Goal: Contribute content: Contribute content

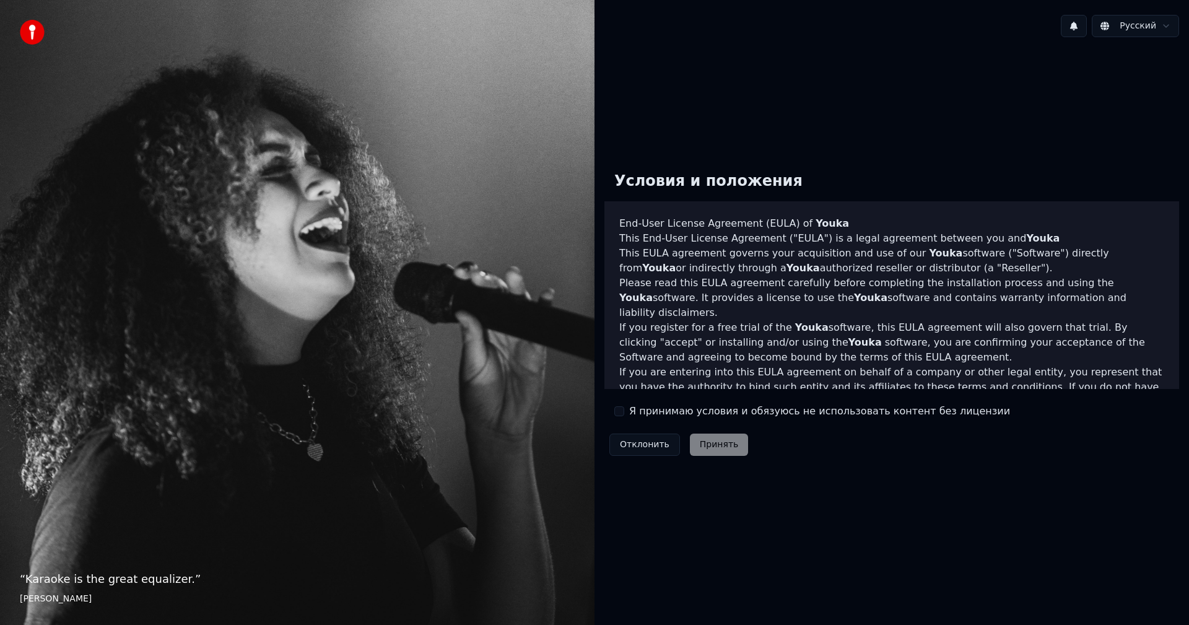
click at [623, 409] on button "Я принимаю условия и обязуюсь не использовать контент без лицензии" at bounding box center [620, 411] width 10 height 10
click at [715, 447] on button "Принять" at bounding box center [719, 445] width 59 height 22
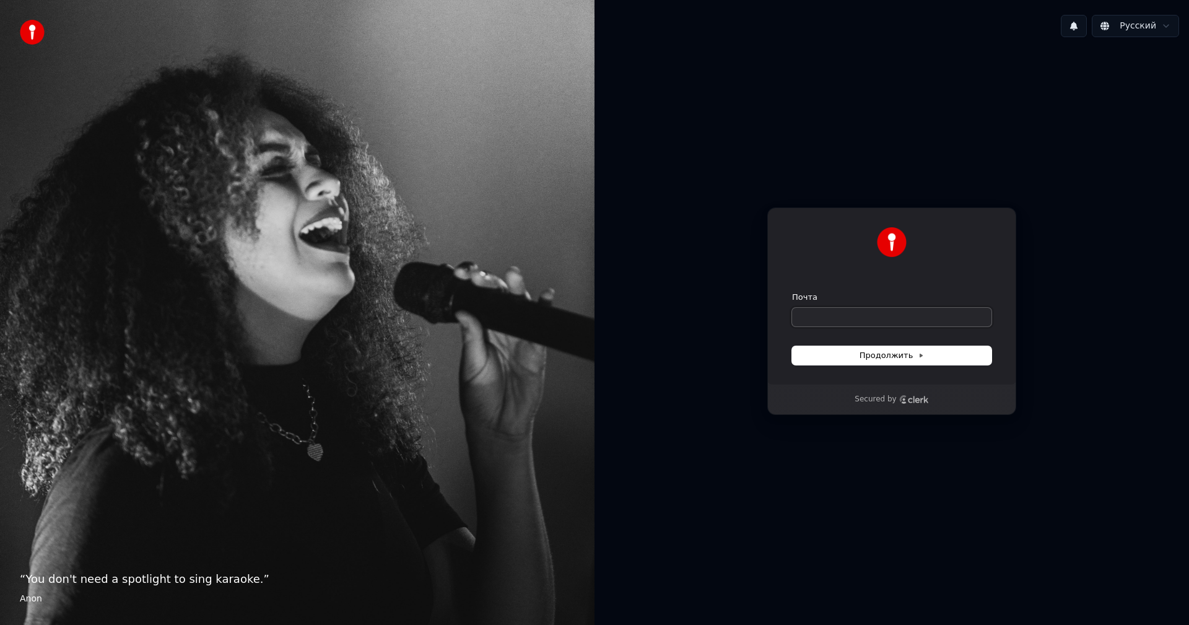
click at [836, 318] on input "Почта" at bounding box center [891, 317] width 199 height 19
click at [1168, 22] on html "“ You don't need a spotlight to sing karaoke. ” Anon Русский Продолжить с помощ…" at bounding box center [594, 312] width 1189 height 625
click at [1167, 23] on html "“ You don't need a spotlight to sing karaoke. ” Anon Русский Продолжить с помощ…" at bounding box center [594, 312] width 1189 height 625
click at [864, 317] on input "Почта" at bounding box center [891, 317] width 199 height 19
click at [866, 359] on span "Продолжить" at bounding box center [892, 355] width 65 height 11
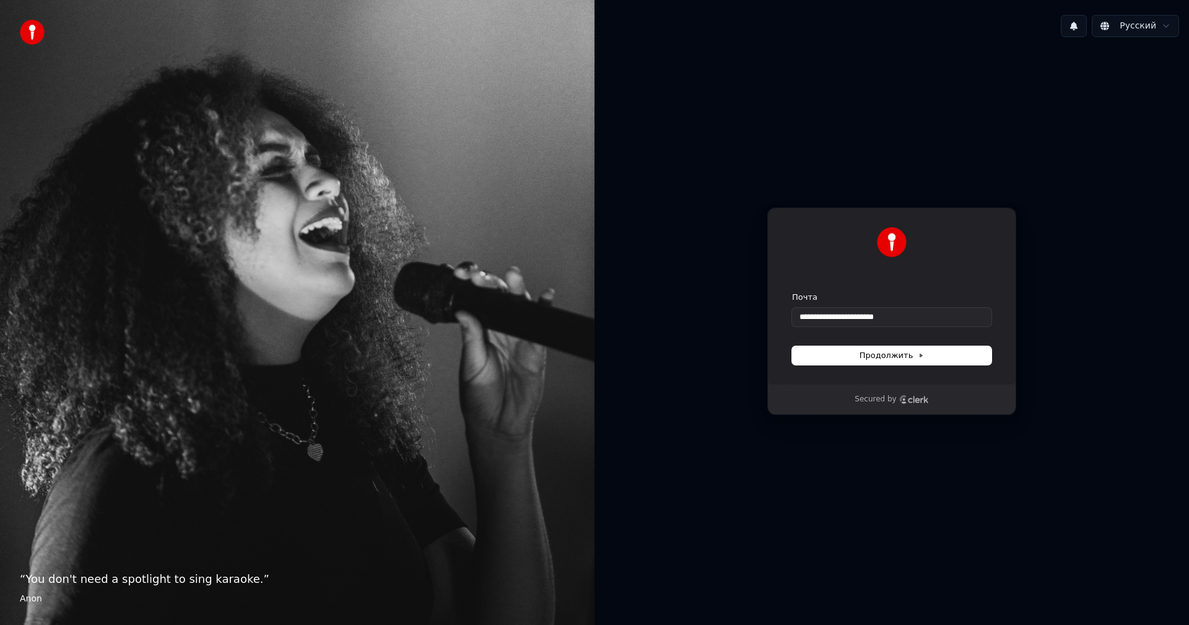
type input "**********"
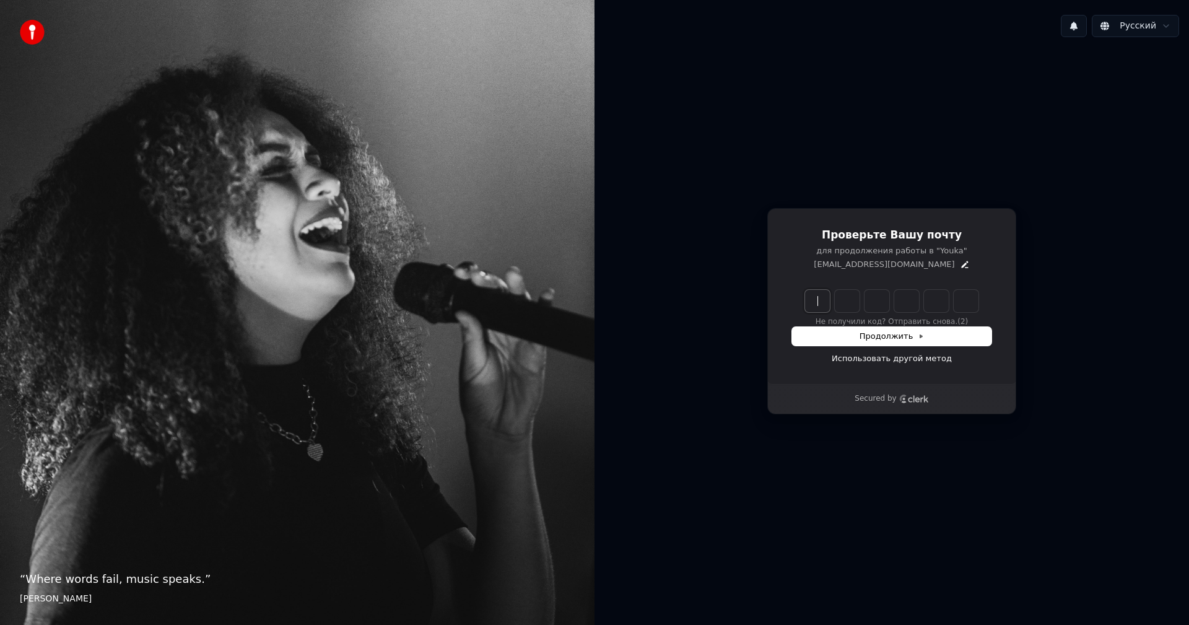
paste input "******"
type input "******"
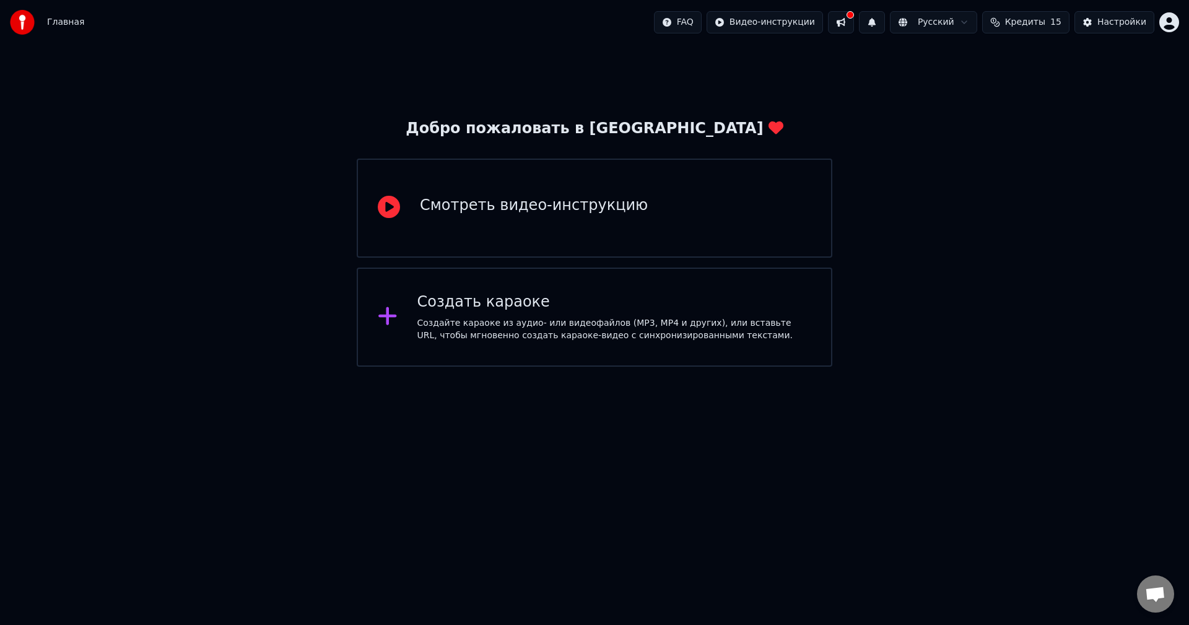
click at [623, 307] on div "Создать караоке" at bounding box center [615, 302] width 395 height 20
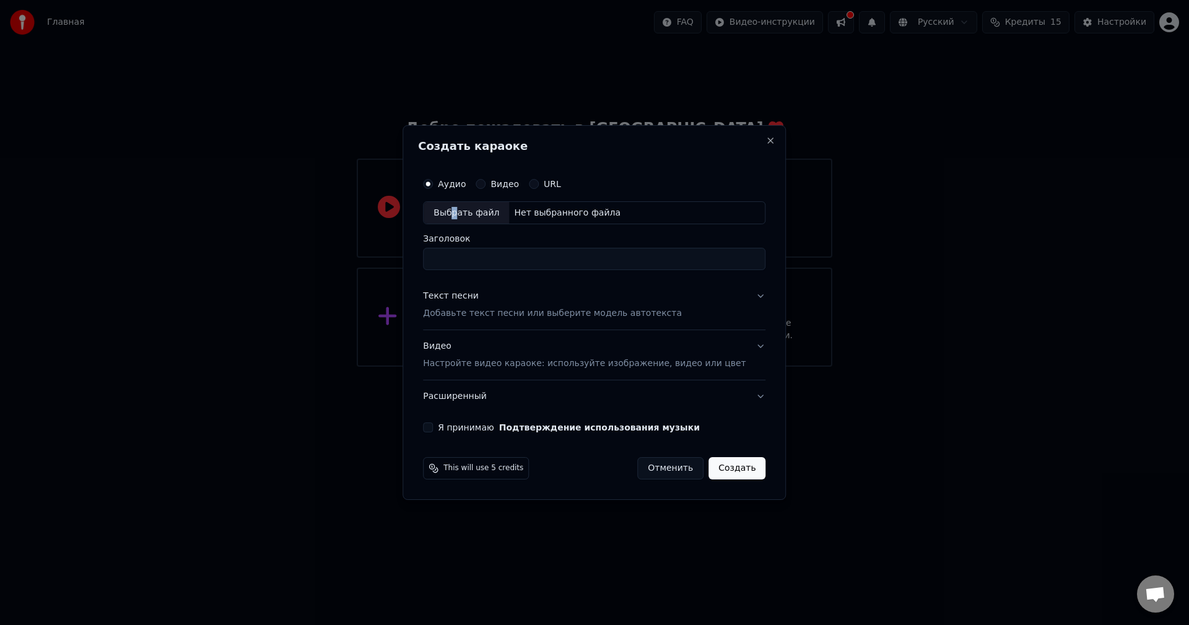
click at [470, 211] on div "Выбрать файл" at bounding box center [466, 213] width 85 height 22
type input "**********"
click at [740, 297] on button "Текст песни Добавьте текст песни или выберите модель автотекста" at bounding box center [594, 306] width 343 height 50
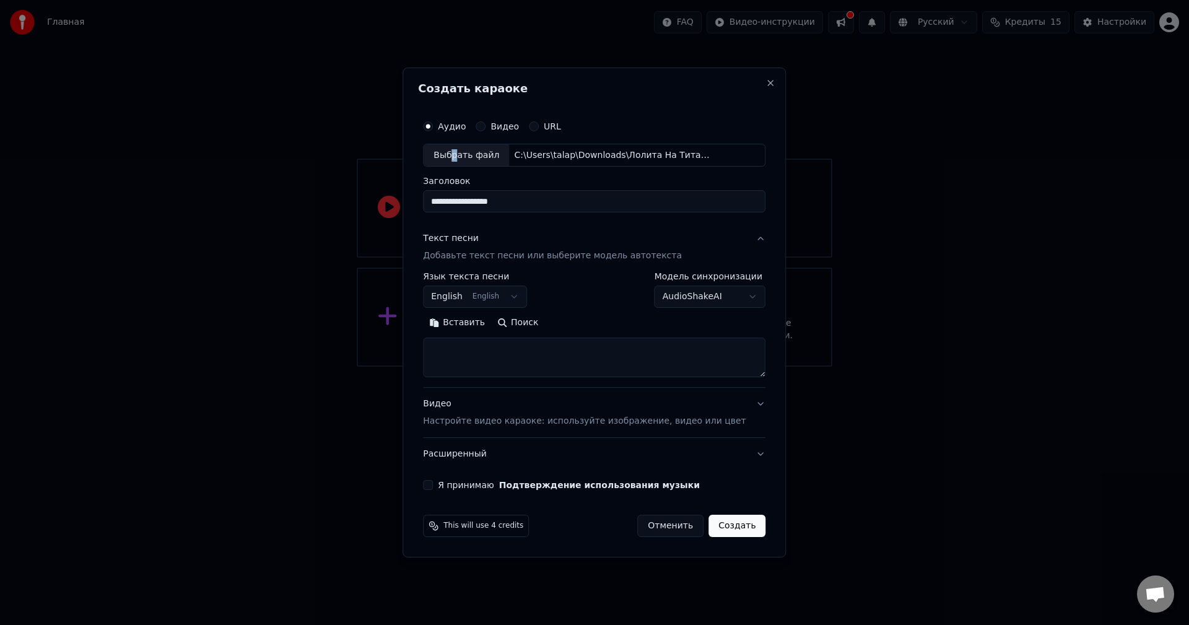
click at [527, 299] on button "English English" at bounding box center [475, 297] width 104 height 22
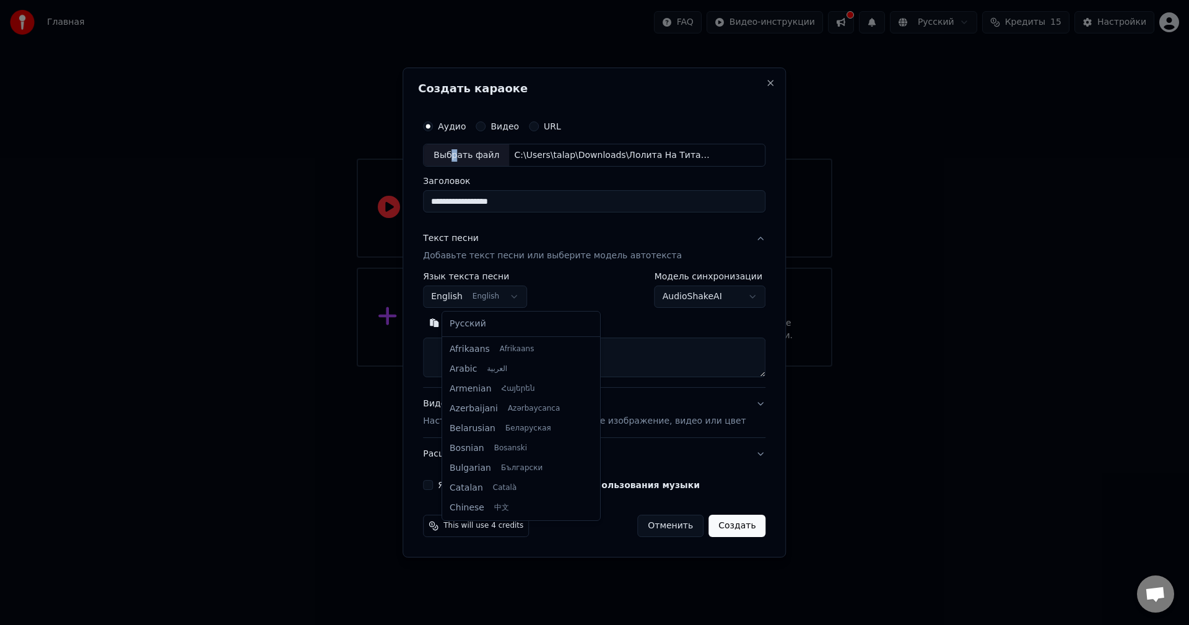
scroll to position [99, 0]
select select "**"
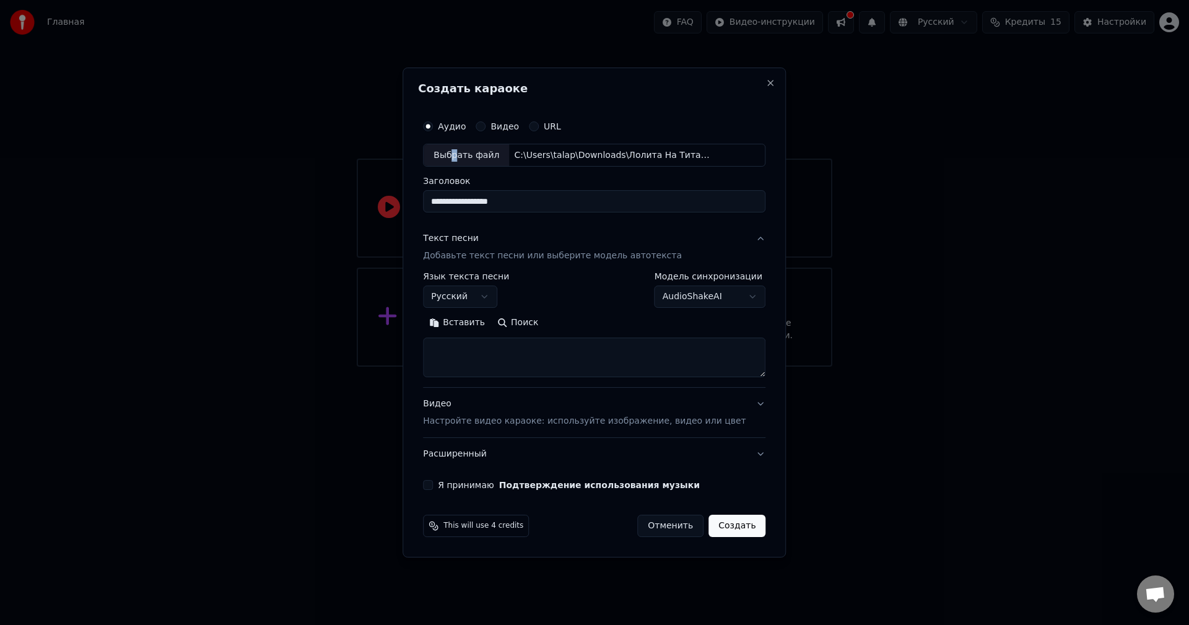
click at [737, 297] on body "**********" at bounding box center [594, 183] width 1189 height 367
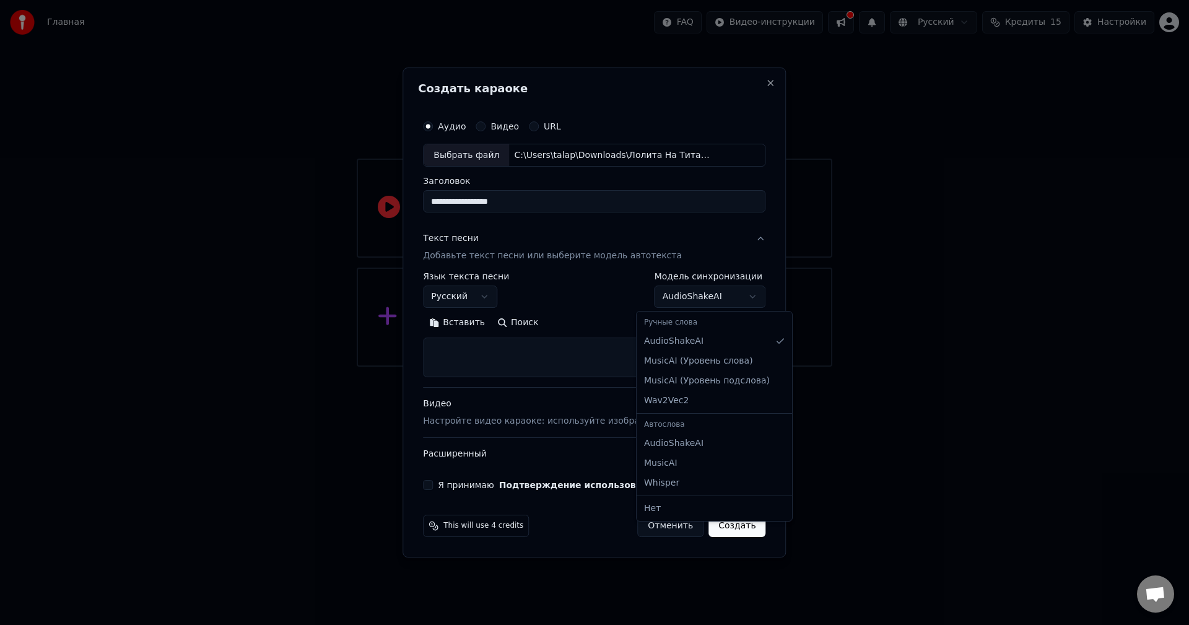
click at [589, 335] on body "**********" at bounding box center [594, 183] width 1189 height 367
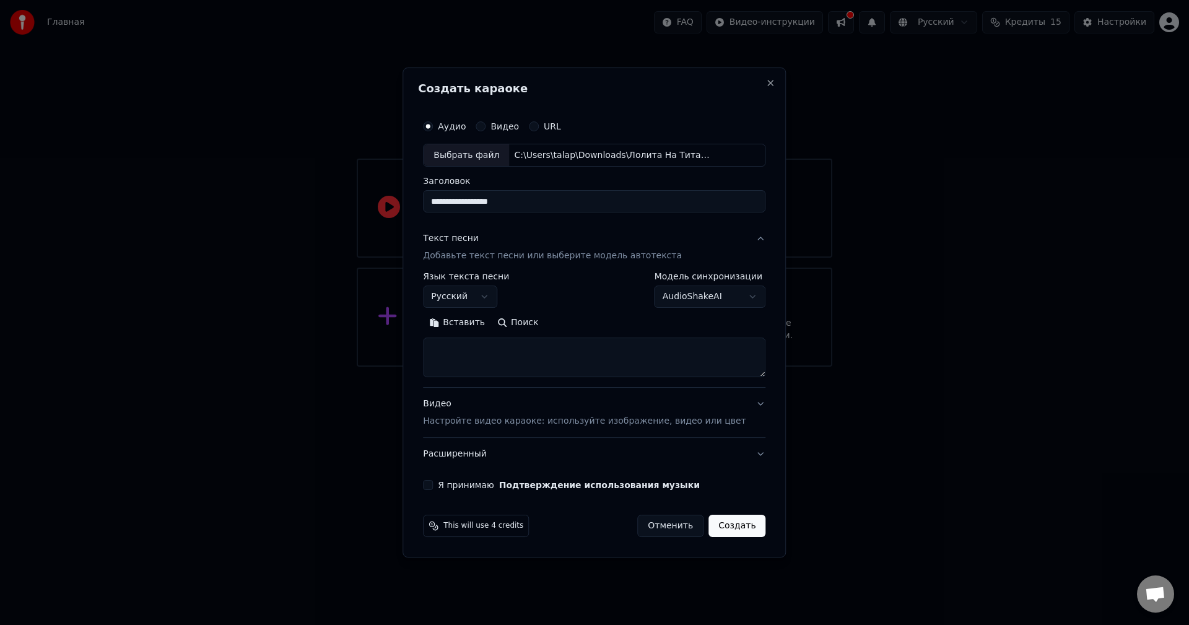
click at [492, 357] on textarea at bounding box center [594, 358] width 343 height 40
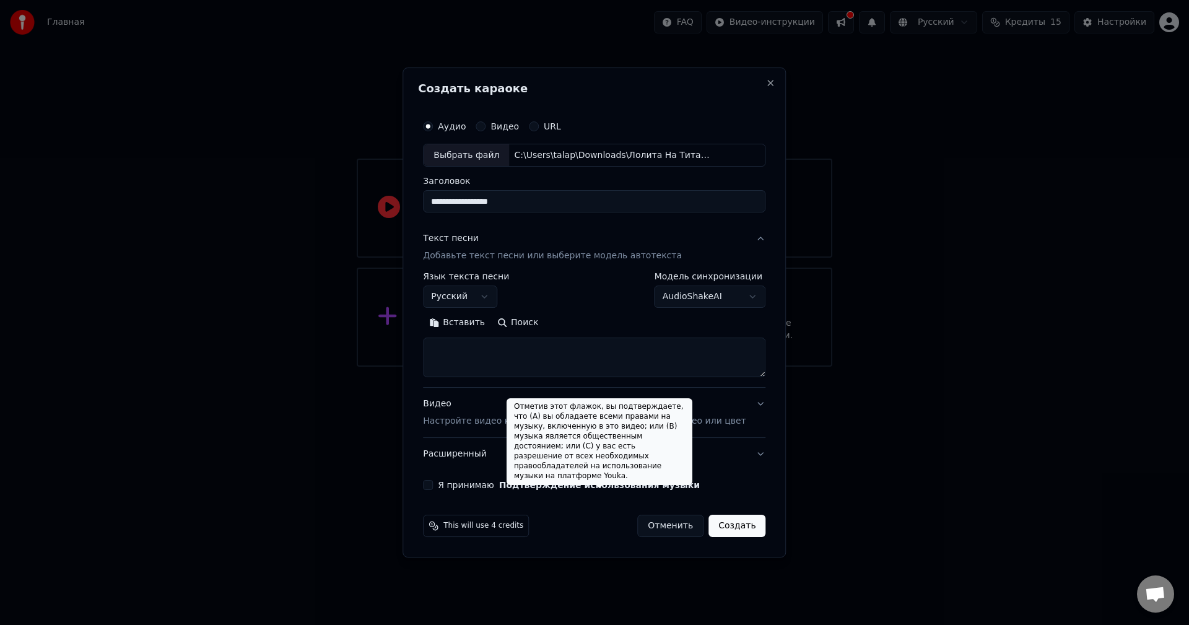
paste textarea "******"
type textarea "******"
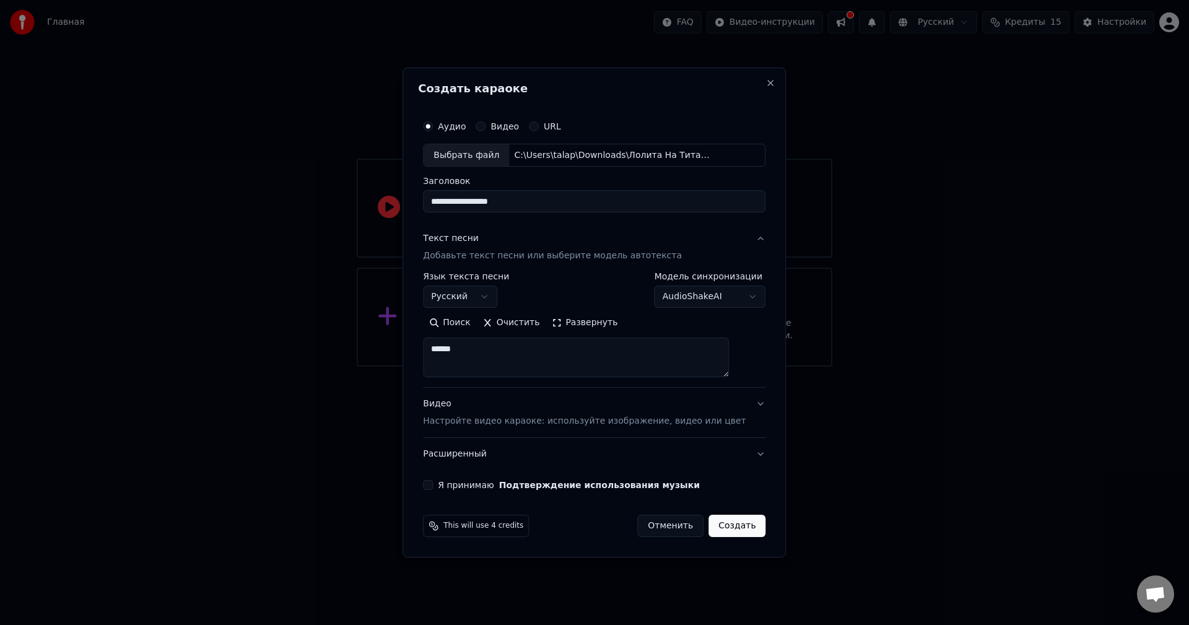
drag, startPoint x: 486, startPoint y: 352, endPoint x: 315, endPoint y: 344, distance: 171.2
click at [333, 338] on body "**********" at bounding box center [594, 183] width 1189 height 367
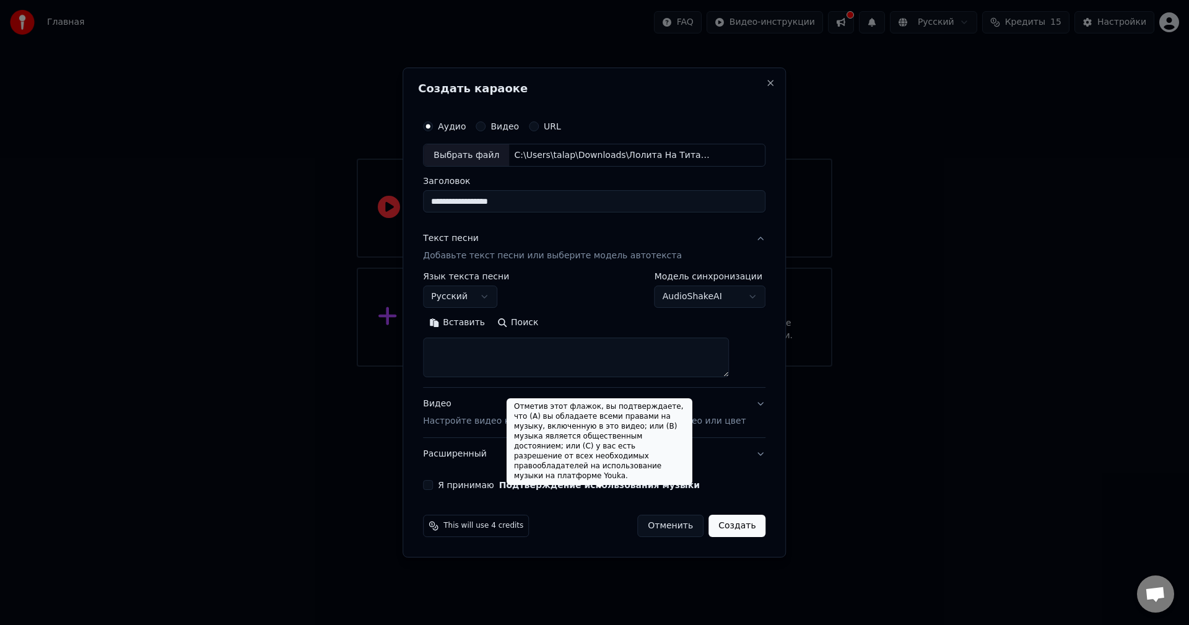
paste textarea "**********"
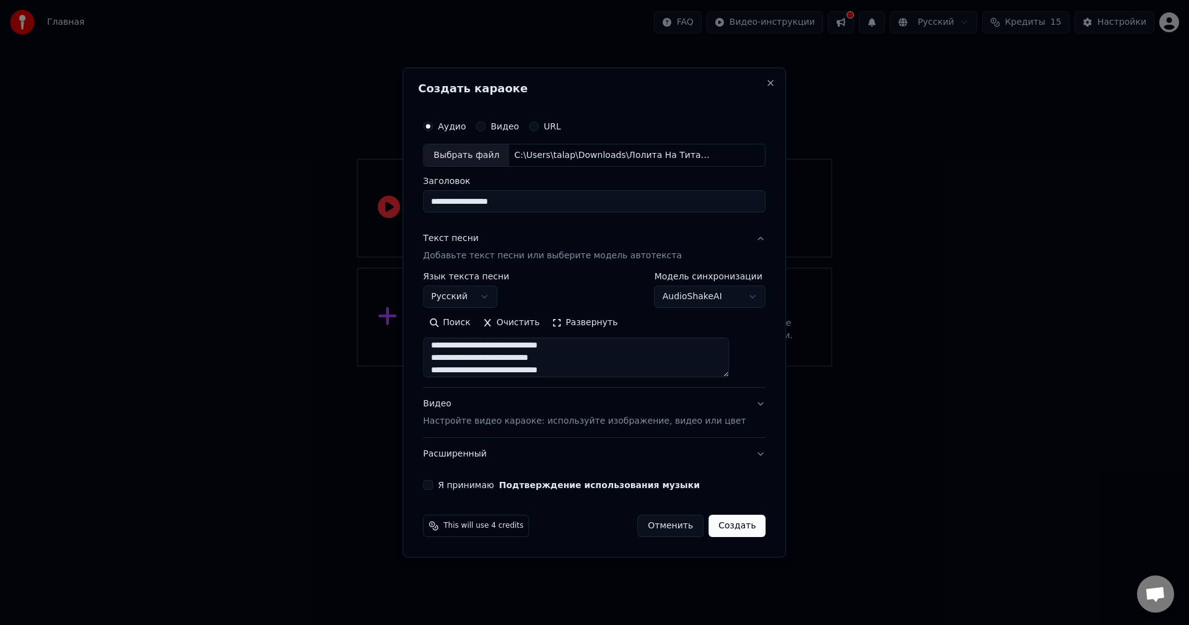
type textarea "**********"
click at [725, 296] on body "**********" at bounding box center [594, 183] width 1189 height 367
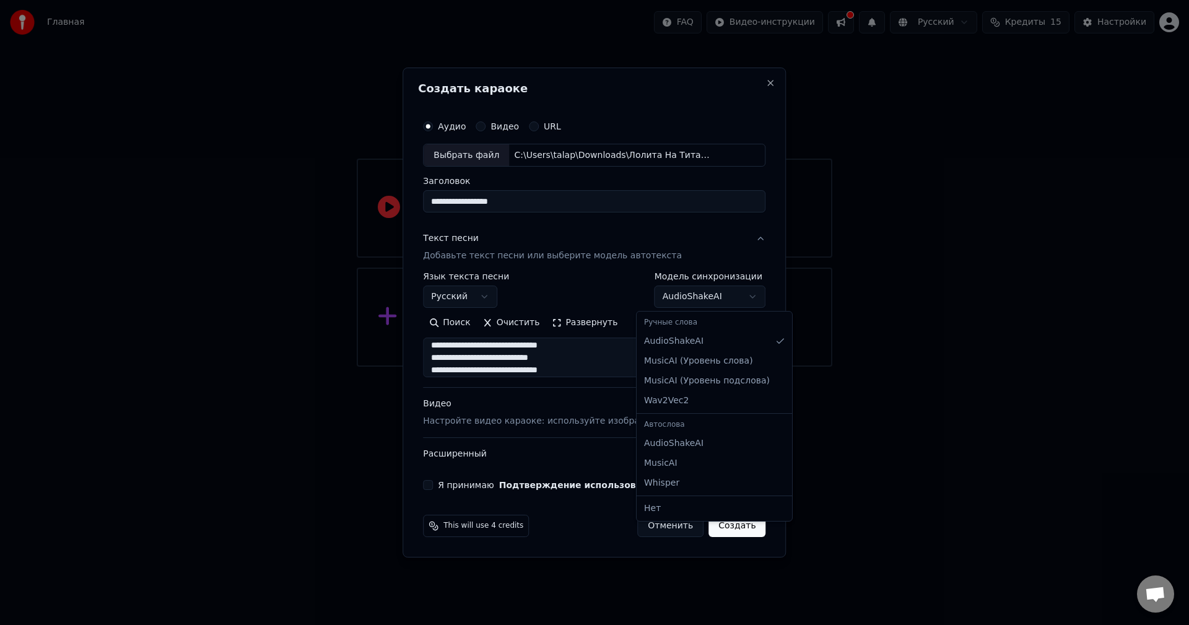
click at [836, 396] on div at bounding box center [594, 312] width 1189 height 625
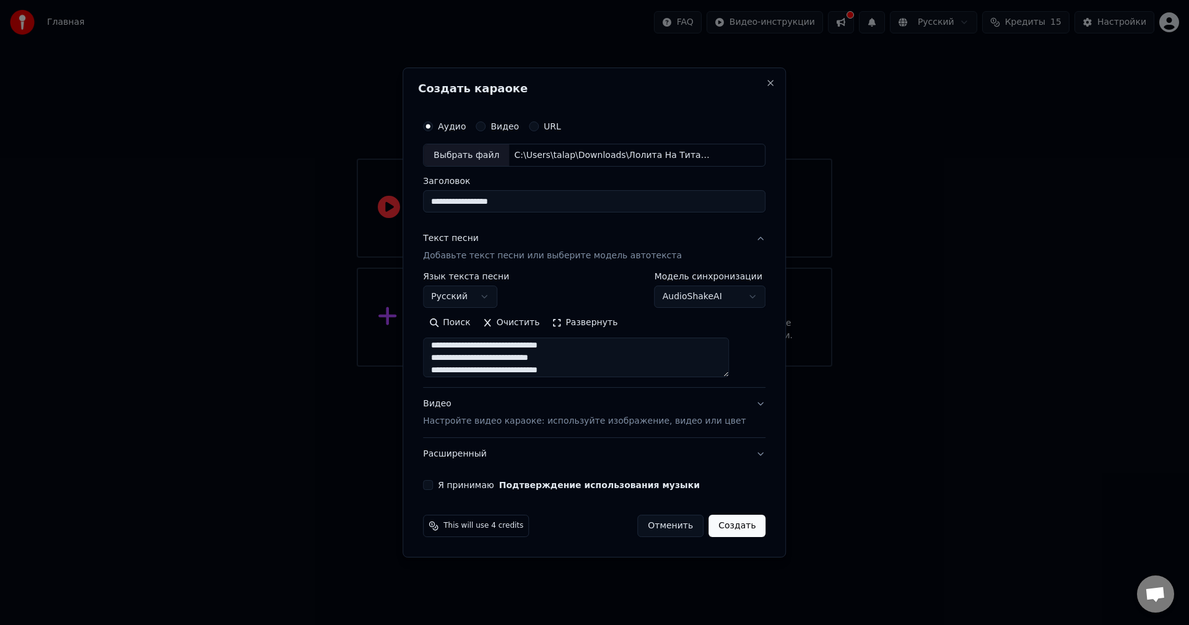
click at [517, 420] on p "Настройте видео караоке: используйте изображение, видео или цвет" at bounding box center [584, 421] width 323 height 12
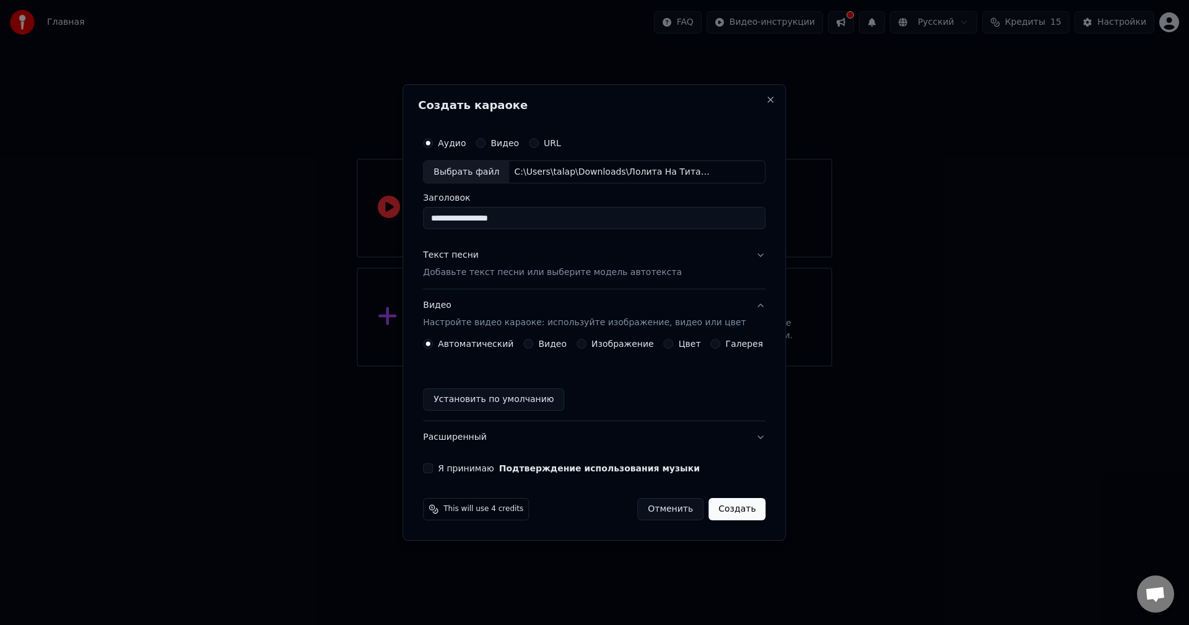
click at [533, 345] on button "Видео" at bounding box center [529, 344] width 10 height 10
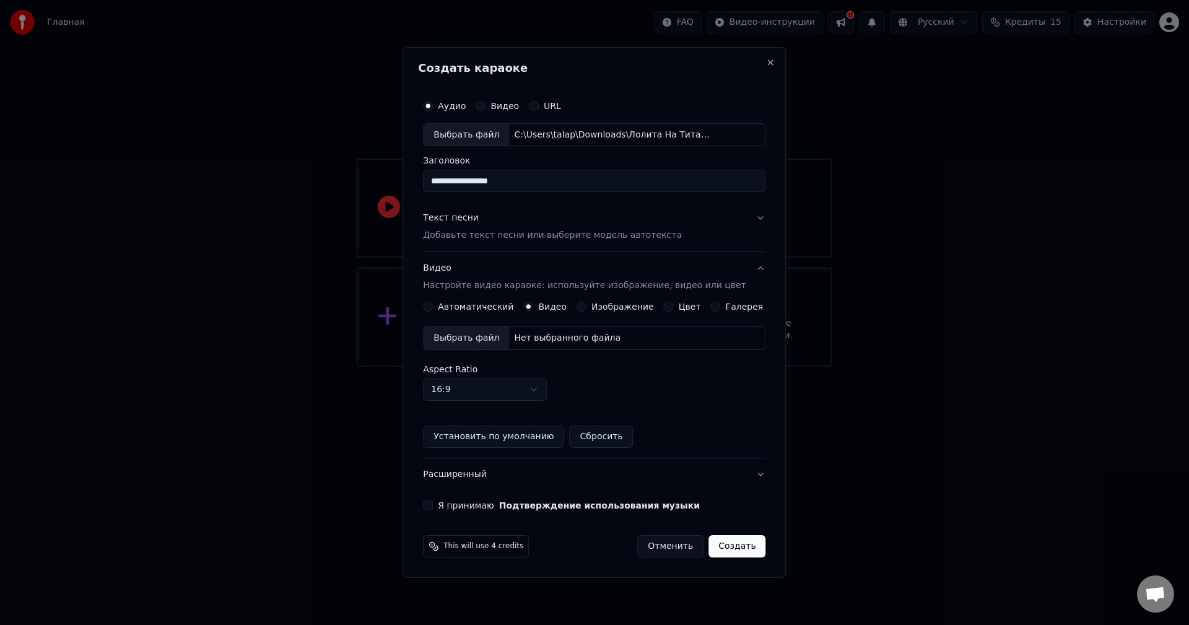
click at [465, 338] on div "Выбрать файл" at bounding box center [466, 338] width 85 height 22
click at [433, 509] on button "Я принимаю Подтверждение использования музыки" at bounding box center [428, 506] width 10 height 10
click at [724, 546] on button "Создать" at bounding box center [737, 546] width 57 height 22
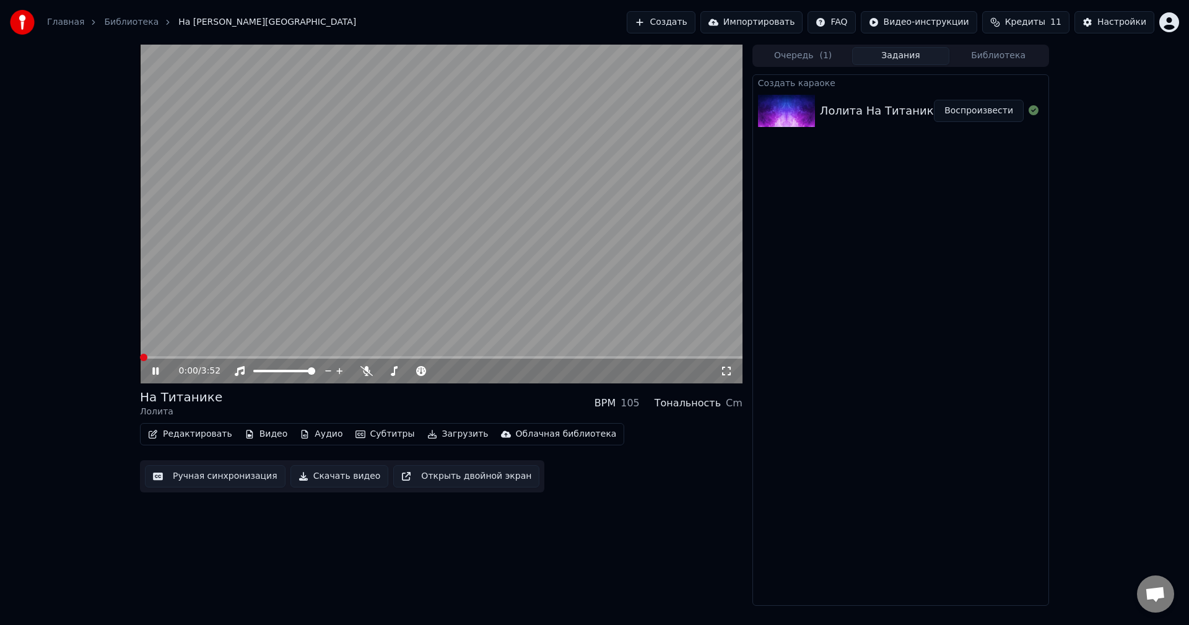
click at [140, 361] on span at bounding box center [143, 357] width 7 height 7
click at [140, 354] on span at bounding box center [143, 357] width 7 height 7
click at [191, 432] on button "Редактировать" at bounding box center [190, 434] width 94 height 17
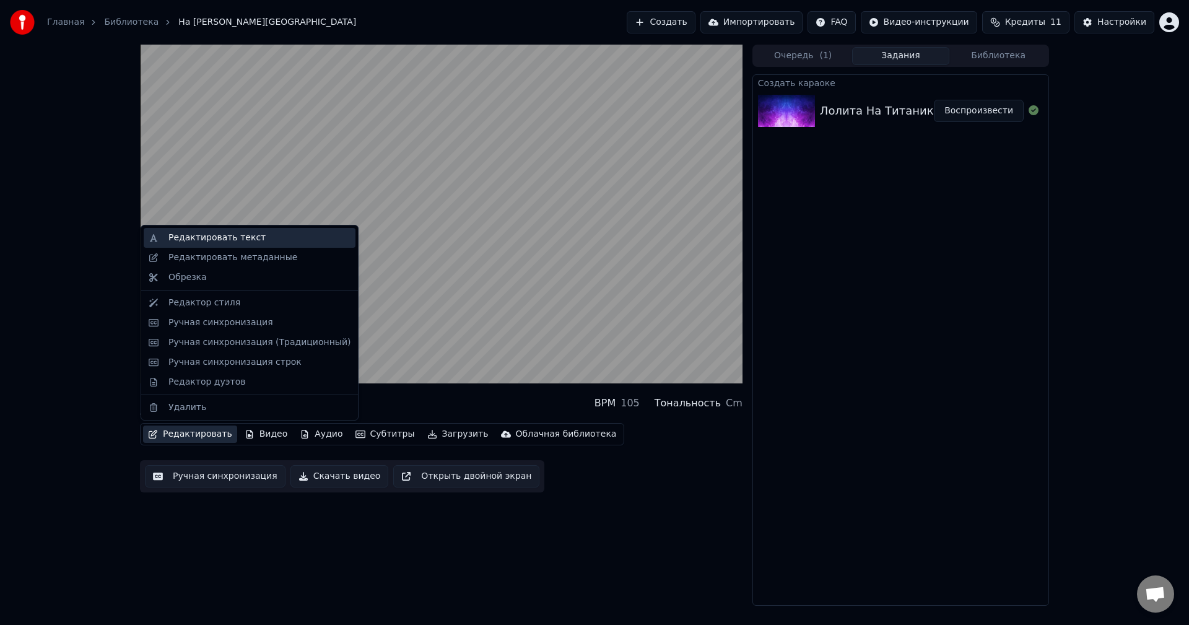
click at [231, 239] on div "Редактировать текст" at bounding box center [217, 238] width 97 height 12
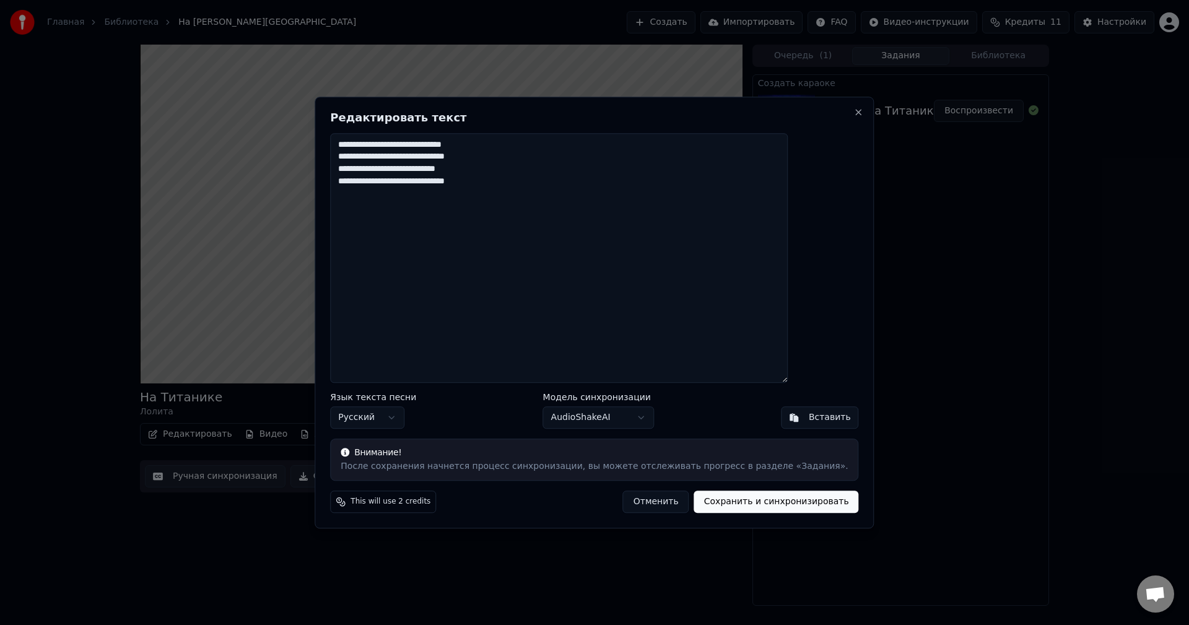
click at [631, 504] on button "Отменить" at bounding box center [656, 502] width 66 height 22
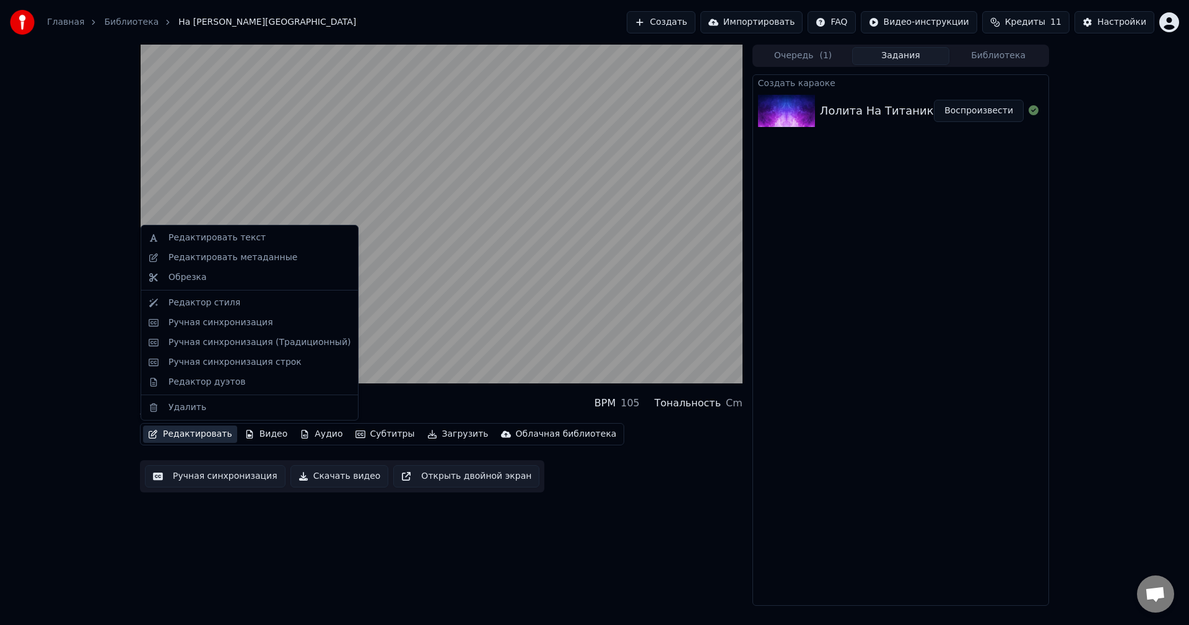
click at [180, 432] on button "Редактировать" at bounding box center [190, 434] width 94 height 17
click at [224, 256] on div "Редактировать метаданные" at bounding box center [233, 258] width 129 height 12
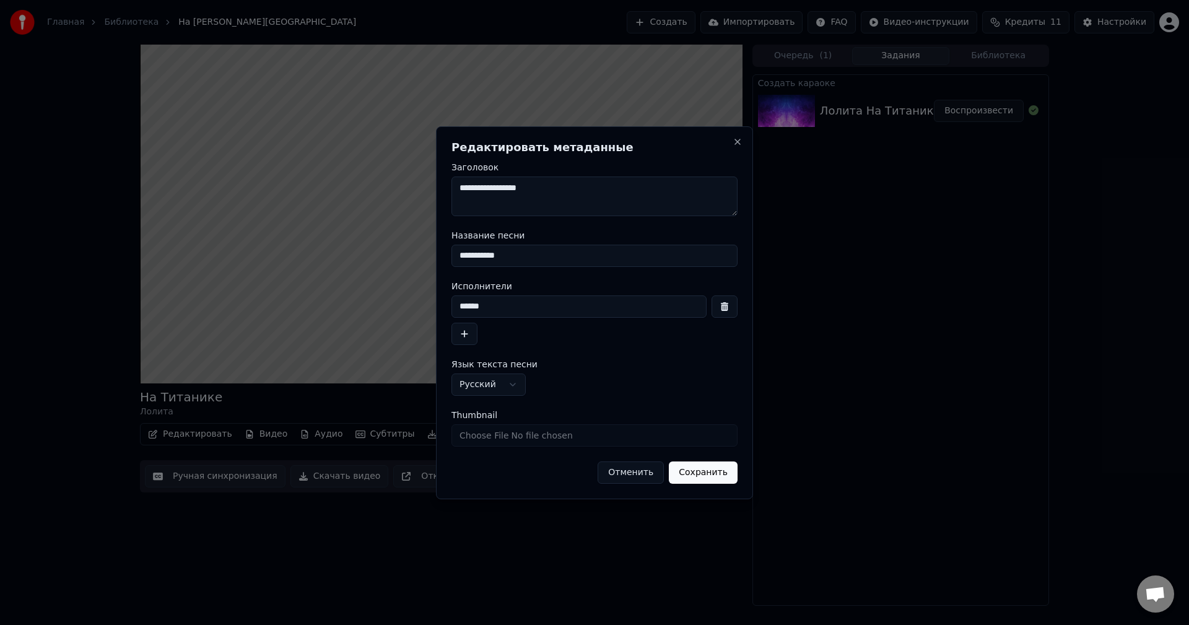
click at [641, 475] on button "Отменить" at bounding box center [631, 473] width 66 height 22
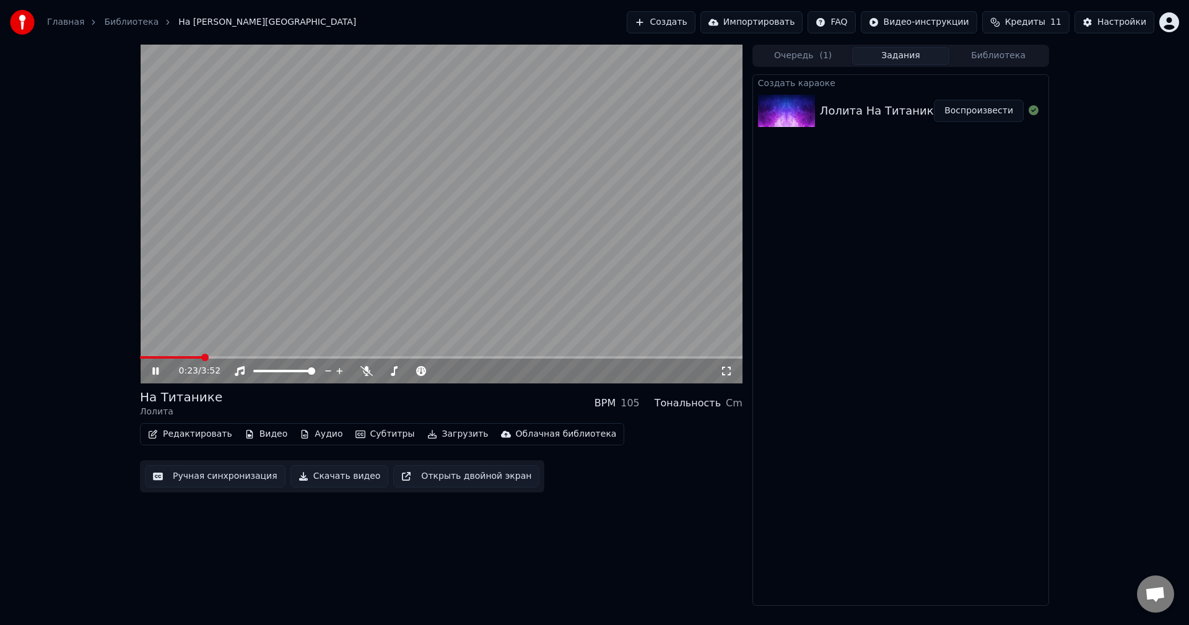
drag, startPoint x: 162, startPoint y: 353, endPoint x: 50, endPoint y: 351, distance: 112.2
click at [50, 351] on div "0:23 / 3:52 На Титанике Лолита BPM 105 Тональность Cm Редактировать Видео Аудио…" at bounding box center [594, 325] width 1189 height 561
click at [140, 354] on span at bounding box center [143, 357] width 7 height 7
click at [365, 370] on icon at bounding box center [367, 371] width 12 height 10
click at [140, 354] on span at bounding box center [143, 357] width 7 height 7
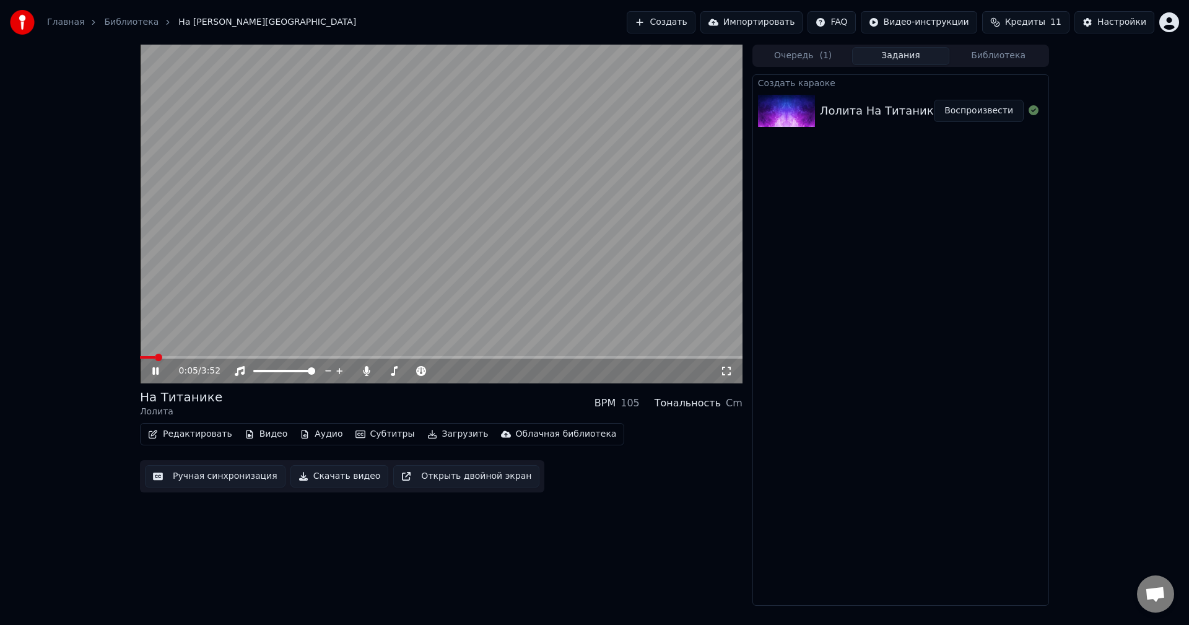
click at [156, 371] on icon at bounding box center [164, 371] width 29 height 10
click at [192, 432] on button "Редактировать" at bounding box center [190, 434] width 94 height 17
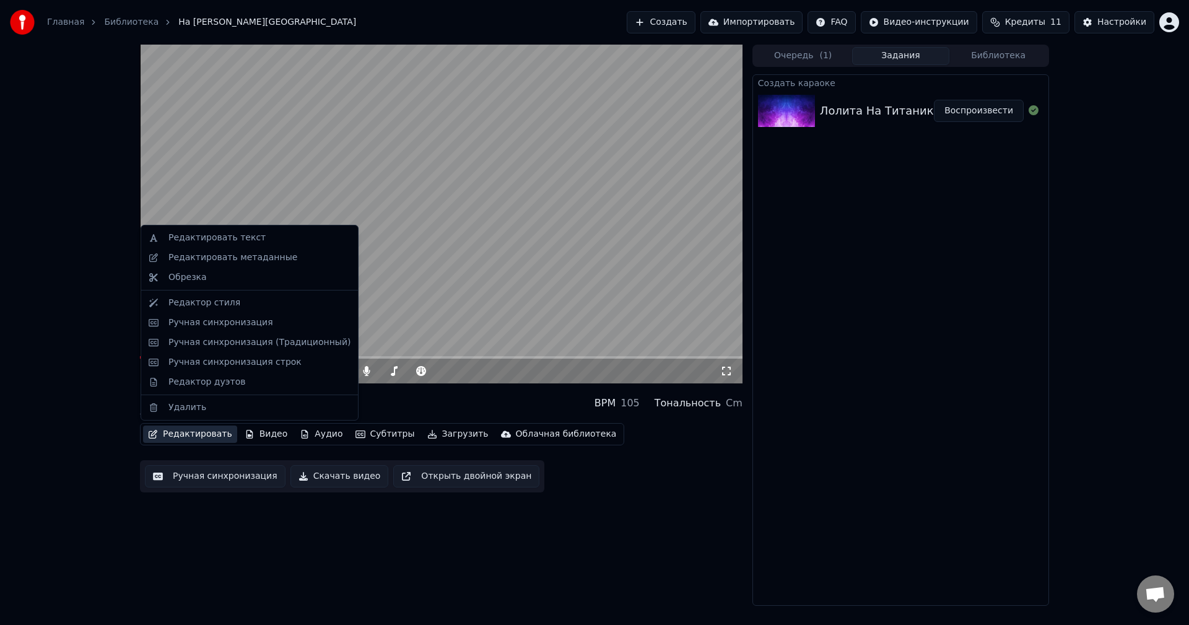
click at [173, 431] on button "Редактировать" at bounding box center [190, 434] width 94 height 17
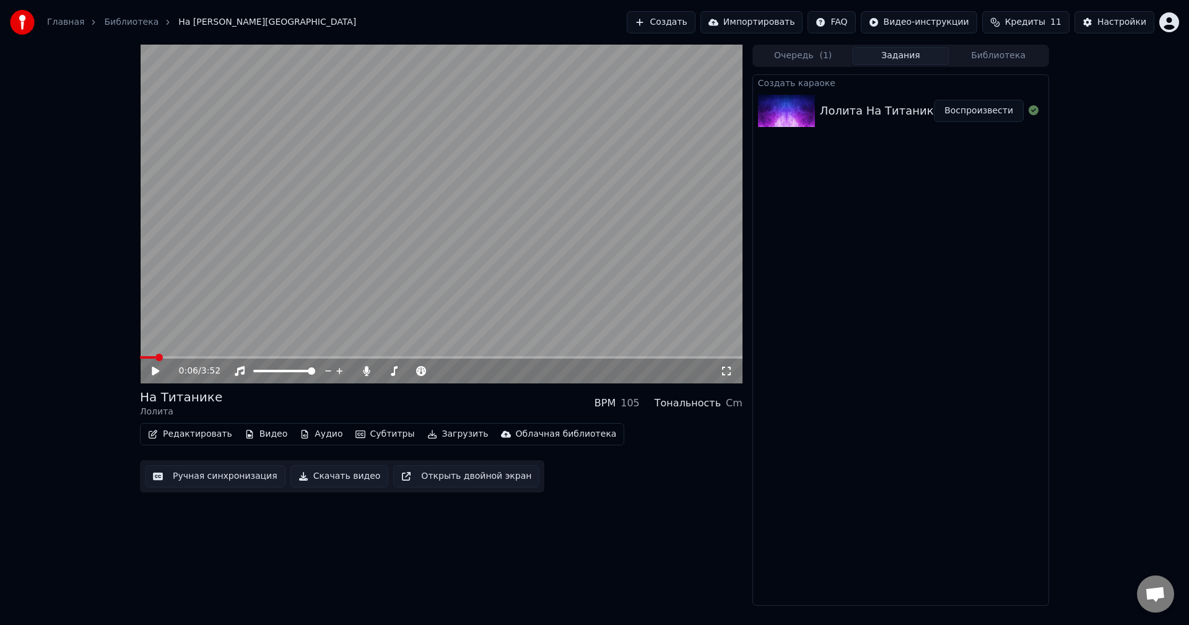
click at [174, 432] on button "Редактировать" at bounding box center [190, 434] width 94 height 17
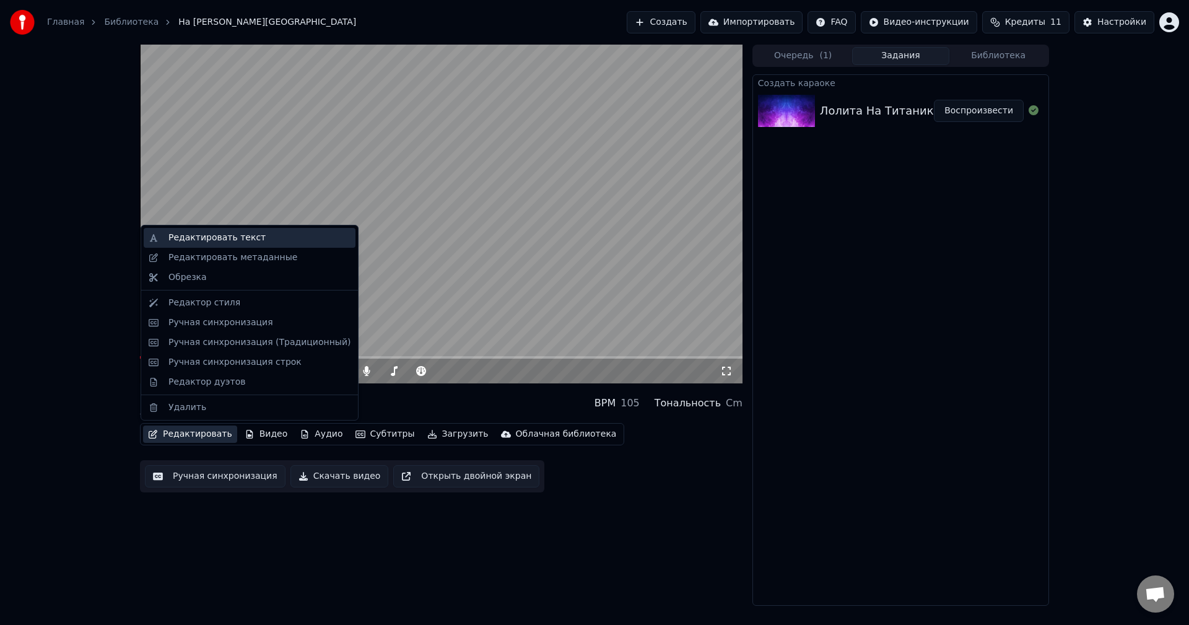
click at [215, 240] on div "Редактировать текст" at bounding box center [217, 238] width 97 height 12
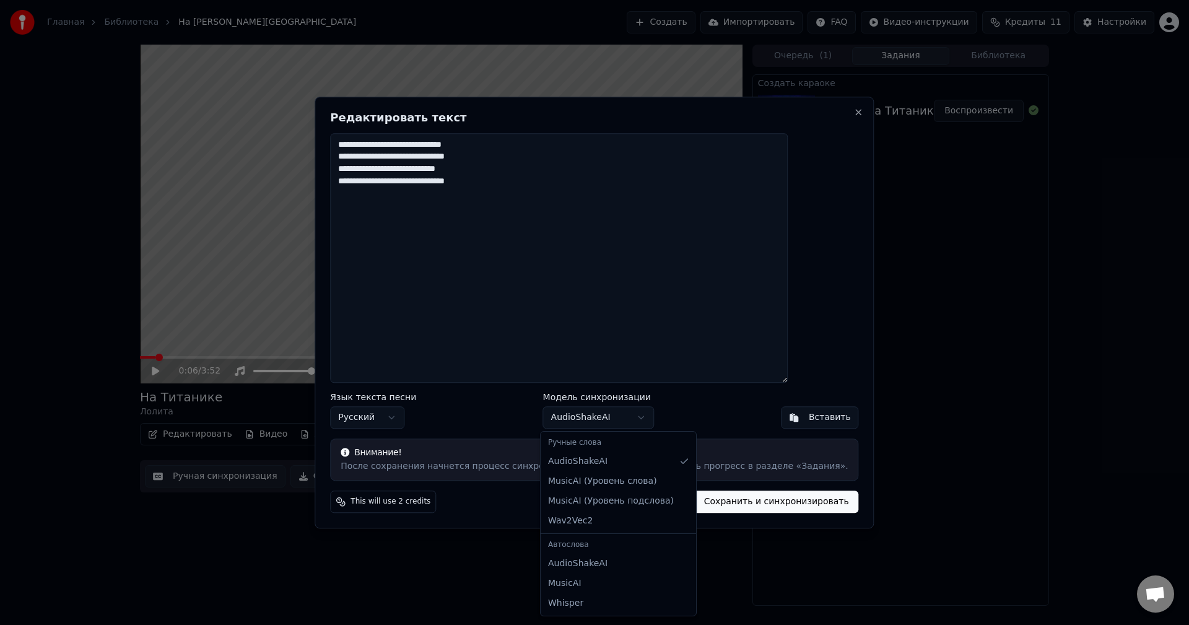
click at [617, 416] on body "**********" at bounding box center [594, 312] width 1189 height 625
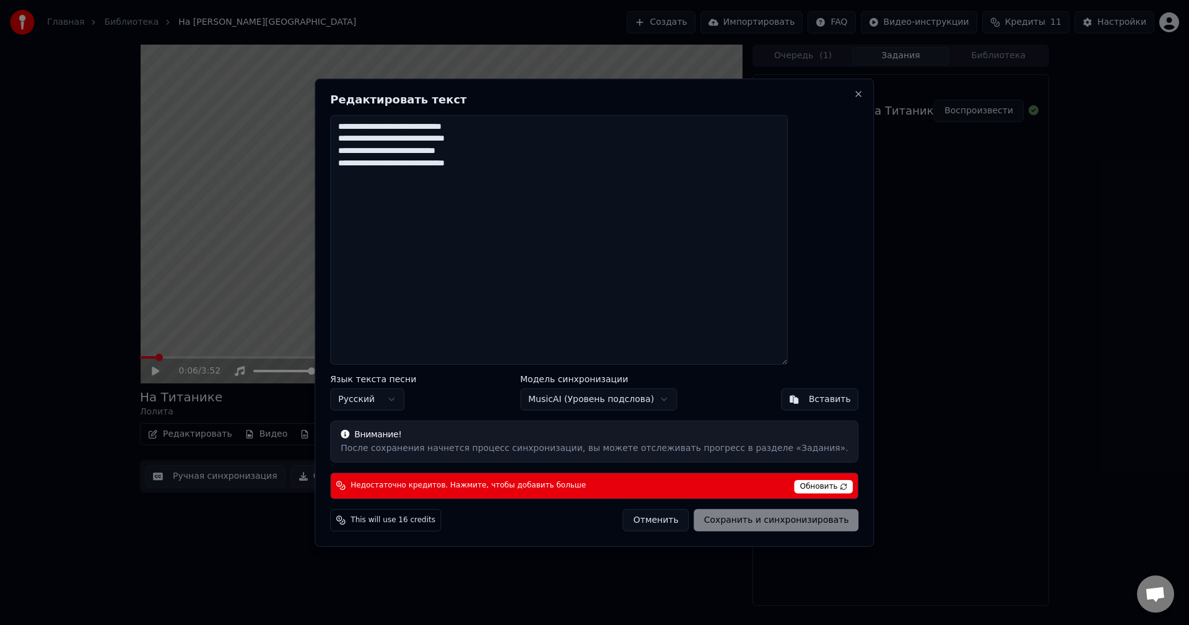
click at [588, 396] on body "**********" at bounding box center [594, 312] width 1189 height 625
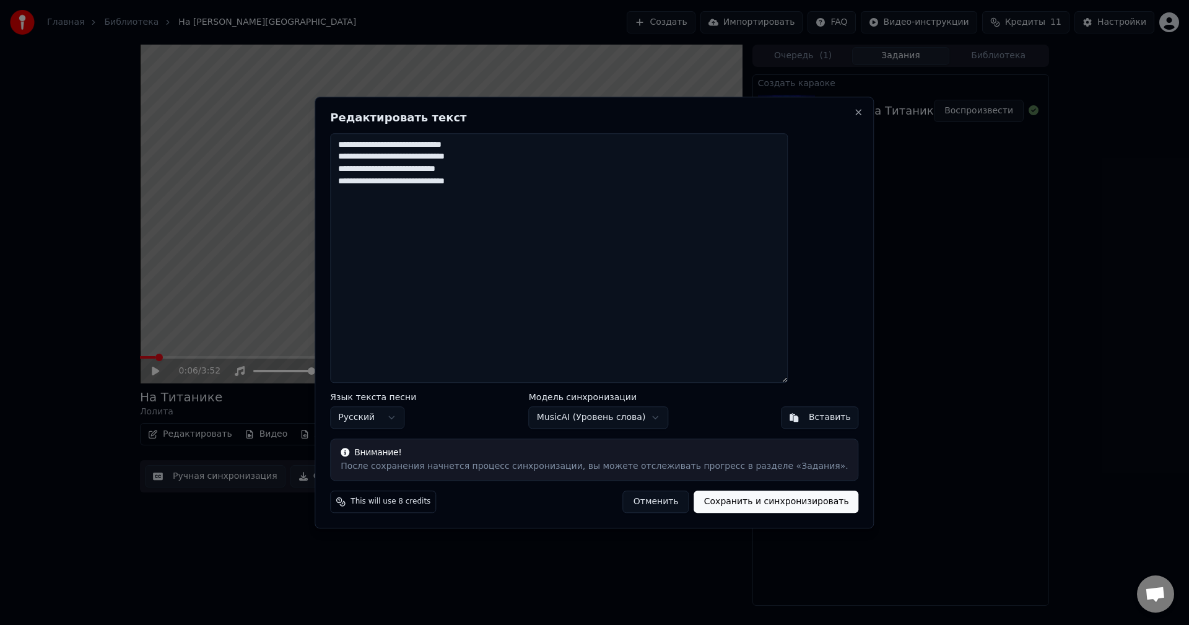
click at [606, 418] on body "**********" at bounding box center [594, 312] width 1189 height 625
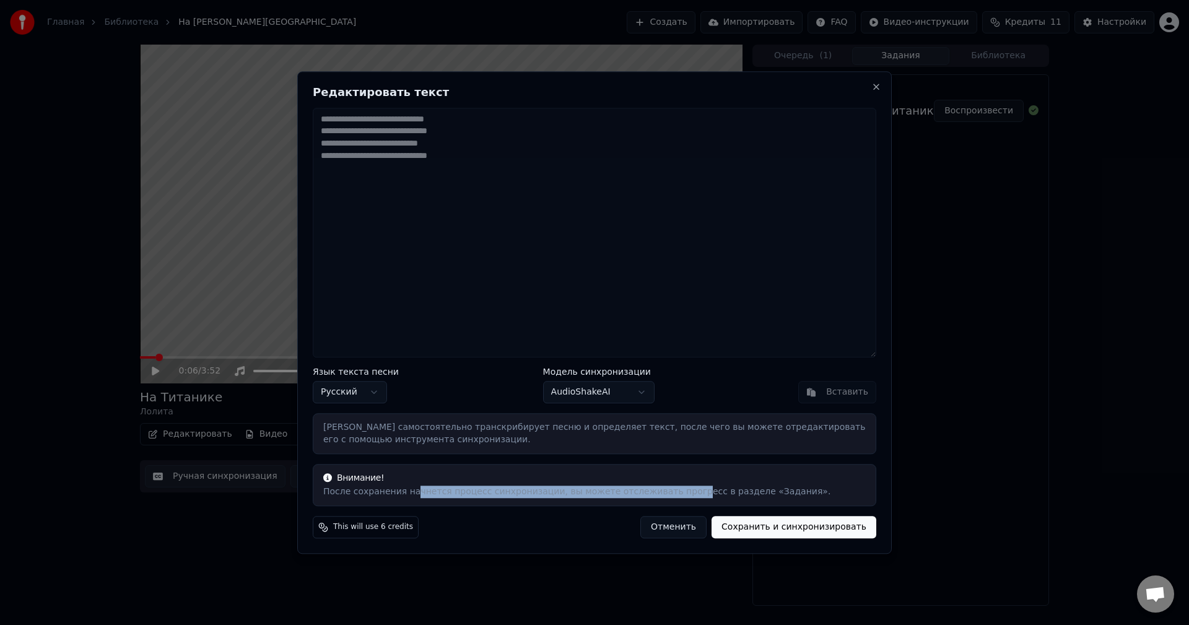
drag, startPoint x: 443, startPoint y: 494, endPoint x: 661, endPoint y: 495, distance: 218.1
click at [661, 495] on div "После сохранения начнется процесс синхронизации, вы можете отслеживать прогресс…" at bounding box center [594, 492] width 543 height 12
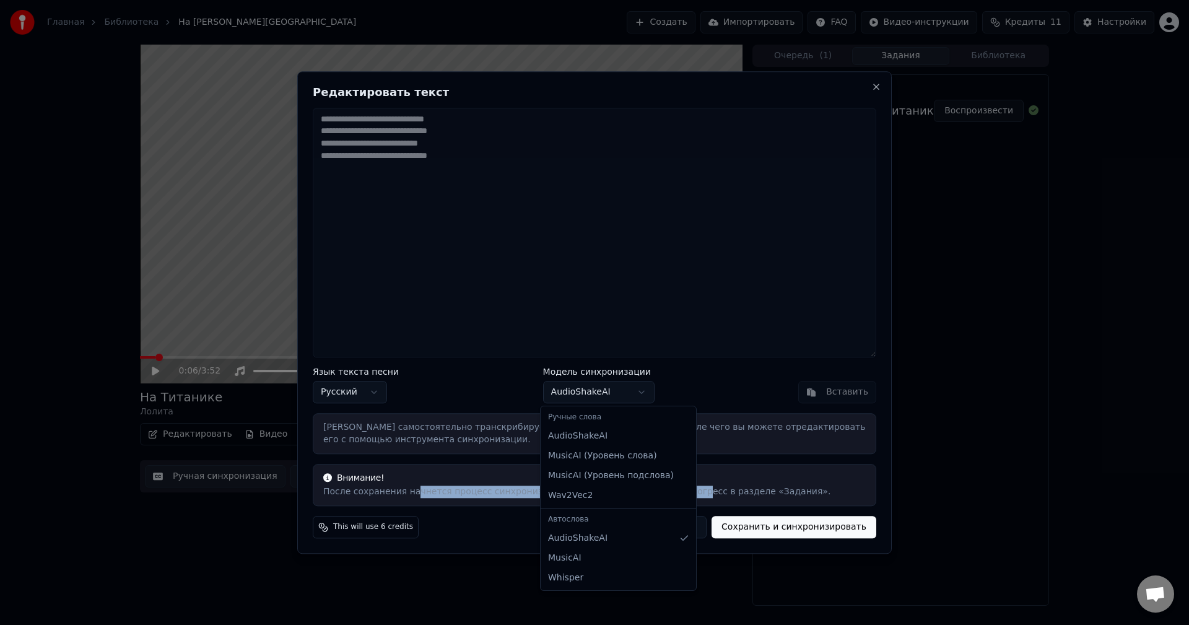
click at [614, 391] on body "**********" at bounding box center [594, 312] width 1189 height 625
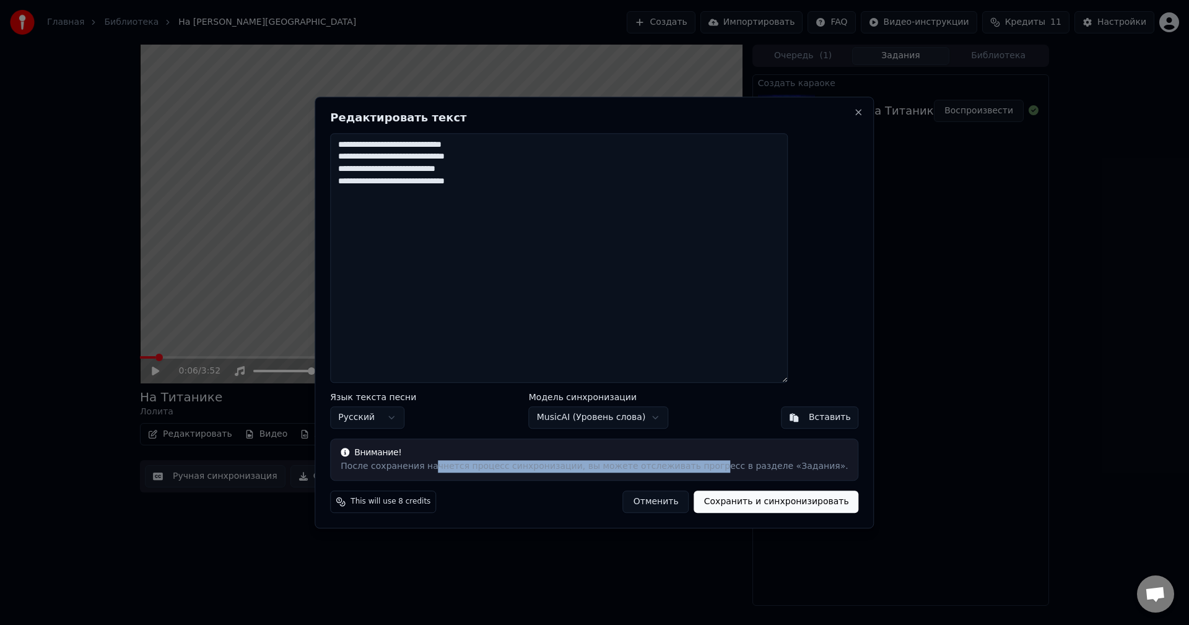
click at [600, 413] on body "**********" at bounding box center [594, 312] width 1189 height 625
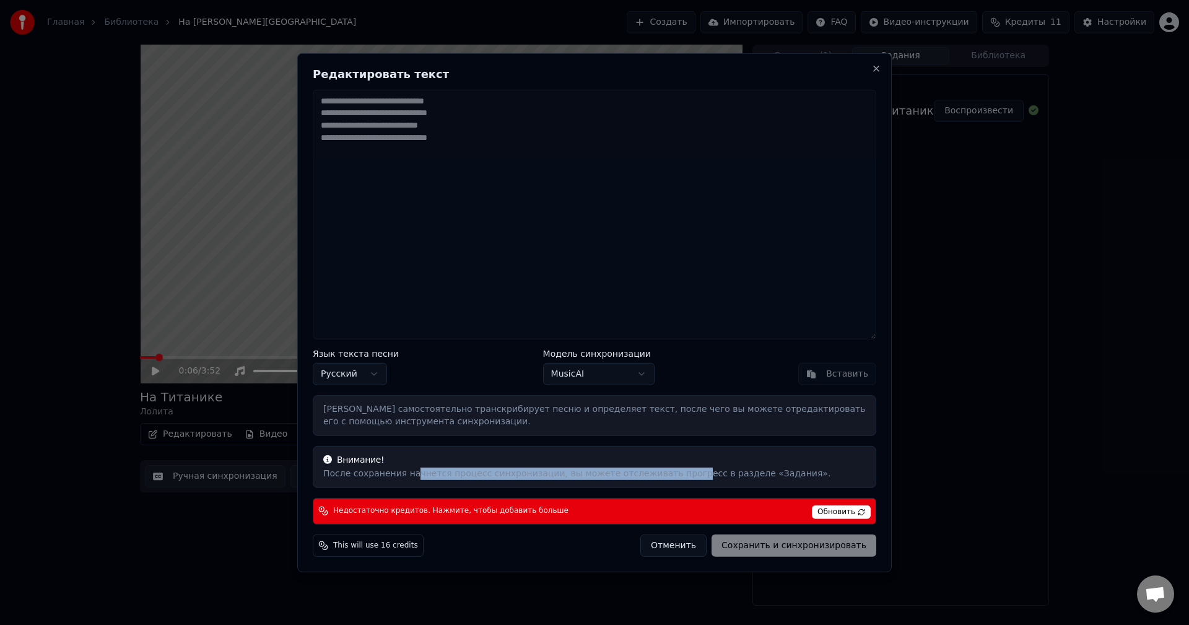
click at [600, 374] on body "**********" at bounding box center [594, 312] width 1189 height 625
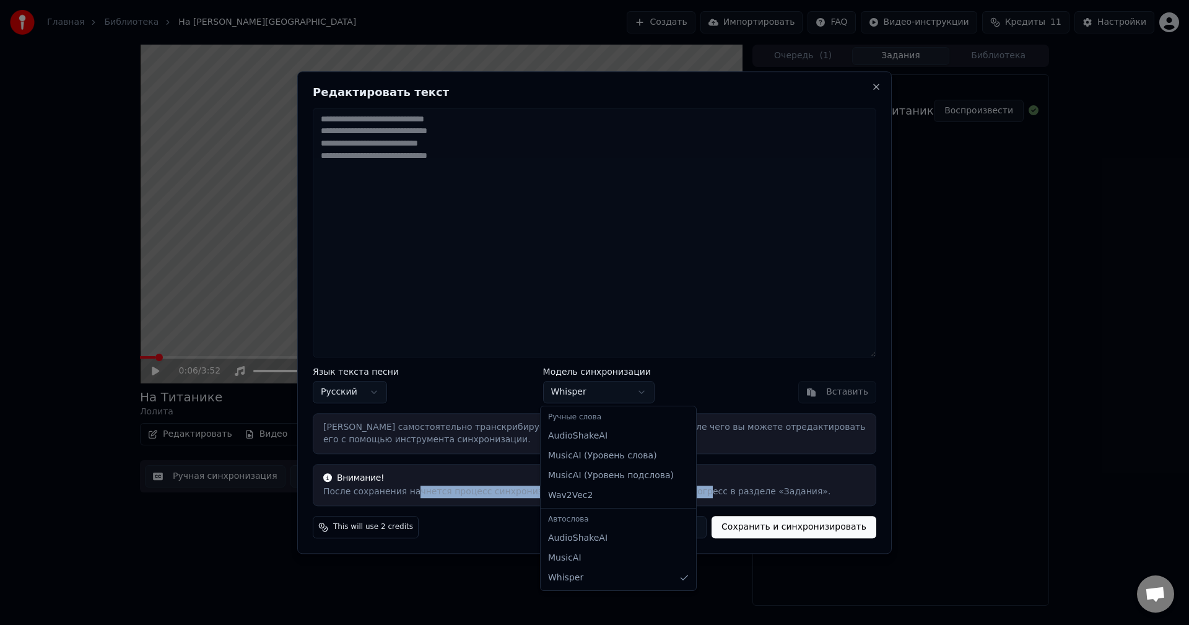
click at [594, 393] on body "**********" at bounding box center [594, 312] width 1189 height 625
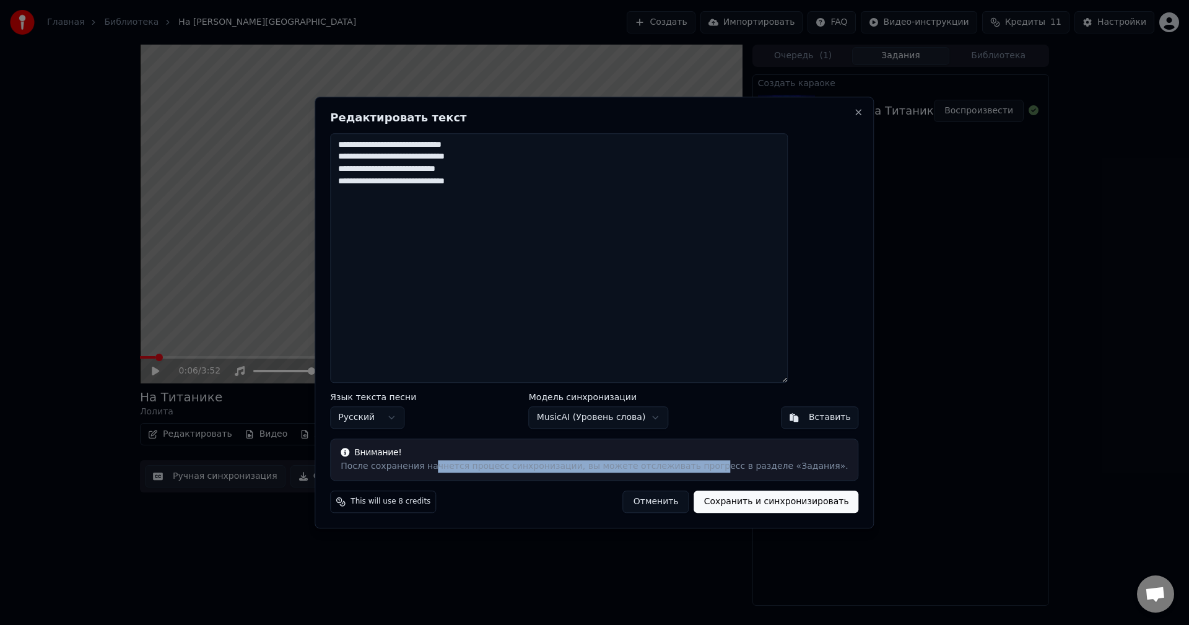
click at [647, 496] on button "Отменить" at bounding box center [656, 502] width 66 height 22
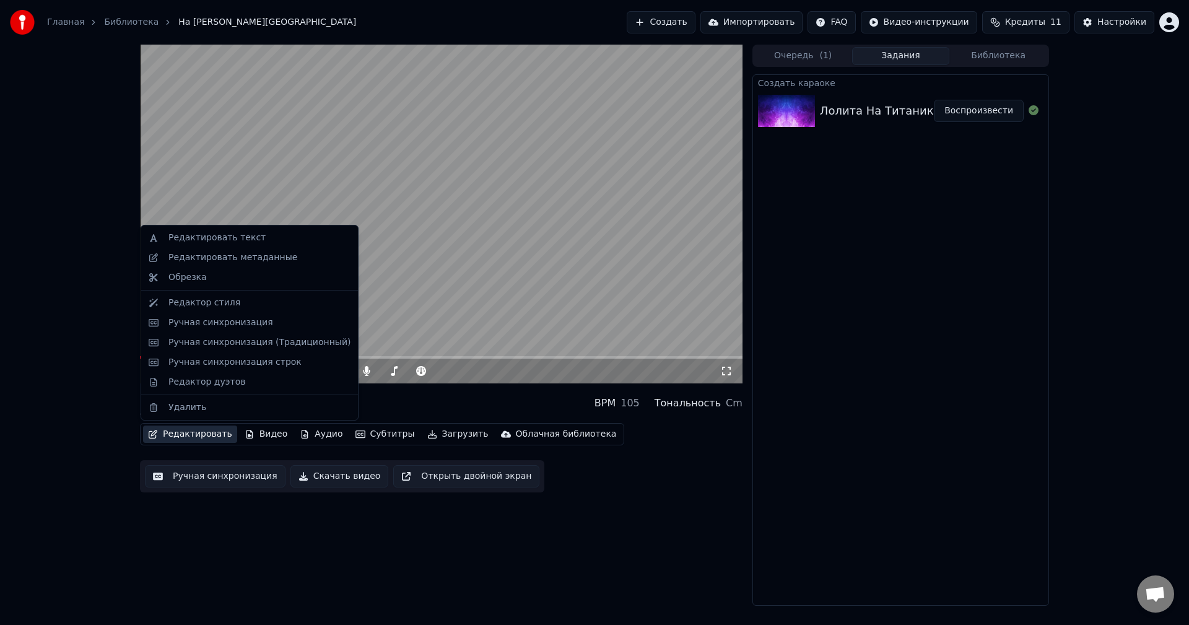
click at [190, 435] on button "Редактировать" at bounding box center [190, 434] width 94 height 17
click at [227, 324] on div "Ручная синхронизация" at bounding box center [221, 323] width 105 height 12
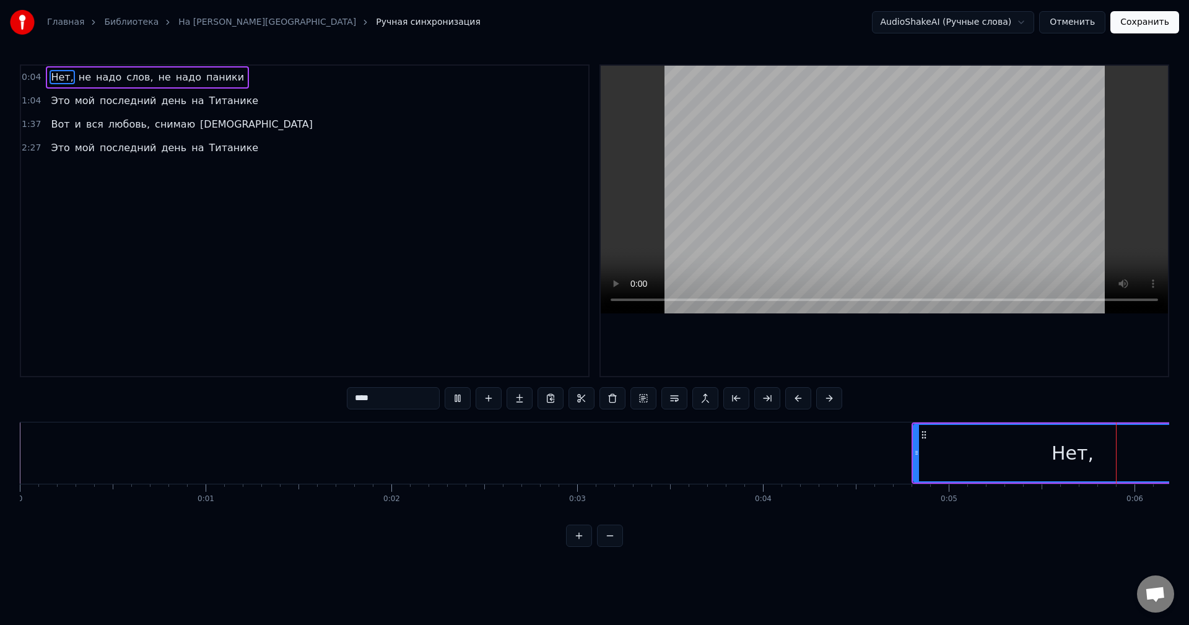
scroll to position [0, 1061]
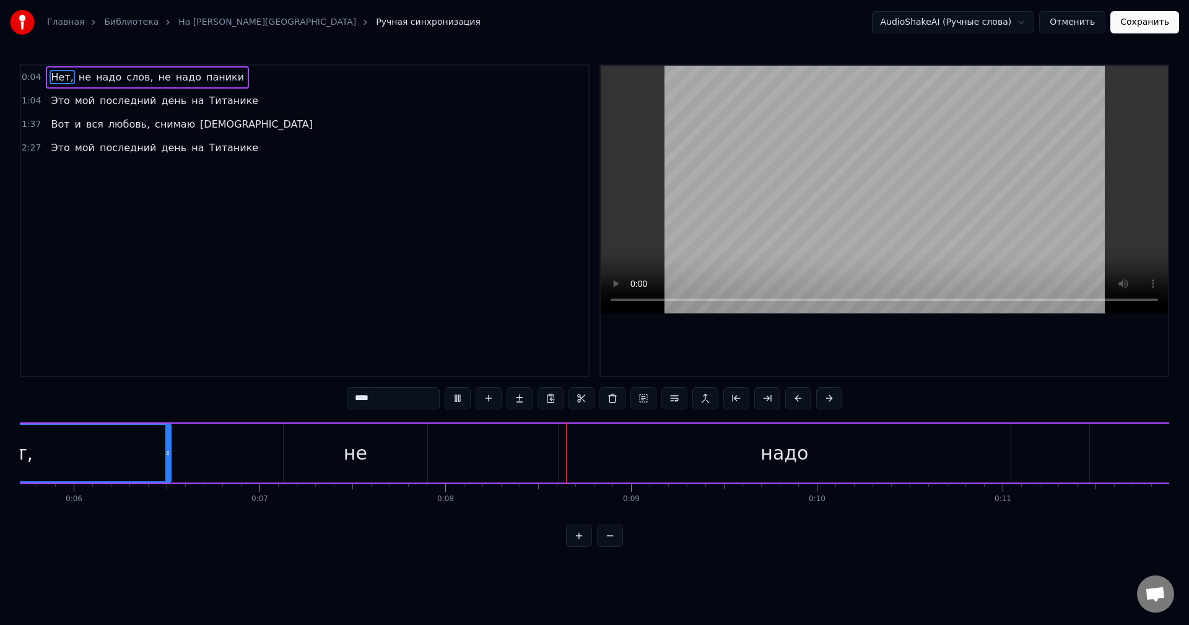
click at [616, 544] on button at bounding box center [610, 536] width 26 height 22
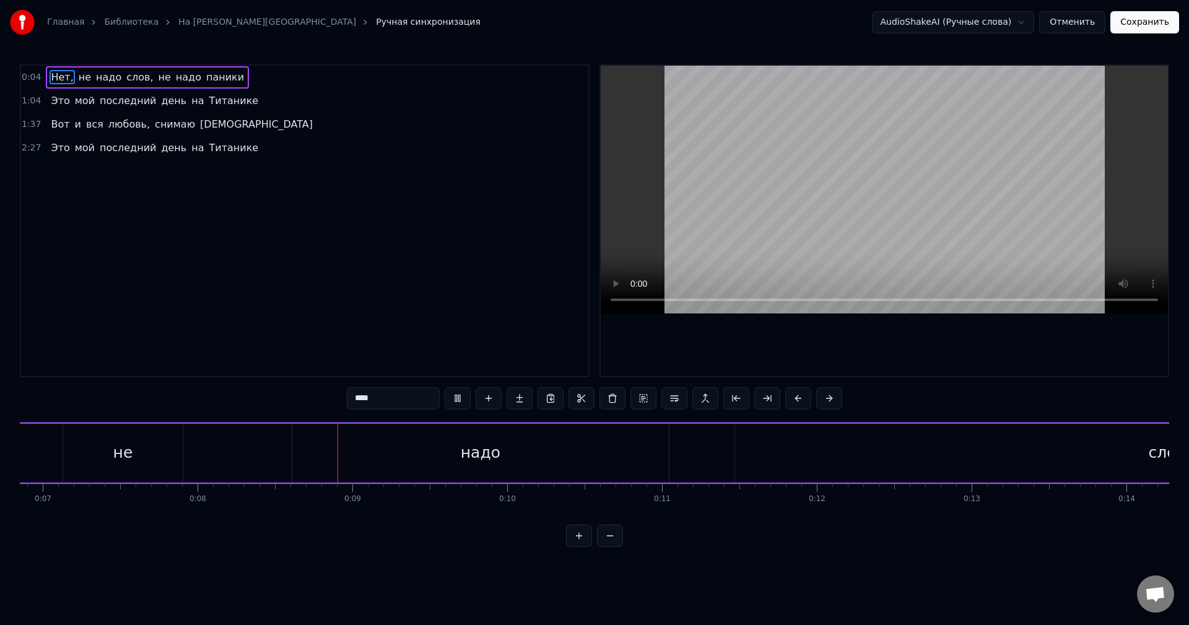
click at [609, 546] on button at bounding box center [610, 536] width 26 height 22
click at [609, 546] on div at bounding box center [594, 536] width 57 height 22
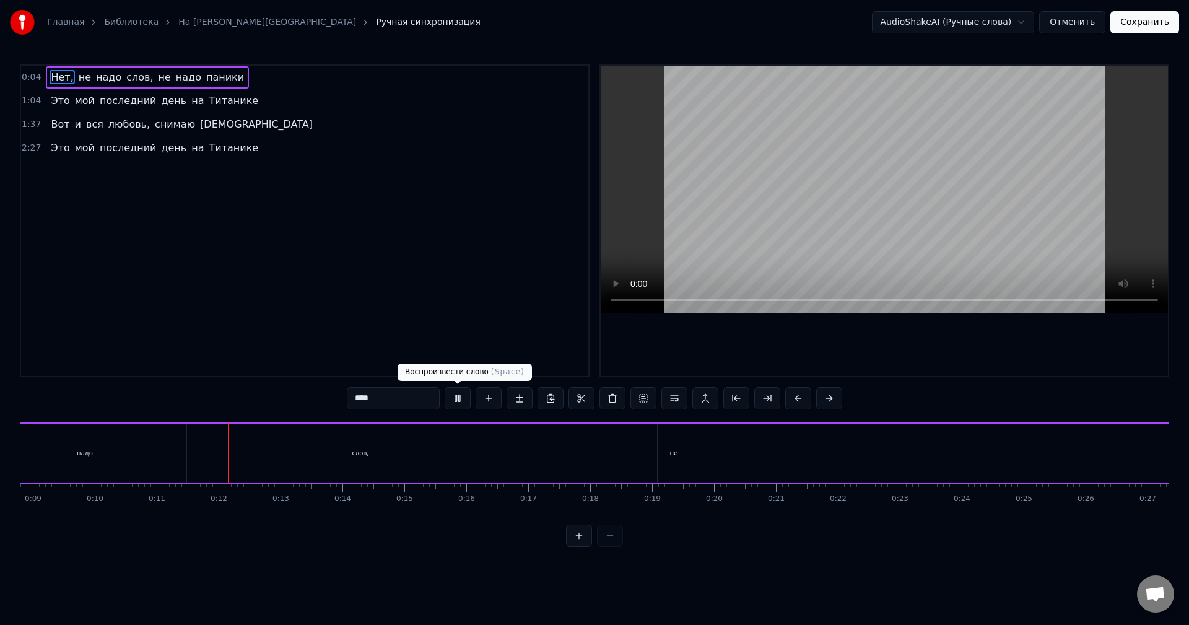
click at [458, 400] on button at bounding box center [458, 398] width 26 height 22
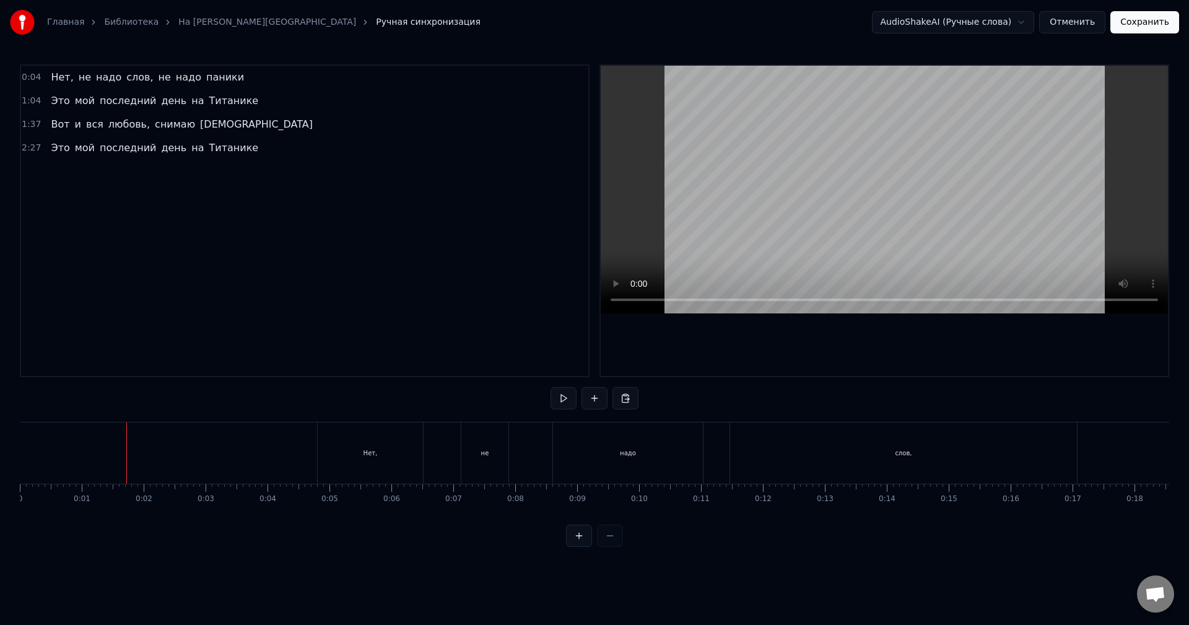
drag, startPoint x: 66, startPoint y: 438, endPoint x: 0, endPoint y: 437, distance: 65.7
click at [0, 437] on div "Главная Библиотека На Титанике • Лолита Ручная синхронизация AudioShakeAI (Ручн…" at bounding box center [594, 273] width 1189 height 547
click at [1, 433] on div "Главная Библиотека На Титанике • Лолита Ручная синхронизация AudioShakeAI (Ручн…" at bounding box center [594, 273] width 1189 height 547
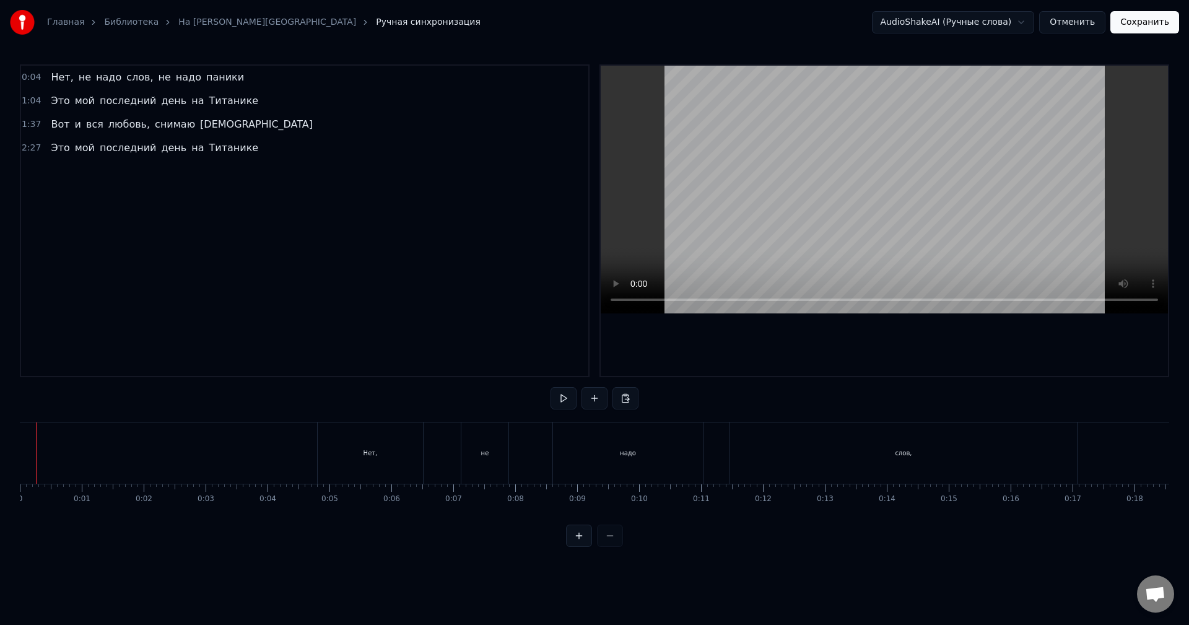
click at [17, 425] on div "Главная Библиотека На Титанике • Лолита Ручная синхронизация AudioShakeAI (Ручн…" at bounding box center [594, 273] width 1189 height 547
click at [568, 395] on button at bounding box center [564, 398] width 26 height 22
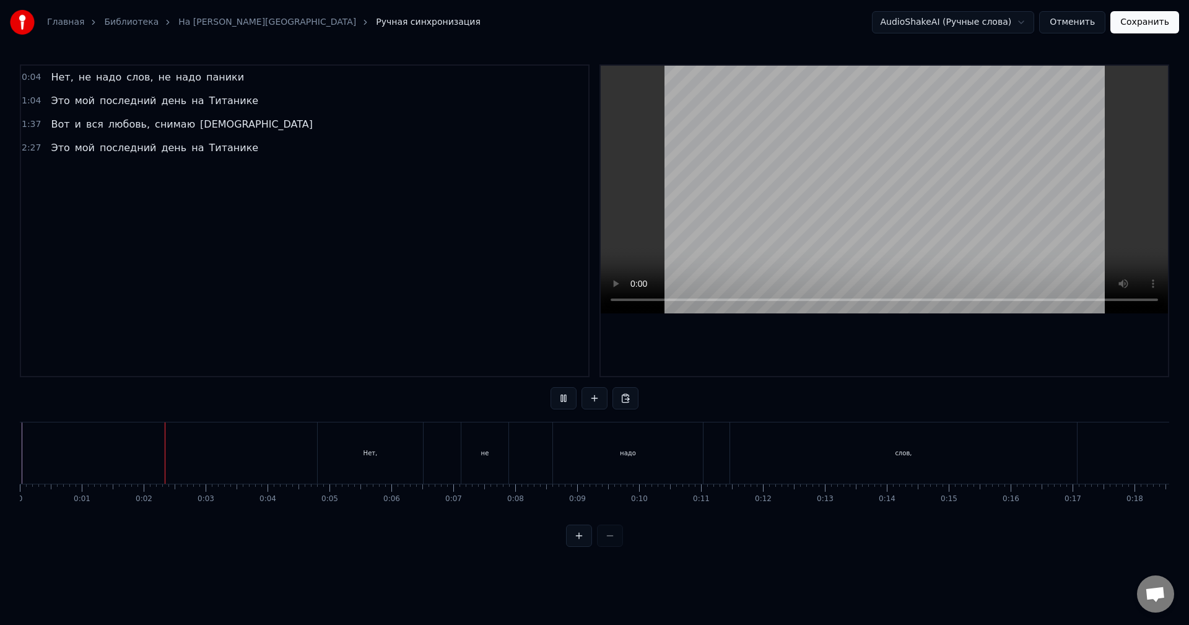
click at [566, 396] on button at bounding box center [564, 398] width 26 height 22
drag, startPoint x: 72, startPoint y: 435, endPoint x: 66, endPoint y: 436, distance: 6.9
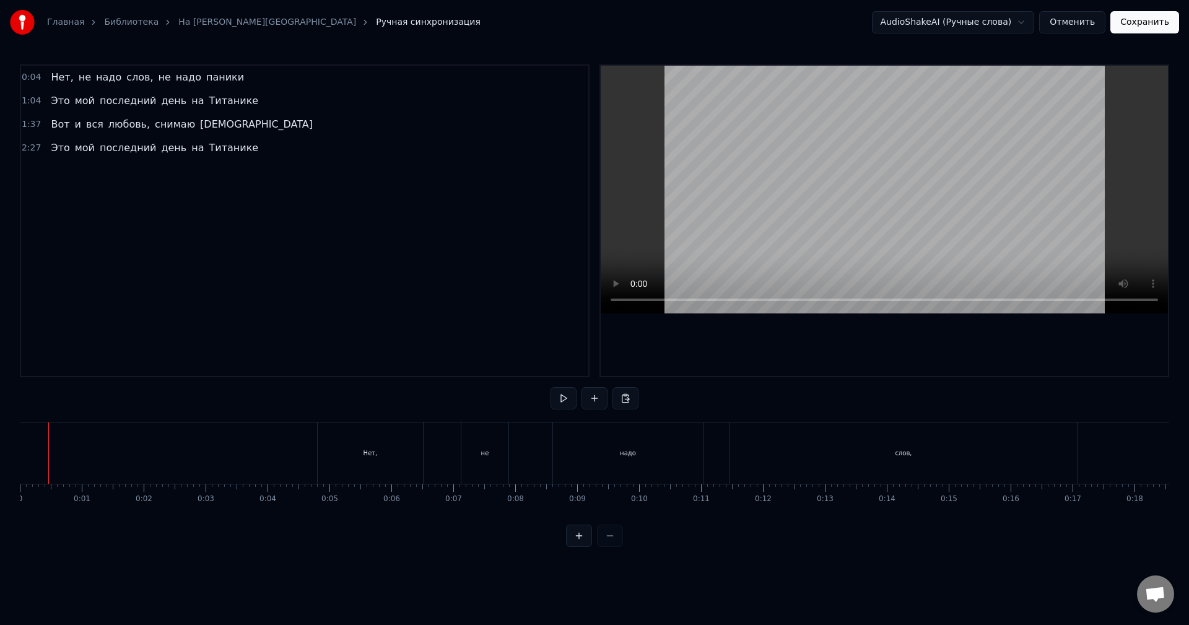
click at [570, 400] on button at bounding box center [564, 398] width 26 height 22
drag, startPoint x: 563, startPoint y: 400, endPoint x: 560, endPoint y: 406, distance: 6.7
click at [564, 400] on button at bounding box center [564, 398] width 26 height 22
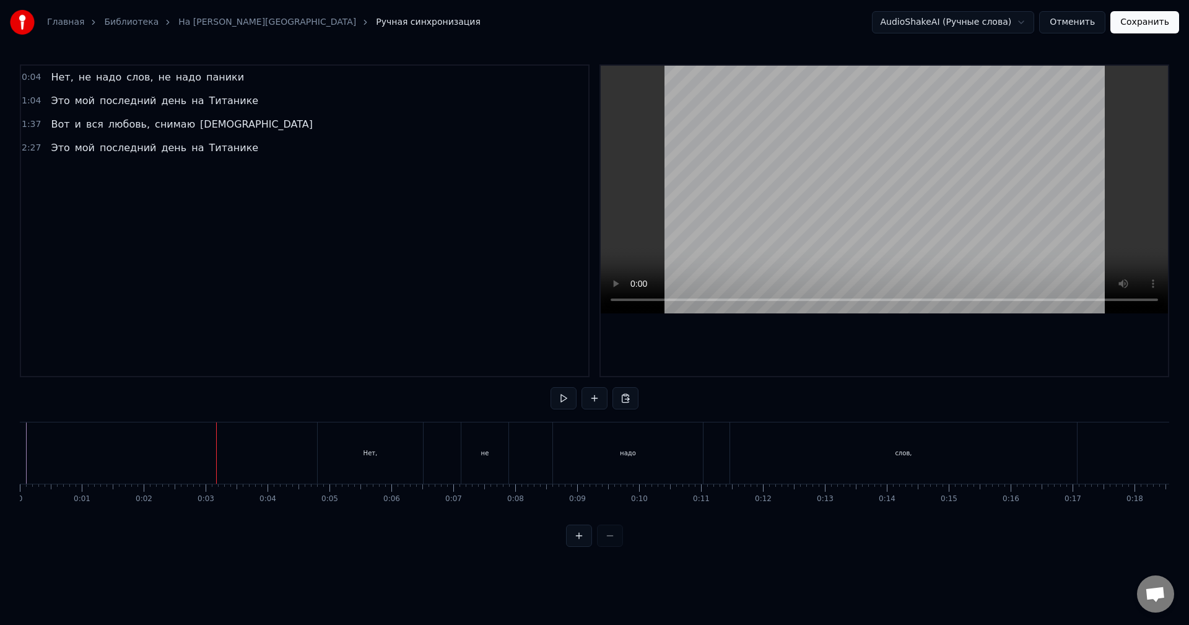
click at [366, 435] on div "Нет," at bounding box center [370, 453] width 105 height 61
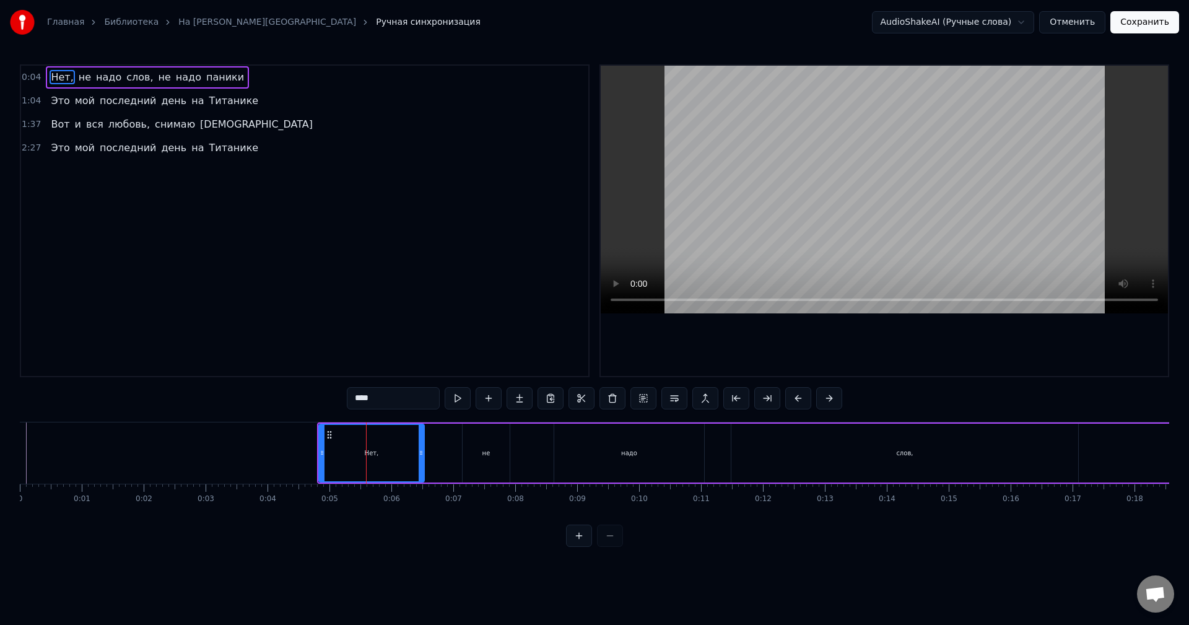
click at [374, 437] on div "Нет," at bounding box center [372, 453] width 104 height 56
click at [319, 447] on div at bounding box center [321, 453] width 5 height 56
drag, startPoint x: 284, startPoint y: 407, endPoint x: 629, endPoint y: 475, distance: 351.0
click at [657, 499] on div "0:04 Нет, не надо слов, не надо паники 1:04 Это мой последний день на Титанике …" at bounding box center [595, 305] width 1150 height 483
click at [781, 399] on button at bounding box center [783, 398] width 26 height 22
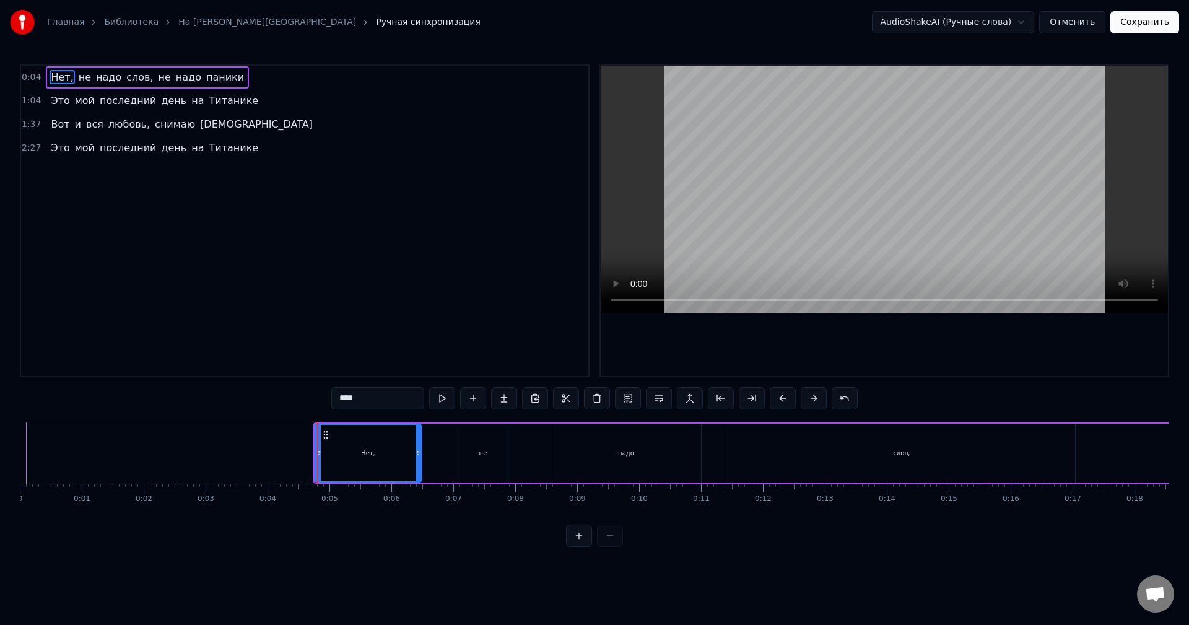
click at [781, 399] on button at bounding box center [783, 398] width 26 height 22
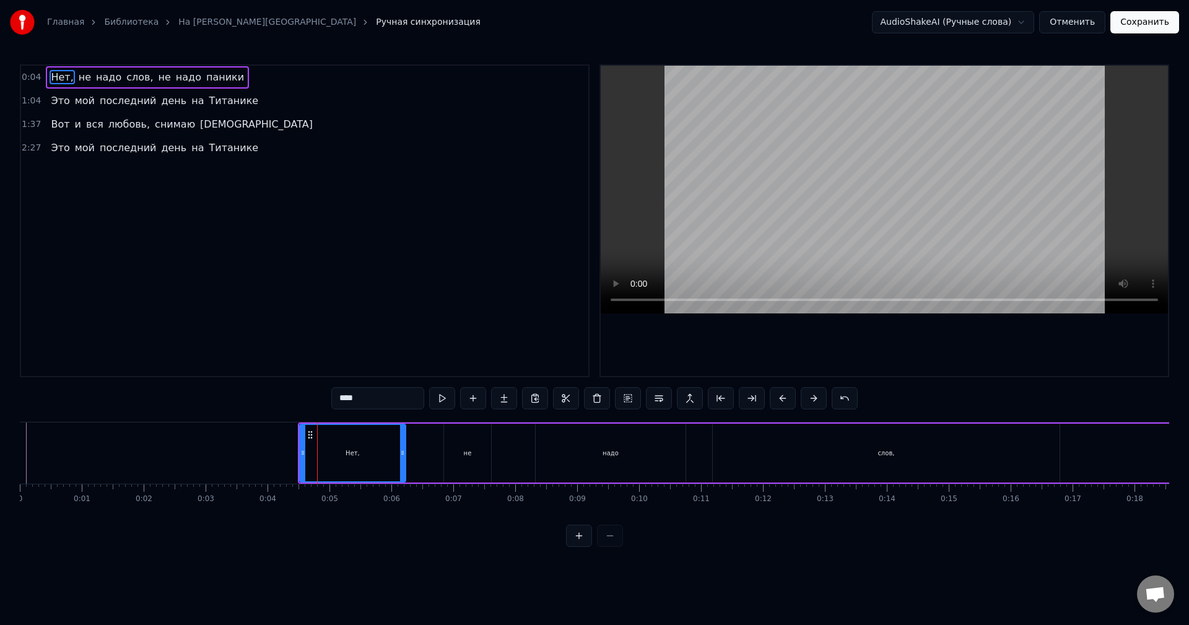
click at [781, 399] on button at bounding box center [783, 398] width 26 height 22
click at [780, 399] on button at bounding box center [783, 398] width 26 height 22
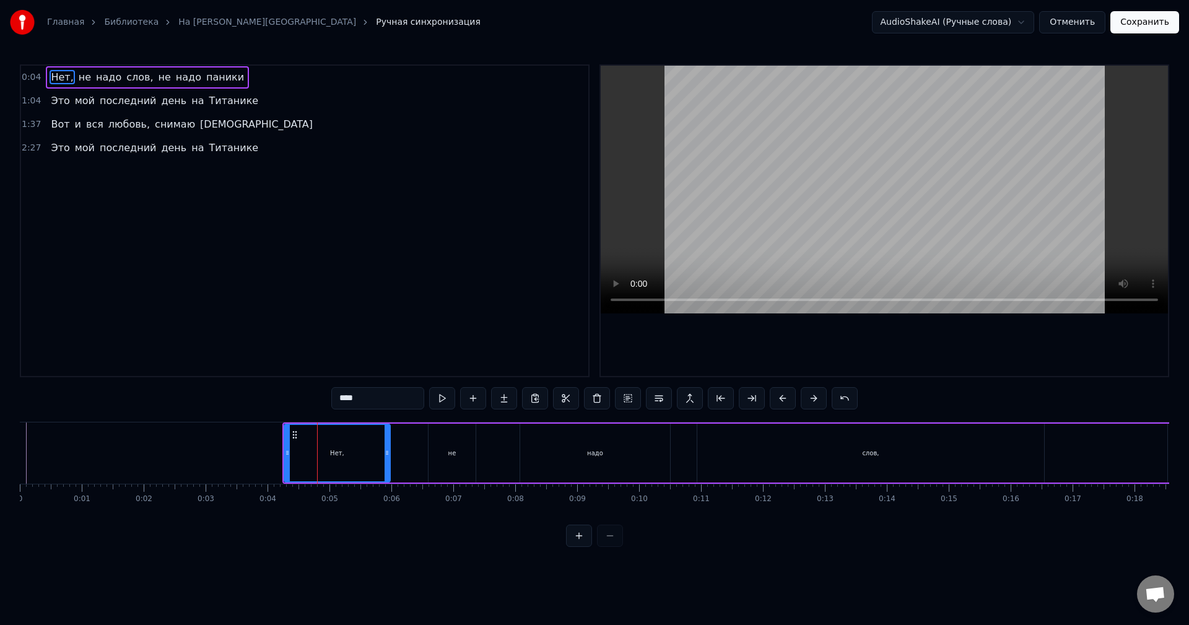
click at [779, 399] on button at bounding box center [783, 398] width 26 height 22
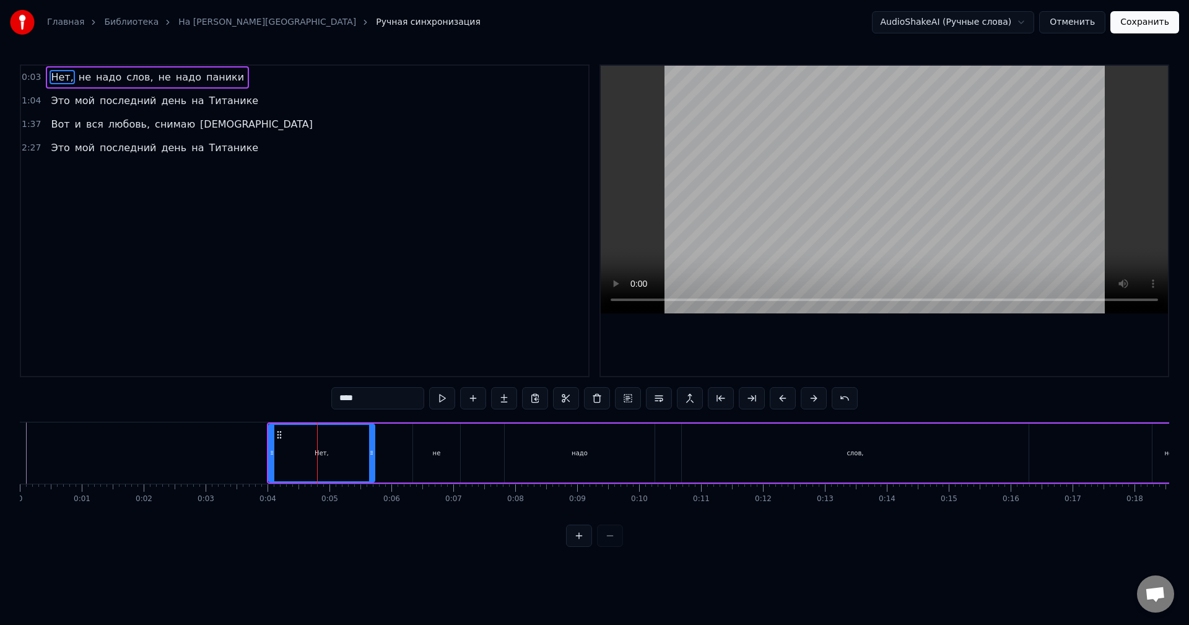
click at [779, 399] on button at bounding box center [783, 398] width 26 height 22
click at [778, 399] on button at bounding box center [783, 398] width 26 height 22
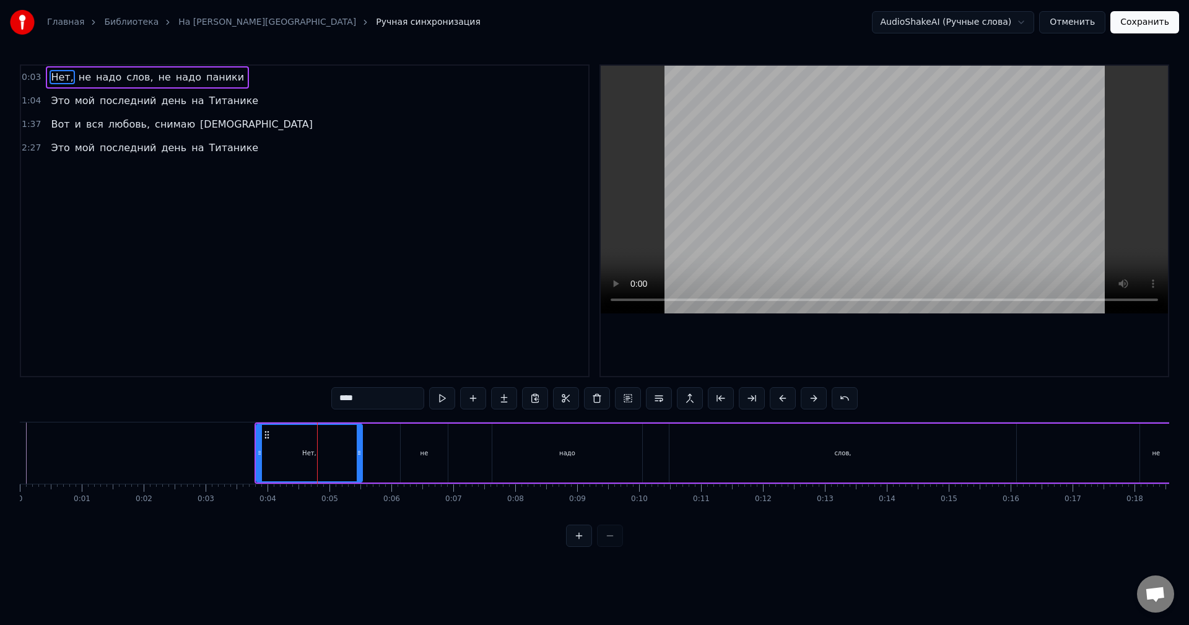
click at [778, 399] on button at bounding box center [783, 398] width 26 height 22
click at [777, 399] on button at bounding box center [783, 398] width 26 height 22
drag, startPoint x: 777, startPoint y: 399, endPoint x: 771, endPoint y: 403, distance: 7.6
click at [777, 400] on button at bounding box center [783, 398] width 26 height 22
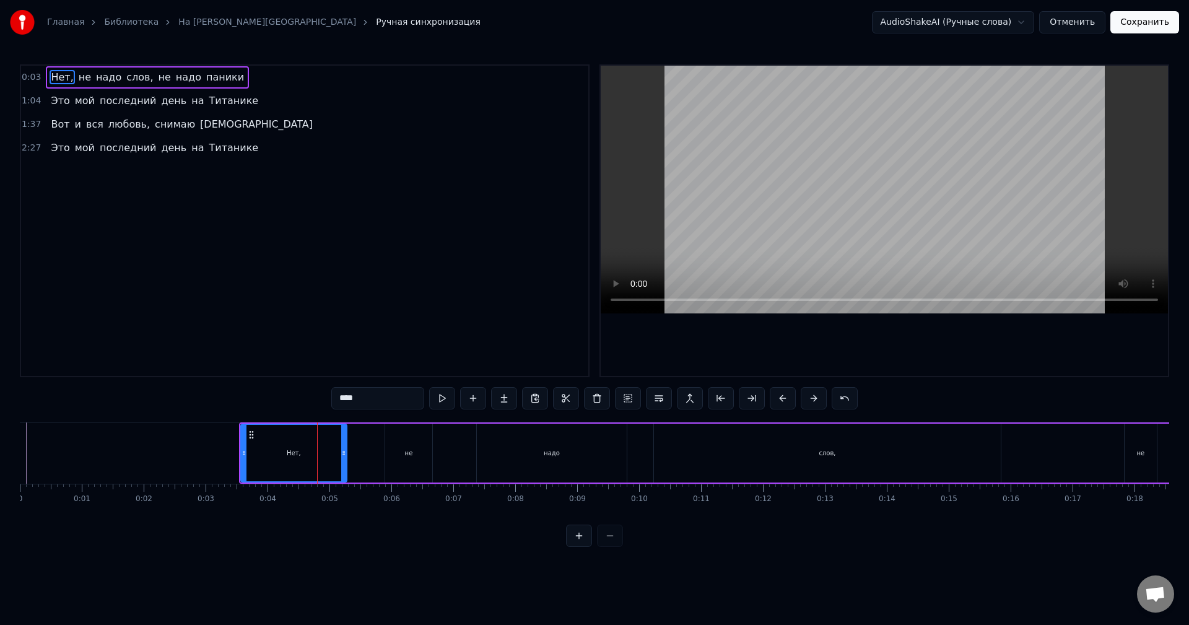
click at [771, 403] on button at bounding box center [783, 398] width 26 height 22
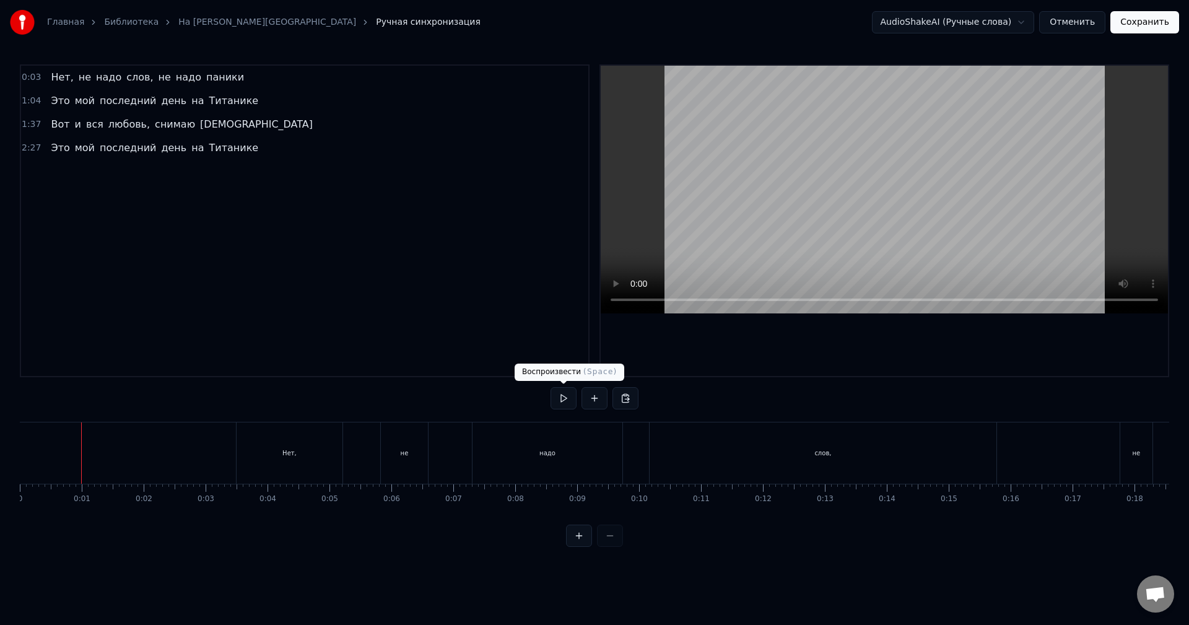
click at [567, 399] on button at bounding box center [564, 398] width 26 height 22
click at [287, 449] on div "Нет," at bounding box center [290, 453] width 14 height 9
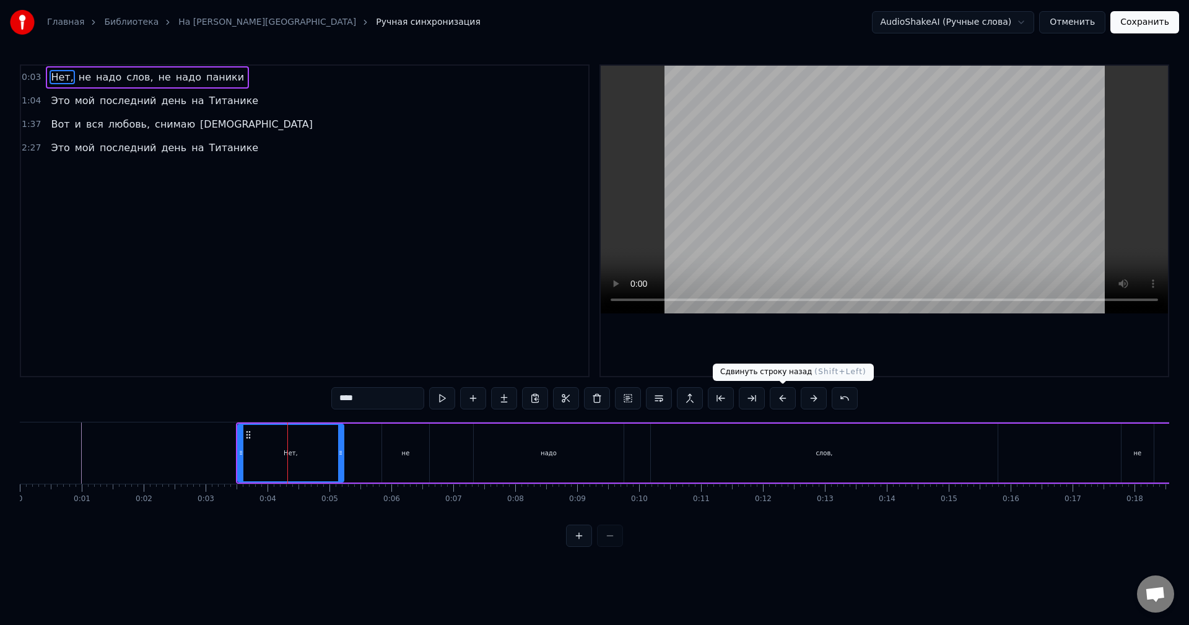
click at [782, 401] on button at bounding box center [783, 398] width 26 height 22
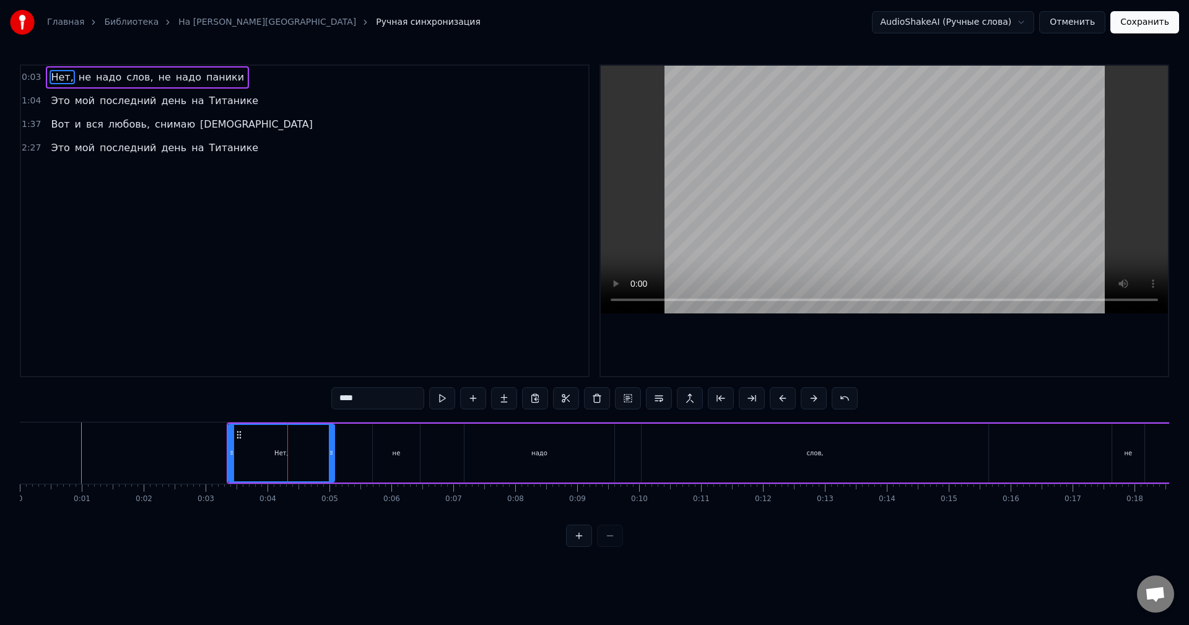
click at [782, 401] on button at bounding box center [783, 398] width 26 height 22
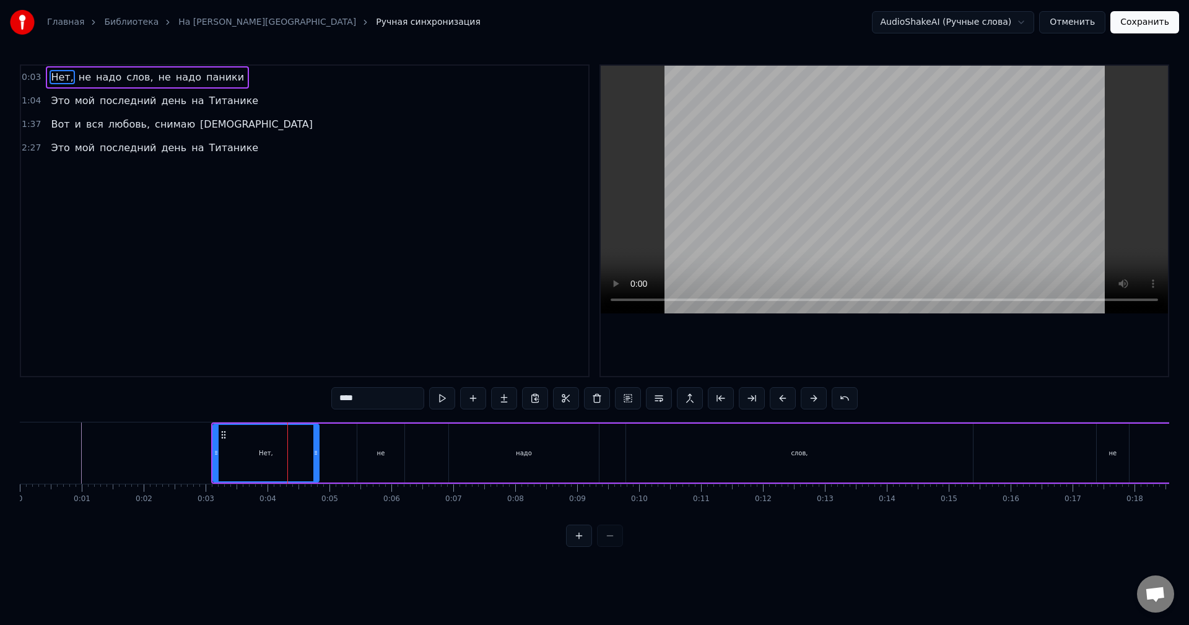
click at [780, 401] on button at bounding box center [783, 398] width 26 height 22
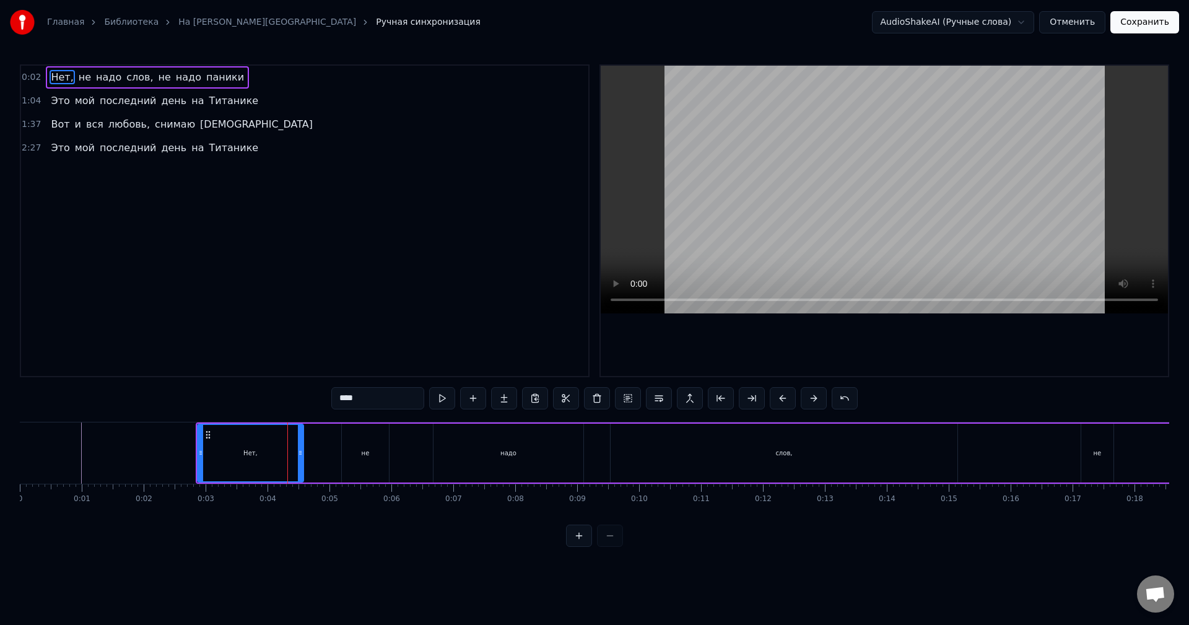
click at [780, 401] on button at bounding box center [783, 398] width 26 height 22
click at [779, 401] on button at bounding box center [783, 398] width 26 height 22
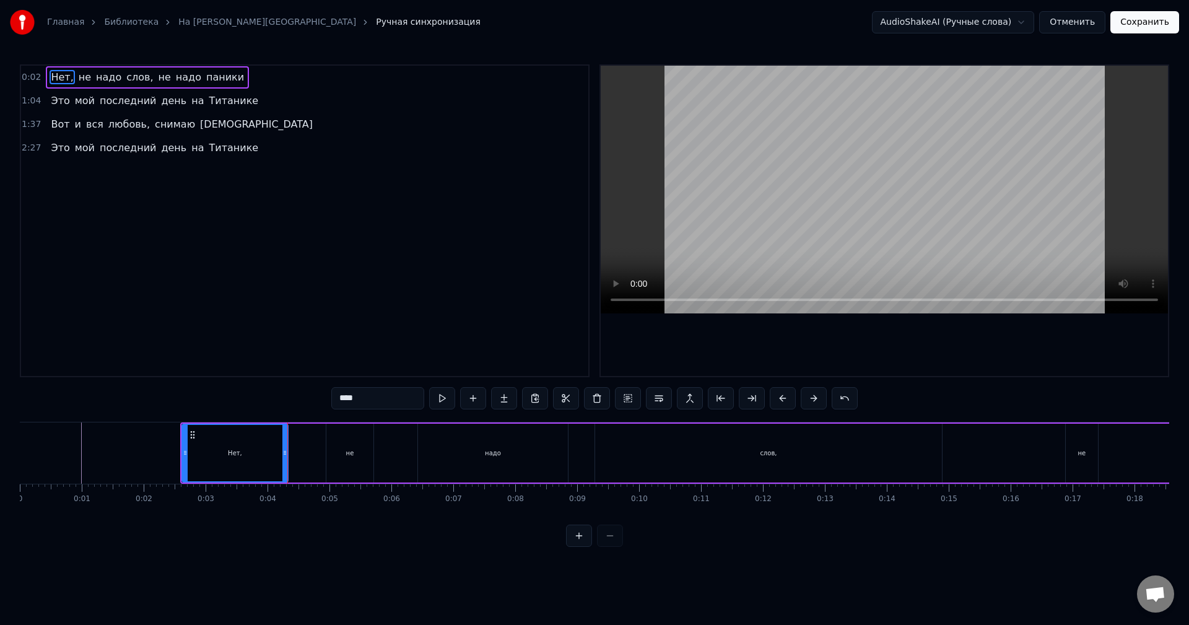
click at [779, 401] on button at bounding box center [783, 398] width 26 height 22
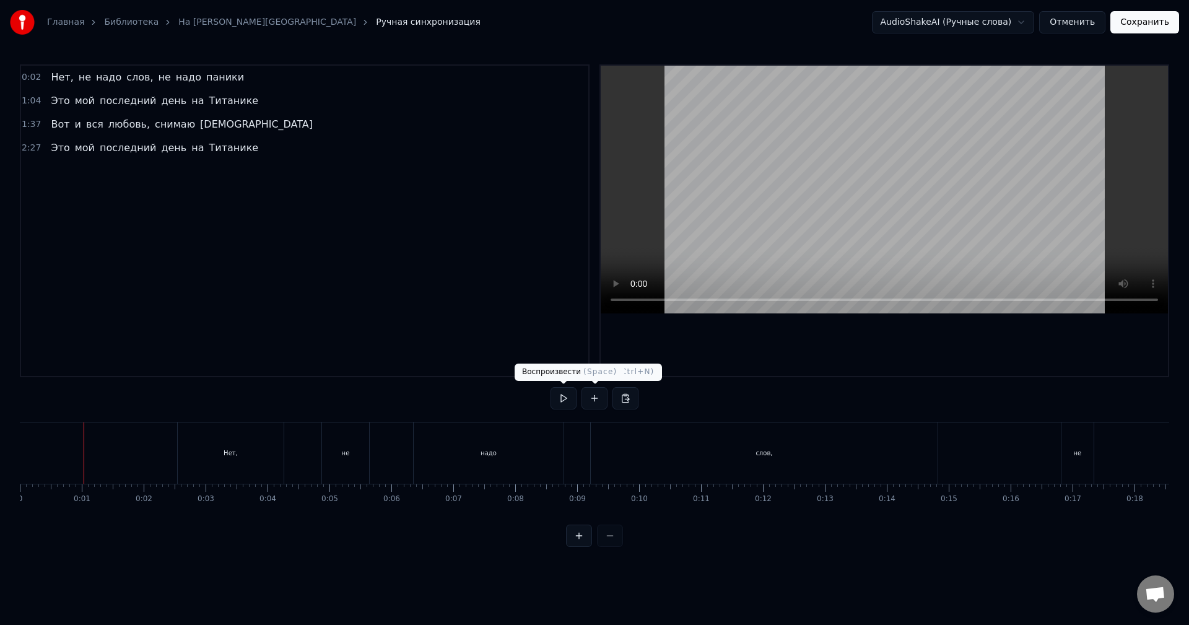
click at [563, 398] on button at bounding box center [564, 398] width 26 height 22
click at [560, 399] on button at bounding box center [564, 398] width 26 height 22
drag, startPoint x: 204, startPoint y: 444, endPoint x: 354, endPoint y: 447, distance: 149.3
click at [205, 444] on div "Нет," at bounding box center [231, 453] width 106 height 61
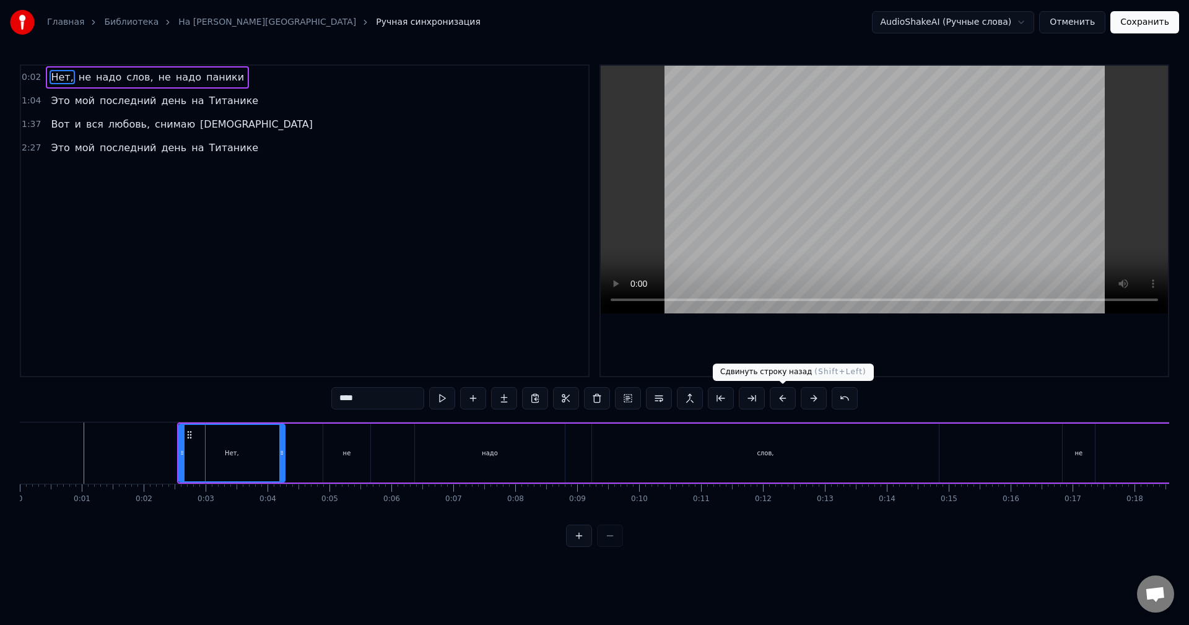
click at [779, 400] on button at bounding box center [783, 398] width 26 height 22
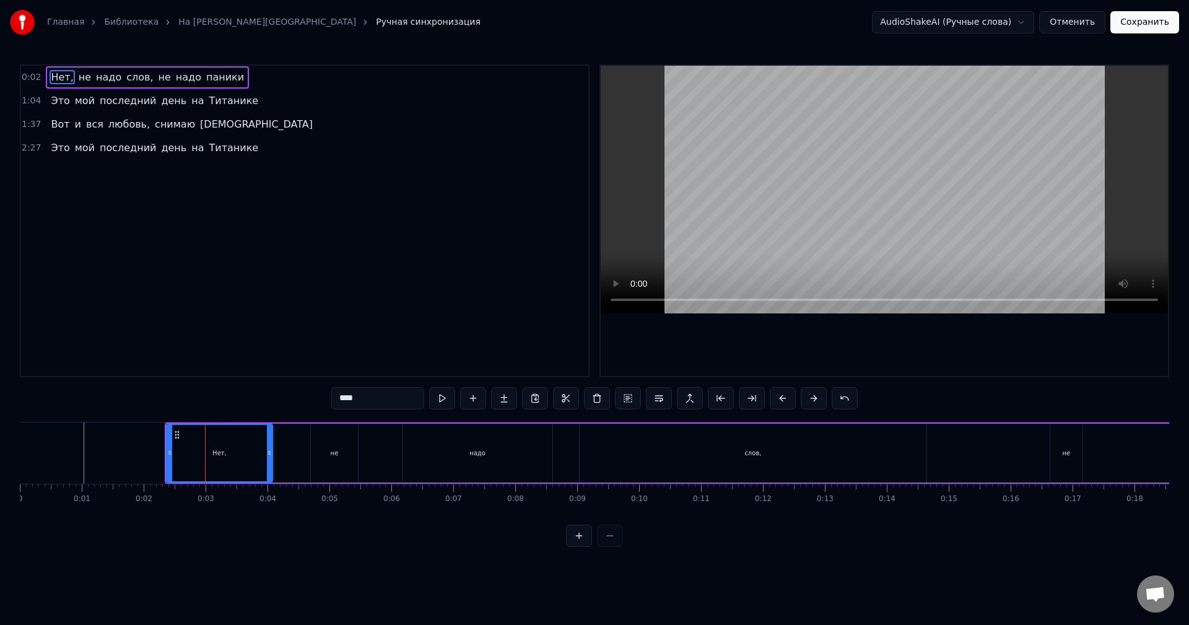
click at [779, 400] on button at bounding box center [783, 398] width 26 height 22
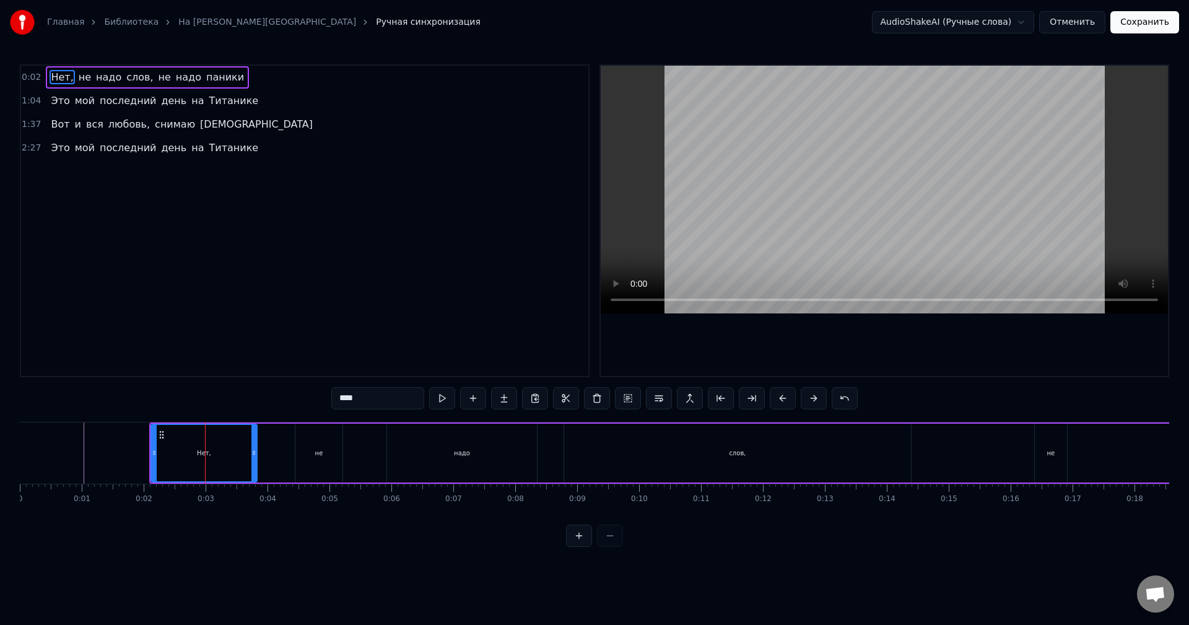
click at [779, 400] on button at bounding box center [783, 398] width 26 height 22
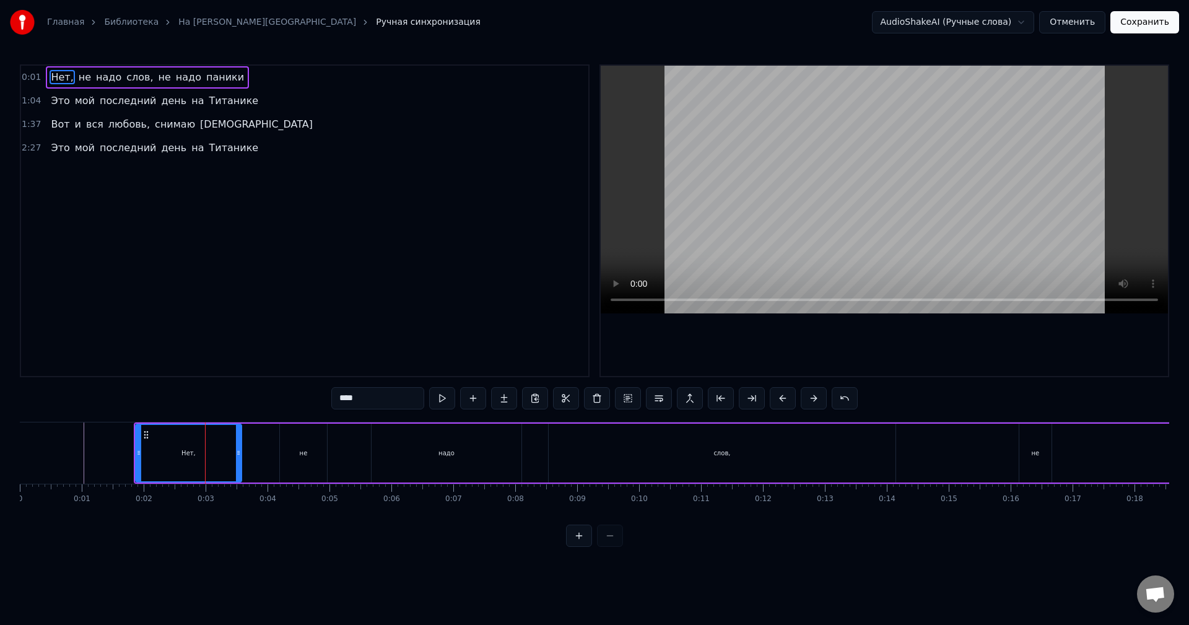
click at [779, 400] on button at bounding box center [783, 398] width 26 height 22
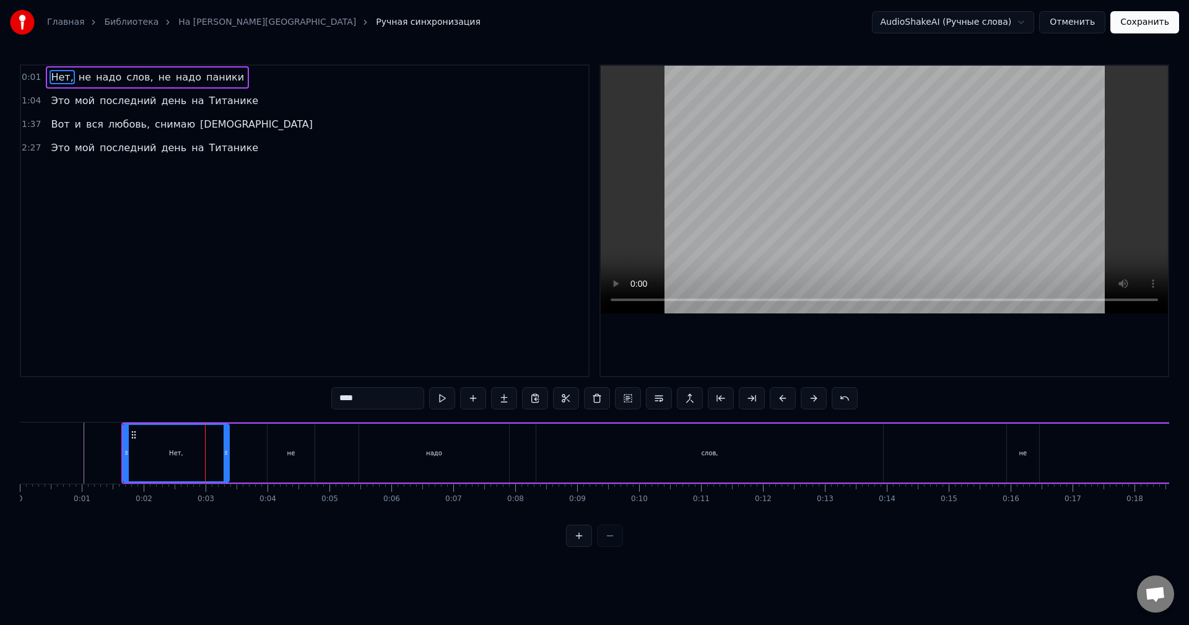
click at [779, 400] on button at bounding box center [783, 398] width 26 height 22
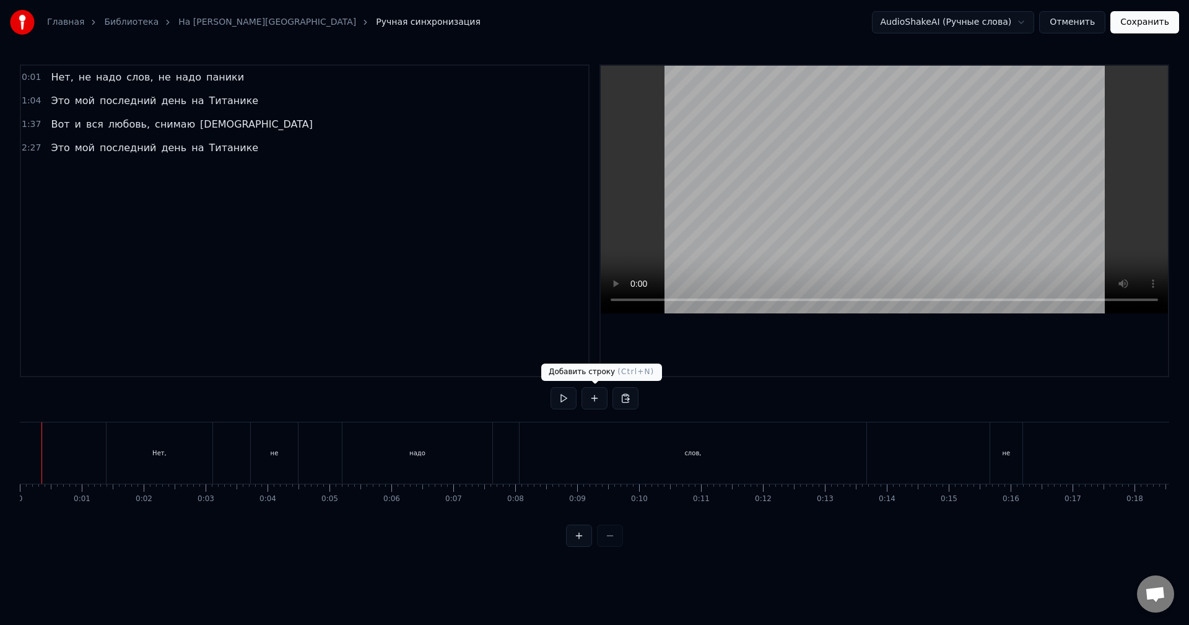
click at [563, 401] on button at bounding box center [564, 398] width 26 height 22
click at [570, 398] on button at bounding box center [564, 398] width 26 height 22
click at [271, 443] on div "не" at bounding box center [274, 453] width 47 height 61
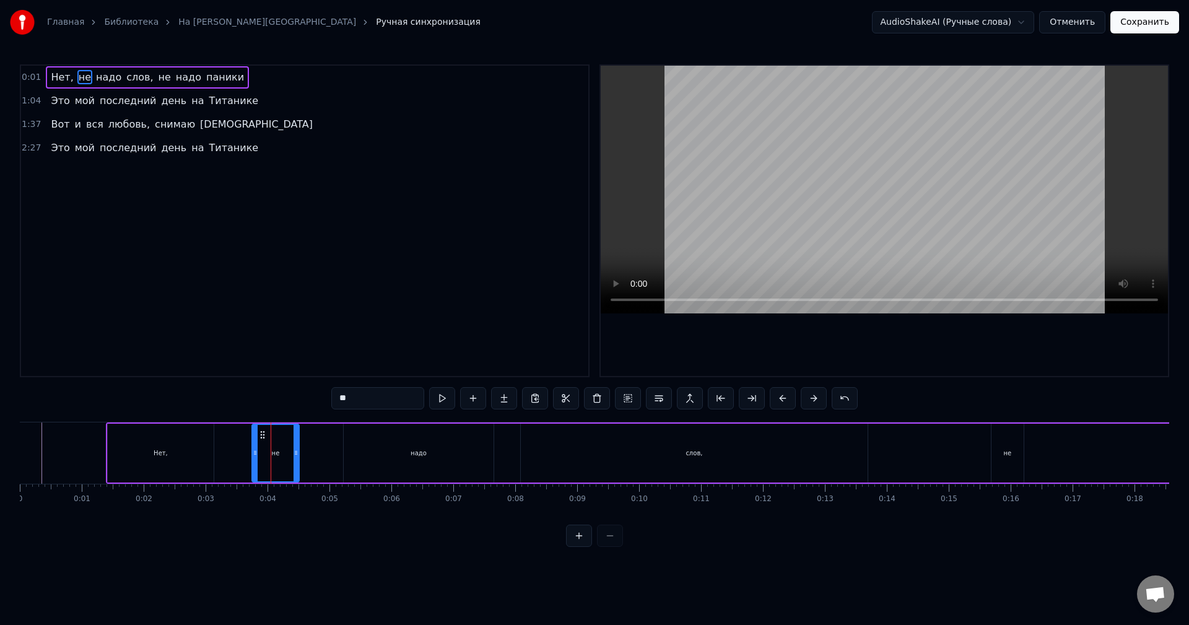
drag, startPoint x: 276, startPoint y: 450, endPoint x: 254, endPoint y: 451, distance: 22.3
click at [253, 451] on div "не" at bounding box center [276, 453] width 46 height 56
drag, startPoint x: 254, startPoint y: 453, endPoint x: 217, endPoint y: 456, distance: 36.7
click at [217, 456] on icon at bounding box center [218, 453] width 5 height 10
drag, startPoint x: 296, startPoint y: 449, endPoint x: 261, endPoint y: 452, distance: 34.2
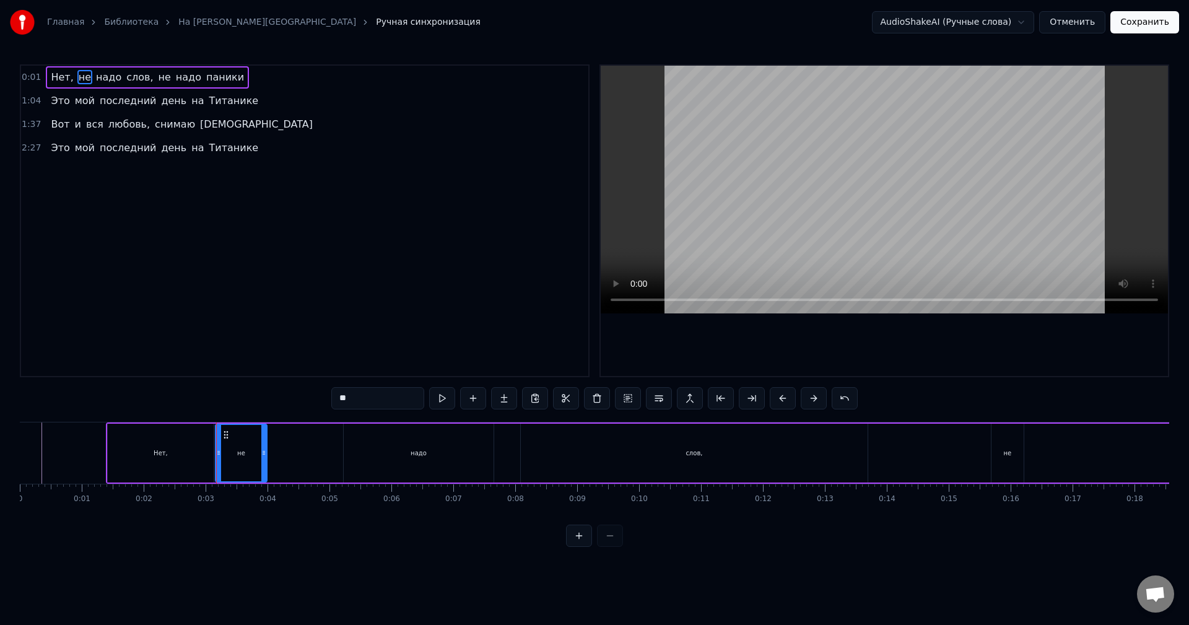
click at [266, 452] on icon at bounding box center [263, 453] width 5 height 10
click at [206, 448] on div "Нет," at bounding box center [161, 453] width 106 height 59
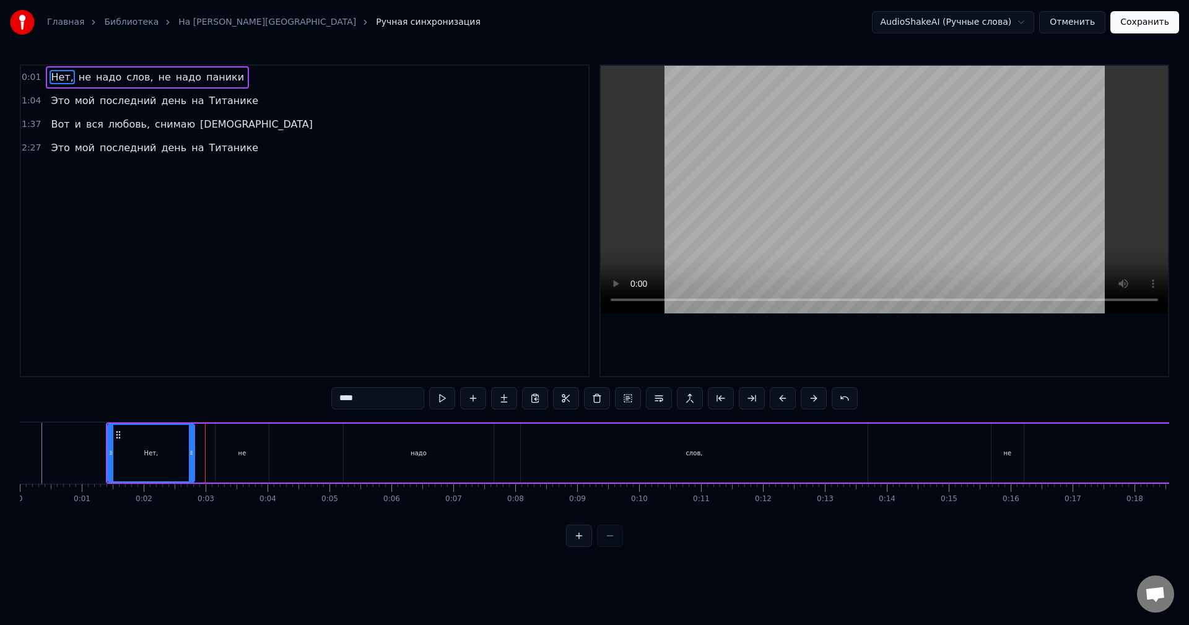
drag, startPoint x: 210, startPoint y: 451, endPoint x: 186, endPoint y: 450, distance: 23.6
click at [189, 450] on icon at bounding box center [191, 453] width 5 height 10
click at [234, 446] on div "не" at bounding box center [242, 453] width 53 height 59
type input "**"
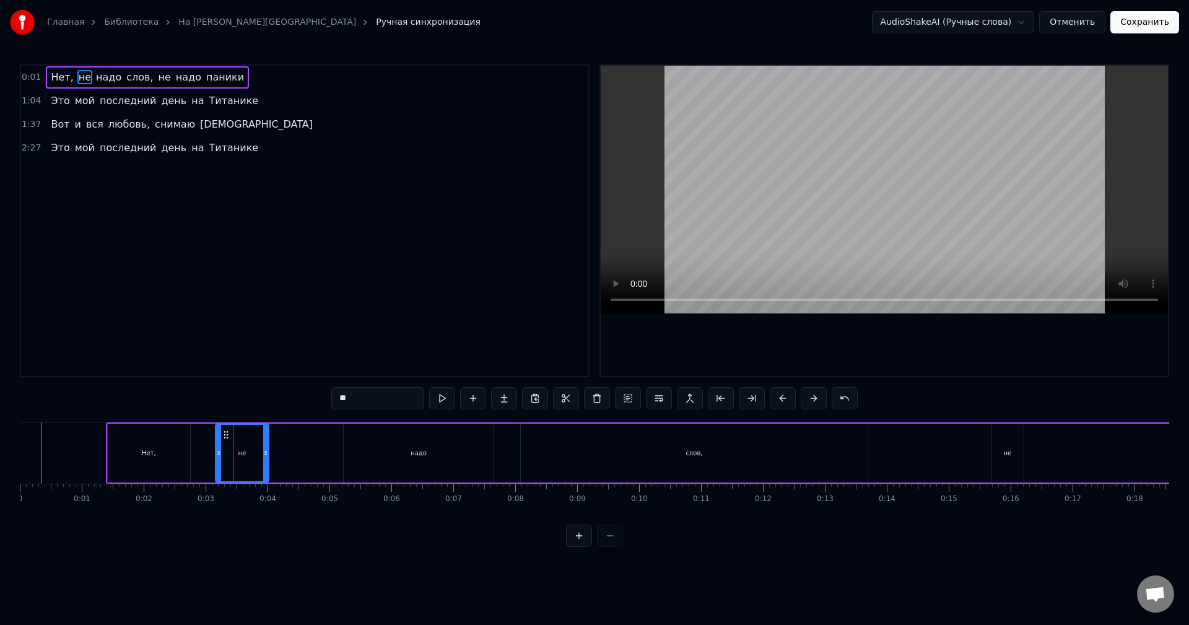
drag, startPoint x: 251, startPoint y: 446, endPoint x: 225, endPoint y: 446, distance: 26.0
click at [225, 446] on div "не" at bounding box center [242, 453] width 52 height 56
drag, startPoint x: 226, startPoint y: 434, endPoint x: 201, endPoint y: 438, distance: 25.1
click at [201, 438] on icon at bounding box center [201, 435] width 10 height 10
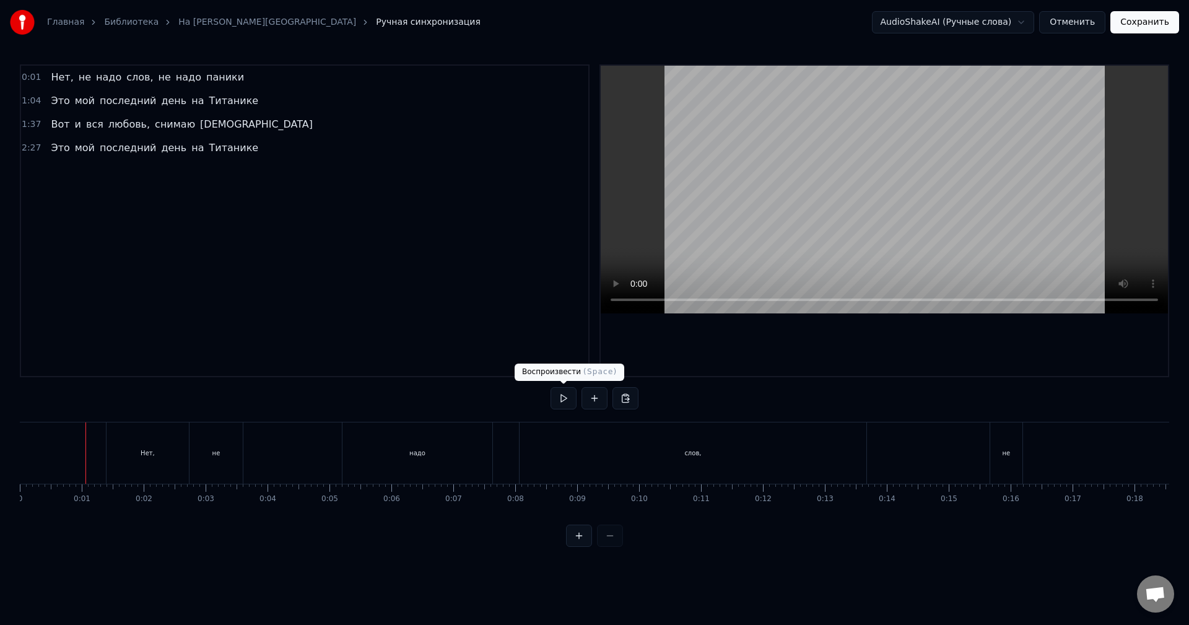
click at [571, 403] on button at bounding box center [564, 398] width 26 height 22
click at [567, 401] on button at bounding box center [564, 398] width 26 height 22
click at [426, 460] on div "надо" at bounding box center [418, 453] width 150 height 61
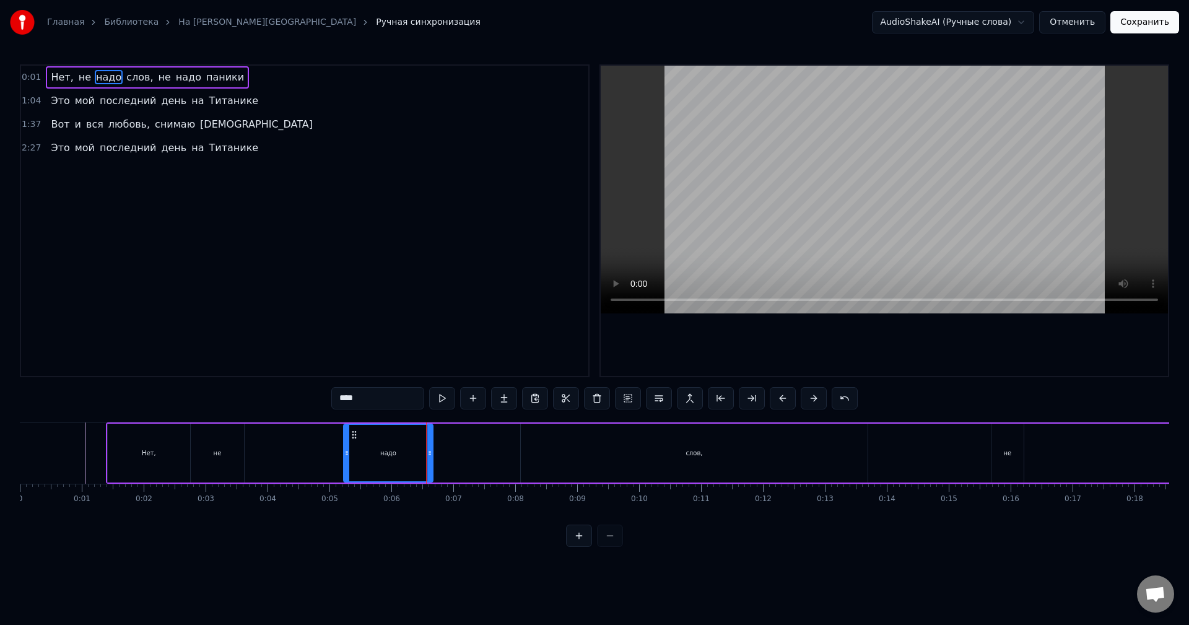
drag, startPoint x: 491, startPoint y: 447, endPoint x: 431, endPoint y: 450, distance: 60.8
click at [431, 450] on div at bounding box center [429, 453] width 5 height 56
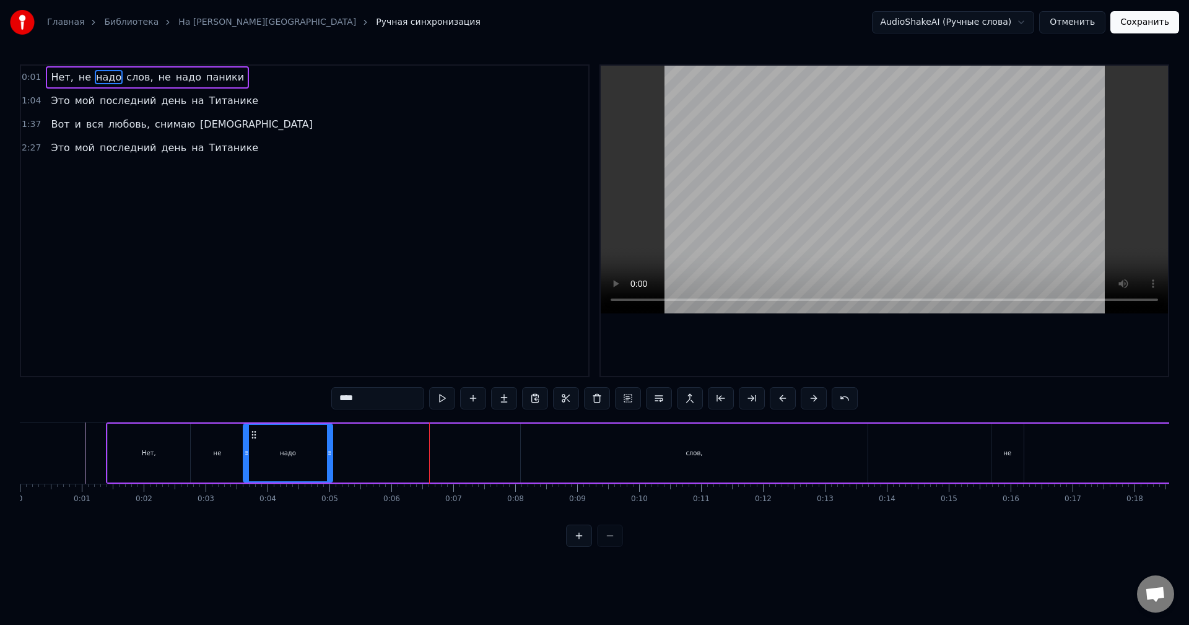
drag, startPoint x: 337, startPoint y: 433, endPoint x: 254, endPoint y: 436, distance: 83.1
click at [254, 436] on icon at bounding box center [254, 435] width 10 height 10
click at [688, 453] on div "слов," at bounding box center [694, 453] width 17 height 9
type input "*****"
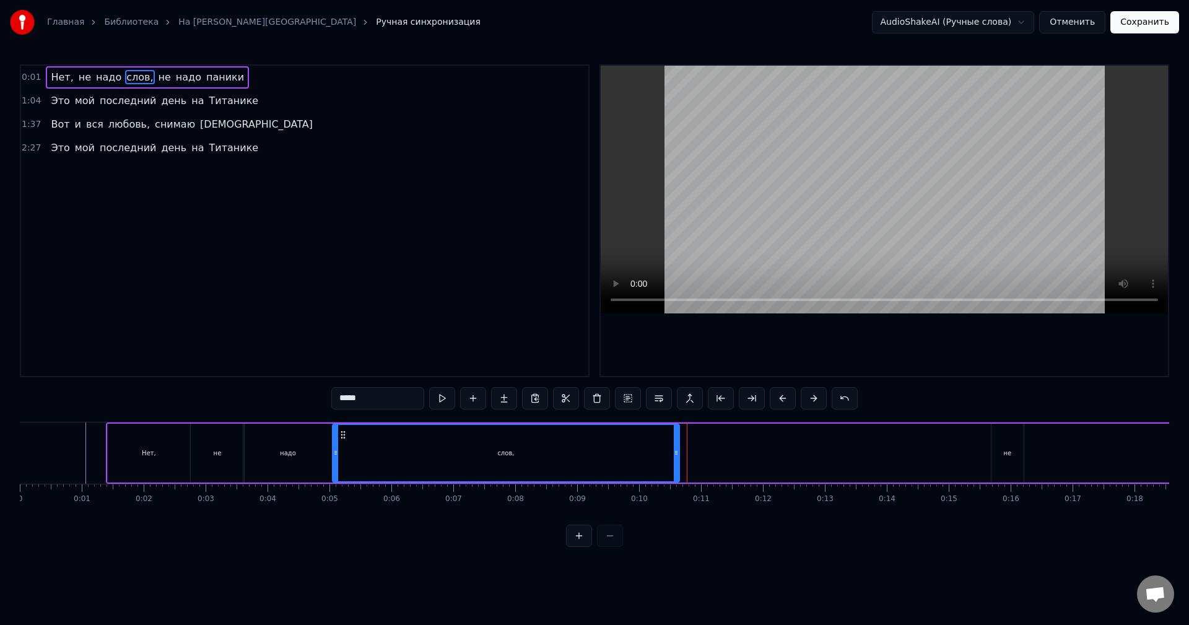
drag, startPoint x: 525, startPoint y: 434, endPoint x: 343, endPoint y: 439, distance: 182.2
click at [343, 439] on icon at bounding box center [343, 435] width 10 height 10
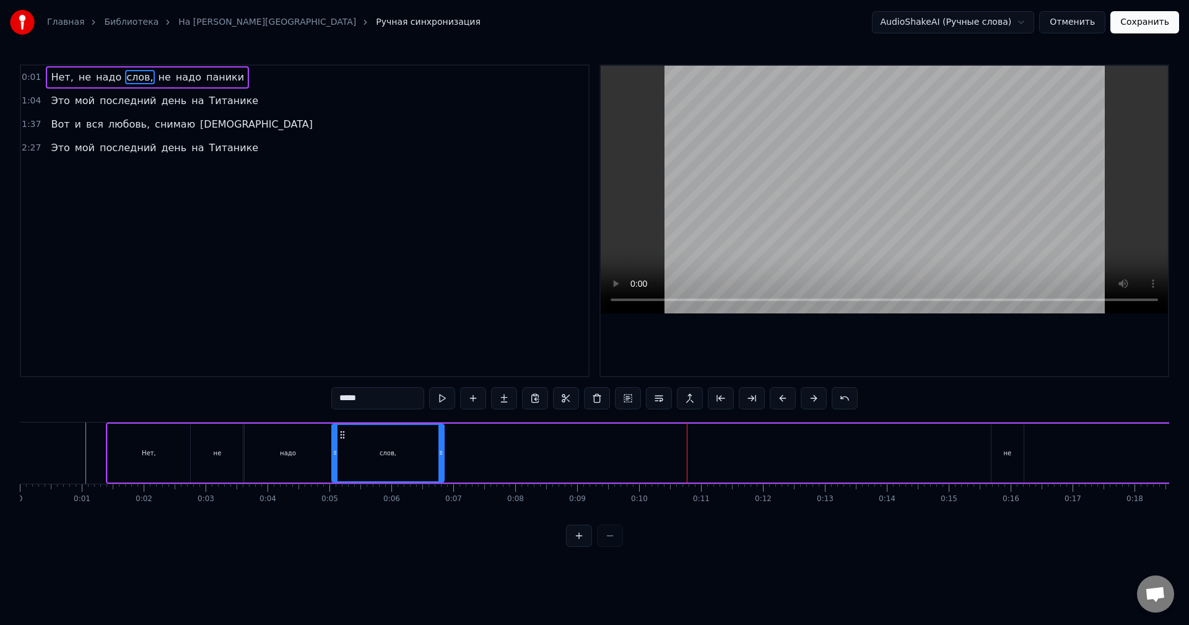
drag, startPoint x: 676, startPoint y: 447, endPoint x: 441, endPoint y: 450, distance: 234.8
click at [441, 450] on div at bounding box center [441, 453] width 5 height 56
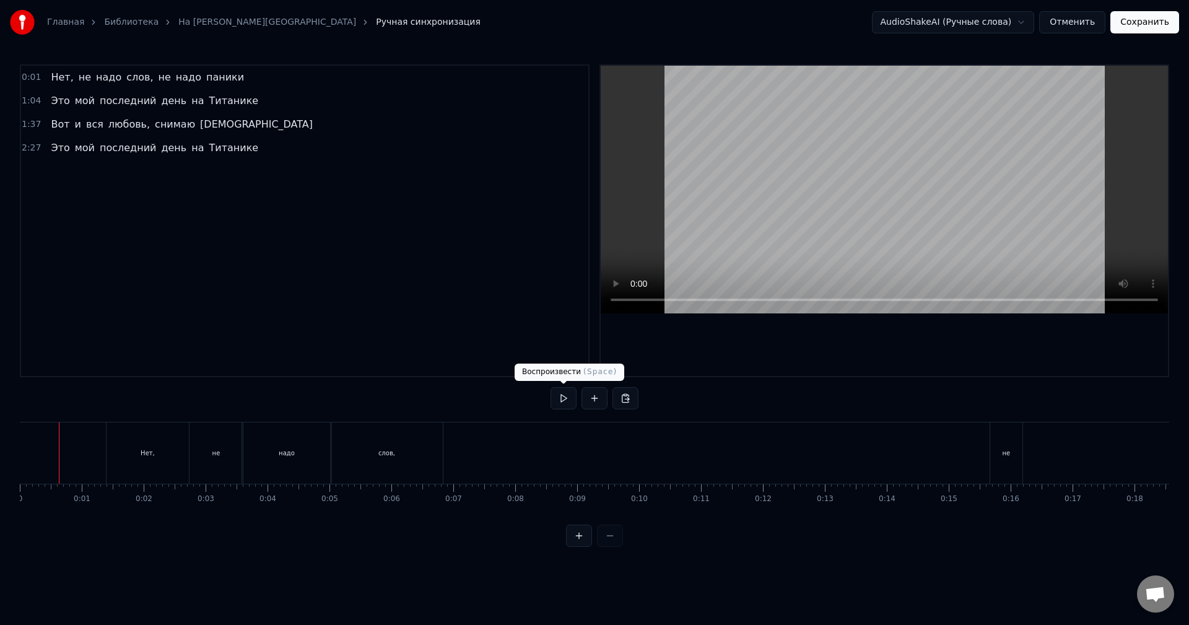
click at [566, 401] on button at bounding box center [564, 398] width 26 height 22
click at [564, 400] on button at bounding box center [564, 398] width 26 height 22
click at [394, 457] on div "слов," at bounding box center [387, 453] width 17 height 9
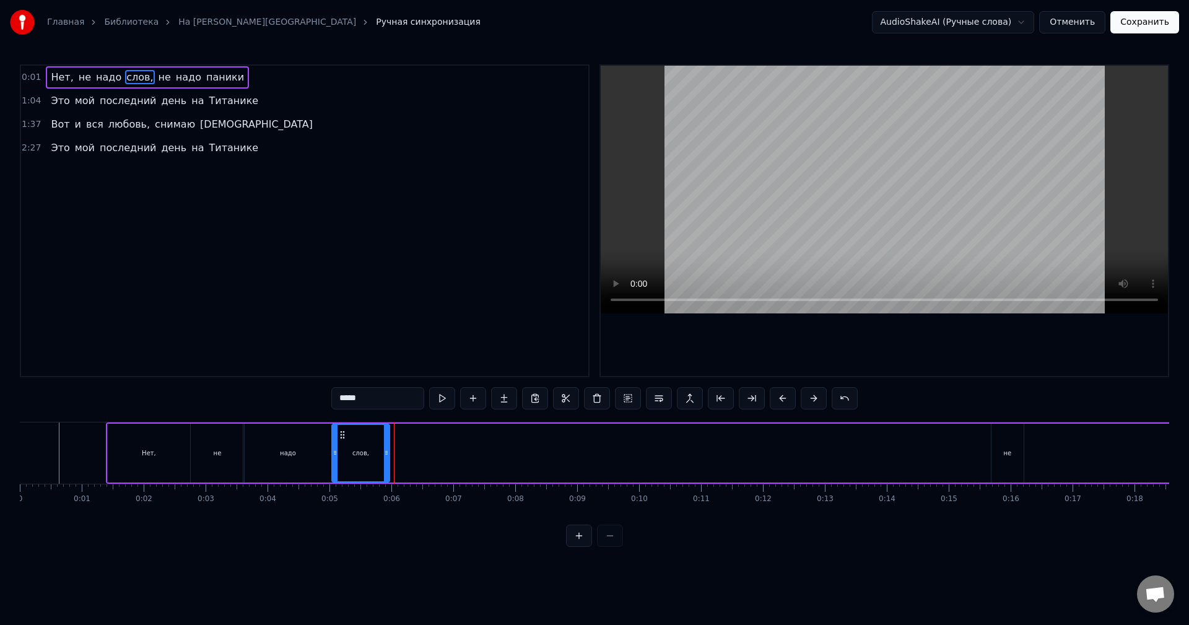
drag, startPoint x: 442, startPoint y: 449, endPoint x: 388, endPoint y: 452, distance: 54.6
click at [388, 452] on icon at bounding box center [386, 453] width 5 height 10
click at [299, 450] on div "надо" at bounding box center [287, 453] width 89 height 59
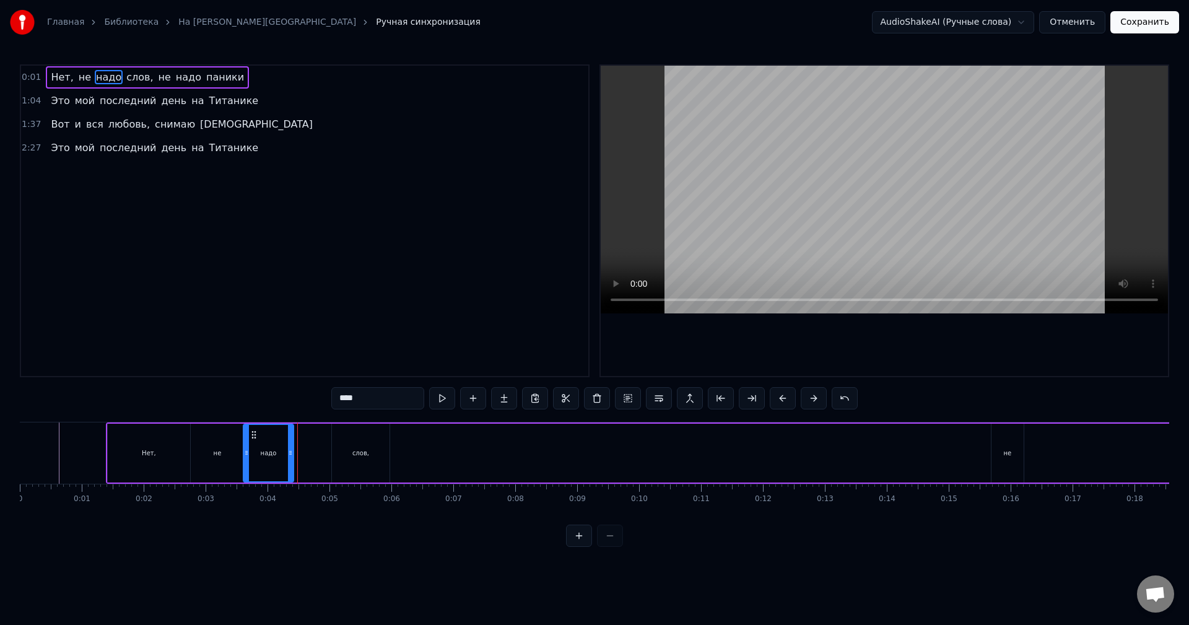
drag, startPoint x: 329, startPoint y: 449, endPoint x: 289, endPoint y: 451, distance: 39.7
click at [289, 451] on icon at bounding box center [290, 453] width 5 height 10
click at [230, 445] on div "не" at bounding box center [217, 453] width 53 height 59
drag, startPoint x: 162, startPoint y: 446, endPoint x: 175, endPoint y: 447, distance: 13.7
click at [163, 446] on div "Нет," at bounding box center [149, 453] width 82 height 59
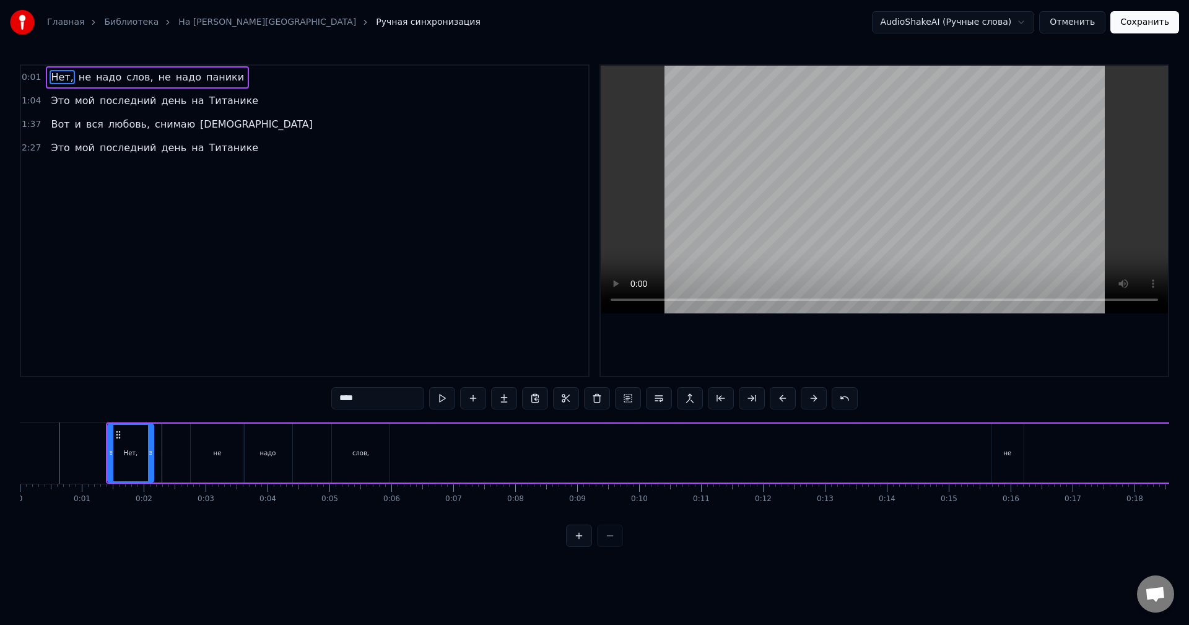
drag, startPoint x: 186, startPoint y: 447, endPoint x: 151, endPoint y: 449, distance: 35.4
click at [151, 449] on div at bounding box center [150, 453] width 5 height 56
click at [220, 445] on div "не" at bounding box center [217, 453] width 53 height 59
drag, startPoint x: 201, startPoint y: 434, endPoint x: 164, endPoint y: 436, distance: 37.8
click at [164, 436] on icon at bounding box center [164, 435] width 10 height 10
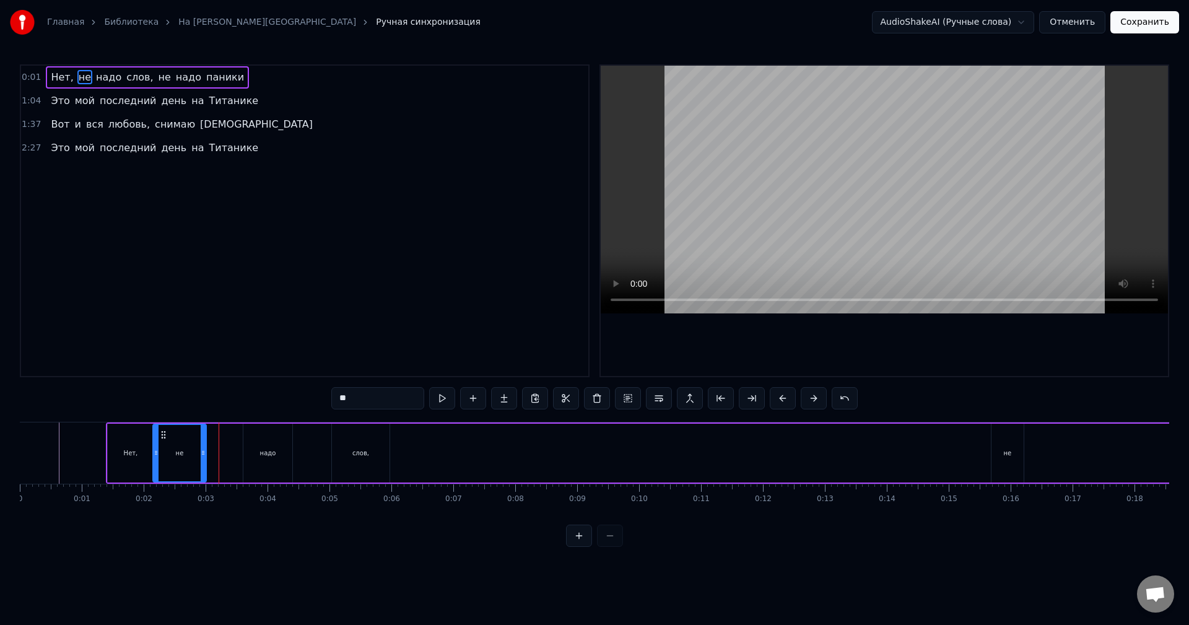
click at [258, 434] on div "надо" at bounding box center [267, 453] width 49 height 59
drag, startPoint x: 252, startPoint y: 432, endPoint x: 215, endPoint y: 435, distance: 36.6
click at [215, 435] on icon at bounding box center [217, 435] width 10 height 10
click at [344, 434] on div "слов," at bounding box center [361, 453] width 58 height 59
type input "*****"
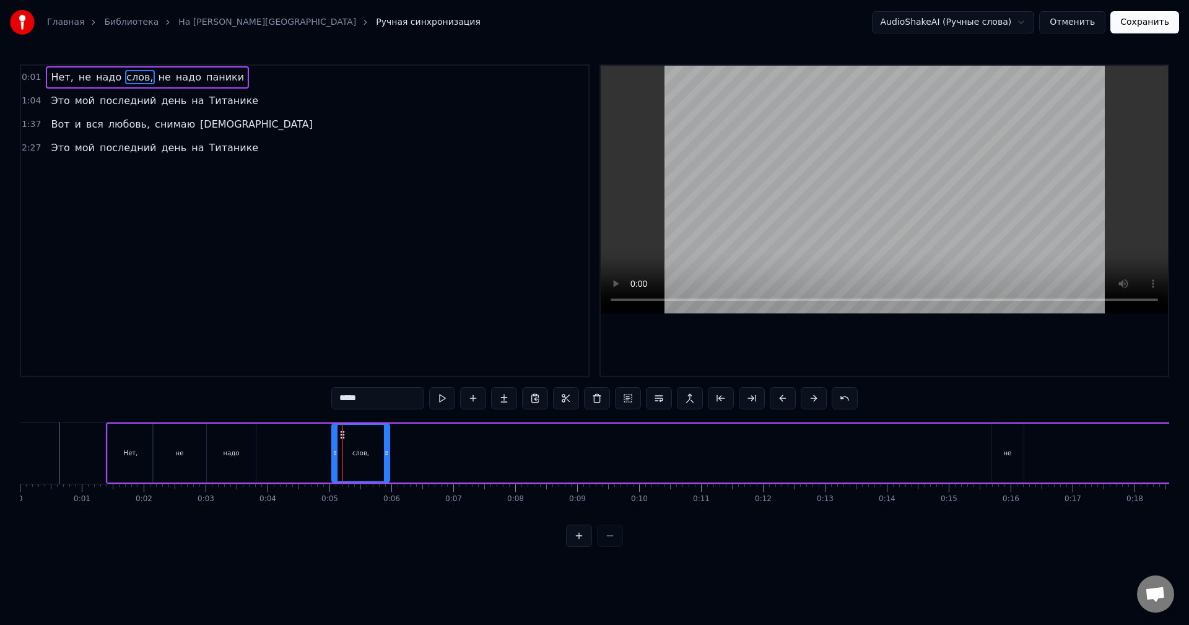
drag, startPoint x: 343, startPoint y: 433, endPoint x: 279, endPoint y: 434, distance: 64.4
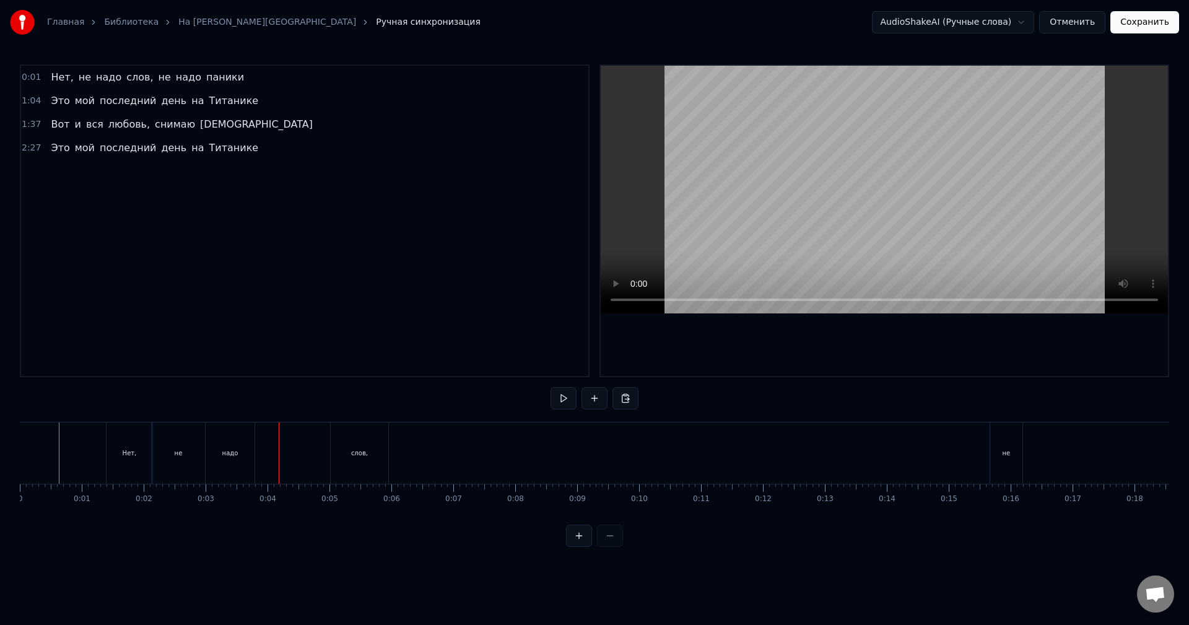
click at [348, 436] on div "слов," at bounding box center [360, 453] width 58 height 61
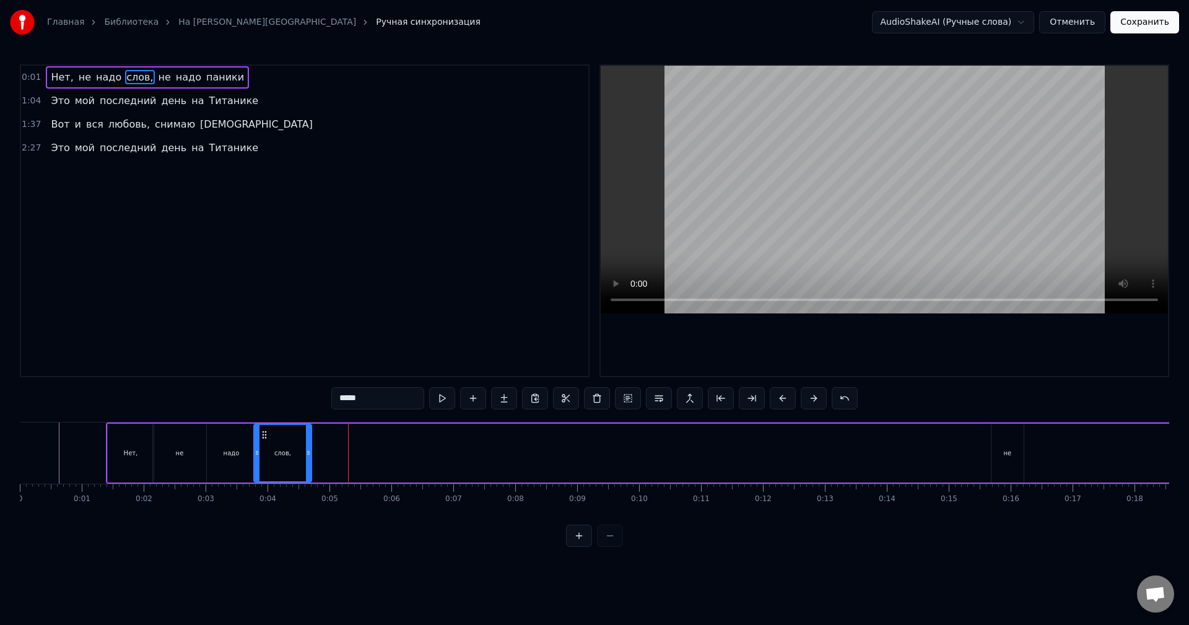
drag, startPoint x: 341, startPoint y: 435, endPoint x: 263, endPoint y: 436, distance: 78.1
click at [263, 436] on icon at bounding box center [265, 435] width 10 height 10
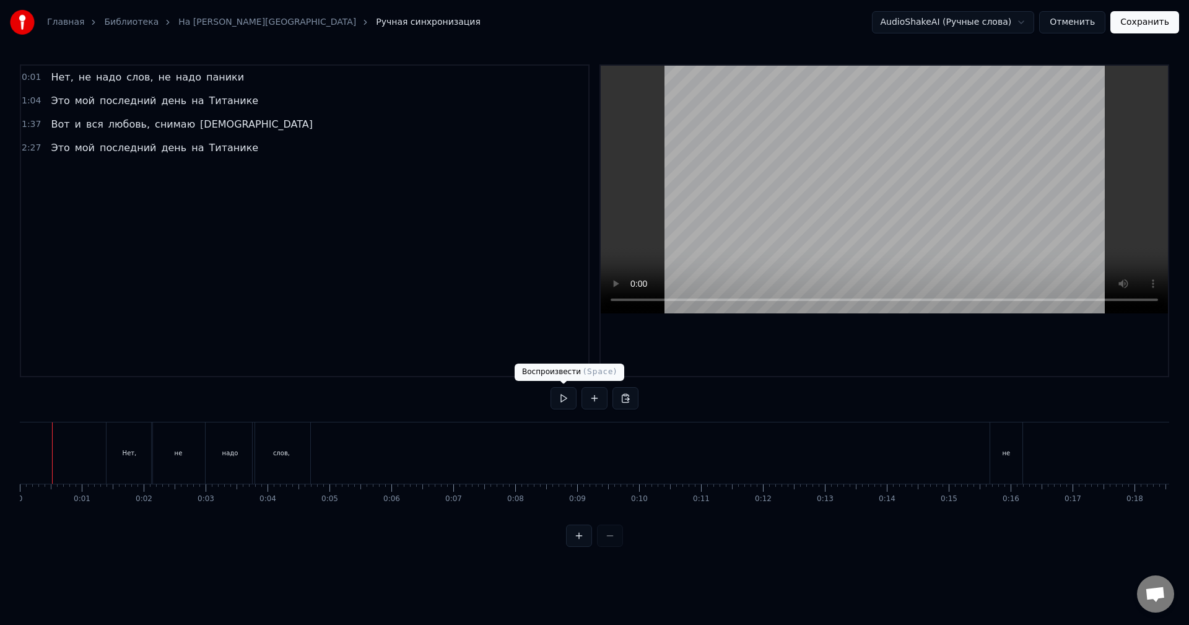
click at [564, 401] on button at bounding box center [564, 398] width 26 height 22
click at [569, 403] on button at bounding box center [564, 398] width 26 height 22
click at [169, 465] on div "не" at bounding box center [178, 453] width 53 height 61
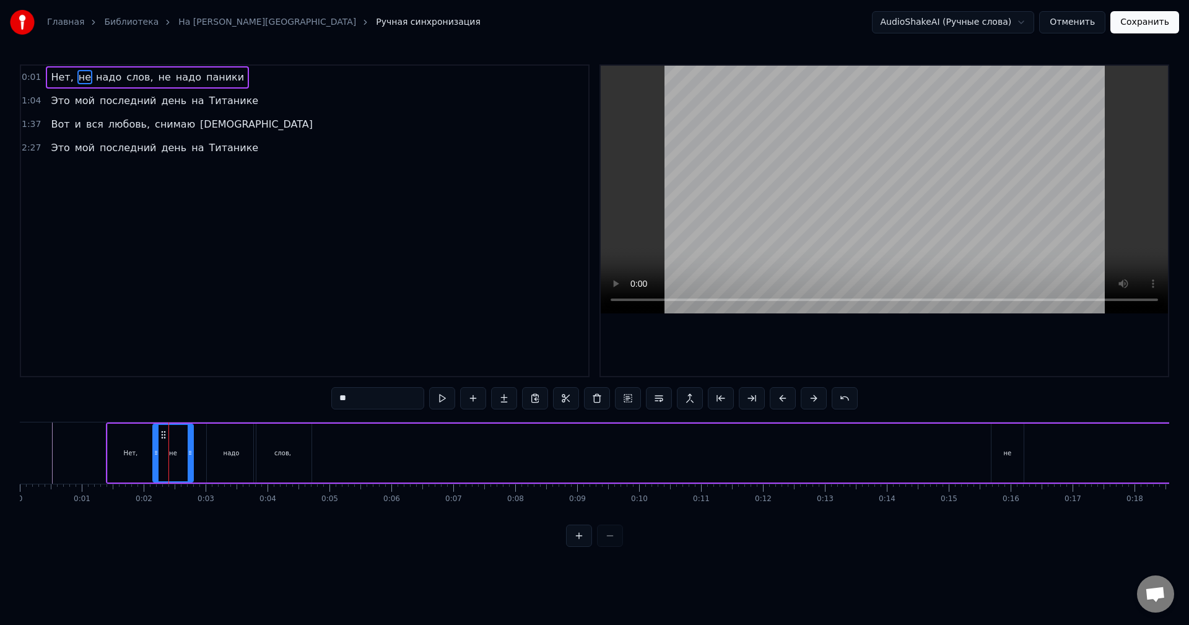
drag, startPoint x: 203, startPoint y: 449, endPoint x: 190, endPoint y: 446, distance: 13.2
click at [190, 446] on div at bounding box center [190, 453] width 5 height 56
click at [141, 447] on div "Нет," at bounding box center [131, 453] width 46 height 59
drag, startPoint x: 149, startPoint y: 450, endPoint x: 142, endPoint y: 450, distance: 7.4
click at [142, 450] on icon at bounding box center [143, 453] width 5 height 10
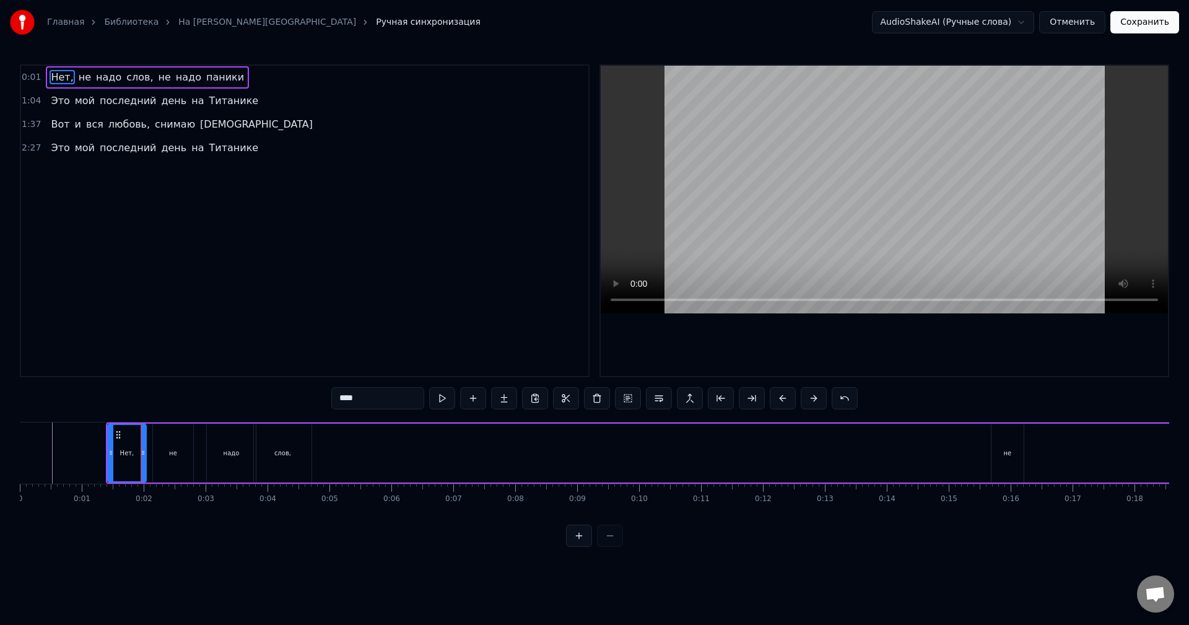
click at [169, 444] on div "не" at bounding box center [173, 453] width 40 height 59
click at [163, 445] on div "не" at bounding box center [173, 453] width 39 height 56
drag, startPoint x: 164, startPoint y: 435, endPoint x: 157, endPoint y: 436, distance: 6.9
click at [157, 436] on icon at bounding box center [157, 435] width 10 height 10
click at [219, 437] on div "надо" at bounding box center [231, 453] width 49 height 59
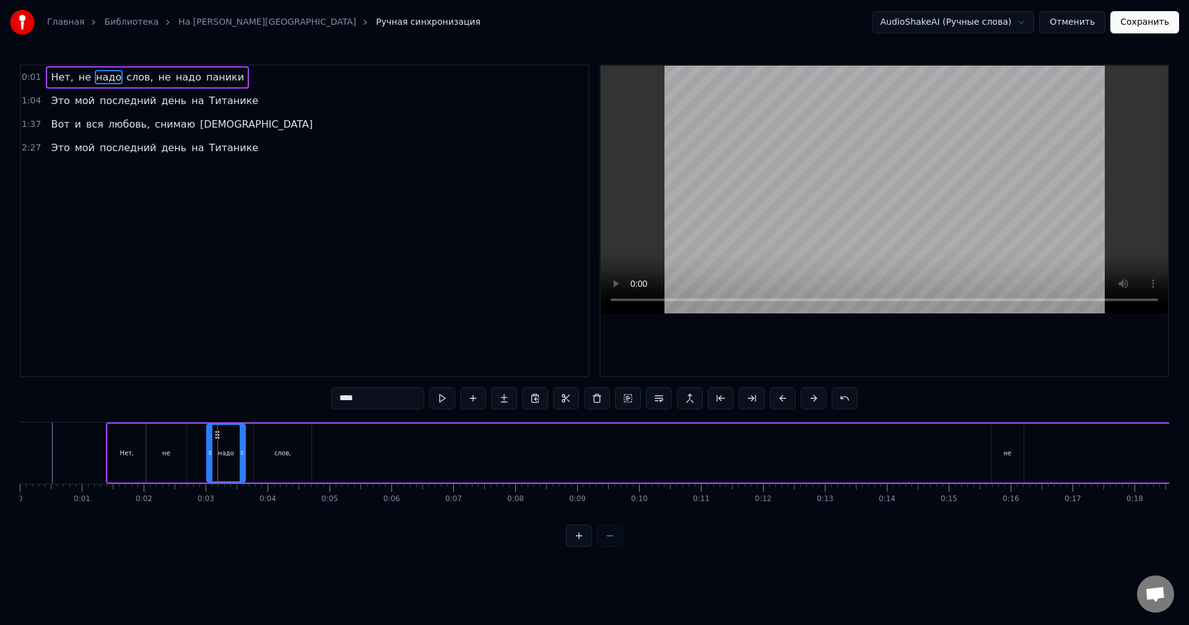
drag, startPoint x: 252, startPoint y: 444, endPoint x: 241, endPoint y: 444, distance: 10.5
click at [241, 444] on div at bounding box center [242, 453] width 5 height 56
drag, startPoint x: 217, startPoint y: 436, endPoint x: 196, endPoint y: 440, distance: 21.0
click at [196, 440] on div "надо" at bounding box center [205, 453] width 37 height 56
click at [268, 435] on div "слов," at bounding box center [283, 453] width 58 height 59
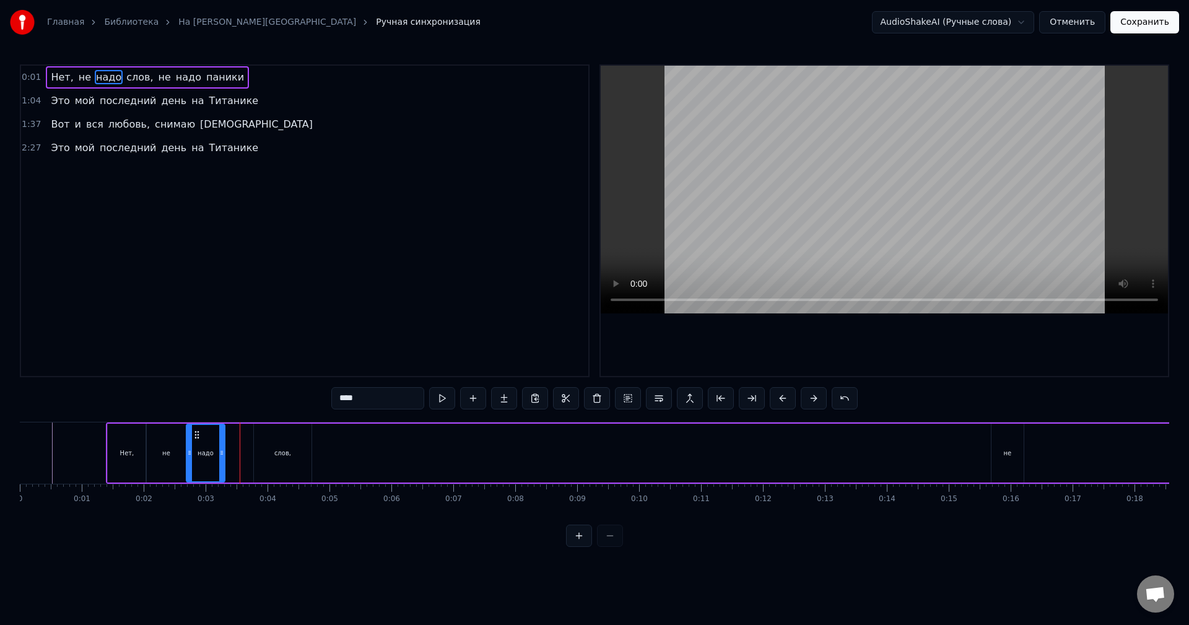
type input "*****"
click at [291, 441] on div at bounding box center [293, 453] width 5 height 56
drag, startPoint x: 266, startPoint y: 434, endPoint x: 238, endPoint y: 439, distance: 28.3
click at [238, 439] on icon at bounding box center [237, 435] width 10 height 10
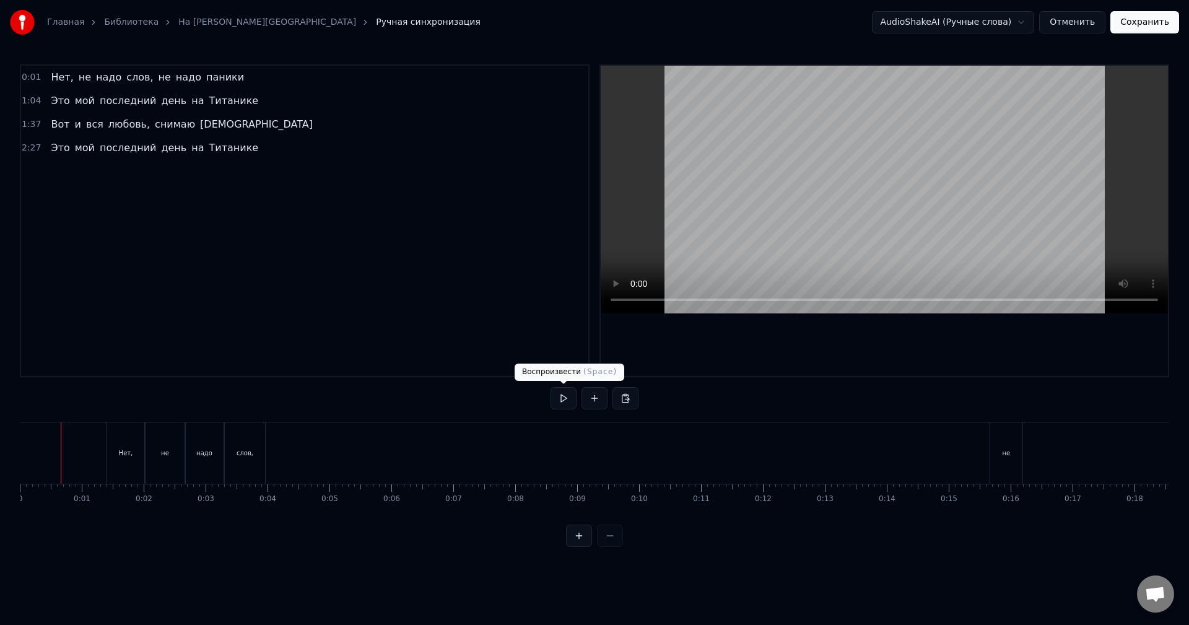
click at [569, 401] on button at bounding box center [564, 398] width 26 height 22
click at [563, 401] on button at bounding box center [564, 398] width 26 height 22
click at [255, 445] on div "слов," at bounding box center [245, 453] width 40 height 61
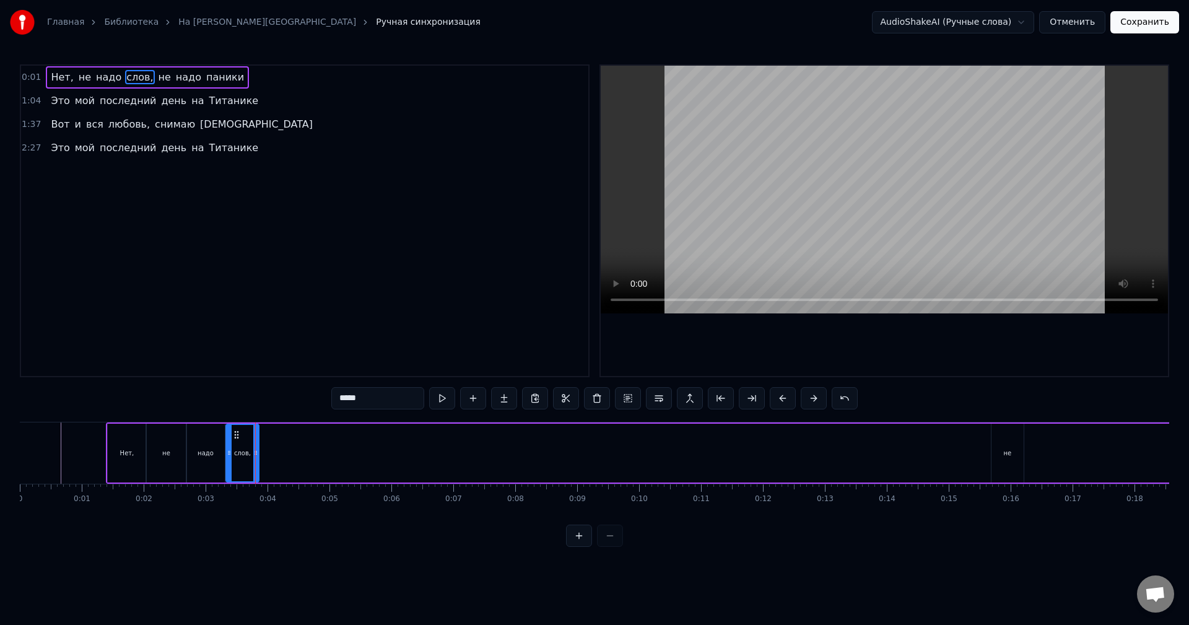
drag, startPoint x: 265, startPoint y: 445, endPoint x: 257, endPoint y: 445, distance: 8.1
click at [257, 445] on div at bounding box center [255, 453] width 5 height 56
click at [210, 446] on div "надо" at bounding box center [205, 453] width 38 height 59
click at [216, 448] on icon at bounding box center [215, 453] width 5 height 10
click at [176, 446] on div "не" at bounding box center [166, 453] width 40 height 59
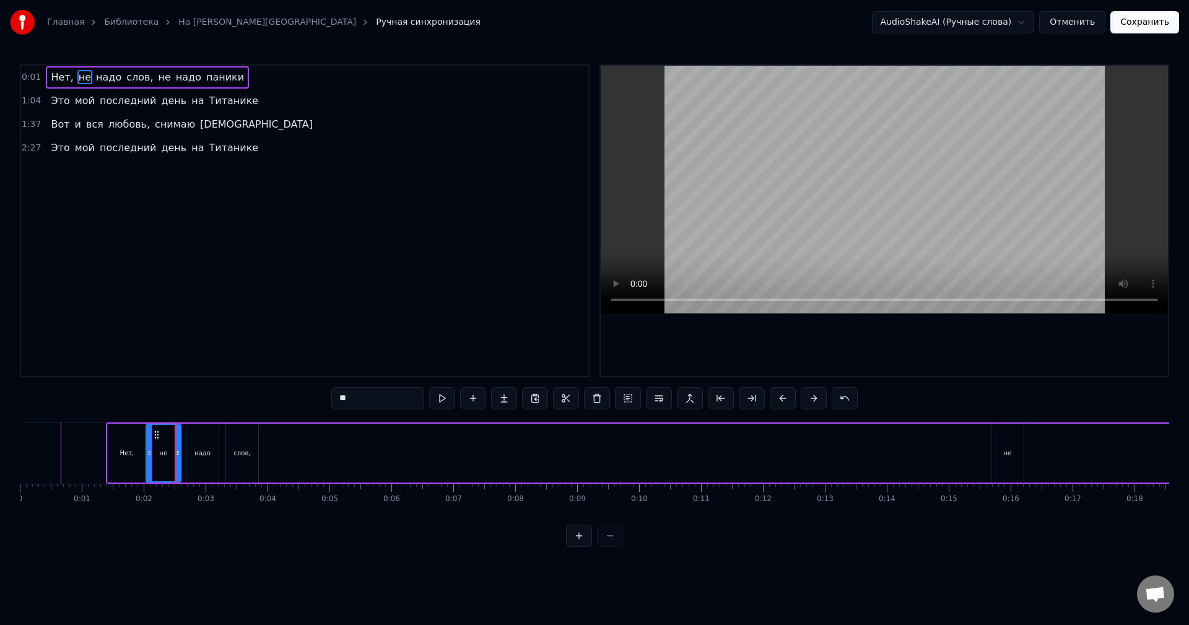
click at [180, 449] on icon at bounding box center [177, 453] width 5 height 10
click at [240, 441] on div "слов," at bounding box center [242, 453] width 32 height 59
click at [209, 447] on div "надо" at bounding box center [202, 453] width 32 height 59
click at [201, 447] on div "надо" at bounding box center [202, 453] width 31 height 56
click at [193, 434] on icon at bounding box center [193, 435] width 10 height 10
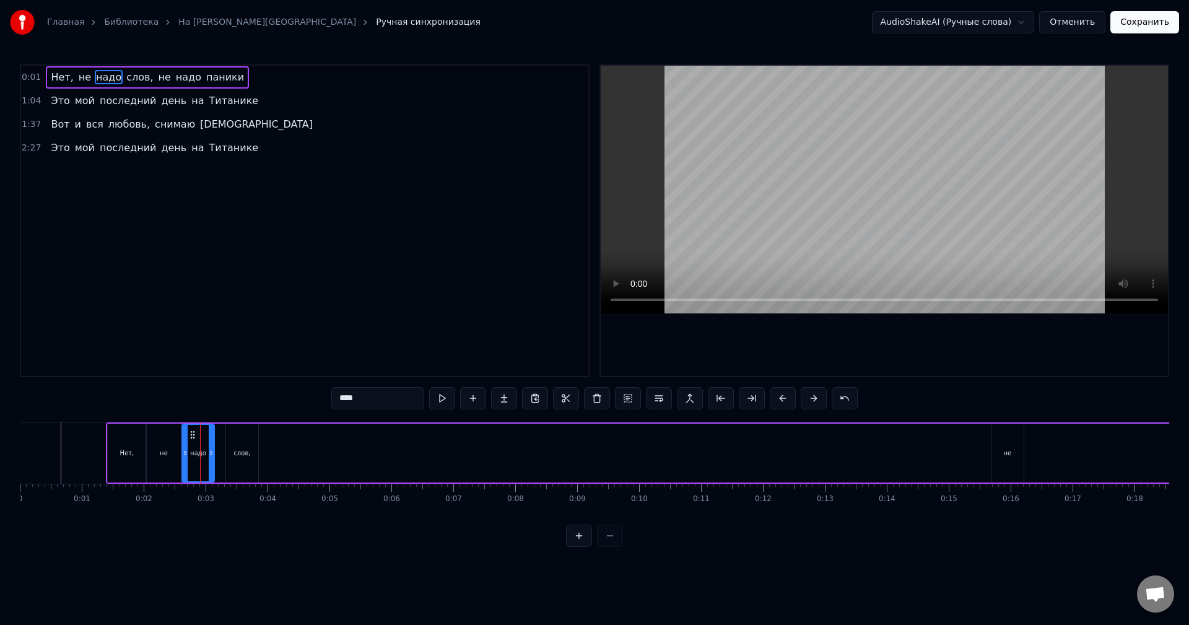
click at [235, 439] on div "слов," at bounding box center [242, 453] width 32 height 59
type input "*****"
drag, startPoint x: 237, startPoint y: 435, endPoint x: 225, endPoint y: 436, distance: 12.4
click at [225, 436] on icon at bounding box center [224, 435] width 10 height 10
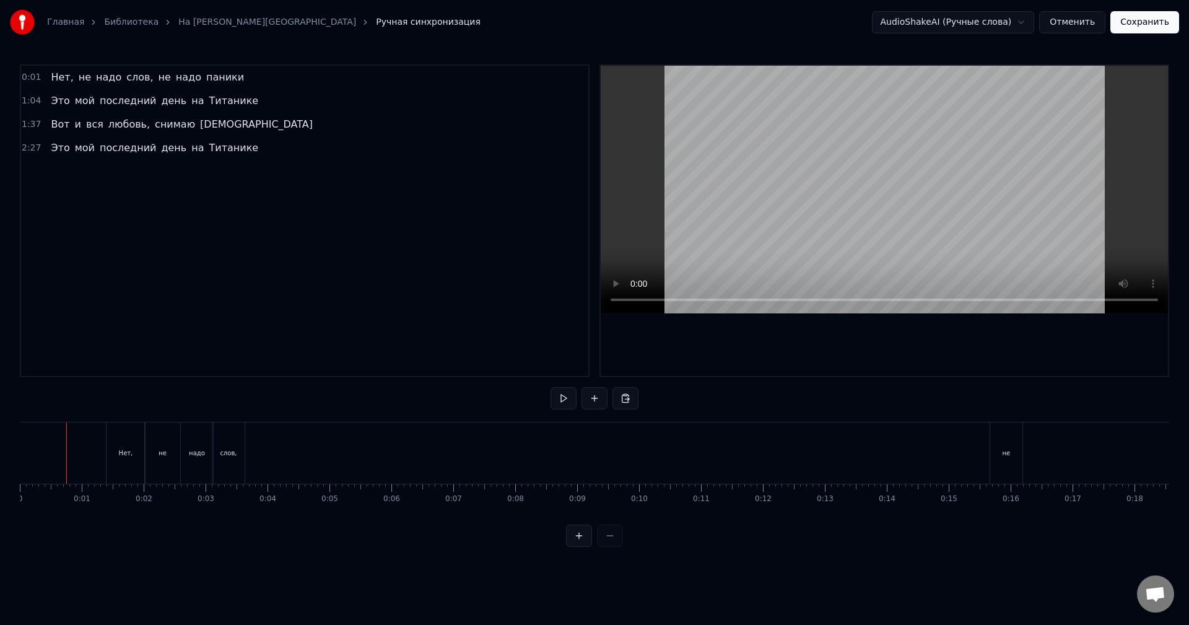
click at [552, 396] on button at bounding box center [564, 398] width 26 height 22
drag, startPoint x: 572, startPoint y: 401, endPoint x: 520, endPoint y: 408, distance: 52.6
click at [572, 401] on button at bounding box center [564, 398] width 26 height 22
click at [117, 453] on div "Нет," at bounding box center [126, 453] width 38 height 61
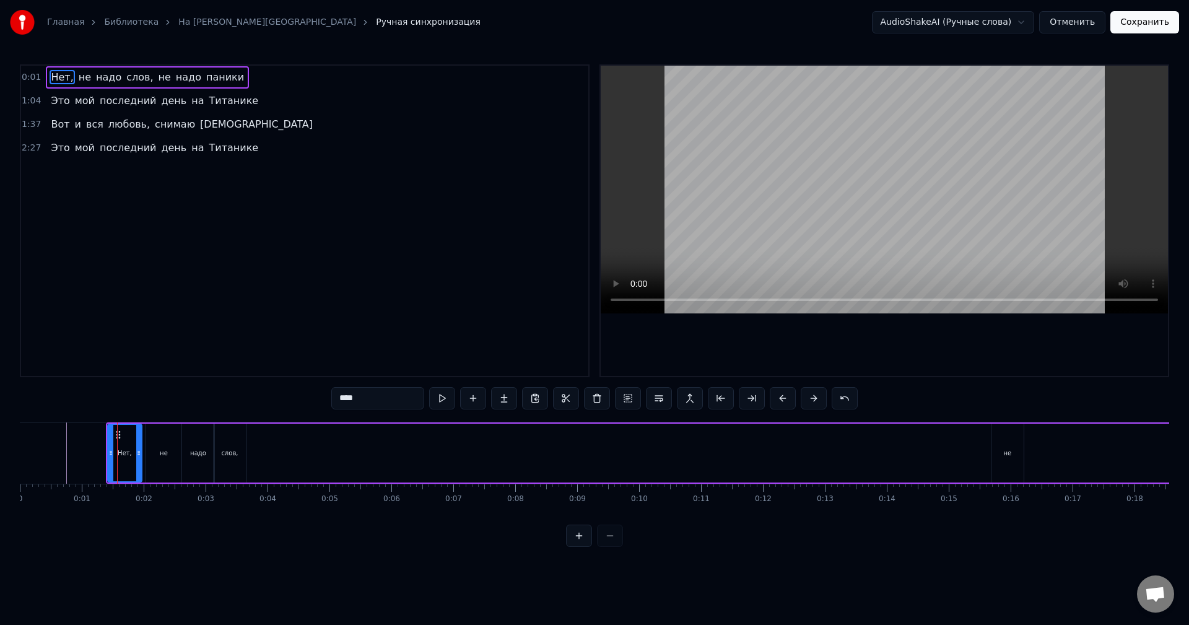
click at [139, 453] on icon at bounding box center [138, 453] width 5 height 10
click at [166, 452] on div "не" at bounding box center [164, 453] width 8 height 9
click at [178, 451] on icon at bounding box center [176, 453] width 5 height 10
click at [158, 449] on div "не" at bounding box center [163, 453] width 32 height 56
click at [152, 433] on icon at bounding box center [153, 435] width 10 height 10
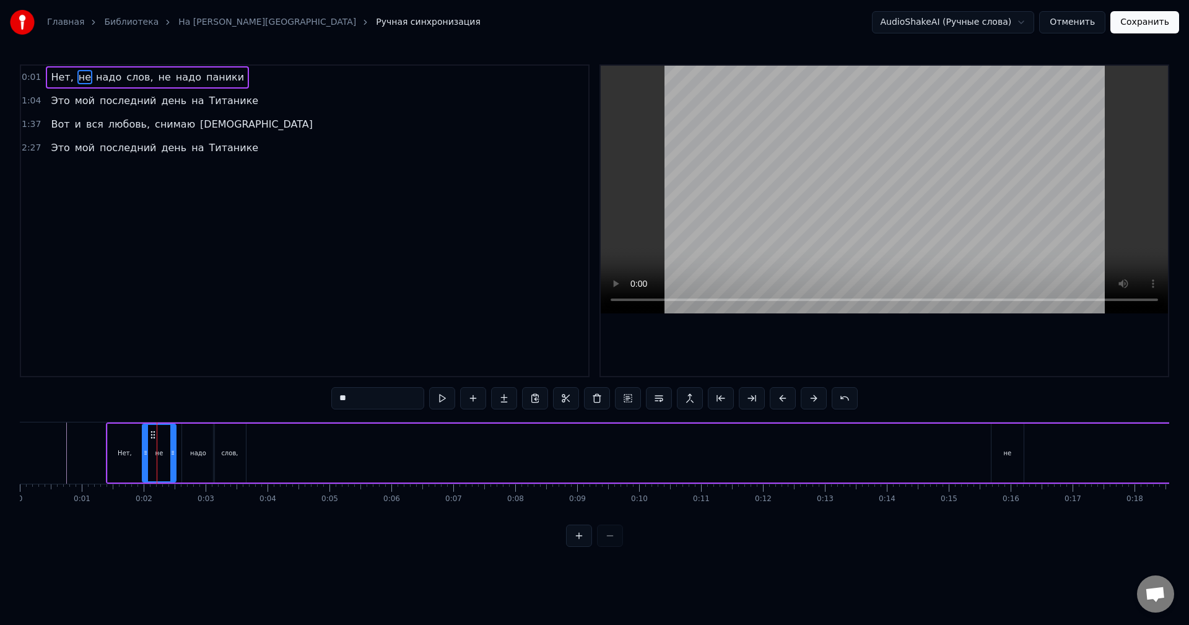
click at [191, 436] on div "надо" at bounding box center [198, 453] width 32 height 59
drag, startPoint x: 194, startPoint y: 434, endPoint x: 187, endPoint y: 434, distance: 6.8
click at [187, 434] on icon at bounding box center [187, 435] width 10 height 10
click at [221, 436] on div "слов," at bounding box center [230, 453] width 32 height 59
click at [219, 433] on icon at bounding box center [219, 435] width 10 height 10
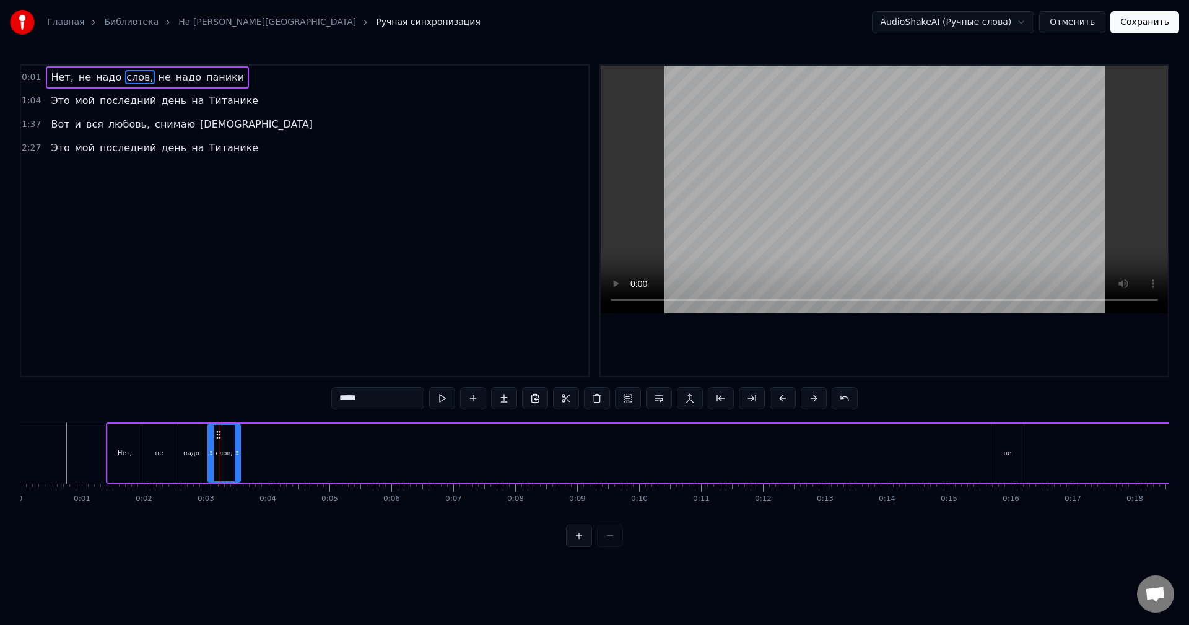
click at [198, 439] on div "надо" at bounding box center [191, 453] width 32 height 59
type input "****"
click at [188, 434] on icon at bounding box center [187, 435] width 10 height 10
click at [67, 421] on div "0:01 Нет, не надо слов, не надо паники 1:04 Это мой последний день на Титанике …" at bounding box center [595, 305] width 1150 height 483
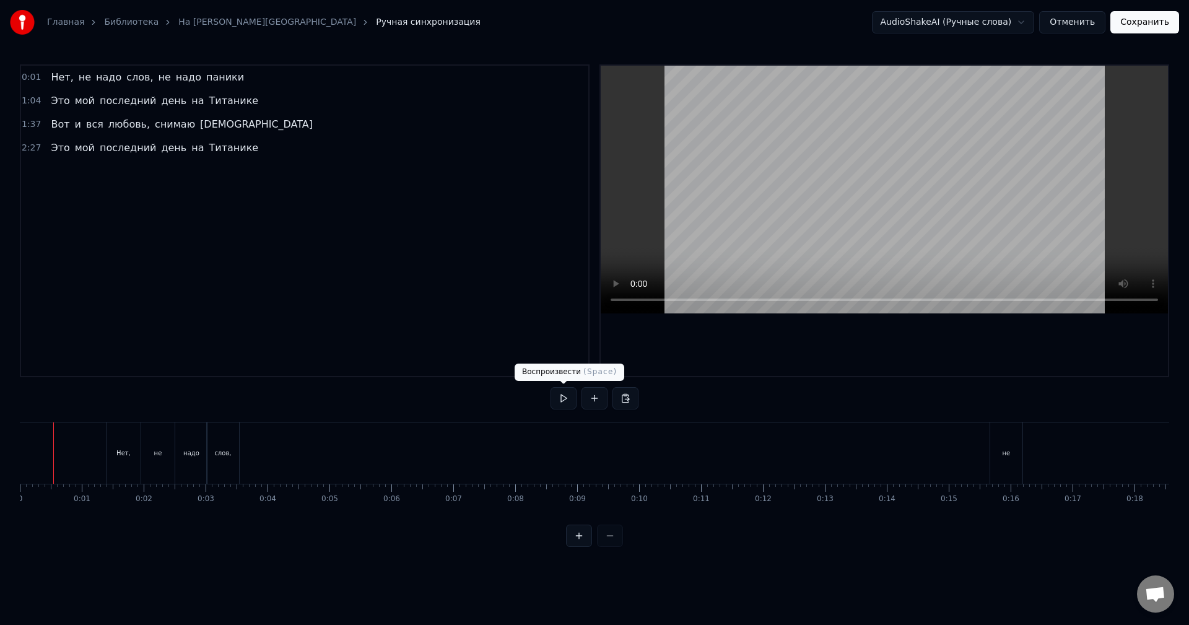
click at [569, 403] on button at bounding box center [564, 398] width 26 height 22
click at [563, 401] on button at bounding box center [564, 398] width 26 height 22
click at [619, 545] on div at bounding box center [594, 536] width 57 height 22
click at [727, 450] on div "паники" at bounding box center [721, 453] width 24 height 9
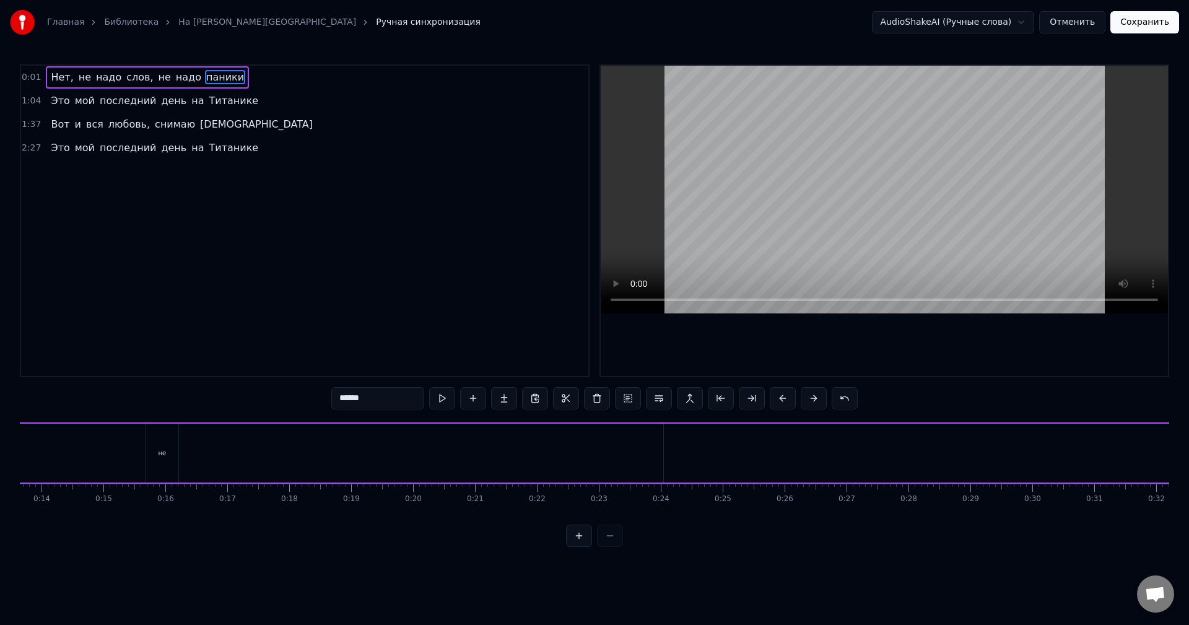
scroll to position [0, 0]
click at [124, 445] on div "Нет," at bounding box center [125, 453] width 34 height 59
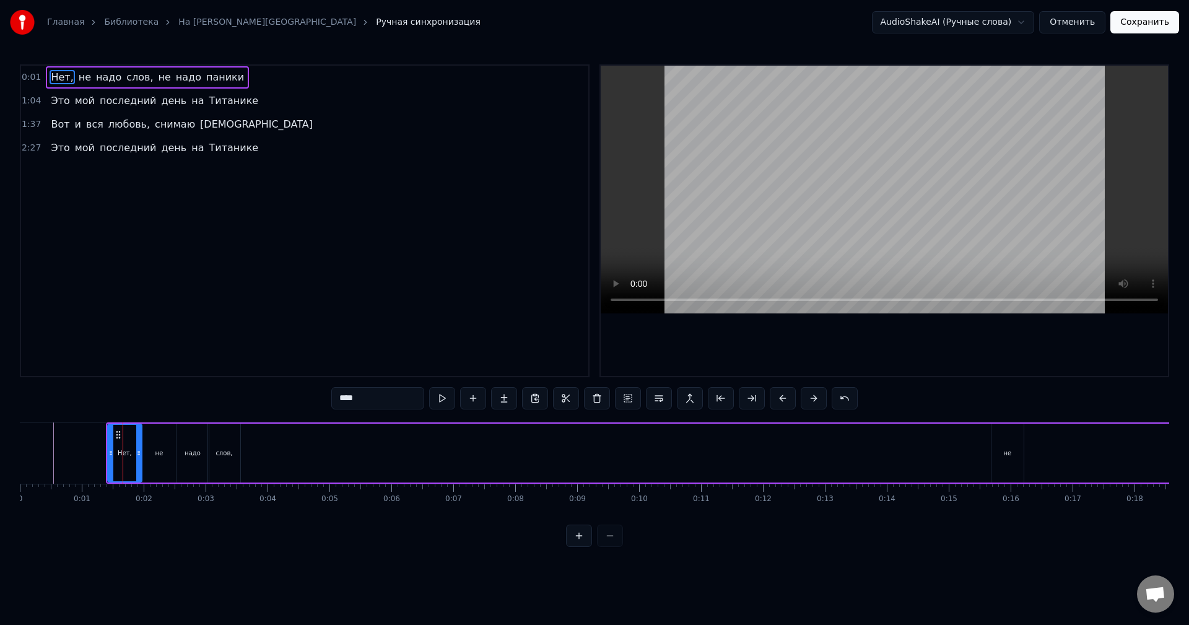
click at [231, 449] on div "слов," at bounding box center [224, 453] width 17 height 9
click at [189, 452] on div "надо" at bounding box center [193, 453] width 16 height 9
click at [228, 450] on div "слов," at bounding box center [224, 453] width 17 height 9
type input "*****"
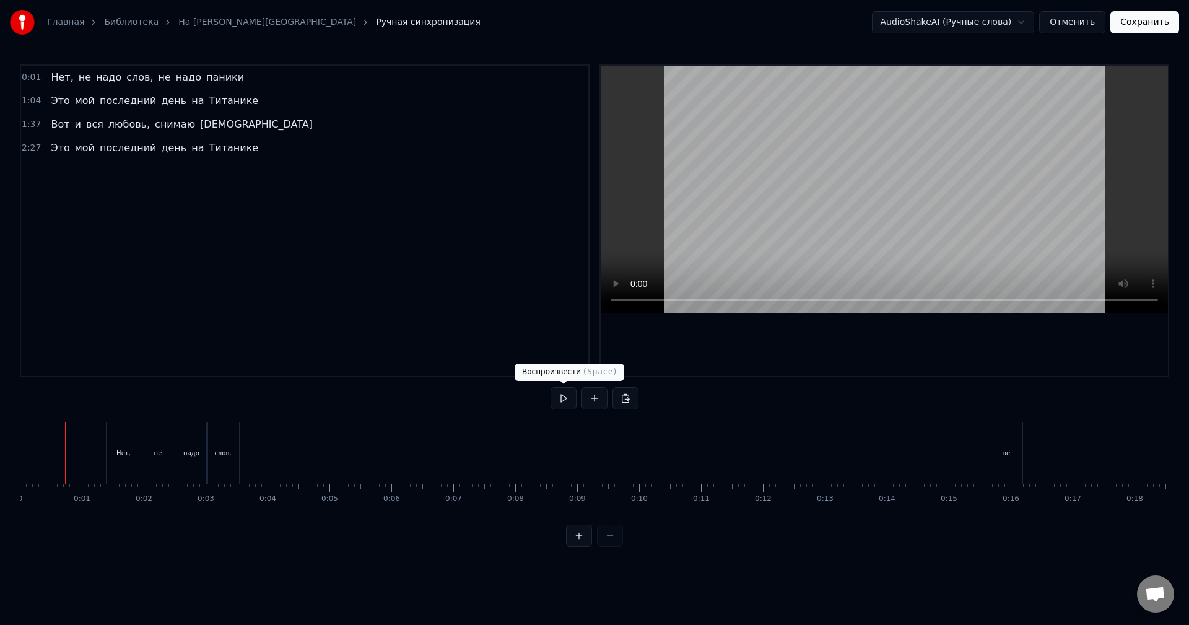
click at [572, 401] on button at bounding box center [564, 398] width 26 height 22
click at [567, 397] on button at bounding box center [564, 398] width 26 height 22
click at [121, 445] on div "Нет," at bounding box center [124, 453] width 34 height 61
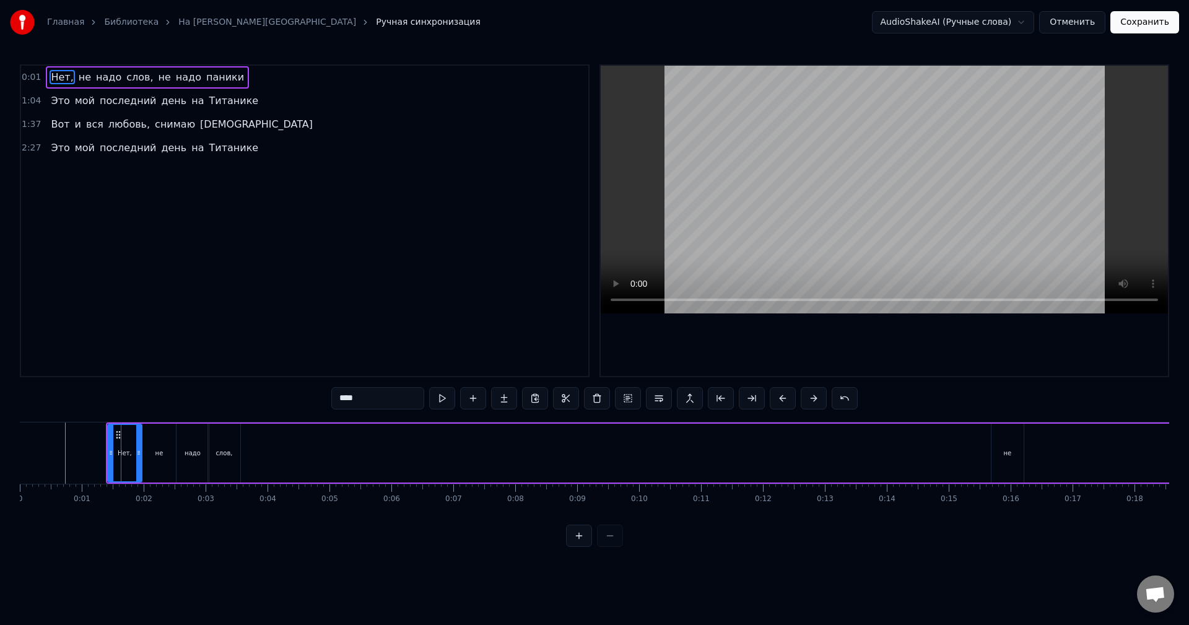
drag, startPoint x: 99, startPoint y: 400, endPoint x: 208, endPoint y: 454, distance: 122.5
click at [208, 454] on div "0:01 Нет, не надо слов, не надо паники 1:04 Это мой последний день на Титанике …" at bounding box center [595, 305] width 1150 height 483
drag, startPoint x: 226, startPoint y: 450, endPoint x: 215, endPoint y: 450, distance: 11.2
click at [227, 450] on div "слов," at bounding box center [224, 453] width 17 height 9
click at [186, 447] on div "надо" at bounding box center [193, 453] width 32 height 59
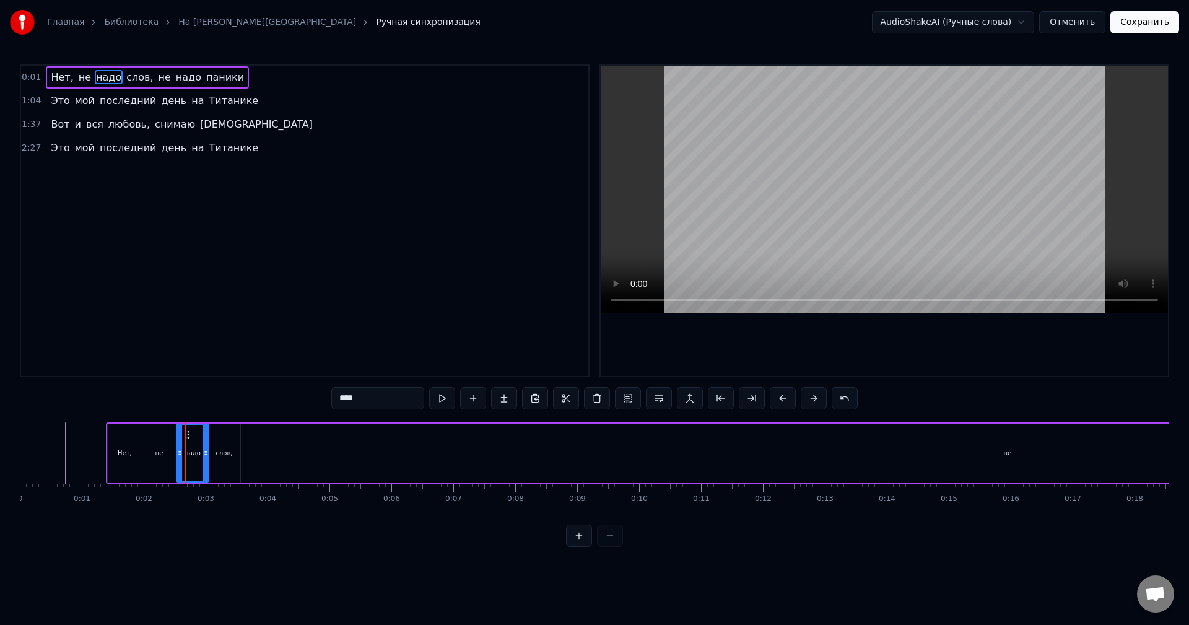
click at [147, 447] on div "не" at bounding box center [158, 453] width 33 height 59
drag, startPoint x: 120, startPoint y: 446, endPoint x: 113, endPoint y: 449, distance: 6.7
click at [120, 446] on div "Нет," at bounding box center [125, 453] width 34 height 59
type input "****"
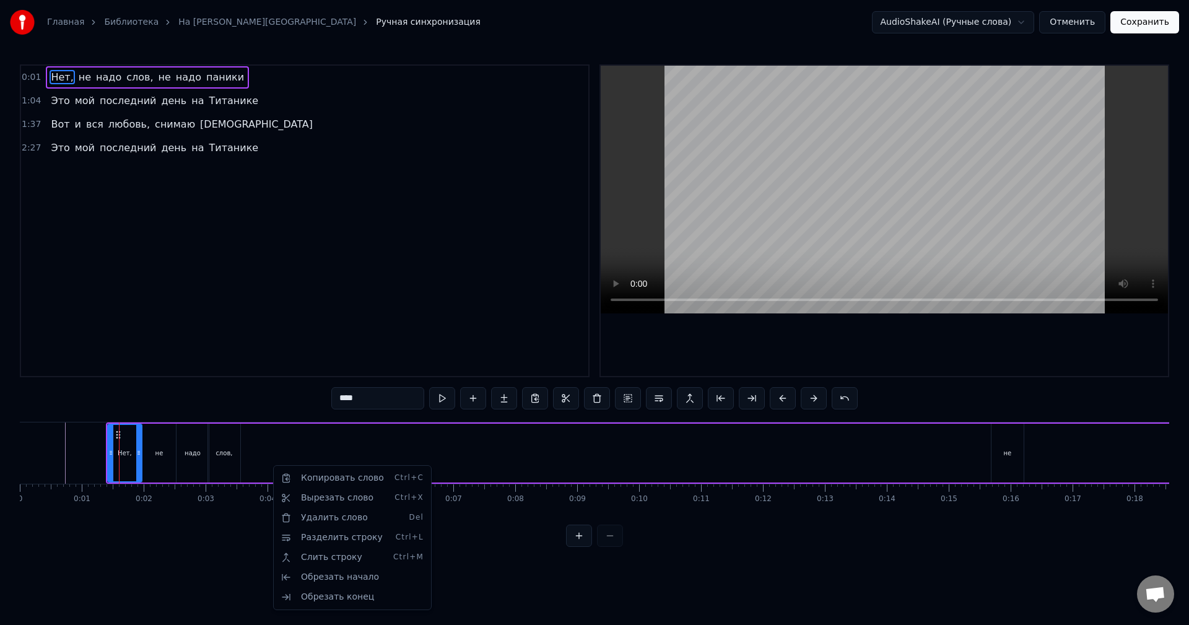
click at [784, 398] on html "Главная Библиотека На Титанике • Лолита Ручная синхронизация AudioShakeAI (Ручн…" at bounding box center [594, 283] width 1189 height 567
click at [784, 398] on button at bounding box center [783, 398] width 26 height 22
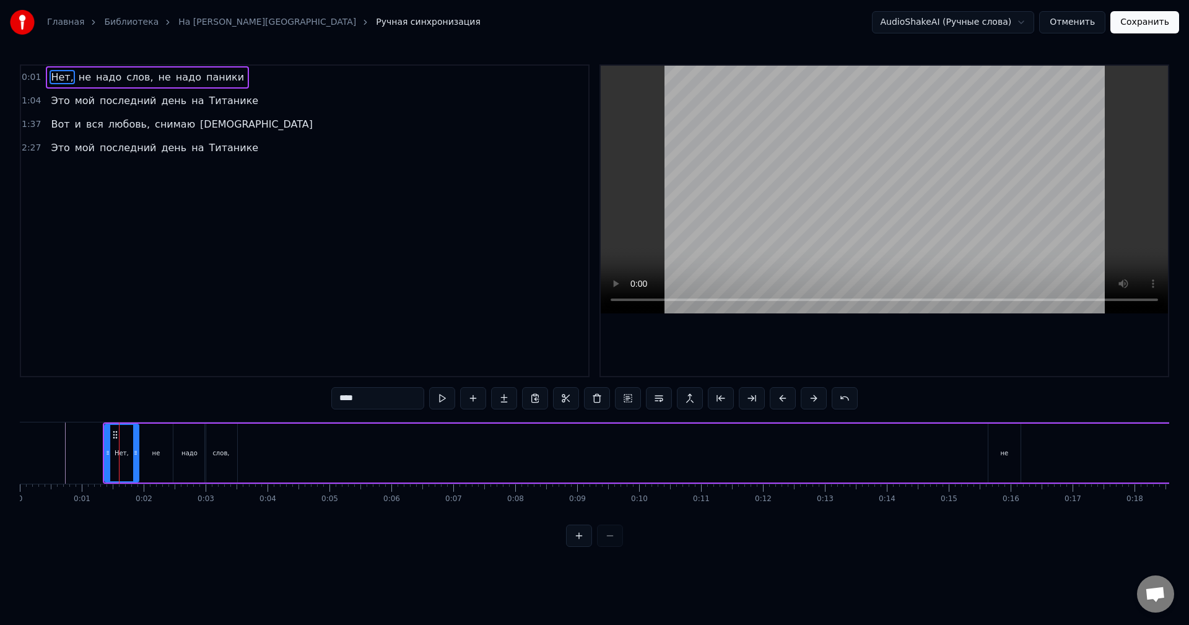
click at [784, 398] on button at bounding box center [783, 398] width 26 height 22
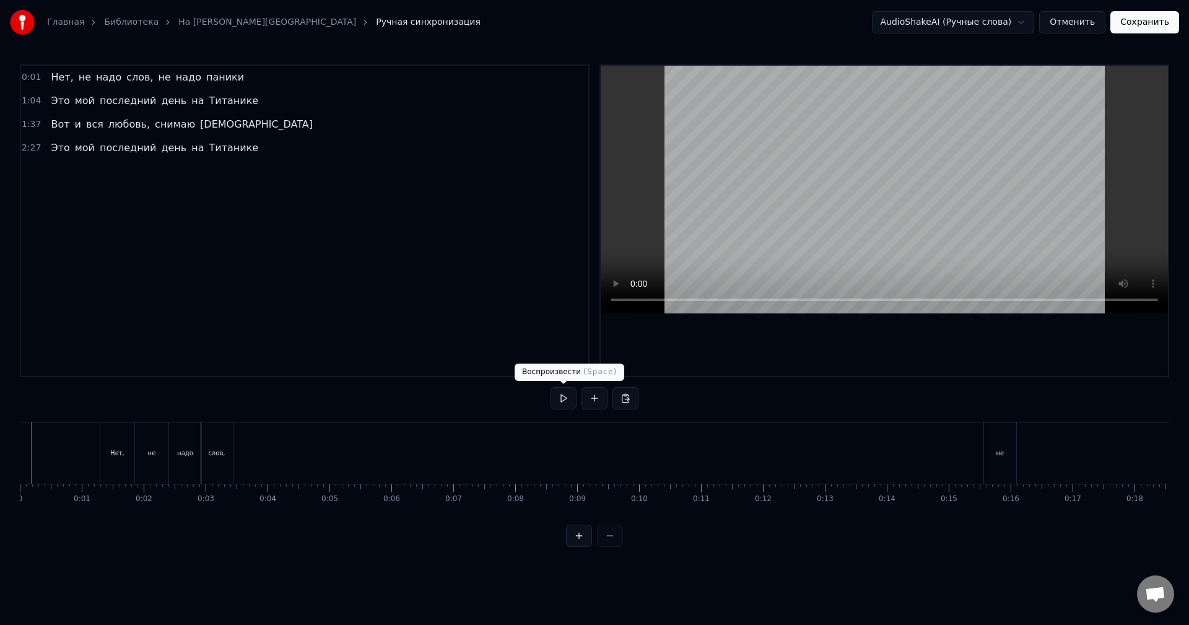
click at [571, 399] on button at bounding box center [564, 398] width 26 height 22
click at [559, 400] on button at bounding box center [564, 398] width 26 height 22
click at [19, 440] on div "Главная Библиотека На Титанике • Лолита Ручная синхронизация AudioShakeAI (Ручн…" at bounding box center [594, 273] width 1189 height 547
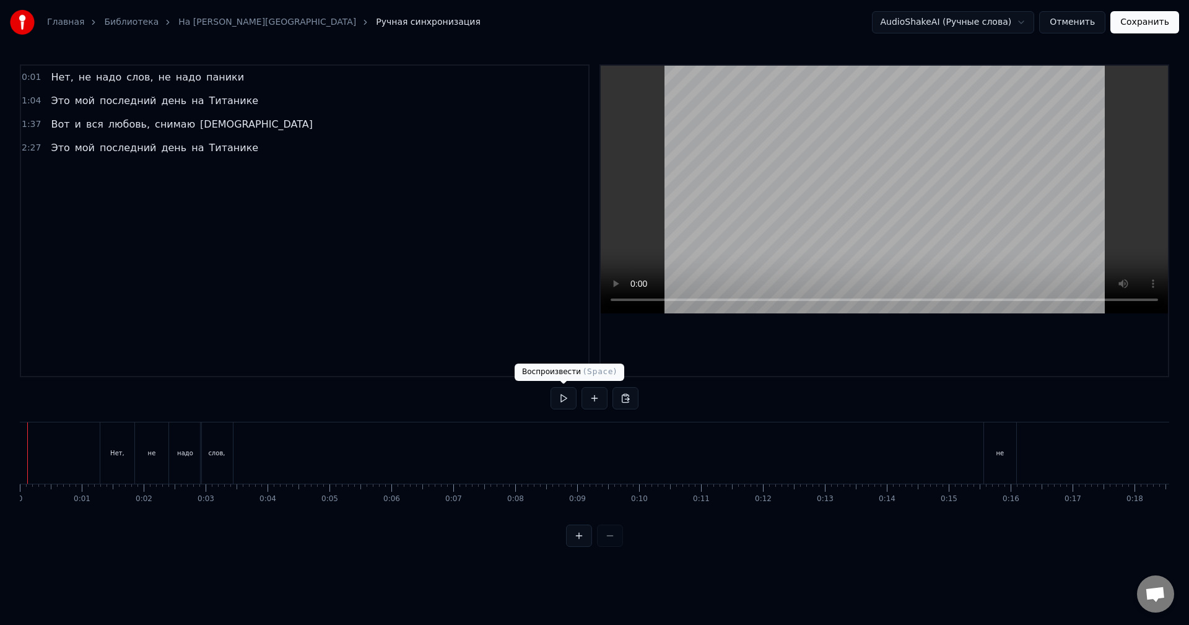
click at [562, 396] on button at bounding box center [564, 398] width 26 height 22
click at [568, 397] on button at bounding box center [564, 398] width 26 height 22
click at [794, 120] on video at bounding box center [884, 190] width 567 height 248
click at [999, 452] on div "не" at bounding box center [1001, 453] width 8 height 9
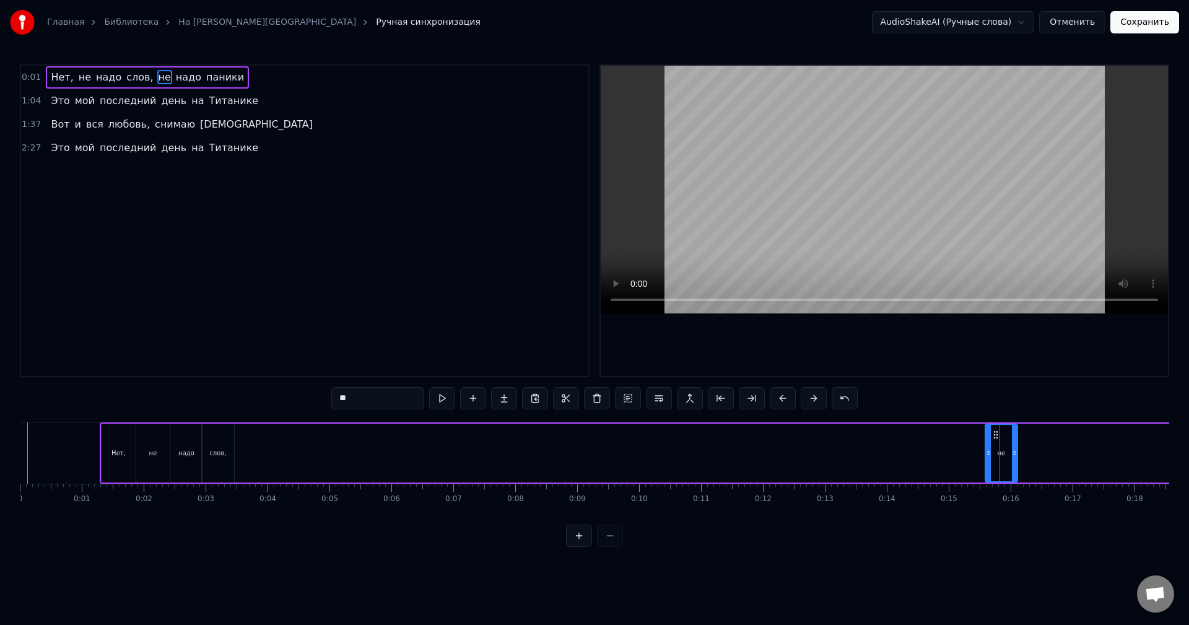
click at [786, 398] on button at bounding box center [783, 398] width 26 height 22
drag, startPoint x: 994, startPoint y: 434, endPoint x: 270, endPoint y: 450, distance: 723.8
click at [270, 450] on div "не" at bounding box center [274, 453] width 31 height 56
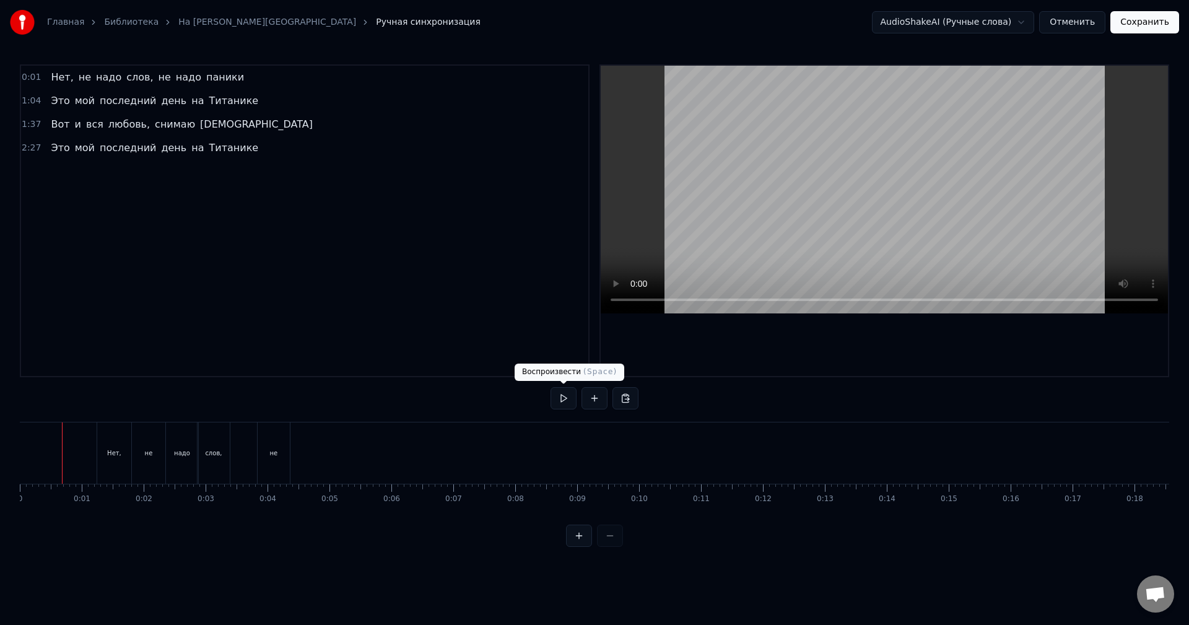
click at [564, 400] on button at bounding box center [564, 398] width 26 height 22
click at [566, 400] on button at bounding box center [564, 398] width 26 height 22
click at [558, 445] on div "надо" at bounding box center [552, 453] width 1204 height 61
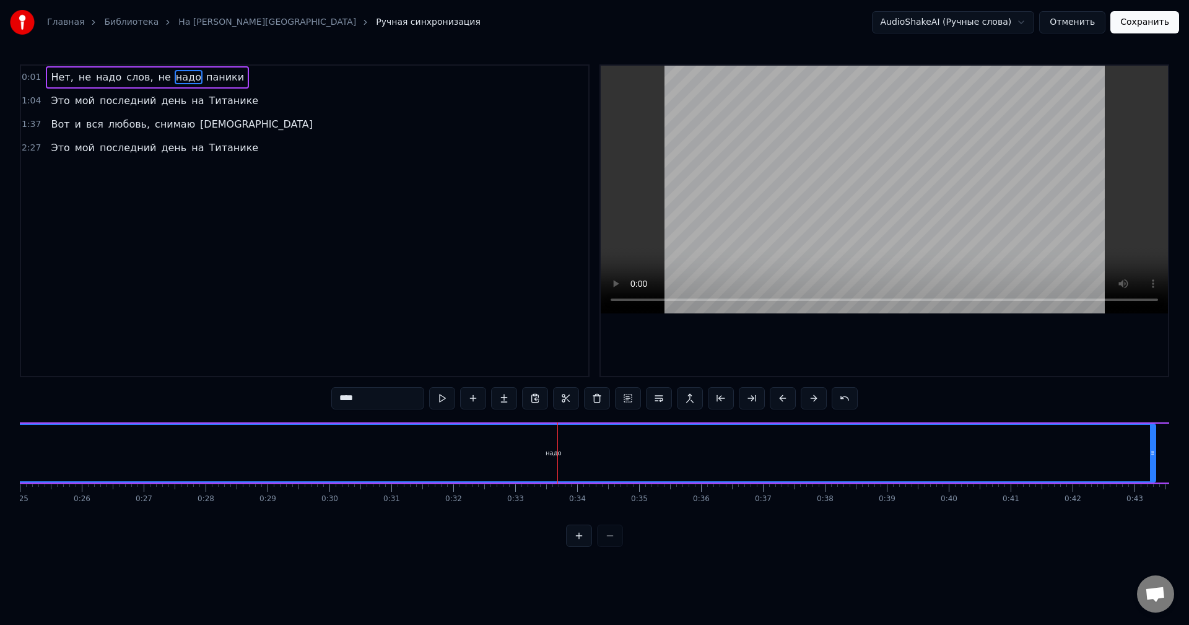
click at [556, 452] on div "надо" at bounding box center [554, 453] width 16 height 9
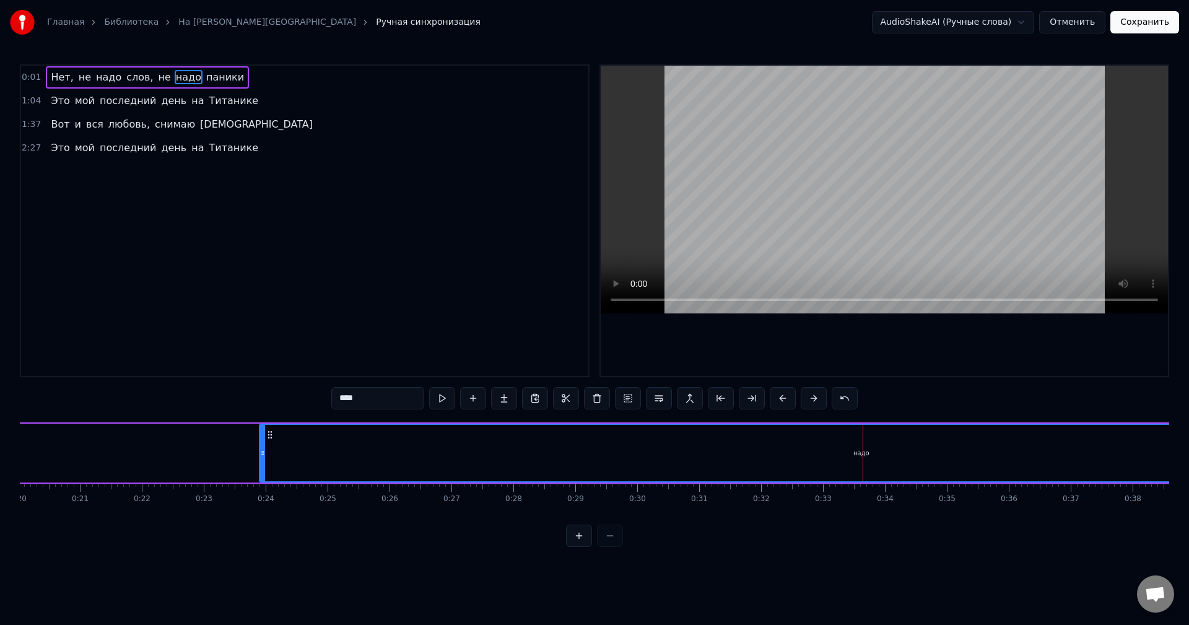
scroll to position [0, 1233]
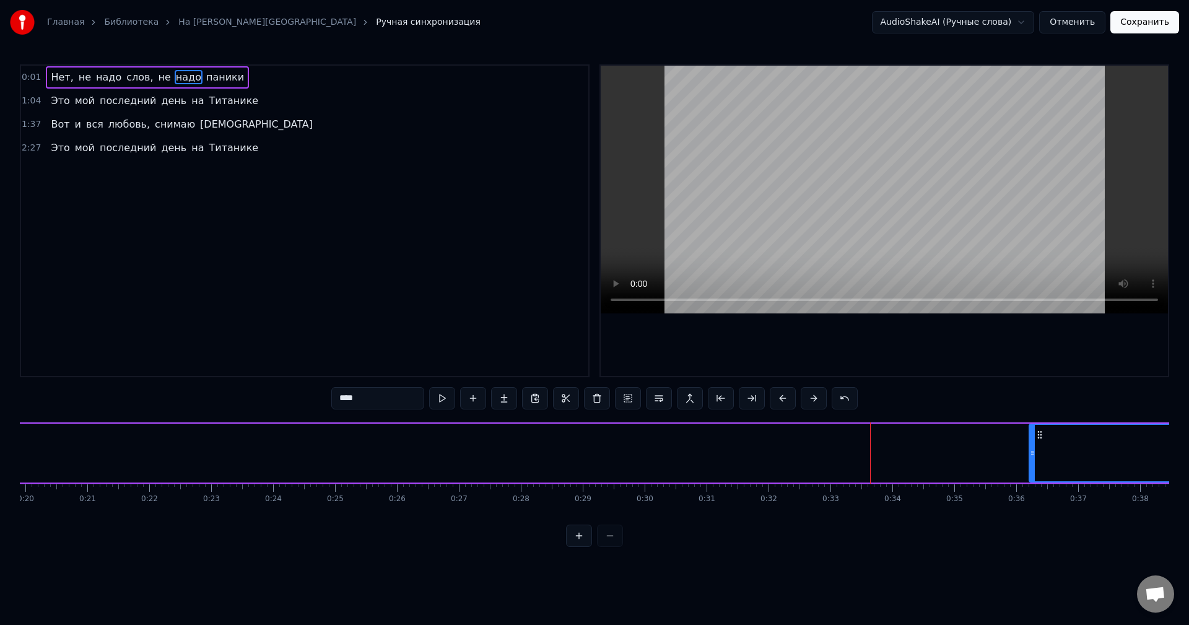
drag, startPoint x: 269, startPoint y: 447, endPoint x: 1032, endPoint y: 463, distance: 762.2
click at [1032, 463] on div at bounding box center [1032, 453] width 5 height 56
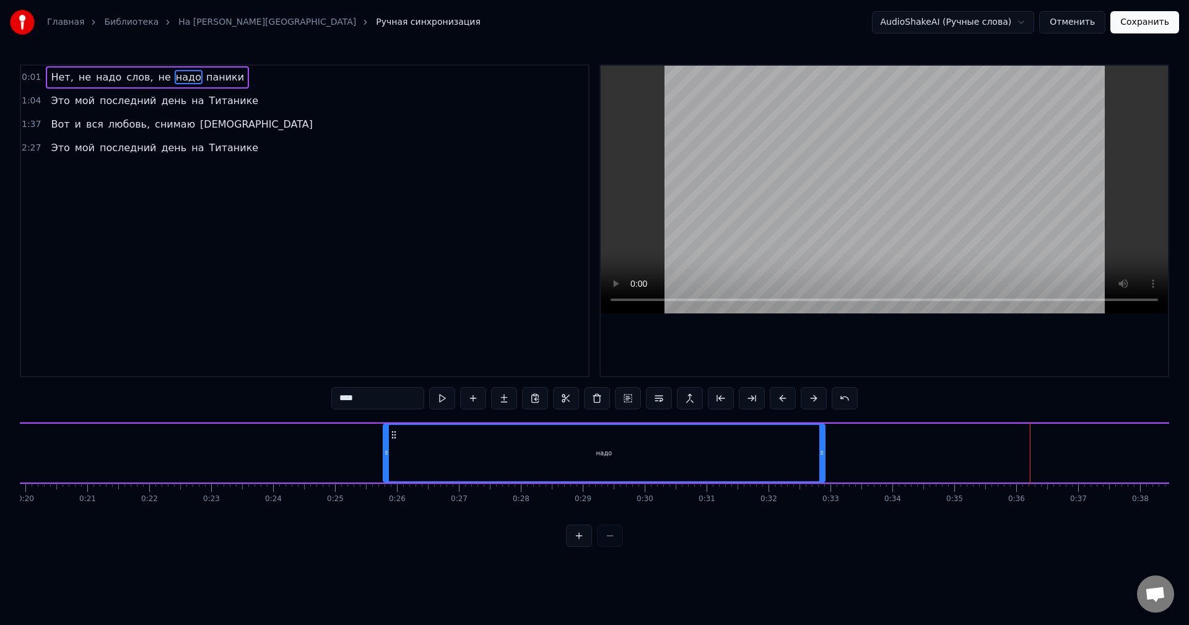
drag, startPoint x: 1040, startPoint y: 436, endPoint x: 387, endPoint y: 437, distance: 653.0
click at [389, 437] on icon at bounding box center [394, 435] width 10 height 10
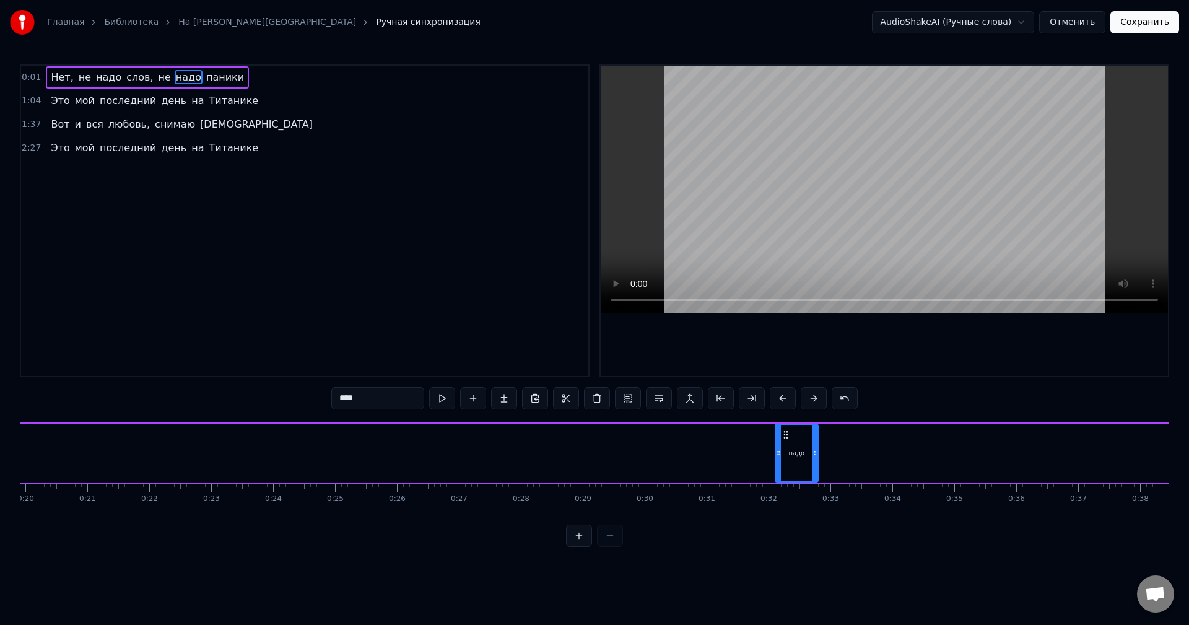
drag, startPoint x: 379, startPoint y: 456, endPoint x: 778, endPoint y: 460, distance: 399.0
click at [778, 460] on div at bounding box center [778, 453] width 5 height 56
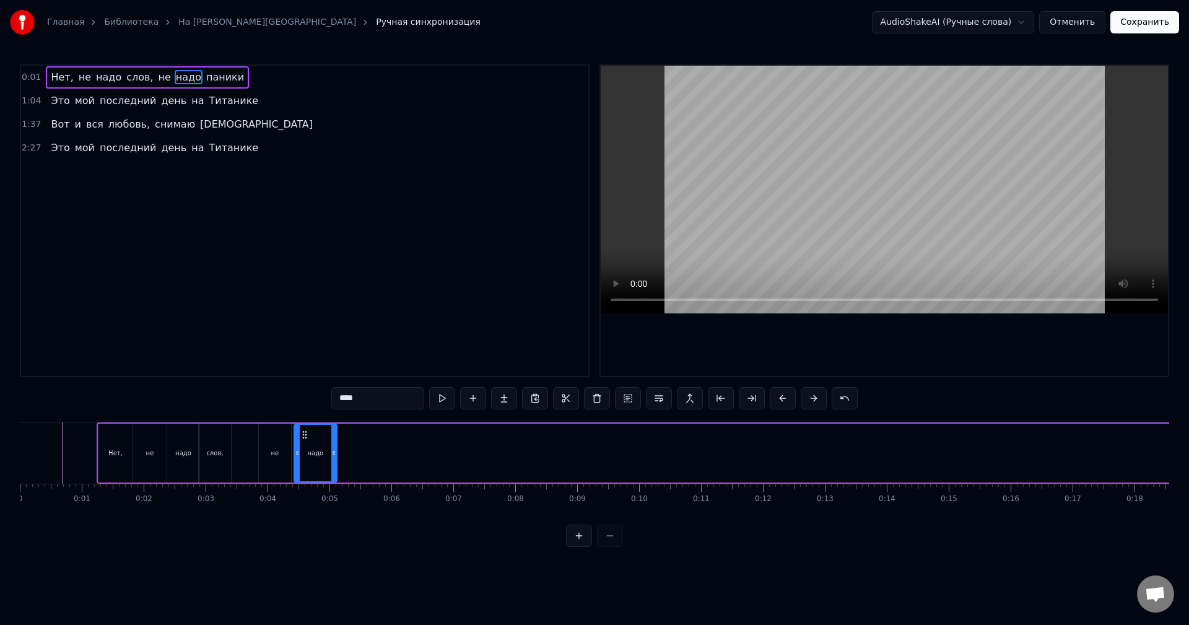
drag, startPoint x: 787, startPoint y: 436, endPoint x: 305, endPoint y: 445, distance: 481.5
click at [305, 445] on div "надо" at bounding box center [316, 453] width 42 height 56
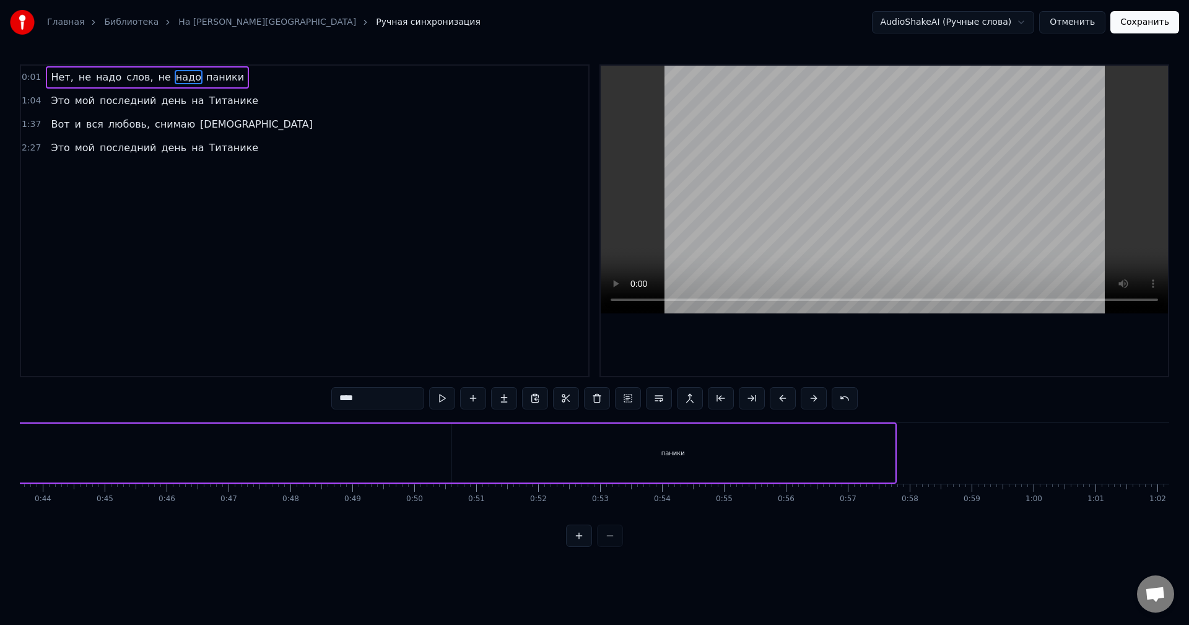
scroll to position [0, 2790]
click at [793, 434] on div "паники" at bounding box center [586, 453] width 444 height 59
type input "******"
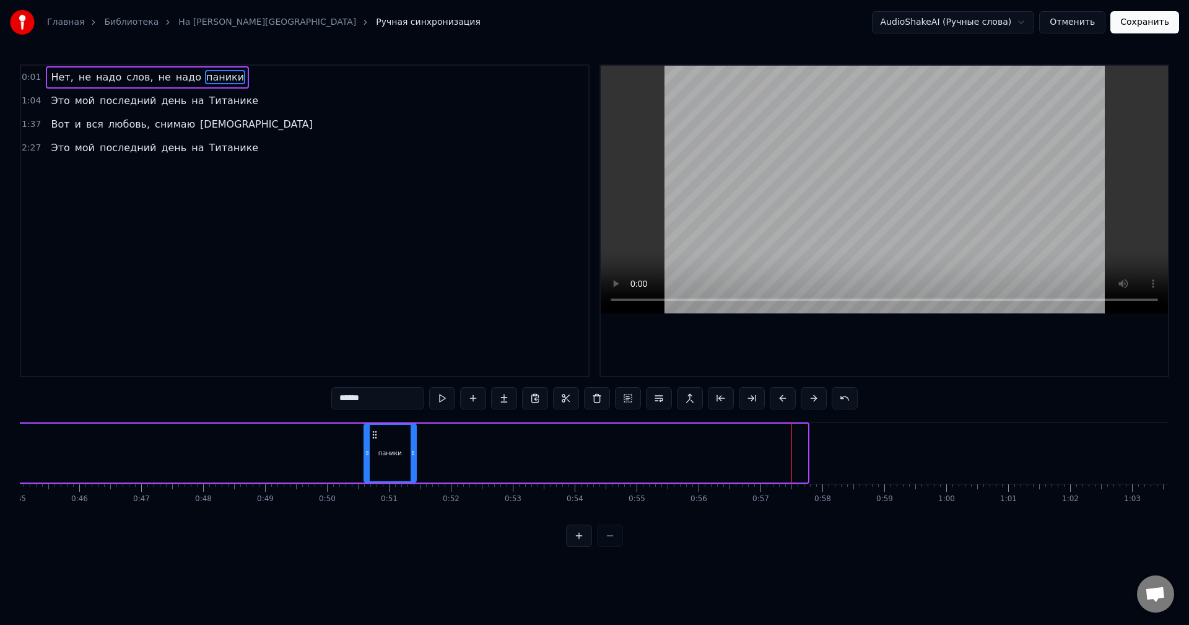
drag, startPoint x: 805, startPoint y: 439, endPoint x: 412, endPoint y: 440, distance: 393.4
click at [411, 440] on div at bounding box center [413, 453] width 5 height 56
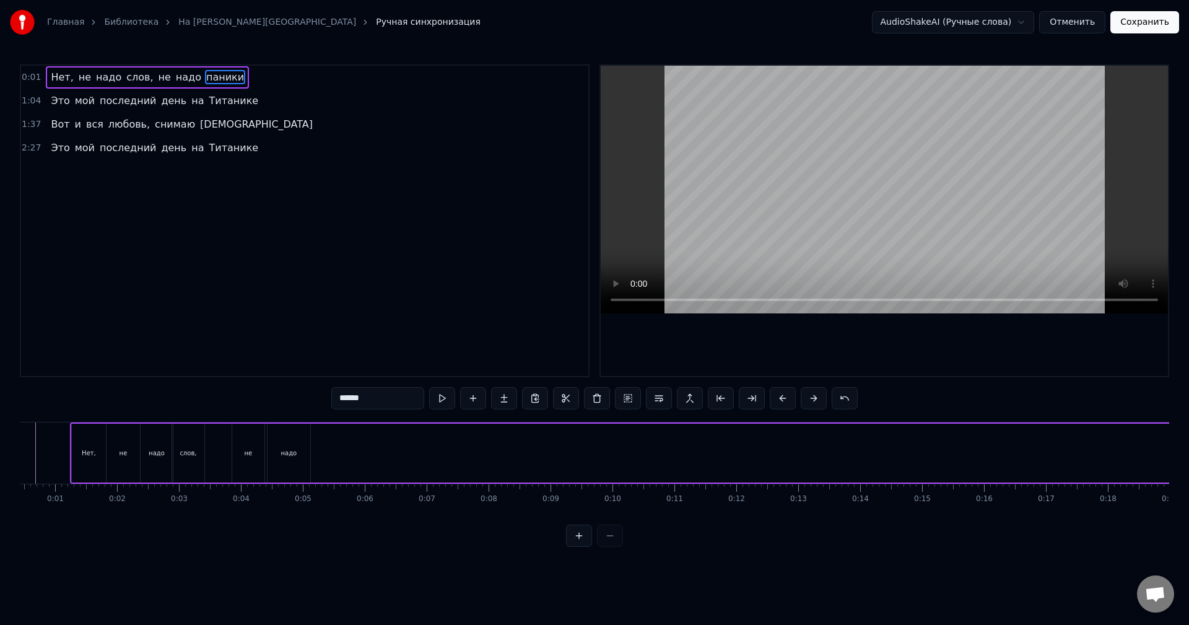
scroll to position [0, 0]
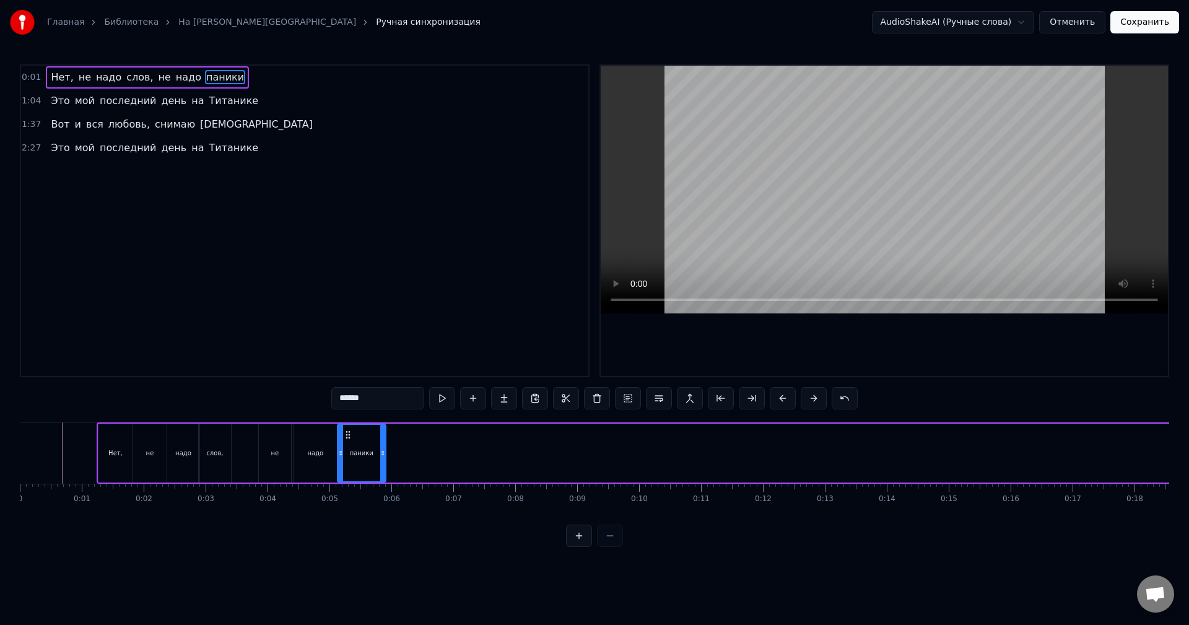
drag, startPoint x: 787, startPoint y: 434, endPoint x: 350, endPoint y: 480, distance: 439.2
click at [350, 480] on div "паники" at bounding box center [361, 453] width 47 height 56
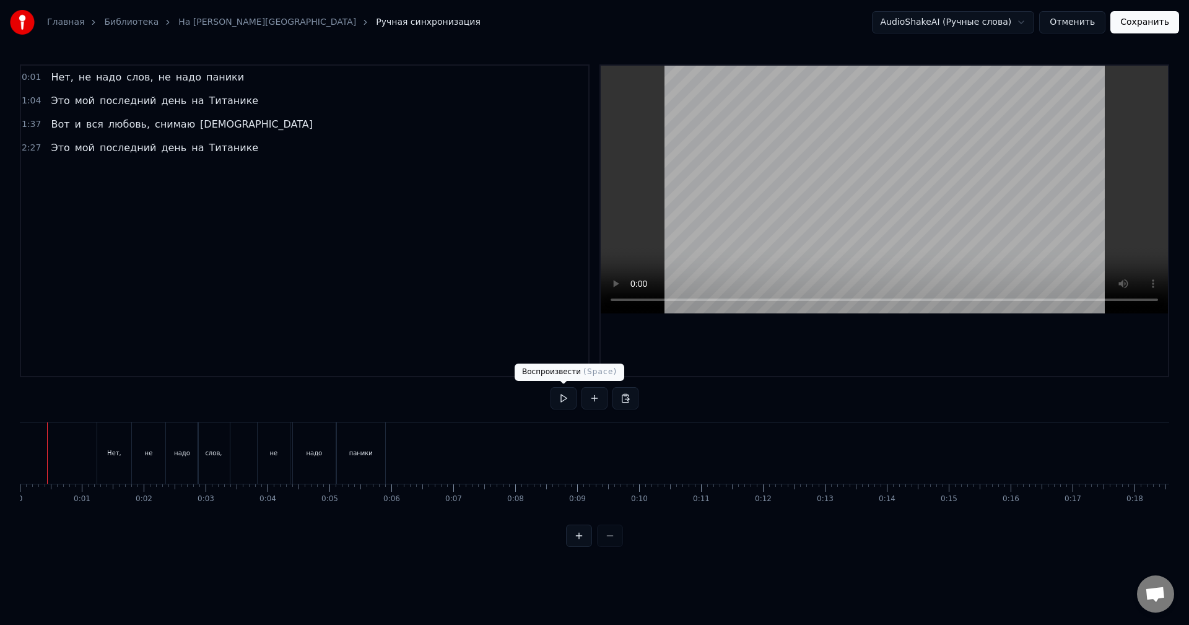
click at [565, 396] on button at bounding box center [564, 398] width 26 height 22
click at [566, 400] on button at bounding box center [564, 398] width 26 height 22
click at [271, 449] on div "не" at bounding box center [274, 453] width 8 height 9
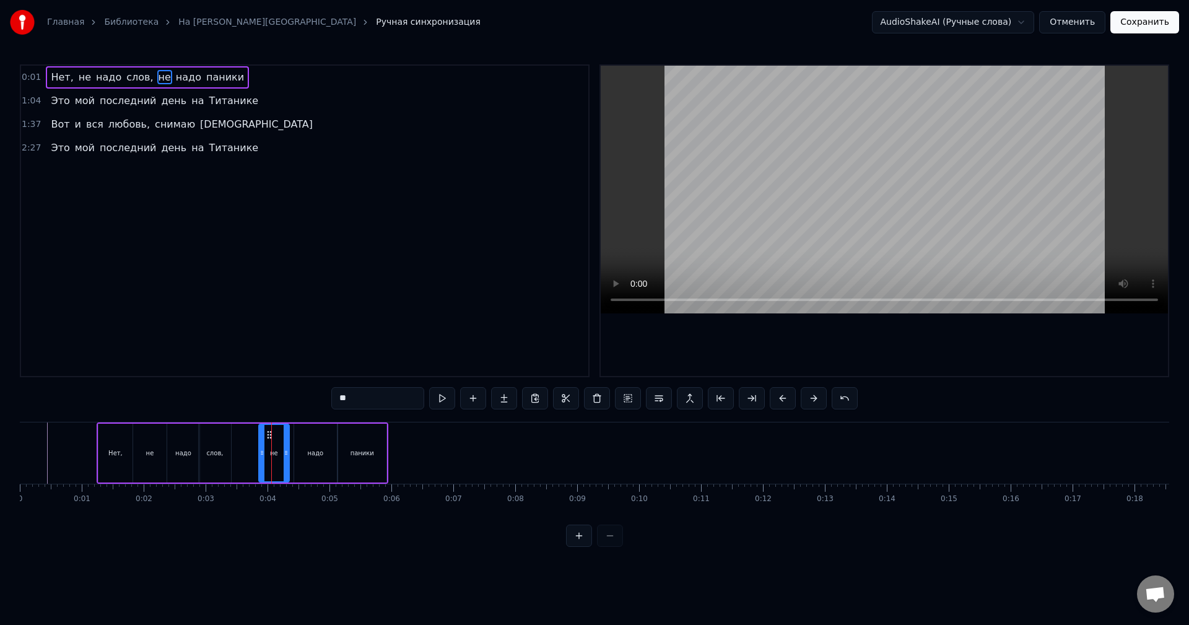
click at [287, 448] on icon at bounding box center [286, 453] width 5 height 10
click at [322, 450] on div "надо" at bounding box center [315, 453] width 16 height 9
drag, startPoint x: 336, startPoint y: 452, endPoint x: 325, endPoint y: 452, distance: 10.6
click at [325, 452] on icon at bounding box center [323, 453] width 5 height 10
click at [359, 450] on div "паники" at bounding box center [363, 453] width 24 height 9
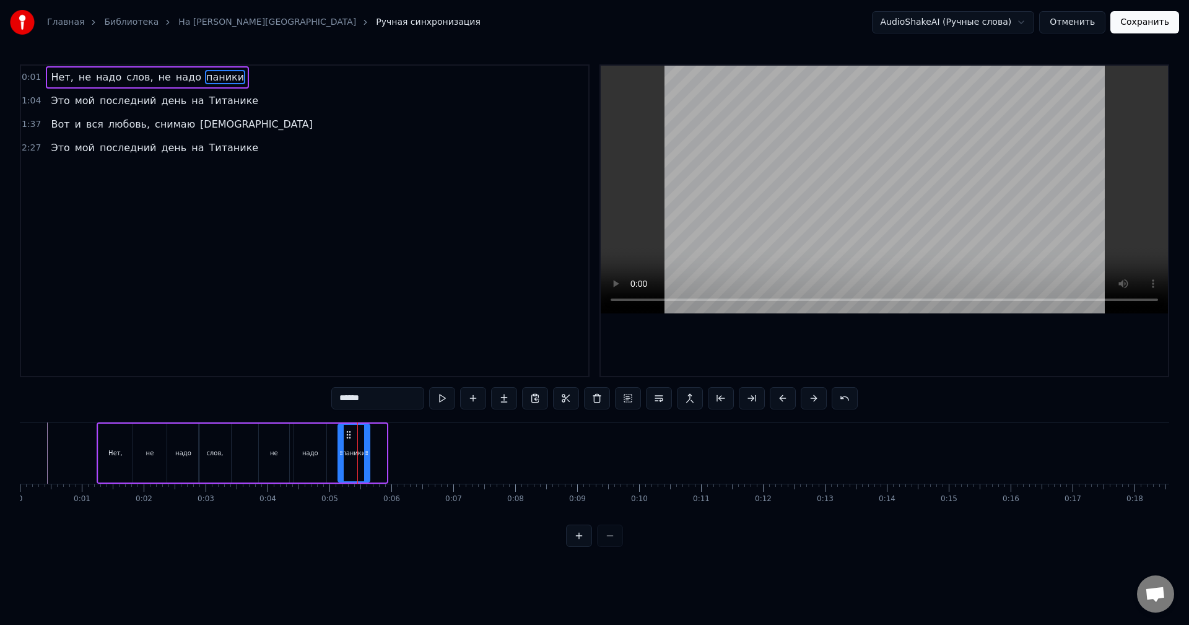
drag, startPoint x: 384, startPoint y: 449, endPoint x: 367, endPoint y: 449, distance: 16.7
click at [367, 449] on icon at bounding box center [366, 453] width 5 height 10
click at [305, 450] on div "надо" at bounding box center [310, 453] width 16 height 9
type input "****"
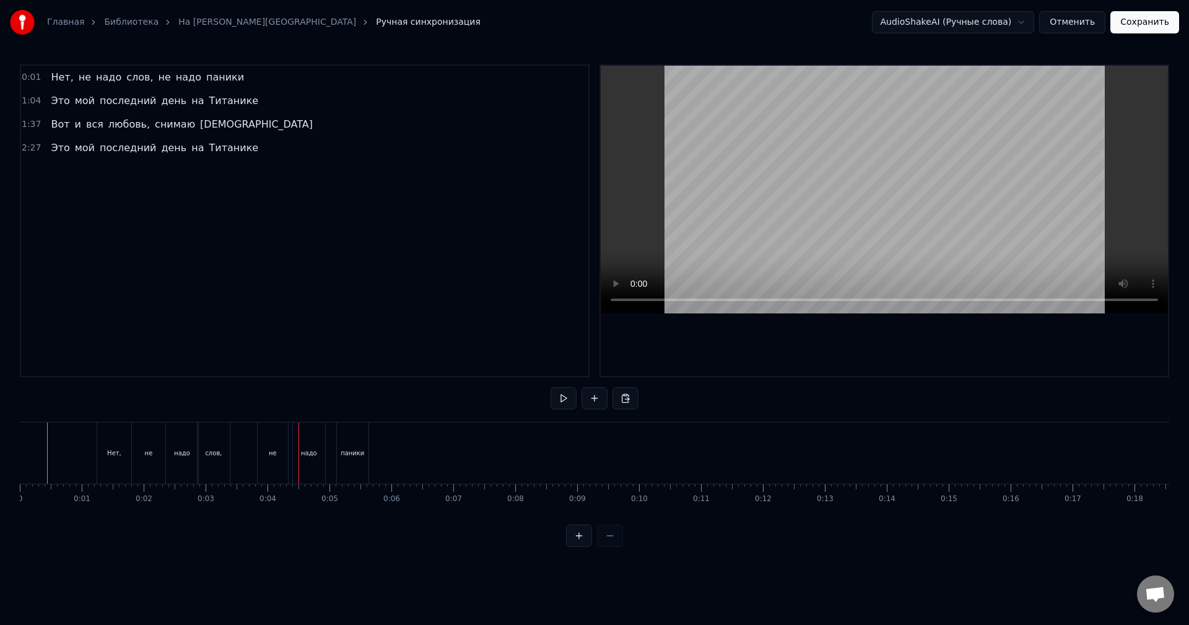
click at [313, 438] on div "надо" at bounding box center [309, 453] width 32 height 61
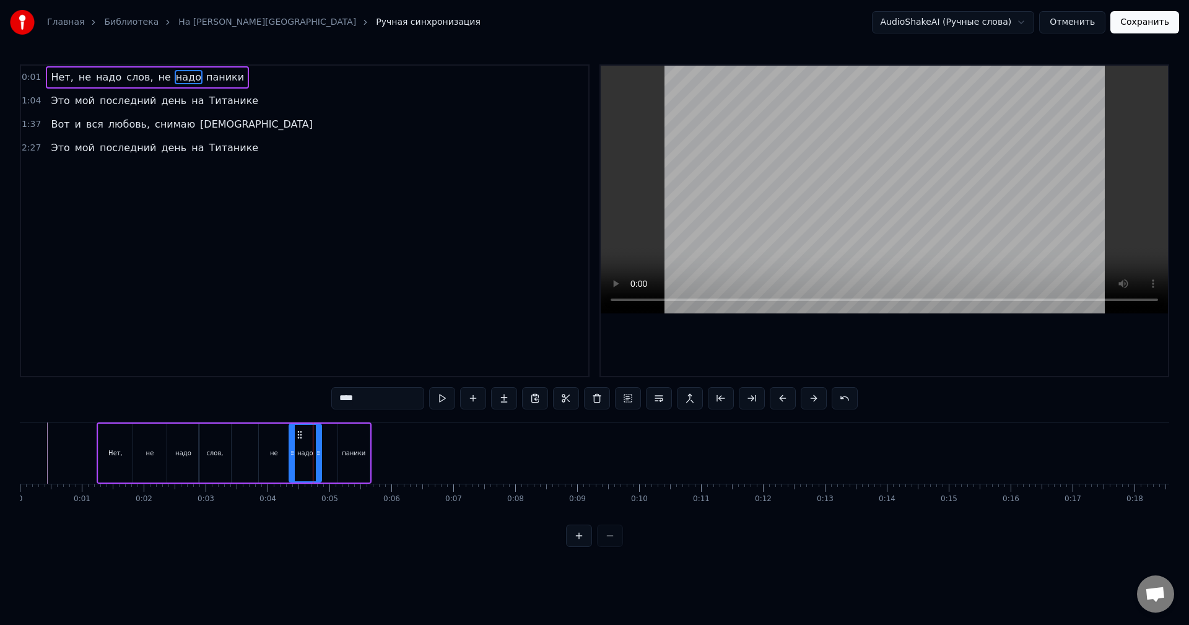
click at [298, 435] on icon at bounding box center [300, 435] width 10 height 10
click at [350, 437] on div "паники" at bounding box center [354, 453] width 32 height 59
type input "******"
drag, startPoint x: 349, startPoint y: 433, endPoint x: 335, endPoint y: 438, distance: 15.7
click at [335, 438] on icon at bounding box center [333, 435] width 10 height 10
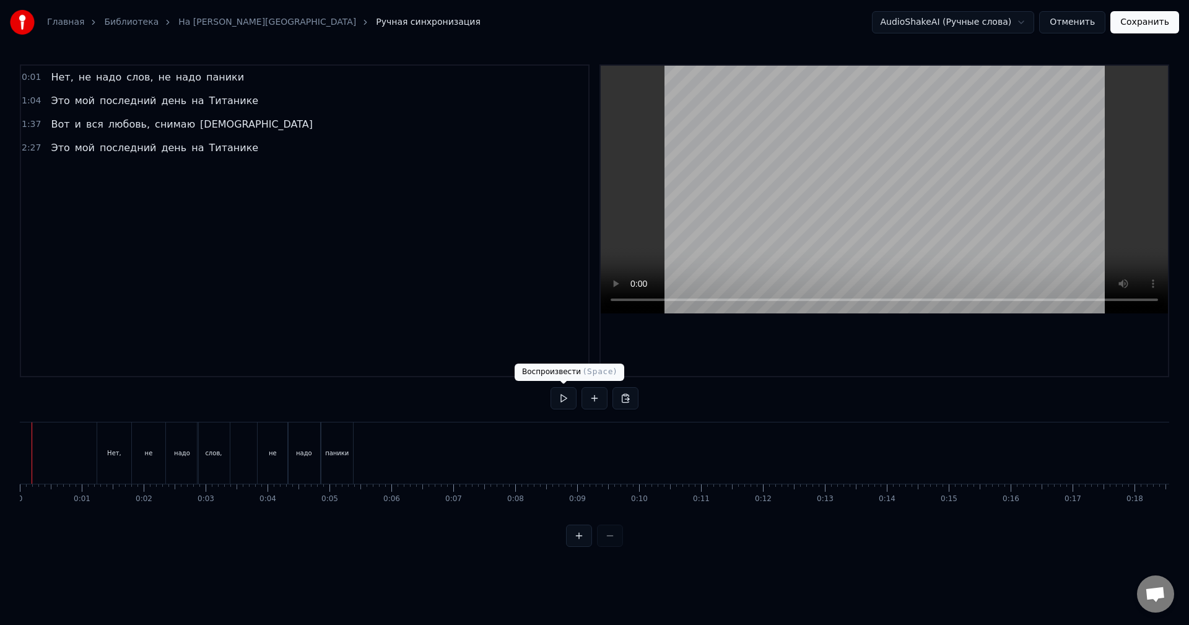
click at [549, 398] on div "0:01 Нет, не надо слов, не надо паники 1:04 Это мой последний день на Титанике …" at bounding box center [595, 305] width 1150 height 483
click at [561, 400] on button at bounding box center [564, 398] width 26 height 22
click at [568, 389] on button at bounding box center [564, 398] width 26 height 22
click at [414, 446] on div "Это" at bounding box center [454, 453] width 195 height 61
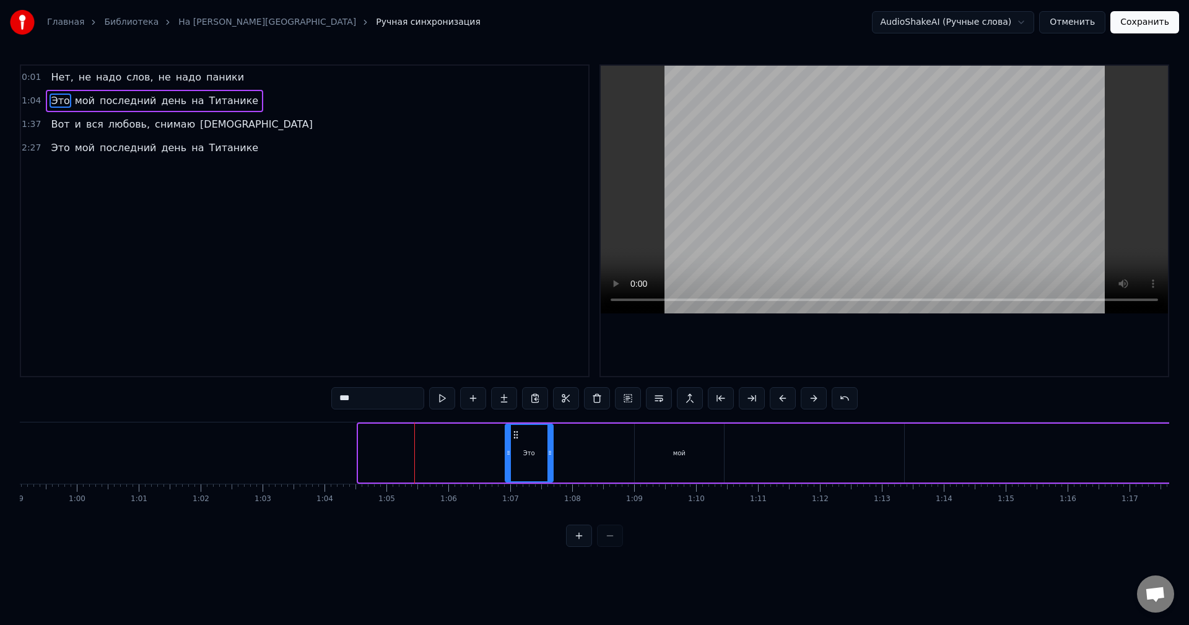
drag, startPoint x: 361, startPoint y: 447, endPoint x: 507, endPoint y: 447, distance: 146.8
click at [507, 447] on div at bounding box center [508, 453] width 5 height 56
click at [672, 458] on div "мой" at bounding box center [679, 453] width 89 height 59
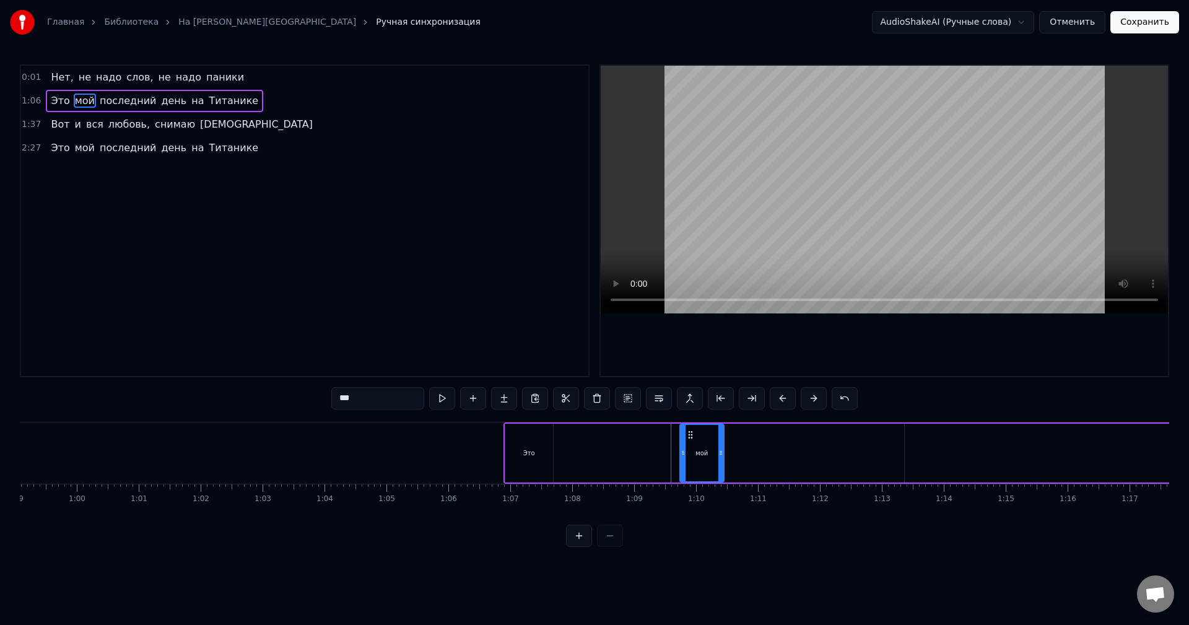
drag, startPoint x: 638, startPoint y: 453, endPoint x: 682, endPoint y: 456, distance: 44.1
click at [682, 456] on icon at bounding box center [683, 453] width 5 height 10
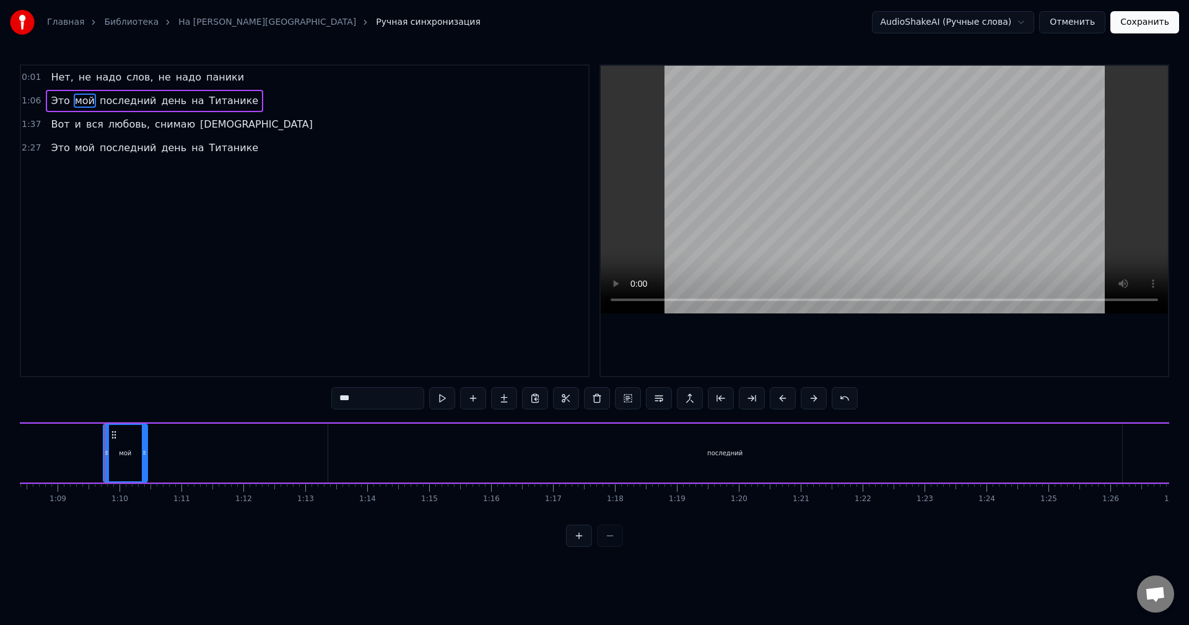
scroll to position [0, 4395]
click at [565, 458] on div "последний" at bounding box center [567, 453] width 794 height 59
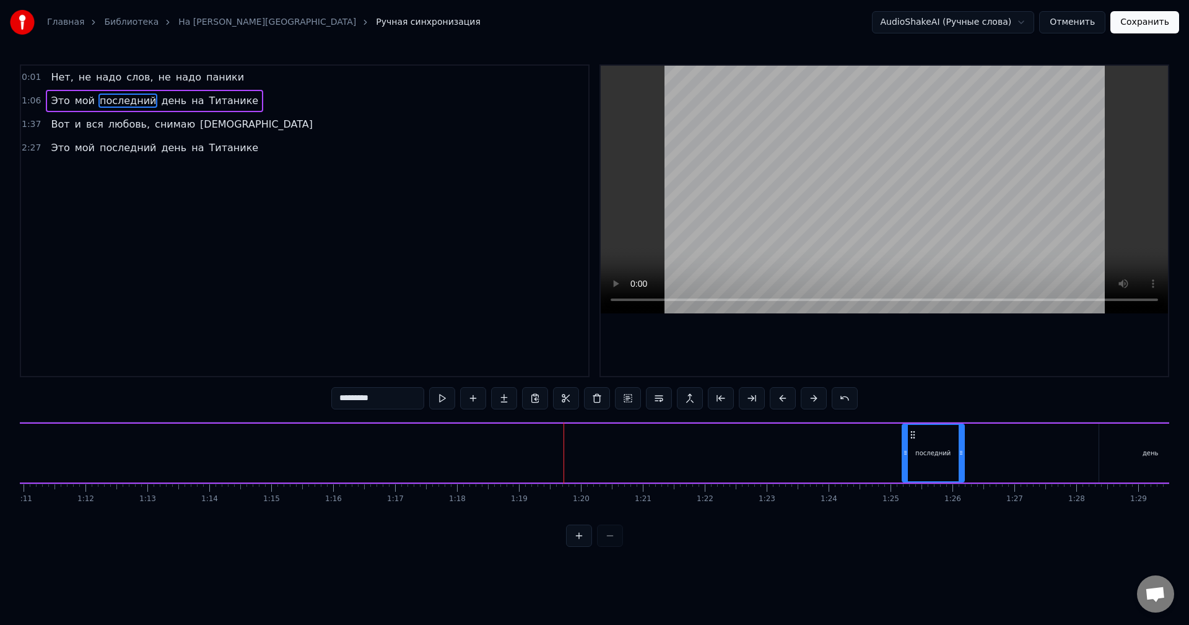
drag, startPoint x: 173, startPoint y: 450, endPoint x: 906, endPoint y: 468, distance: 732.5
click at [906, 468] on div at bounding box center [905, 453] width 5 height 56
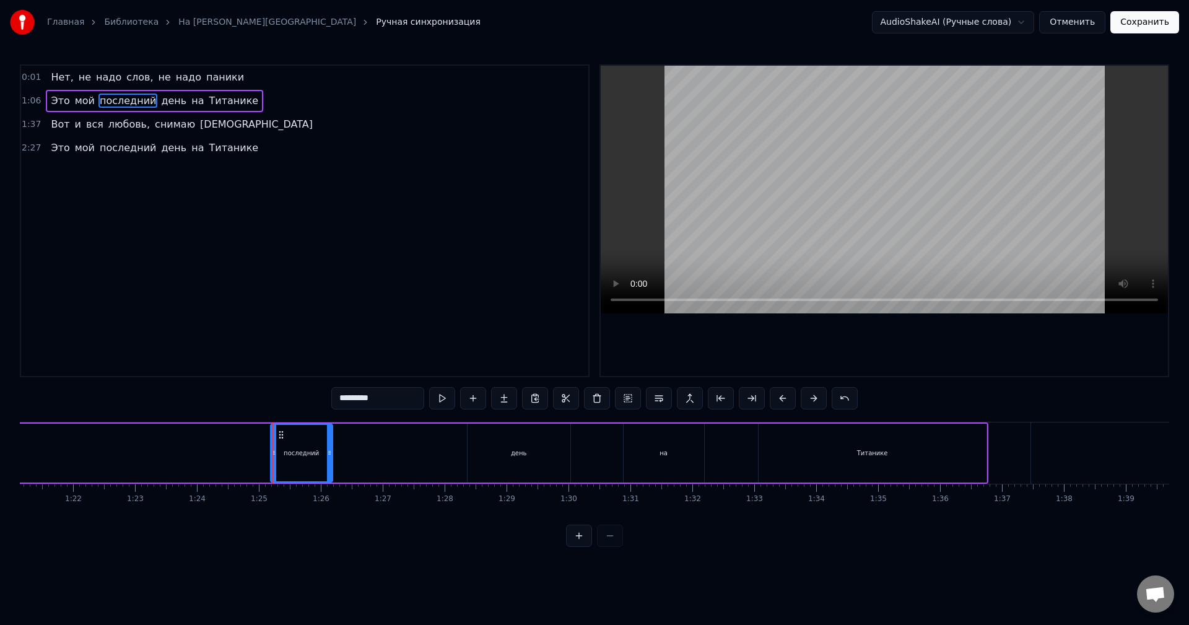
scroll to position [0, 5059]
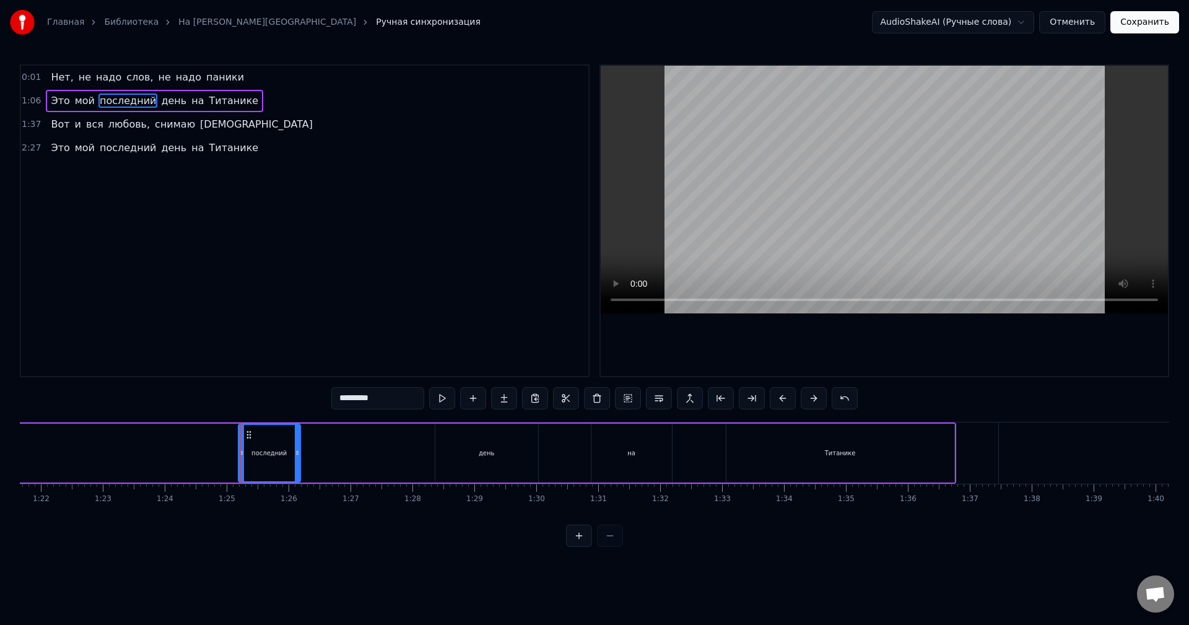
click at [501, 447] on div "день" at bounding box center [487, 453] width 103 height 59
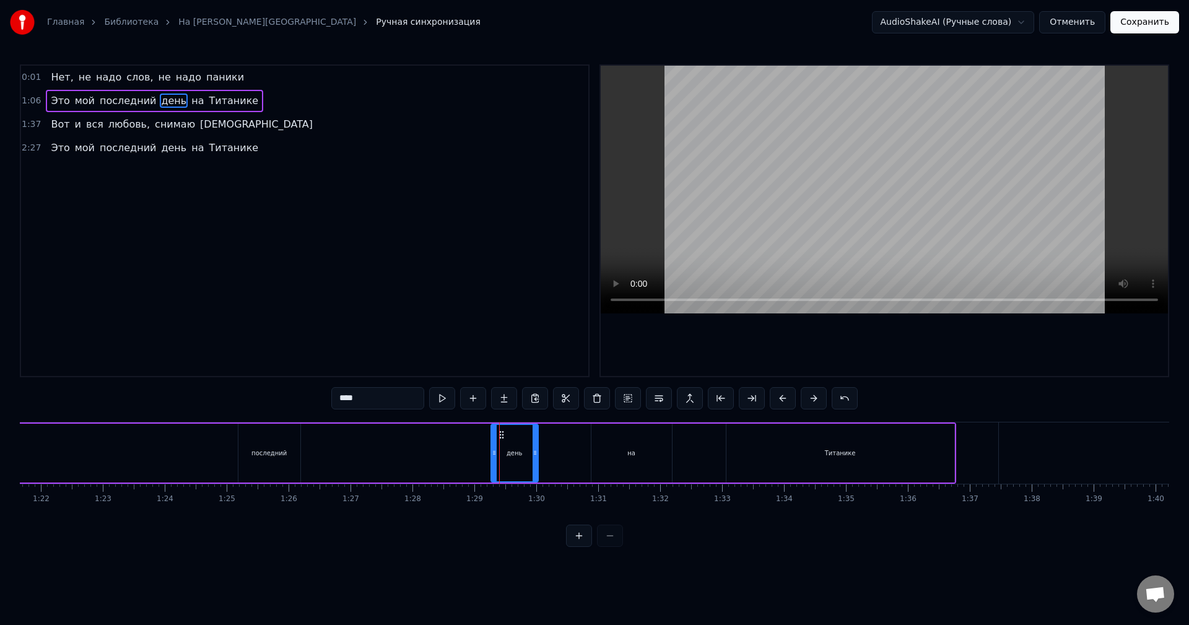
drag, startPoint x: 438, startPoint y: 454, endPoint x: 512, endPoint y: 458, distance: 73.8
click at [494, 458] on div at bounding box center [494, 453] width 5 height 56
click at [649, 458] on div "на" at bounding box center [632, 453] width 81 height 59
drag, startPoint x: 595, startPoint y: 455, endPoint x: 630, endPoint y: 455, distance: 35.3
click at [630, 455] on icon at bounding box center [630, 453] width 5 height 10
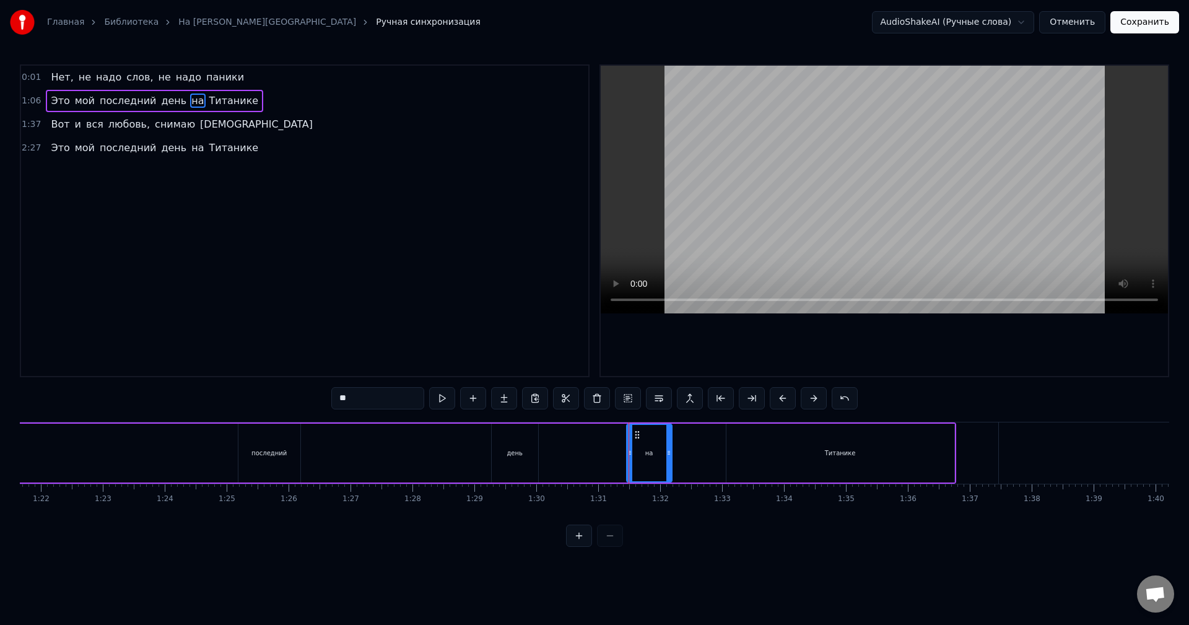
click at [825, 452] on div "Титанике" at bounding box center [841, 453] width 228 height 59
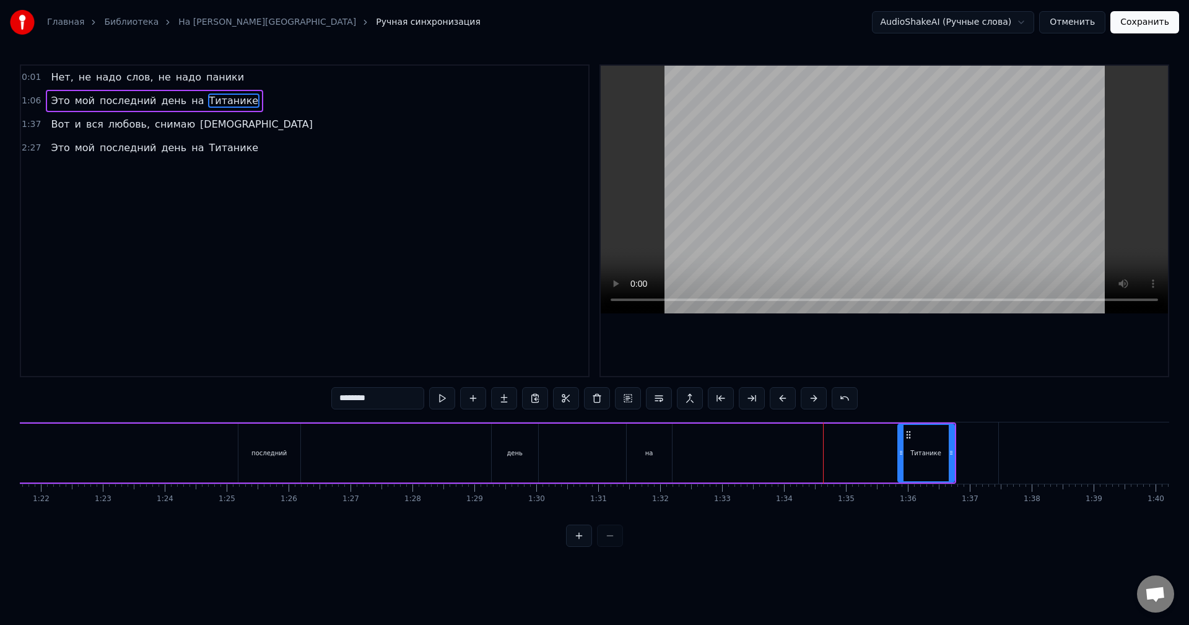
drag, startPoint x: 730, startPoint y: 456, endPoint x: 900, endPoint y: 457, distance: 170.4
click at [900, 457] on icon at bounding box center [901, 453] width 5 height 10
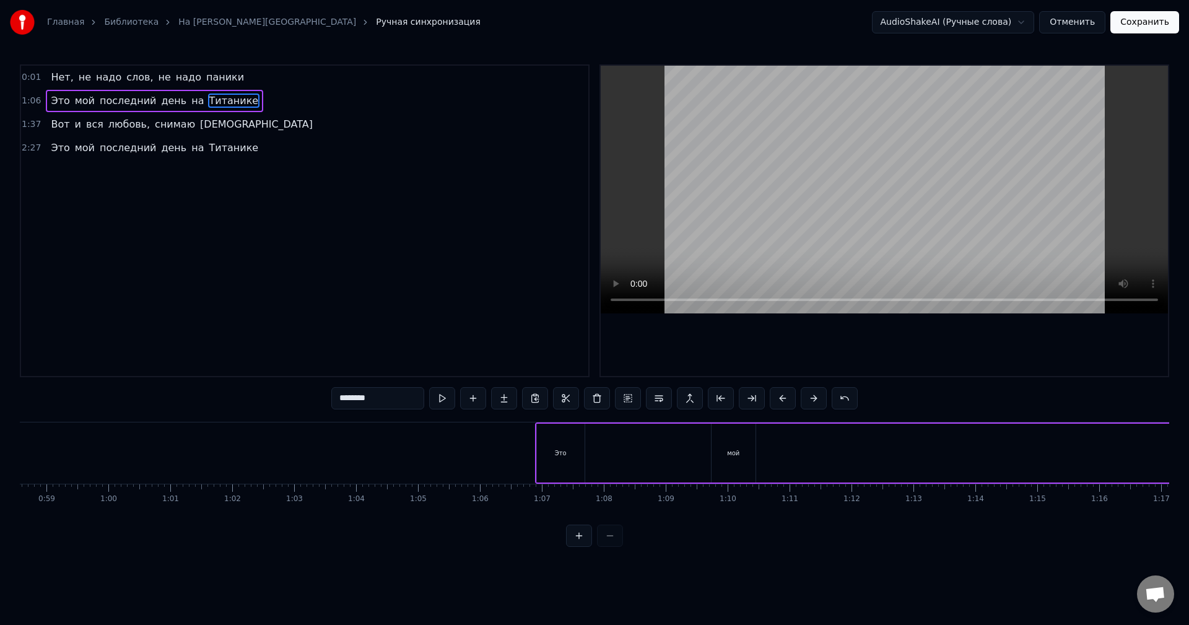
scroll to position [0, 3668]
click at [540, 455] on div "Это" at bounding box center [522, 453] width 48 height 59
type input "***"
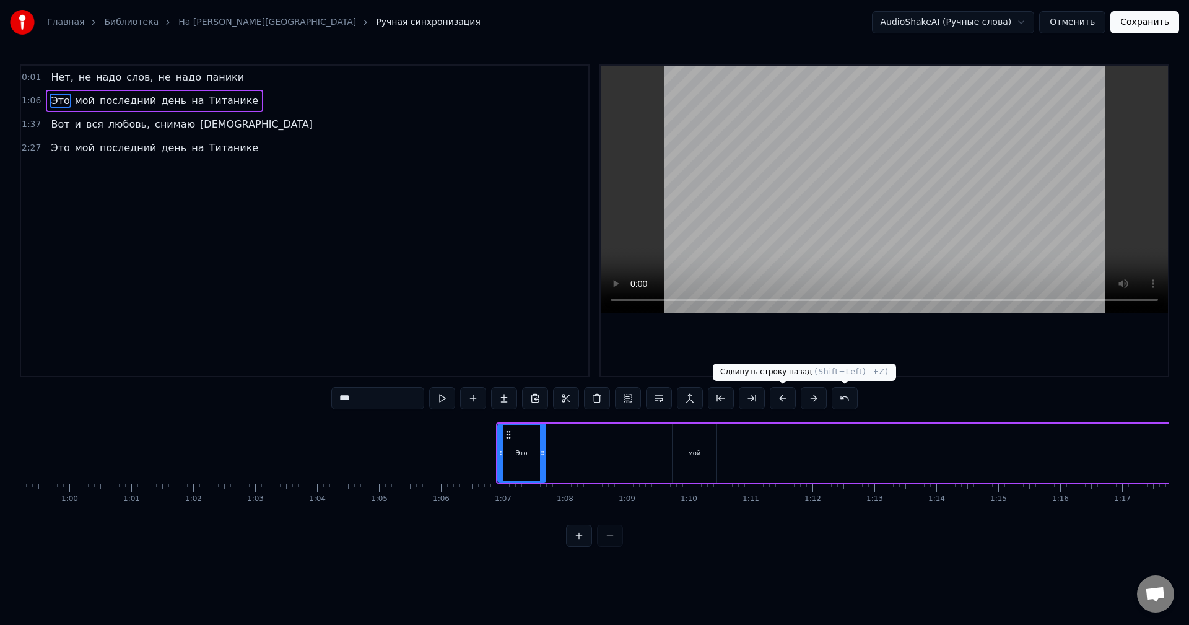
click at [786, 403] on button at bounding box center [783, 398] width 26 height 22
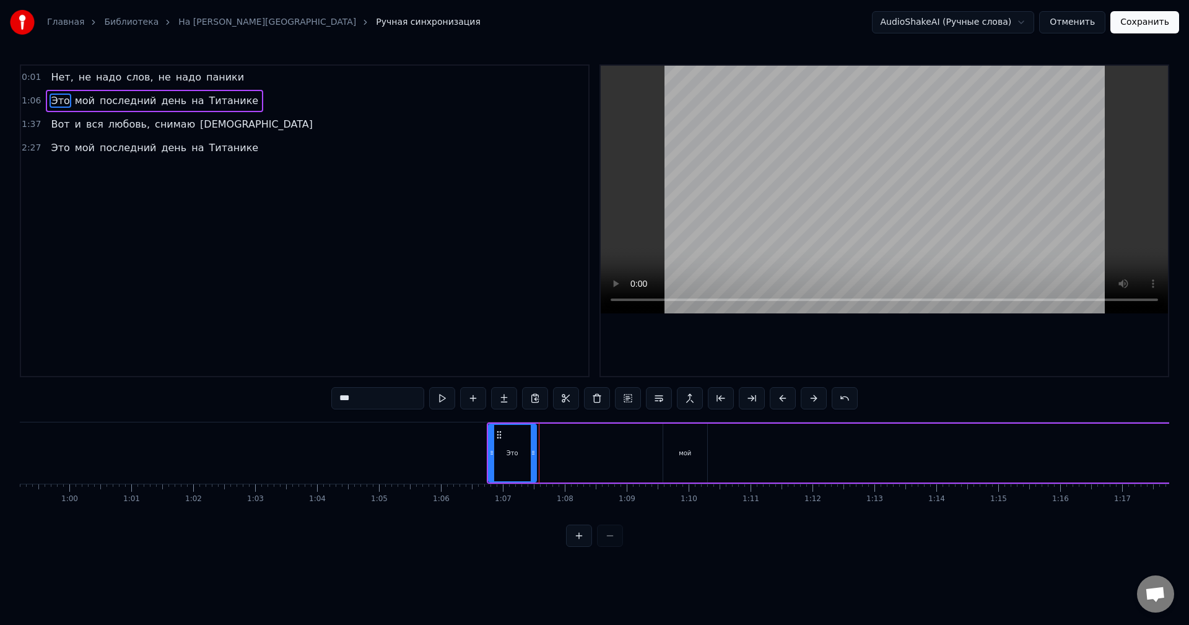
click at [786, 403] on button at bounding box center [783, 398] width 26 height 22
click at [785, 403] on button at bounding box center [783, 398] width 26 height 22
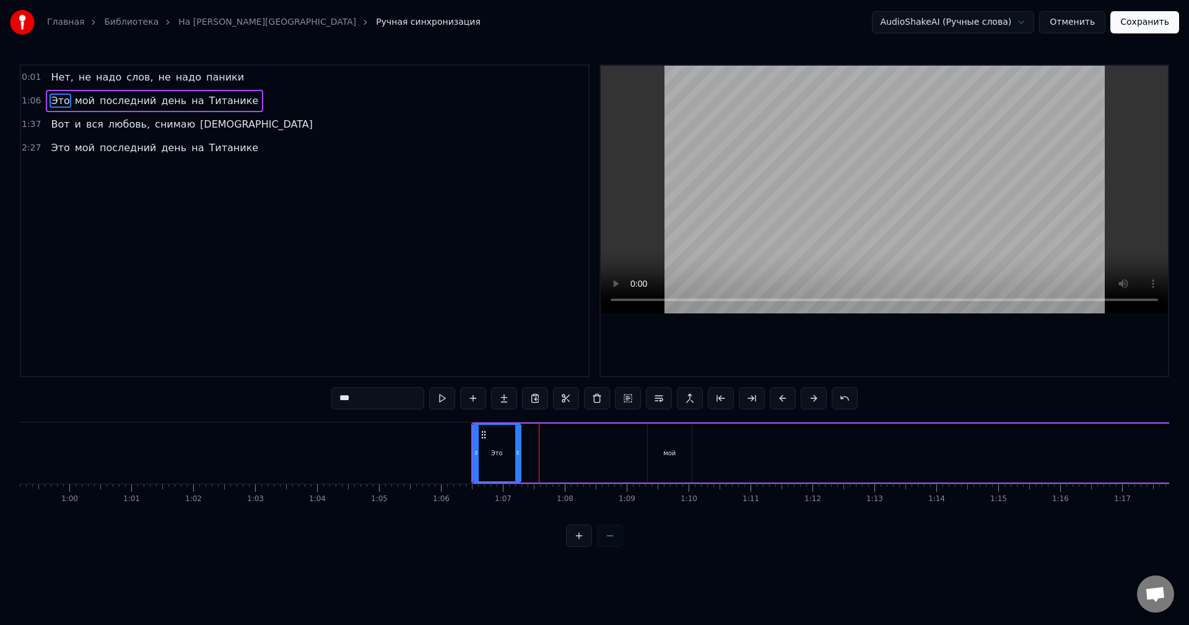
click at [785, 402] on button at bounding box center [783, 398] width 26 height 22
click at [784, 401] on button at bounding box center [783, 398] width 26 height 22
drag, startPoint x: 784, startPoint y: 401, endPoint x: 546, endPoint y: 417, distance: 238.4
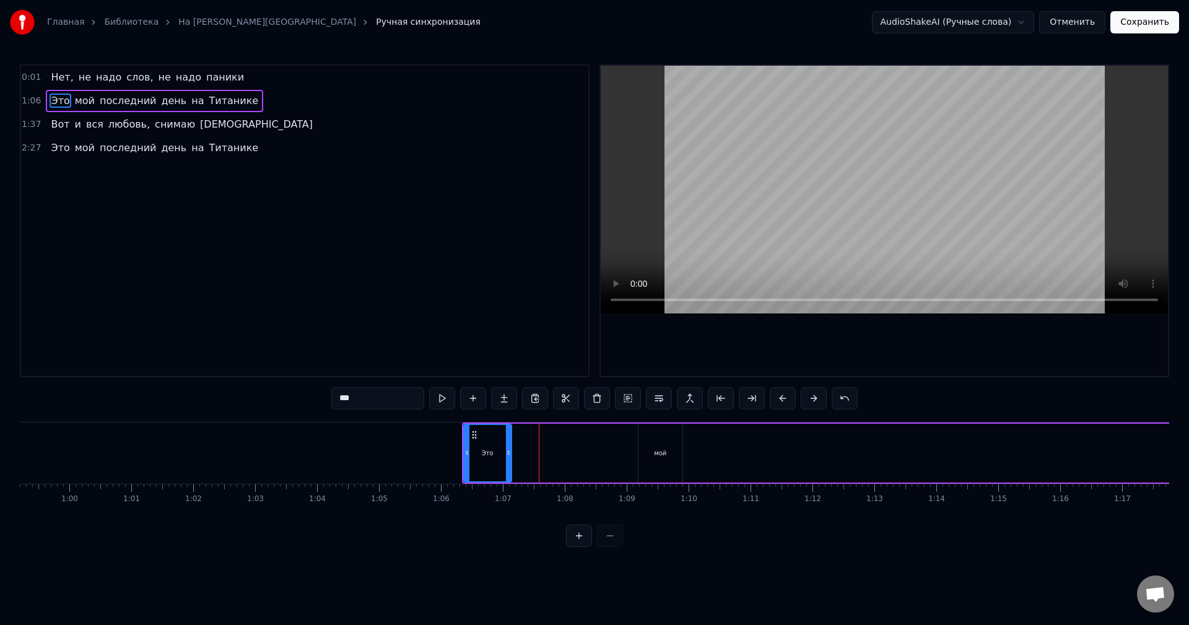
click at [782, 402] on button at bounding box center [783, 398] width 26 height 22
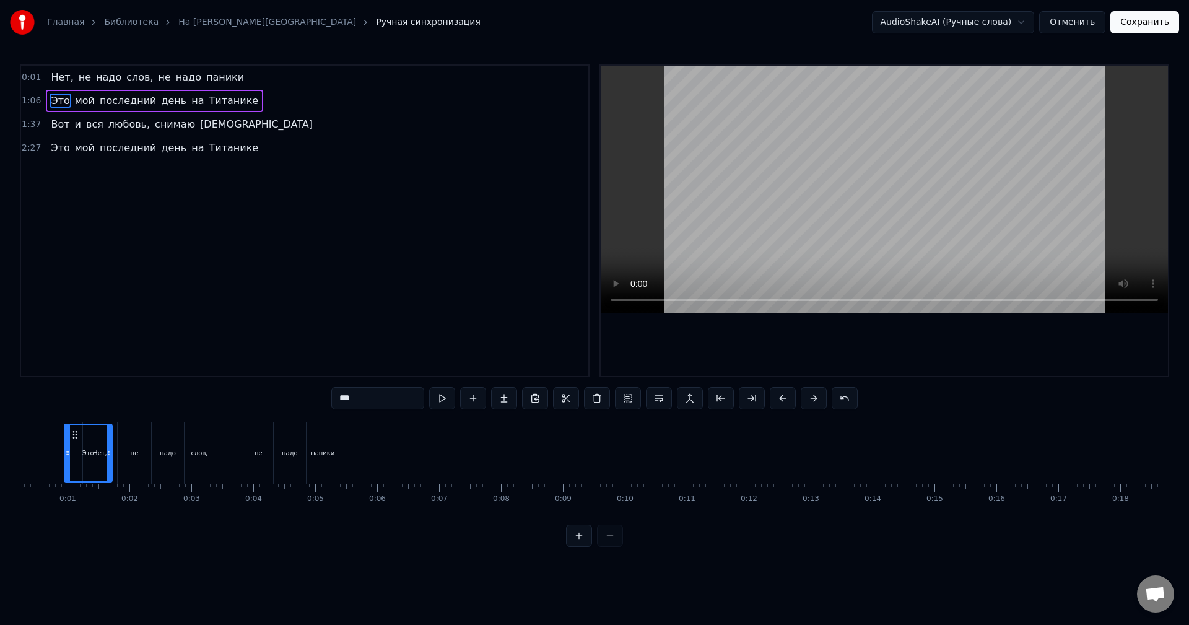
scroll to position [0, 0]
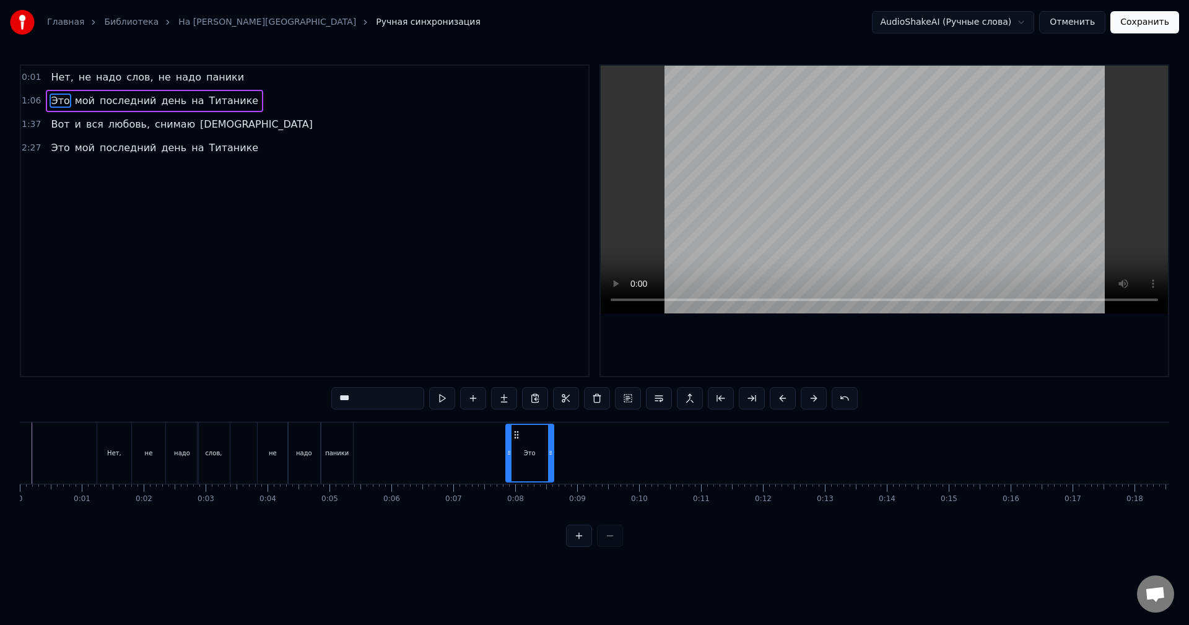
drag, startPoint x: 468, startPoint y: 435, endPoint x: 517, endPoint y: 476, distance: 63.7
click at [517, 476] on div "Это" at bounding box center [530, 453] width 46 height 56
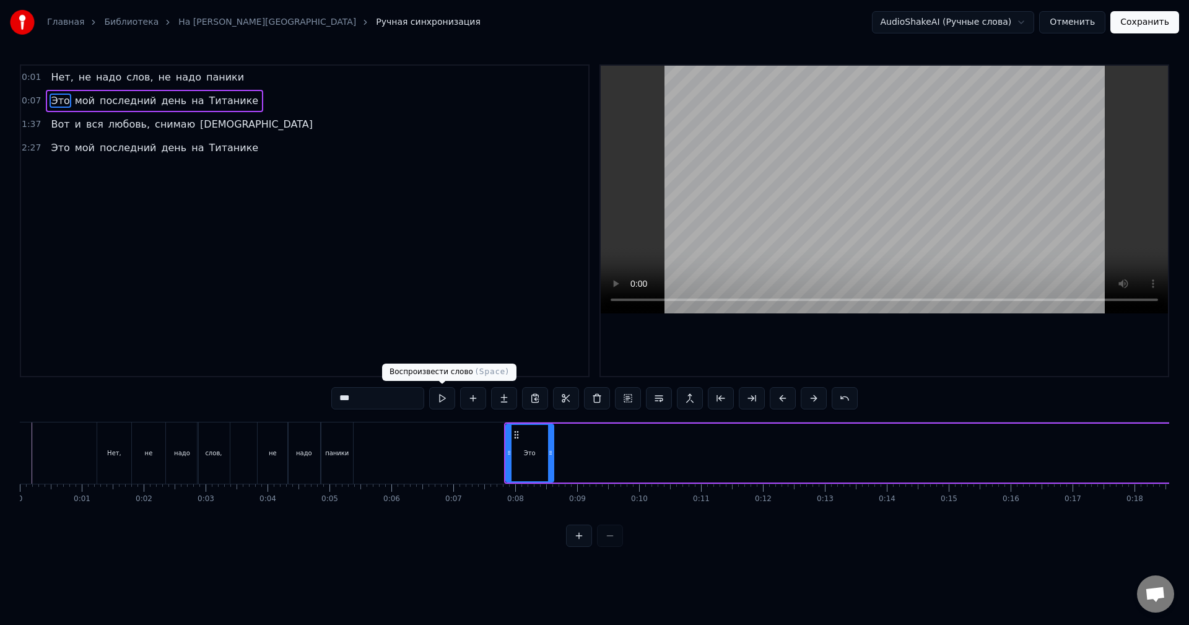
click at [445, 395] on button at bounding box center [442, 398] width 26 height 22
click at [444, 398] on button at bounding box center [442, 398] width 26 height 22
click at [444, 400] on button at bounding box center [442, 398] width 26 height 22
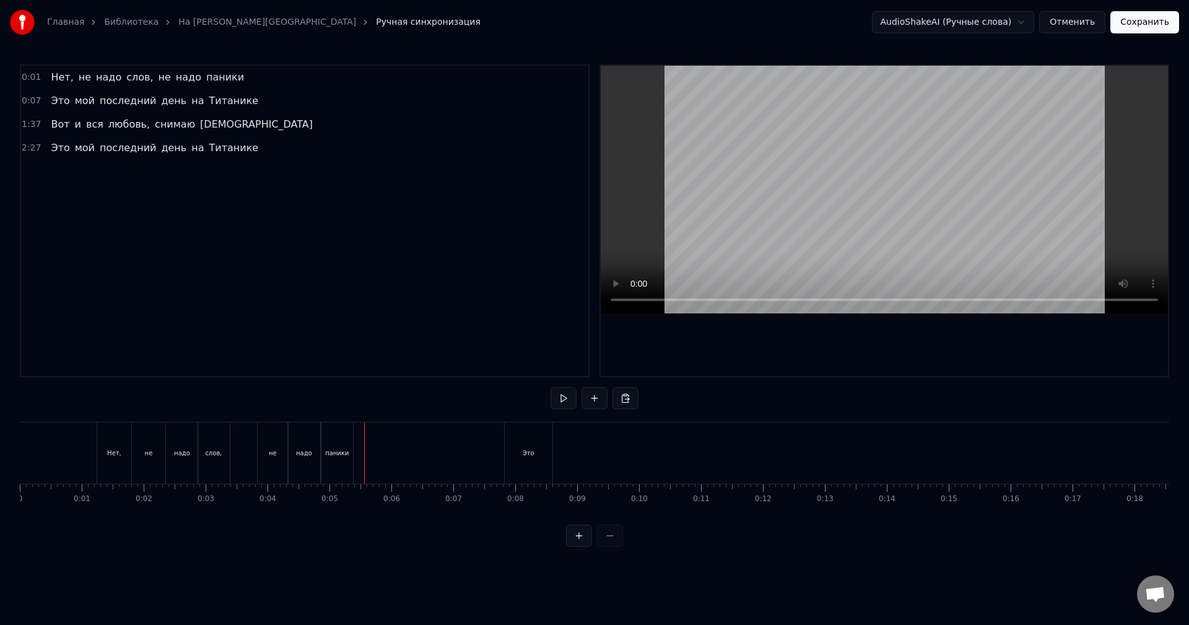
click at [561, 398] on button at bounding box center [564, 398] width 26 height 22
click at [563, 399] on button at bounding box center [564, 398] width 26 height 22
click at [571, 401] on button at bounding box center [564, 398] width 26 height 22
click at [551, 387] on button at bounding box center [564, 398] width 26 height 22
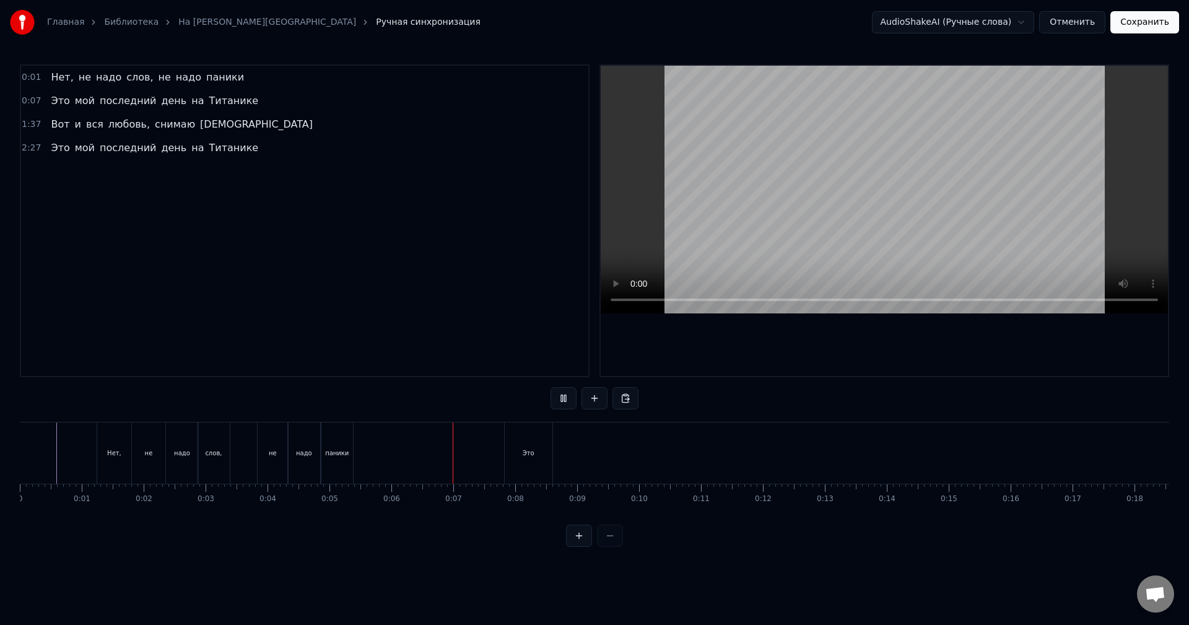
click at [551, 387] on button at bounding box center [564, 398] width 26 height 22
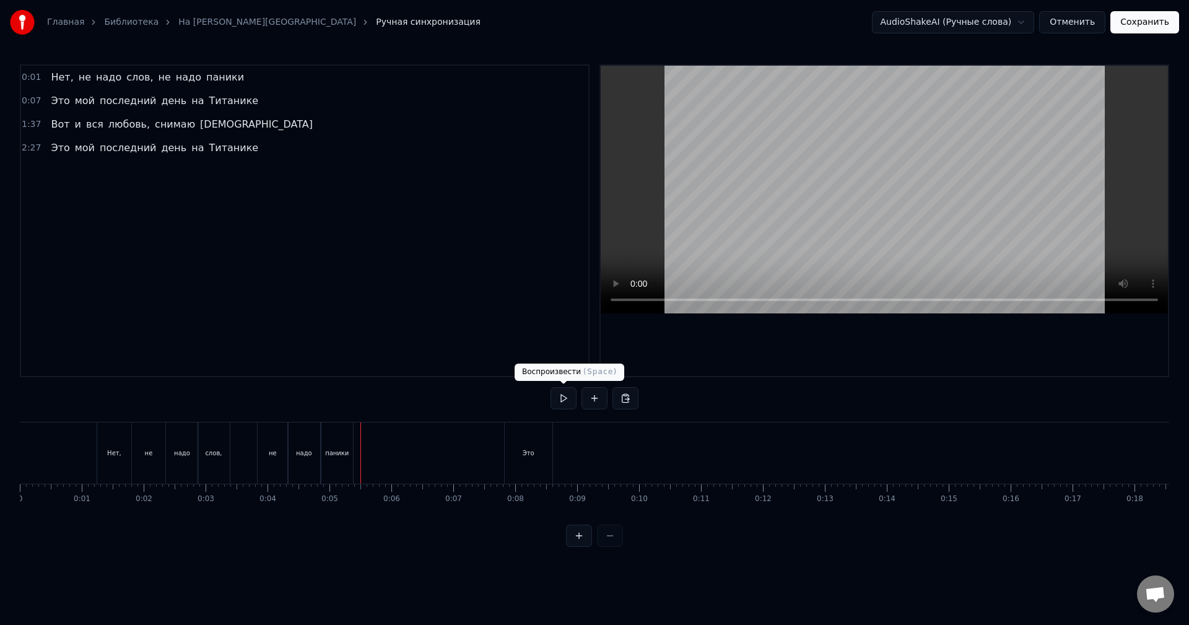
click at [564, 397] on button at bounding box center [564, 398] width 26 height 22
drag, startPoint x: 532, startPoint y: 450, endPoint x: 507, endPoint y: 453, distance: 24.9
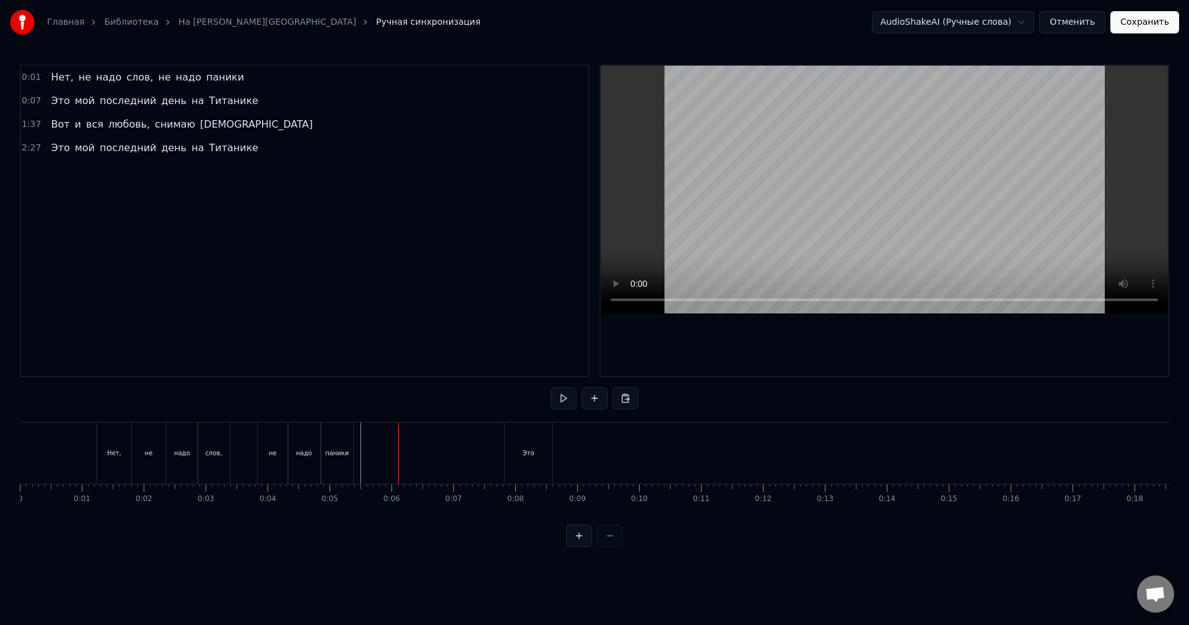
click at [507, 453] on div "Это" at bounding box center [529, 453] width 48 height 61
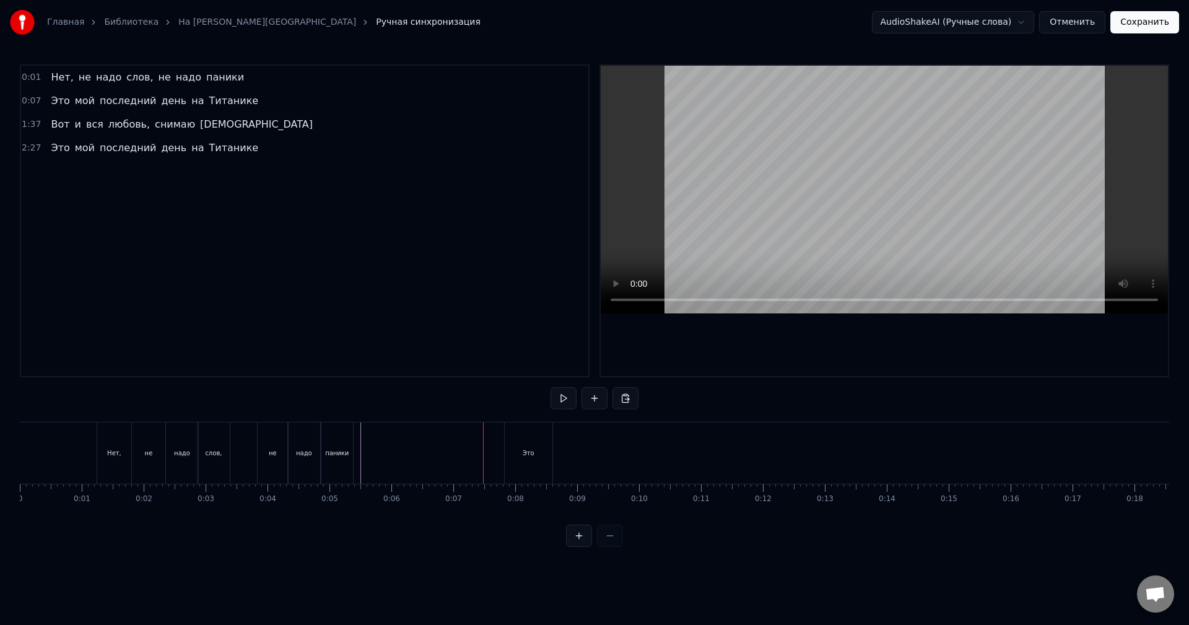
click at [519, 436] on div "Это" at bounding box center [529, 453] width 48 height 61
click at [562, 396] on button at bounding box center [564, 398] width 26 height 22
click at [566, 396] on button at bounding box center [564, 398] width 26 height 22
click at [540, 431] on div "Это" at bounding box center [529, 453] width 48 height 61
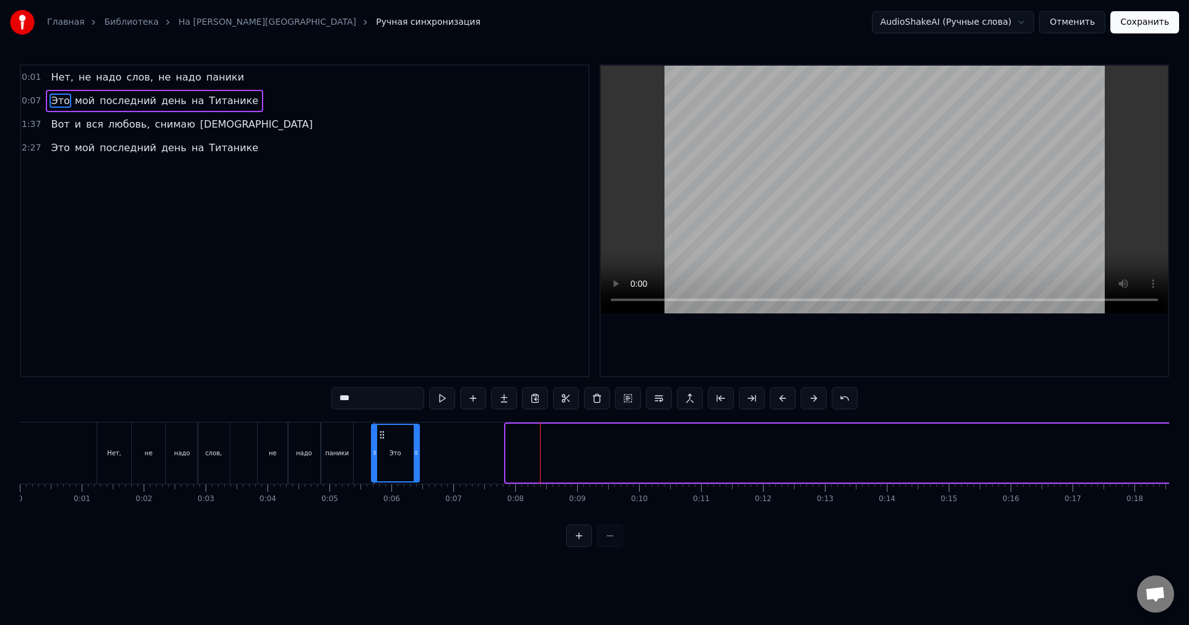
drag, startPoint x: 515, startPoint y: 434, endPoint x: 381, endPoint y: 442, distance: 134.7
click at [381, 442] on div "Это" at bounding box center [395, 453] width 46 height 56
drag, startPoint x: 418, startPoint y: 447, endPoint x: 405, endPoint y: 447, distance: 13.0
click at [405, 447] on div at bounding box center [403, 453] width 5 height 56
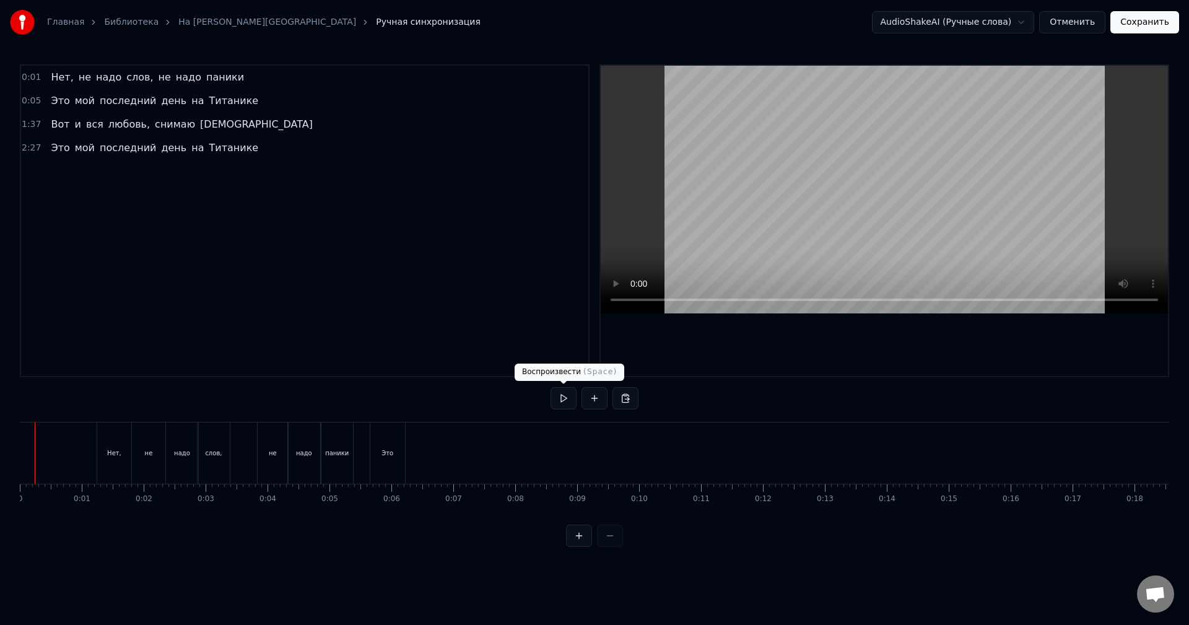
click at [568, 403] on button at bounding box center [564, 398] width 26 height 22
click at [563, 396] on button at bounding box center [564, 398] width 26 height 22
click at [569, 403] on button at bounding box center [564, 398] width 26 height 22
click at [347, 446] on div "паники" at bounding box center [338, 453] width 32 height 61
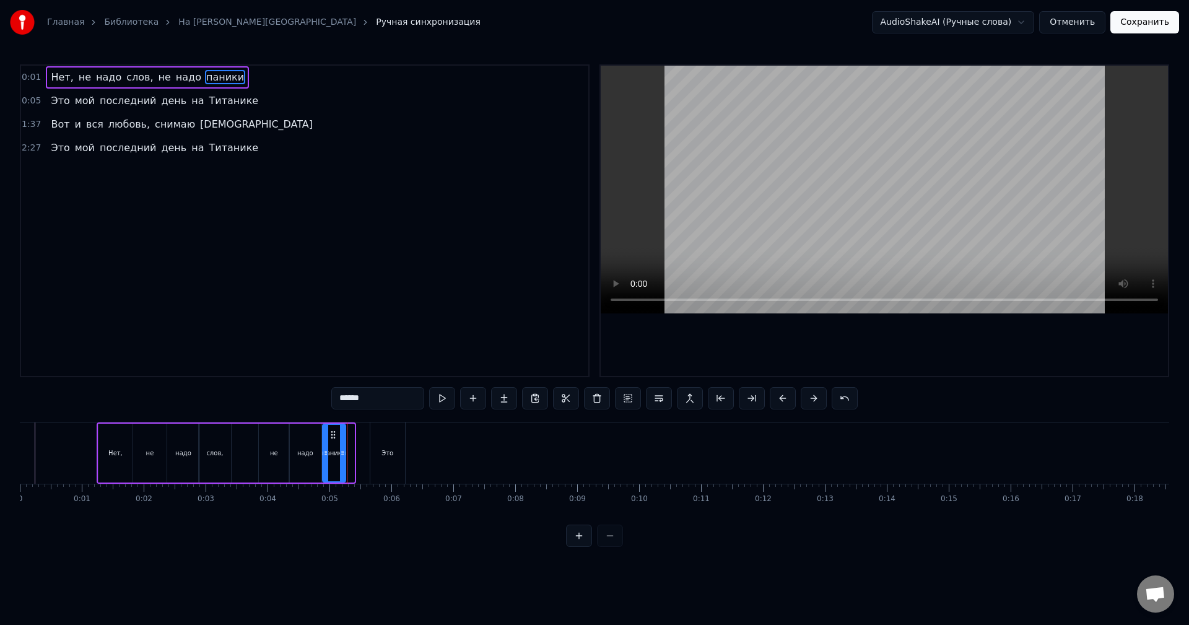
drag, startPoint x: 353, startPoint y: 447, endPoint x: 344, endPoint y: 445, distance: 8.8
click at [344, 445] on div at bounding box center [342, 453] width 5 height 56
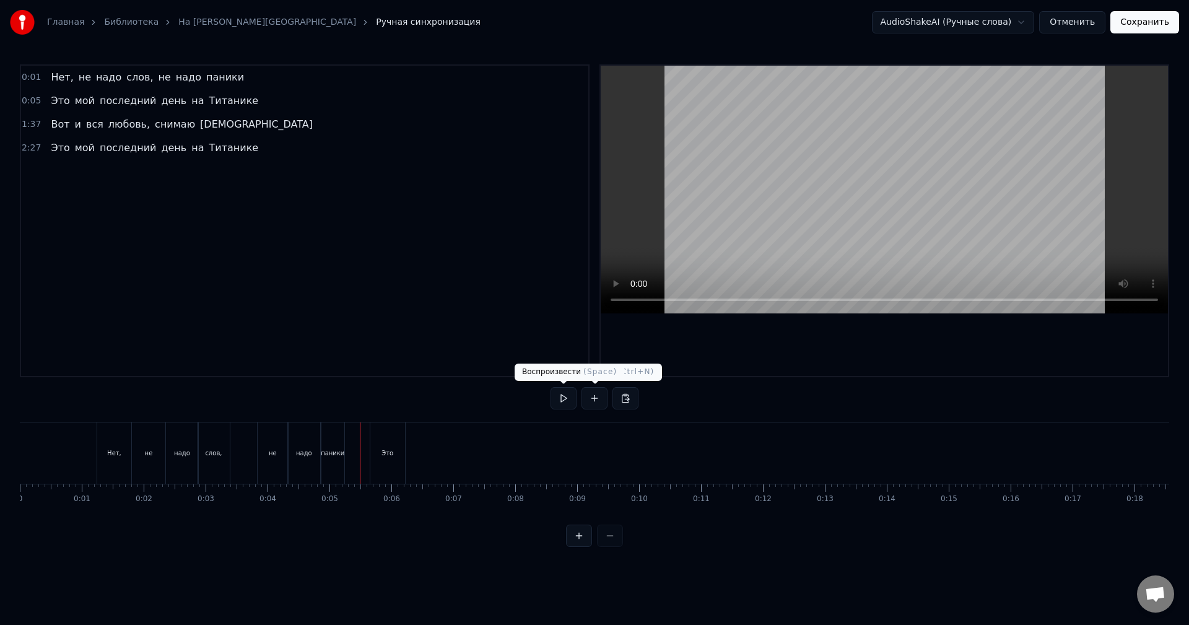
click at [554, 398] on button at bounding box center [564, 398] width 26 height 22
click at [563, 398] on button at bounding box center [564, 398] width 26 height 22
click at [572, 400] on button at bounding box center [564, 398] width 26 height 22
click at [562, 400] on button at bounding box center [564, 398] width 26 height 22
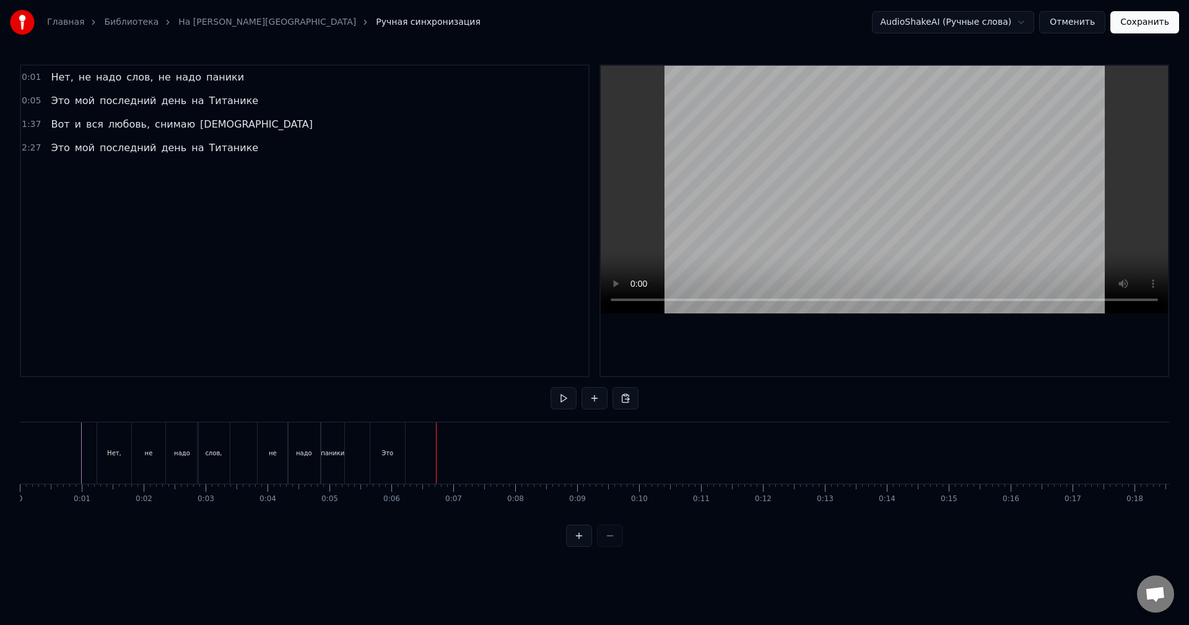
click at [270, 450] on div "не" at bounding box center [273, 453] width 8 height 9
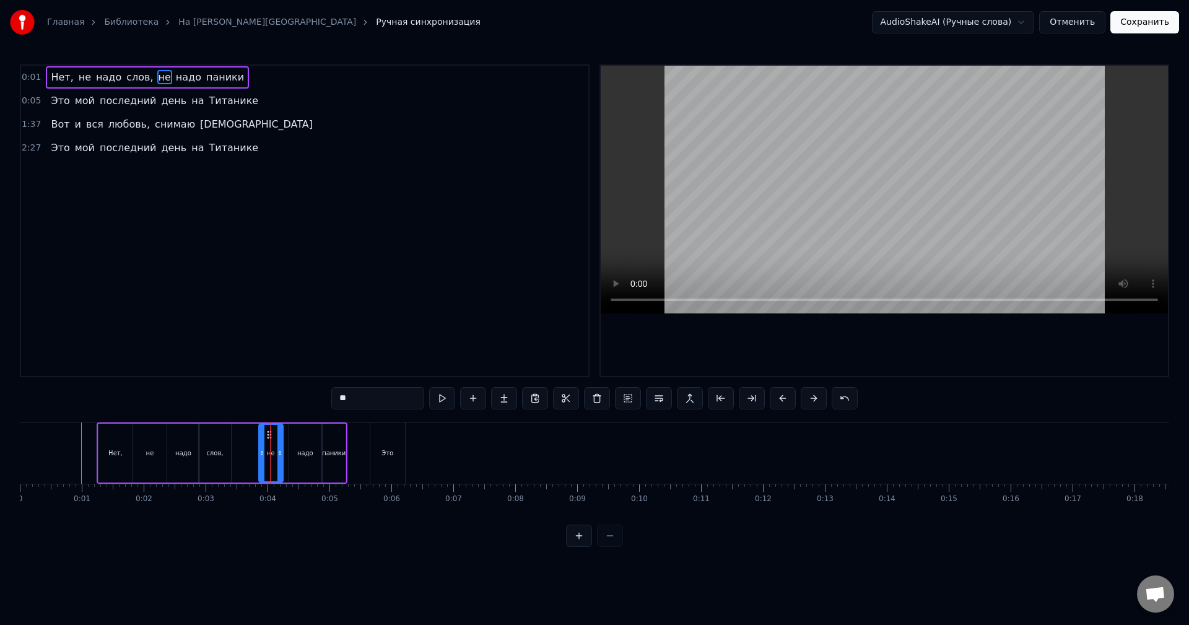
click at [280, 445] on div at bounding box center [280, 453] width 5 height 56
click at [305, 449] on div "надо" at bounding box center [305, 453] width 16 height 9
drag, startPoint x: 309, startPoint y: 434, endPoint x: 302, endPoint y: 435, distance: 6.8
click at [302, 435] on div "надо" at bounding box center [305, 453] width 31 height 56
click at [294, 434] on icon at bounding box center [294, 435] width 10 height 10
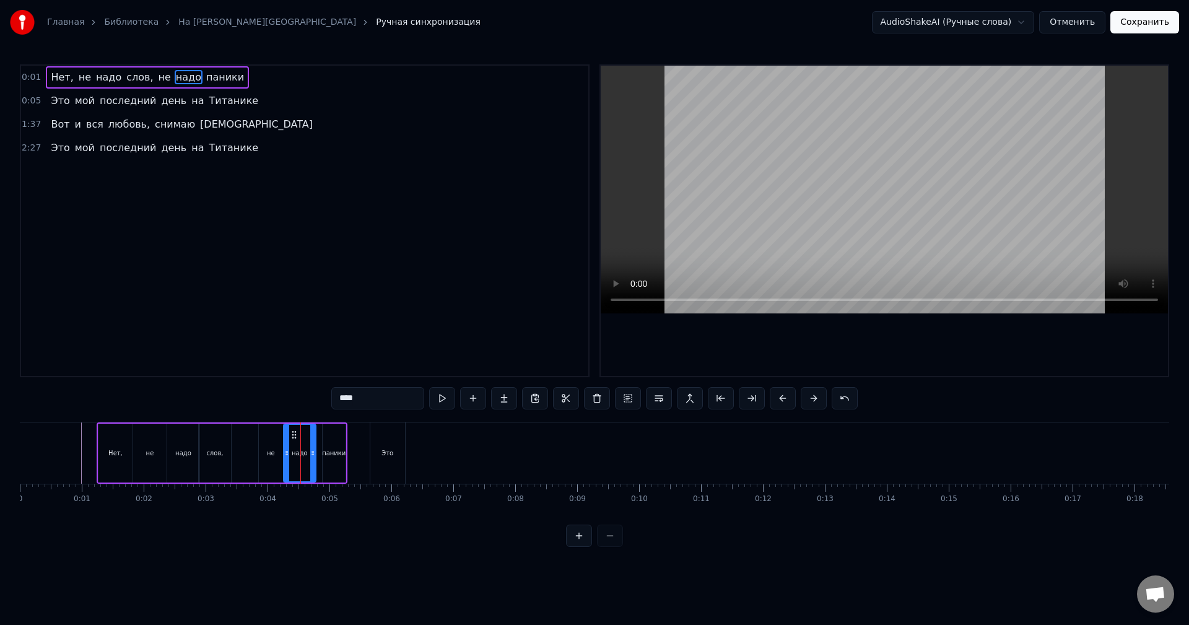
click at [331, 436] on div "паники" at bounding box center [334, 453] width 23 height 59
type input "******"
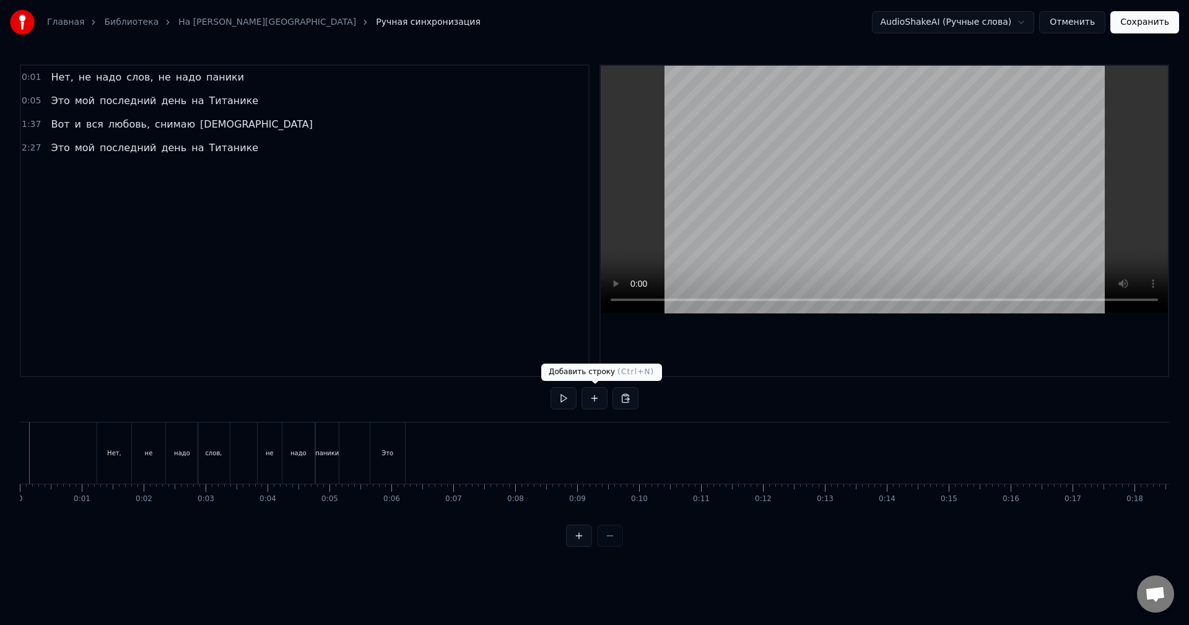
click at [569, 401] on button at bounding box center [564, 398] width 26 height 22
click at [566, 403] on button at bounding box center [564, 398] width 26 height 22
click at [559, 396] on button at bounding box center [564, 398] width 26 height 22
click at [560, 396] on button at bounding box center [564, 398] width 26 height 22
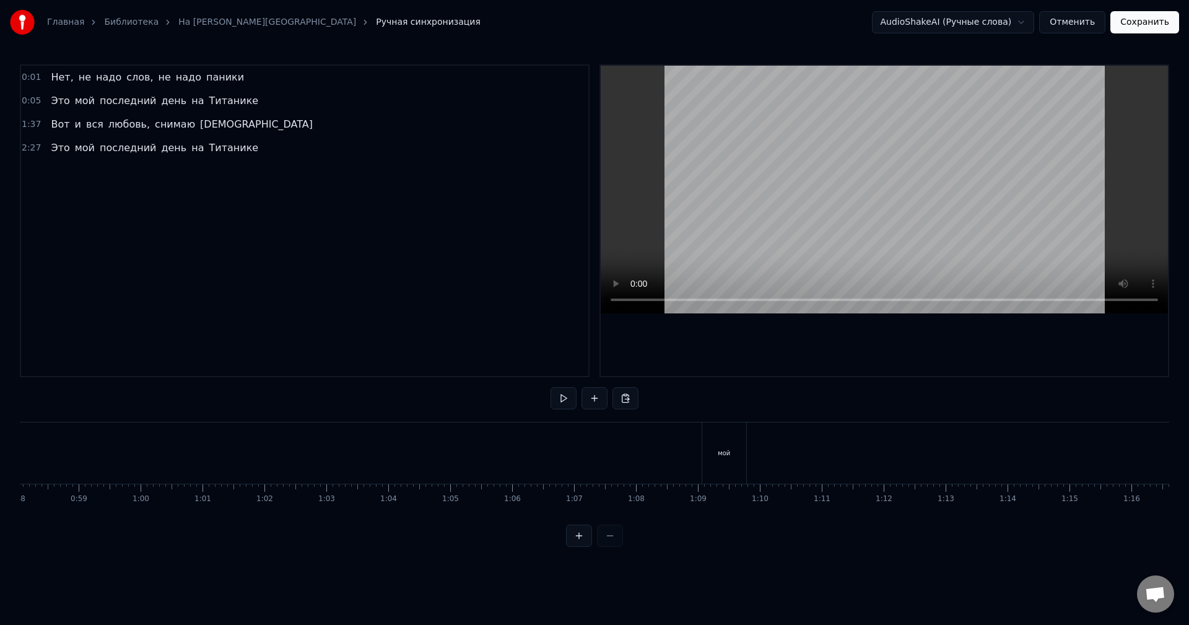
click at [719, 450] on div "мой" at bounding box center [724, 453] width 12 height 9
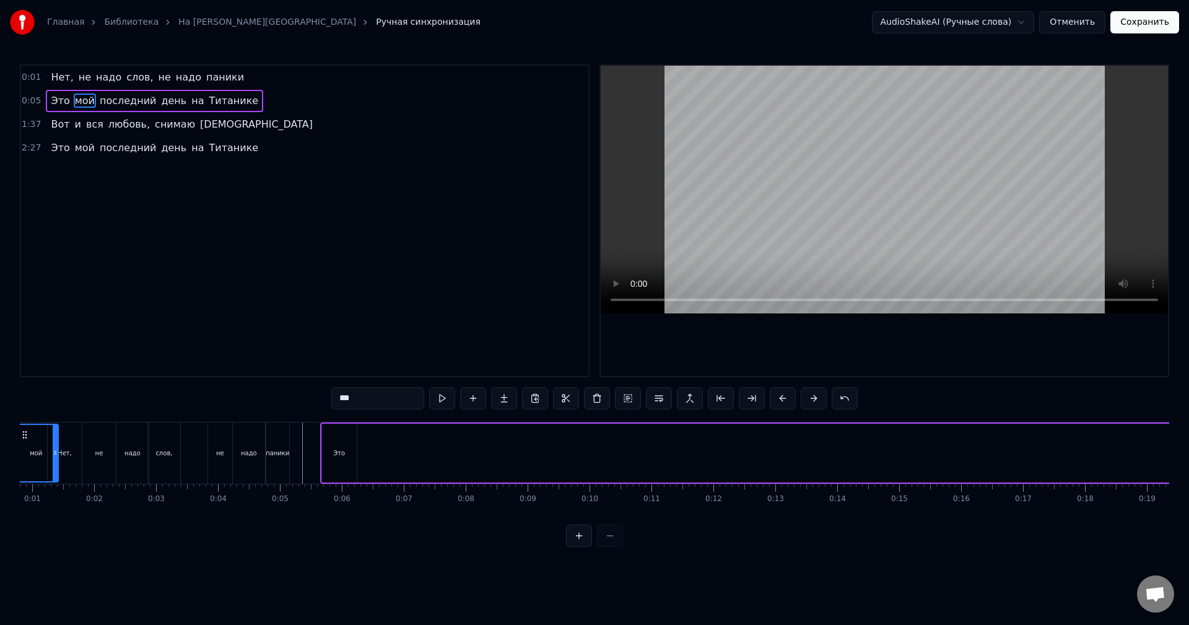
scroll to position [0, 0]
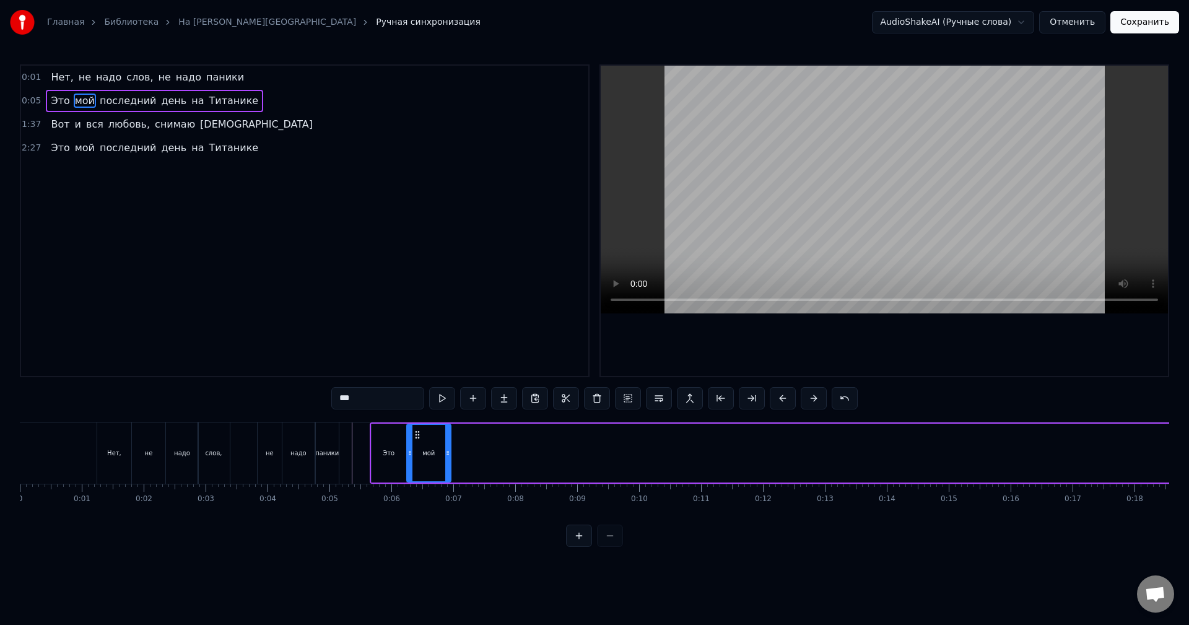
drag, startPoint x: 716, startPoint y: 433, endPoint x: 419, endPoint y: 440, distance: 296.8
click at [419, 440] on div "мой" at bounding box center [429, 453] width 43 height 56
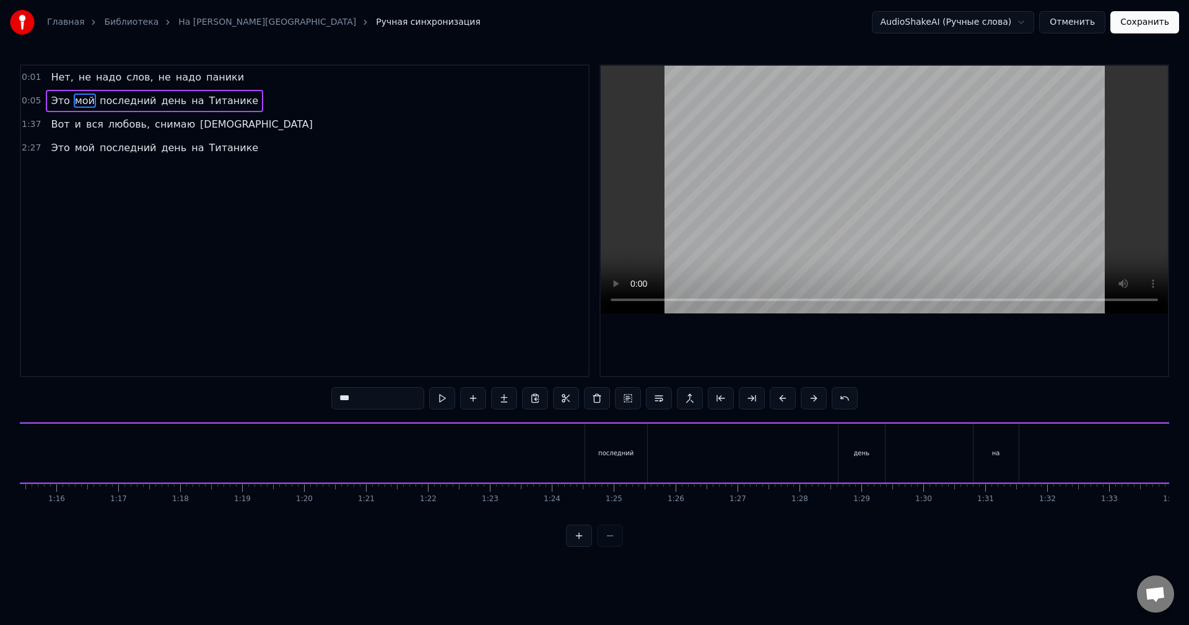
scroll to position [0, 4703]
click at [587, 445] on div "последний" at bounding box center [585, 453] width 62 height 59
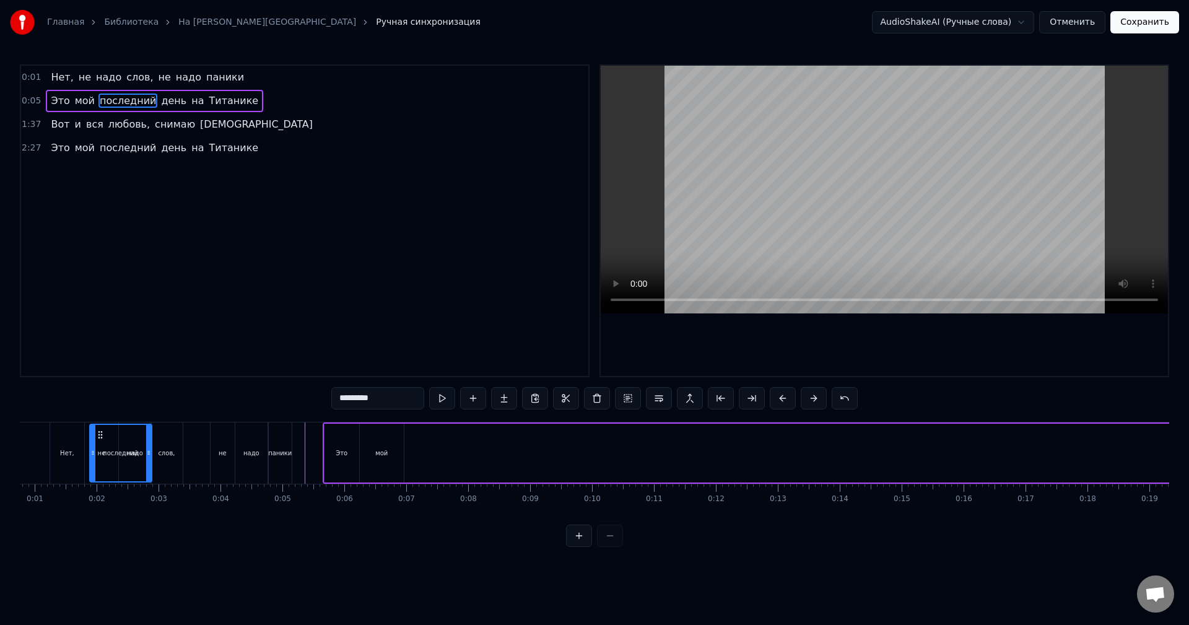
scroll to position [0, 0]
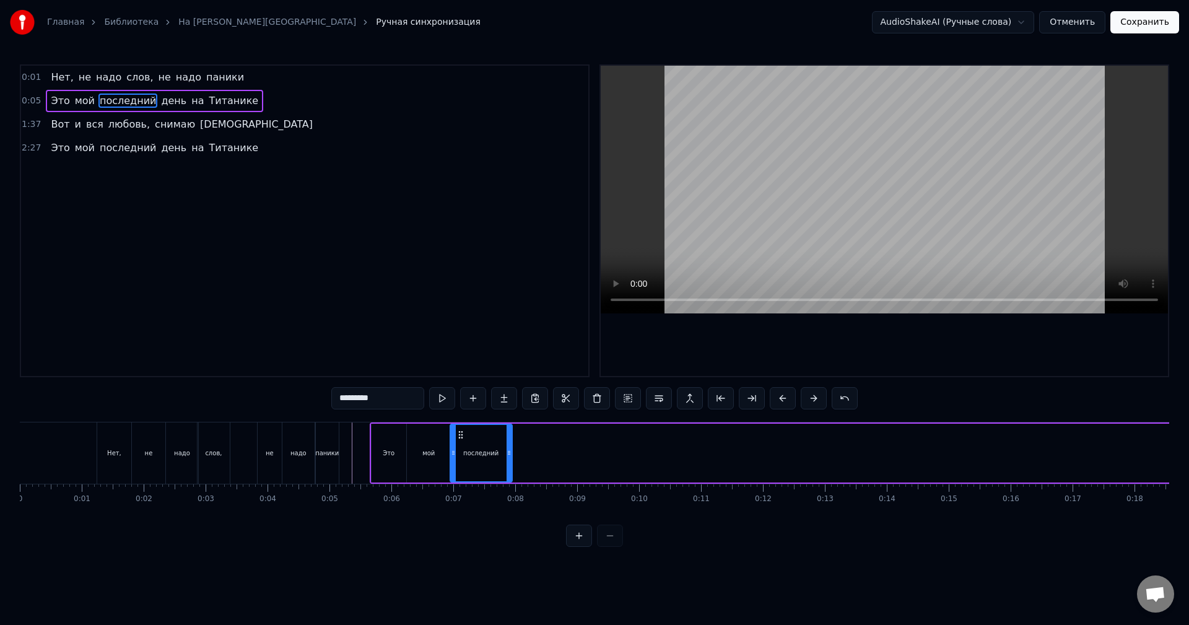
drag, startPoint x: 564, startPoint y: 433, endPoint x: 460, endPoint y: 513, distance: 130.7
click at [460, 513] on div "Нет, не надо слов, не надо паники Это мой последний день на Титанике [PERSON_NA…" at bounding box center [595, 468] width 1150 height 93
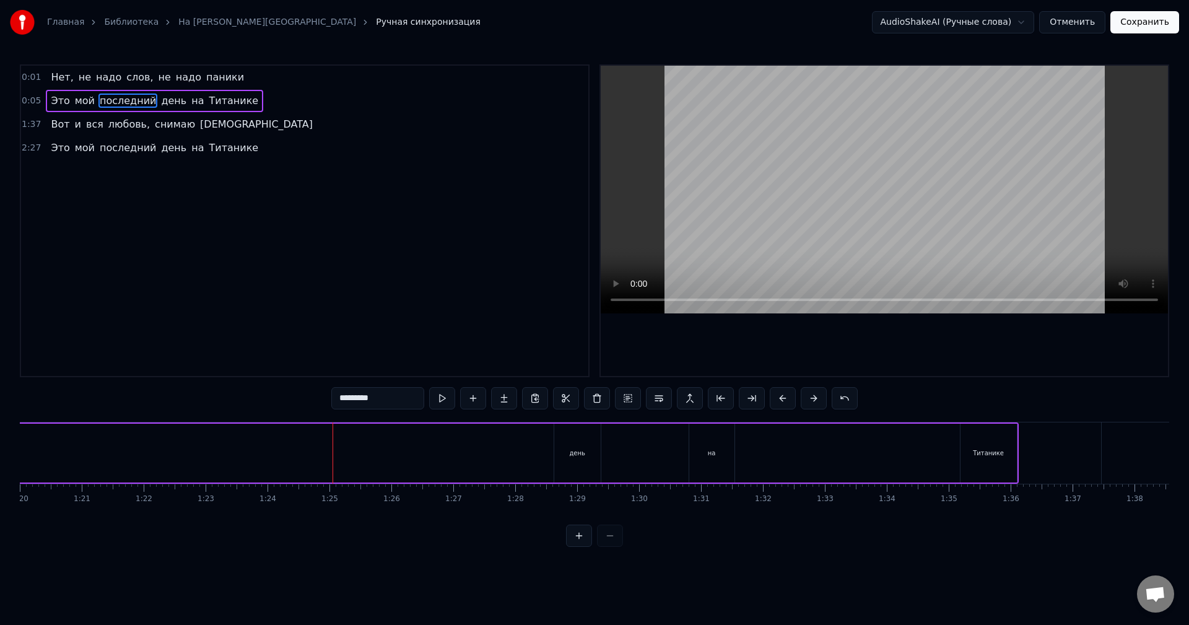
scroll to position [0, 4964]
click at [577, 449] on div "день" at bounding box center [569, 453] width 46 height 59
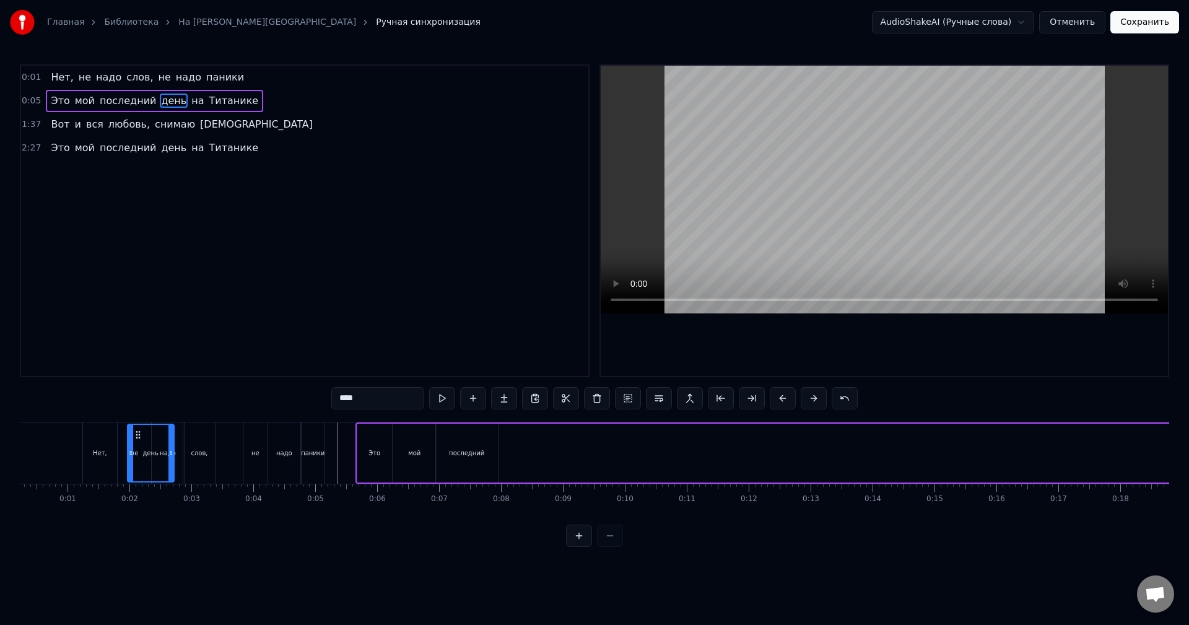
scroll to position [0, 0]
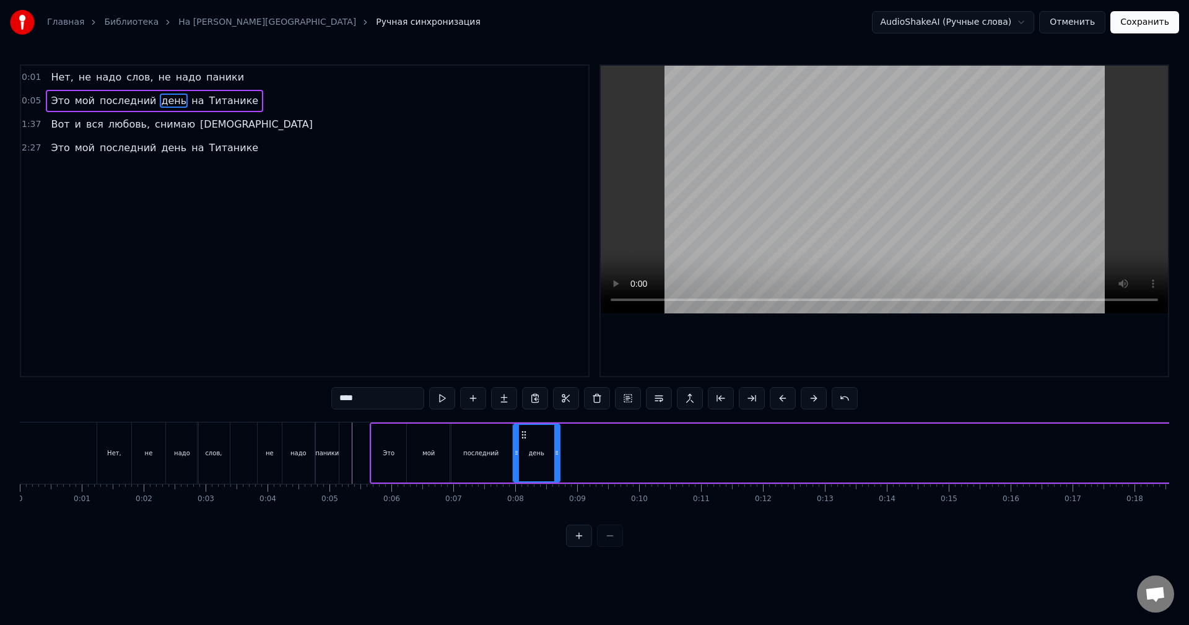
drag, startPoint x: 556, startPoint y: 434, endPoint x: 524, endPoint y: 460, distance: 41.9
click at [524, 460] on div "день" at bounding box center [536, 453] width 45 height 56
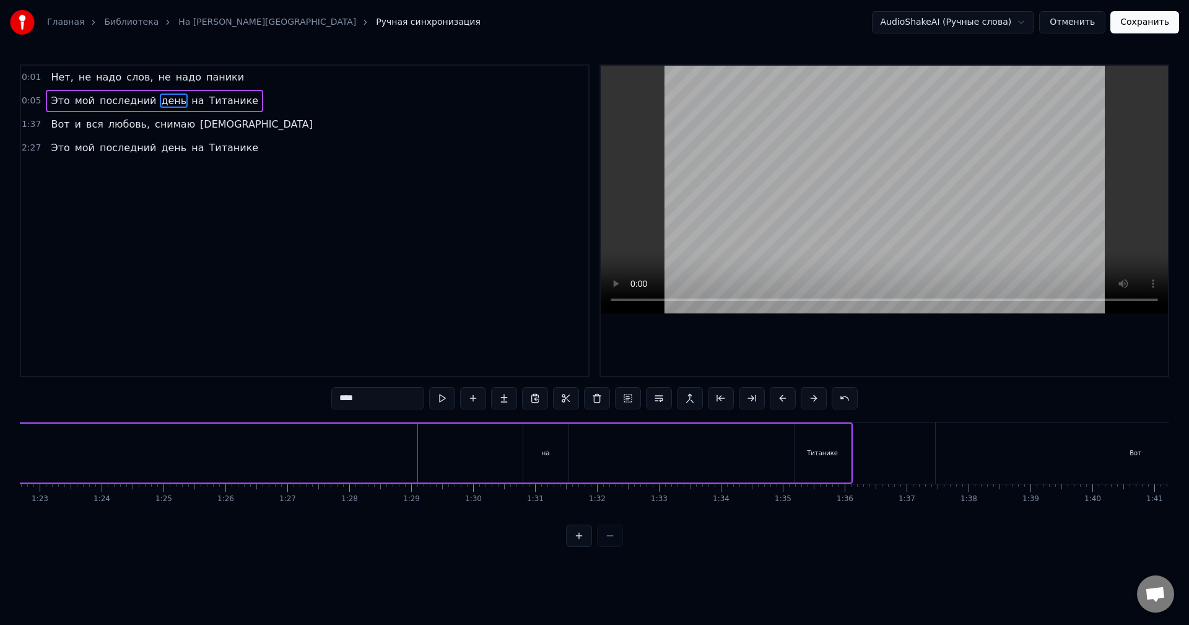
scroll to position [0, 5154]
click at [517, 441] on div "на" at bounding box center [514, 453] width 45 height 59
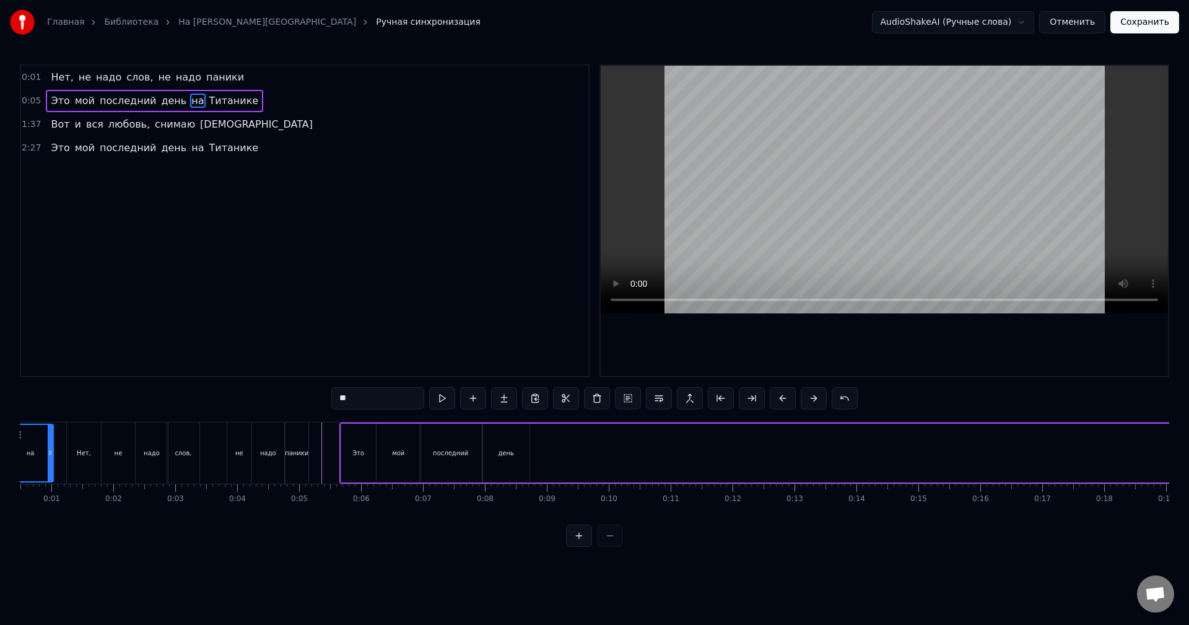
scroll to position [0, 0]
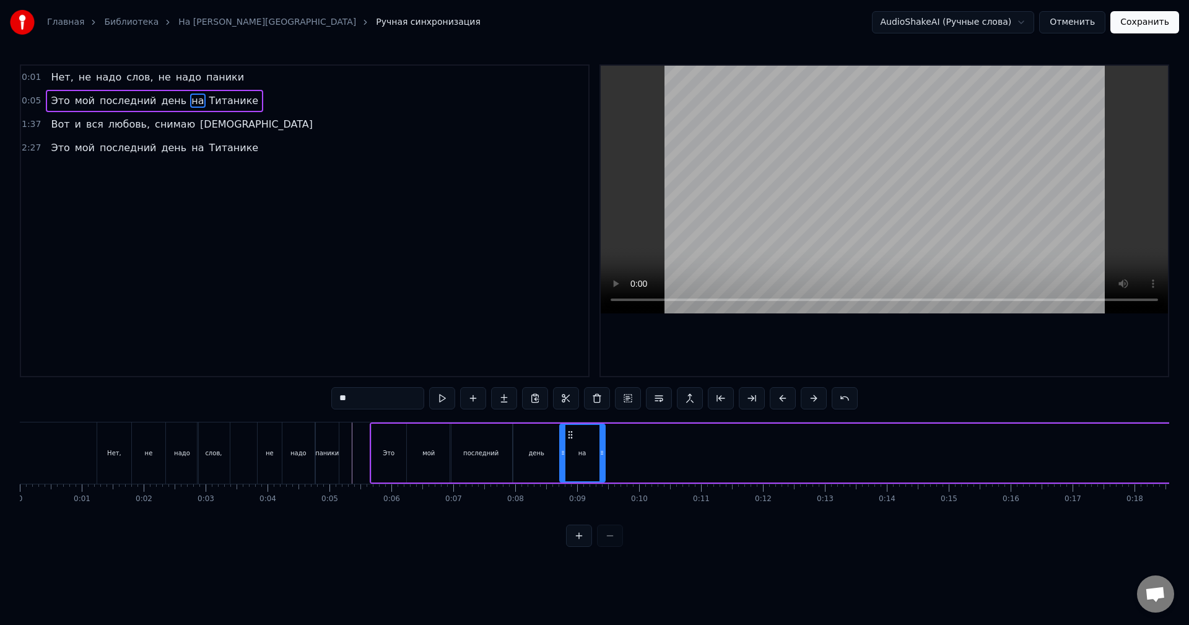
drag, startPoint x: 504, startPoint y: 434, endPoint x: 572, endPoint y: 463, distance: 74.1
click at [572, 463] on div "на" at bounding box center [583, 453] width 44 height 56
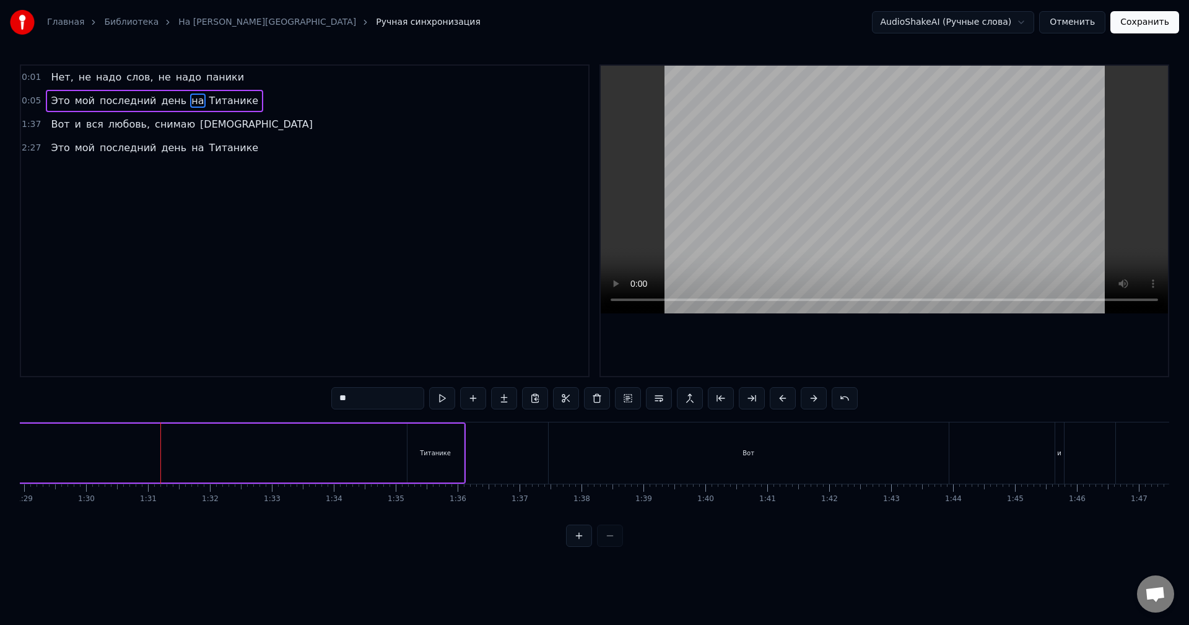
scroll to position [0, 5510]
click at [439, 445] on div "Титанике" at bounding box center [435, 453] width 56 height 59
type input "********"
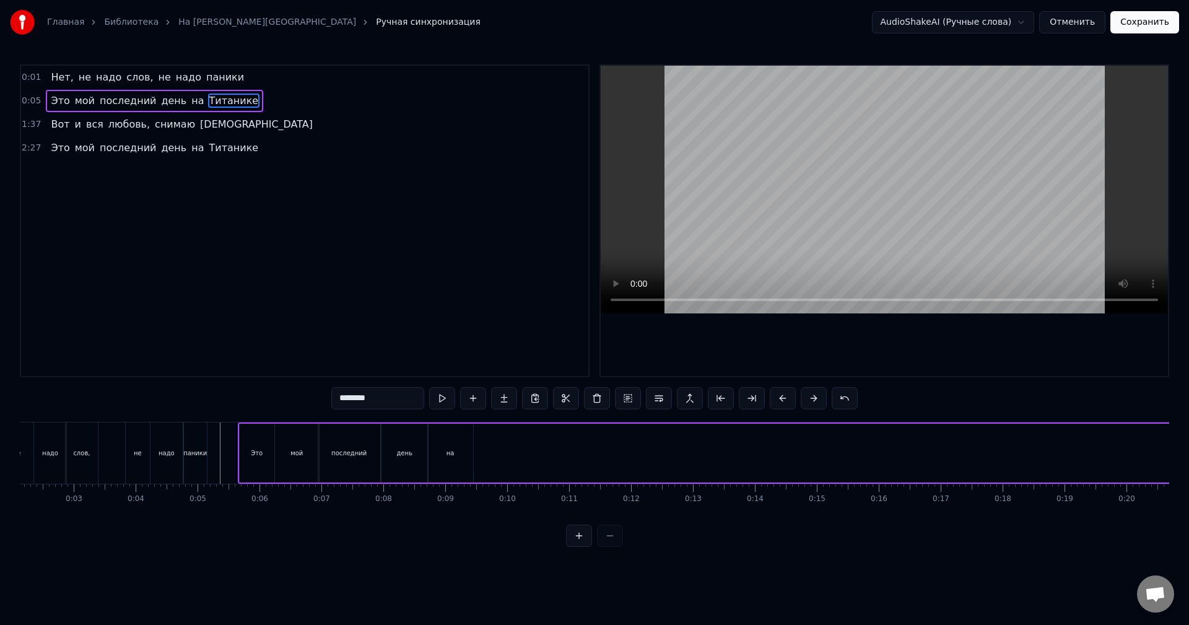
scroll to position [0, 0]
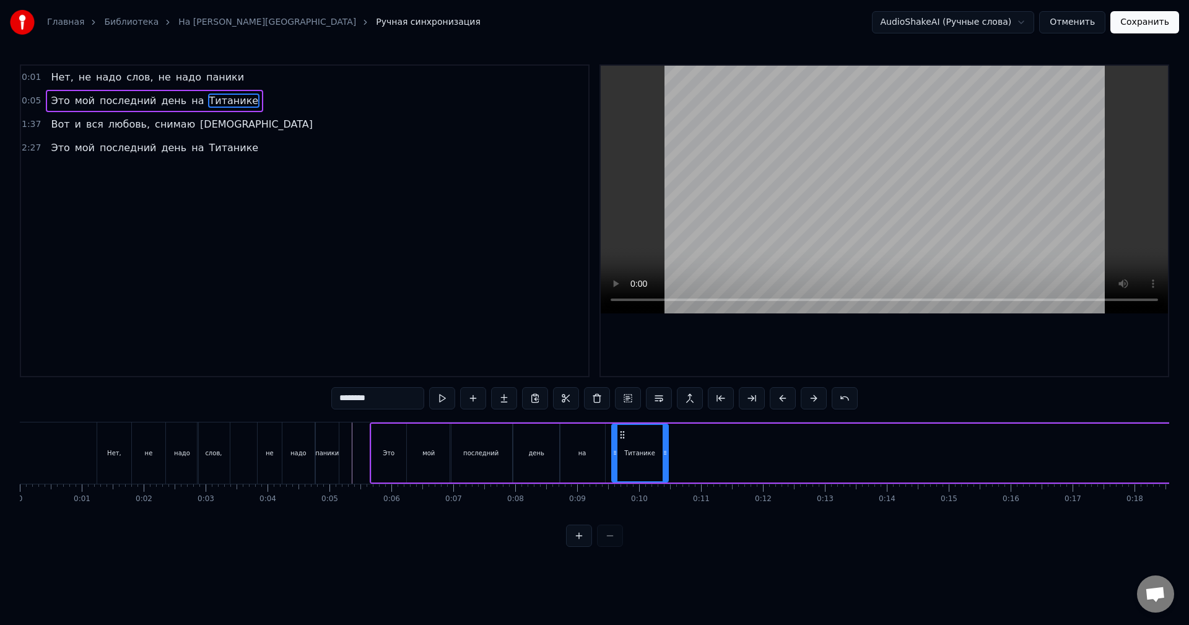
drag, startPoint x: 0, startPoint y: 389, endPoint x: 631, endPoint y: 501, distance: 640.5
click at [631, 501] on div "Нет, не надо слов, не надо паники Это мой последний день на Титанике [PERSON_NA…" at bounding box center [595, 468] width 1150 height 93
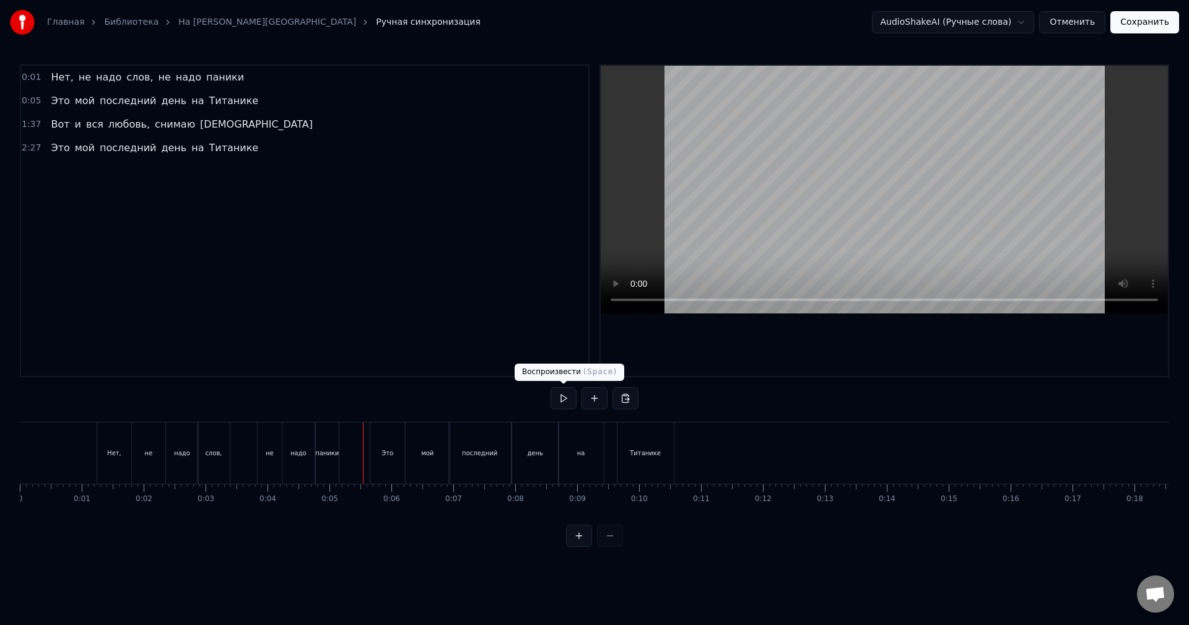
click at [571, 399] on button at bounding box center [564, 398] width 26 height 22
click at [563, 399] on button at bounding box center [564, 398] width 26 height 22
click at [563, 393] on button at bounding box center [564, 398] width 26 height 22
click at [563, 397] on button at bounding box center [564, 398] width 26 height 22
click at [390, 449] on div "Это" at bounding box center [388, 453] width 12 height 9
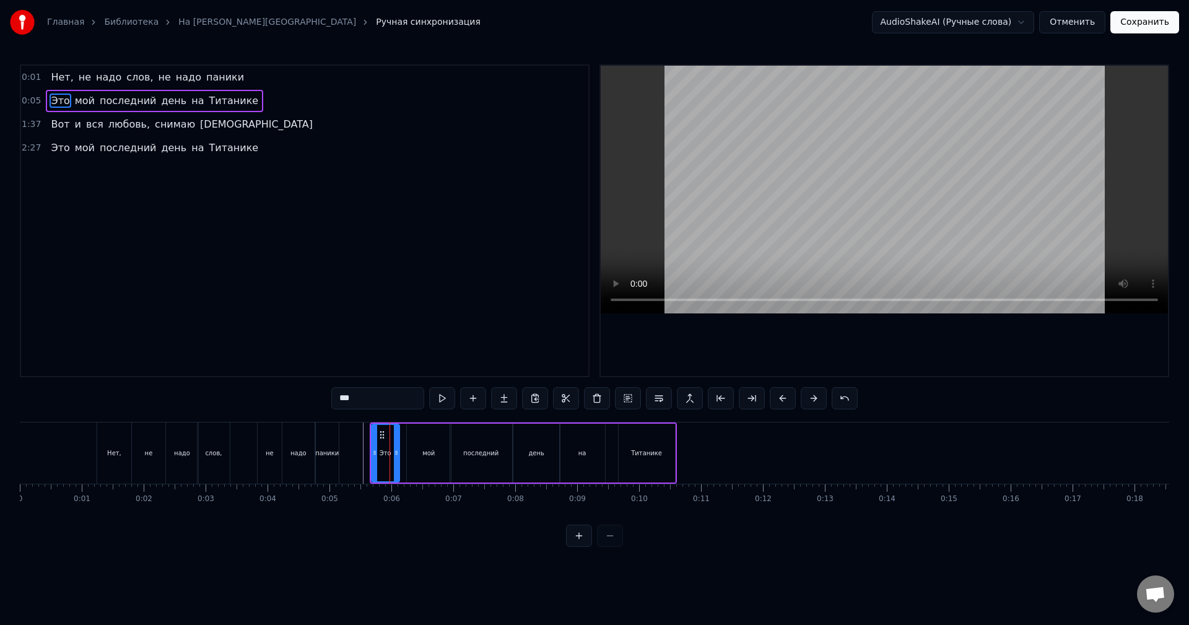
drag, startPoint x: 404, startPoint y: 449, endPoint x: 397, endPoint y: 450, distance: 6.8
click at [397, 450] on icon at bounding box center [396, 453] width 5 height 10
click at [423, 449] on div "мой" at bounding box center [429, 453] width 12 height 9
drag, startPoint x: 449, startPoint y: 450, endPoint x: 437, endPoint y: 452, distance: 11.9
click at [437, 452] on icon at bounding box center [436, 453] width 5 height 10
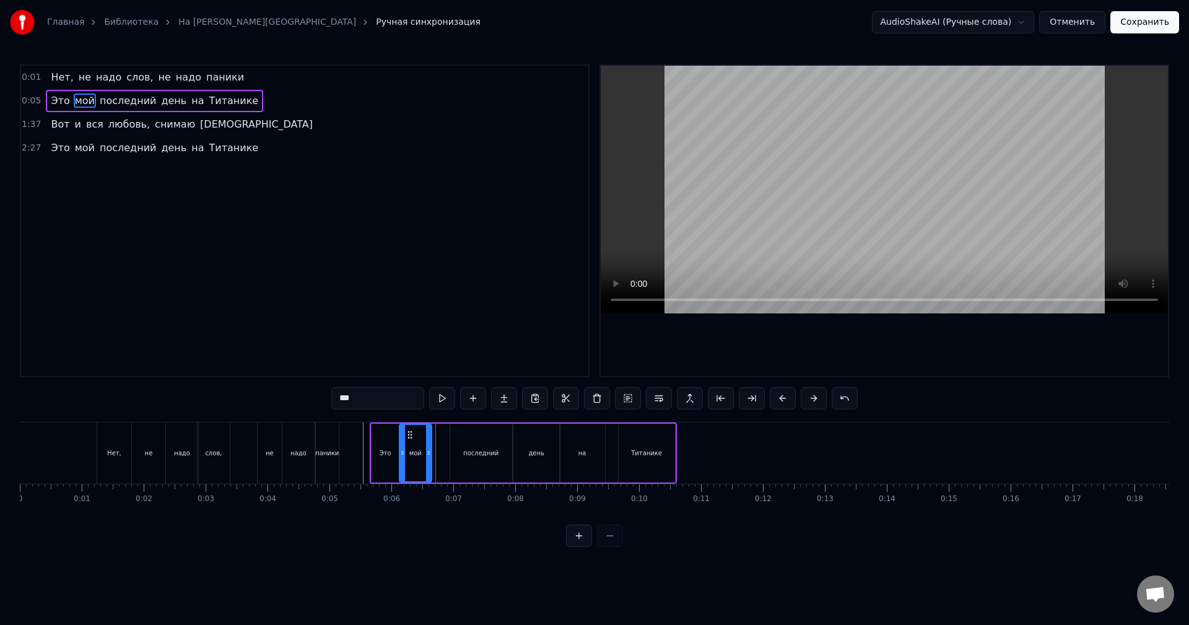
drag, startPoint x: 417, startPoint y: 436, endPoint x: 409, endPoint y: 436, distance: 8.1
click at [409, 436] on icon at bounding box center [410, 435] width 10 height 10
click at [481, 444] on div "последний" at bounding box center [481, 453] width 62 height 59
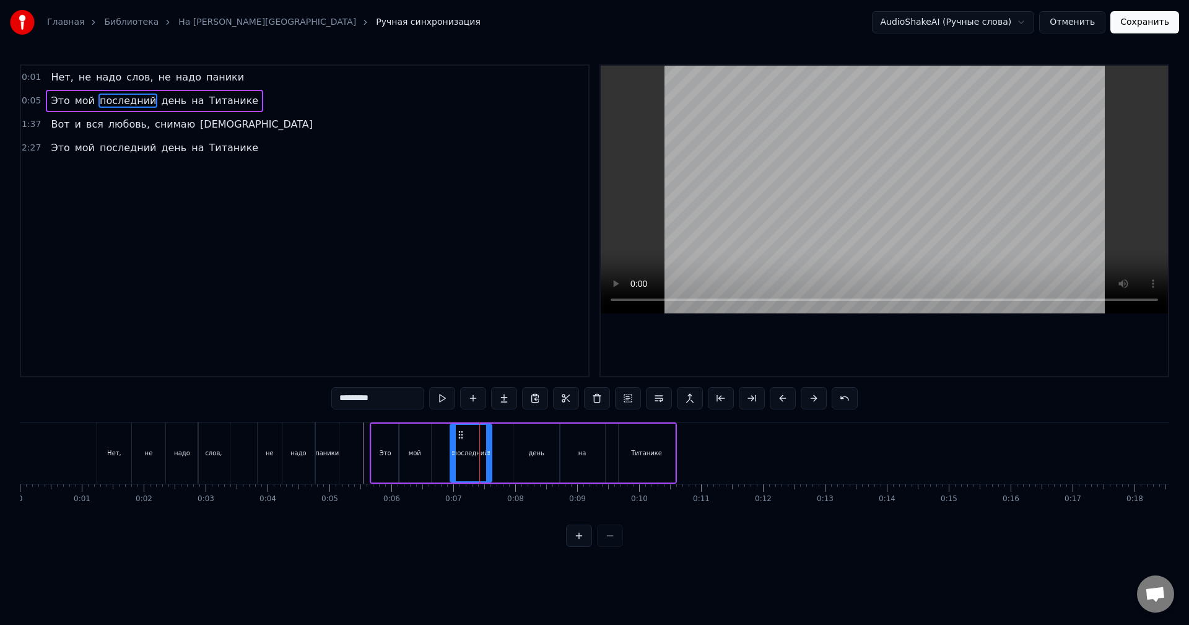
drag, startPoint x: 509, startPoint y: 444, endPoint x: 488, endPoint y: 443, distance: 20.5
click at [488, 443] on div at bounding box center [488, 453] width 5 height 56
click at [482, 440] on div at bounding box center [483, 453] width 5 height 56
drag, startPoint x: 460, startPoint y: 437, endPoint x: 440, endPoint y: 438, distance: 19.9
click at [440, 438] on icon at bounding box center [442, 435] width 10 height 10
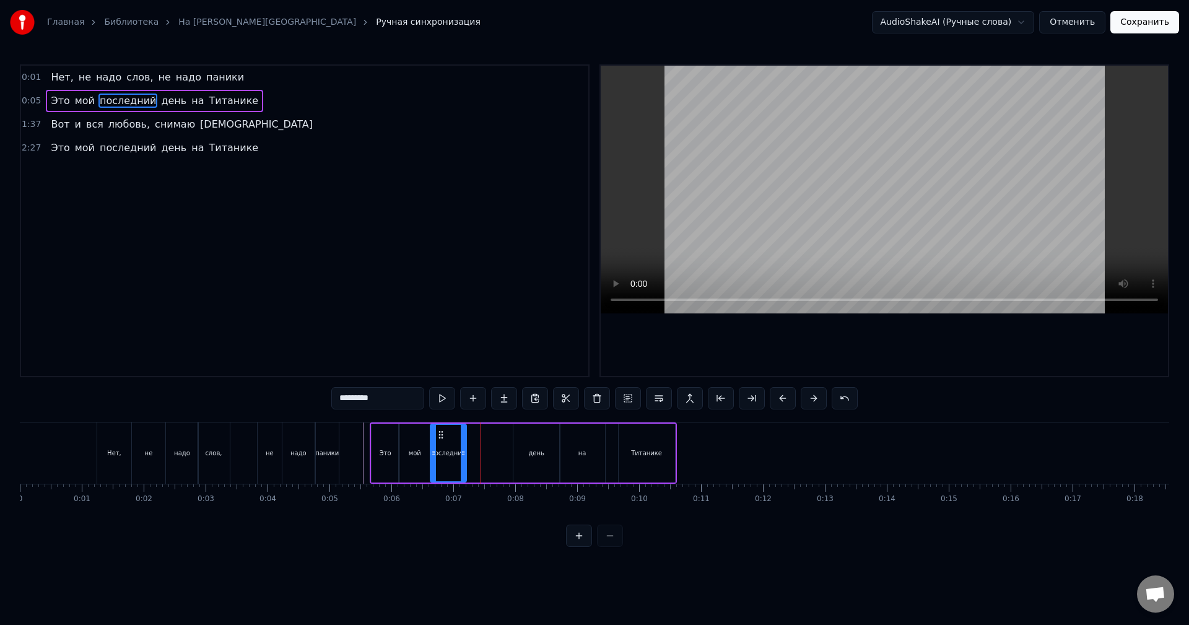
click at [528, 438] on div "день" at bounding box center [537, 453] width 46 height 59
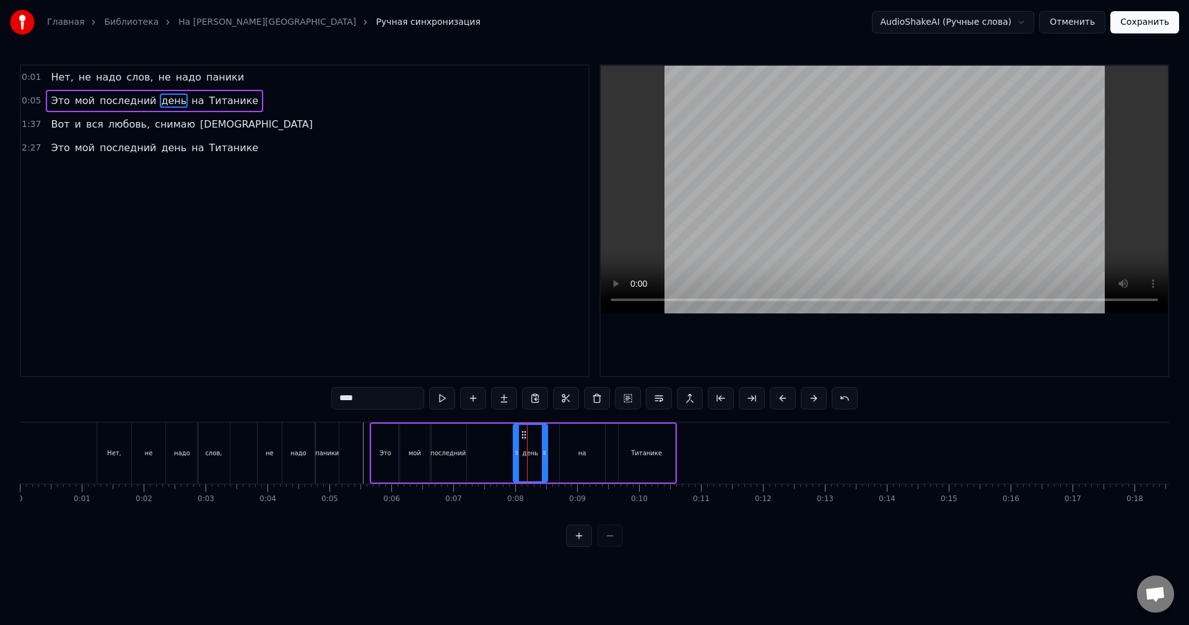
drag, startPoint x: 558, startPoint y: 438, endPoint x: 545, endPoint y: 438, distance: 12.4
click at [545, 438] on div at bounding box center [544, 453] width 5 height 56
drag, startPoint x: 523, startPoint y: 435, endPoint x: 475, endPoint y: 436, distance: 47.7
click at [475, 436] on icon at bounding box center [476, 435] width 10 height 10
click at [576, 443] on div "на" at bounding box center [582, 453] width 45 height 59
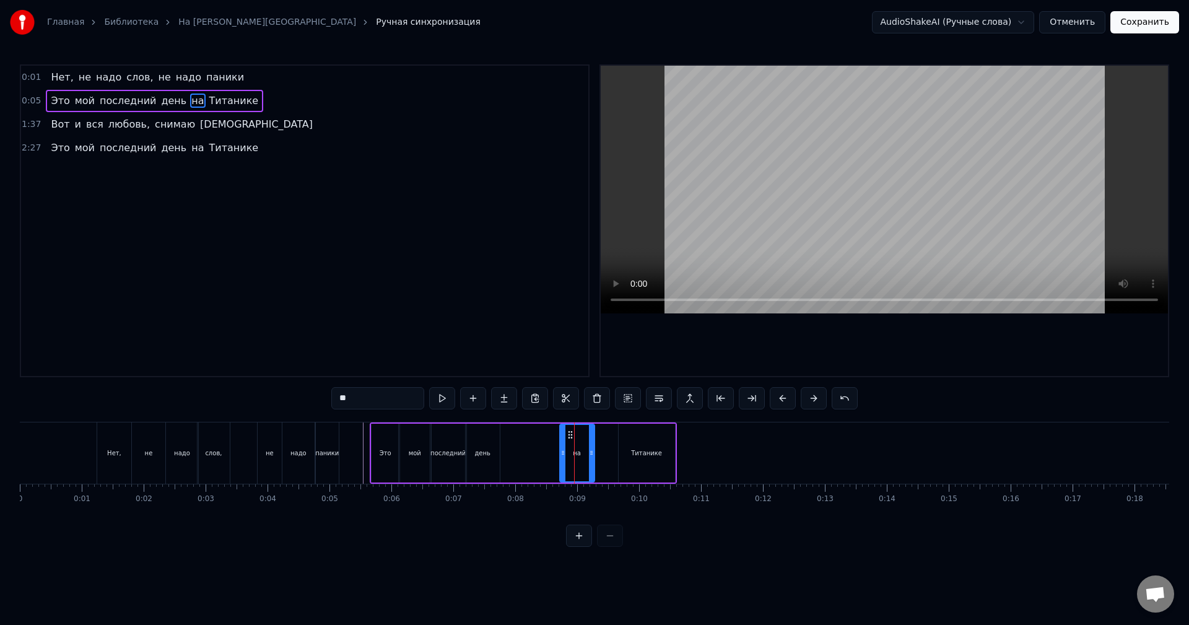
drag, startPoint x: 604, startPoint y: 442, endPoint x: 590, endPoint y: 443, distance: 13.6
click at [590, 443] on div at bounding box center [591, 453] width 5 height 56
drag, startPoint x: 571, startPoint y: 432, endPoint x: 511, endPoint y: 440, distance: 60.0
click at [511, 440] on div "на" at bounding box center [516, 453] width 30 height 56
click at [660, 445] on div "Титанике" at bounding box center [647, 453] width 56 height 59
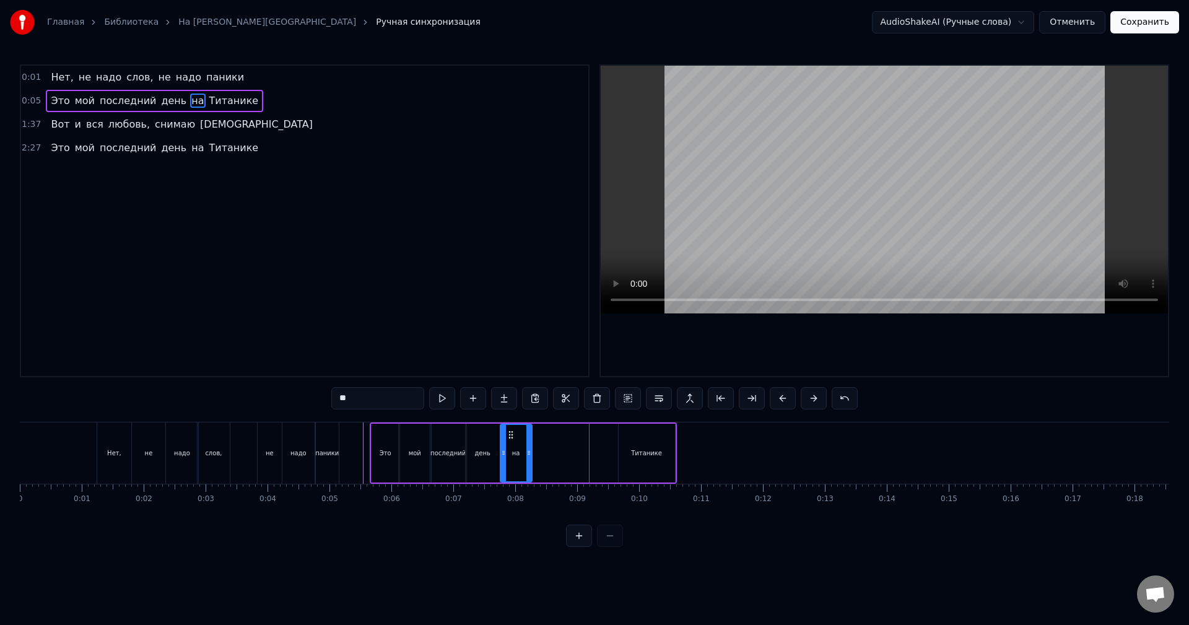
type input "********"
drag, startPoint x: 673, startPoint y: 445, endPoint x: 637, endPoint y: 447, distance: 36.0
click at [656, 447] on div at bounding box center [656, 453] width 5 height 56
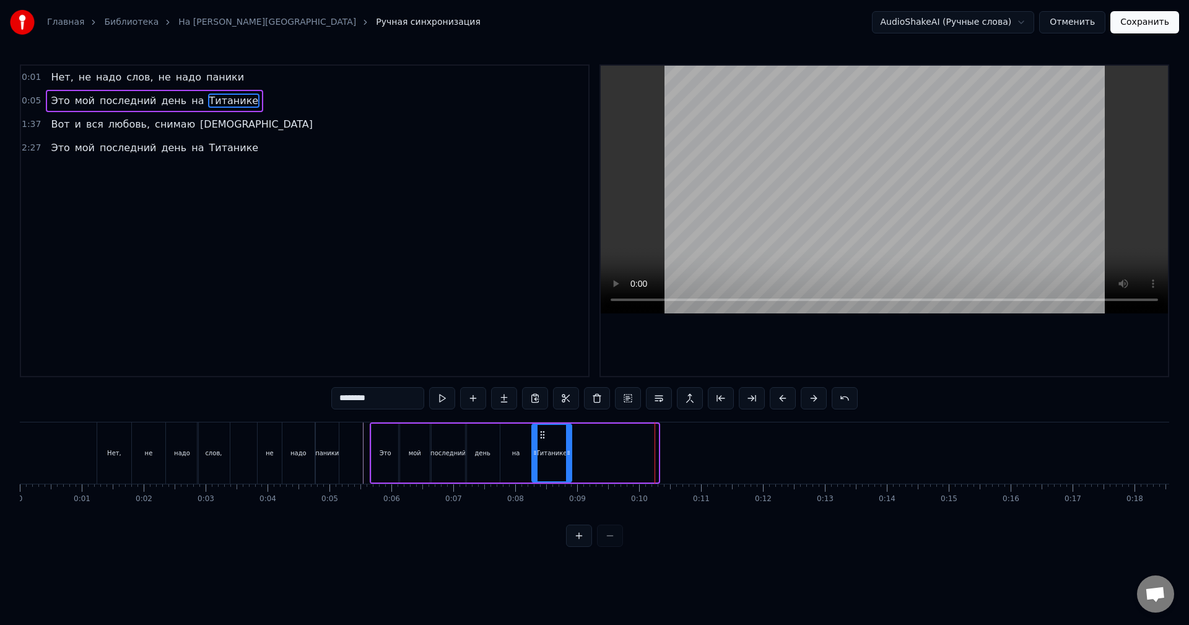
drag, startPoint x: 630, startPoint y: 437, endPoint x: 543, endPoint y: 439, distance: 86.8
click at [543, 439] on icon at bounding box center [543, 435] width 10 height 10
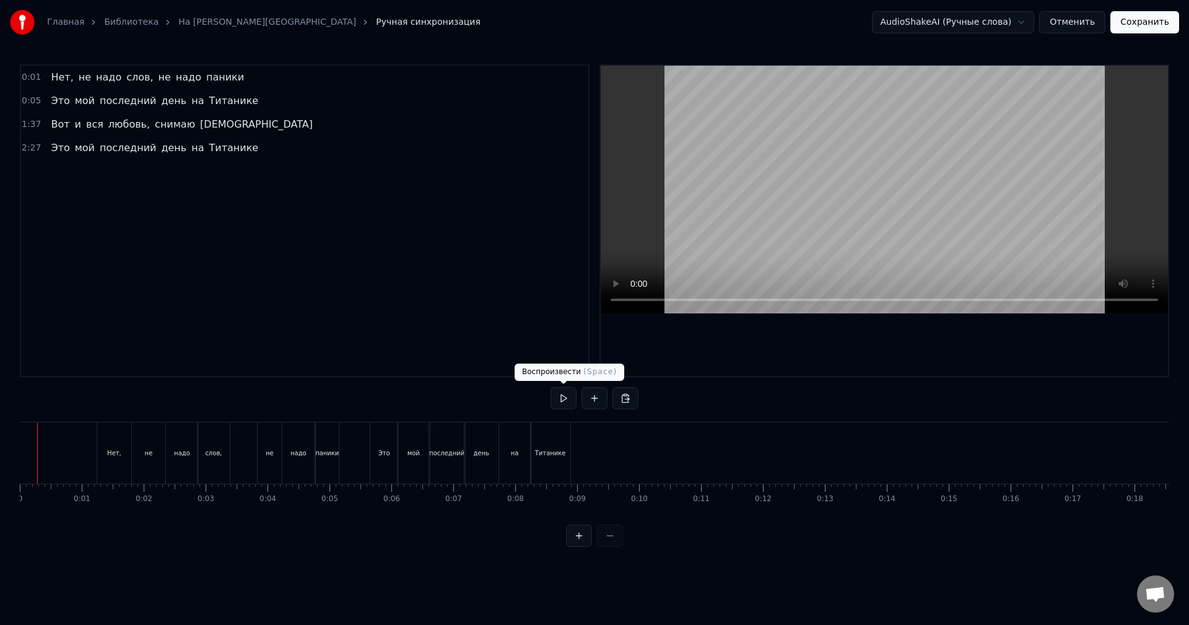
click at [564, 394] on button at bounding box center [564, 398] width 26 height 22
click at [480, 439] on div "день" at bounding box center [482, 453] width 34 height 61
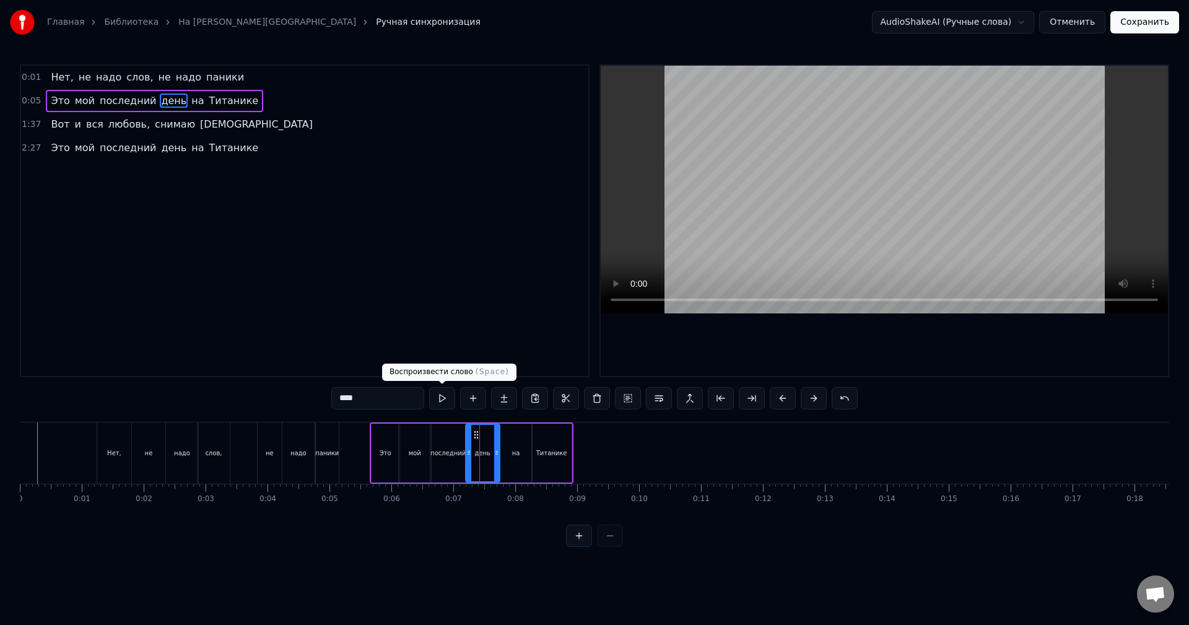
click at [442, 398] on button at bounding box center [442, 398] width 26 height 22
click at [502, 449] on icon at bounding box center [503, 453] width 5 height 10
click at [515, 449] on div "на" at bounding box center [516, 453] width 8 height 9
type input "**"
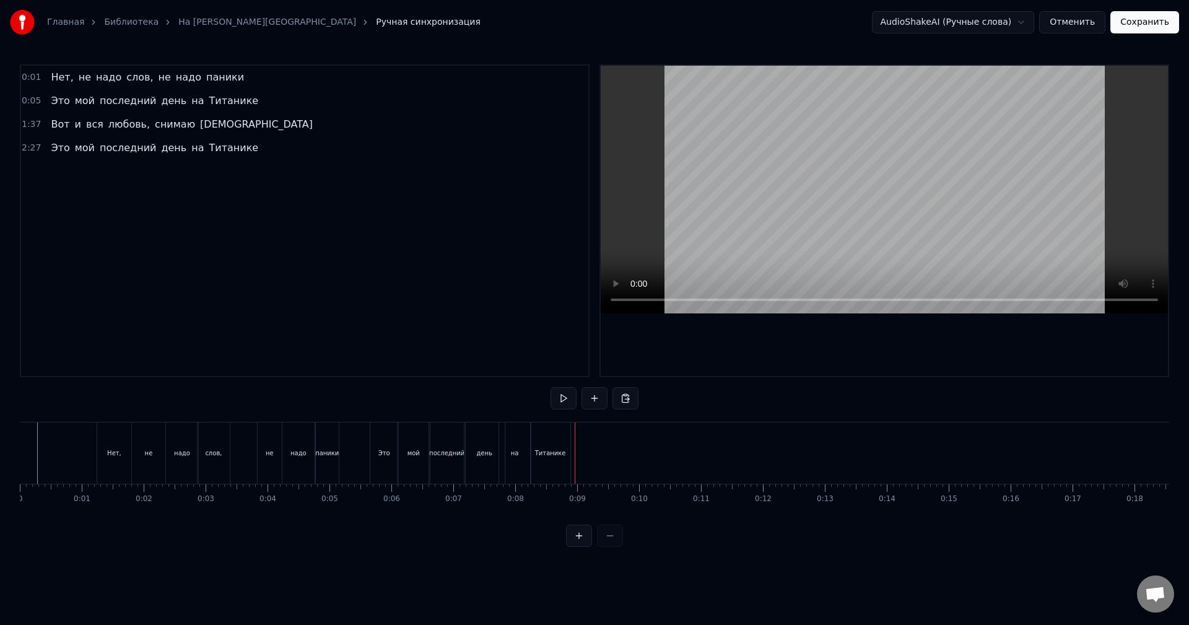
click at [553, 442] on div "Титанике" at bounding box center [551, 453] width 40 height 61
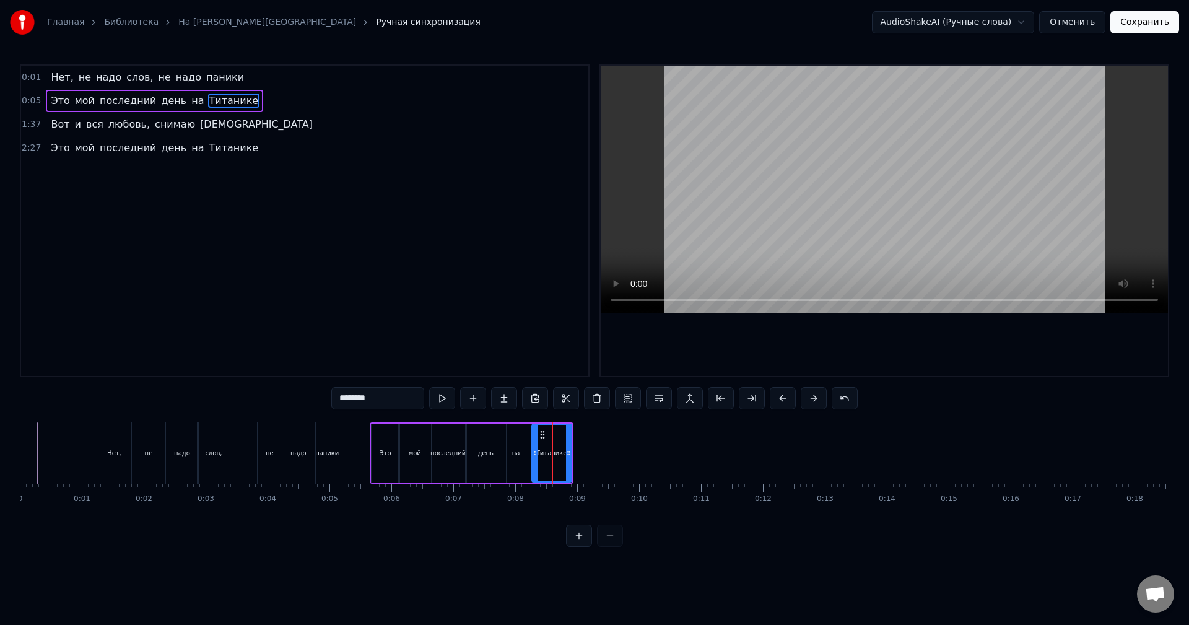
click at [522, 449] on div "на" at bounding box center [517, 453] width 32 height 59
click at [553, 445] on div "Титанике" at bounding box center [552, 453] width 40 height 59
drag, startPoint x: 557, startPoint y: 440, endPoint x: 571, endPoint y: 440, distance: 14.3
click at [571, 440] on div "Титанике" at bounding box center [552, 453] width 41 height 59
drag, startPoint x: 541, startPoint y: 434, endPoint x: 571, endPoint y: 437, distance: 29.3
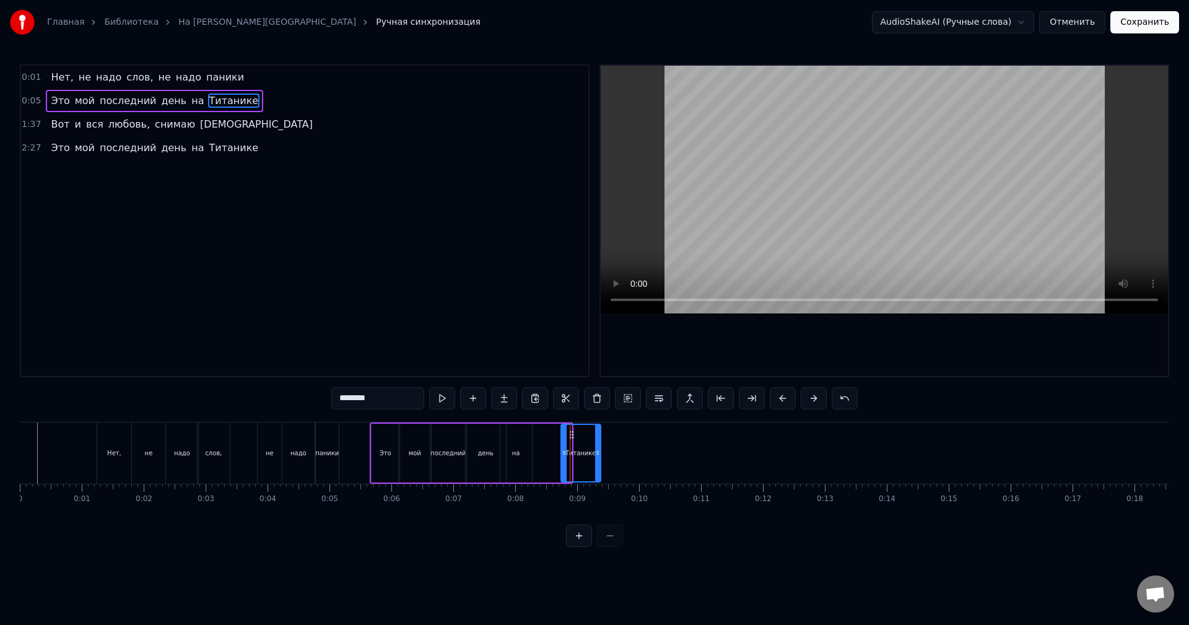
click at [571, 437] on icon at bounding box center [572, 435] width 10 height 10
click at [524, 442] on div "на" at bounding box center [517, 453] width 32 height 59
drag, startPoint x: 510, startPoint y: 433, endPoint x: 516, endPoint y: 436, distance: 6.7
click at [516, 436] on icon at bounding box center [517, 435] width 10 height 10
click at [571, 439] on div "Титанике" at bounding box center [581, 453] width 40 height 59
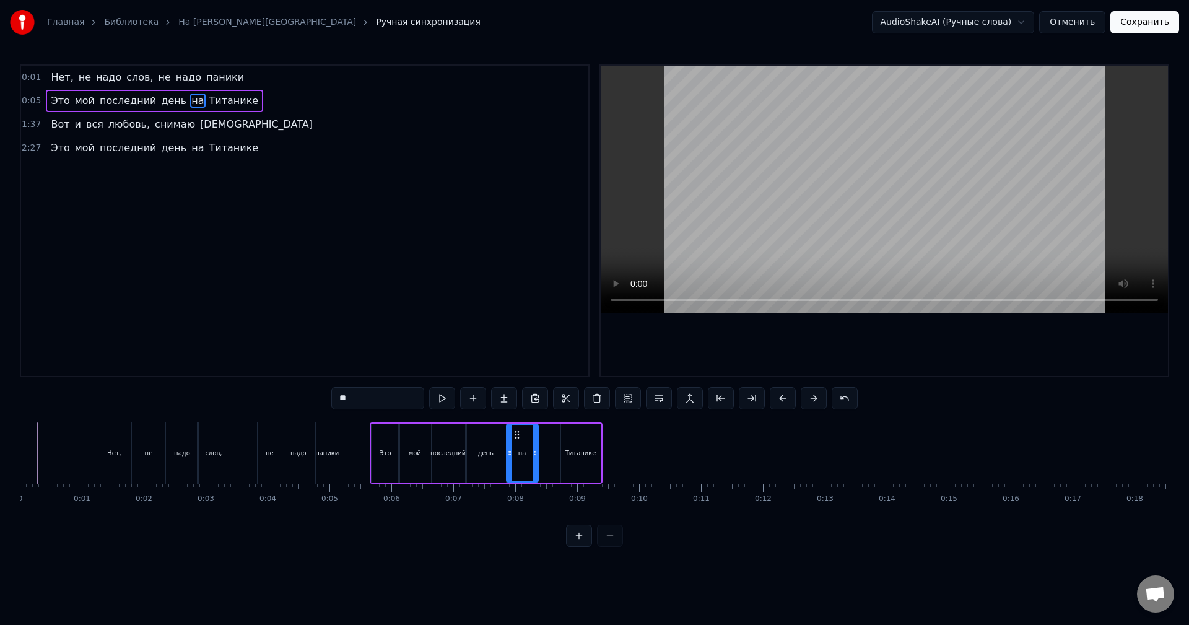
type input "********"
drag, startPoint x: 572, startPoint y: 434, endPoint x: 551, endPoint y: 436, distance: 21.8
click at [551, 436] on icon at bounding box center [550, 435] width 10 height 10
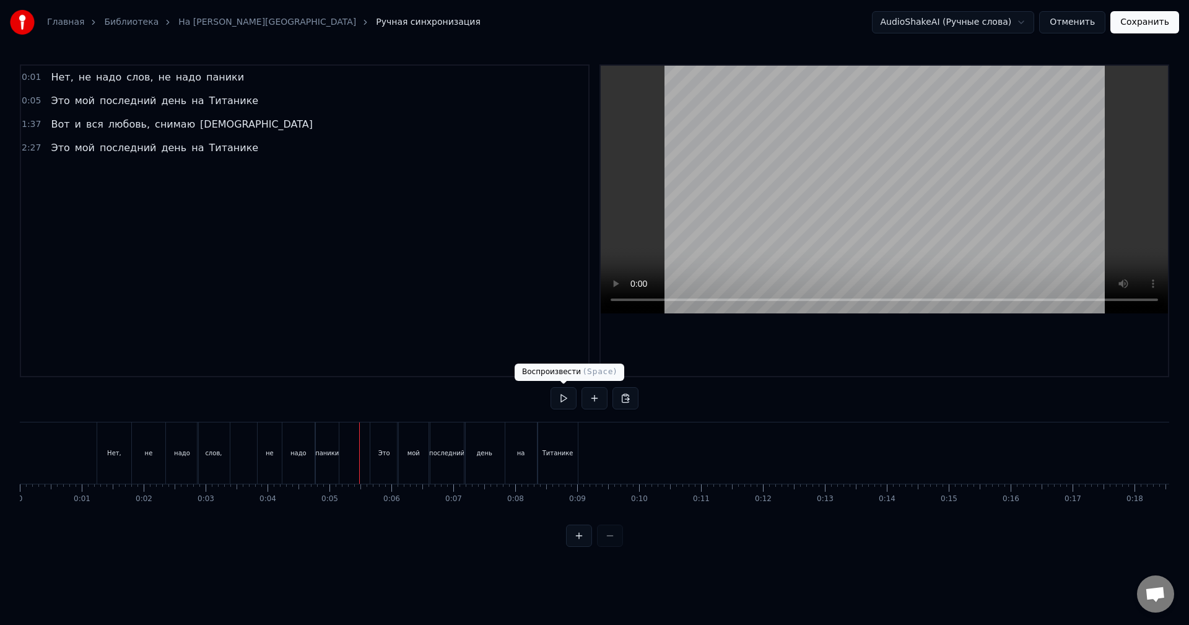
click at [563, 401] on button at bounding box center [564, 398] width 26 height 22
click at [564, 400] on button at bounding box center [564, 398] width 26 height 22
click at [561, 453] on div "Титанике" at bounding box center [558, 453] width 31 height 9
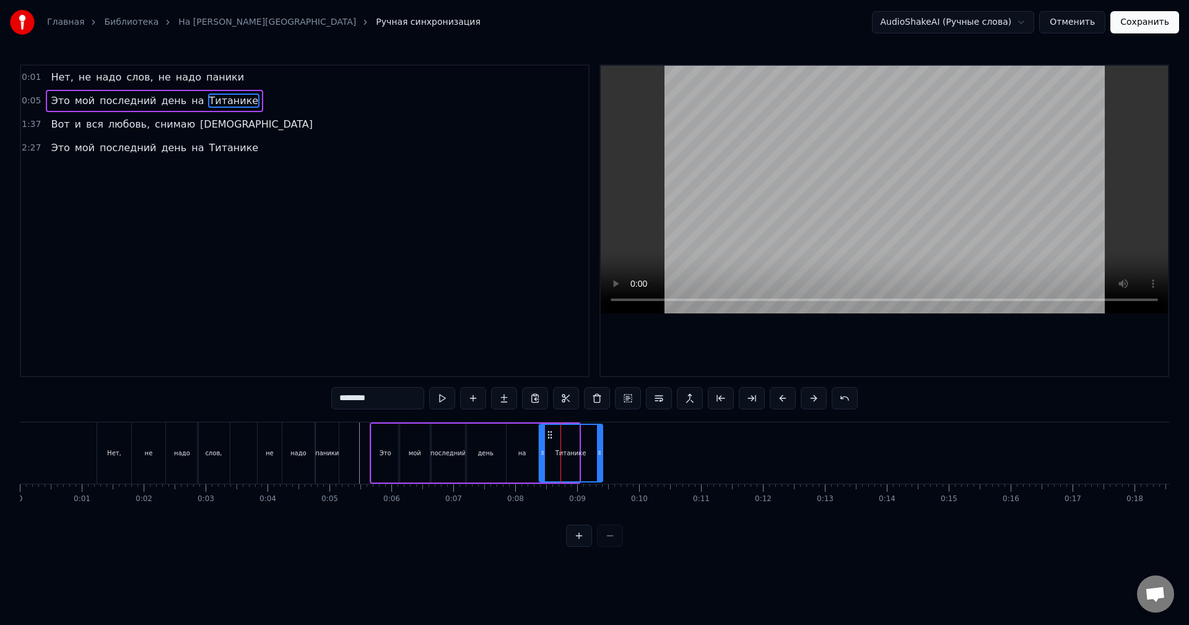
drag, startPoint x: 577, startPoint y: 447, endPoint x: 599, endPoint y: 450, distance: 22.5
click at [601, 450] on div at bounding box center [599, 453] width 5 height 56
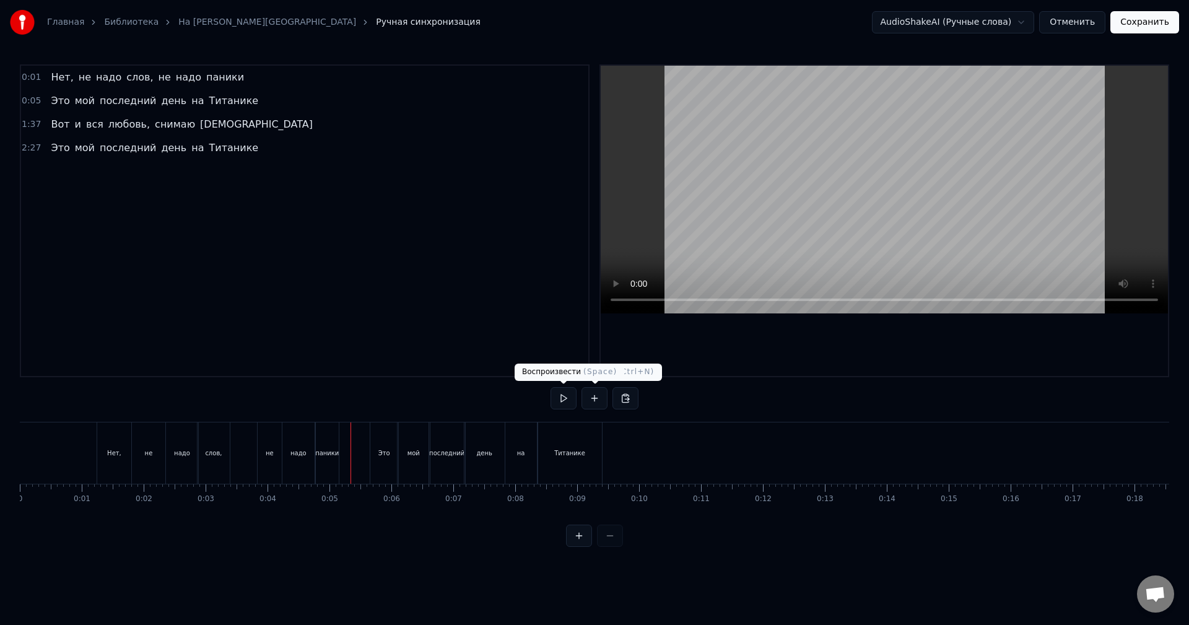
click at [571, 397] on button at bounding box center [564, 398] width 26 height 22
click at [567, 400] on button at bounding box center [564, 398] width 26 height 22
click at [561, 400] on button at bounding box center [564, 398] width 26 height 22
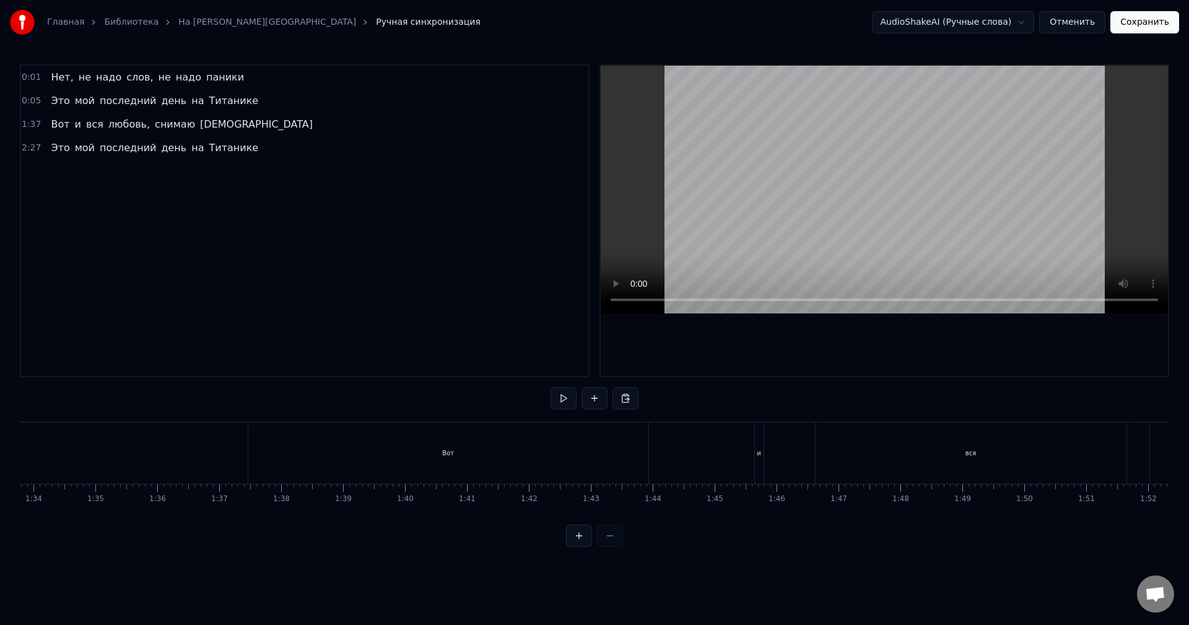
scroll to position [0, 5897]
click at [358, 452] on div "Вот" at bounding box center [361, 453] width 12 height 9
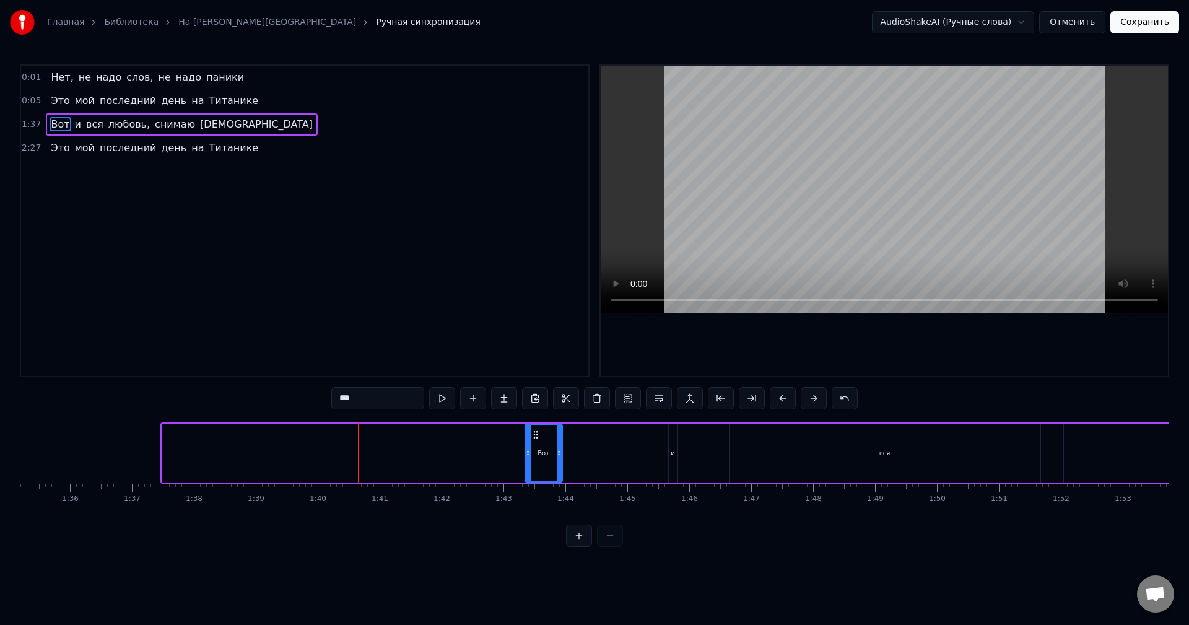
drag, startPoint x: 163, startPoint y: 445, endPoint x: 526, endPoint y: 458, distance: 363.3
click at [526, 458] on div at bounding box center [528, 453] width 5 height 56
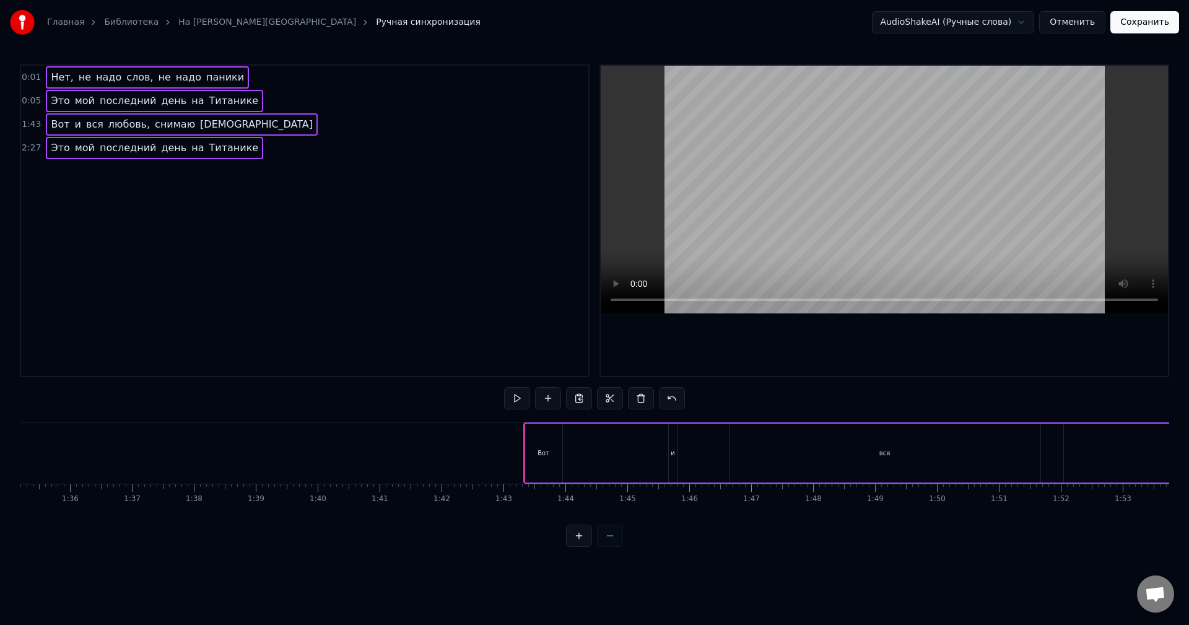
click at [190, 148] on span "на" at bounding box center [197, 148] width 15 height 14
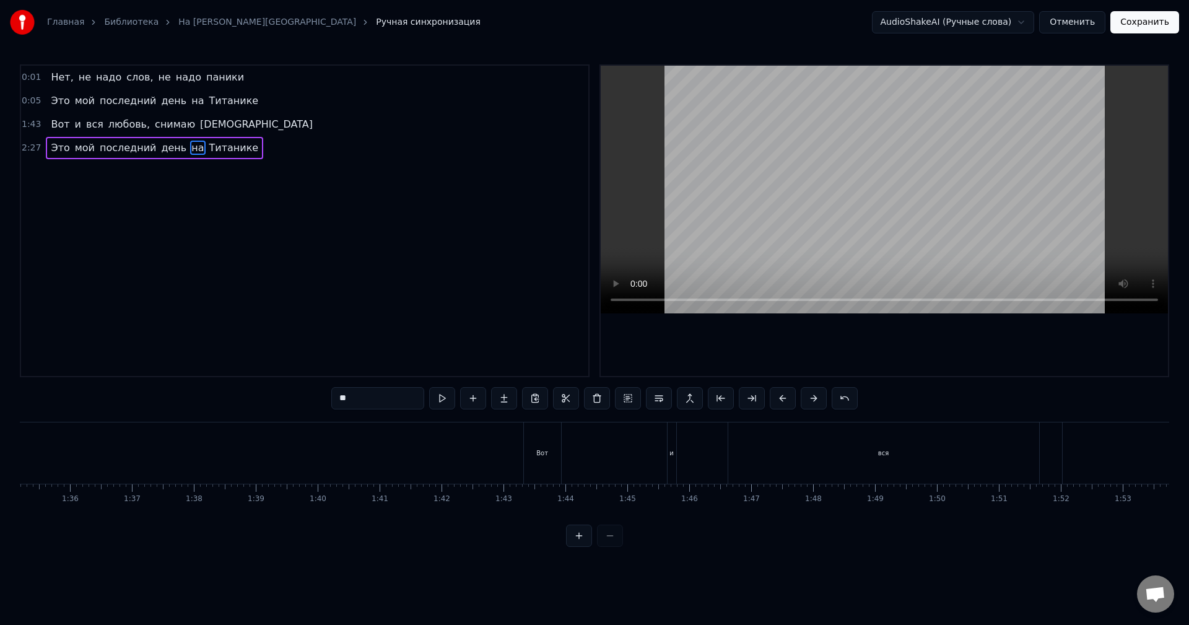
scroll to position [0, 10338]
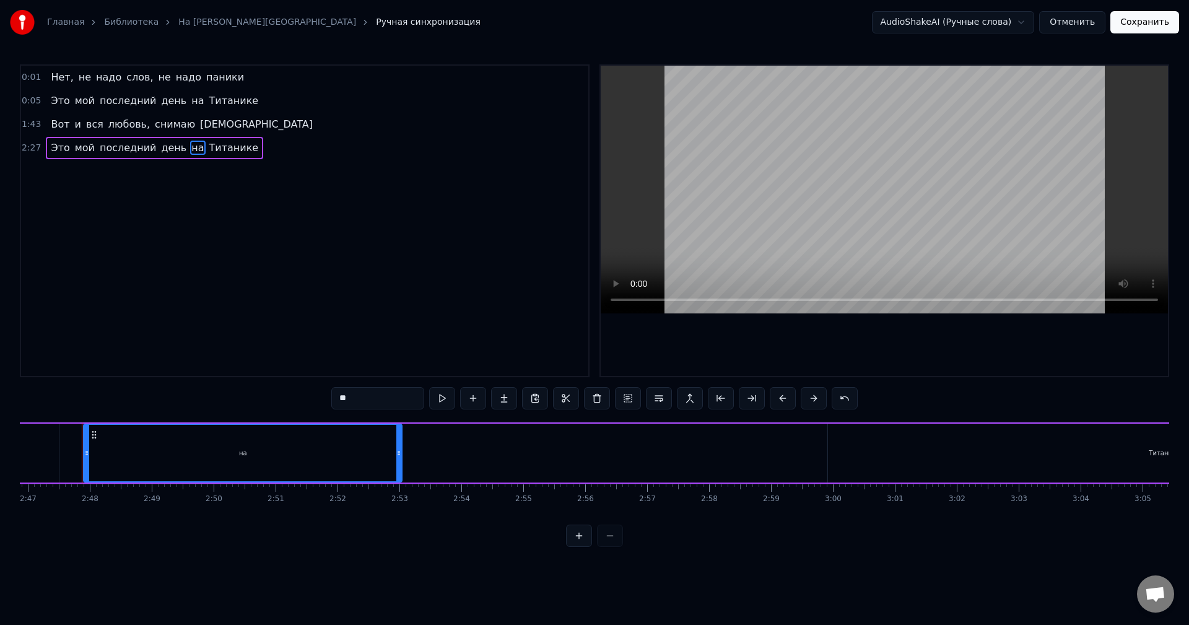
click at [59, 147] on span "Это" at bounding box center [60, 148] width 21 height 14
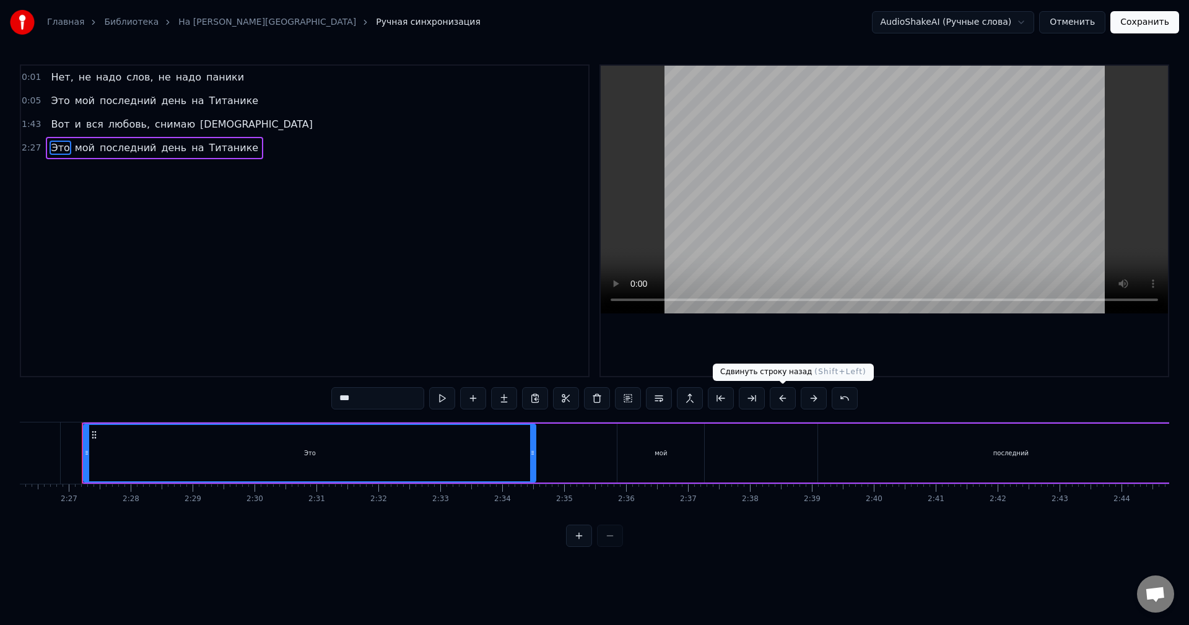
click at [778, 400] on button at bounding box center [783, 398] width 26 height 22
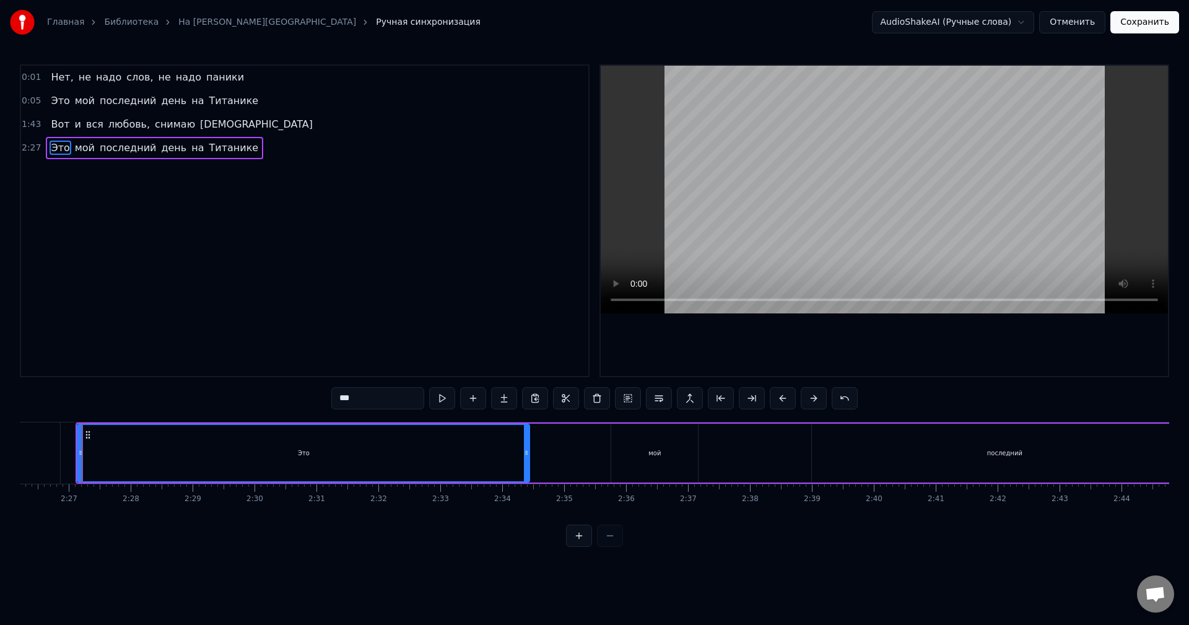
click at [778, 400] on button at bounding box center [783, 398] width 26 height 22
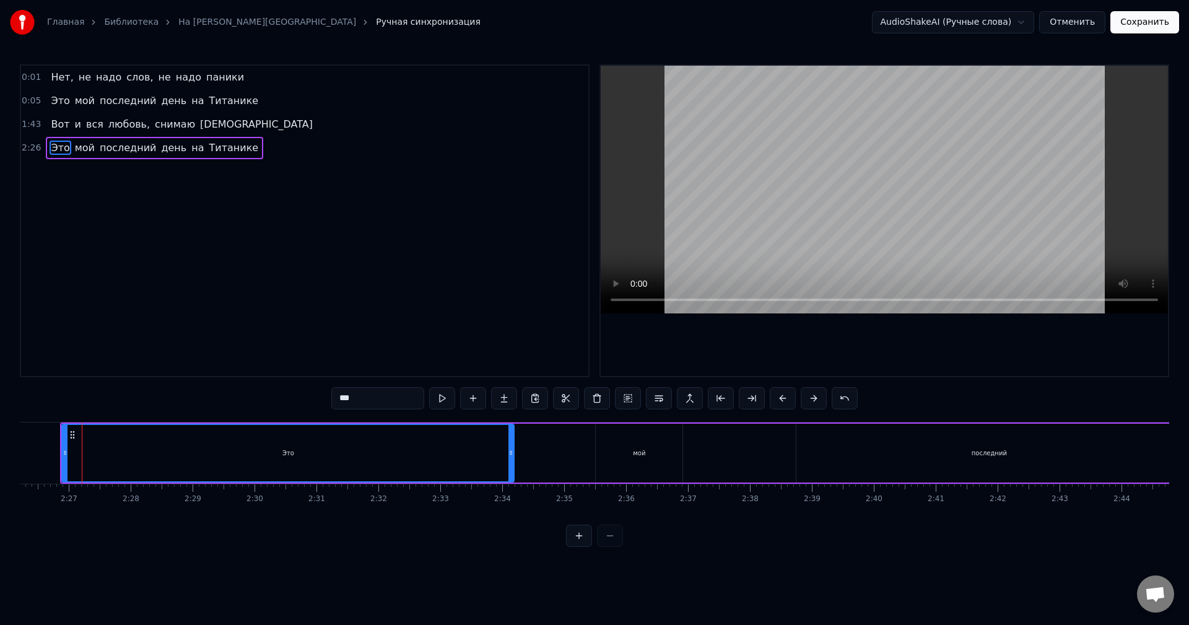
click at [778, 400] on button at bounding box center [783, 398] width 26 height 22
click at [783, 395] on button at bounding box center [783, 398] width 26 height 22
click at [786, 400] on button at bounding box center [783, 398] width 26 height 22
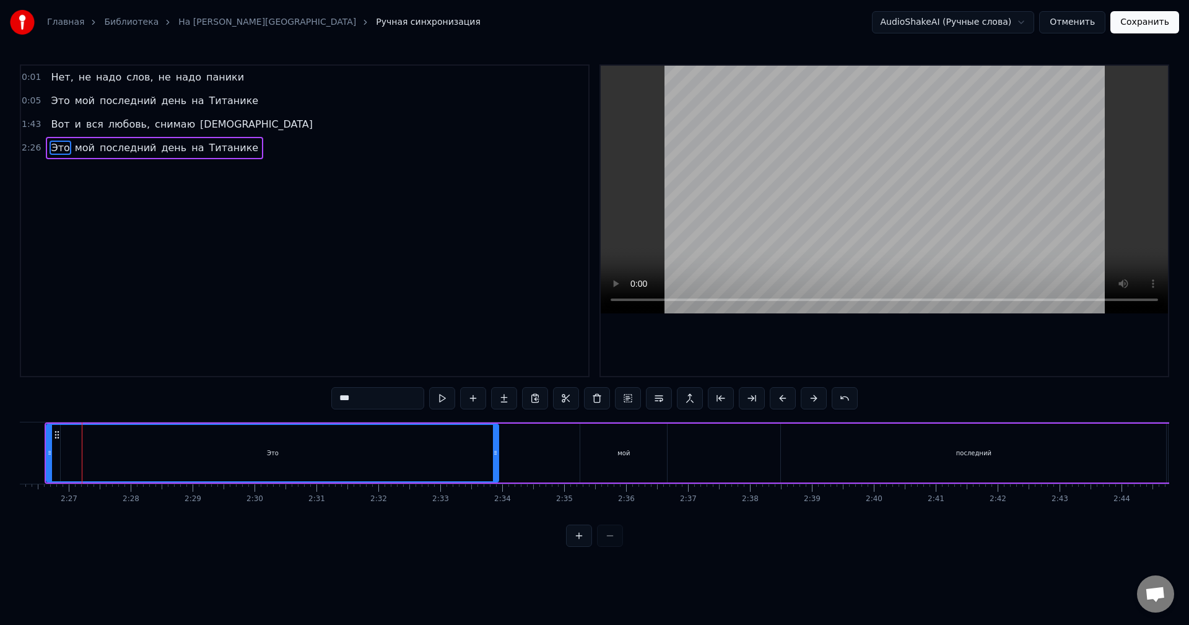
click at [786, 400] on button at bounding box center [783, 398] width 26 height 22
click at [786, 399] on button at bounding box center [783, 398] width 26 height 22
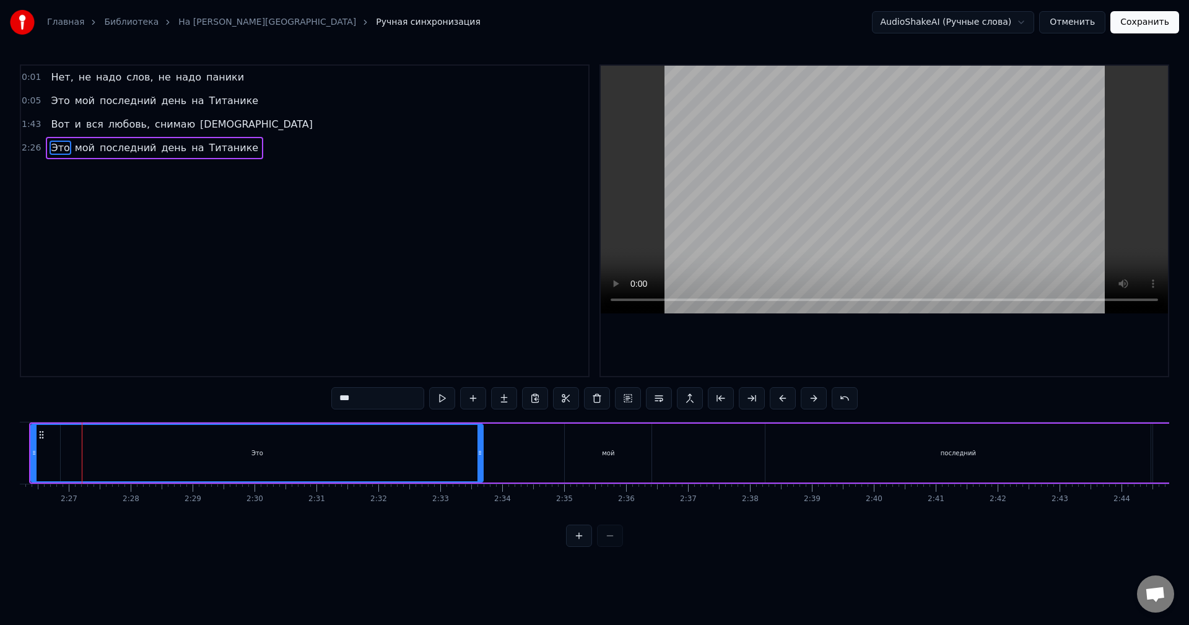
click at [786, 399] on button at bounding box center [783, 398] width 26 height 22
click at [786, 398] on button at bounding box center [783, 398] width 26 height 22
click at [788, 399] on button at bounding box center [783, 398] width 26 height 22
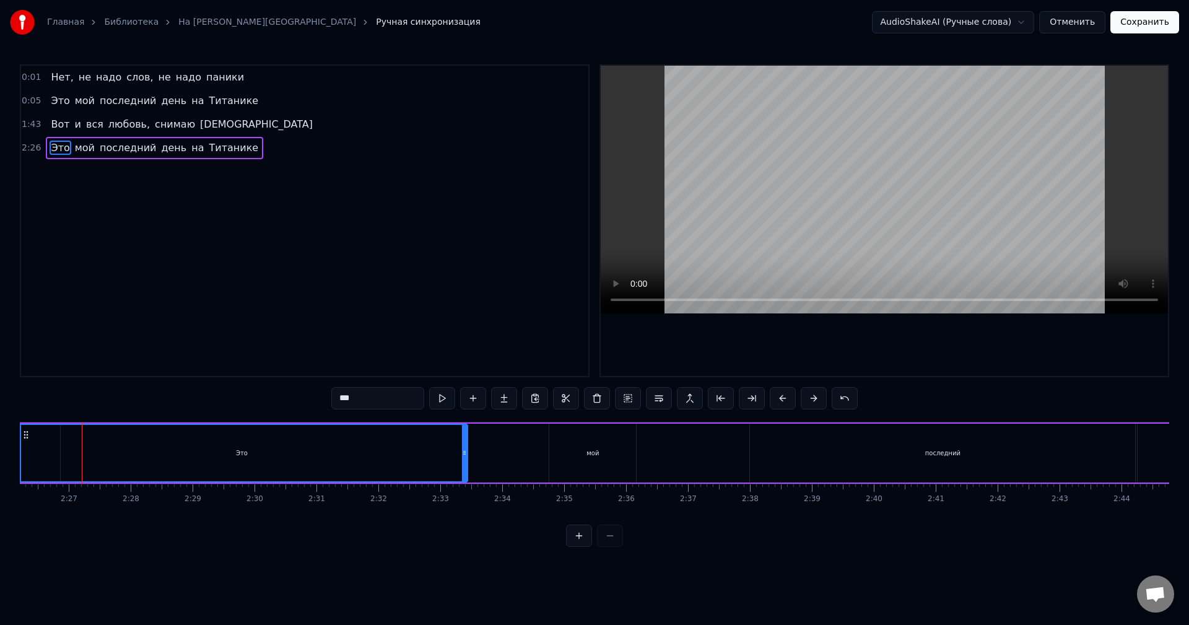
click at [788, 399] on button at bounding box center [783, 398] width 26 height 22
click at [788, 398] on button at bounding box center [783, 398] width 26 height 22
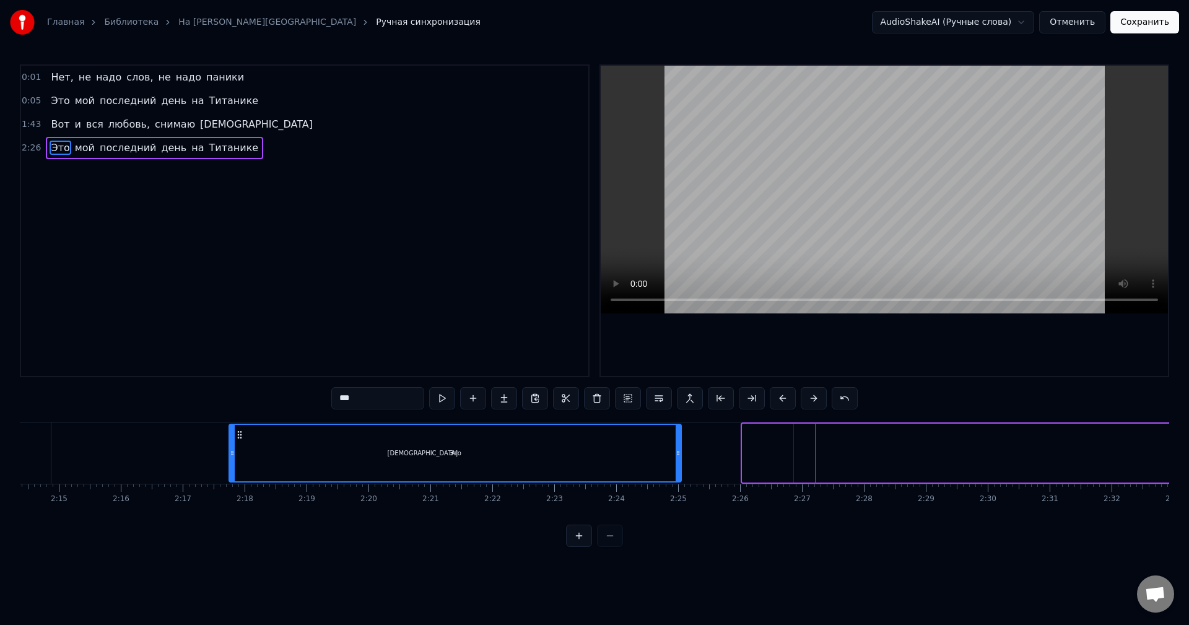
scroll to position [0, 8317]
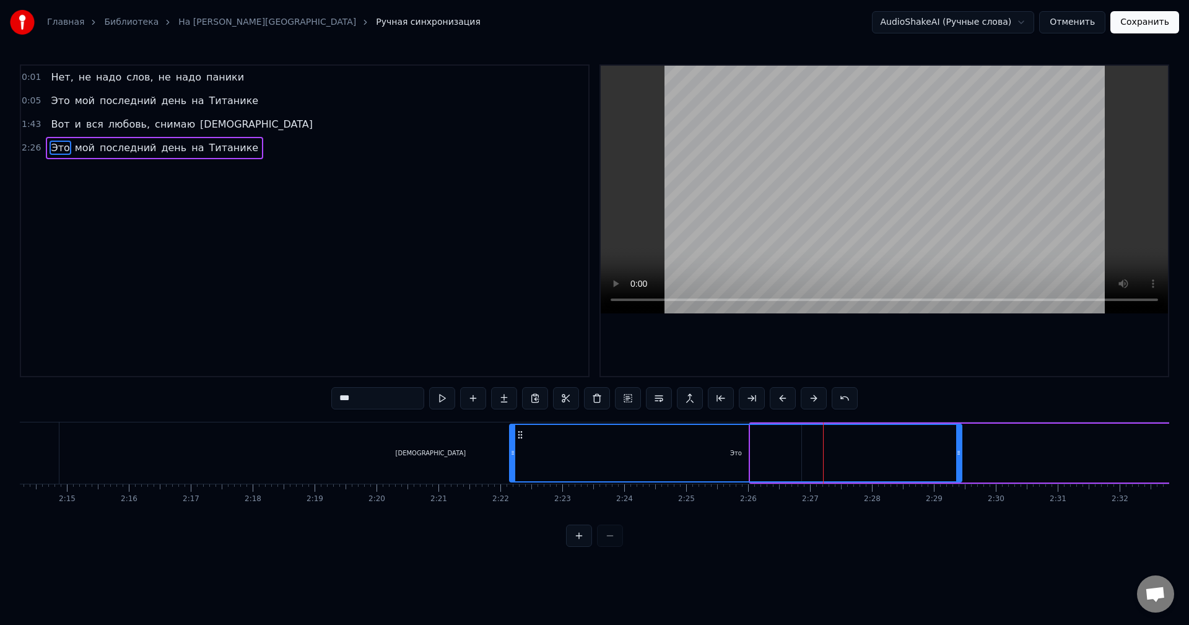
drag, startPoint x: 23, startPoint y: 436, endPoint x: 524, endPoint y: 486, distance: 503.1
click at [524, 486] on div "Нет, не надо слов, не надо паники Это мой последний день на Титанике [PERSON_NA…" at bounding box center [595, 468] width 1150 height 93
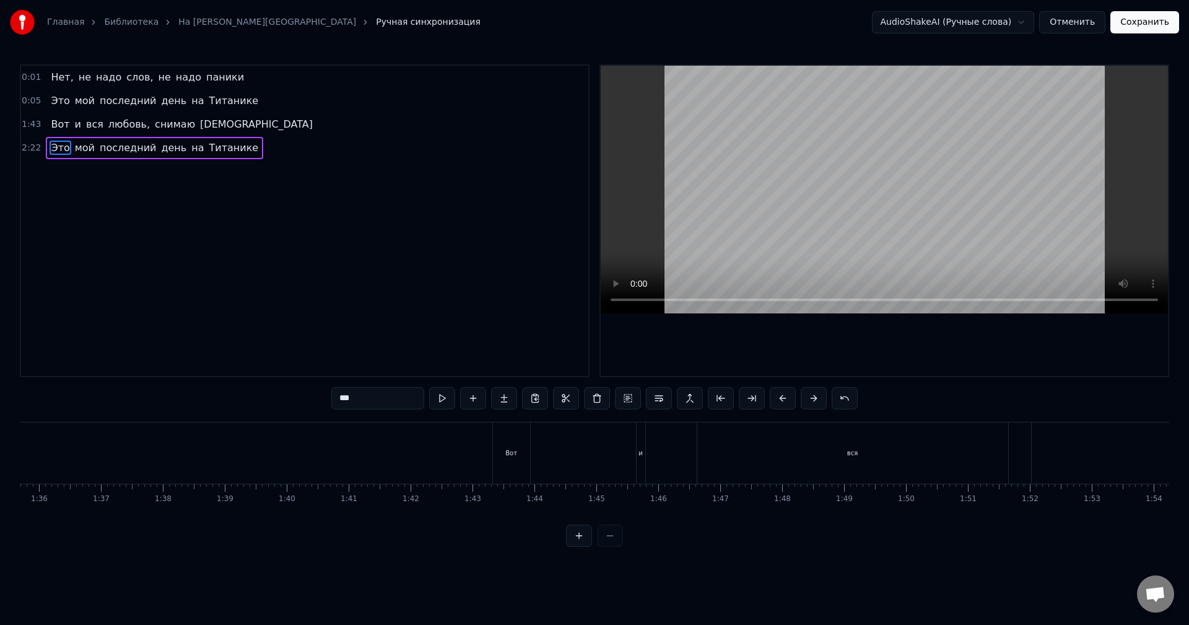
scroll to position [0, 5944]
click at [483, 449] on div "Вот" at bounding box center [495, 453] width 37 height 61
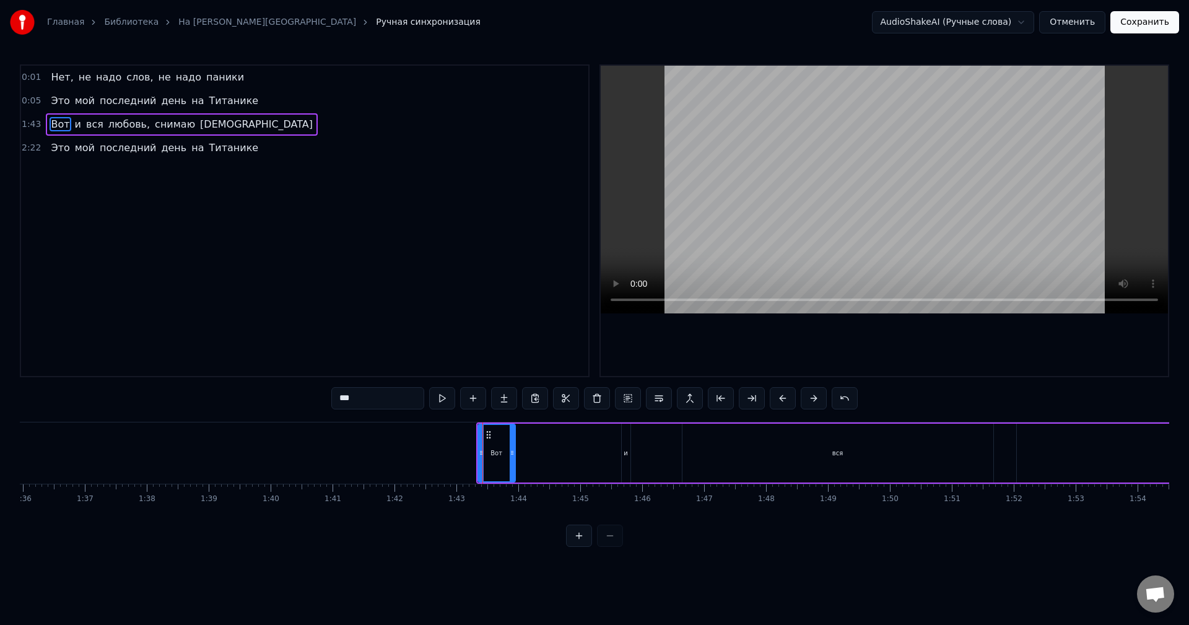
click at [630, 449] on div "и" at bounding box center [626, 453] width 10 height 59
click at [692, 439] on div "вся" at bounding box center [838, 453] width 311 height 59
drag, startPoint x: 685, startPoint y: 455, endPoint x: 956, endPoint y: 461, distance: 270.8
click at [956, 461] on div at bounding box center [956, 453] width 5 height 56
drag, startPoint x: 963, startPoint y: 437, endPoint x: 654, endPoint y: 450, distance: 310.1
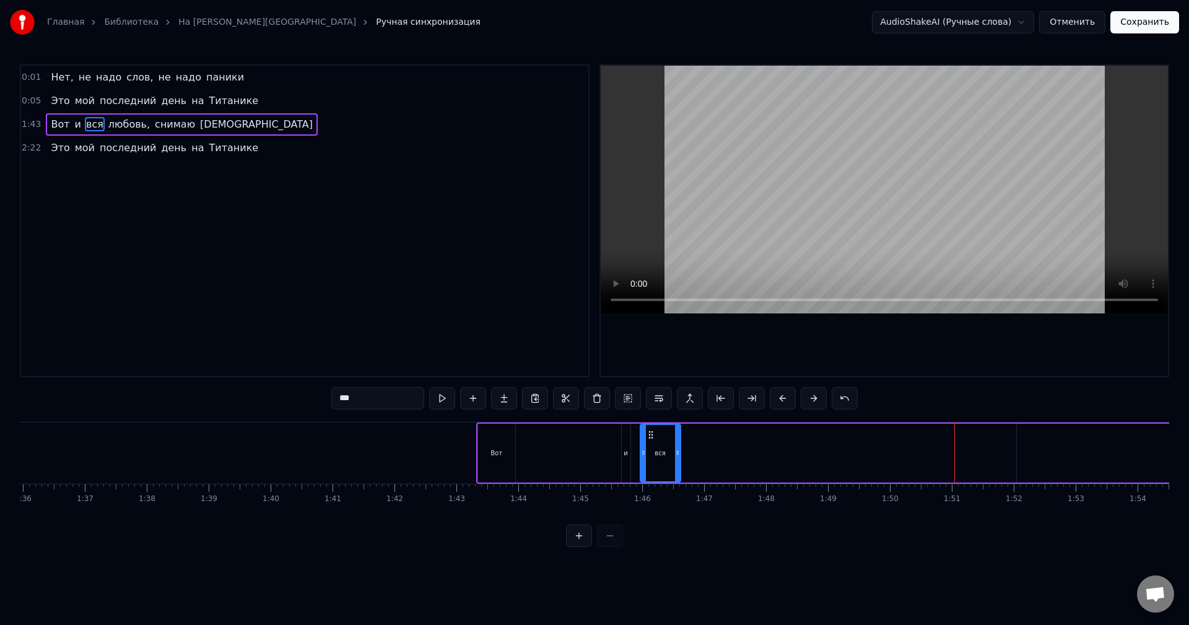
click at [651, 442] on div "вся" at bounding box center [660, 453] width 39 height 56
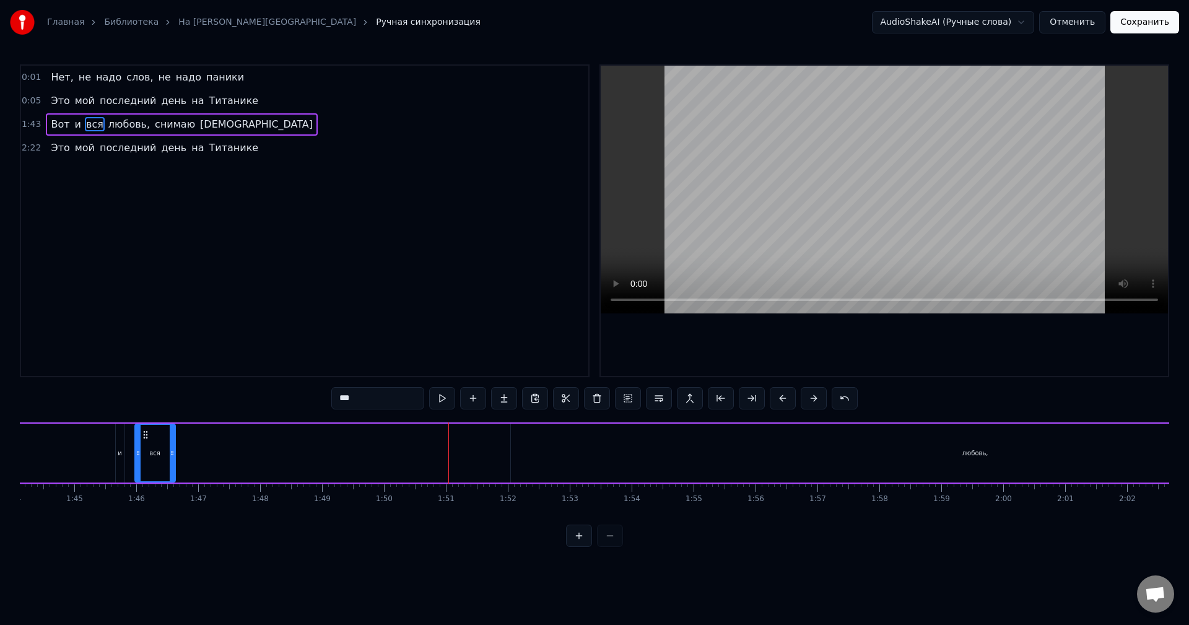
scroll to position [0, 6569]
click at [846, 447] on div "любовь," at bounding box center [857, 453] width 929 height 59
type input "*******"
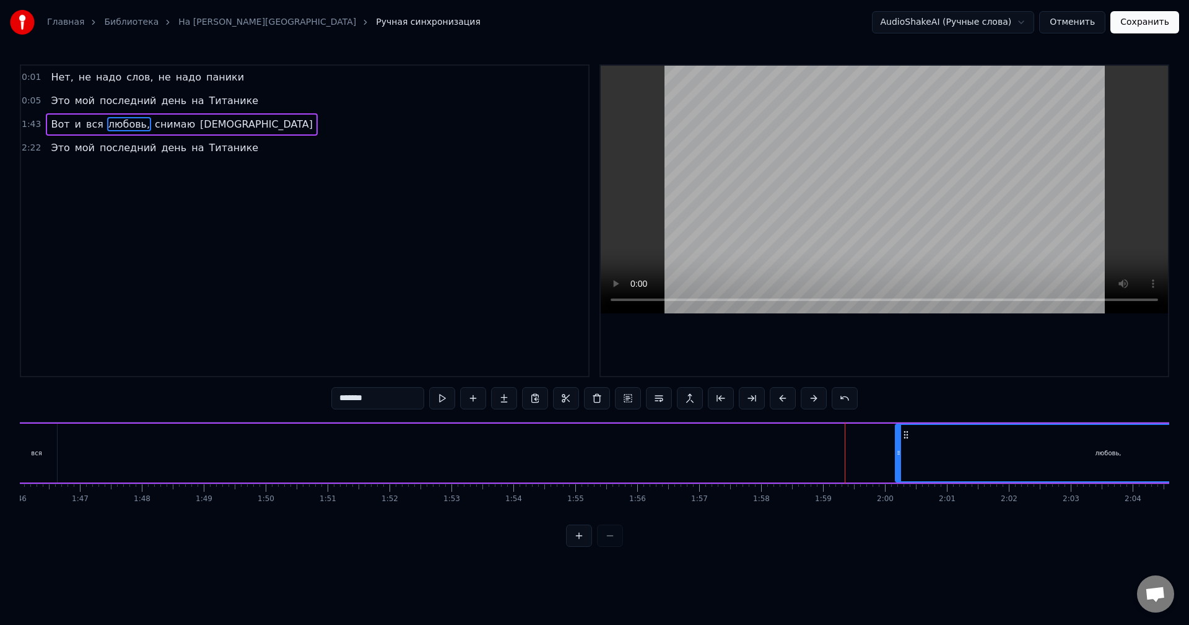
drag, startPoint x: 402, startPoint y: 452, endPoint x: 914, endPoint y: 468, distance: 512.6
click at [901, 468] on div at bounding box center [898, 453] width 5 height 56
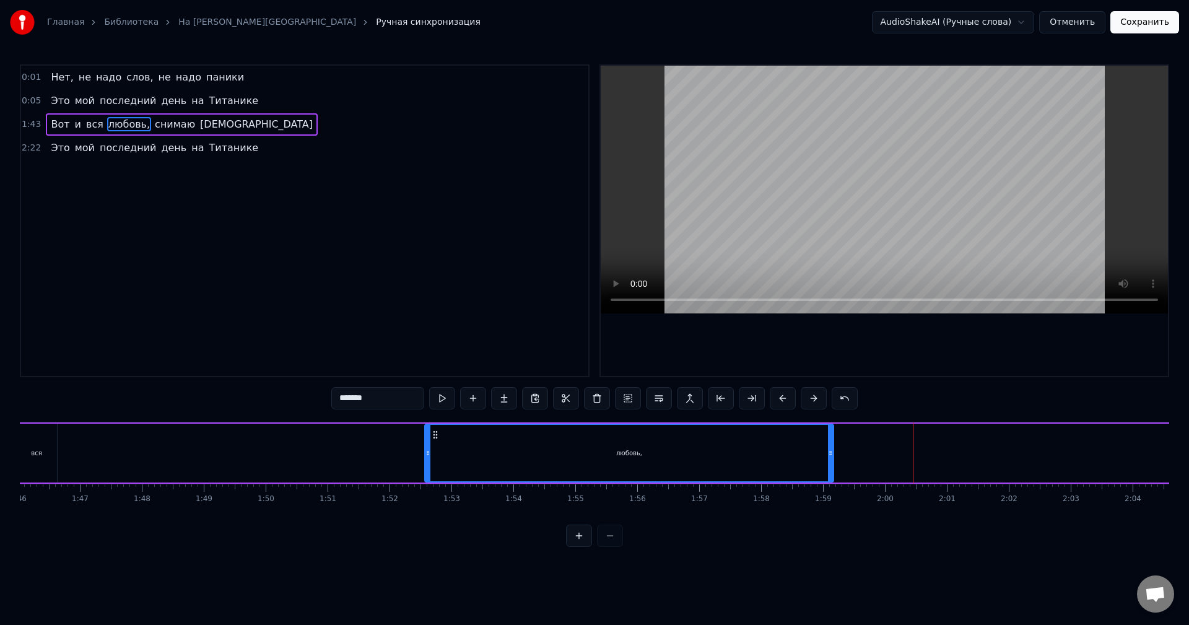
drag, startPoint x: 926, startPoint y: 434, endPoint x: 383, endPoint y: 440, distance: 543.4
click at [433, 434] on icon at bounding box center [436, 435] width 10 height 10
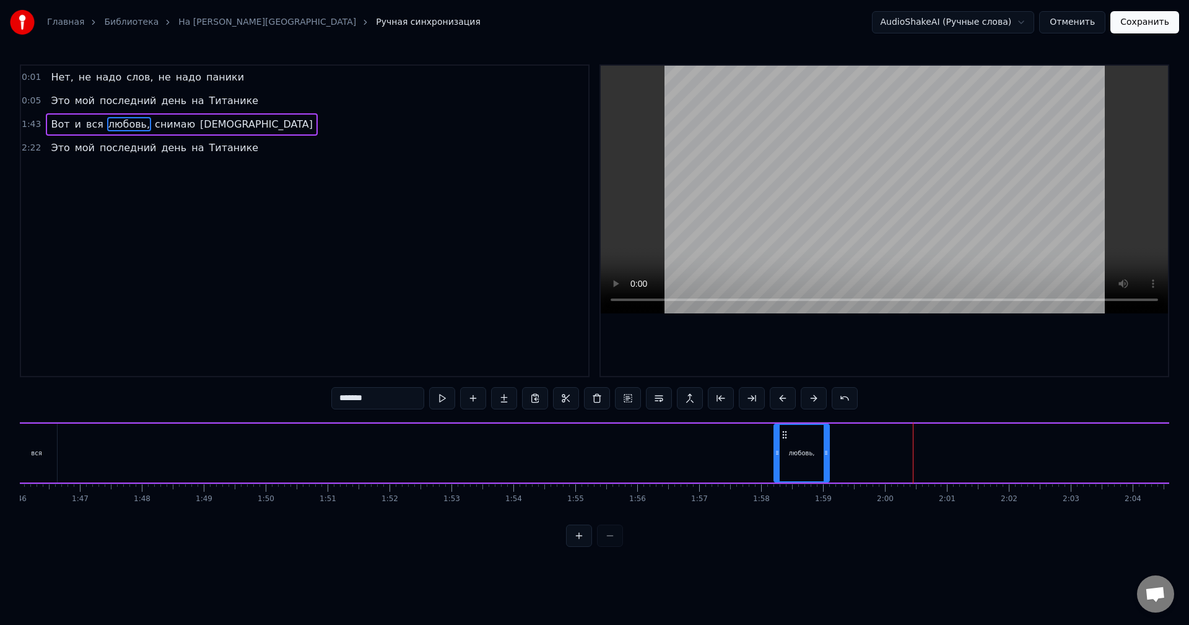
drag, startPoint x: 422, startPoint y: 450, endPoint x: 781, endPoint y: 452, distance: 359.3
click at [776, 459] on div at bounding box center [777, 453] width 5 height 56
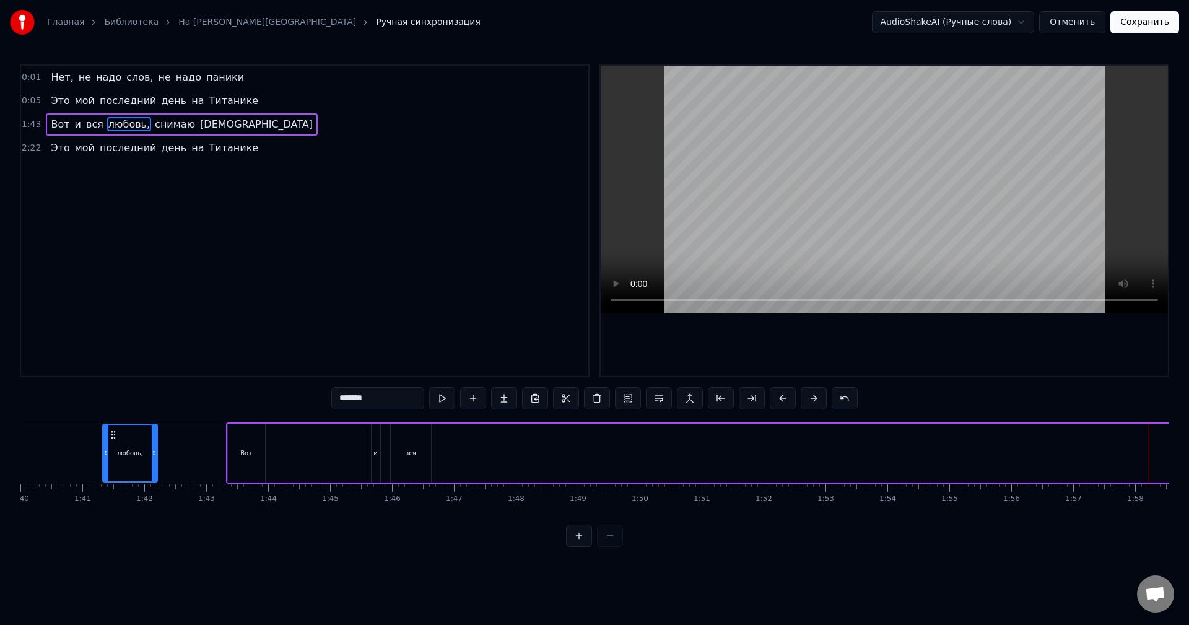
scroll to position [0, 6190]
drag, startPoint x: 786, startPoint y: 434, endPoint x: 470, endPoint y: 447, distance: 316.8
click at [470, 447] on div "любовь," at bounding box center [485, 453] width 54 height 56
drag, startPoint x: 381, startPoint y: 443, endPoint x: 331, endPoint y: 439, distance: 50.3
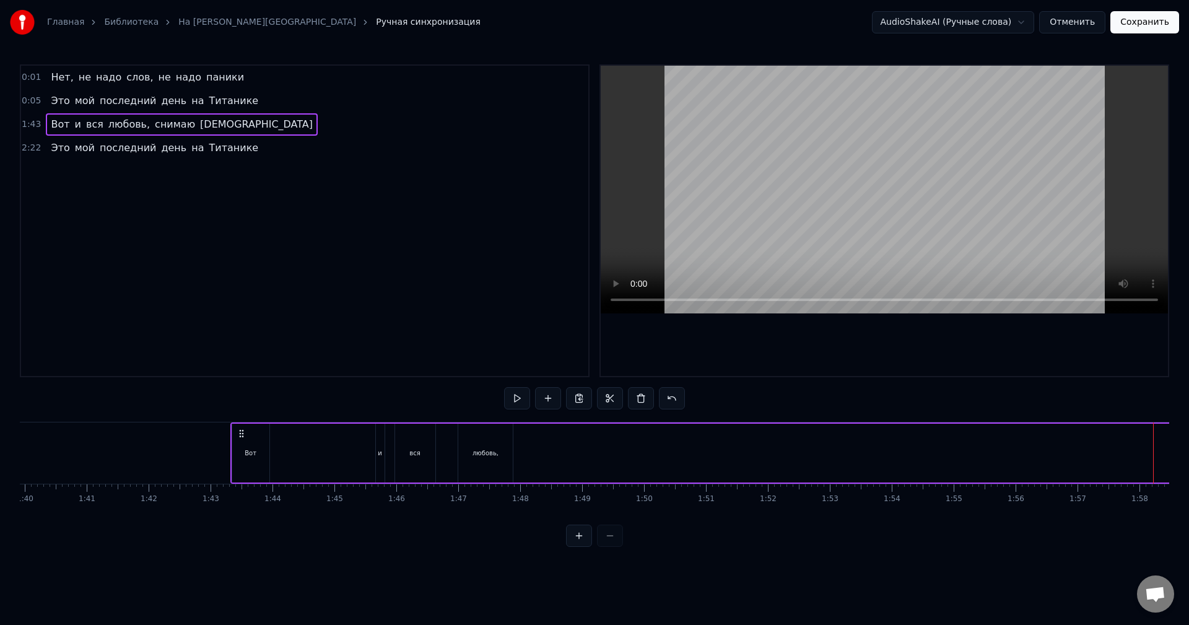
click at [383, 438] on div "и" at bounding box center [380, 453] width 9 height 59
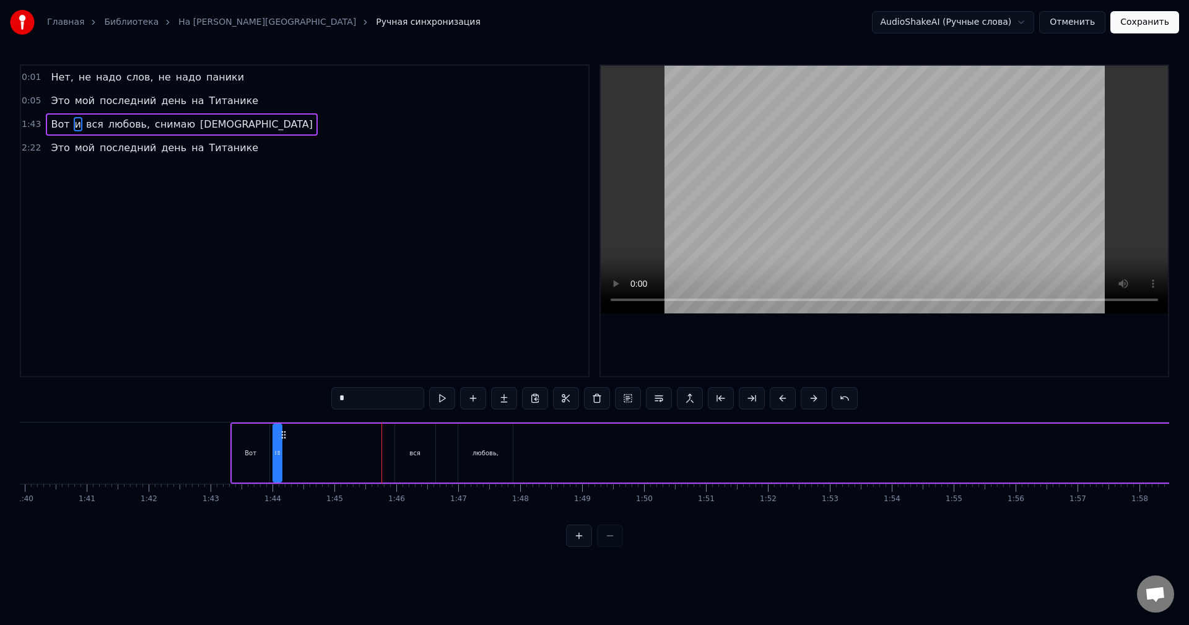
drag, startPoint x: 387, startPoint y: 434, endPoint x: 287, endPoint y: 439, distance: 100.5
click at [287, 439] on icon at bounding box center [284, 435] width 10 height 10
click at [419, 434] on div "вся" at bounding box center [415, 453] width 40 height 59
drag, startPoint x: 408, startPoint y: 431, endPoint x: 297, endPoint y: 432, distance: 110.3
click at [297, 432] on icon at bounding box center [301, 435] width 10 height 10
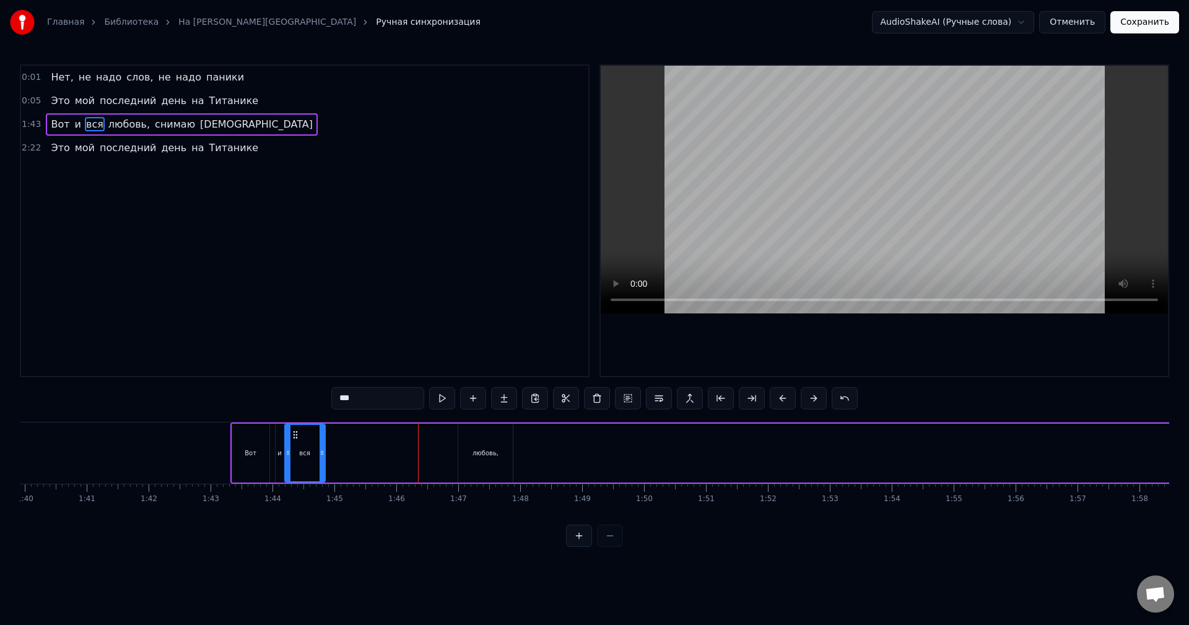
click at [484, 439] on div "любовь," at bounding box center [485, 453] width 55 height 59
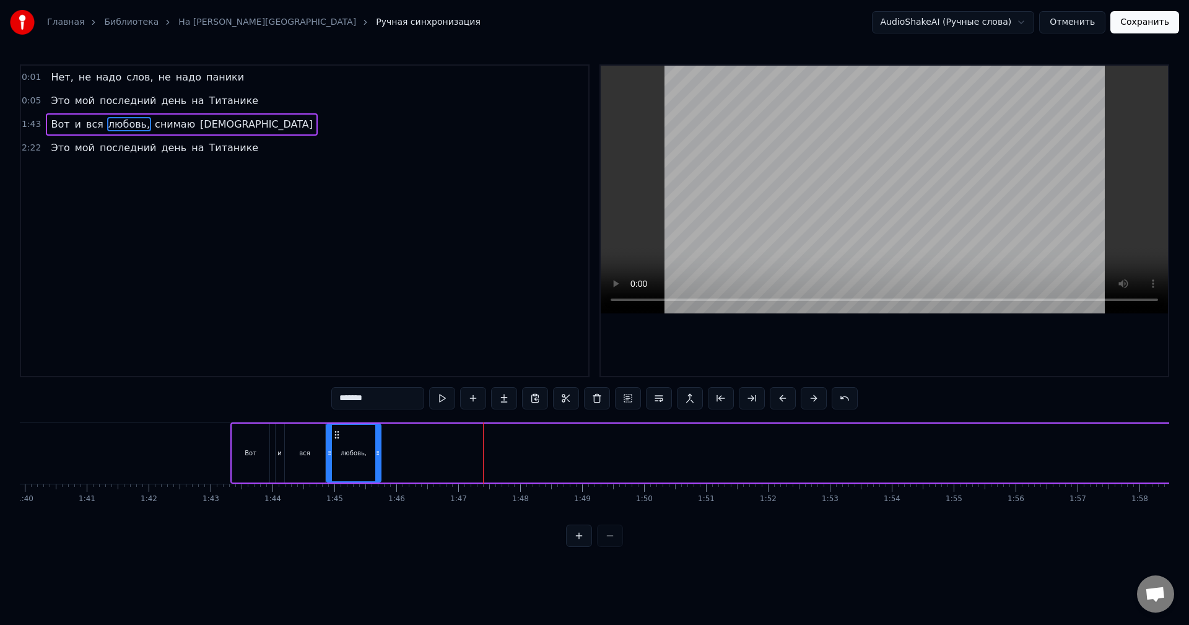
drag, startPoint x: 471, startPoint y: 434, endPoint x: 340, endPoint y: 438, distance: 131.4
click at [340, 438] on icon at bounding box center [337, 435] width 10 height 10
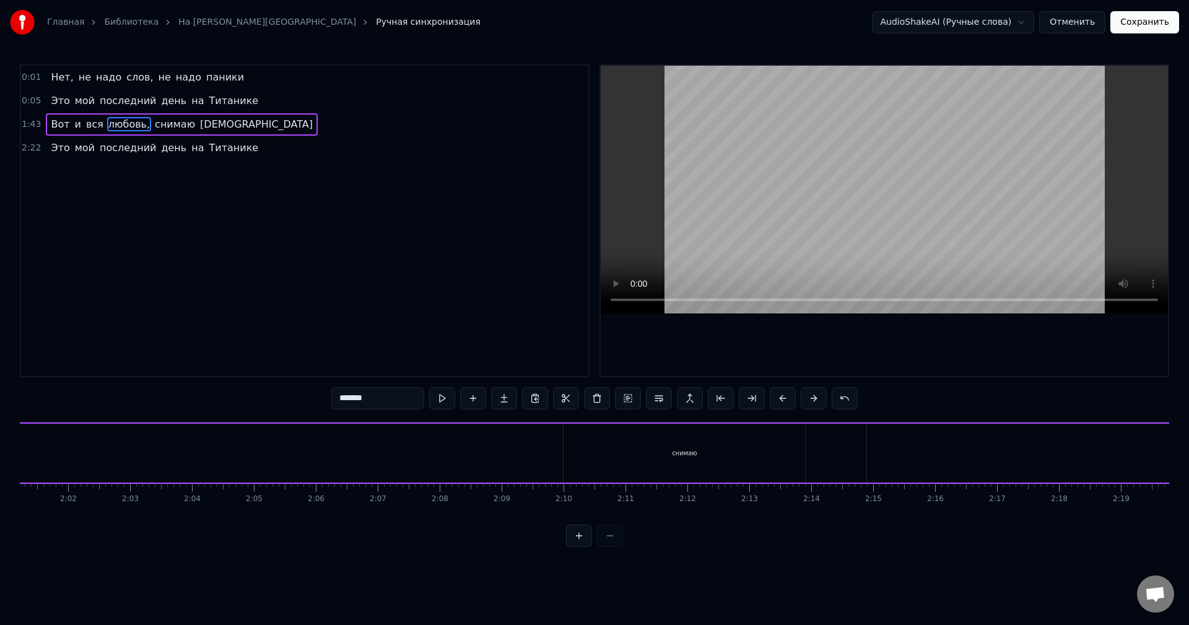
scroll to position [0, 7501]
click at [670, 455] on div "снимаю" at bounding box center [693, 453] width 242 height 59
drag, startPoint x: 576, startPoint y: 448, endPoint x: 770, endPoint y: 461, distance: 194.3
click at [779, 451] on icon at bounding box center [777, 453] width 5 height 10
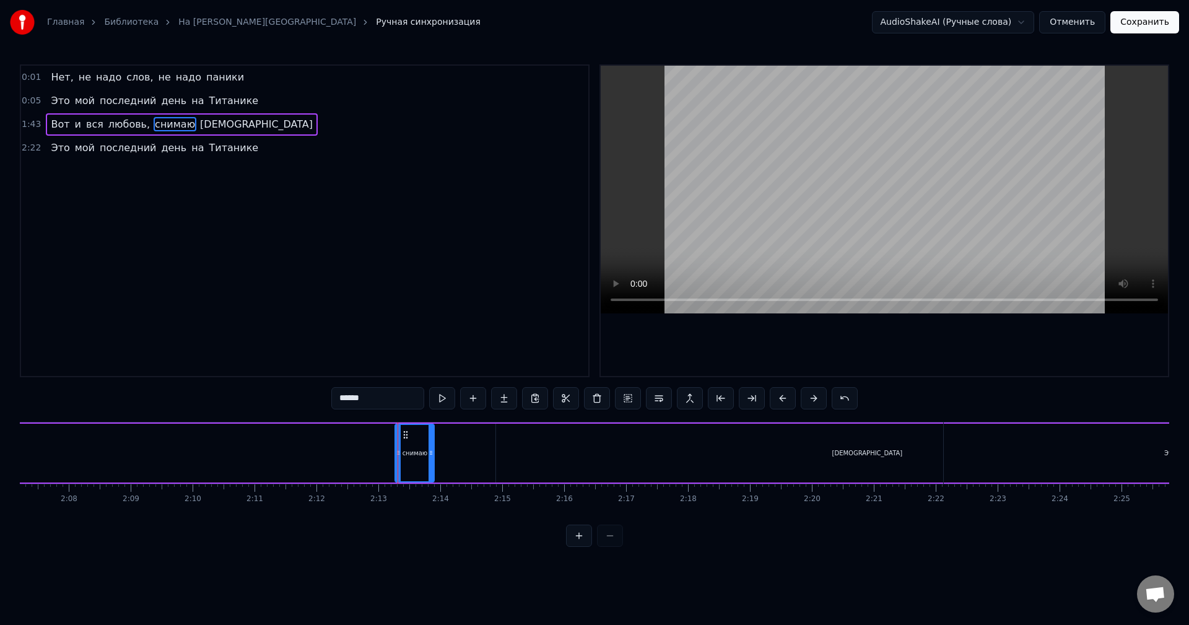
click at [880, 454] on div "[DEMOGRAPHIC_DATA]" at bounding box center [867, 453] width 742 height 59
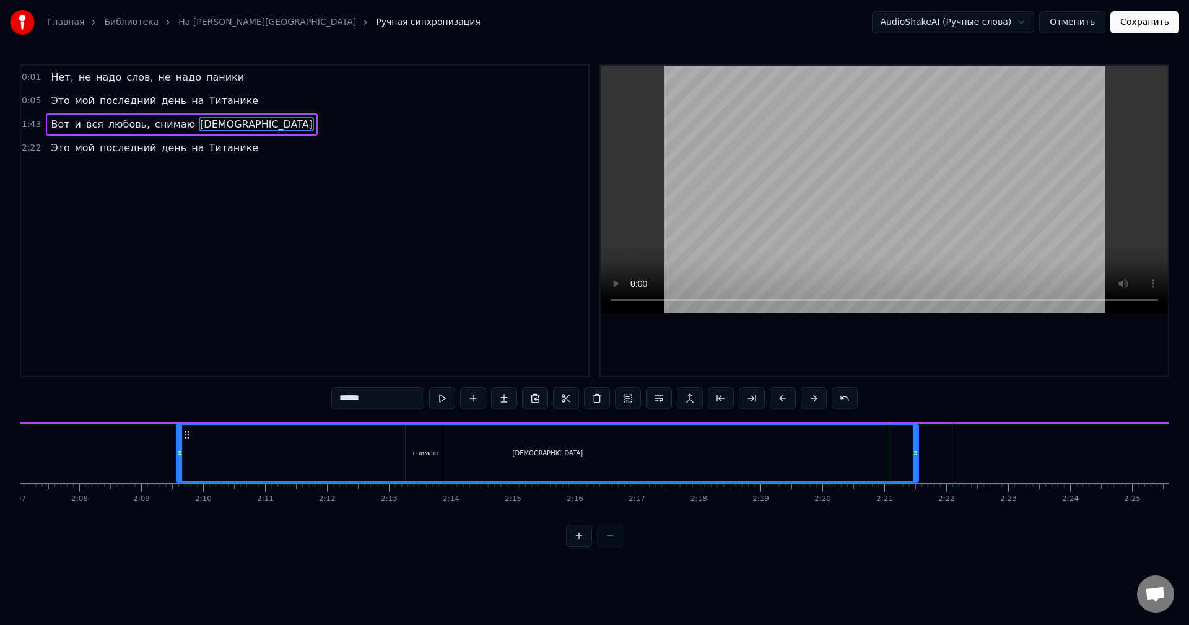
scroll to position [0, 7840]
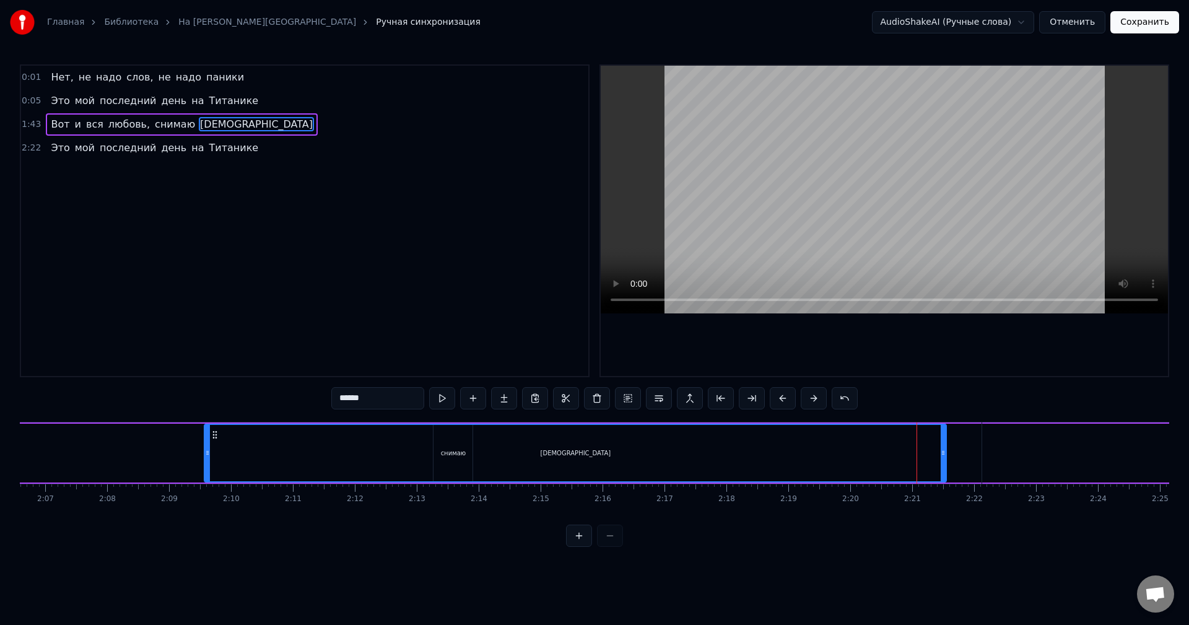
drag, startPoint x: 510, startPoint y: 435, endPoint x: 161, endPoint y: 433, distance: 348.8
click at [205, 425] on div "[DEMOGRAPHIC_DATA]" at bounding box center [575, 453] width 741 height 56
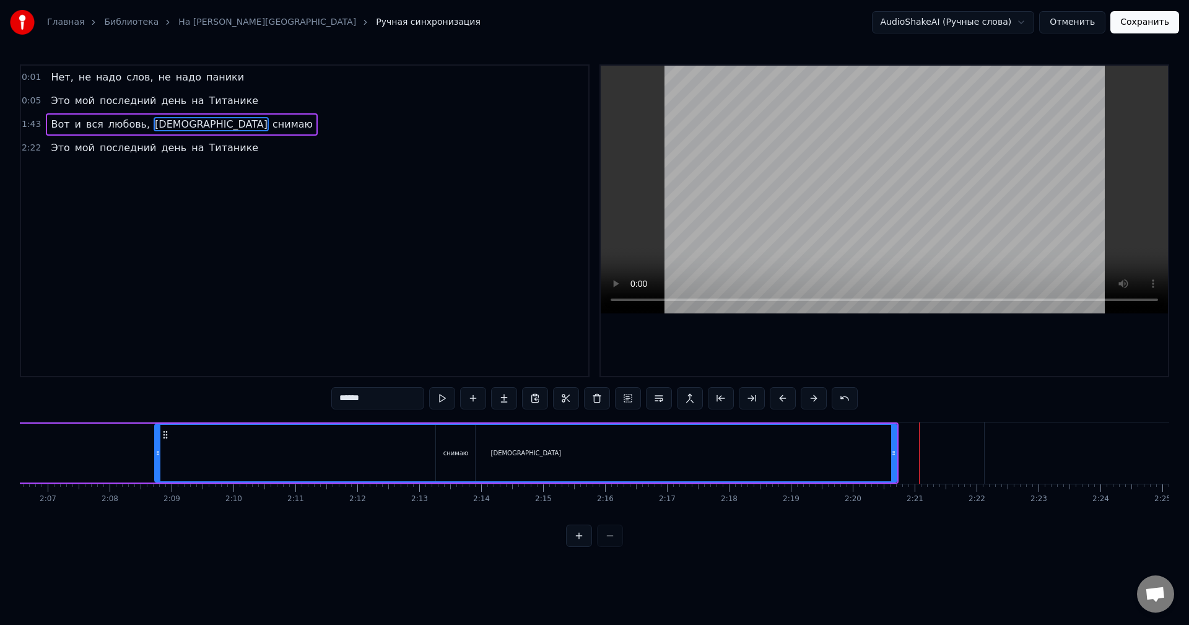
drag, startPoint x: 155, startPoint y: 450, endPoint x: 353, endPoint y: 455, distance: 197.7
click at [373, 462] on div "[DEMOGRAPHIC_DATA]" at bounding box center [525, 453] width 743 height 59
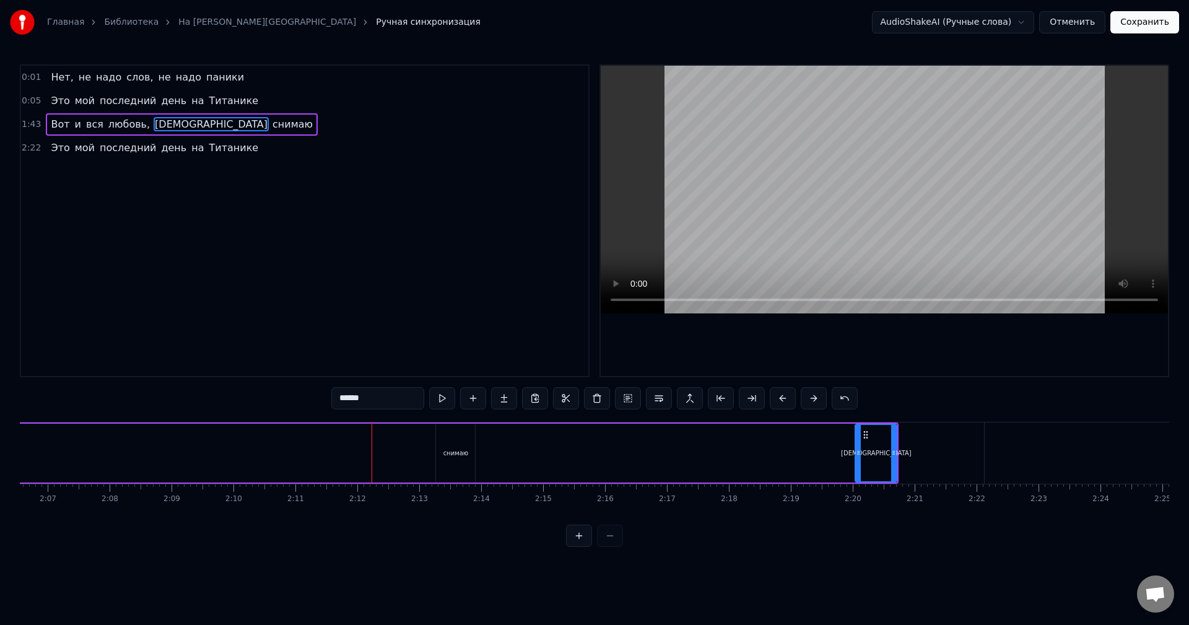
drag, startPoint x: 158, startPoint y: 447, endPoint x: 859, endPoint y: 457, distance: 700.8
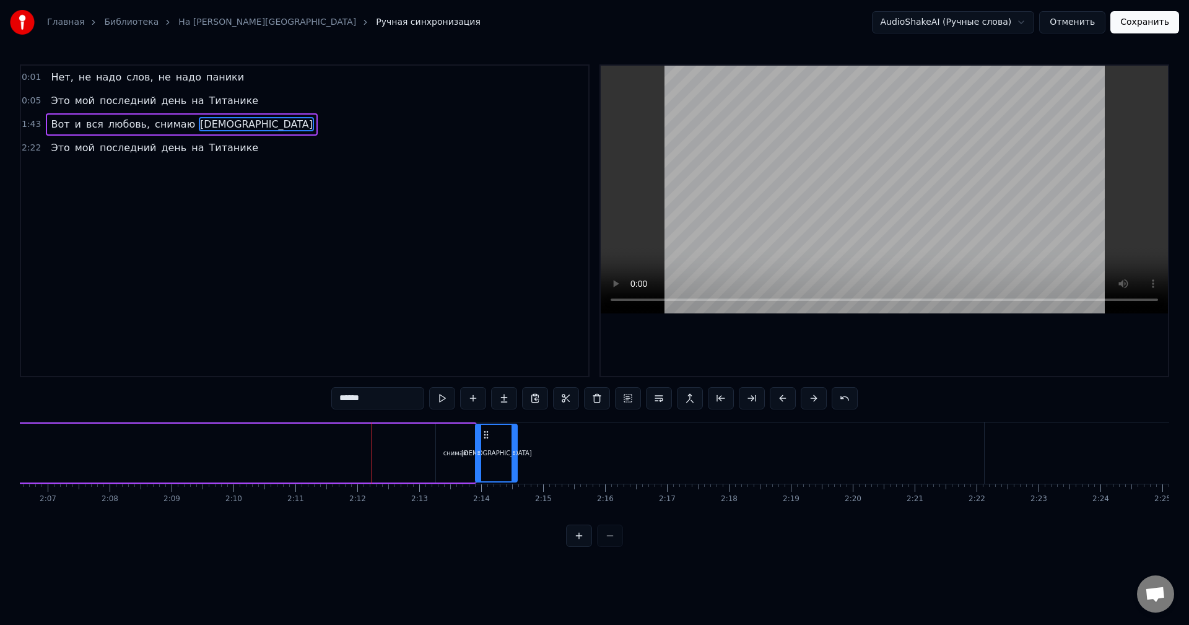
drag, startPoint x: 868, startPoint y: 436, endPoint x: 489, endPoint y: 455, distance: 379.7
click at [489, 455] on div "[DEMOGRAPHIC_DATA]" at bounding box center [496, 453] width 40 height 56
drag, startPoint x: 481, startPoint y: 434, endPoint x: 488, endPoint y: 443, distance: 10.7
click at [488, 443] on div "[DEMOGRAPHIC_DATA]" at bounding box center [498, 453] width 40 height 56
click at [442, 439] on div "снимаю" at bounding box center [455, 453] width 39 height 59
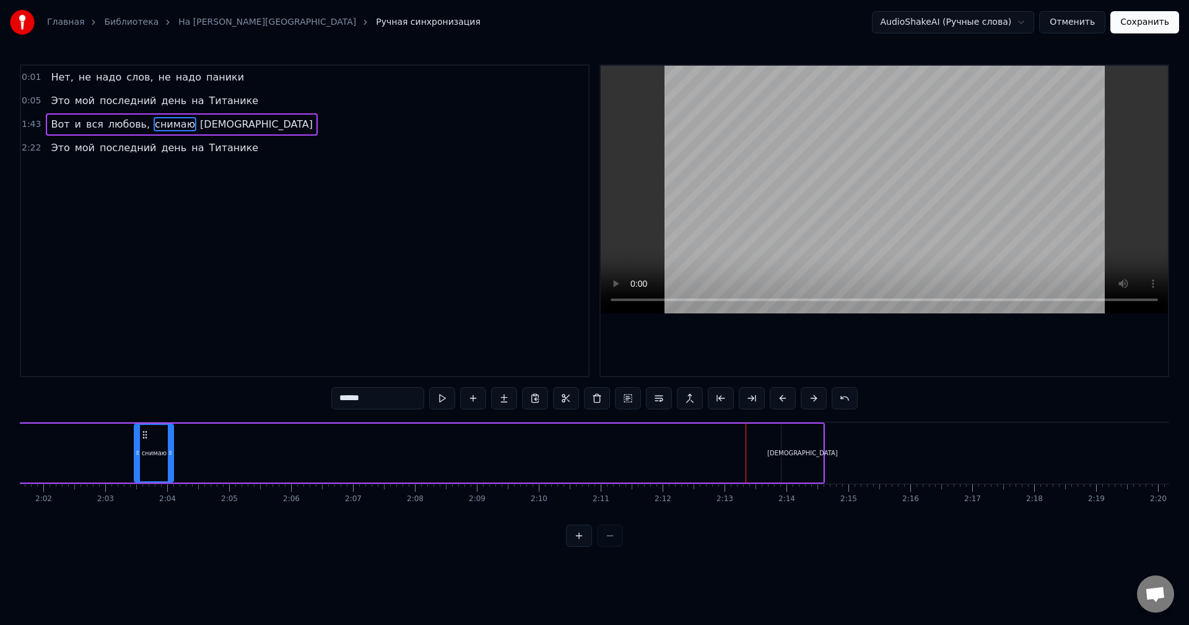
drag, startPoint x: 355, startPoint y: 439, endPoint x: 181, endPoint y: 434, distance: 174.2
click at [164, 434] on div "снимаю" at bounding box center [154, 453] width 38 height 56
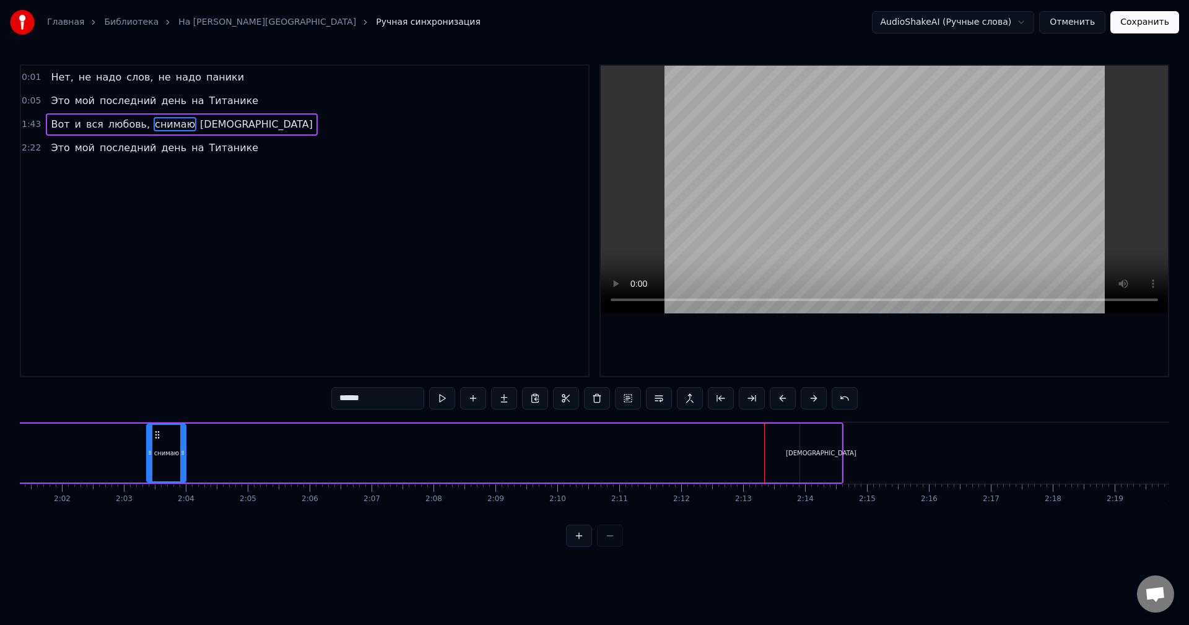
click at [813, 436] on div "[DEMOGRAPHIC_DATA]" at bounding box center [821, 453] width 42 height 59
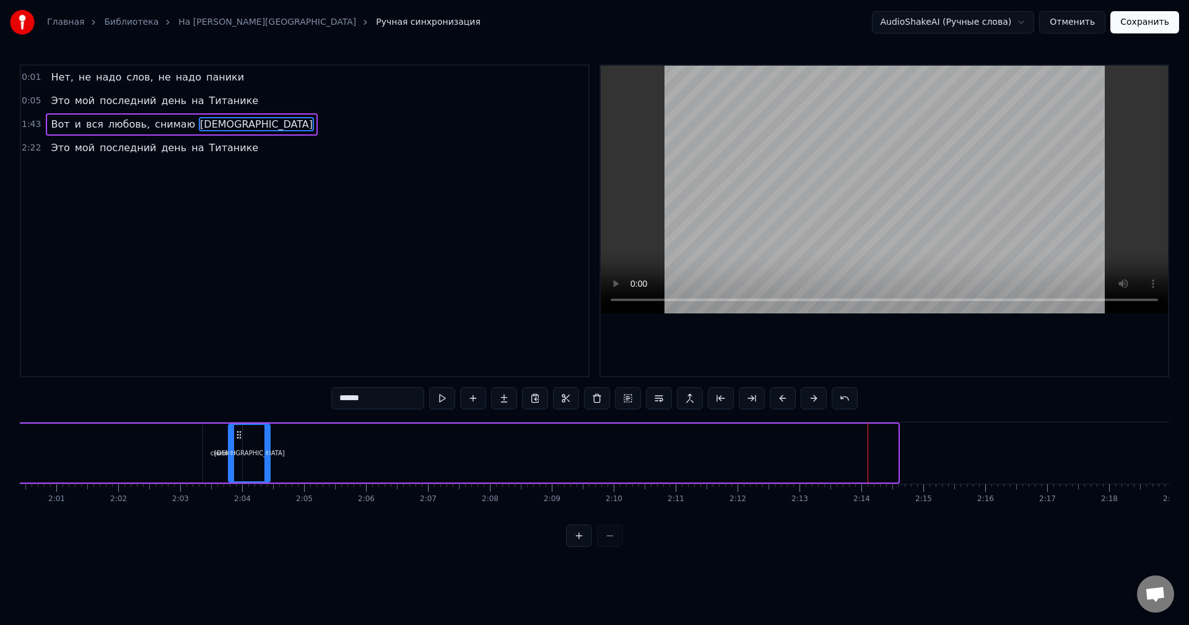
scroll to position [0, 7456]
drag, startPoint x: 811, startPoint y: 432, endPoint x: 274, endPoint y: 449, distance: 537.4
click at [274, 450] on div "[DEMOGRAPHIC_DATA]" at bounding box center [294, 453] width 40 height 56
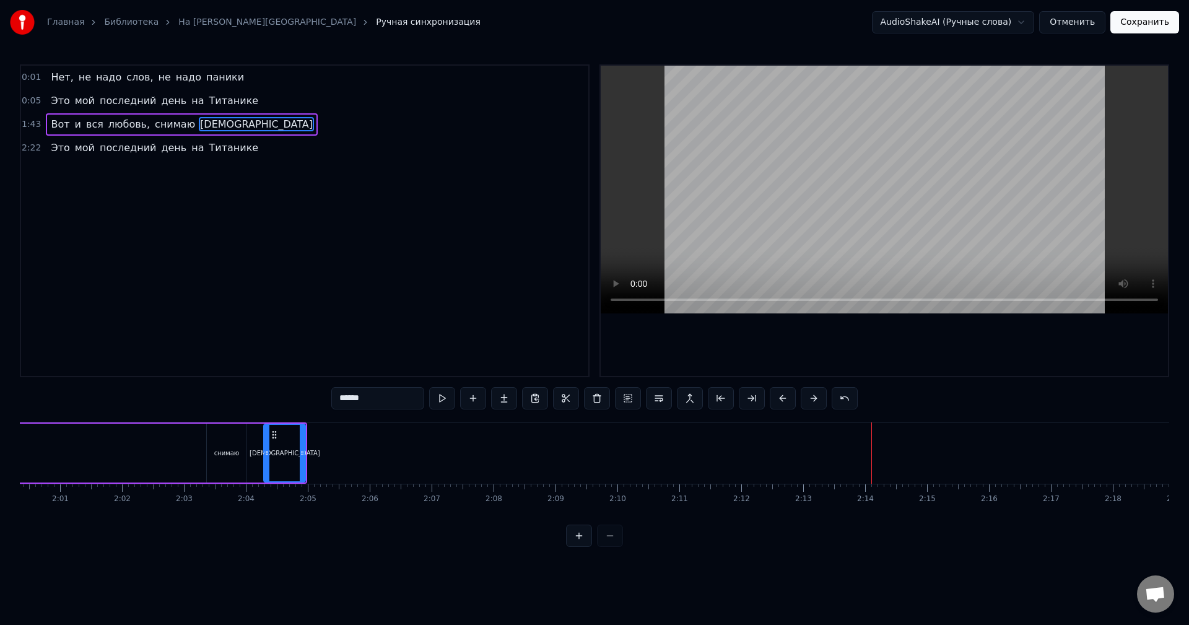
click at [216, 435] on div "снимаю" at bounding box center [226, 453] width 39 height 59
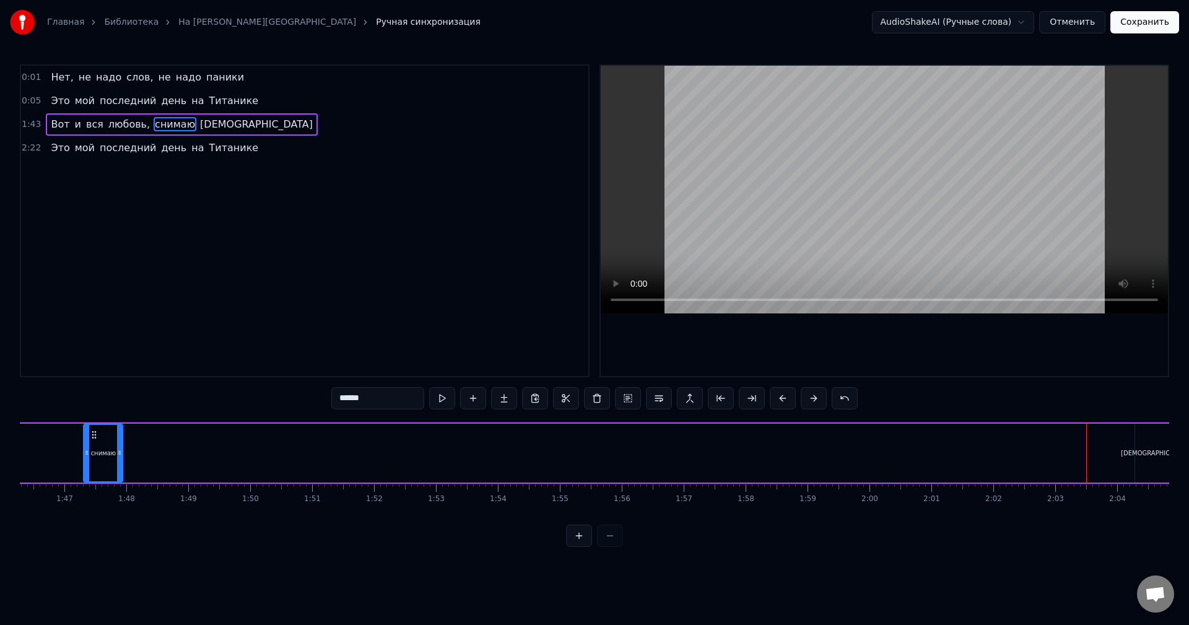
scroll to position [0, 6571]
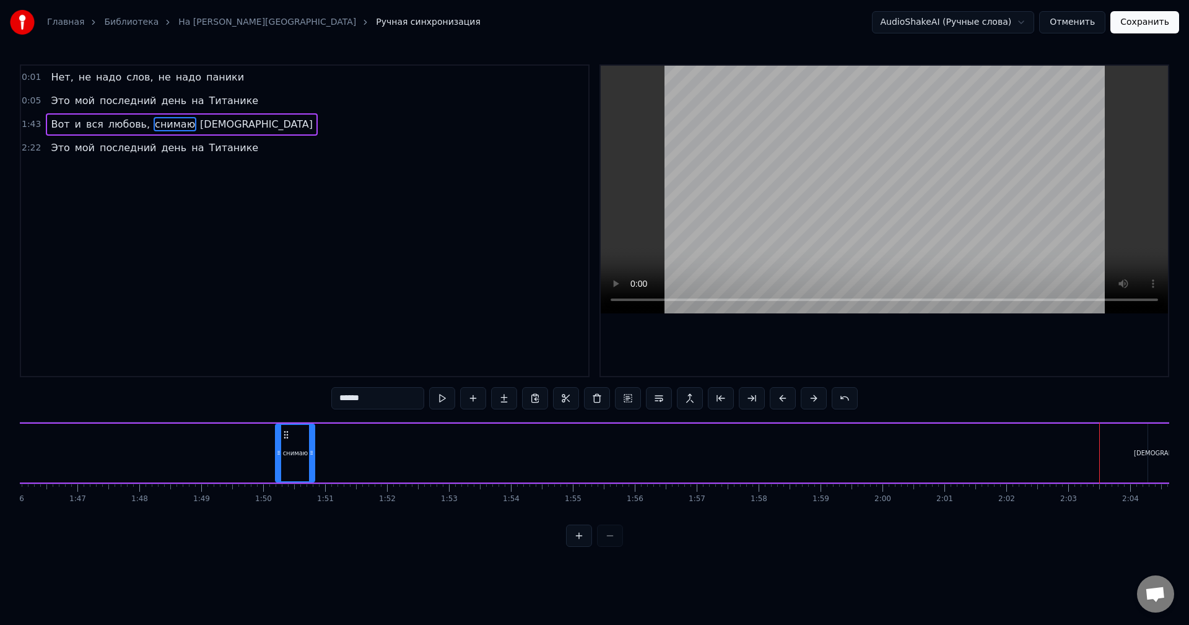
drag, startPoint x: 218, startPoint y: 434, endPoint x: 288, endPoint y: 464, distance: 76.1
click at [288, 464] on div "снимаю" at bounding box center [295, 453] width 38 height 56
click at [1159, 440] on div "[DEMOGRAPHIC_DATA]" at bounding box center [1170, 453] width 42 height 59
type input "******"
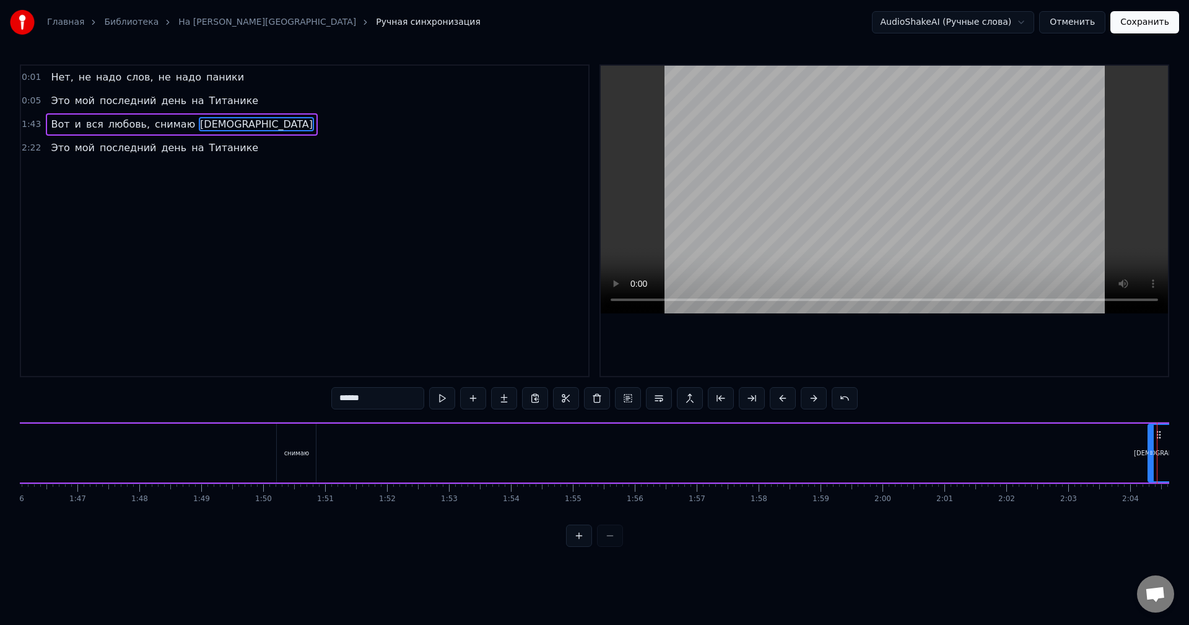
scroll to position [0, 7647]
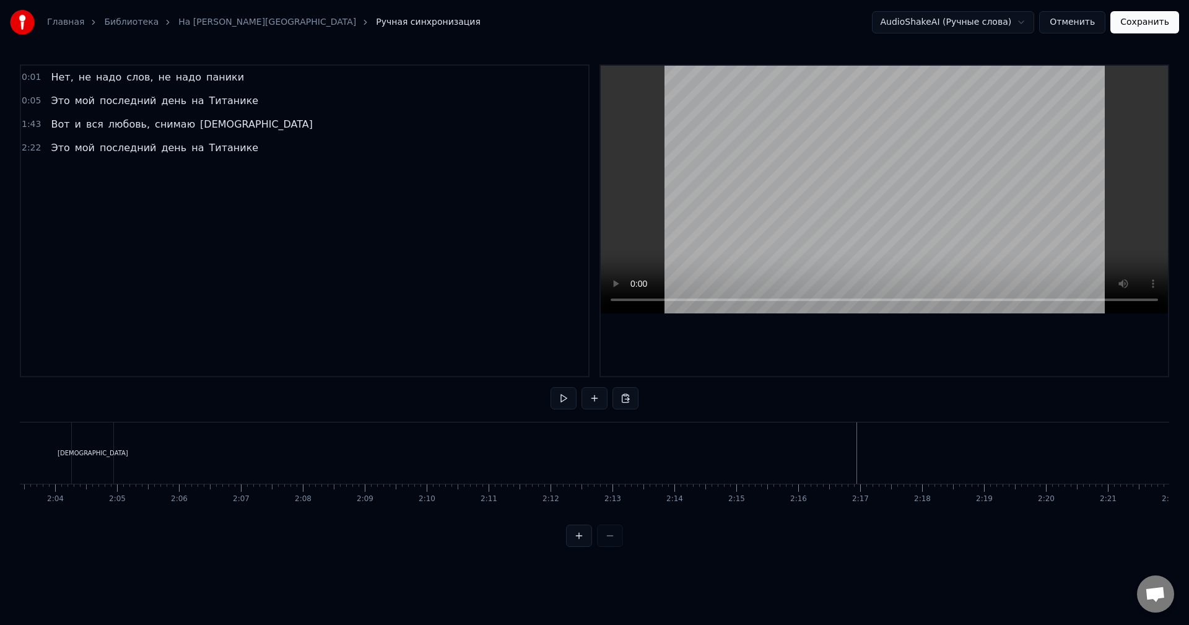
click at [84, 440] on div "[DEMOGRAPHIC_DATA]" at bounding box center [93, 453] width 42 height 61
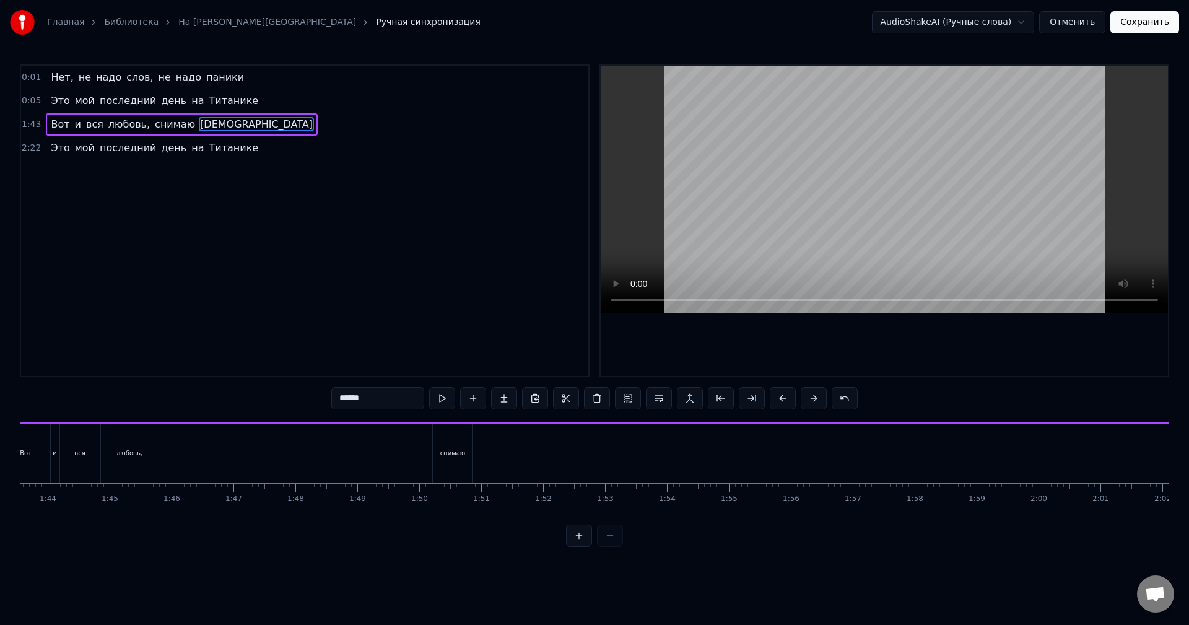
scroll to position [0, 6375]
drag, startPoint x: 84, startPoint y: 432, endPoint x: 335, endPoint y: 447, distance: 250.7
click at [306, 449] on div "Нет, не надо слов, не надо паники Это мой последний день на Титанике [PERSON_NA…" at bounding box center [848, 453] width 14406 height 62
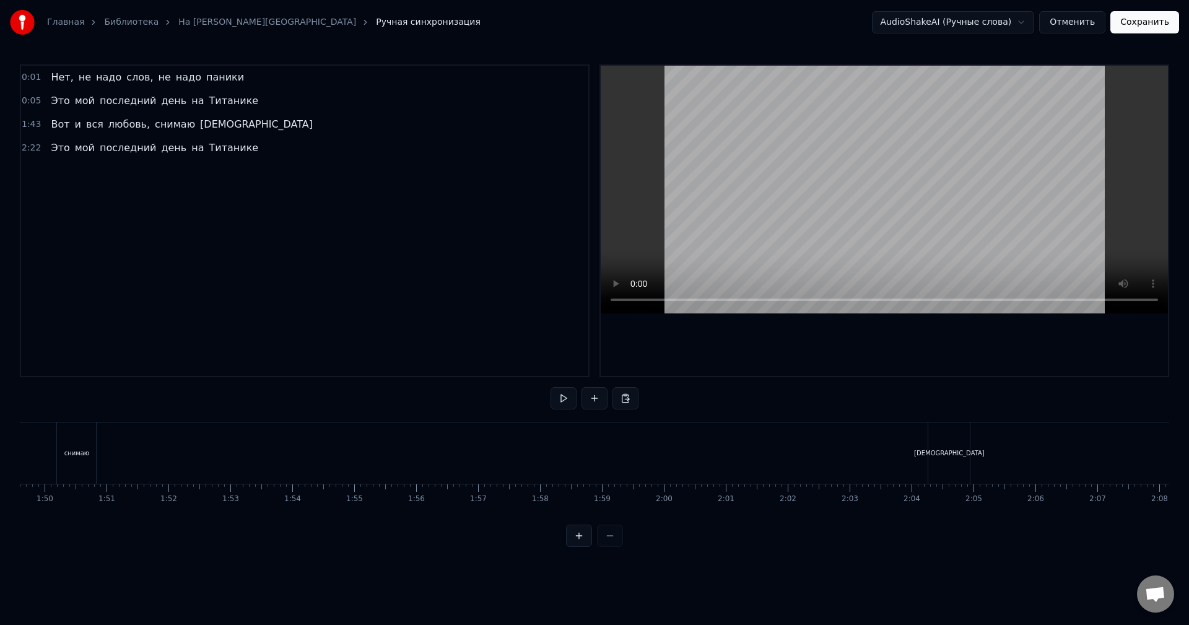
scroll to position [0, 6664]
click at [1080, 440] on div "[DEMOGRAPHIC_DATA]" at bounding box center [1076, 453] width 42 height 61
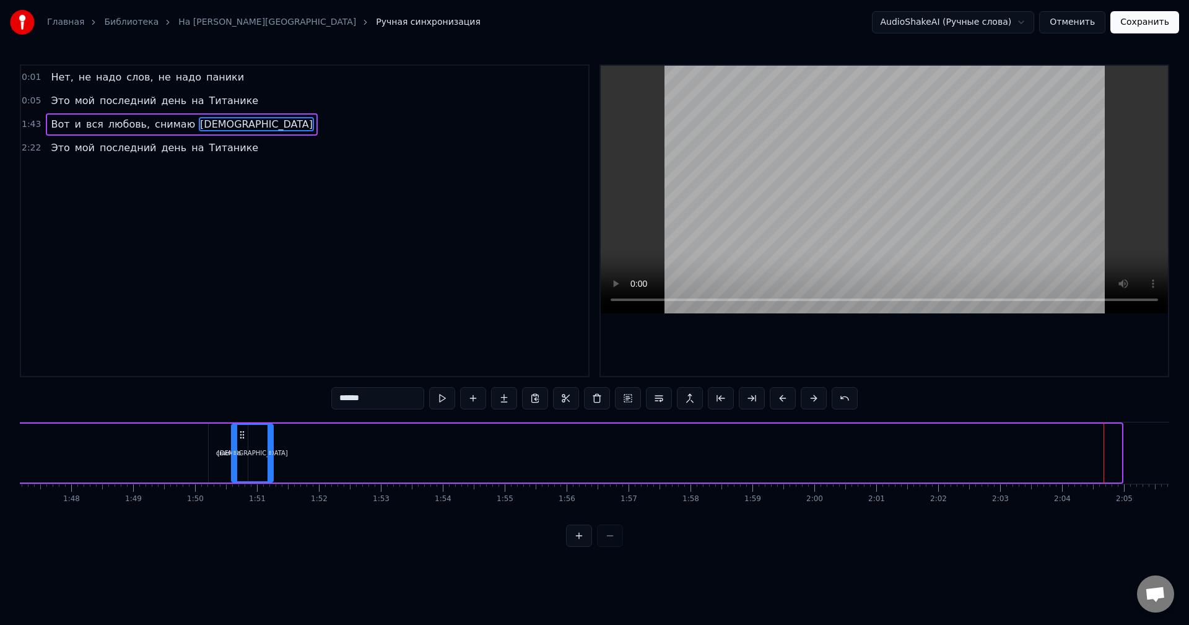
scroll to position [0, 6636]
drag, startPoint x: 1067, startPoint y: 434, endPoint x: 284, endPoint y: 462, distance: 783.6
click at [274, 462] on div "[DEMOGRAPHIC_DATA]" at bounding box center [289, 453] width 40 height 56
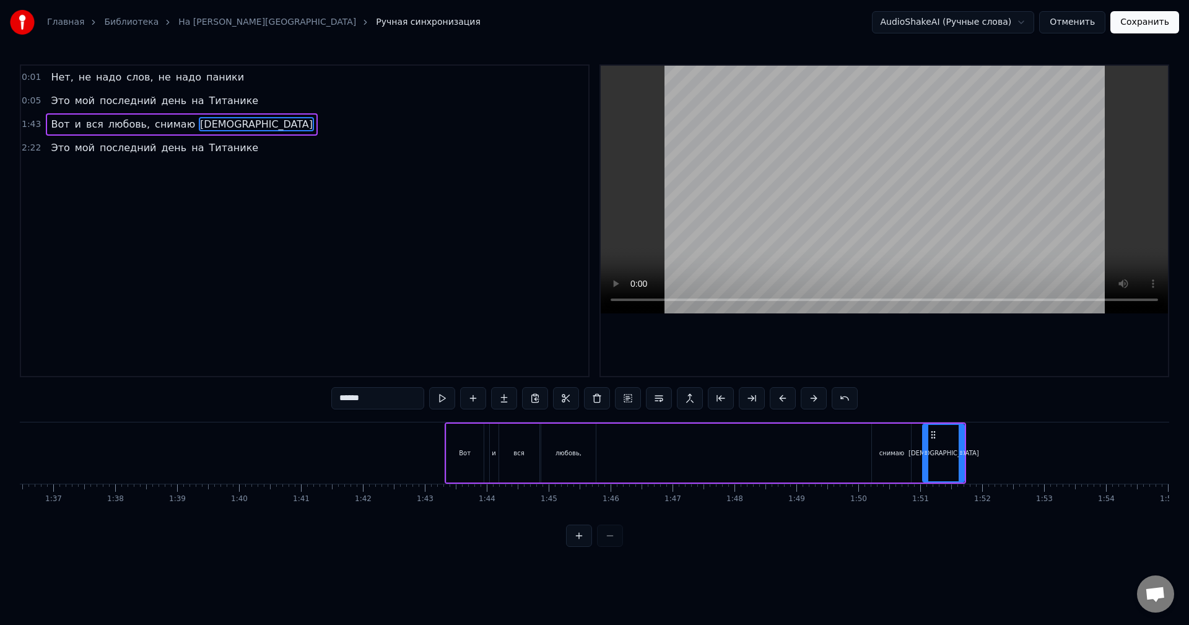
scroll to position [0, 5944]
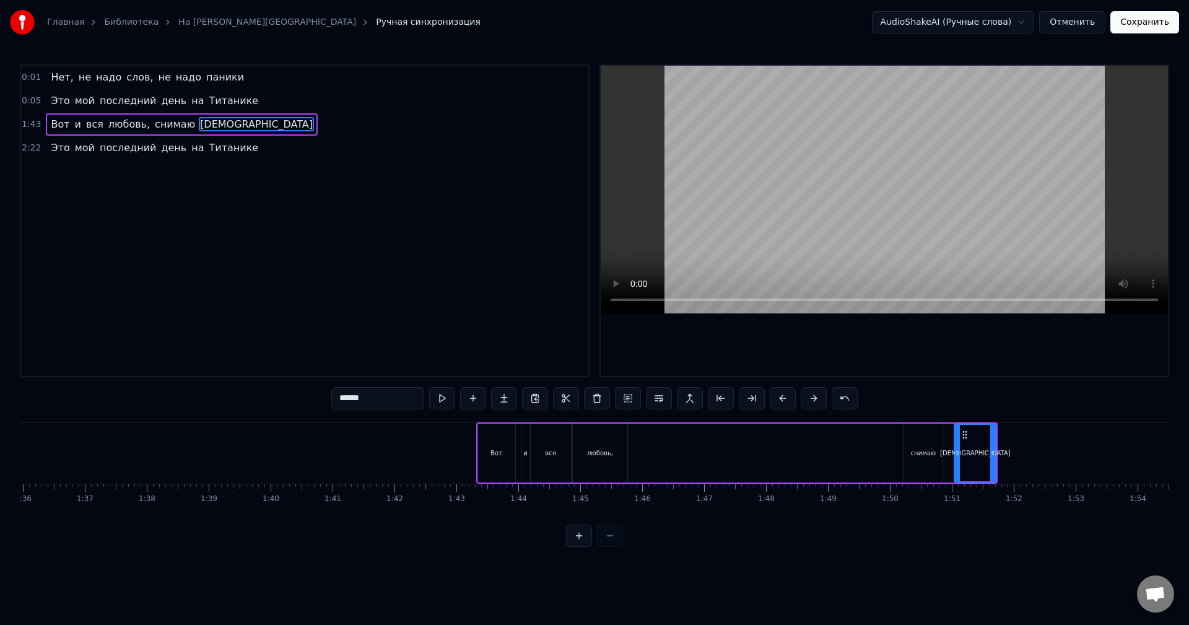
click at [930, 440] on div "снимаю" at bounding box center [923, 453] width 39 height 59
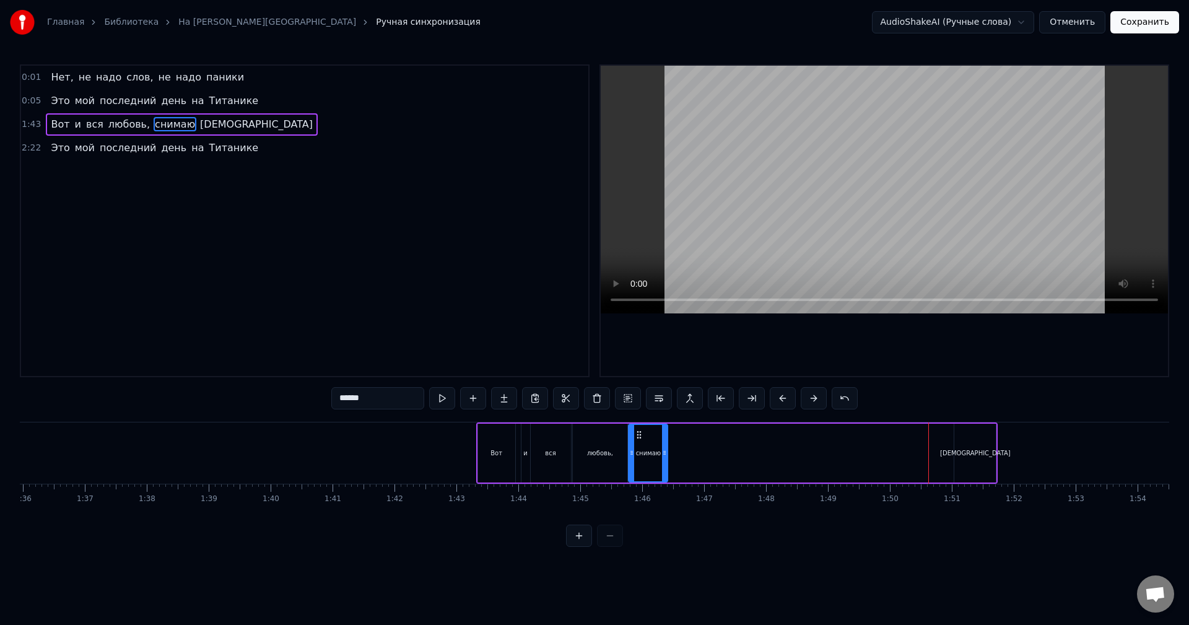
drag, startPoint x: 915, startPoint y: 435, endPoint x: 641, endPoint y: 449, distance: 274.8
click at [641, 449] on div "снимаю" at bounding box center [648, 453] width 38 height 56
click at [974, 444] on div "[DEMOGRAPHIC_DATA]" at bounding box center [976, 453] width 42 height 59
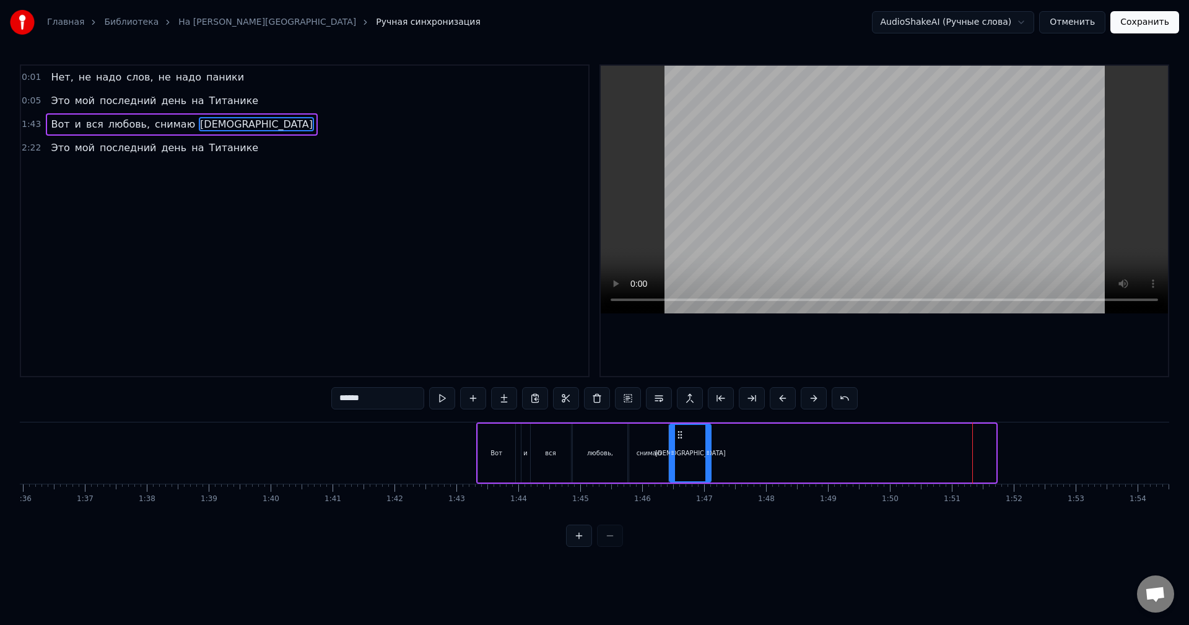
drag, startPoint x: 964, startPoint y: 436, endPoint x: 679, endPoint y: 441, distance: 285.0
click at [679, 441] on div "[DEMOGRAPHIC_DATA]" at bounding box center [690, 453] width 40 height 56
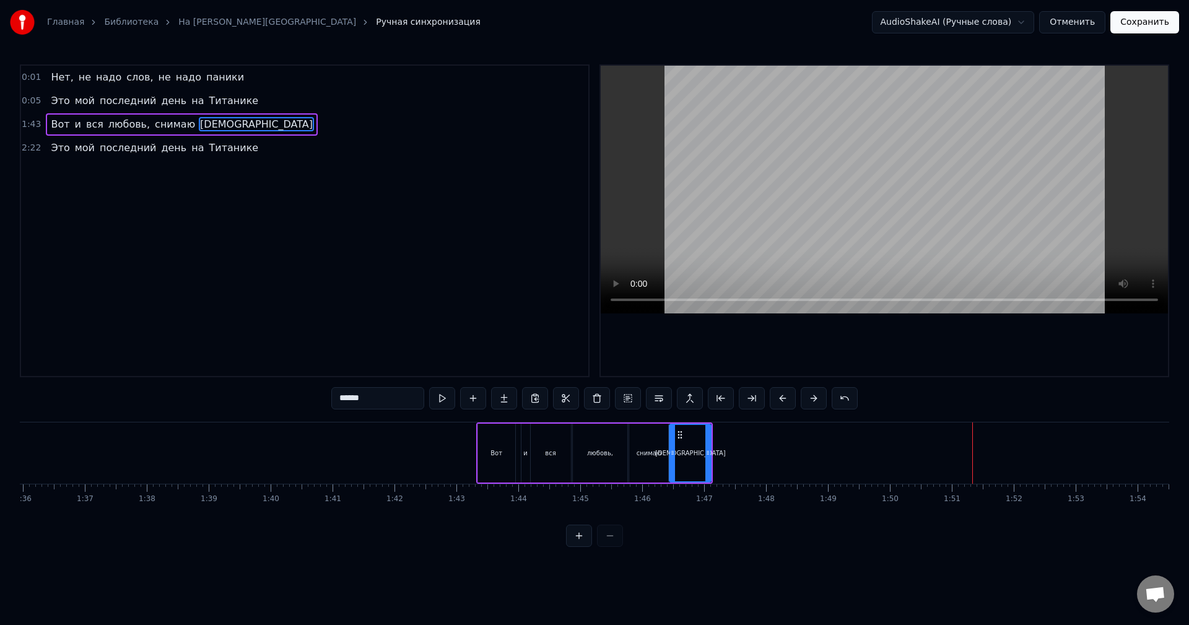
click at [487, 440] on div "Вот" at bounding box center [496, 453] width 37 height 59
type input "***"
click at [491, 449] on div "Вот" at bounding box center [497, 453] width 12 height 9
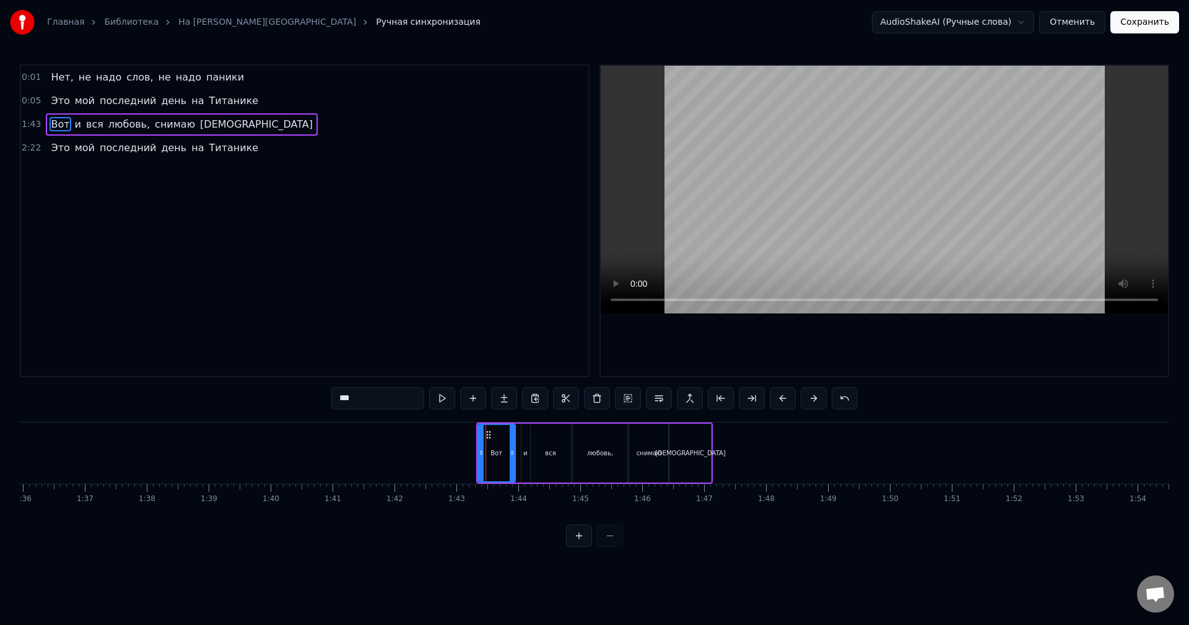
click at [491, 441] on div "Вот" at bounding box center [497, 453] width 36 height 56
click at [792, 401] on button at bounding box center [783, 398] width 26 height 22
click at [786, 400] on button at bounding box center [783, 398] width 26 height 22
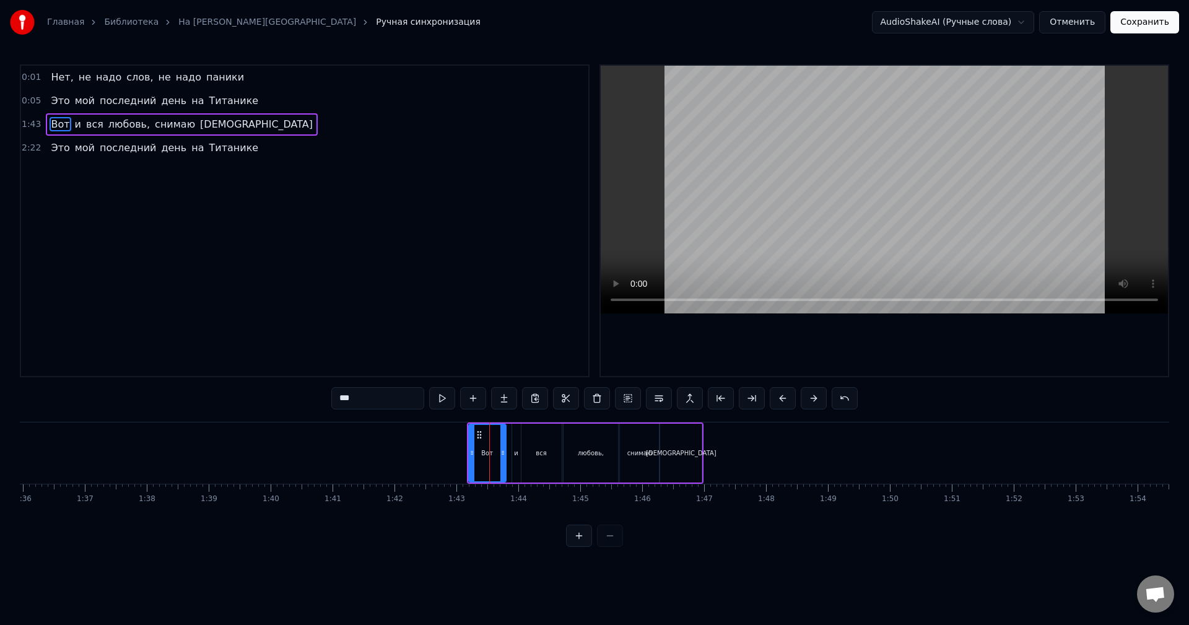
click at [786, 400] on button at bounding box center [783, 398] width 26 height 22
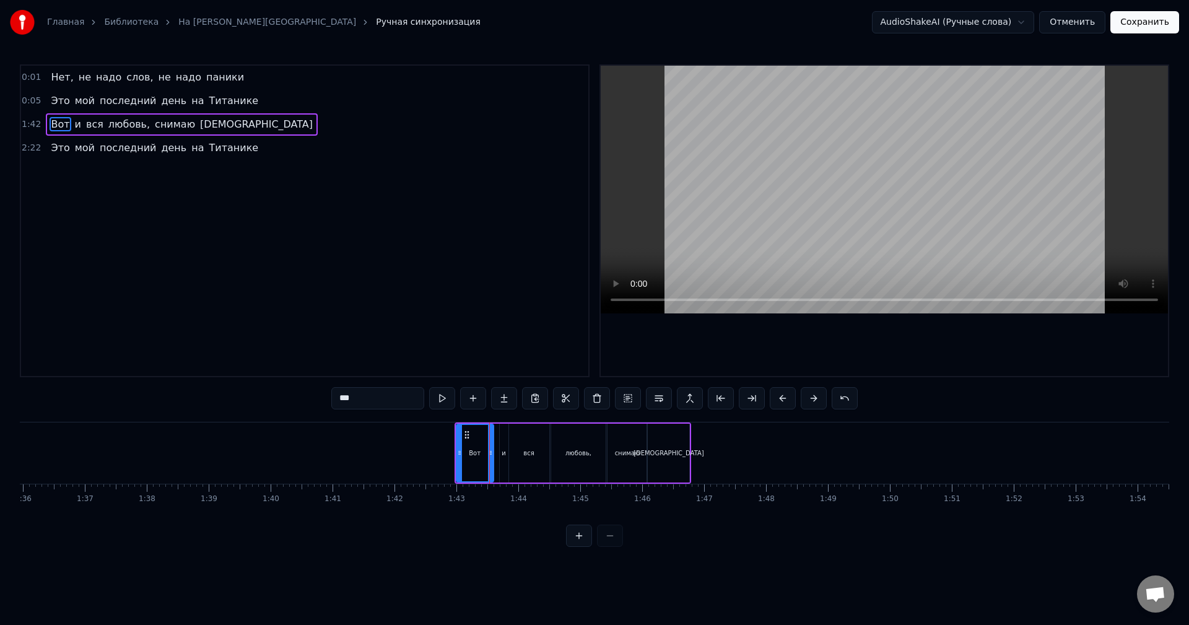
click at [786, 400] on button at bounding box center [783, 398] width 26 height 22
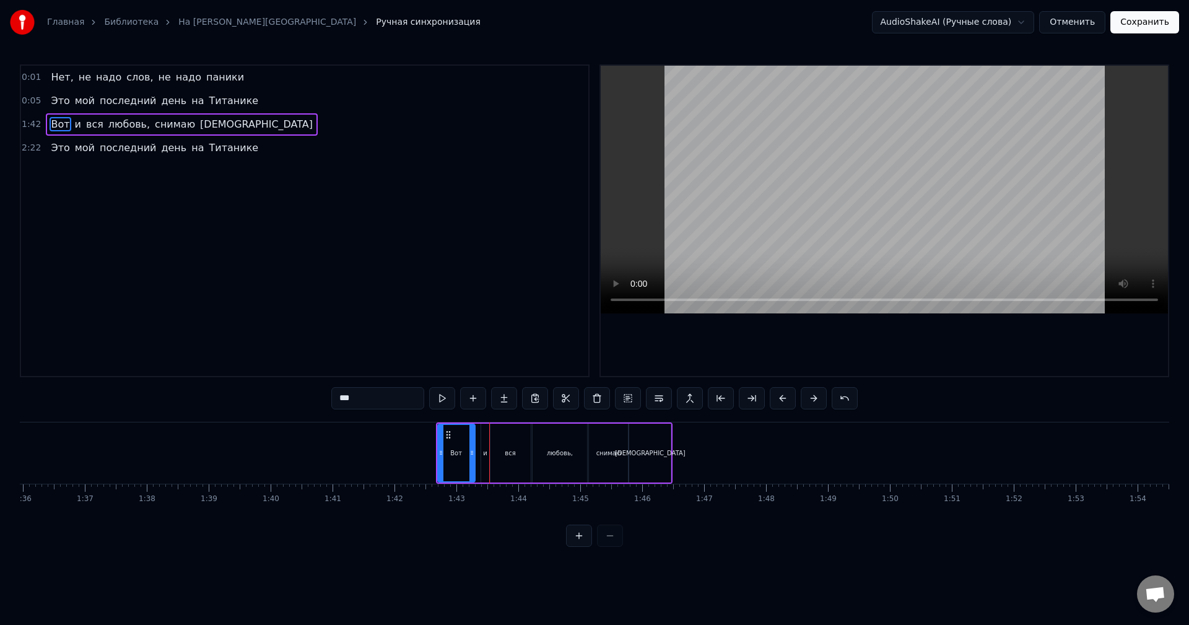
click at [786, 400] on button at bounding box center [783, 398] width 26 height 22
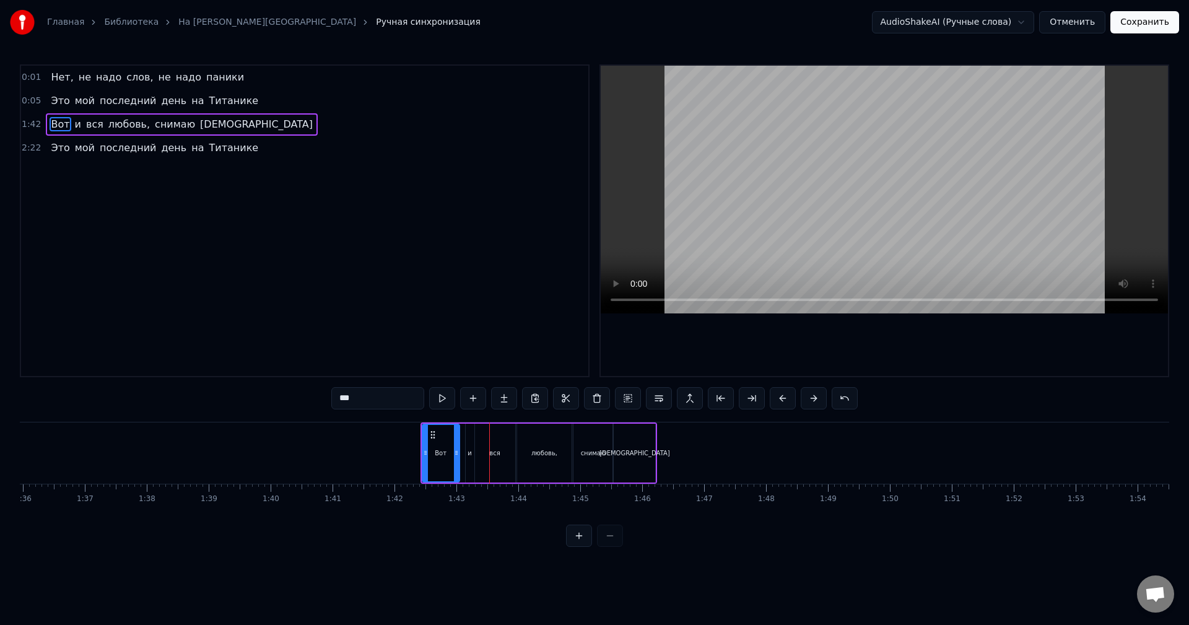
click at [786, 400] on button at bounding box center [783, 398] width 26 height 22
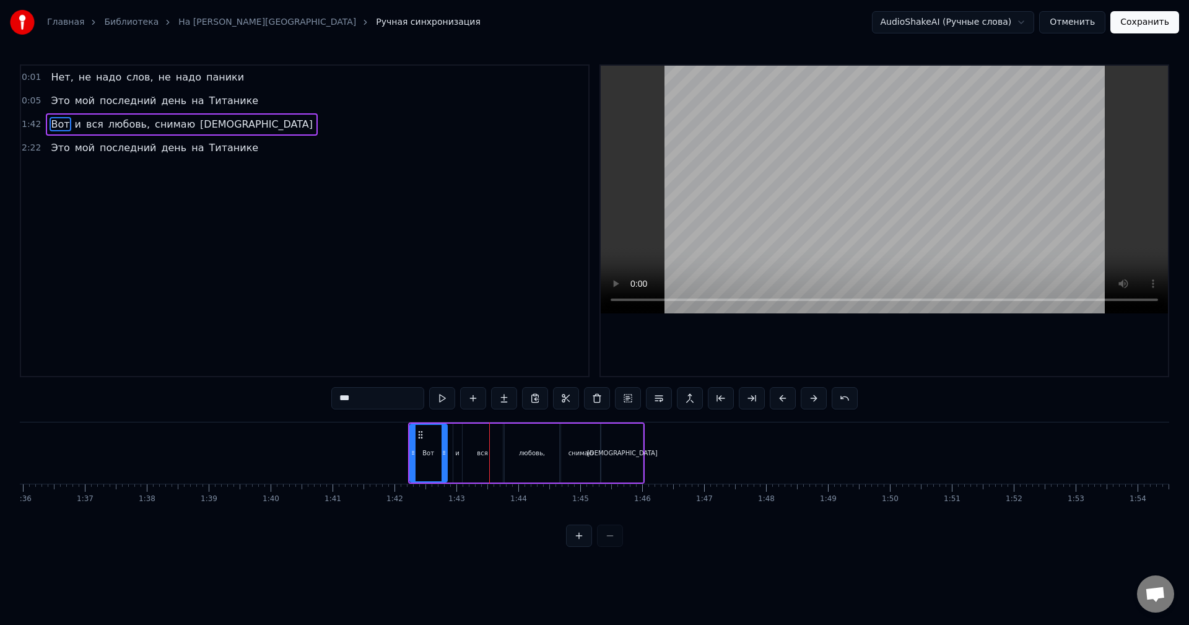
click at [786, 400] on button at bounding box center [783, 398] width 26 height 22
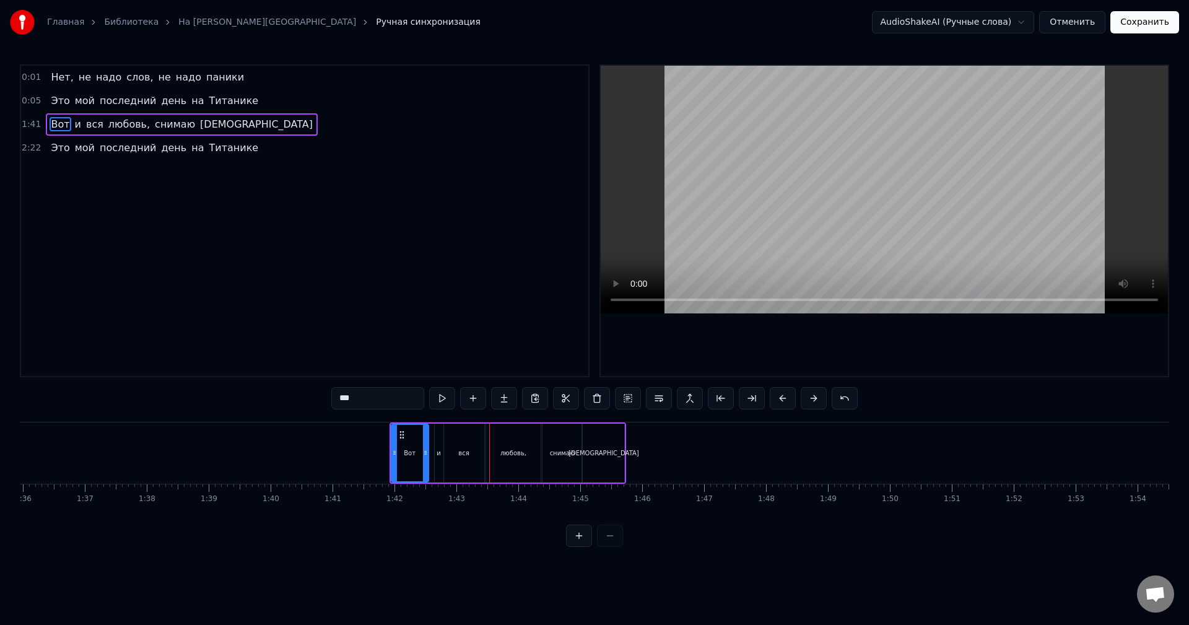
click at [786, 400] on button at bounding box center [783, 398] width 26 height 22
click at [785, 398] on button at bounding box center [783, 398] width 26 height 22
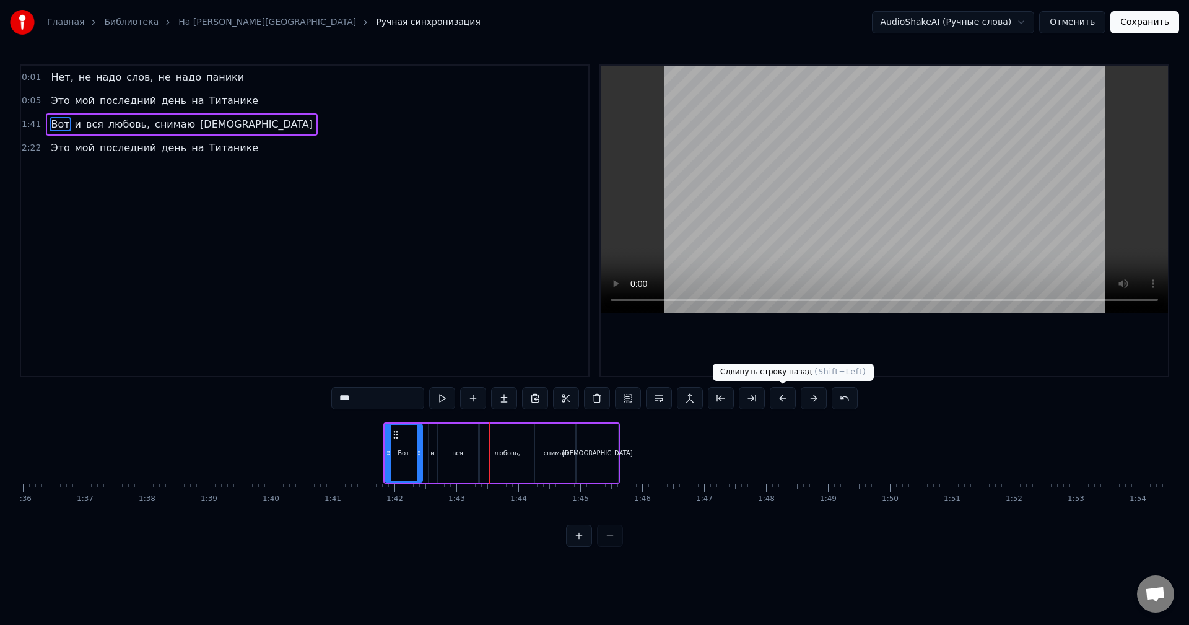
click at [785, 398] on button at bounding box center [783, 398] width 26 height 22
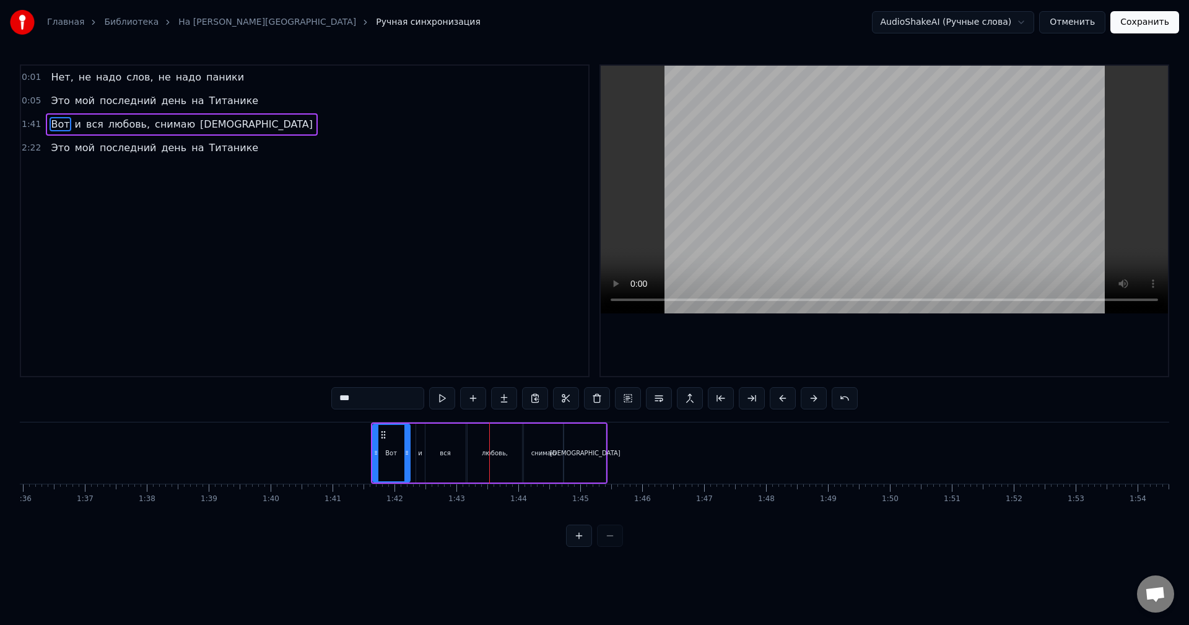
click at [785, 398] on button at bounding box center [783, 398] width 26 height 22
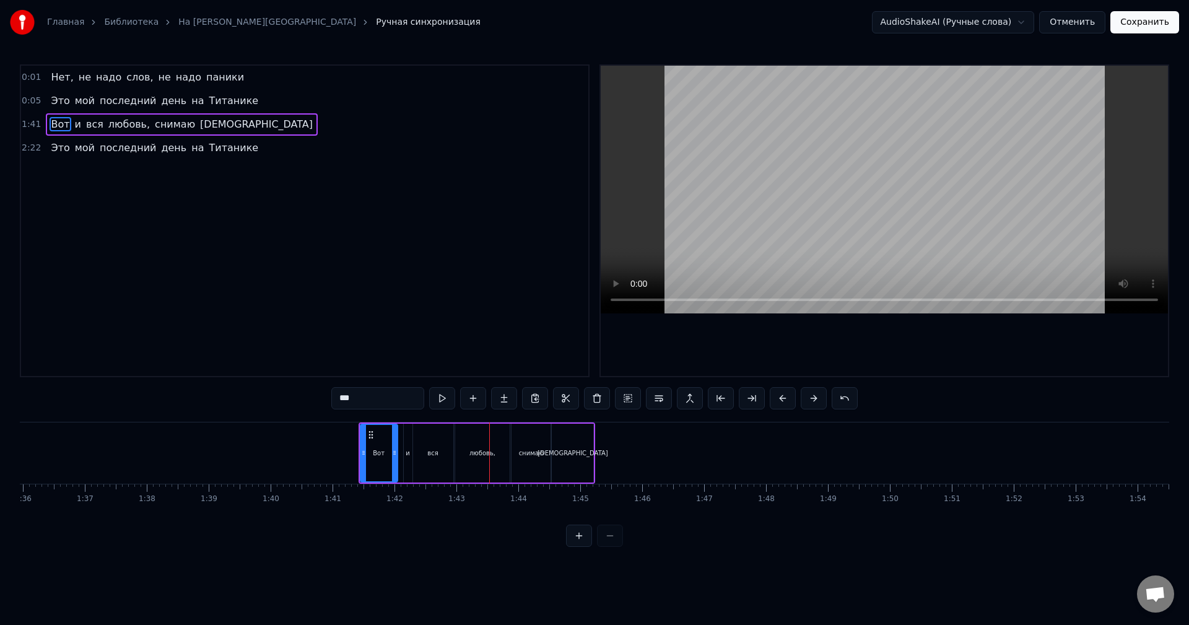
click at [785, 398] on button at bounding box center [783, 398] width 26 height 22
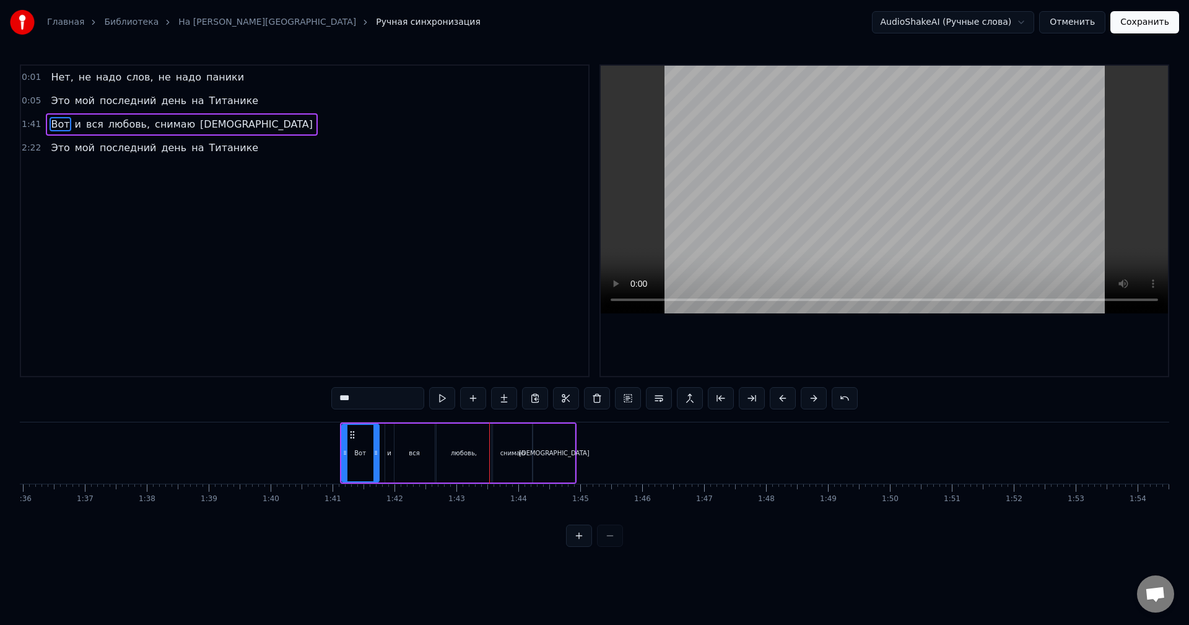
click at [785, 398] on button at bounding box center [783, 398] width 26 height 22
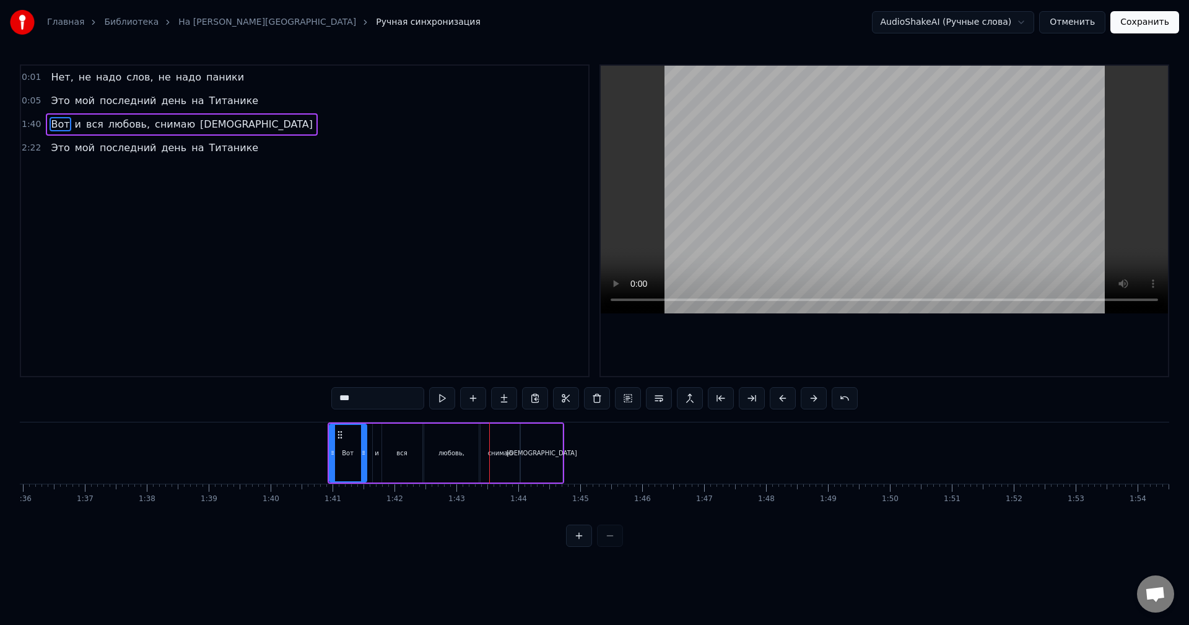
click at [785, 398] on button at bounding box center [783, 398] width 26 height 22
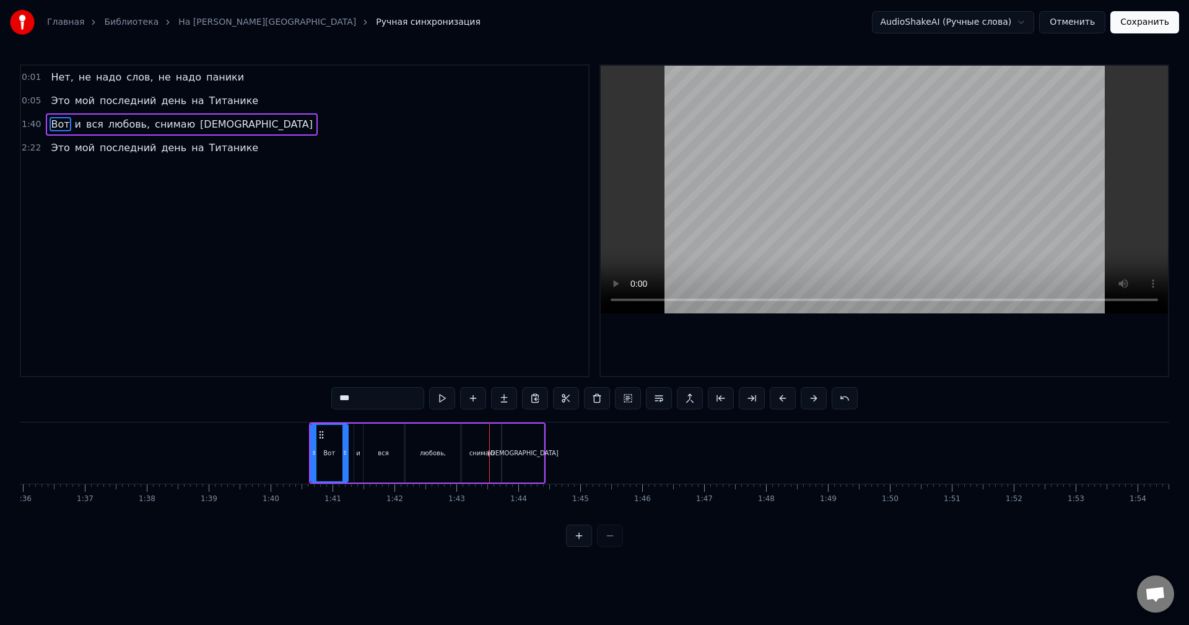
click at [785, 398] on button at bounding box center [783, 398] width 26 height 22
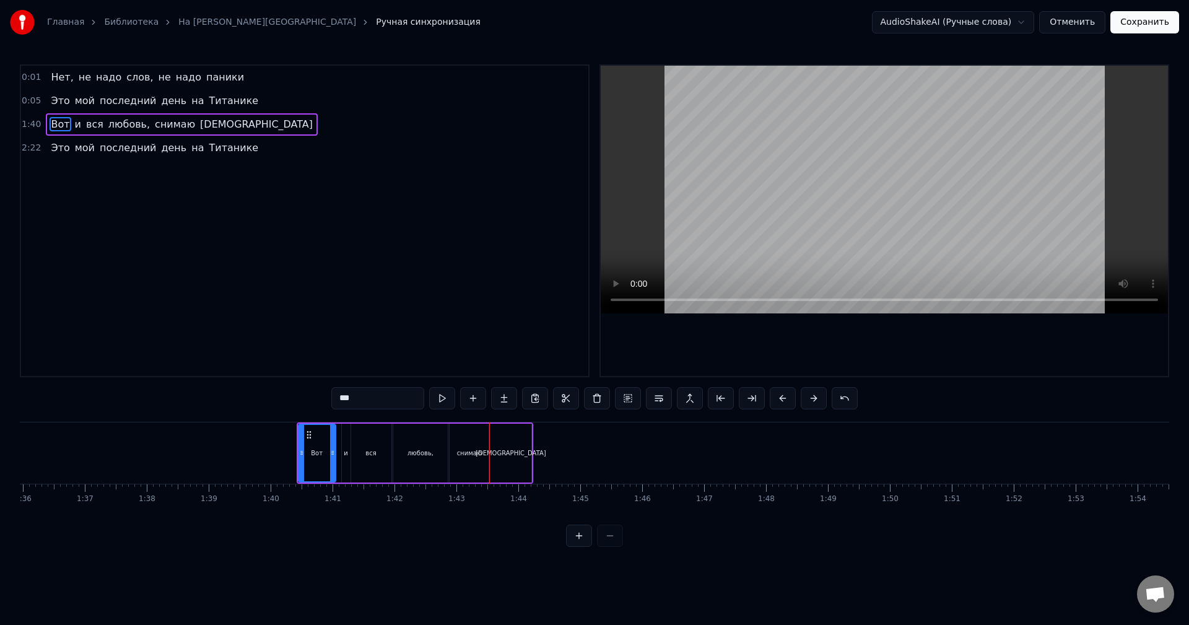
click at [785, 398] on button at bounding box center [783, 398] width 26 height 22
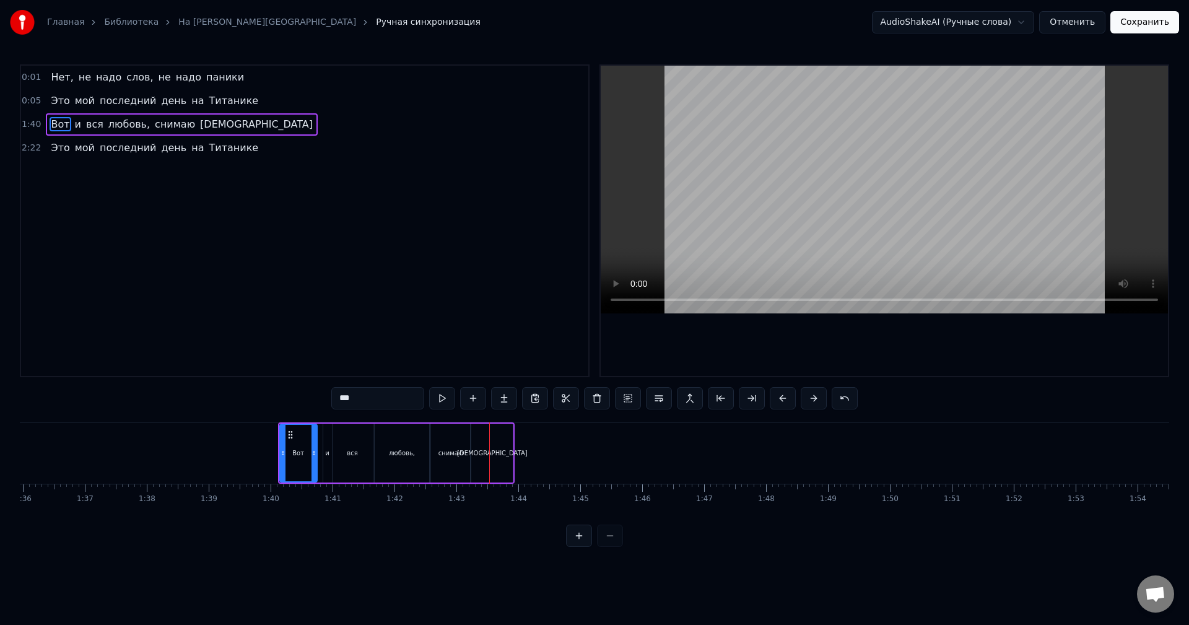
click at [785, 398] on button at bounding box center [783, 398] width 26 height 22
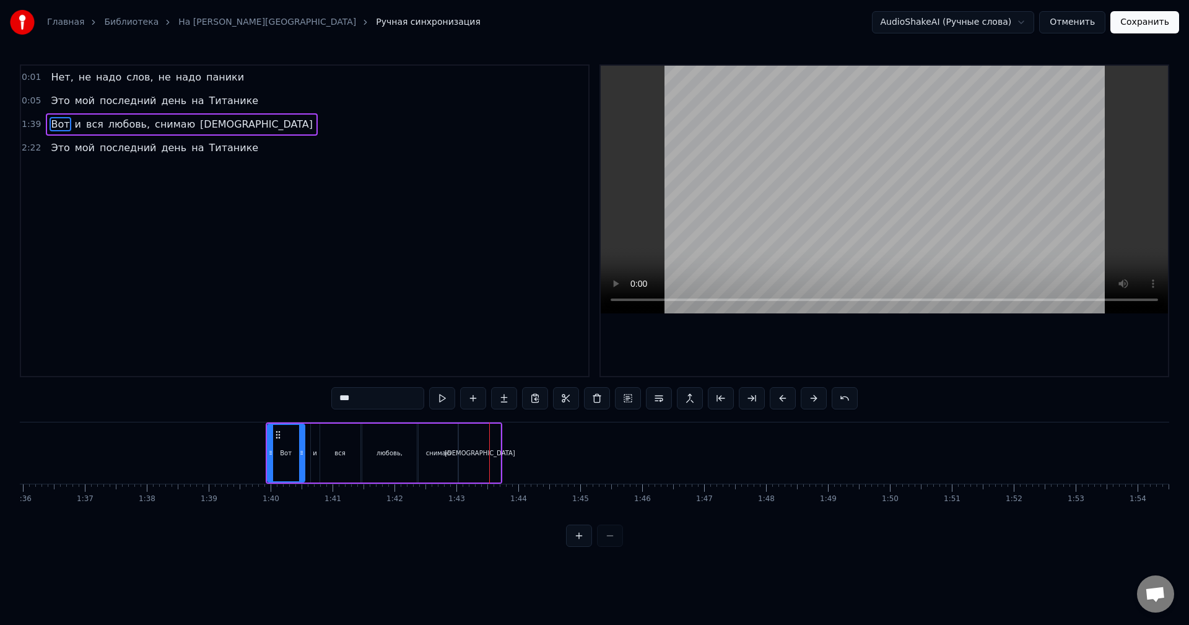
click at [785, 398] on button at bounding box center [783, 398] width 26 height 22
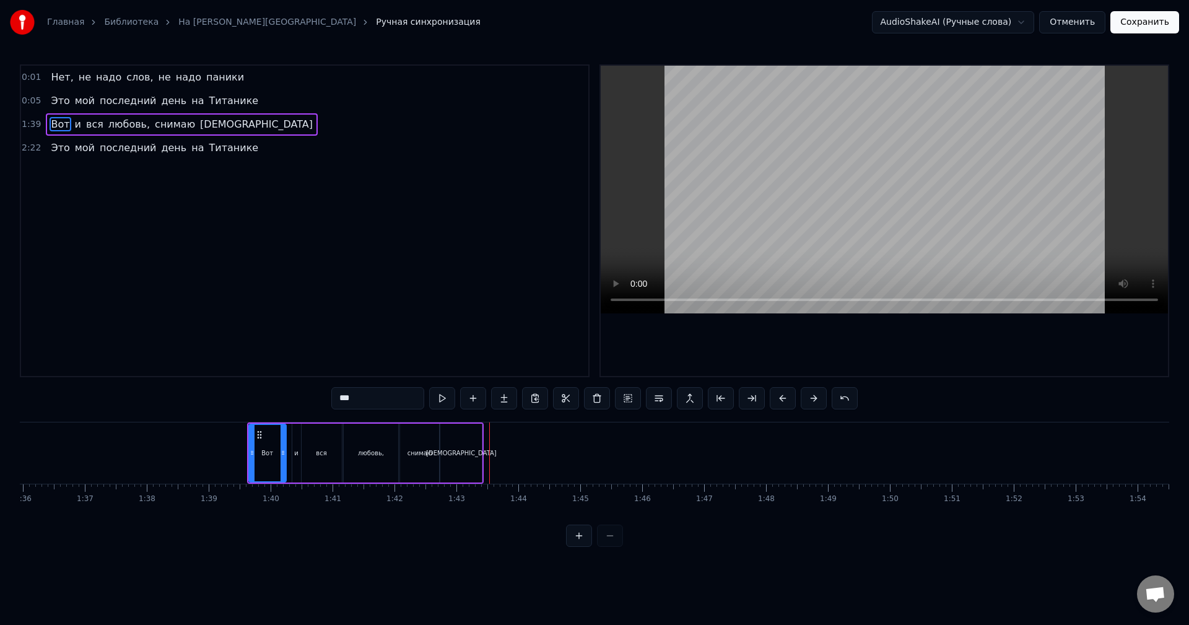
click at [785, 398] on button at bounding box center [783, 398] width 26 height 22
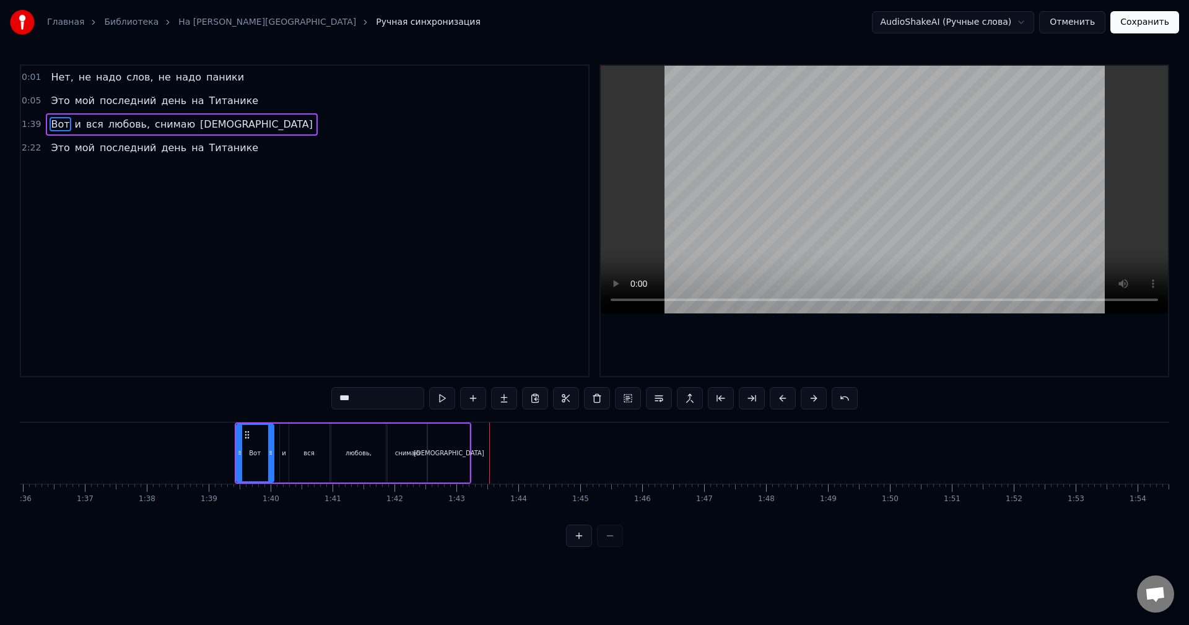
click at [785, 398] on button at bounding box center [783, 398] width 26 height 22
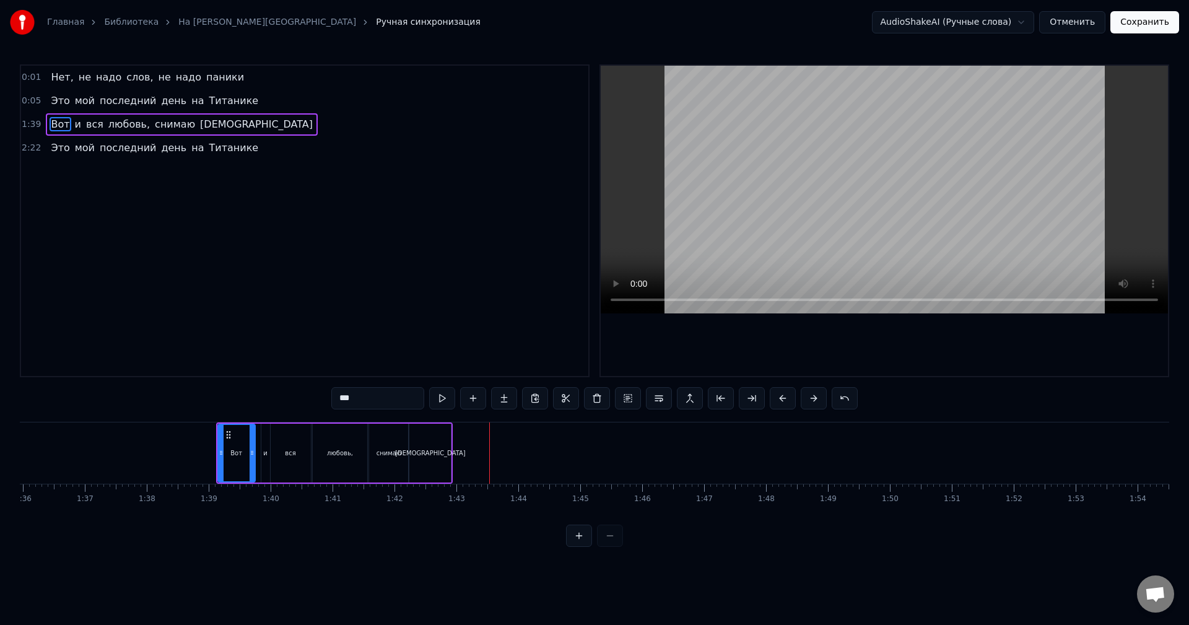
click at [785, 398] on button at bounding box center [783, 398] width 26 height 22
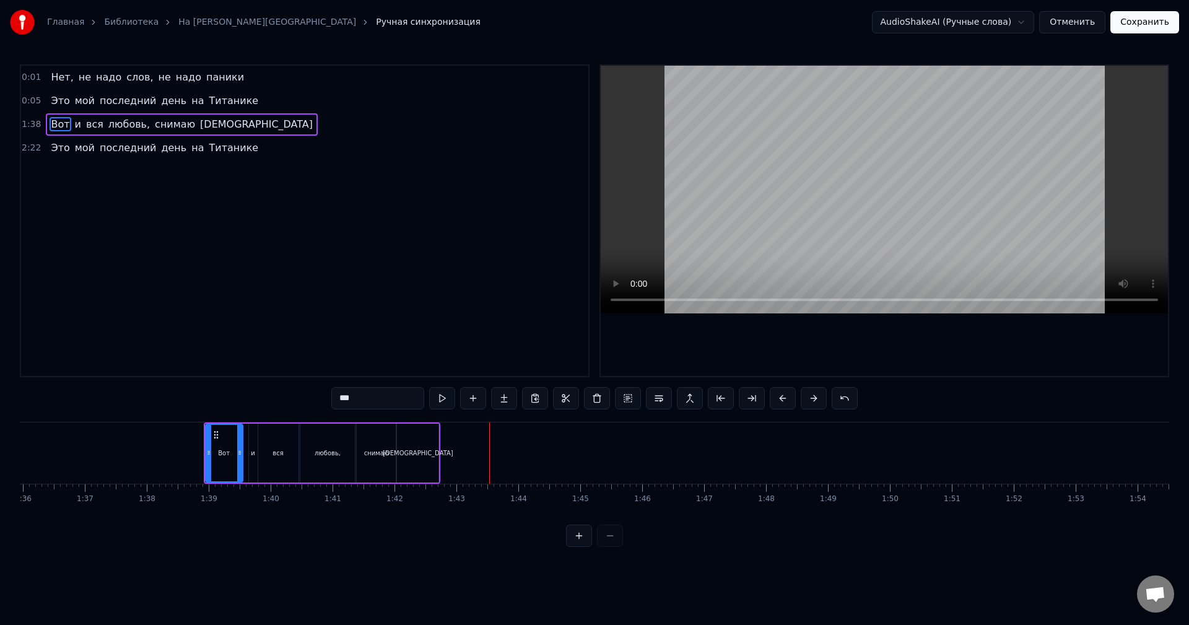
click at [785, 398] on button at bounding box center [783, 398] width 26 height 22
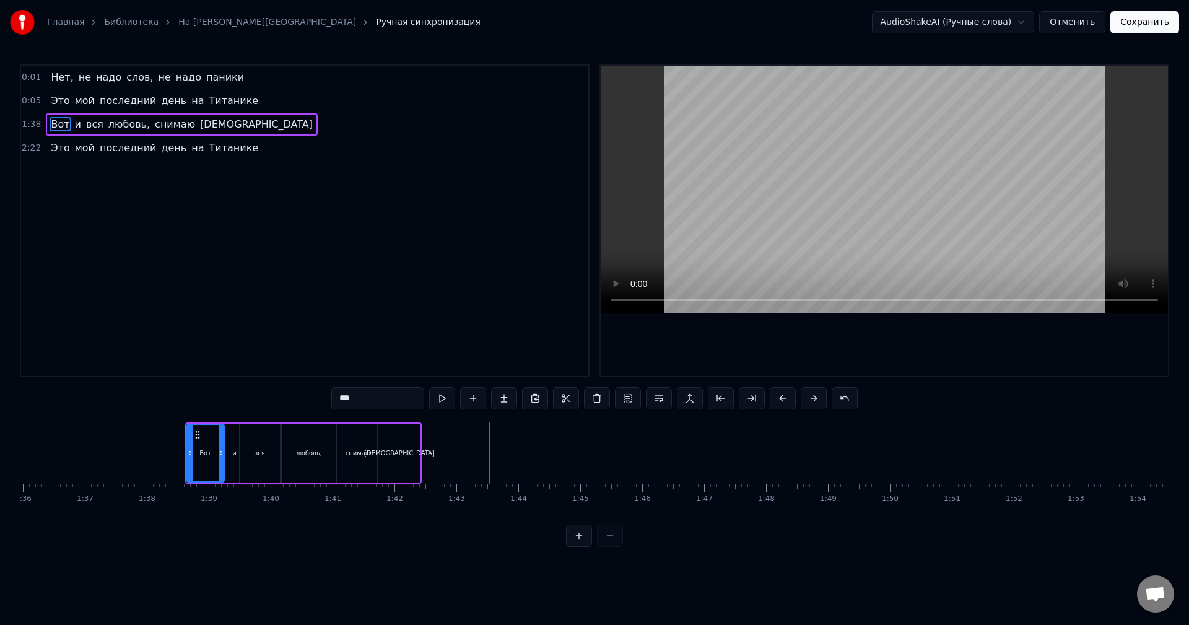
click at [785, 398] on button at bounding box center [783, 398] width 26 height 22
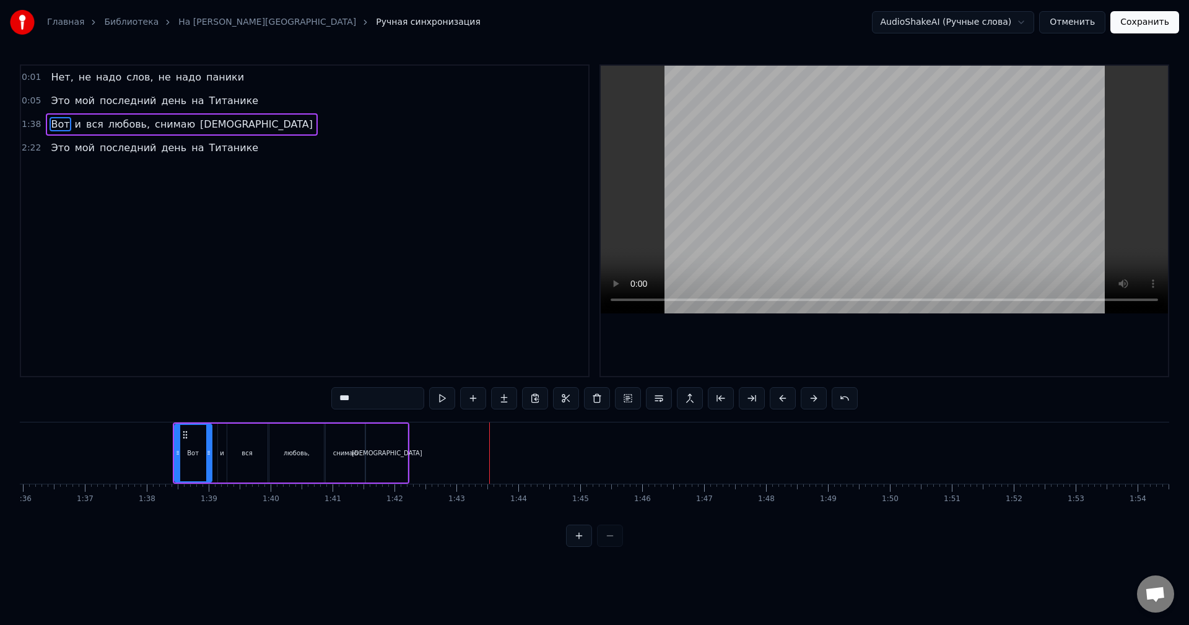
click at [785, 398] on button at bounding box center [783, 398] width 26 height 22
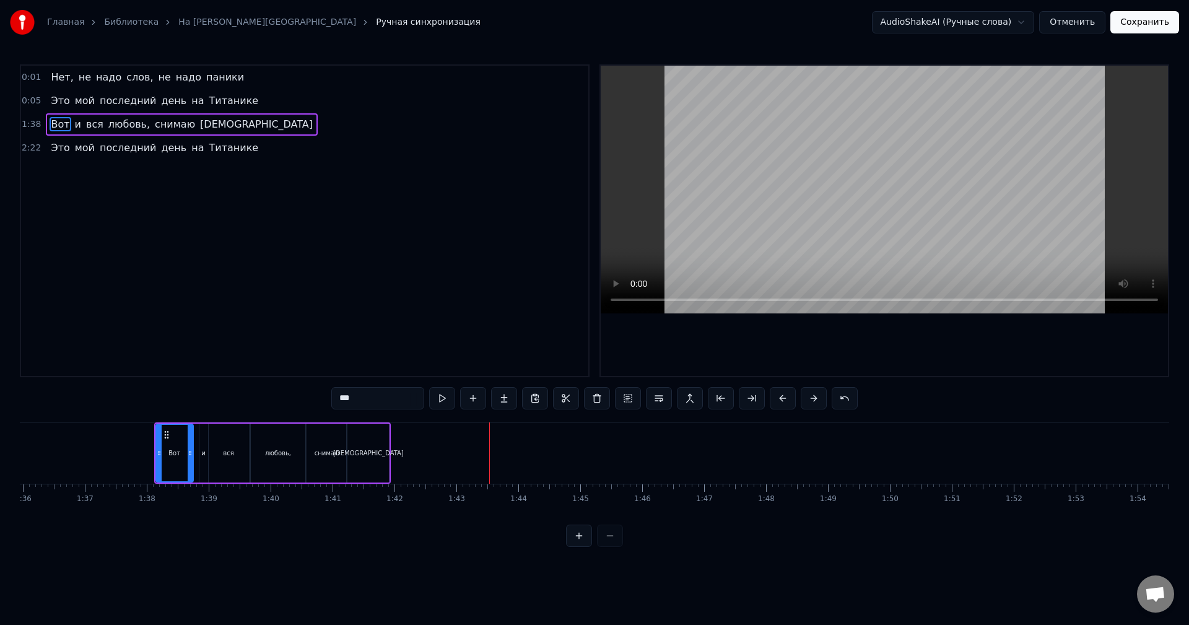
click at [785, 398] on button at bounding box center [783, 398] width 26 height 22
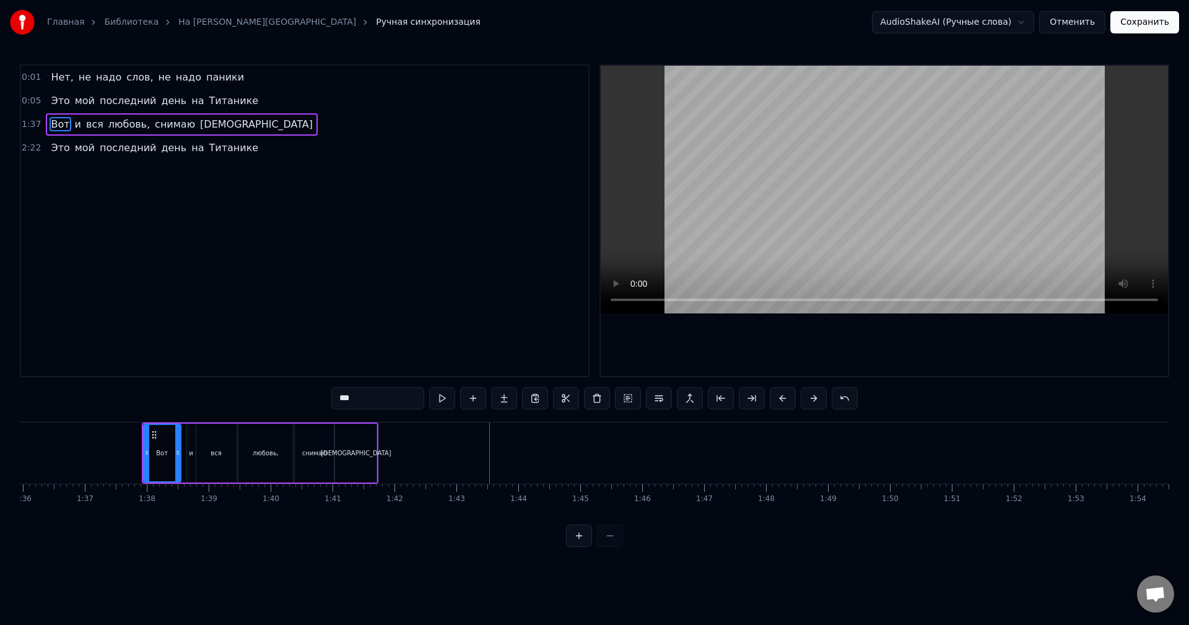
click at [785, 398] on button at bounding box center [783, 398] width 26 height 22
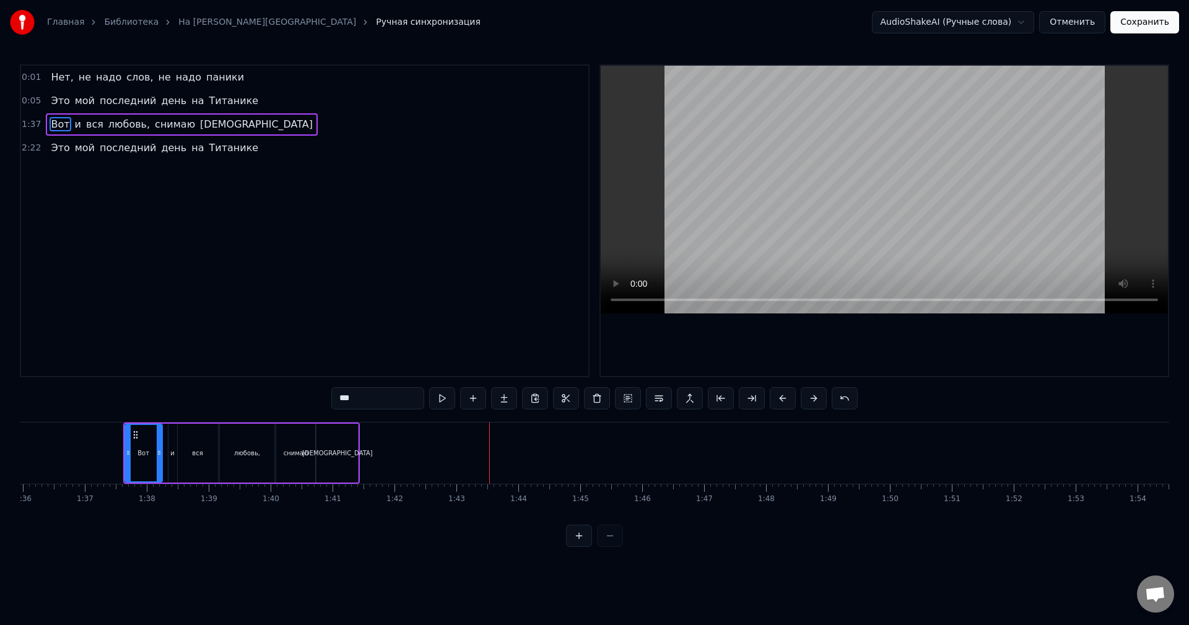
click at [785, 398] on button at bounding box center [783, 398] width 26 height 22
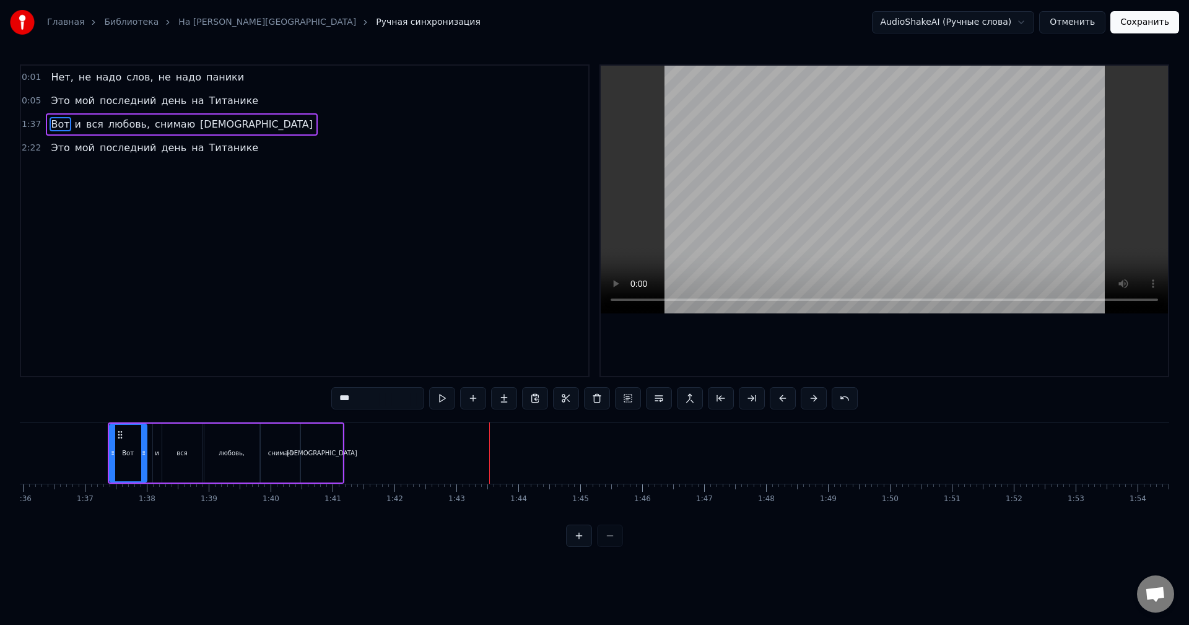
click at [785, 398] on button at bounding box center [783, 398] width 26 height 22
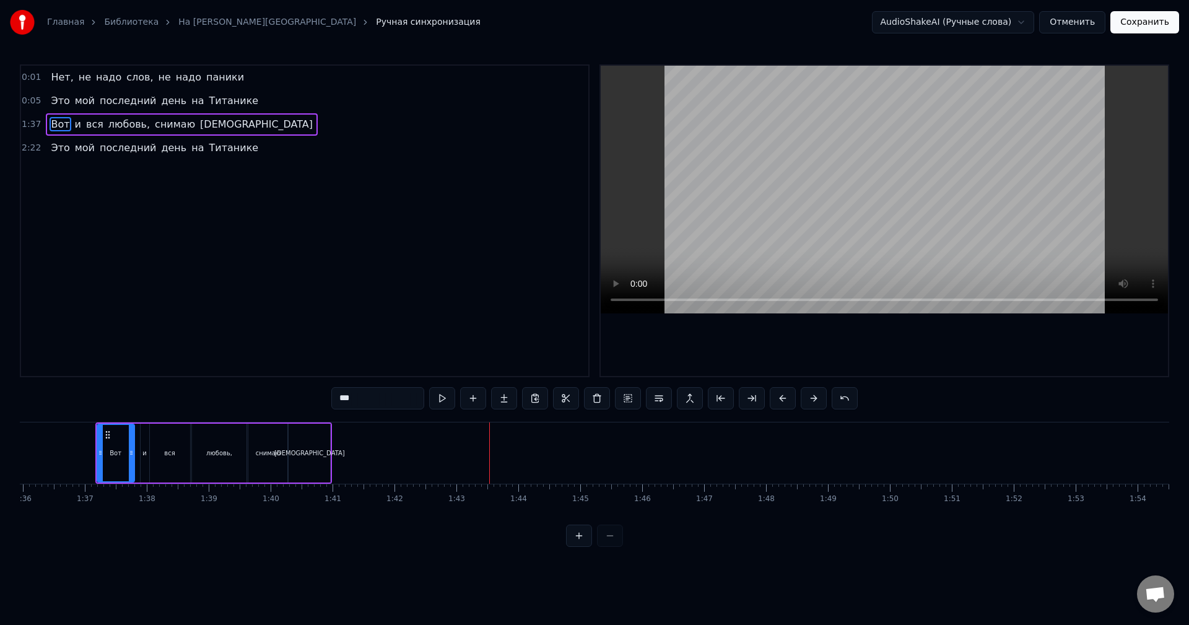
click at [785, 398] on button at bounding box center [783, 398] width 26 height 22
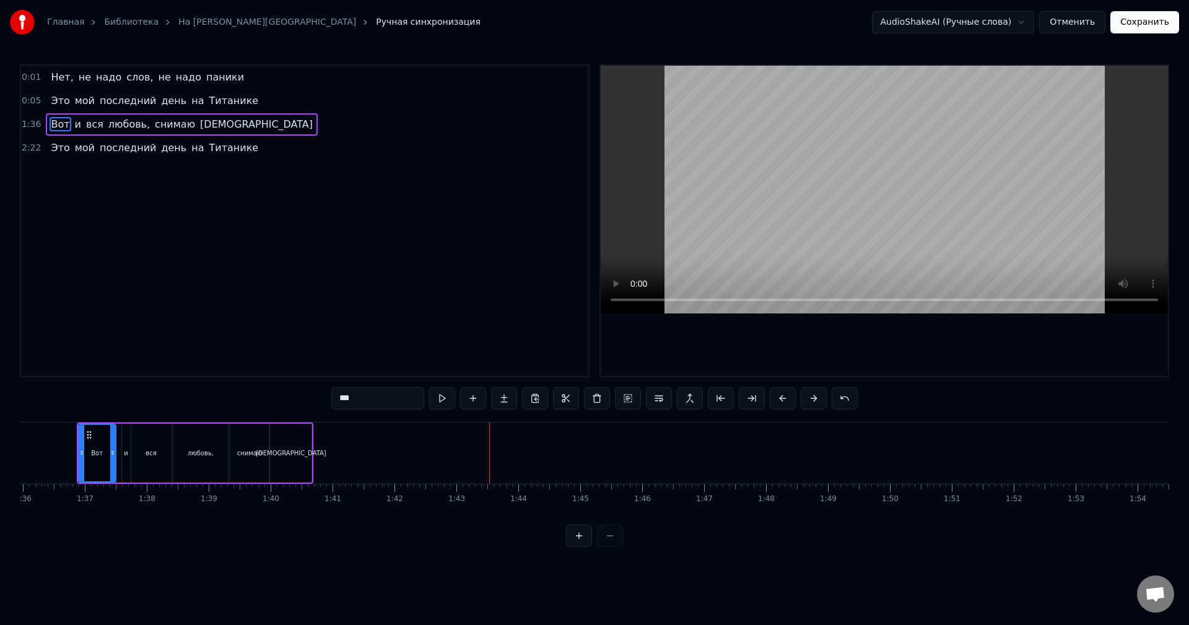
click at [785, 398] on button at bounding box center [783, 398] width 26 height 22
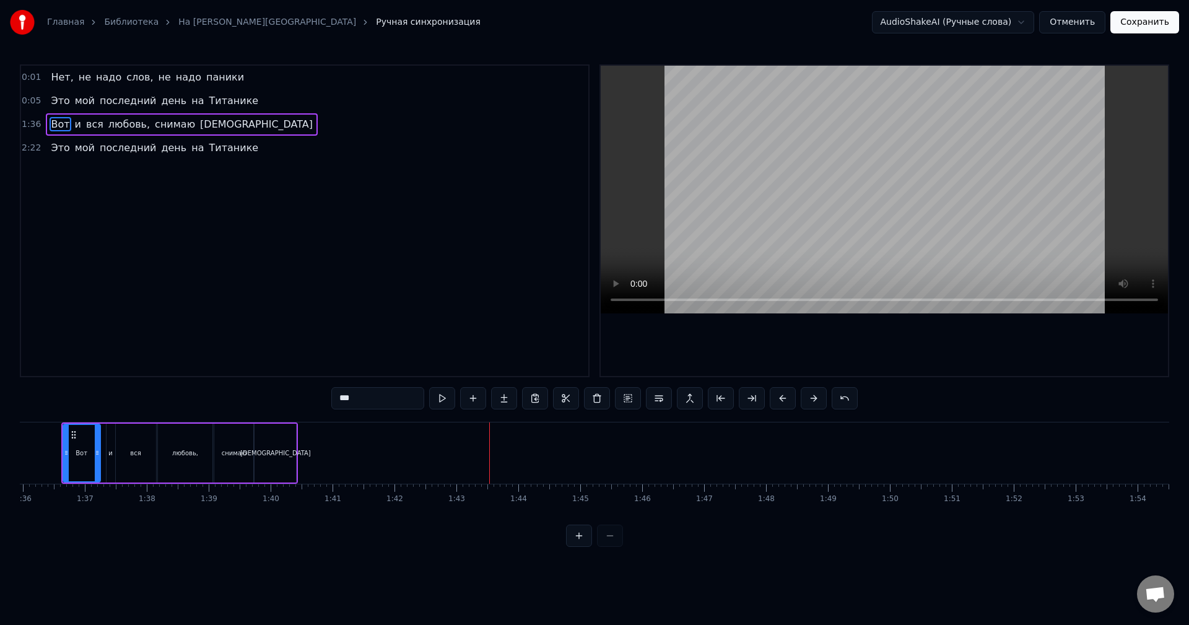
click at [785, 398] on button at bounding box center [783, 398] width 26 height 22
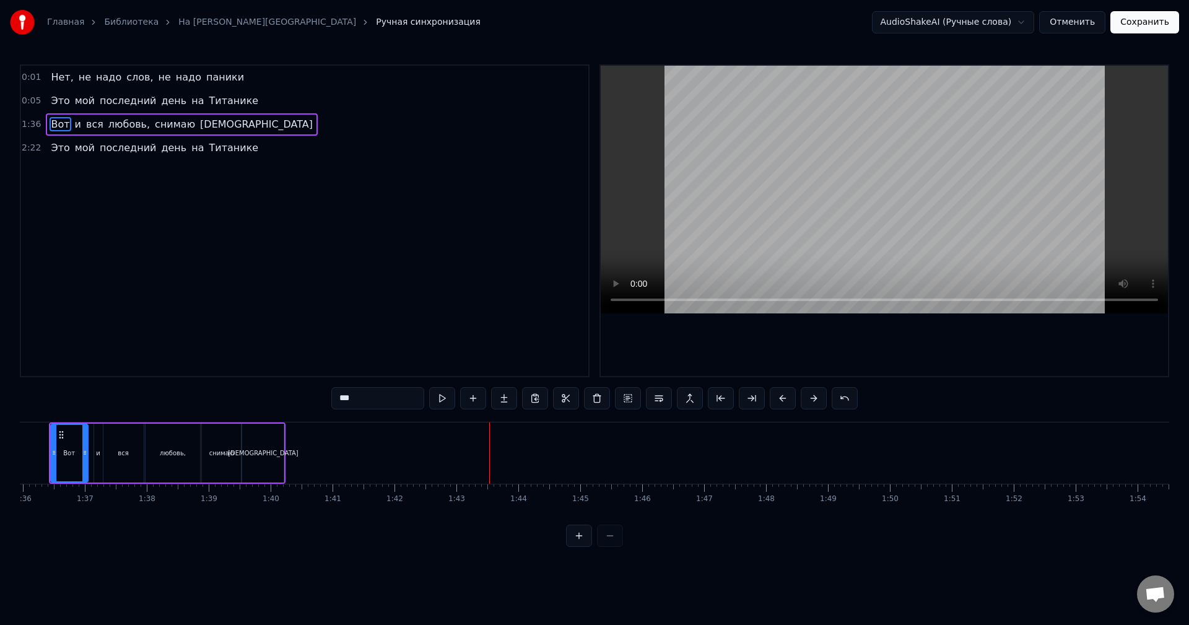
click at [785, 398] on button at bounding box center [783, 398] width 26 height 22
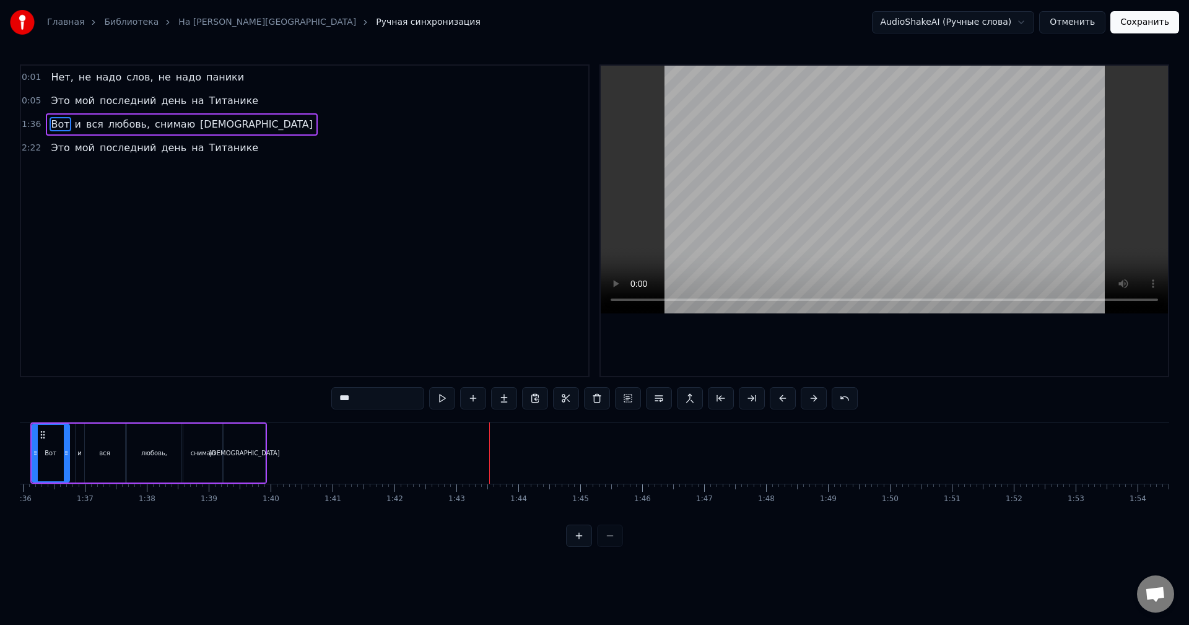
click at [785, 398] on button at bounding box center [783, 398] width 26 height 22
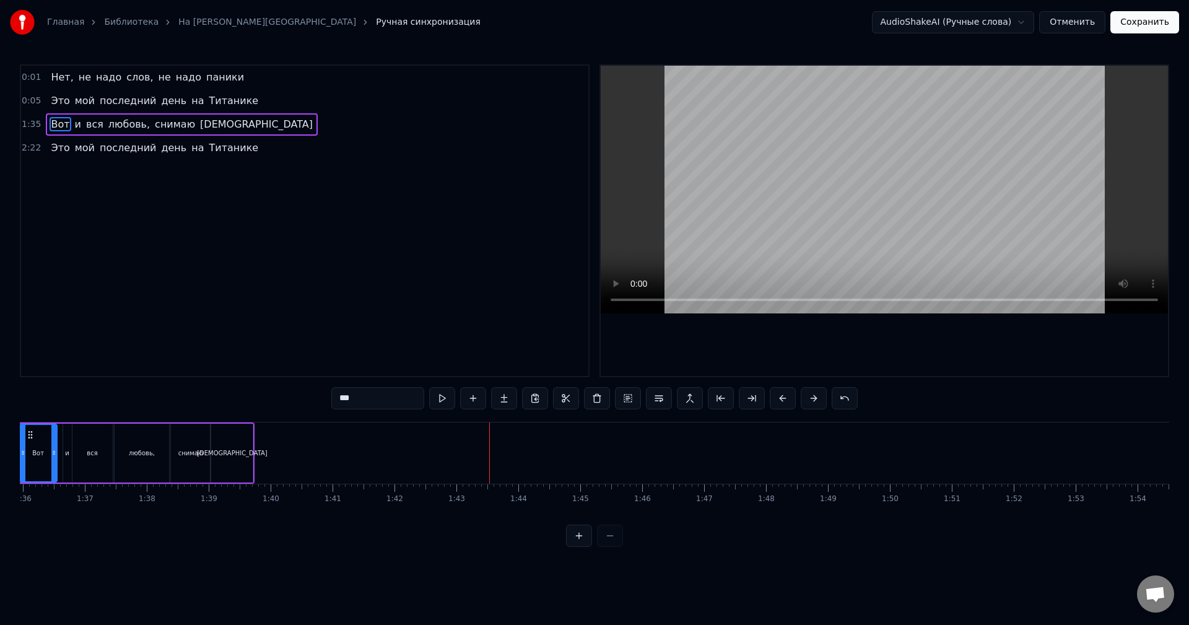
click at [785, 398] on button at bounding box center [783, 398] width 26 height 22
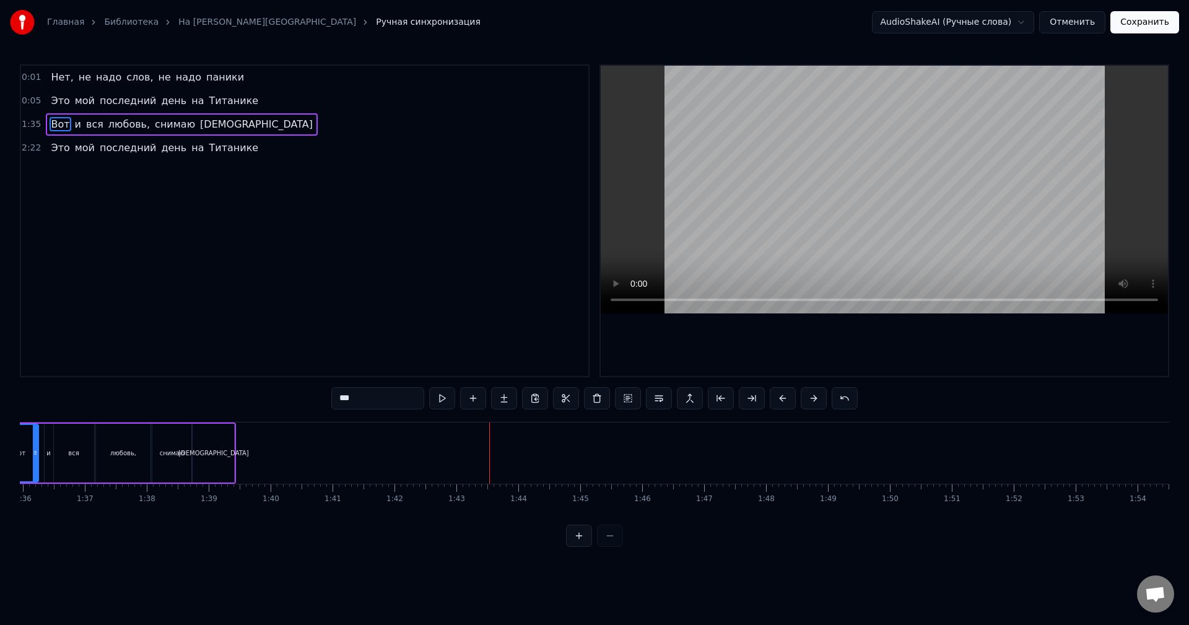
click at [785, 398] on button at bounding box center [783, 398] width 26 height 22
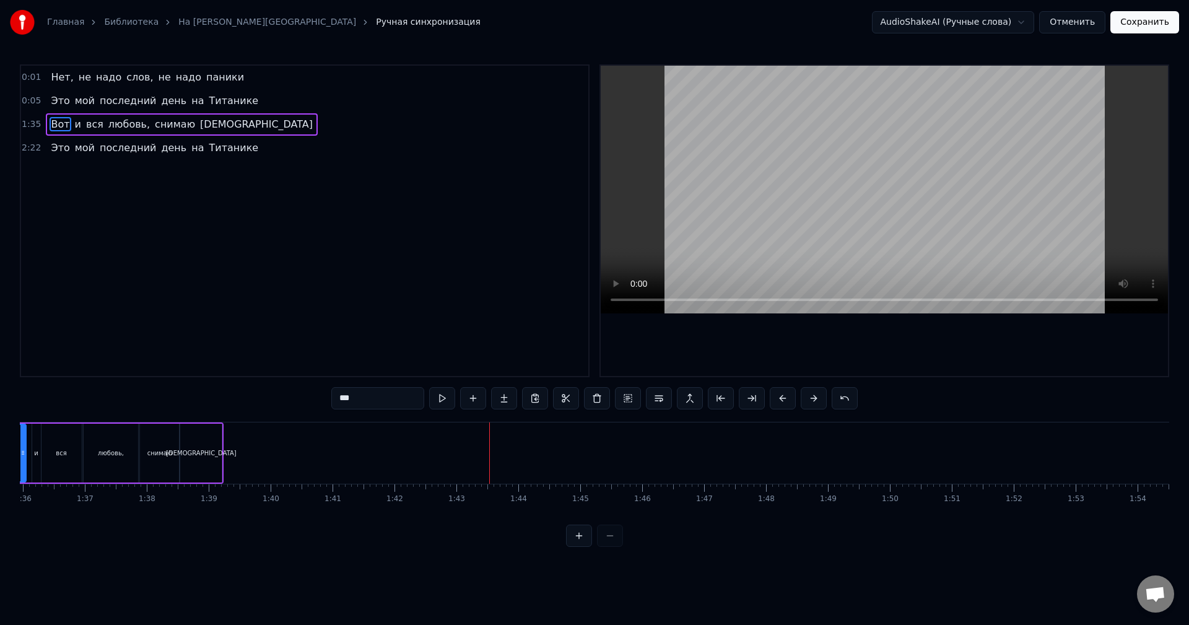
click at [785, 398] on button at bounding box center [783, 398] width 26 height 22
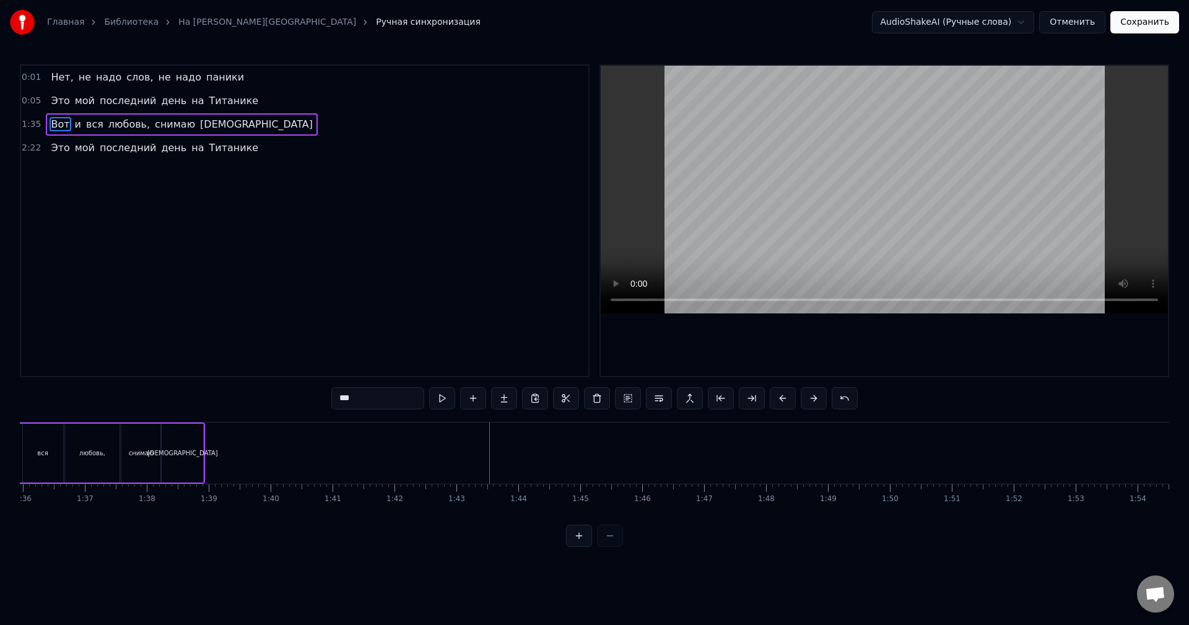
click at [785, 398] on button at bounding box center [783, 398] width 26 height 22
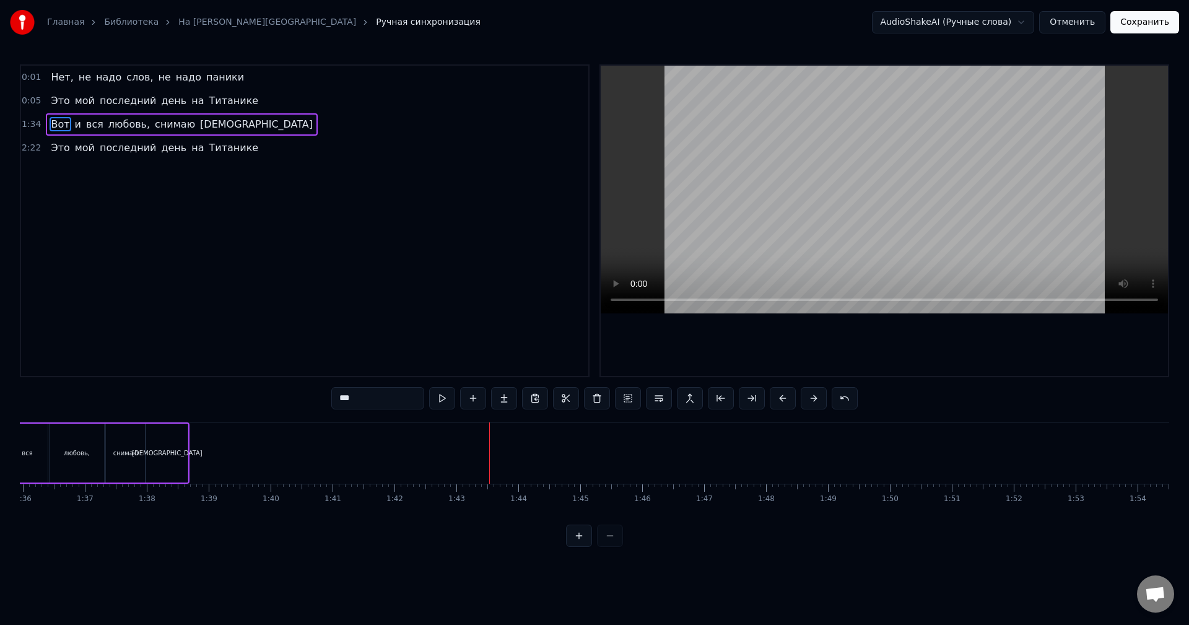
click at [785, 398] on button at bounding box center [783, 398] width 26 height 22
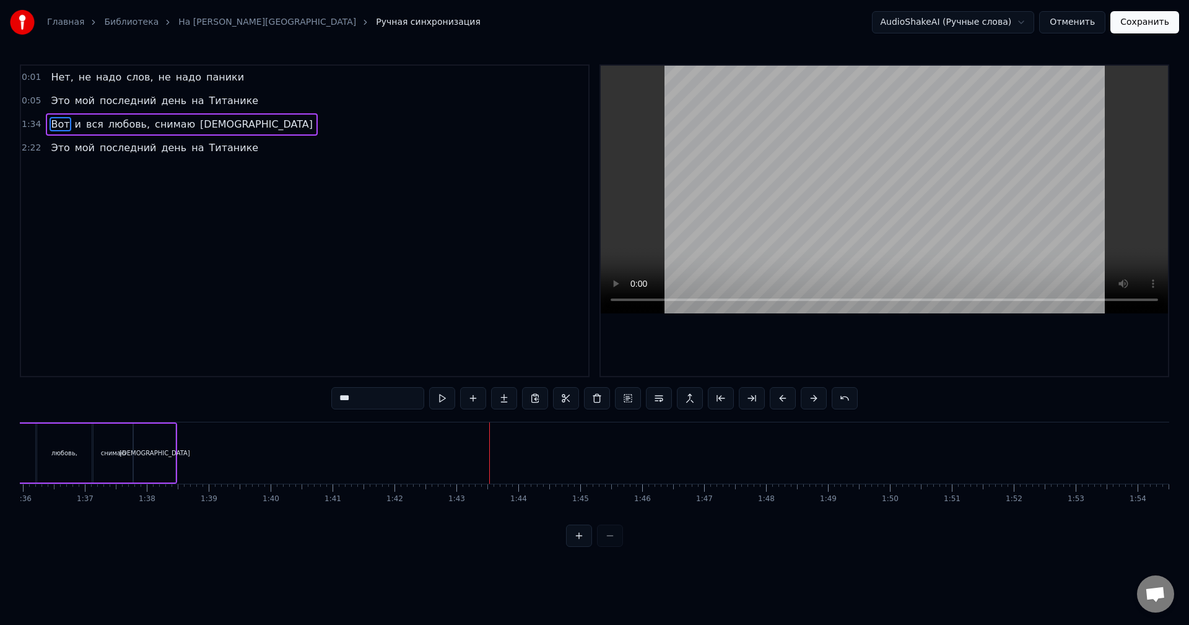
click at [785, 398] on button at bounding box center [783, 398] width 26 height 22
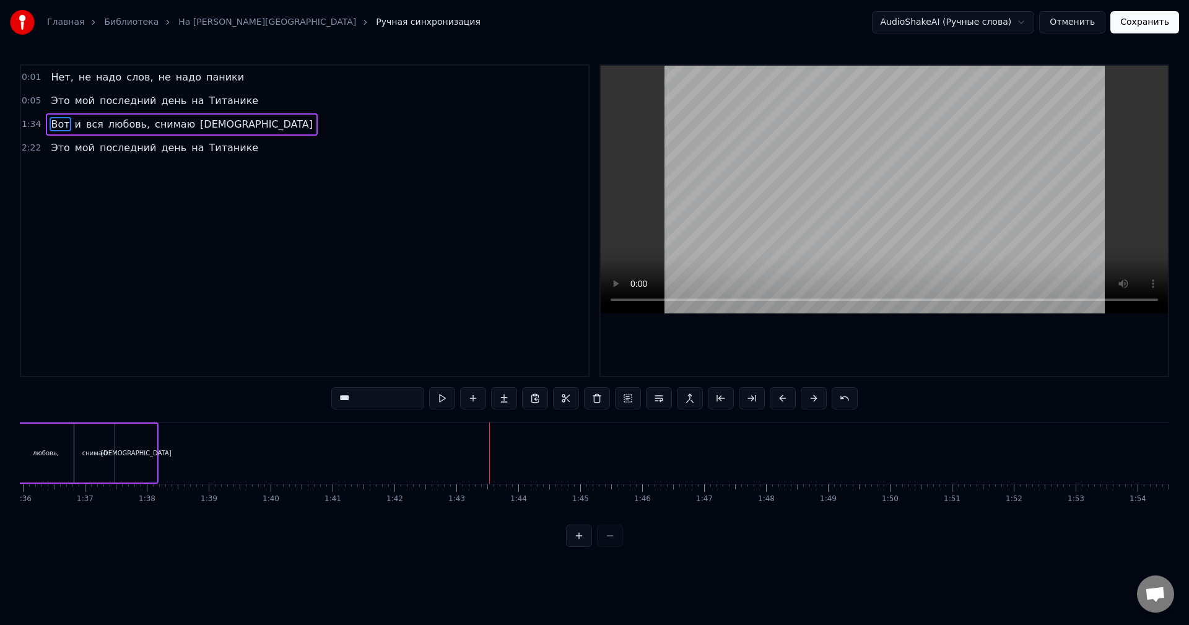
click at [785, 398] on button at bounding box center [783, 398] width 26 height 22
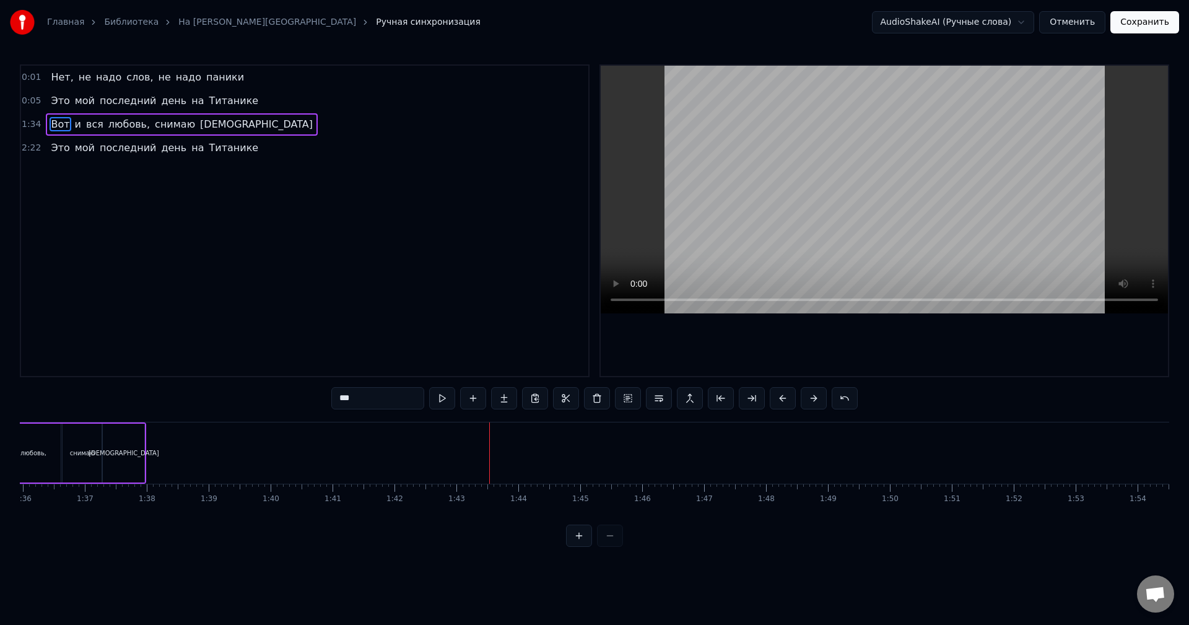
click at [785, 398] on button at bounding box center [783, 398] width 26 height 22
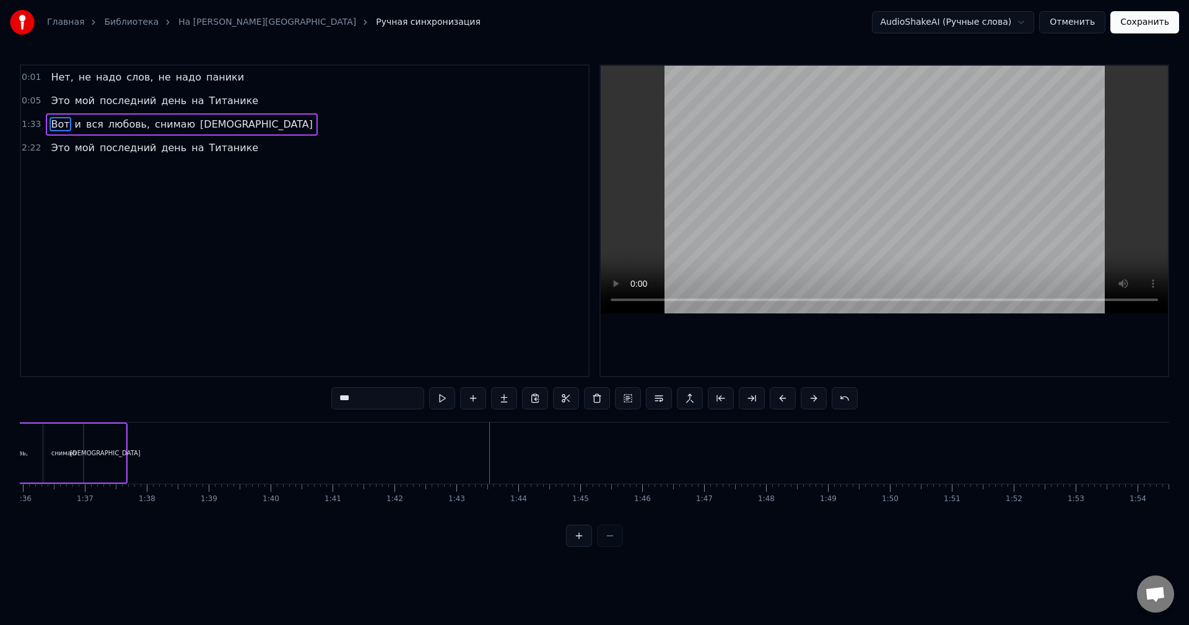
click at [785, 398] on button at bounding box center [783, 398] width 26 height 22
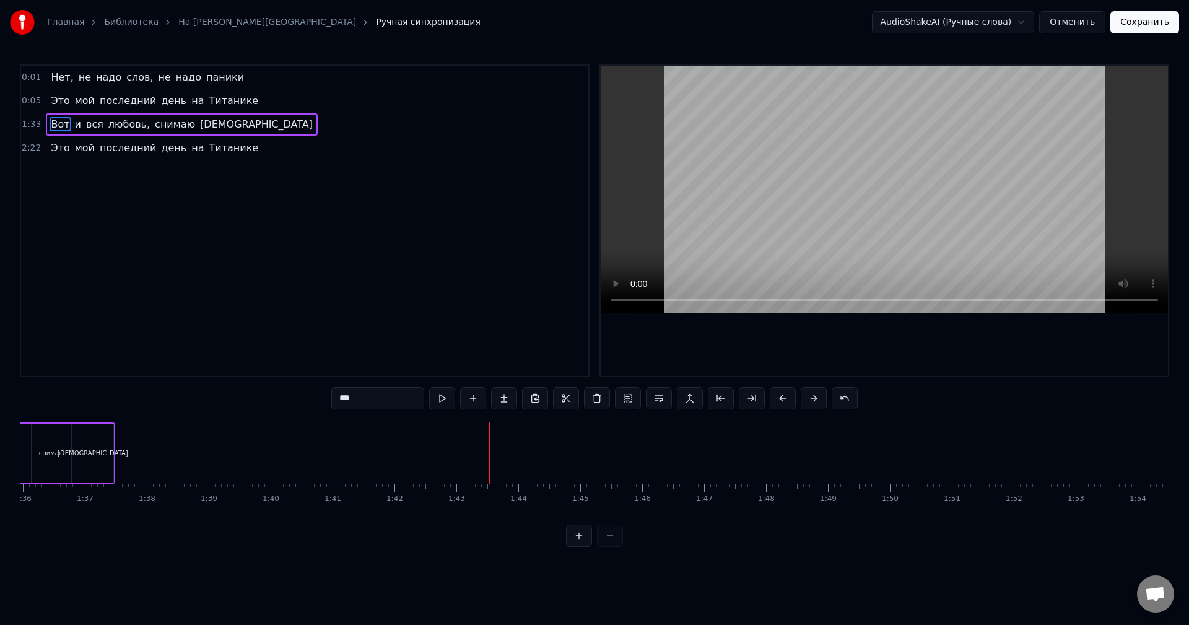
click at [785, 398] on button at bounding box center [783, 398] width 26 height 22
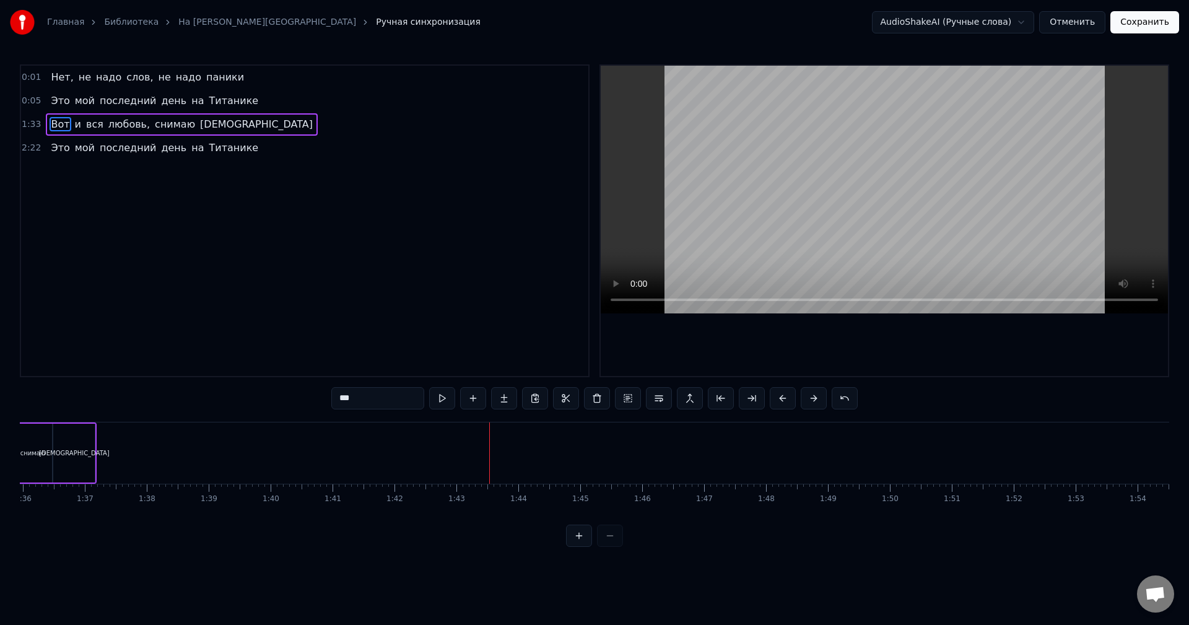
click at [785, 398] on button at bounding box center [783, 398] width 26 height 22
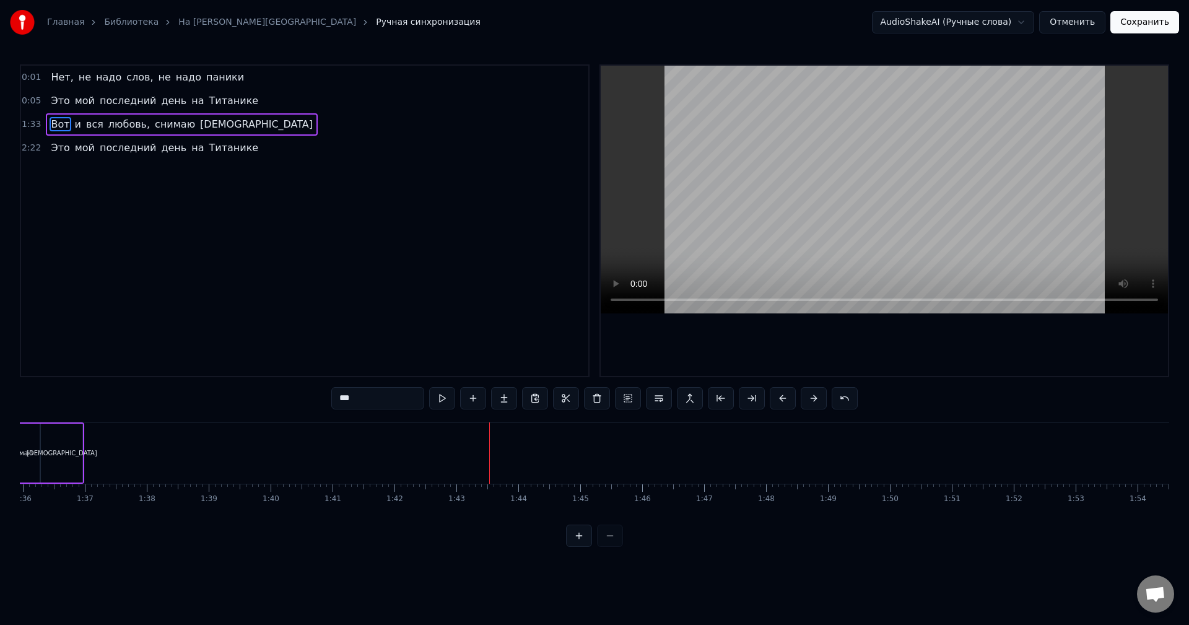
click at [785, 398] on button at bounding box center [783, 398] width 26 height 22
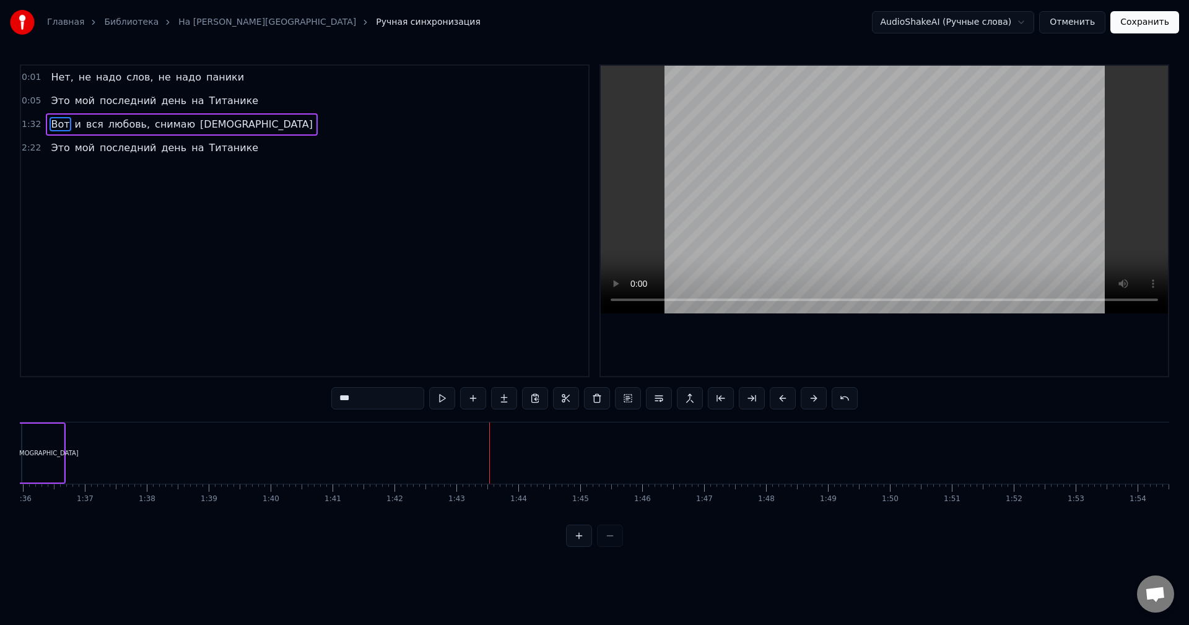
click at [785, 398] on button at bounding box center [783, 398] width 26 height 22
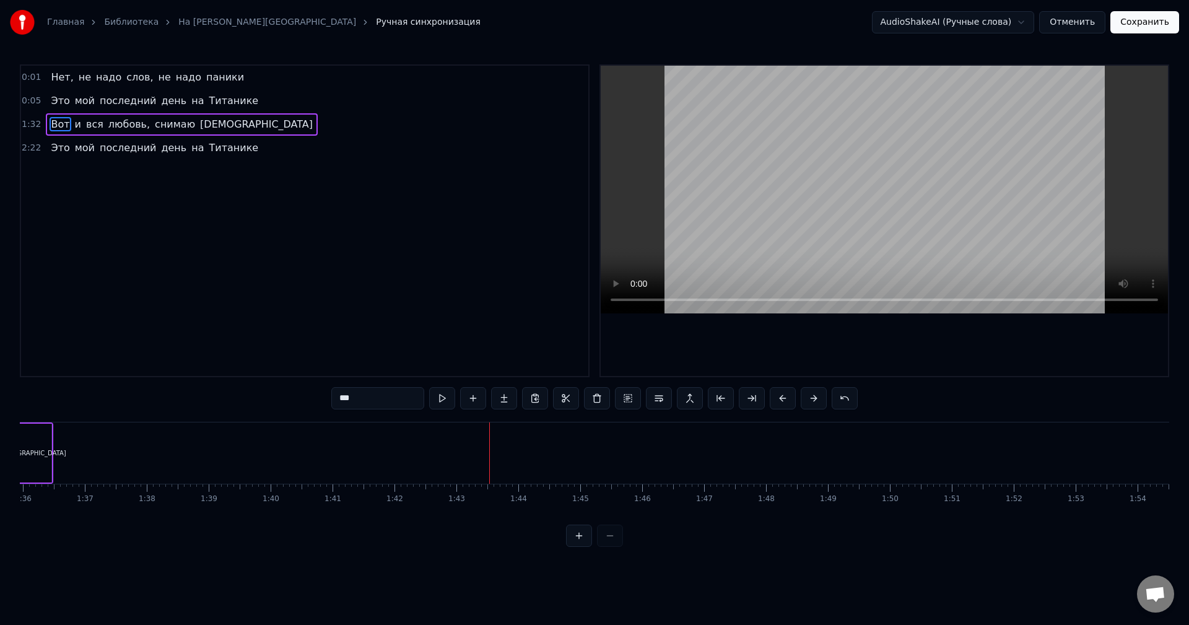
click at [785, 398] on button at bounding box center [783, 398] width 26 height 22
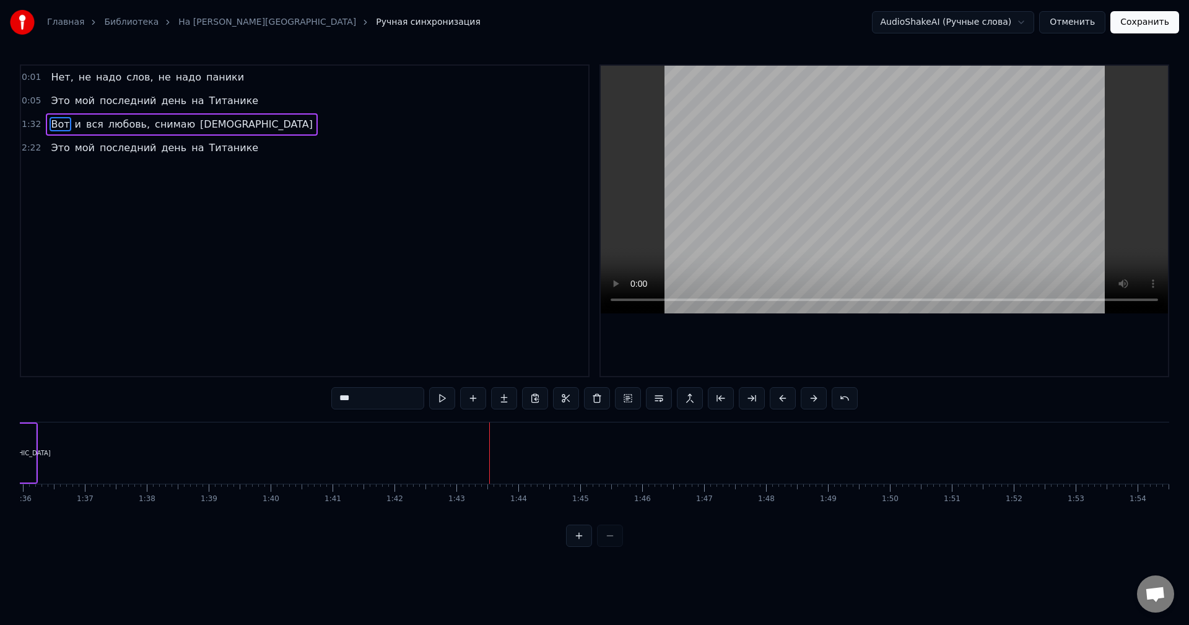
click at [785, 398] on button at bounding box center [783, 398] width 26 height 22
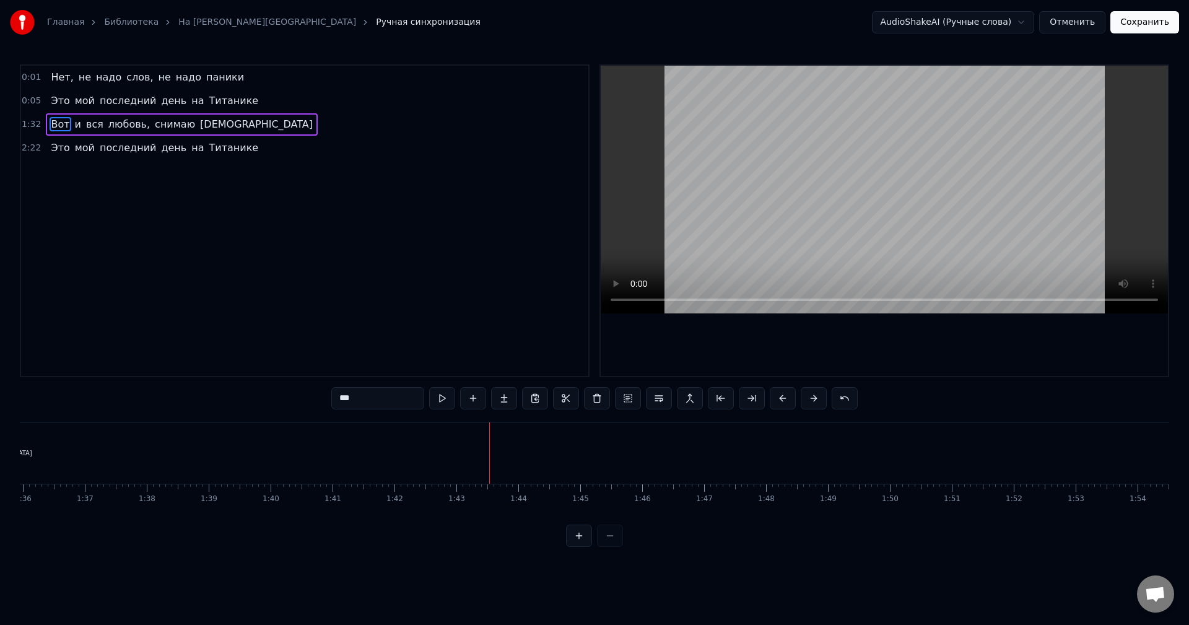
click at [785, 398] on button at bounding box center [783, 398] width 26 height 22
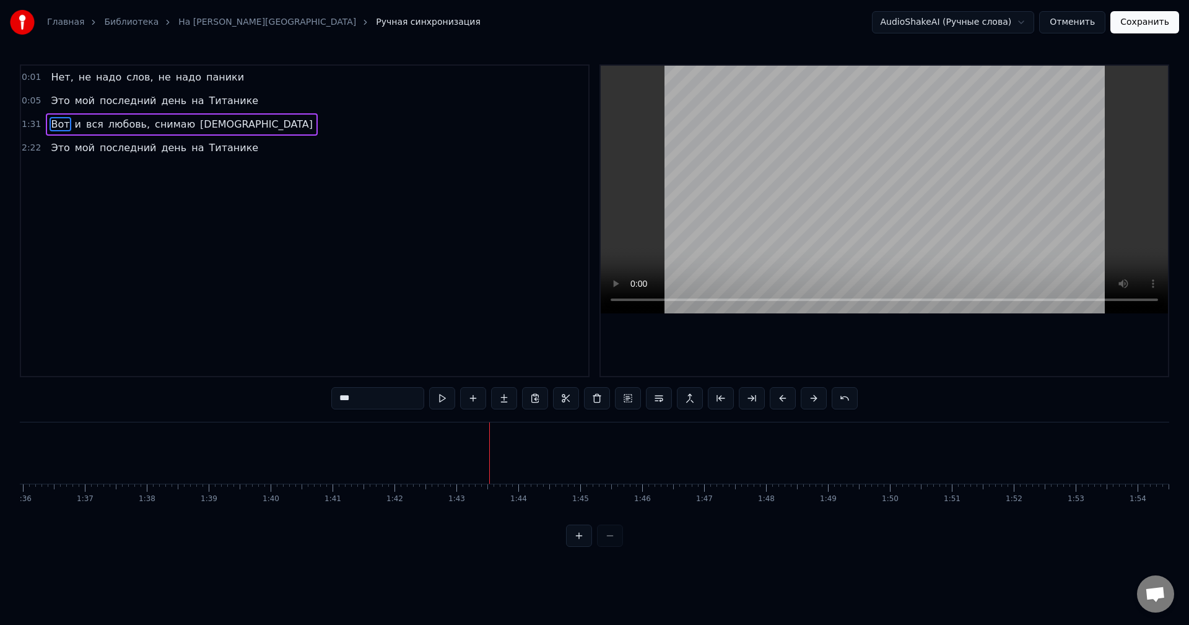
click at [785, 398] on button at bounding box center [783, 398] width 26 height 22
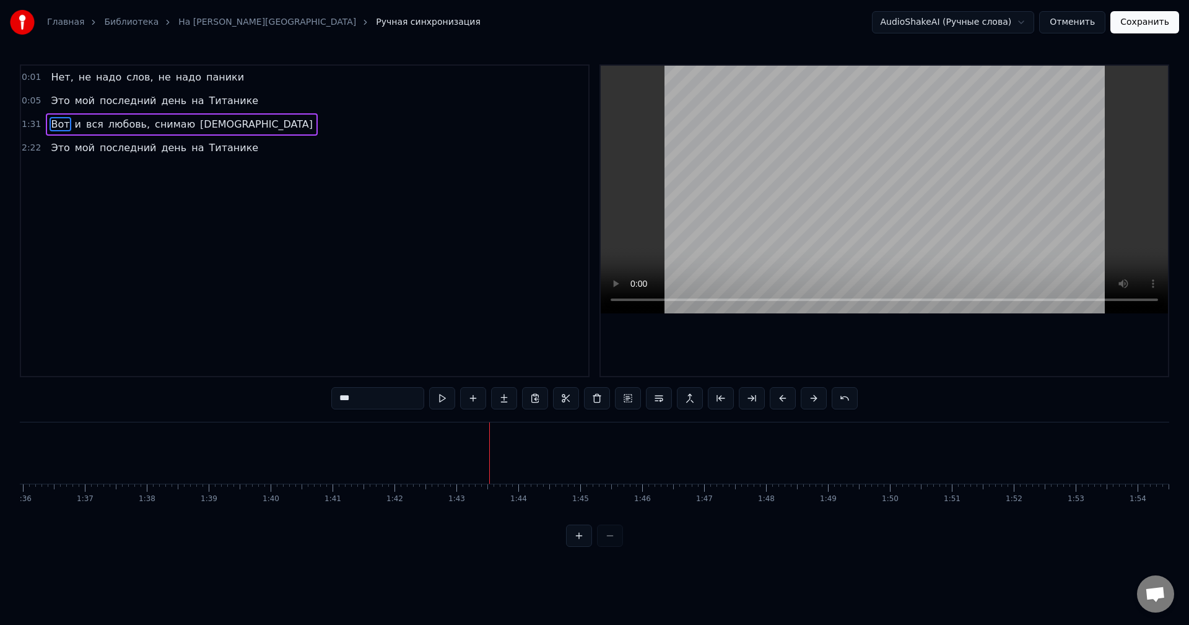
click at [785, 398] on button at bounding box center [783, 398] width 26 height 22
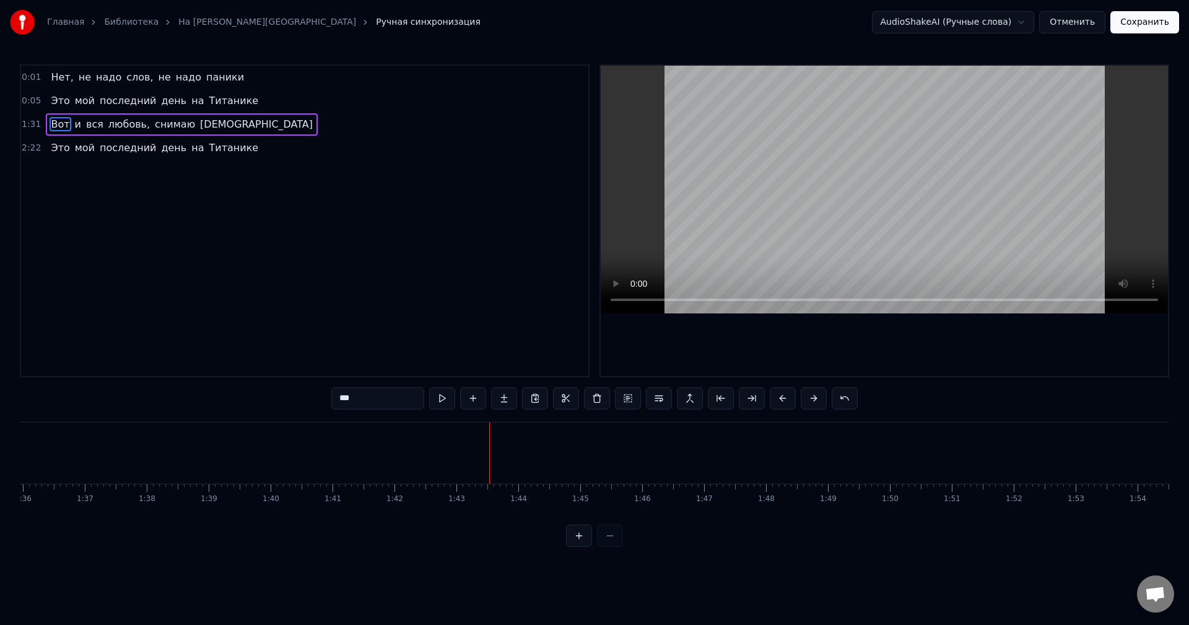
click at [785, 398] on button at bounding box center [783, 398] width 26 height 22
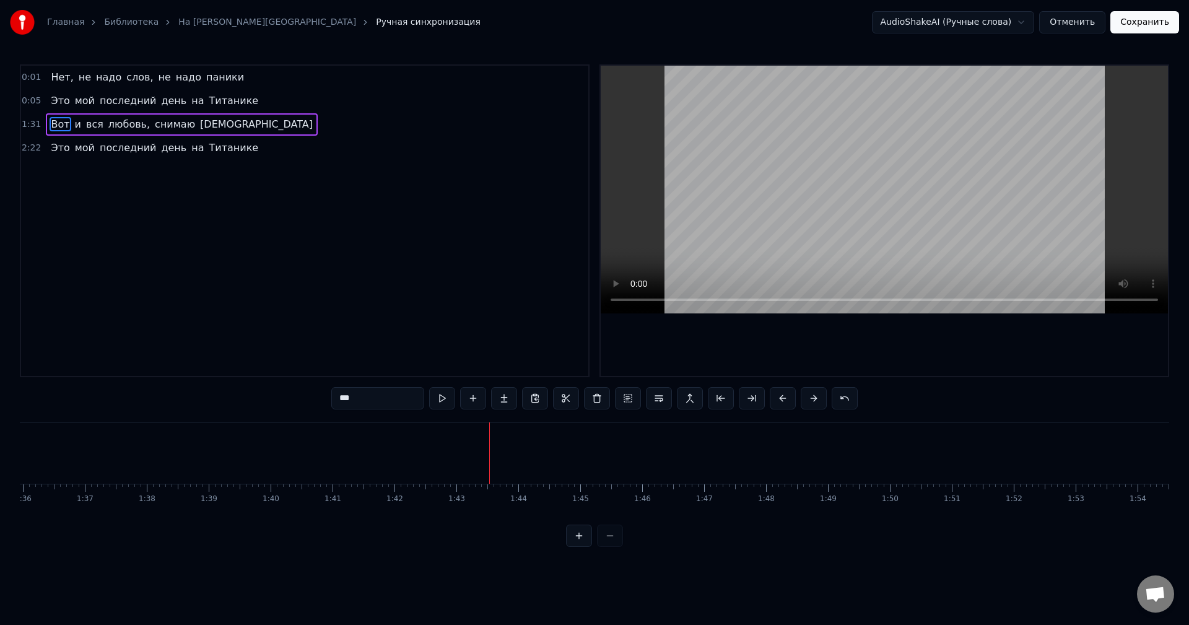
click at [785, 398] on button at bounding box center [783, 398] width 26 height 22
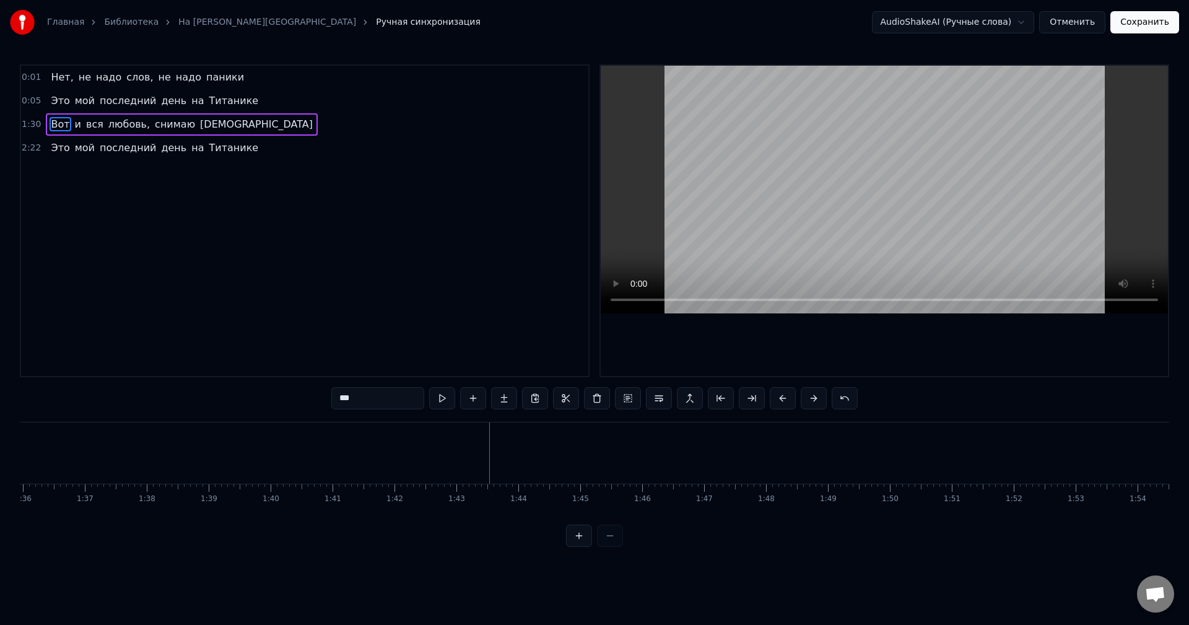
click at [785, 398] on button at bounding box center [783, 398] width 26 height 22
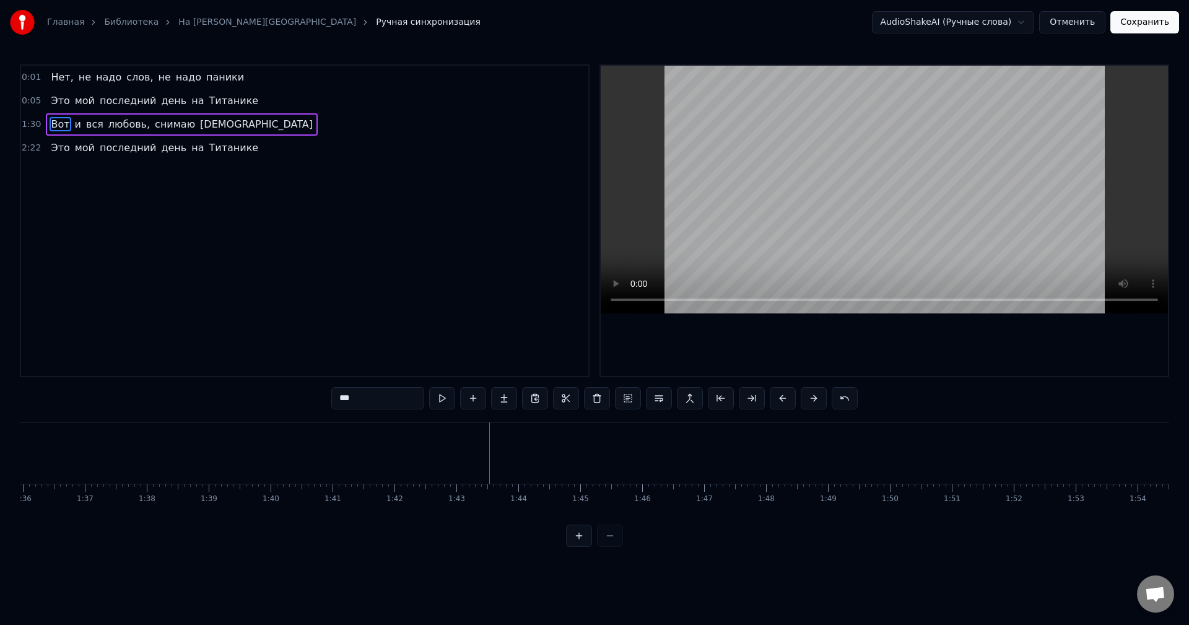
click at [785, 398] on button at bounding box center [783, 398] width 26 height 22
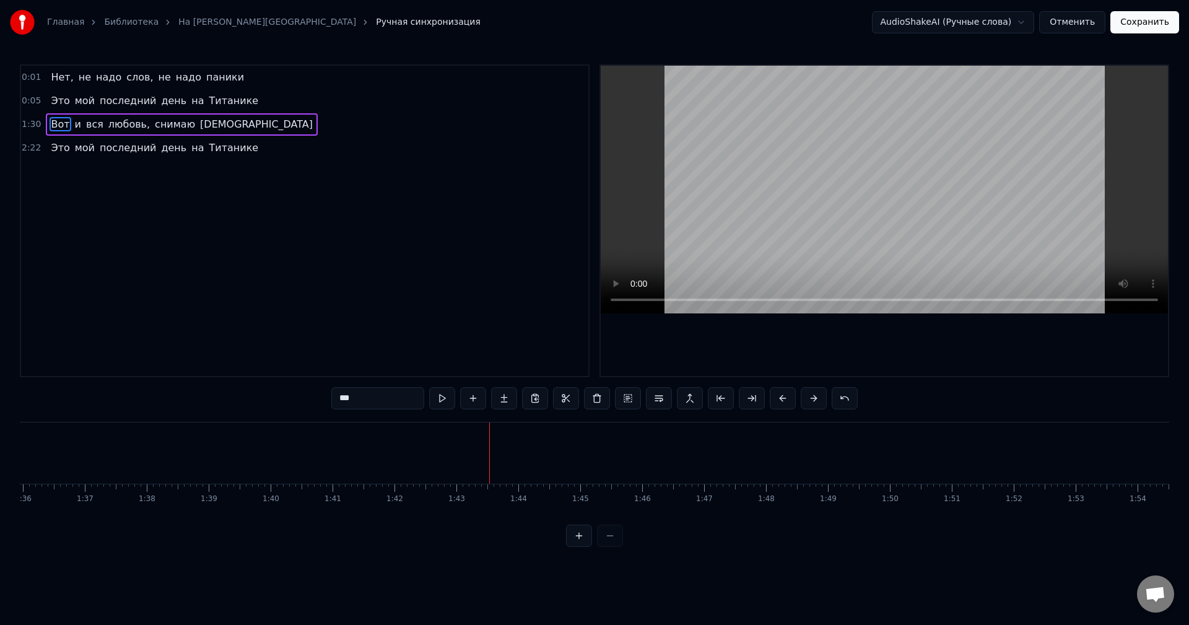
click at [785, 398] on button at bounding box center [783, 398] width 26 height 22
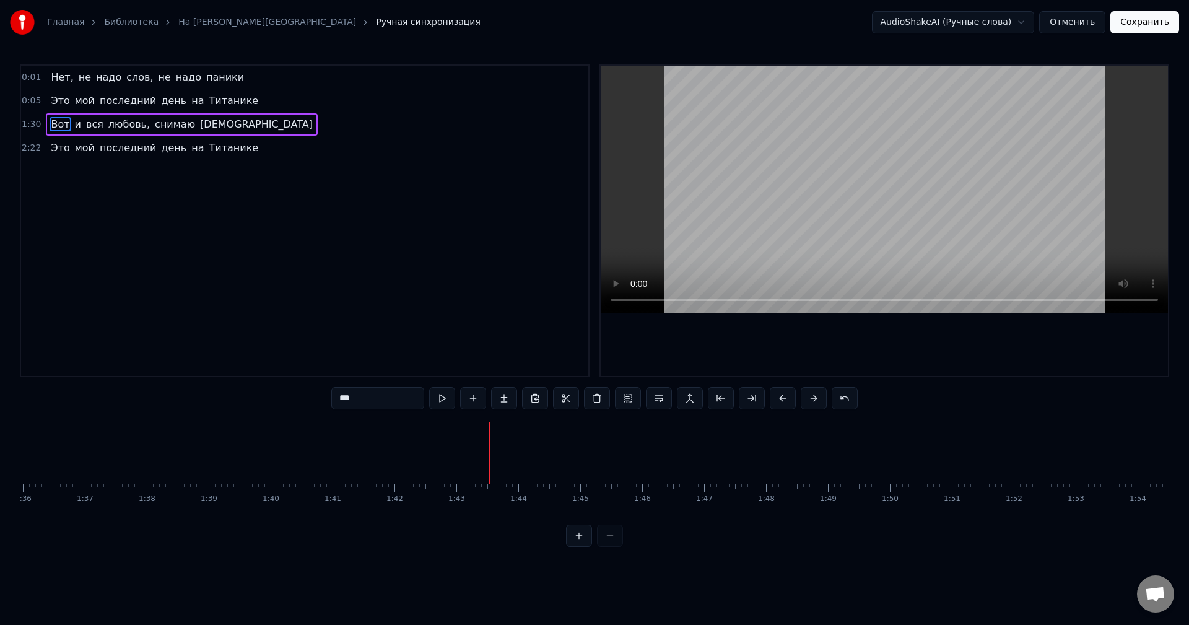
click at [785, 398] on button at bounding box center [783, 398] width 26 height 22
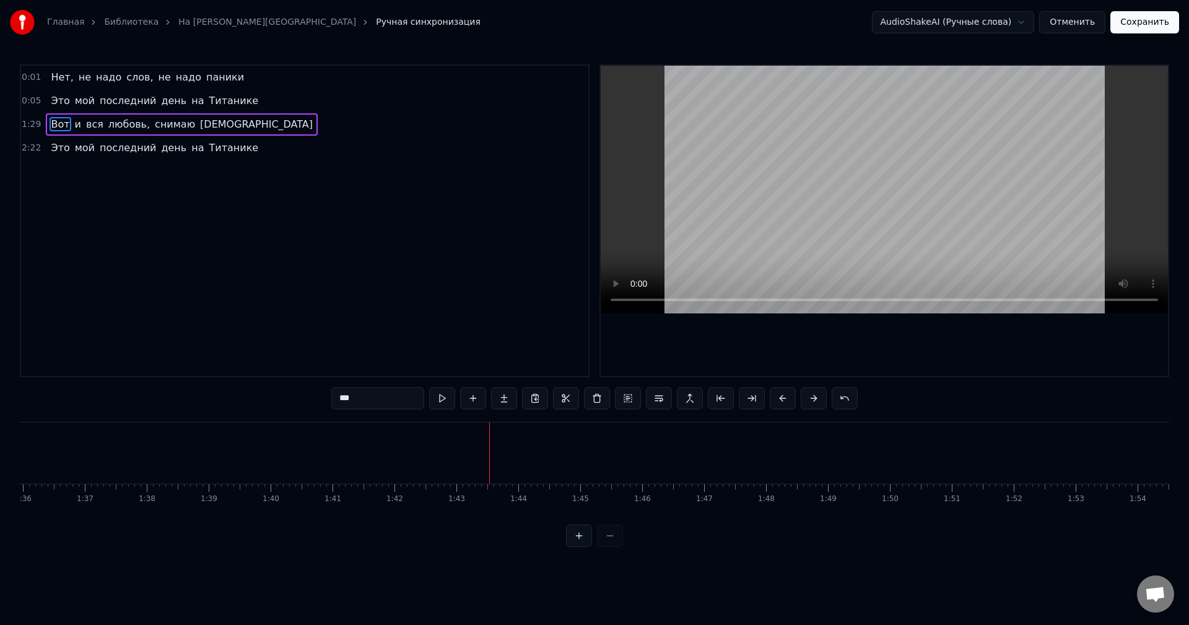
click
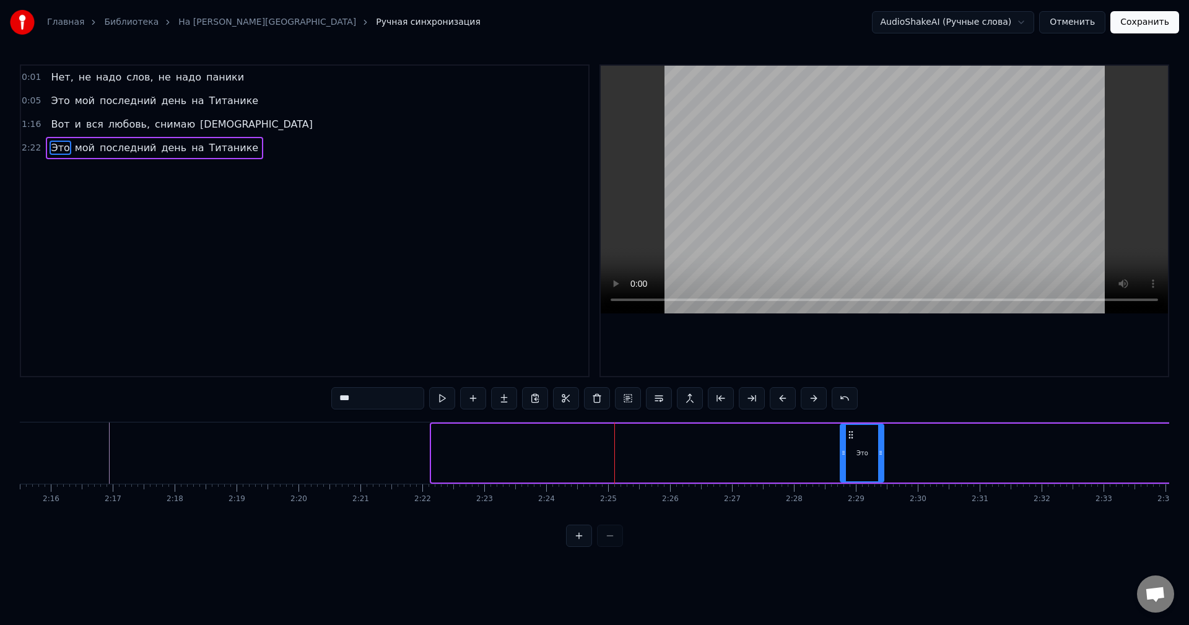
drag, startPoint x: 434, startPoint y: 452, endPoint x: 843, endPoint y: 453, distance: 408.9
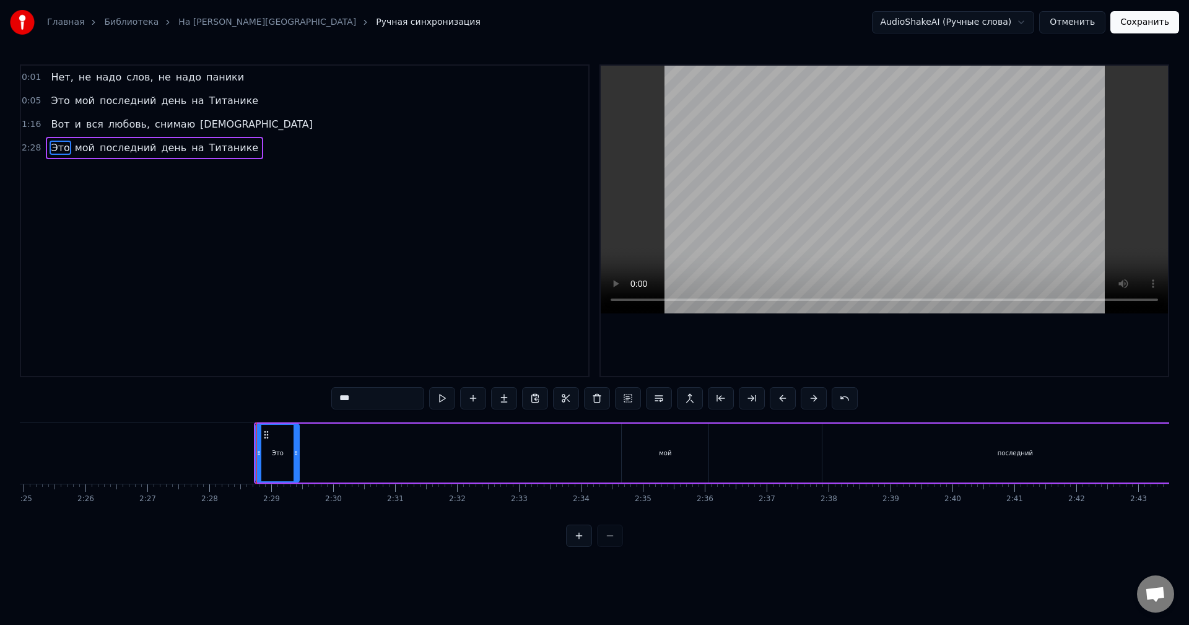
scroll to position [0, 9051]
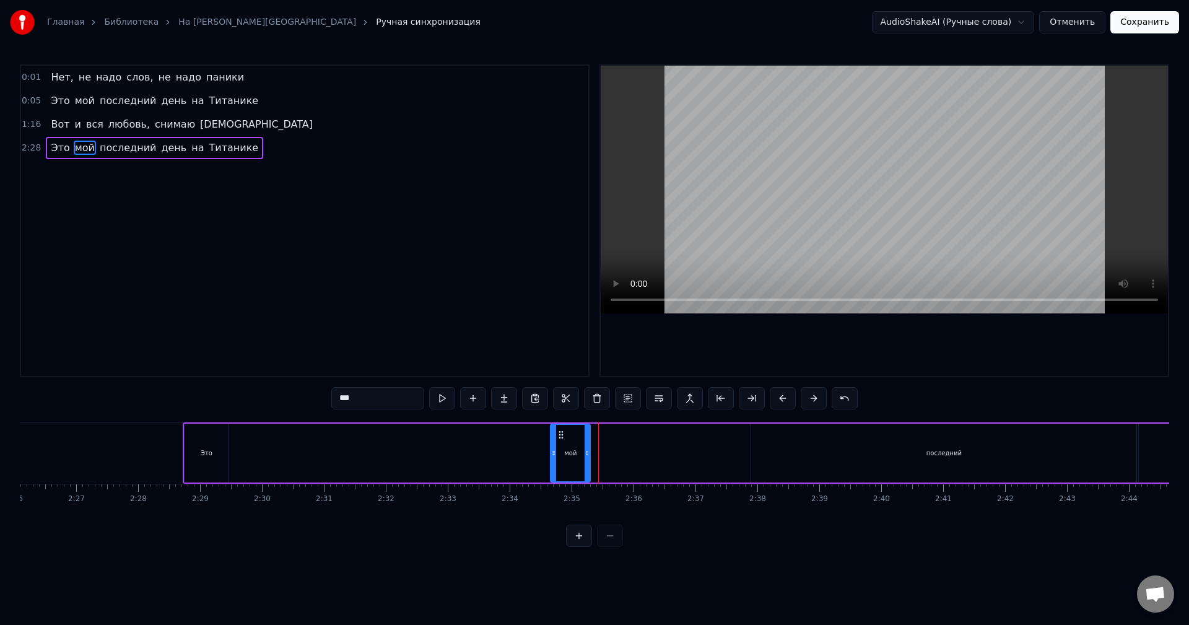
drag, startPoint x: 636, startPoint y: 452, endPoint x: 589, endPoint y: 452, distance: 47.1
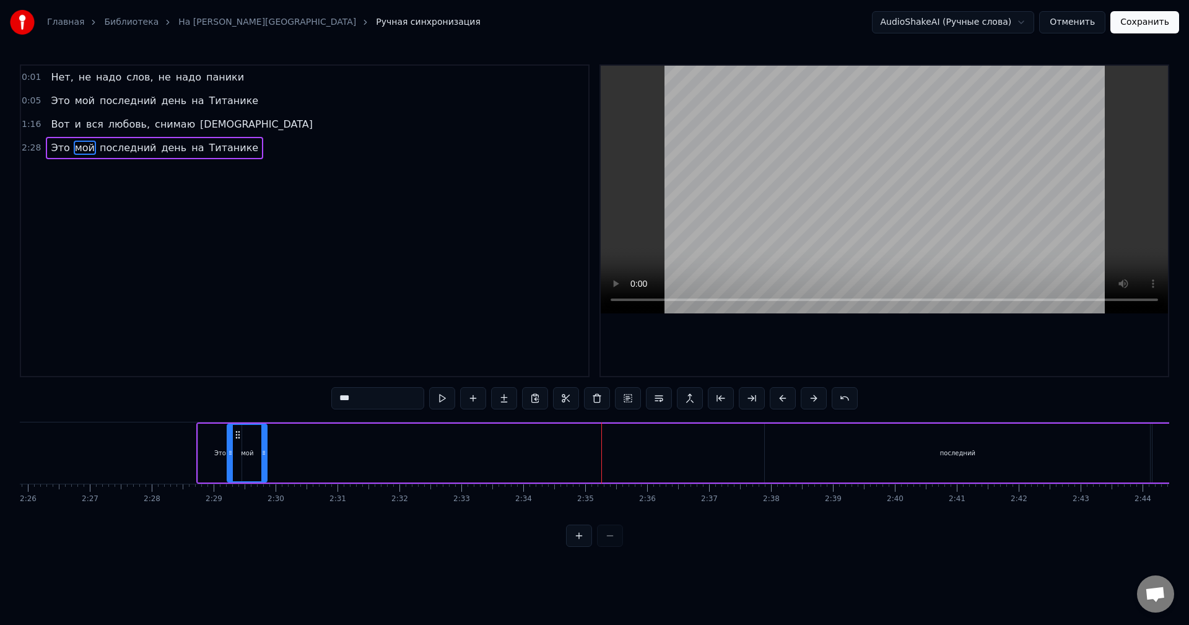
scroll to position [0, 9024]
drag, startPoint x: 483, startPoint y: 450, endPoint x: 267, endPoint y: 458, distance: 216.3
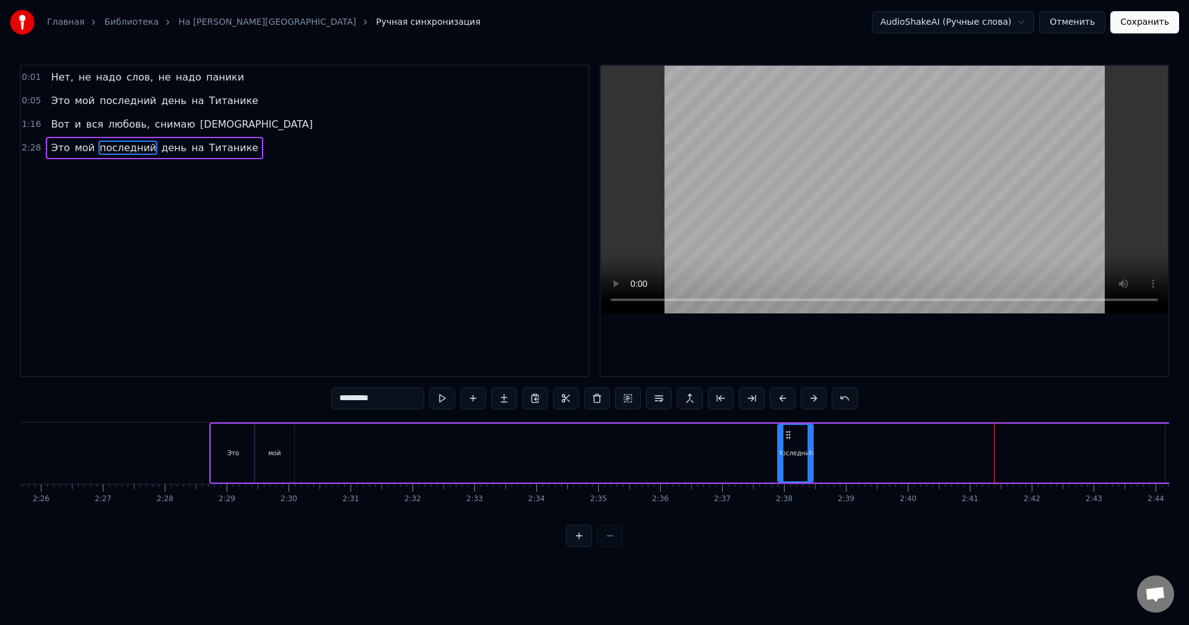
drag, startPoint x: 1160, startPoint y: 451, endPoint x: 812, endPoint y: 442, distance: 348.9
drag, startPoint x: 812, startPoint y: 440, endPoint x: 824, endPoint y: 440, distance: 11.8
drag, startPoint x: 787, startPoint y: 433, endPoint x: 305, endPoint y: 437, distance: 482.0
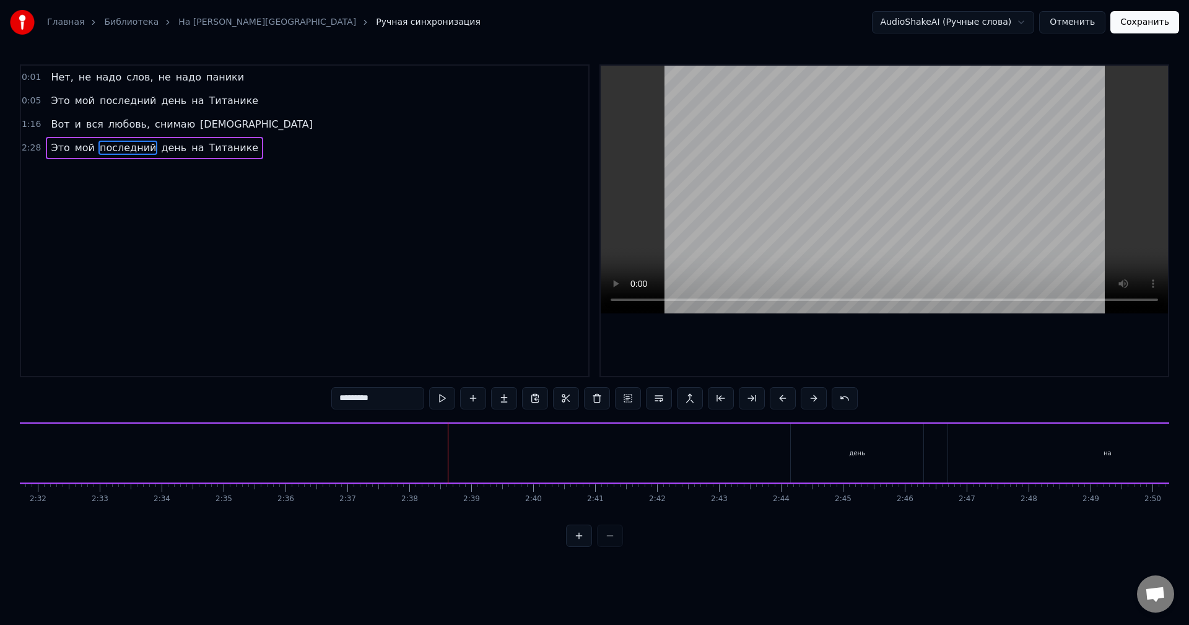
scroll to position [0, 9454]
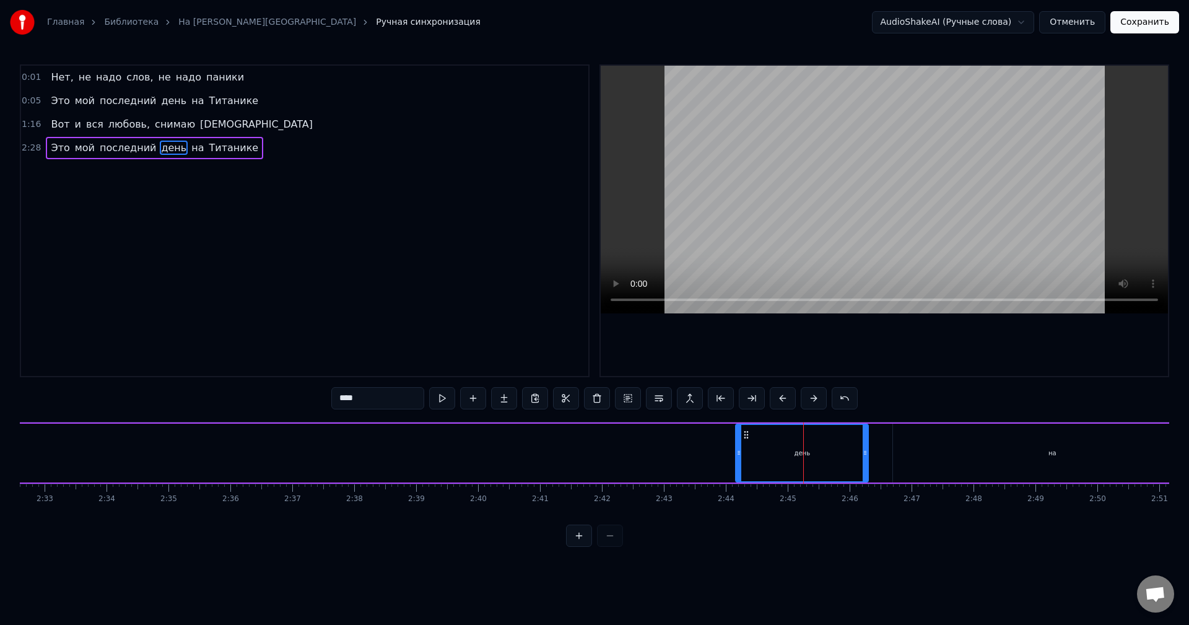
drag, startPoint x: 854, startPoint y: 445, endPoint x: 786, endPoint y: 448, distance: 68.2
drag, startPoint x: 867, startPoint y: 445, endPoint x: 763, endPoint y: 448, distance: 103.5
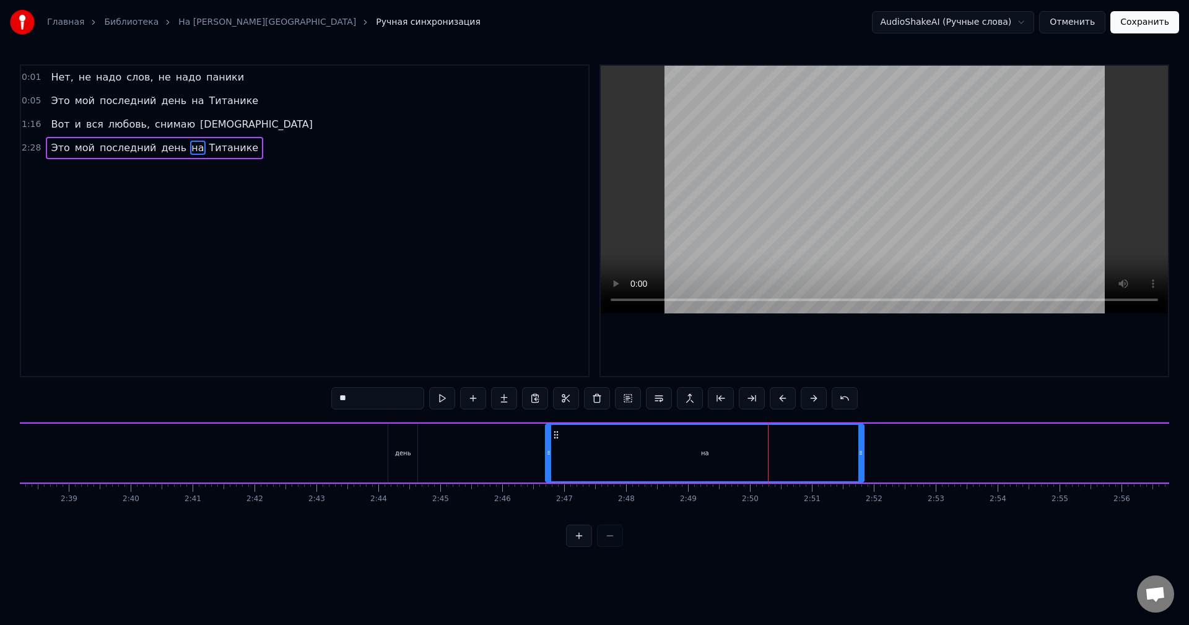
scroll to position [0, 9810]
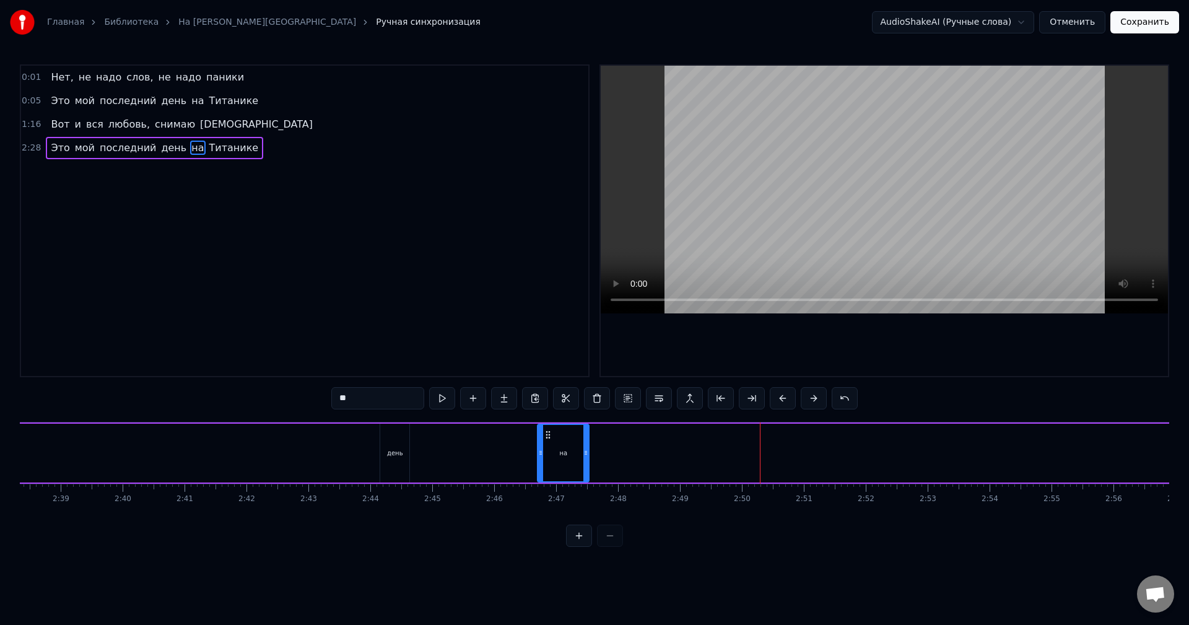
drag, startPoint x: 855, startPoint y: 445, endPoint x: 587, endPoint y: 446, distance: 267.6
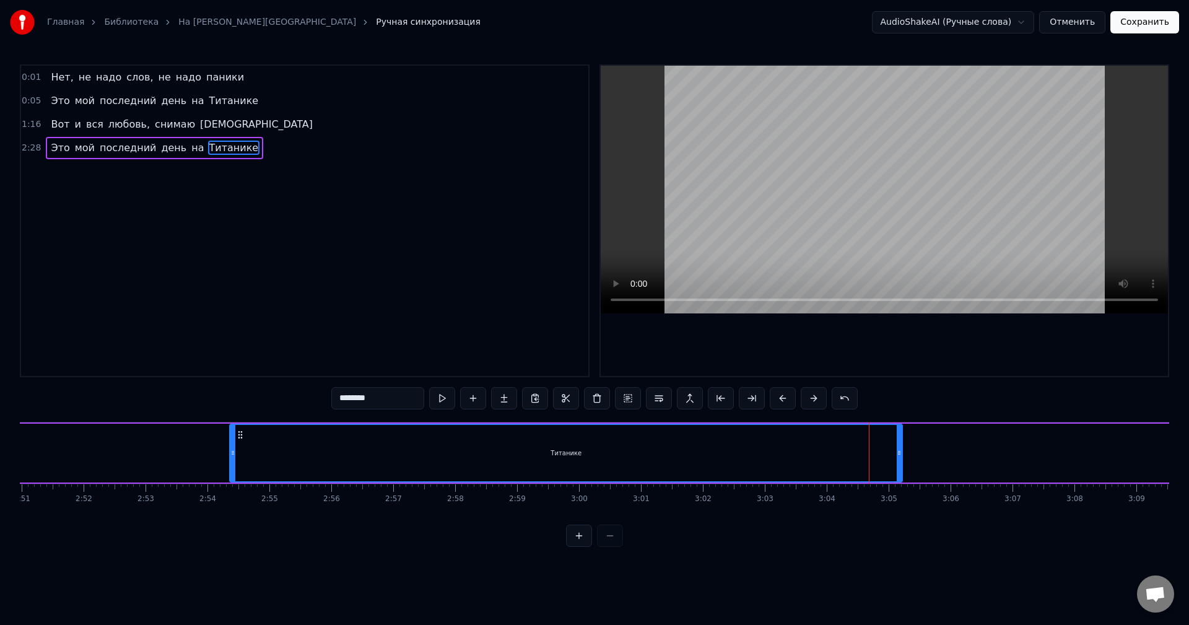
scroll to position [0, 10573]
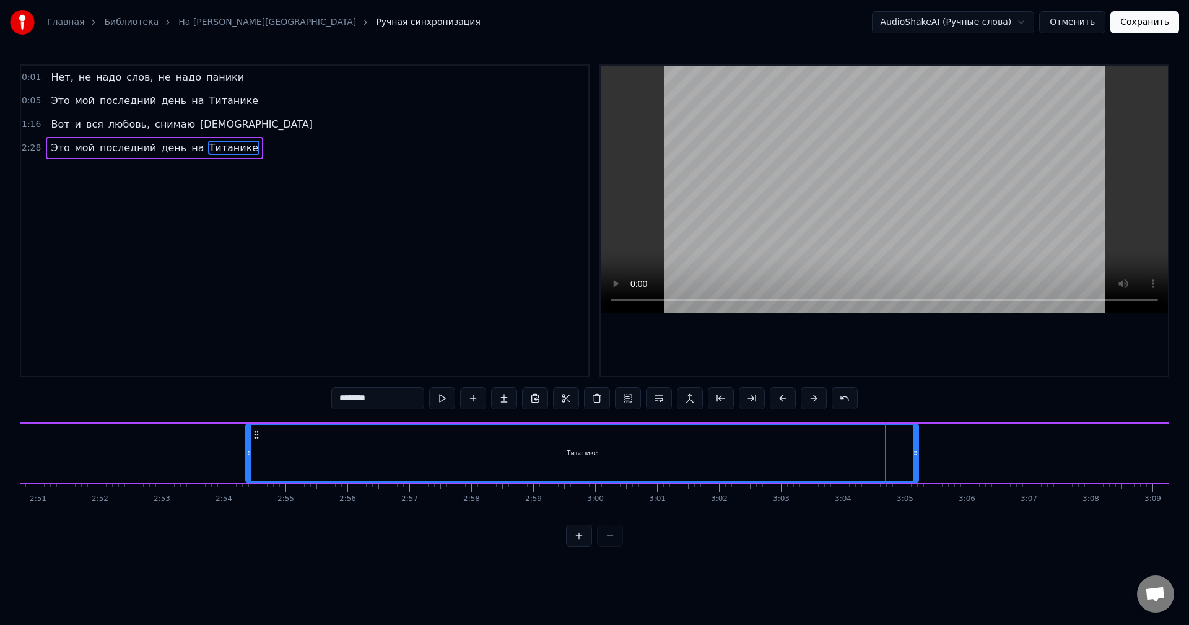
drag, startPoint x: 508, startPoint y: 433, endPoint x: 199, endPoint y: 425, distance: 308.6
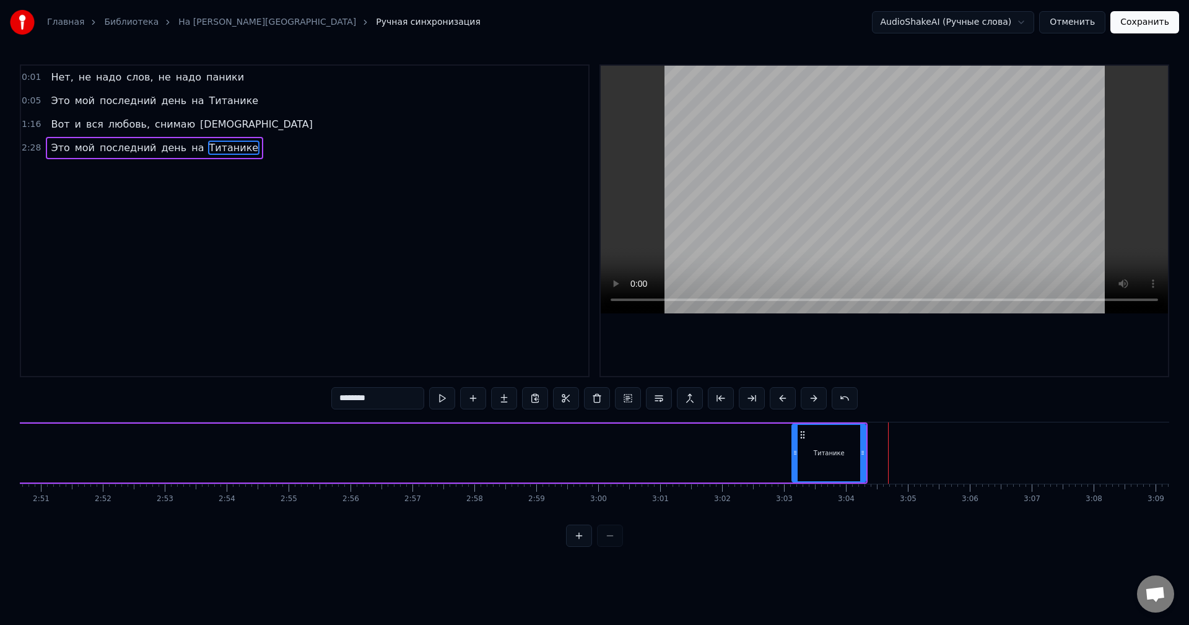
drag, startPoint x: 195, startPoint y: 444, endPoint x: 794, endPoint y: 463, distance: 599.4
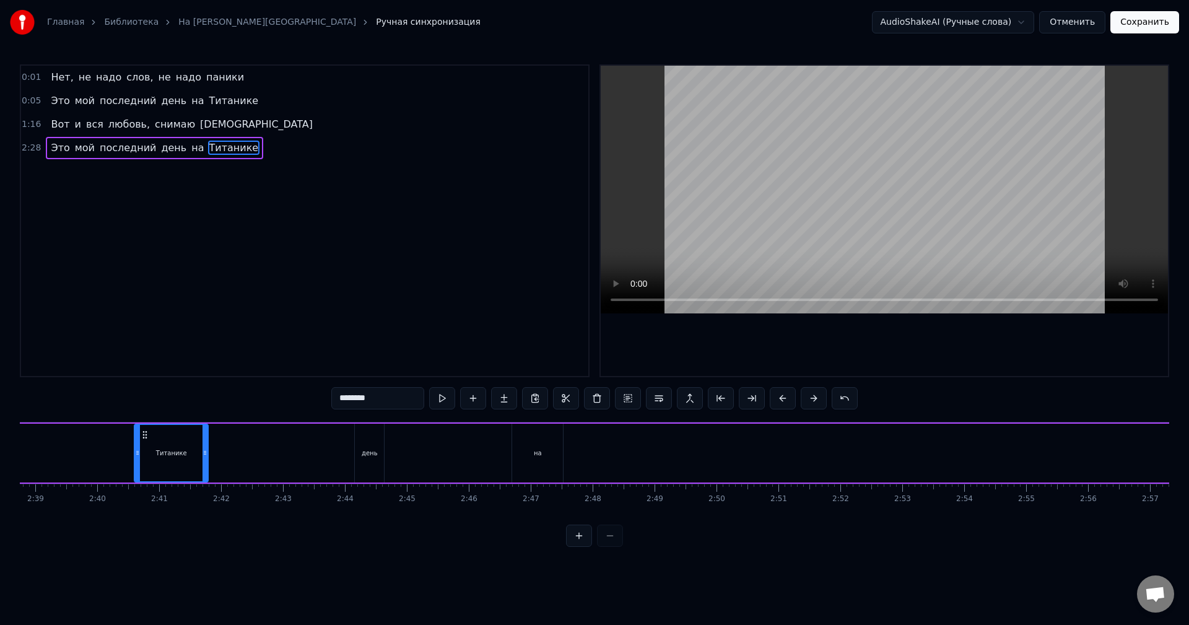
scroll to position [0, 9818]
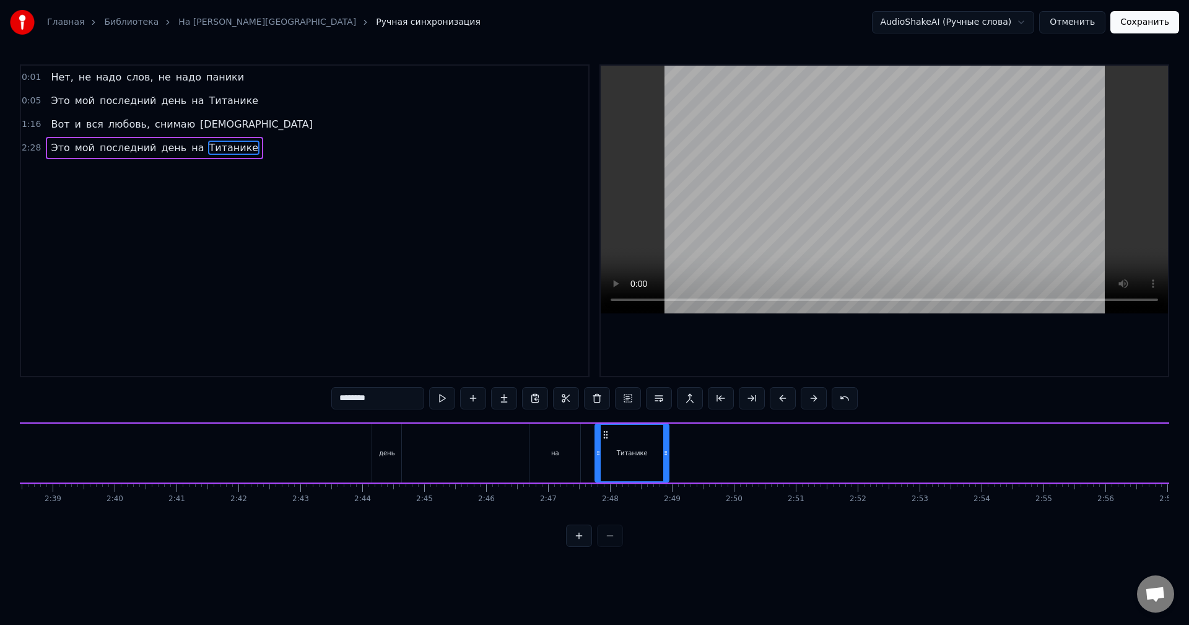
drag, startPoint x: 802, startPoint y: 431, endPoint x: 607, endPoint y: 453, distance: 196.5
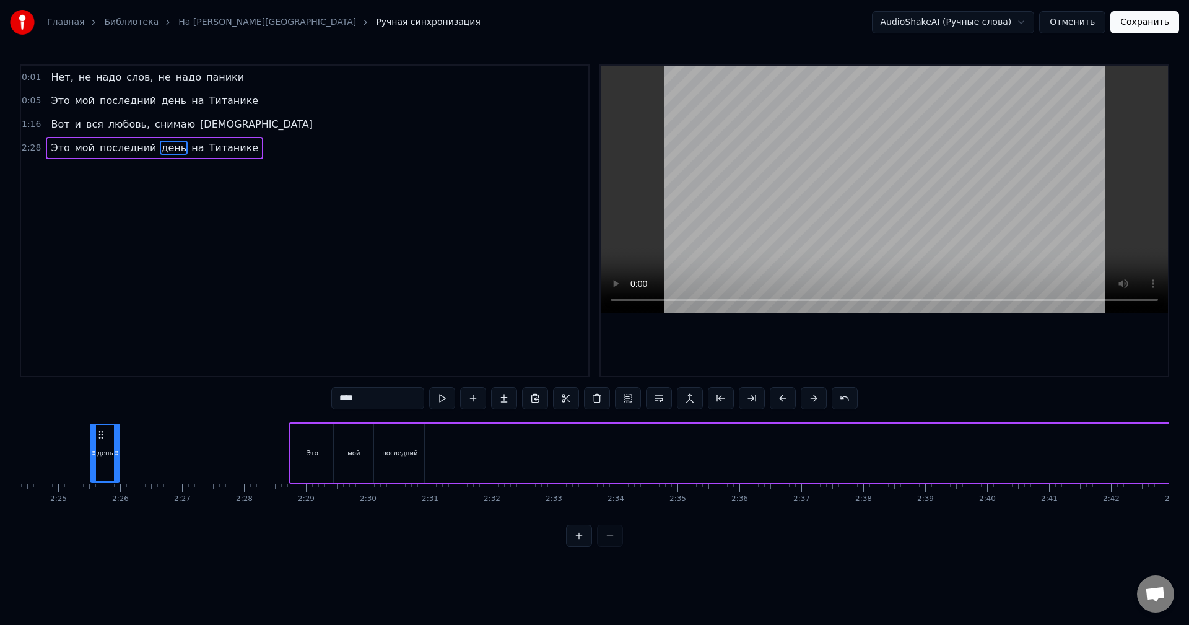
scroll to position [0, 8941]
drag, startPoint x: 374, startPoint y: 437, endPoint x: 440, endPoint y: 456, distance: 68.4
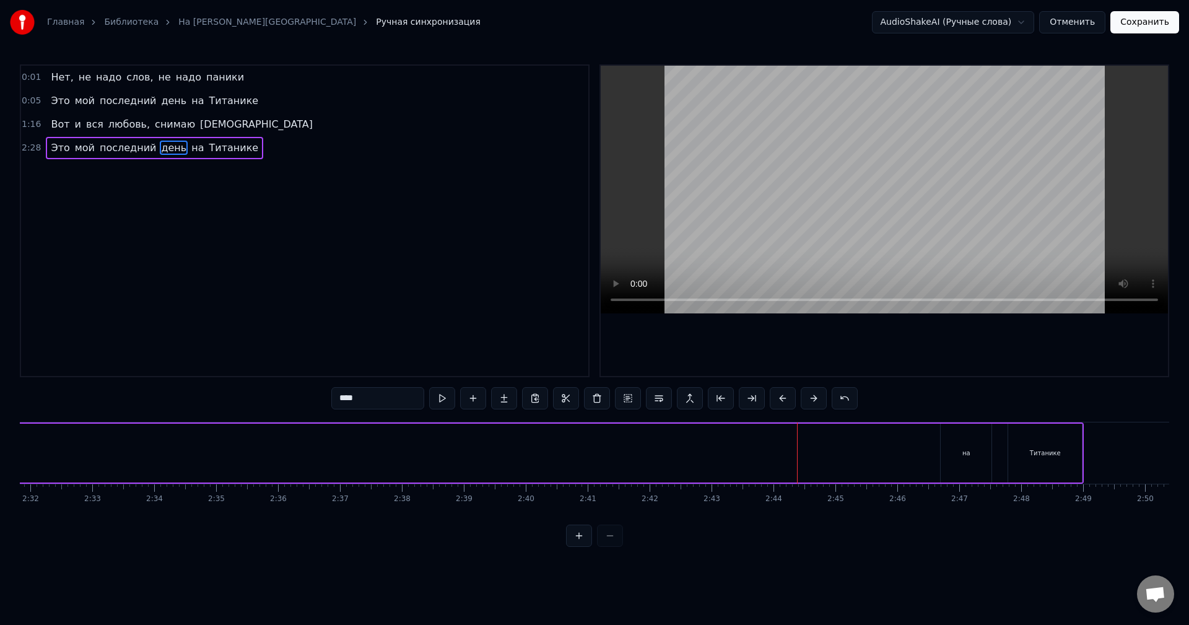
scroll to position [0, 9422]
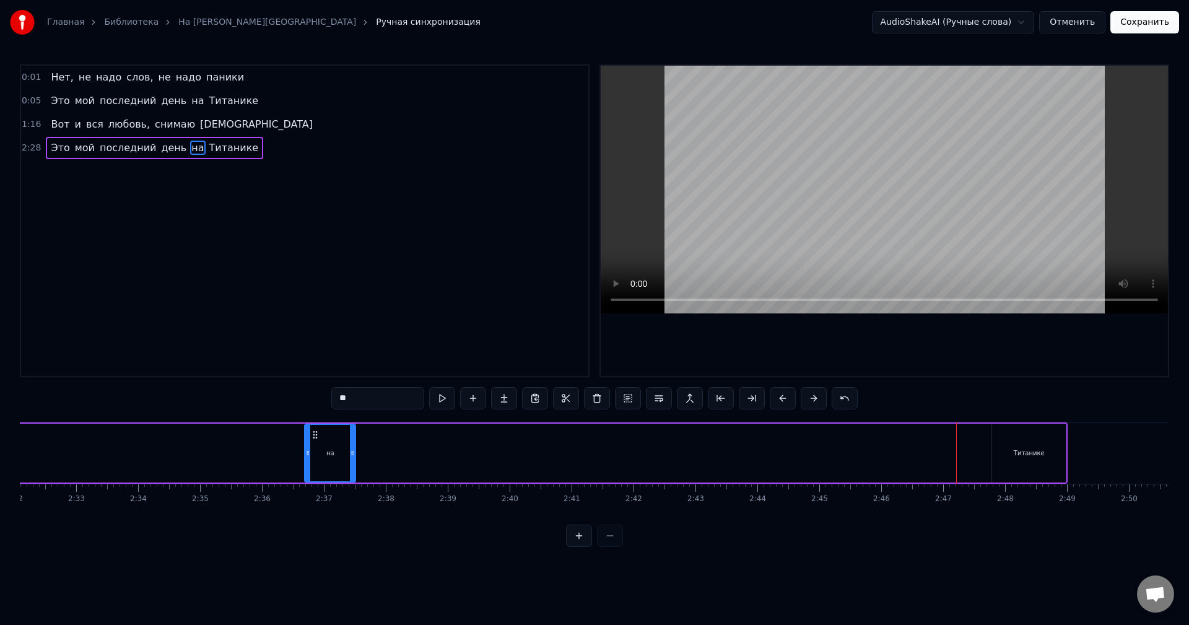
drag, startPoint x: 936, startPoint y: 434, endPoint x: 278, endPoint y: 427, distance: 658.0
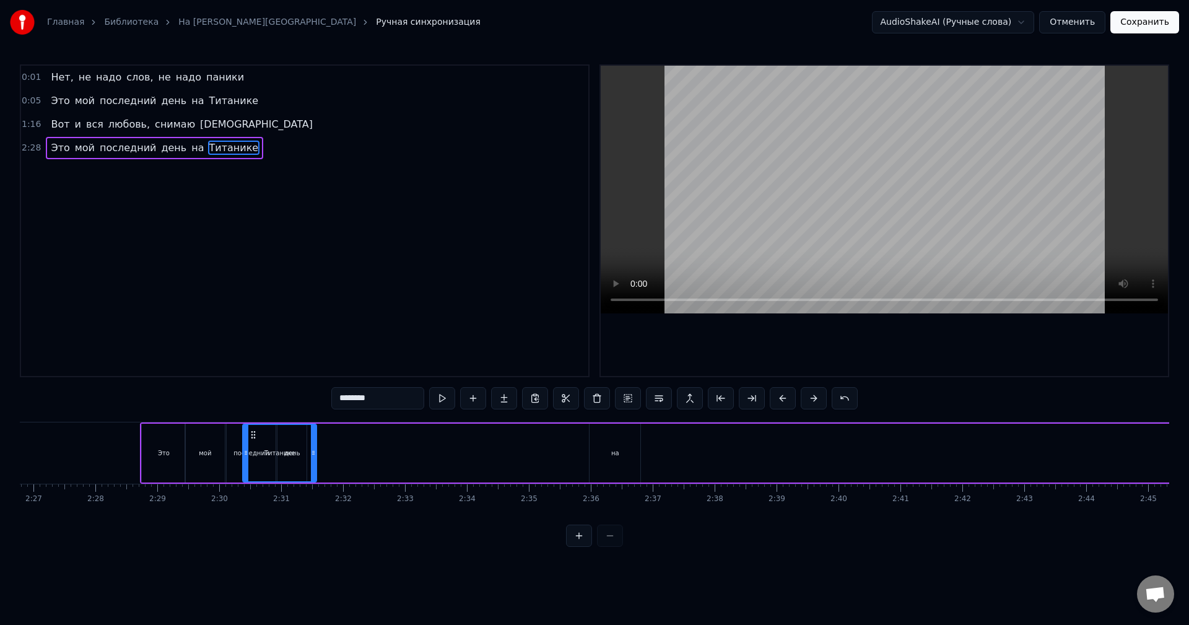
scroll to position [0, 9089]
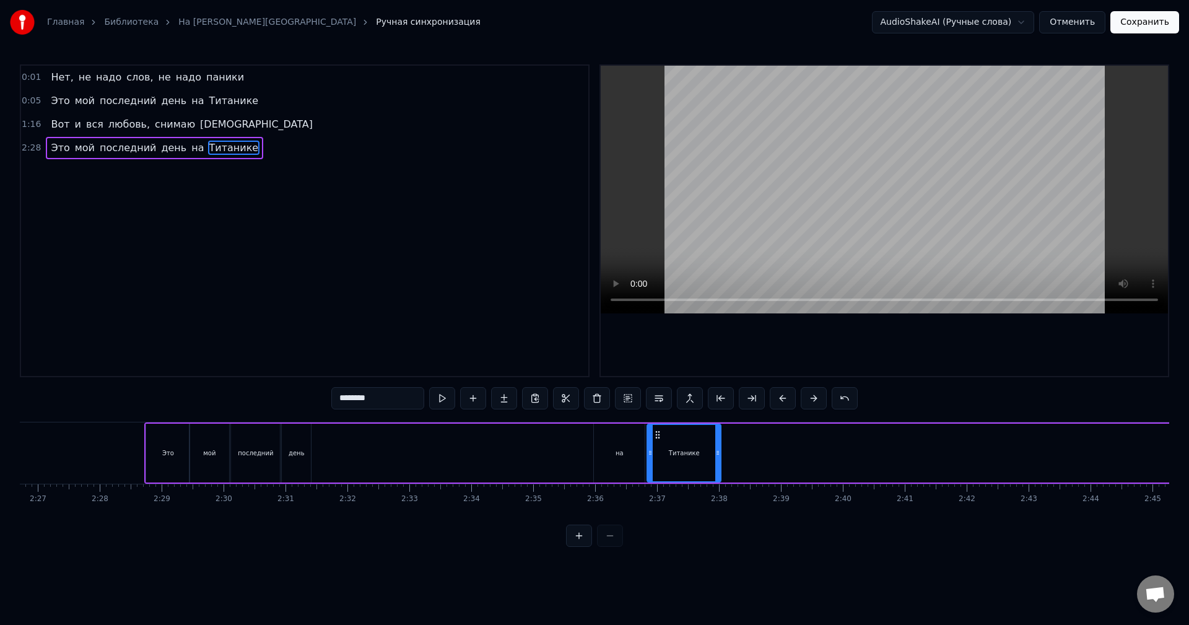
drag, startPoint x: 1002, startPoint y: 436, endPoint x: 636, endPoint y: 442, distance: 366.2
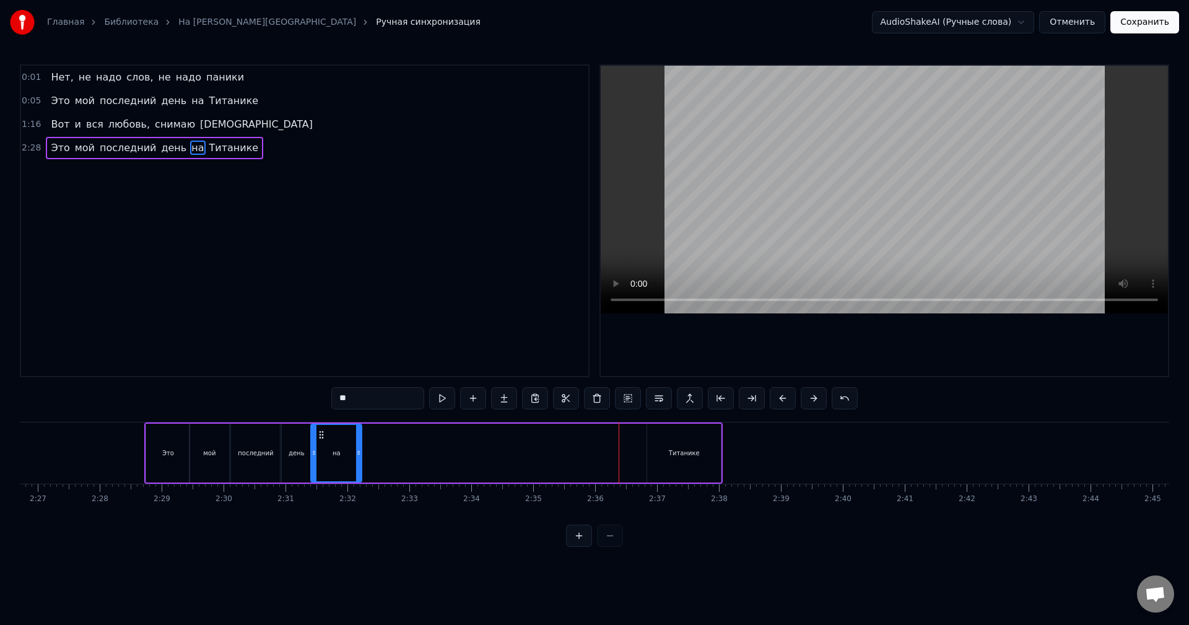
drag, startPoint x: 608, startPoint y: 435, endPoint x: 325, endPoint y: 427, distance: 283.2
type input "********"
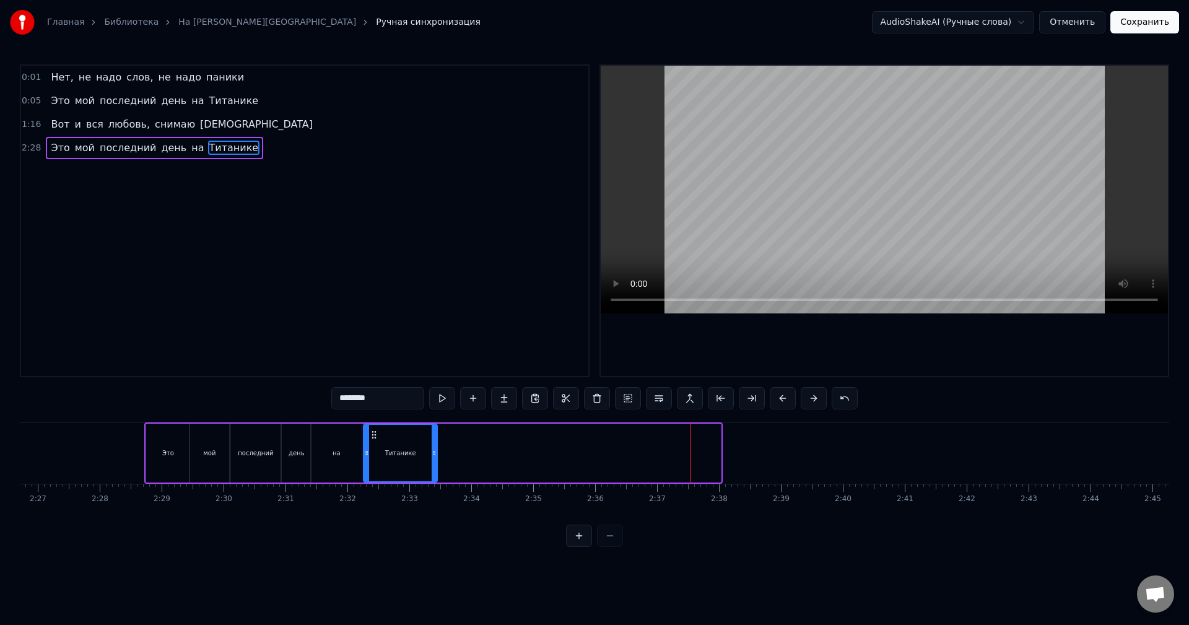
drag, startPoint x: 660, startPoint y: 436, endPoint x: 376, endPoint y: 442, distance: 283.8
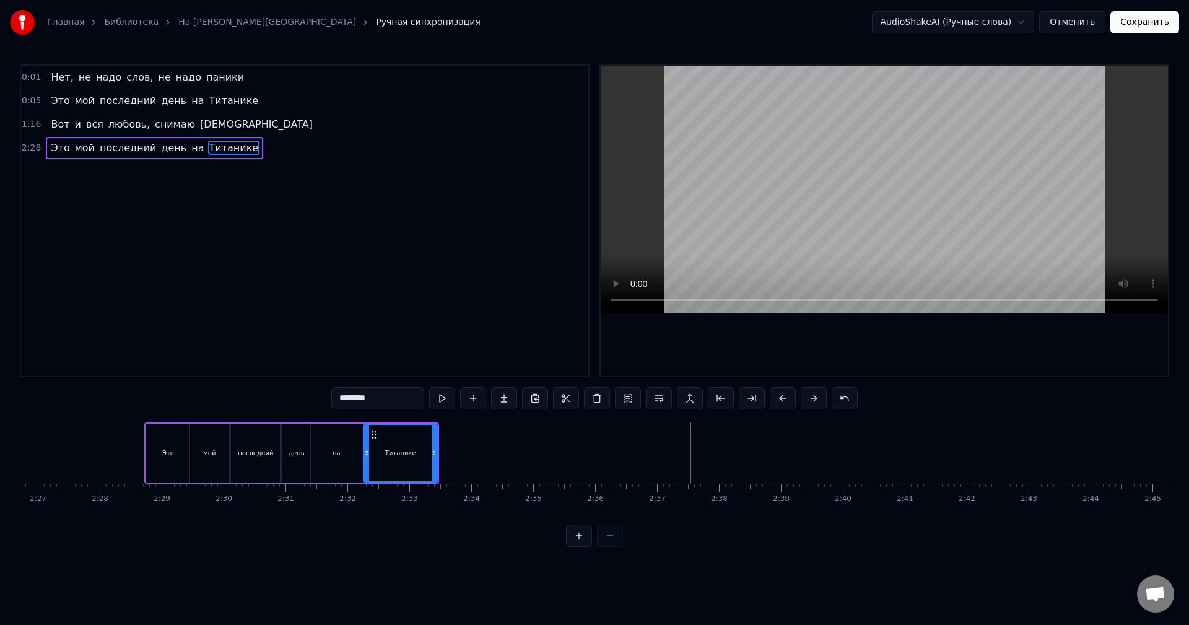
scroll to position [0, 8932]
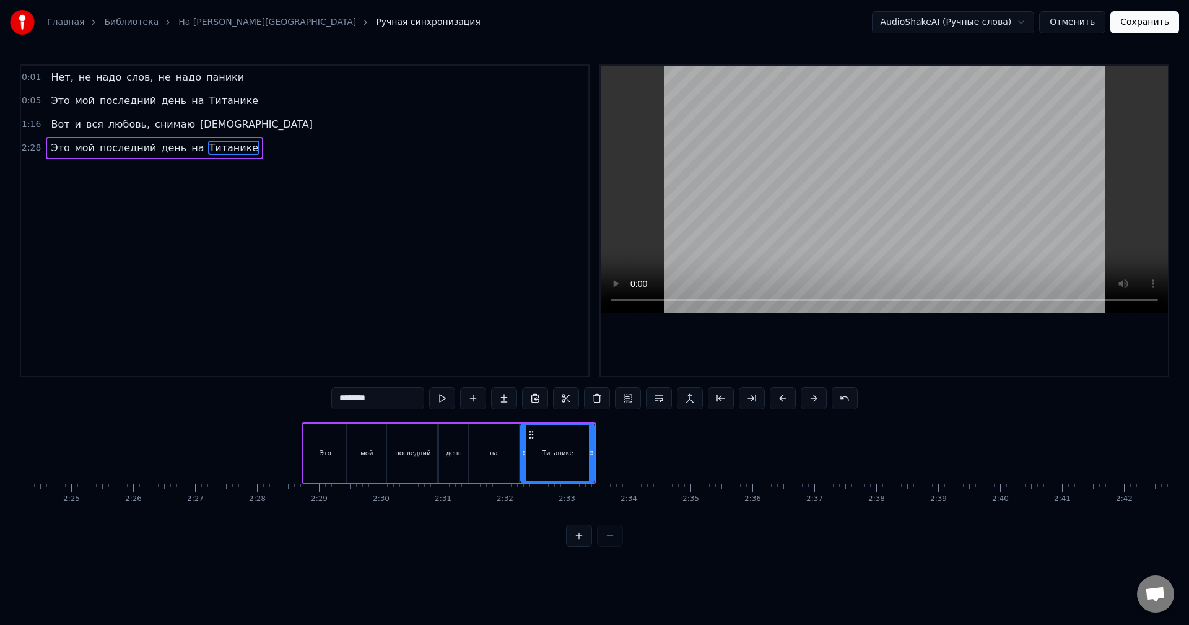
drag, startPoint x: 253, startPoint y: 120, endPoint x: 172, endPoint y: 125, distance: 80.7
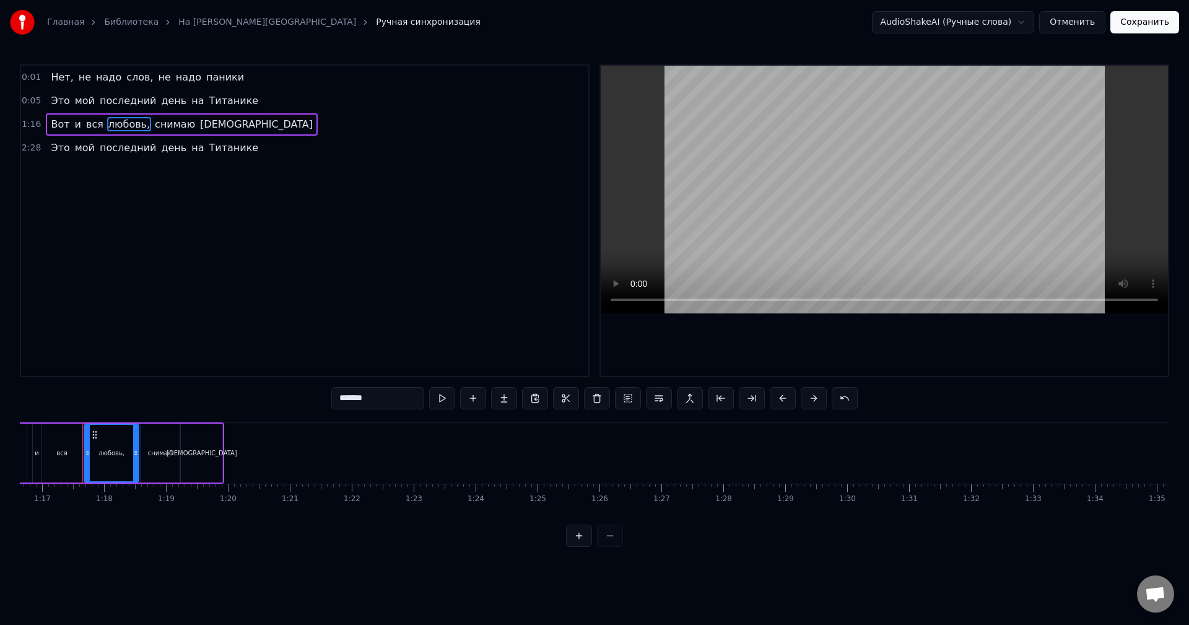
type input "***"
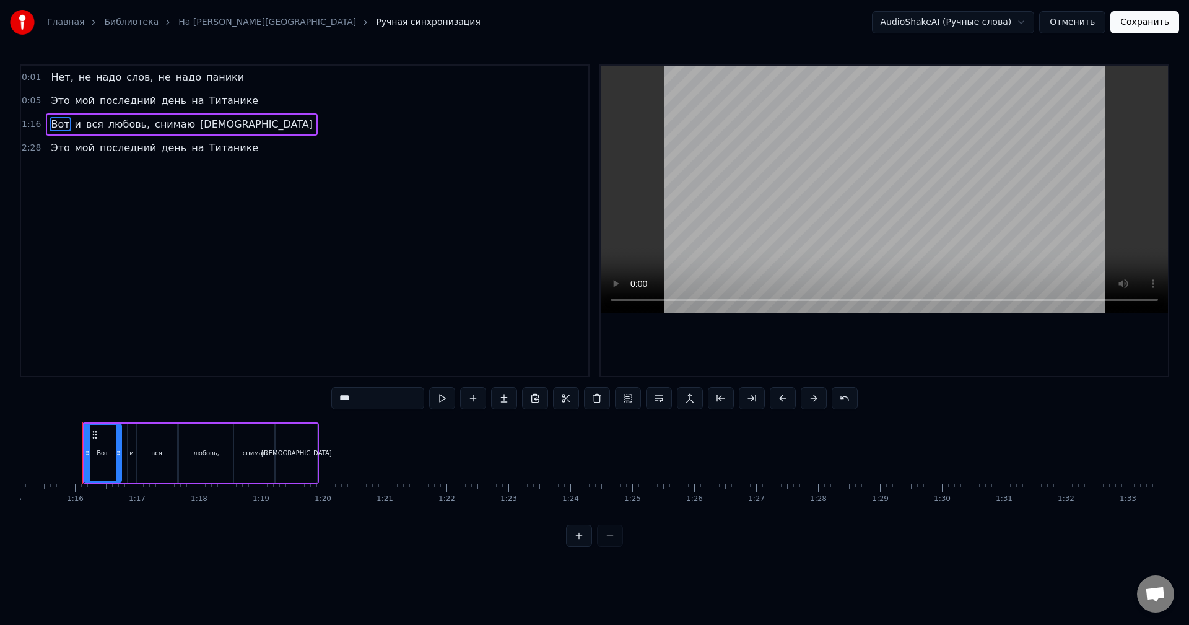
drag, startPoint x: 214, startPoint y: 145, endPoint x: 165, endPoint y: 121, distance: 54.3
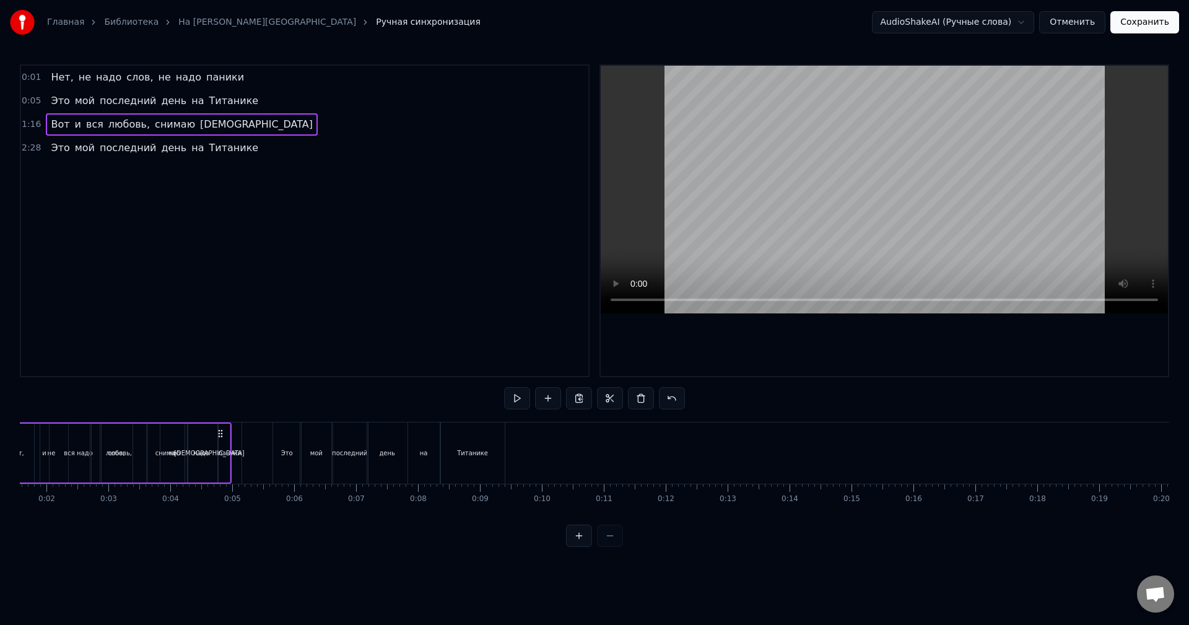
scroll to position [0, 0]
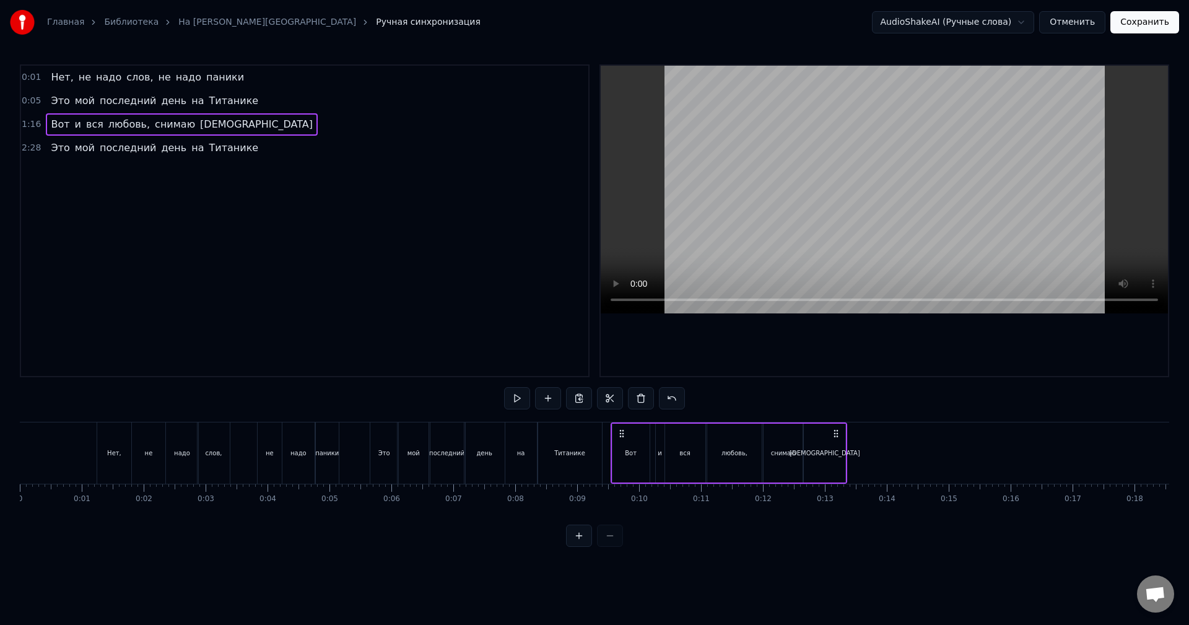
drag, startPoint x: 94, startPoint y: 431, endPoint x: 623, endPoint y: 468, distance: 529.8
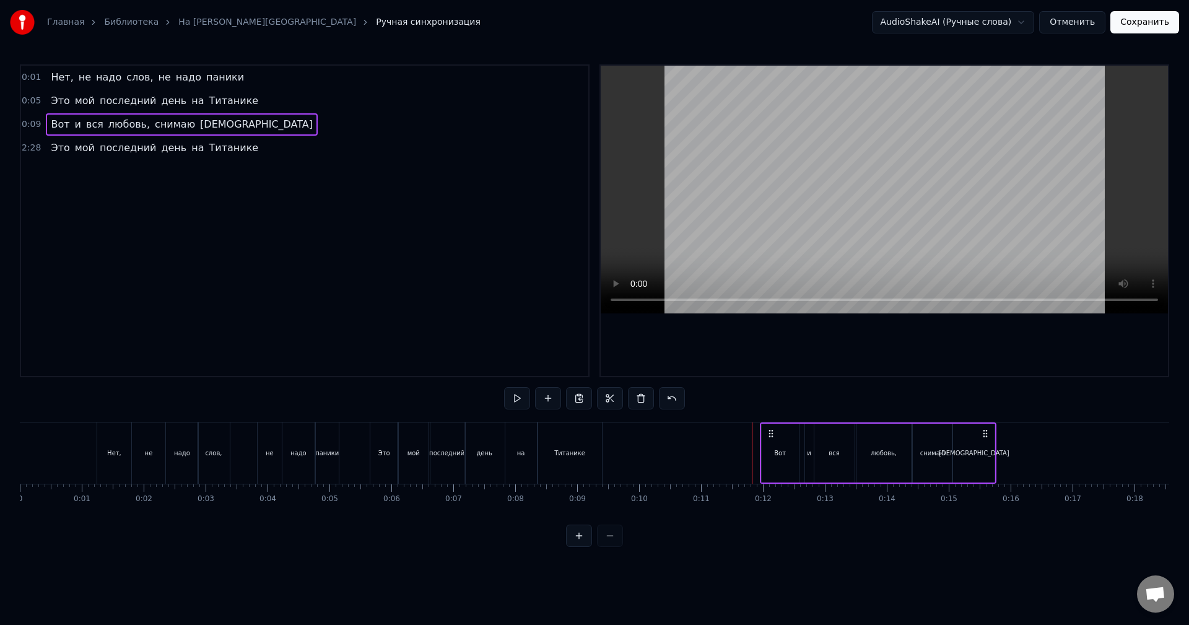
drag, startPoint x: 622, startPoint y: 434, endPoint x: 771, endPoint y: 444, distance: 149.7
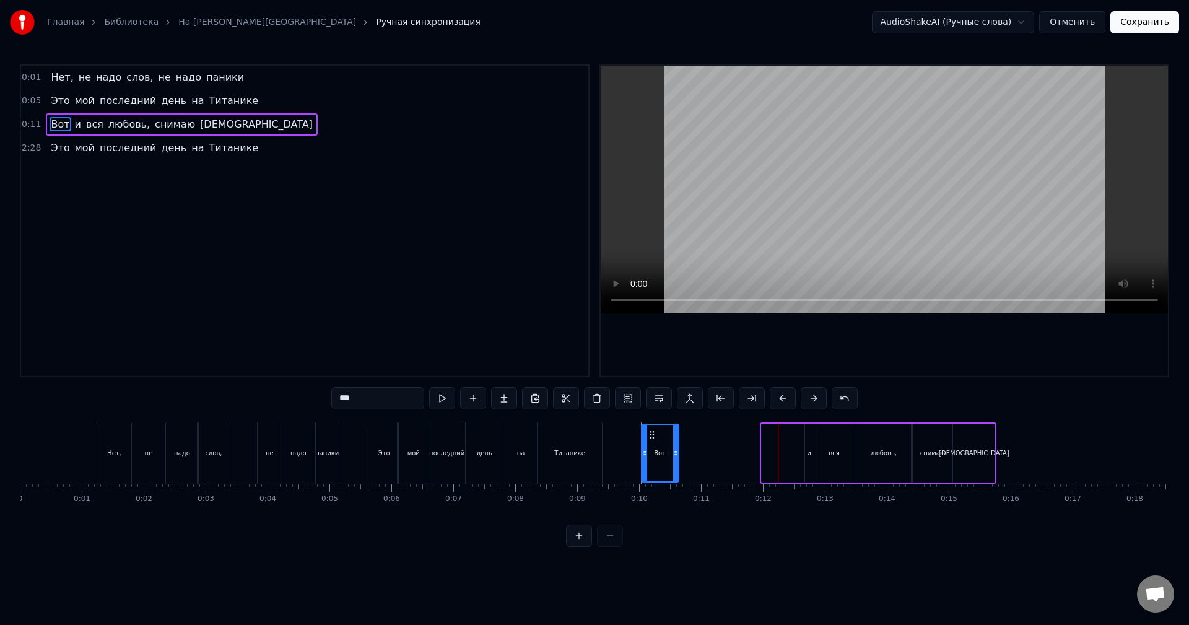
drag, startPoint x: 773, startPoint y: 433, endPoint x: 653, endPoint y: 437, distance: 120.2
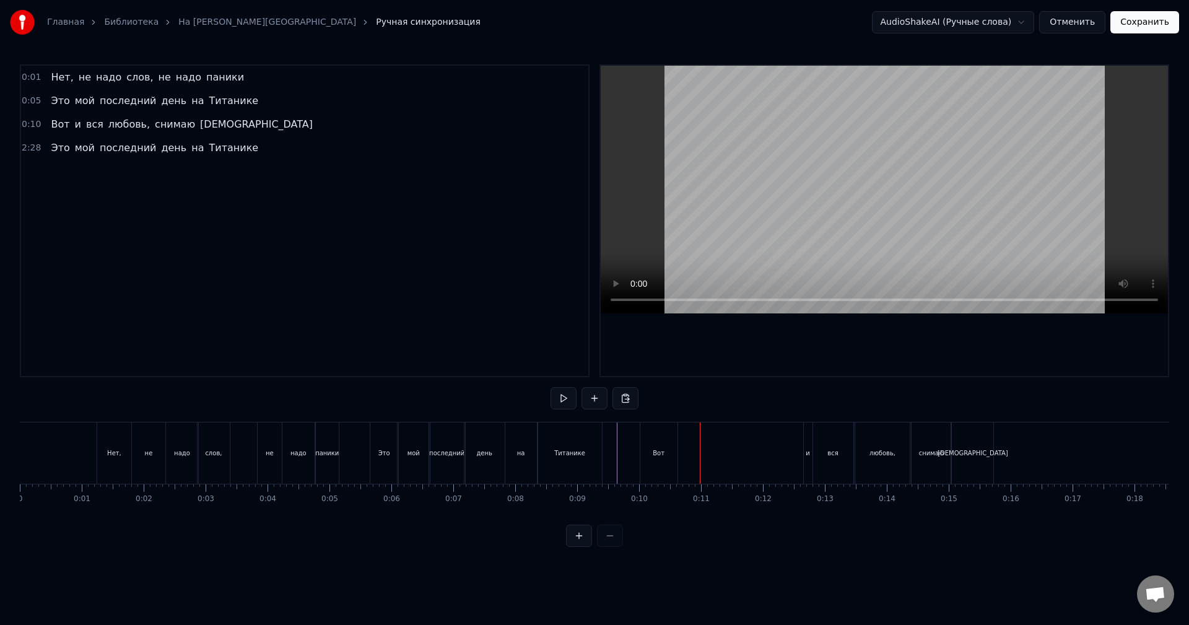
drag, startPoint x: 662, startPoint y: 435, endPoint x: 675, endPoint y: 437, distance: 12.5
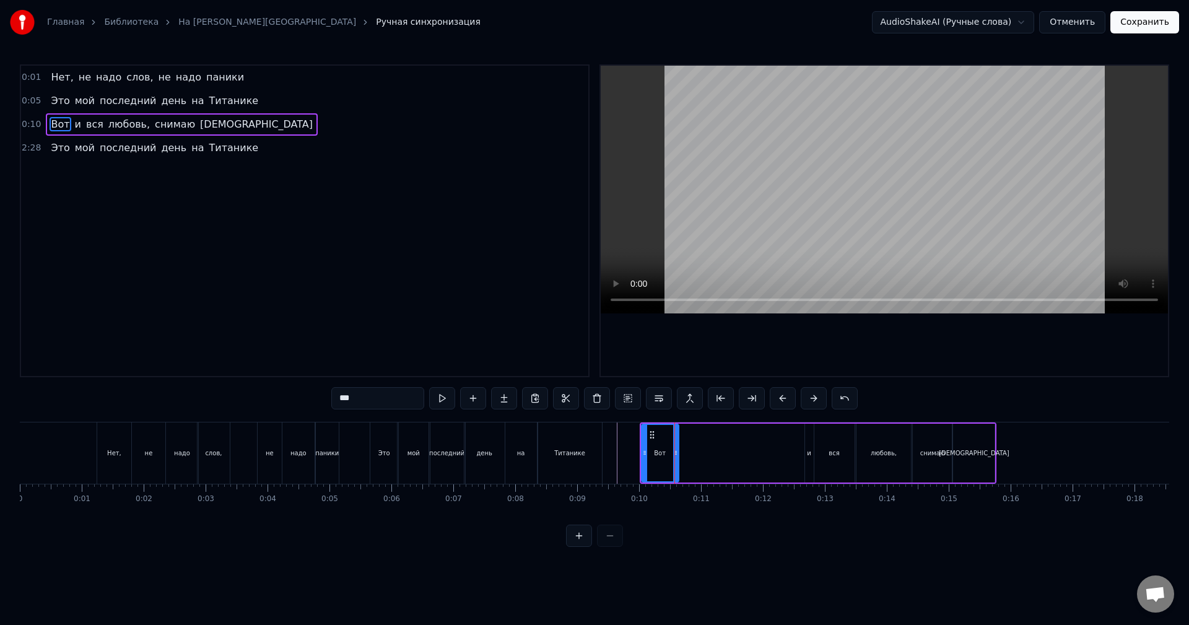
drag, startPoint x: 659, startPoint y: 442, endPoint x: 690, endPoint y: 441, distance: 31.0
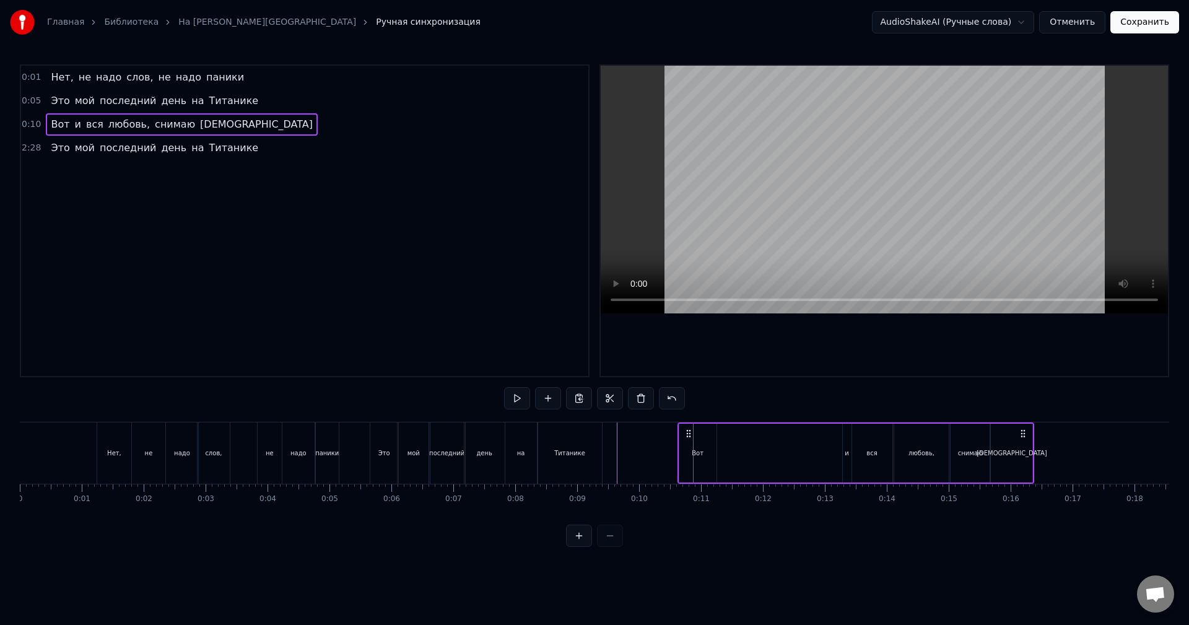
drag, startPoint x: 653, startPoint y: 433, endPoint x: 690, endPoint y: 436, distance: 37.3
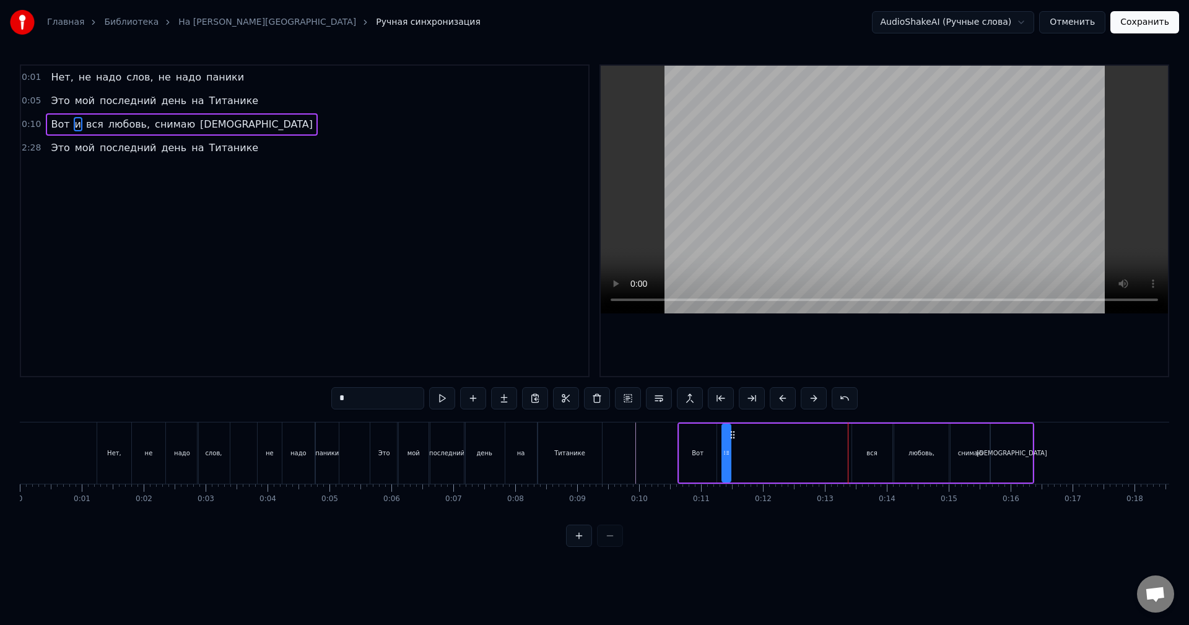
drag, startPoint x: 849, startPoint y: 435, endPoint x: 738, endPoint y: 434, distance: 111.5
drag, startPoint x: 737, startPoint y: 434, endPoint x: 730, endPoint y: 436, distance: 7.3
drag, startPoint x: 862, startPoint y: 433, endPoint x: 740, endPoint y: 434, distance: 122.0
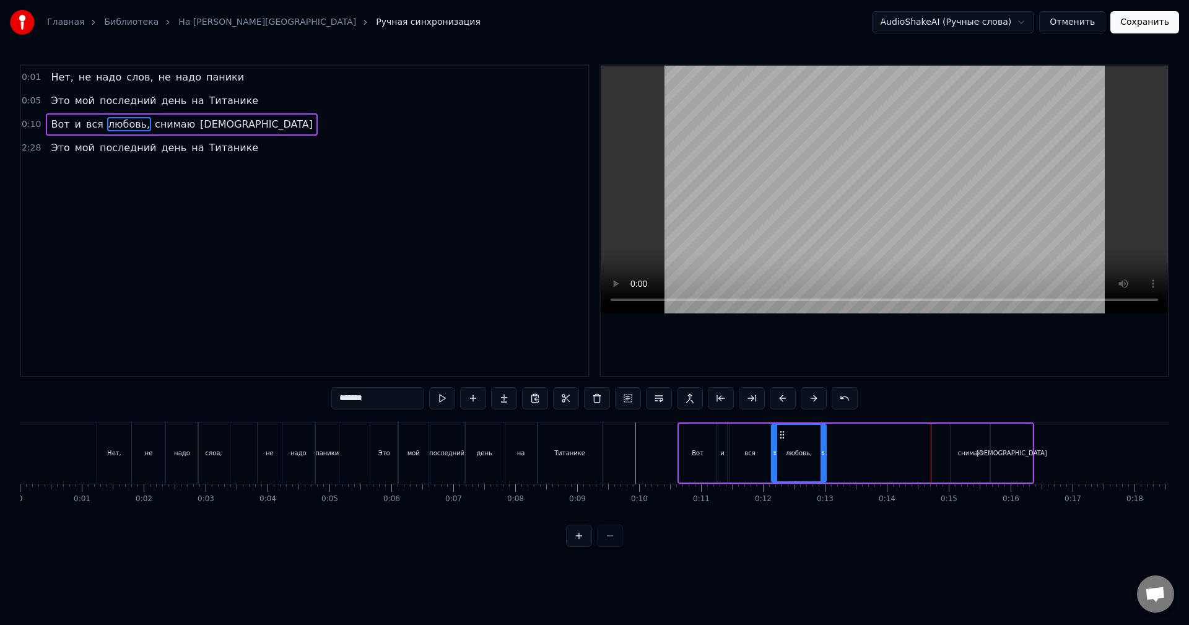
drag, startPoint x: 905, startPoint y: 433, endPoint x: 782, endPoint y: 438, distance: 122.8
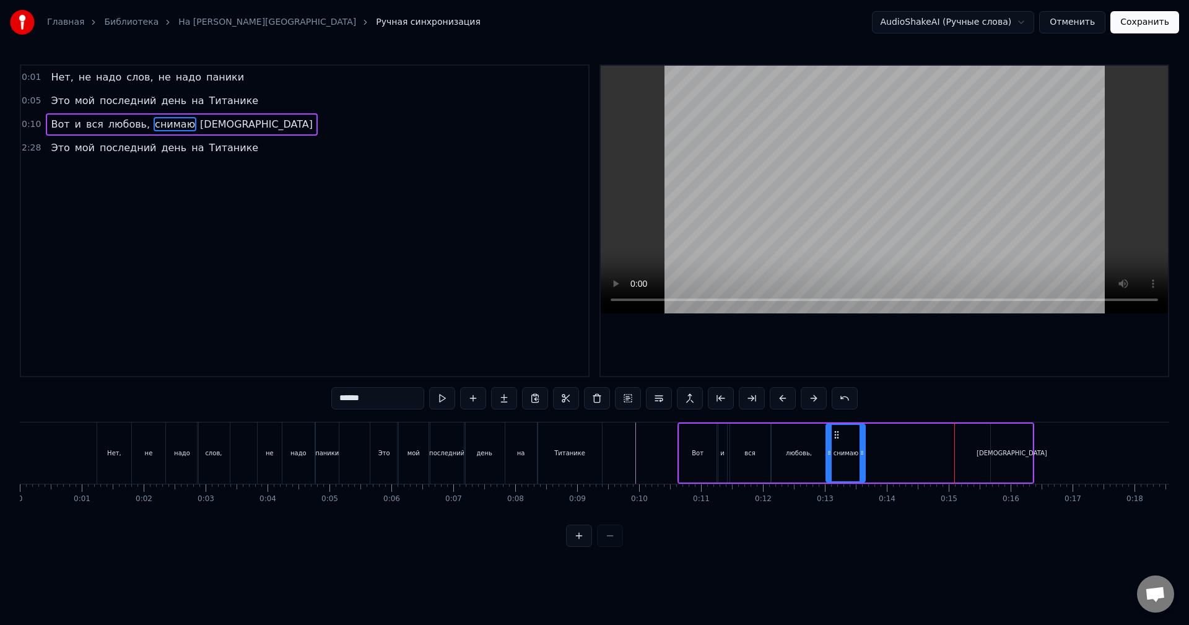
drag, startPoint x: 962, startPoint y: 432, endPoint x: 837, endPoint y: 440, distance: 124.8
type input "******"
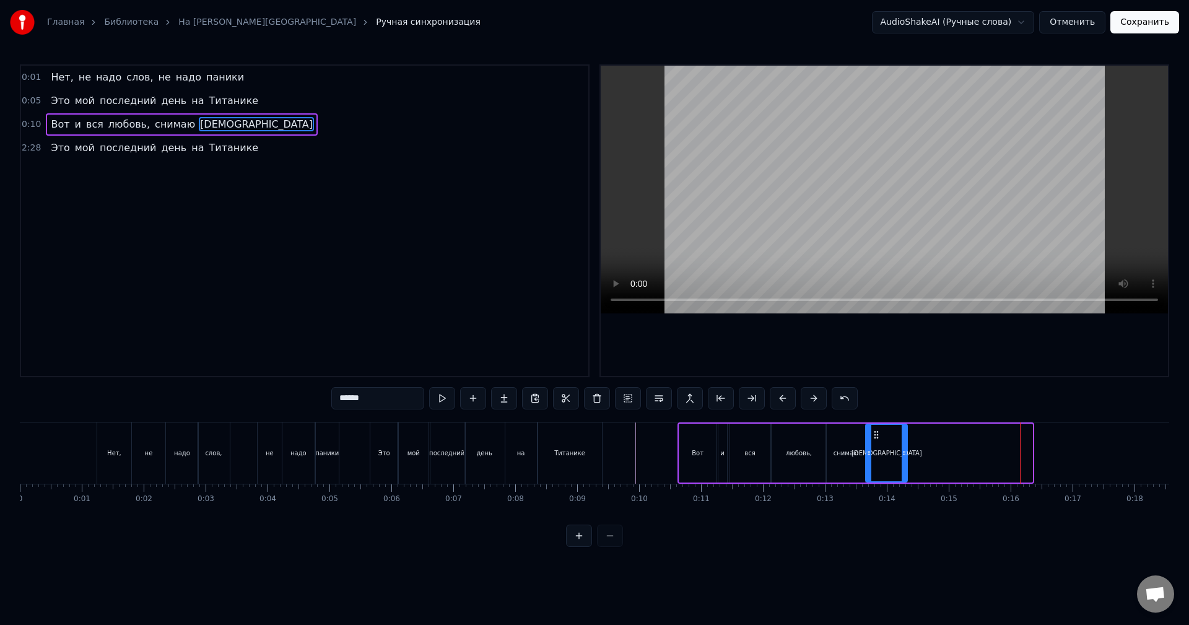
drag, startPoint x: 998, startPoint y: 436, endPoint x: 878, endPoint y: 440, distance: 119.6
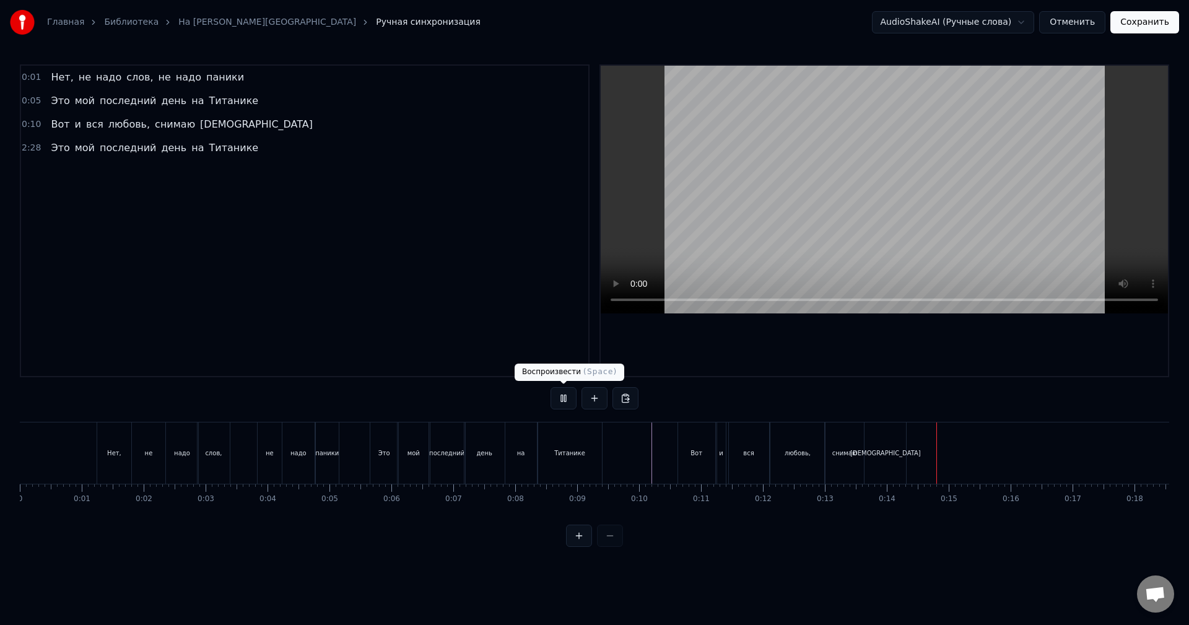
drag, startPoint x: 565, startPoint y: 396, endPoint x: 582, endPoint y: 400, distance: 17.6
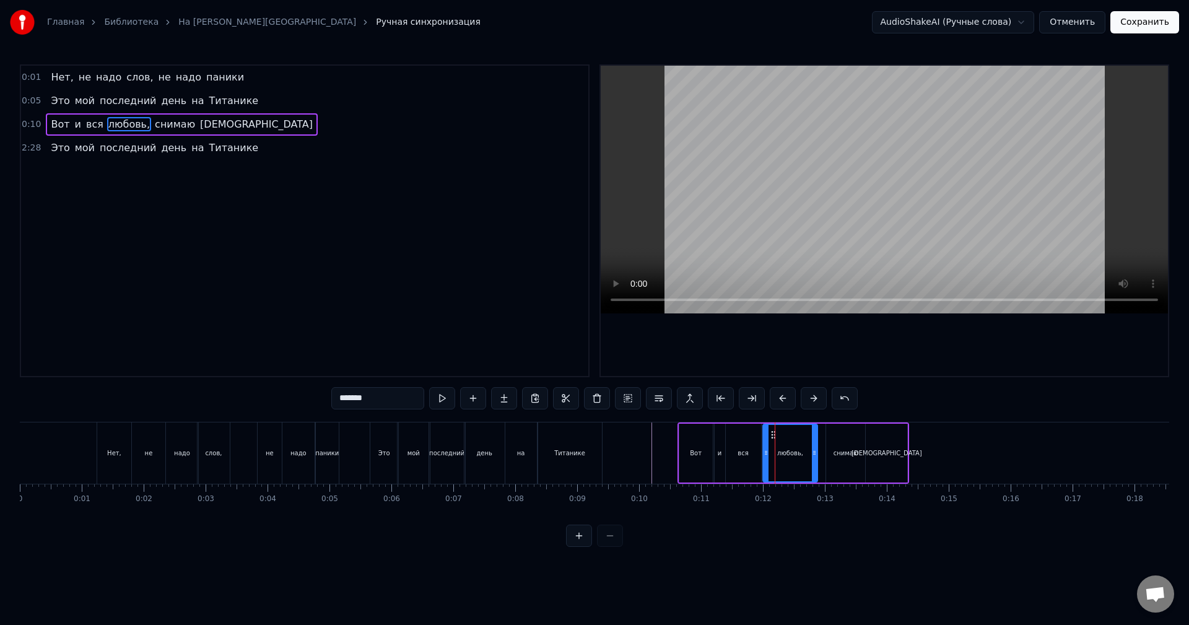
drag, startPoint x: 781, startPoint y: 432, endPoint x: 773, endPoint y: 433, distance: 8.7
drag, startPoint x: 813, startPoint y: 445, endPoint x: 799, endPoint y: 445, distance: 13.6
drag, startPoint x: 836, startPoint y: 436, endPoint x: 815, endPoint y: 436, distance: 21.1
type input "******"
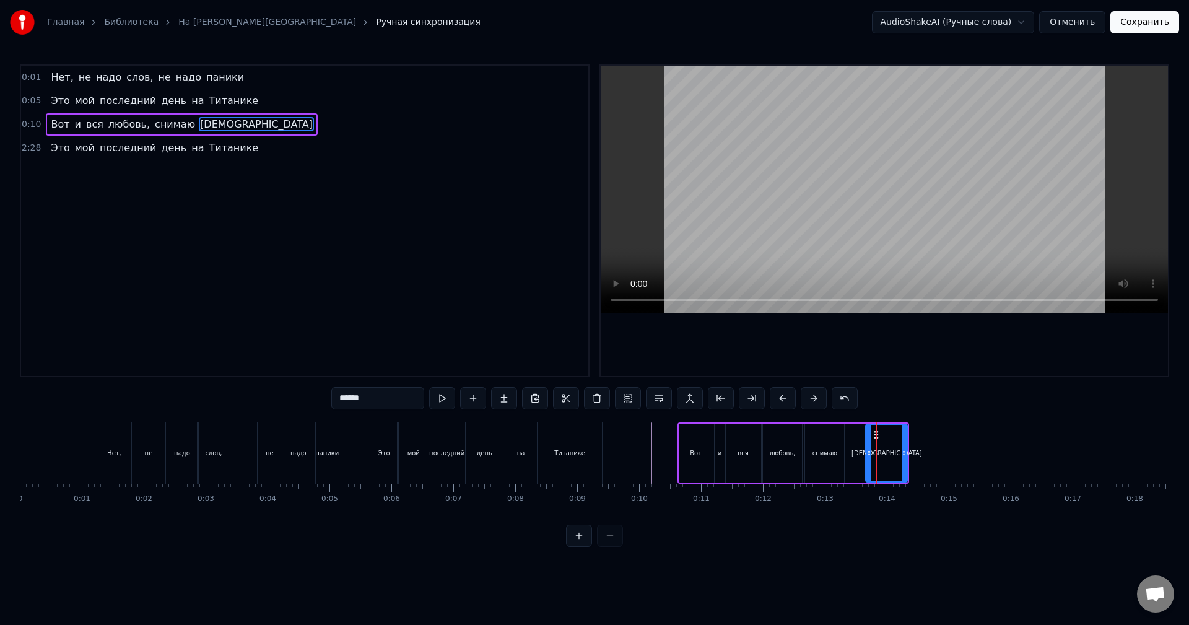
drag, startPoint x: 865, startPoint y: 436, endPoint x: 853, endPoint y: 437, distance: 12.5
drag, startPoint x: 875, startPoint y: 434, endPoint x: 857, endPoint y: 437, distance: 18.8
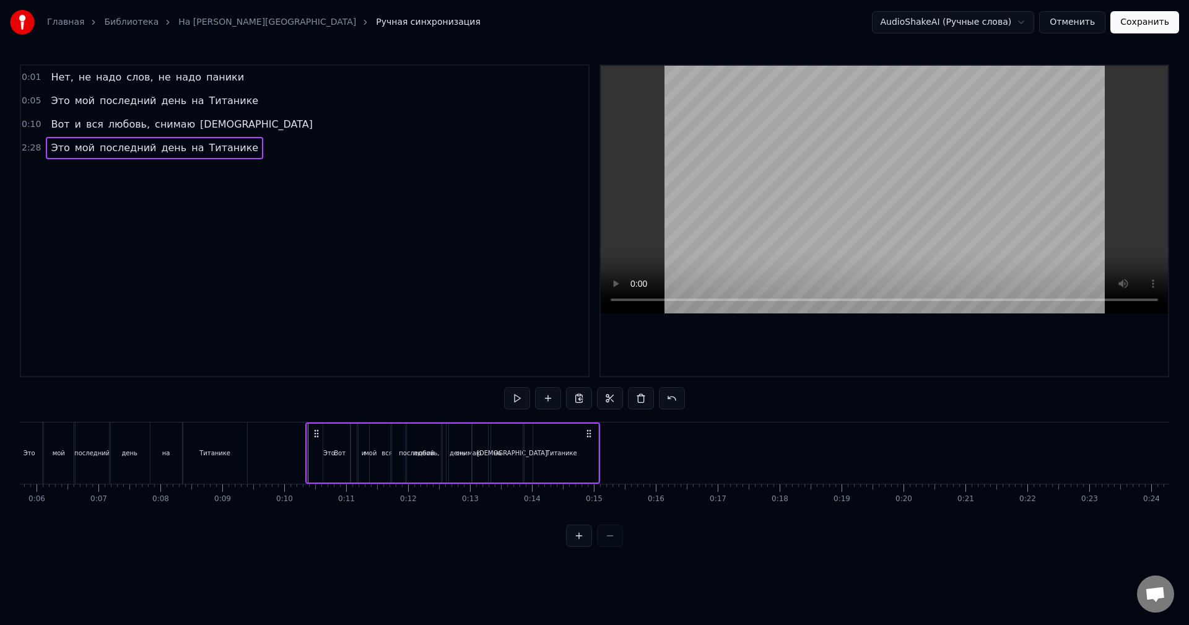
scroll to position [0, 333]
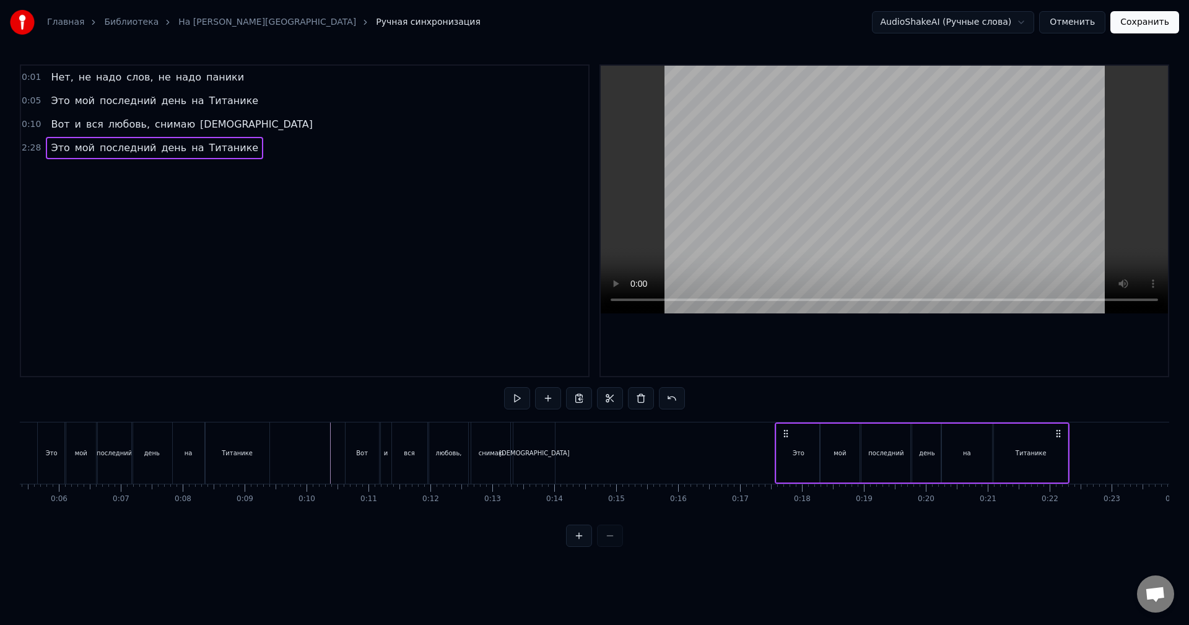
drag, startPoint x: 94, startPoint y: 434, endPoint x: 783, endPoint y: 483, distance: 691.3
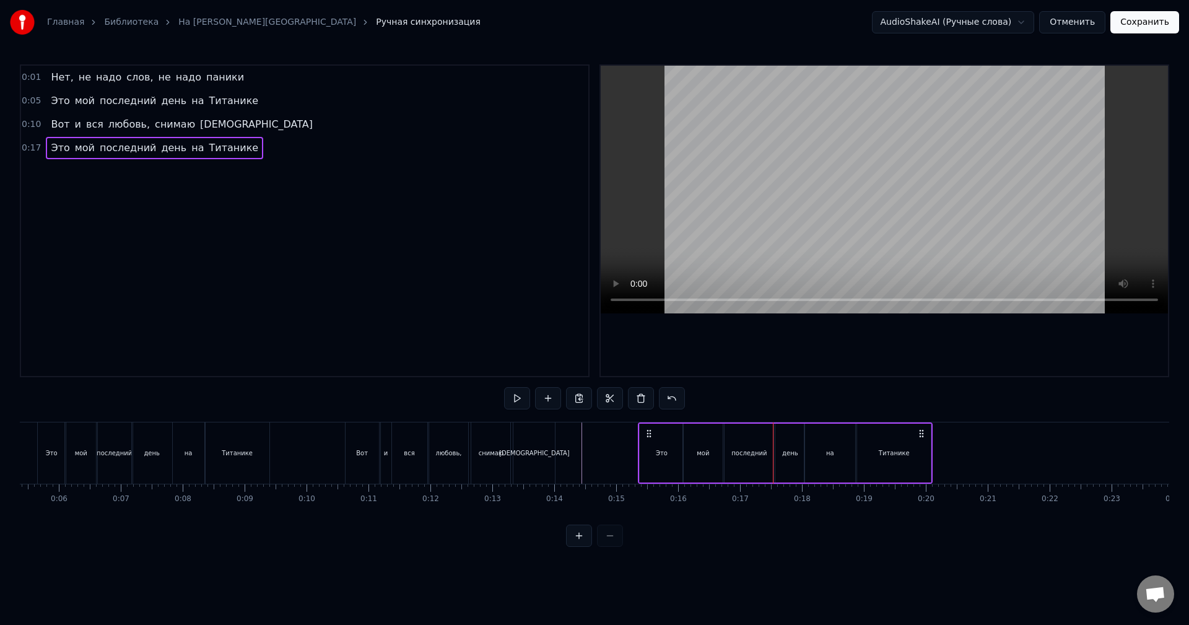
drag, startPoint x: 786, startPoint y: 431, endPoint x: 651, endPoint y: 436, distance: 135.2
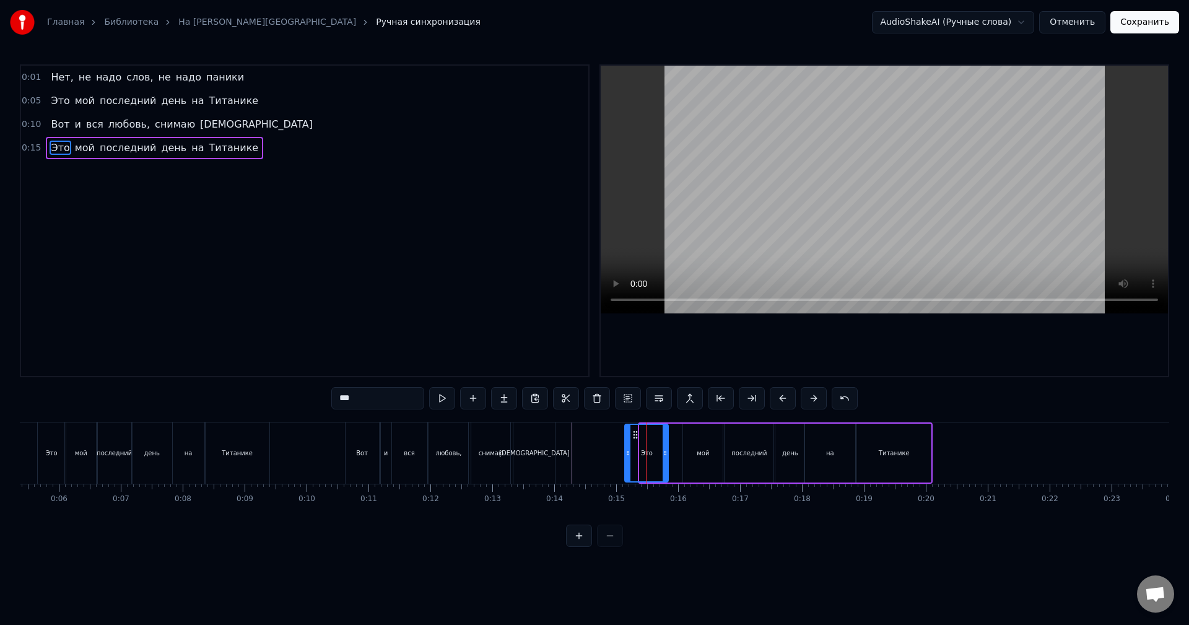
drag, startPoint x: 650, startPoint y: 434, endPoint x: 626, endPoint y: 439, distance: 24.7
drag, startPoint x: 692, startPoint y: 435, endPoint x: 674, endPoint y: 439, distance: 18.5
drag, startPoint x: 703, startPoint y: 444, endPoint x: 696, endPoint y: 444, distance: 6.2
type input "*********"
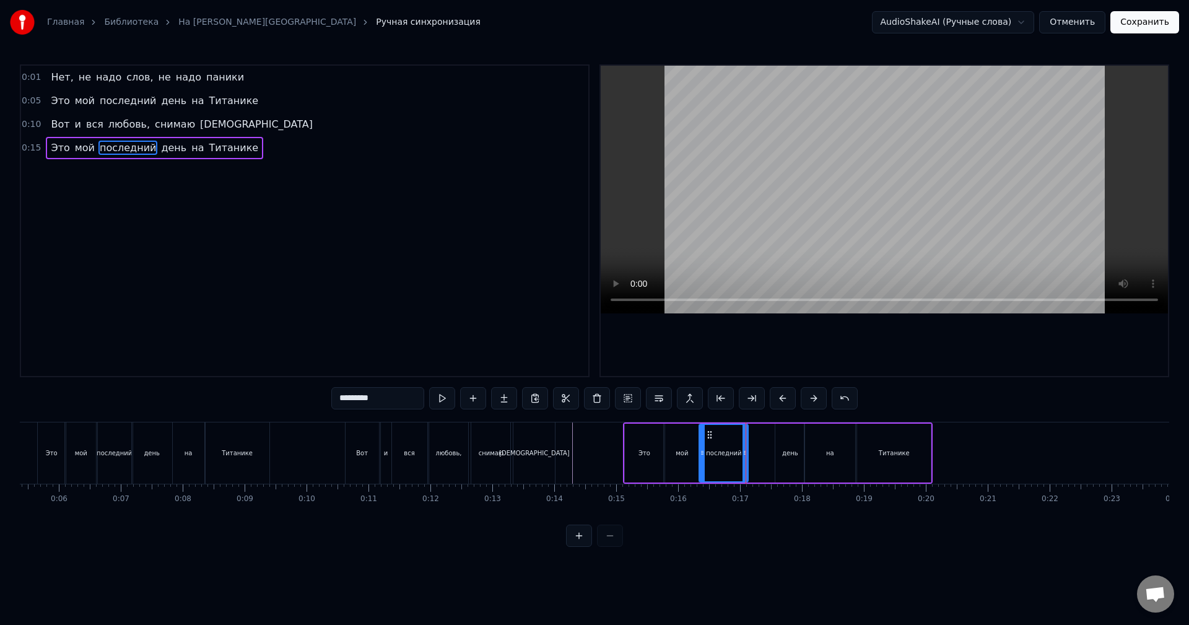
drag, startPoint x: 734, startPoint y: 436, endPoint x: 709, endPoint y: 437, distance: 24.9
drag, startPoint x: 786, startPoint y: 433, endPoint x: 755, endPoint y: 439, distance: 31.6
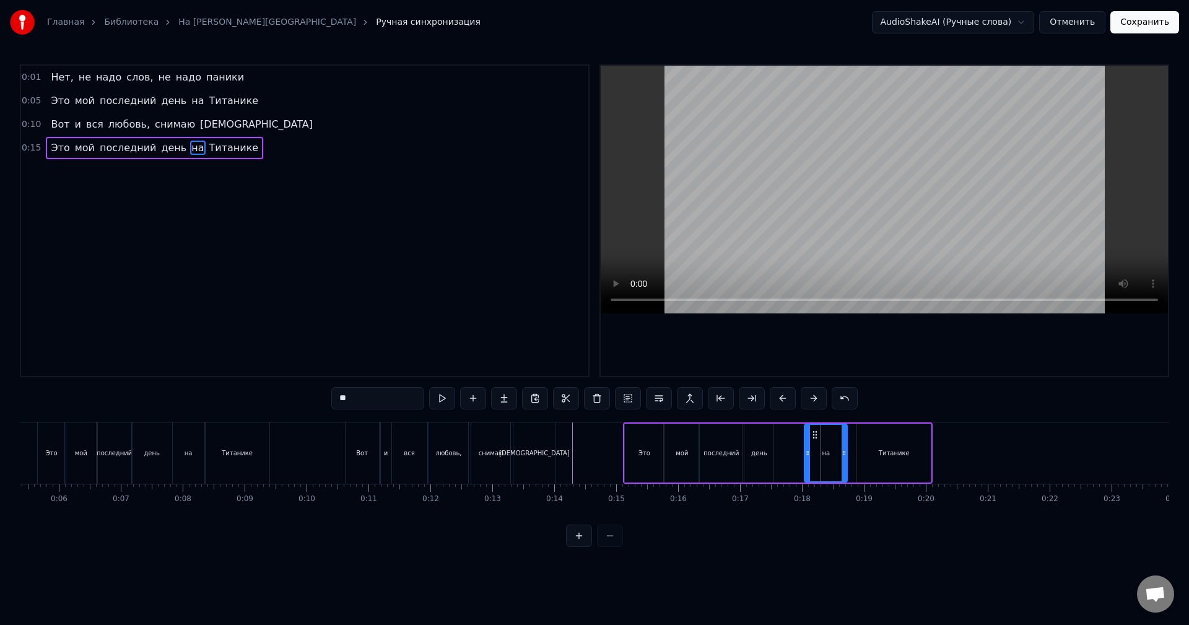
drag, startPoint x: 854, startPoint y: 442, endPoint x: 842, endPoint y: 444, distance: 11.8
drag, startPoint x: 815, startPoint y: 433, endPoint x: 789, endPoint y: 440, distance: 27.7
type input "********"
drag, startPoint x: 870, startPoint y: 434, endPoint x: 830, endPoint y: 436, distance: 41.0
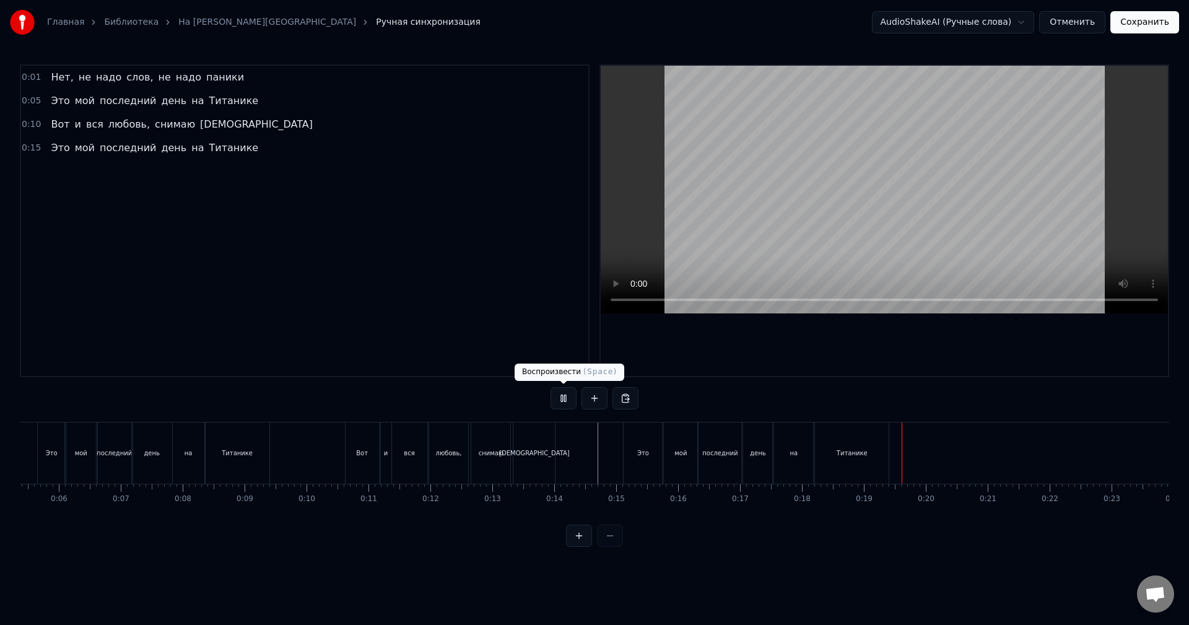
drag, startPoint x: 569, startPoint y: 399, endPoint x: 597, endPoint y: 408, distance: 29.2
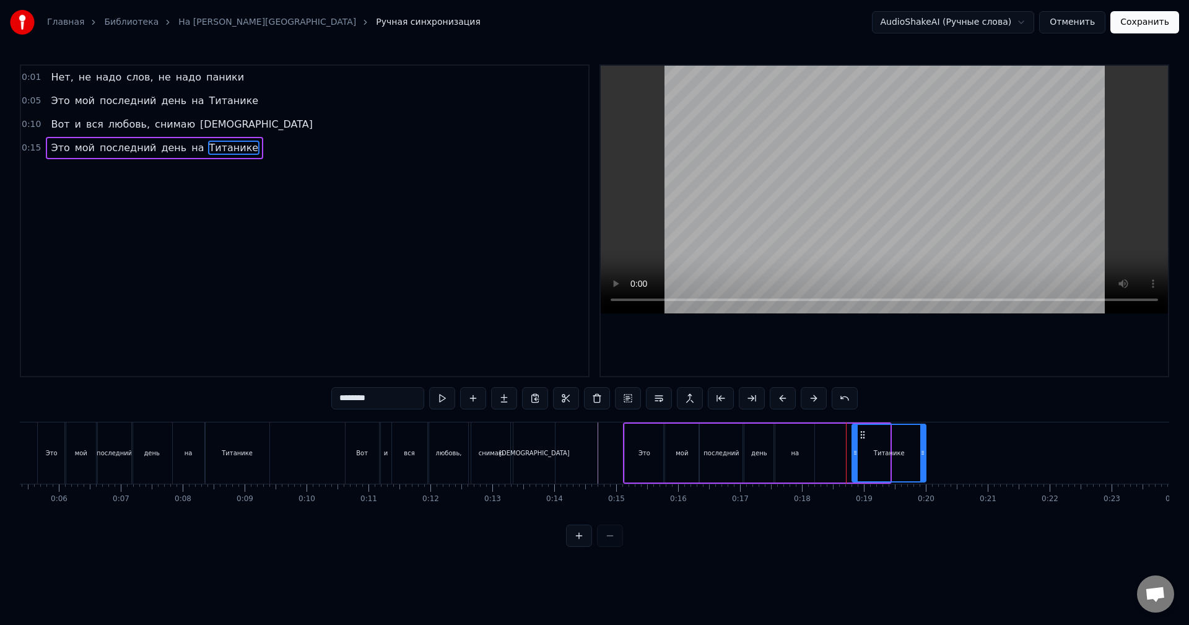
drag, startPoint x: 828, startPoint y: 434, endPoint x: 863, endPoint y: 436, distance: 34.7
drag, startPoint x: 785, startPoint y: 434, endPoint x: 828, endPoint y: 438, distance: 42.9
type input "****"
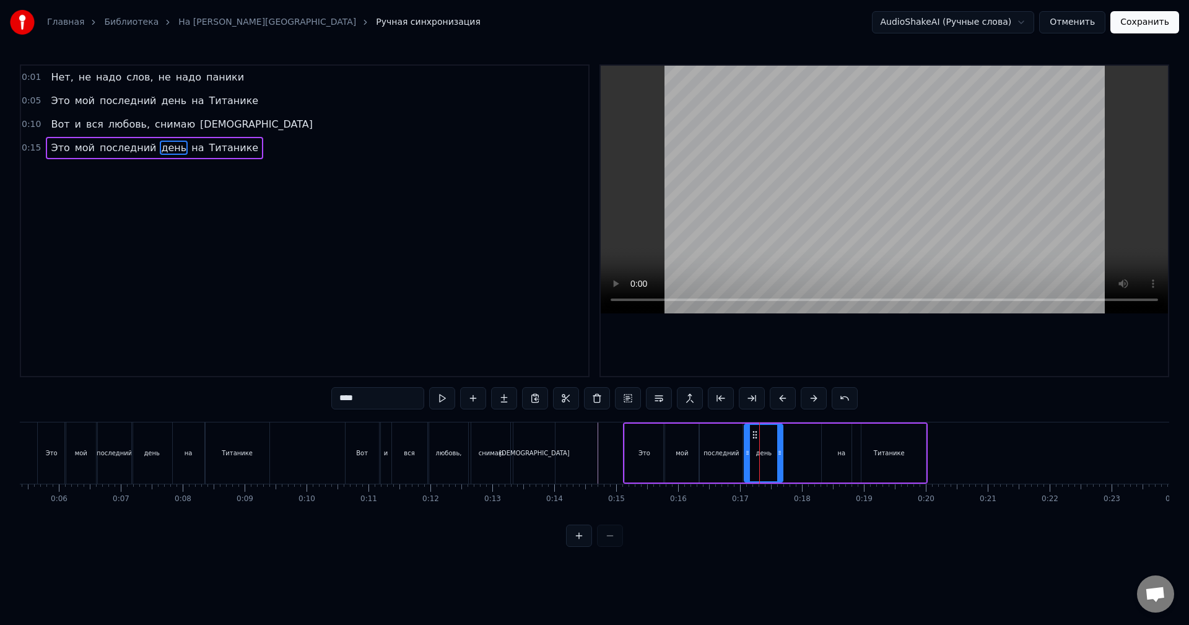
drag, startPoint x: 773, startPoint y: 444, endPoint x: 784, endPoint y: 444, distance: 11.2
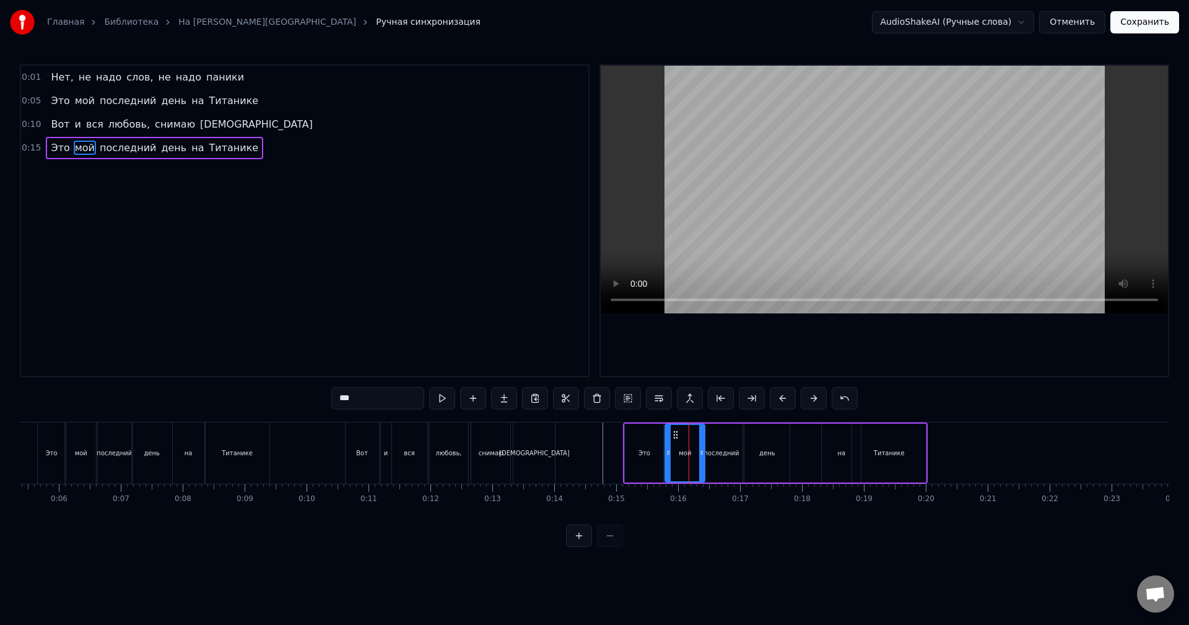
drag, startPoint x: 699, startPoint y: 446, endPoint x: 707, endPoint y: 445, distance: 8.1
drag, startPoint x: 744, startPoint y: 446, endPoint x: 752, endPoint y: 446, distance: 8.1
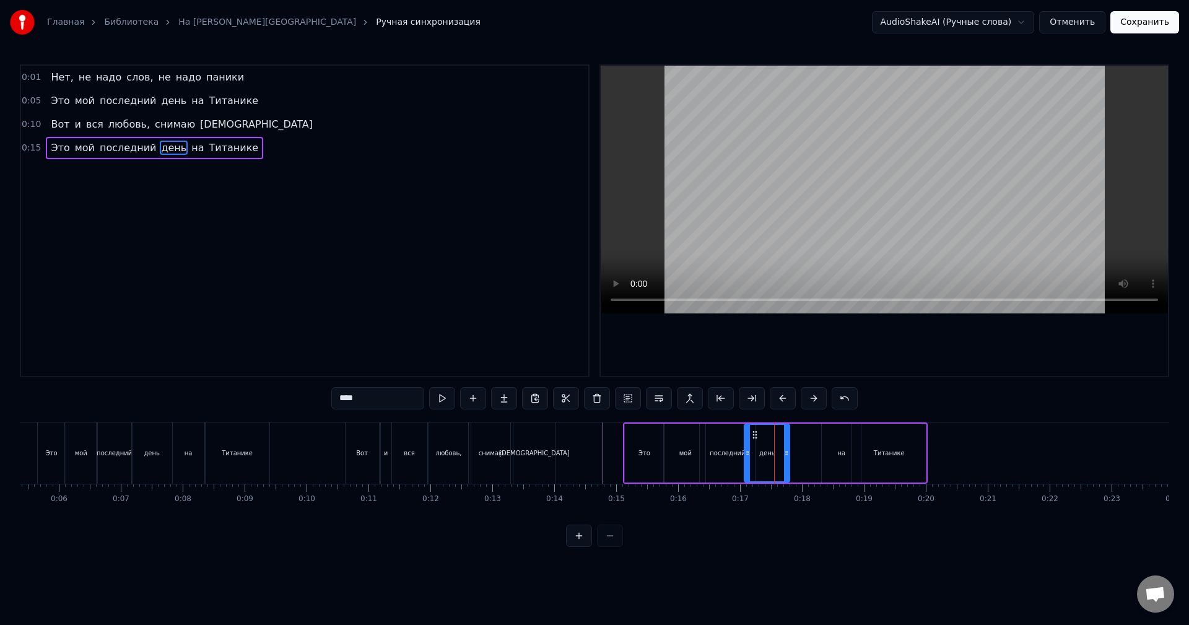
drag, startPoint x: 765, startPoint y: 434, endPoint x: 777, endPoint y: 436, distance: 11.9
drag, startPoint x: 757, startPoint y: 436, endPoint x: 776, endPoint y: 437, distance: 19.3
drag, startPoint x: 714, startPoint y: 432, endPoint x: 720, endPoint y: 436, distance: 7.2
type input "****"
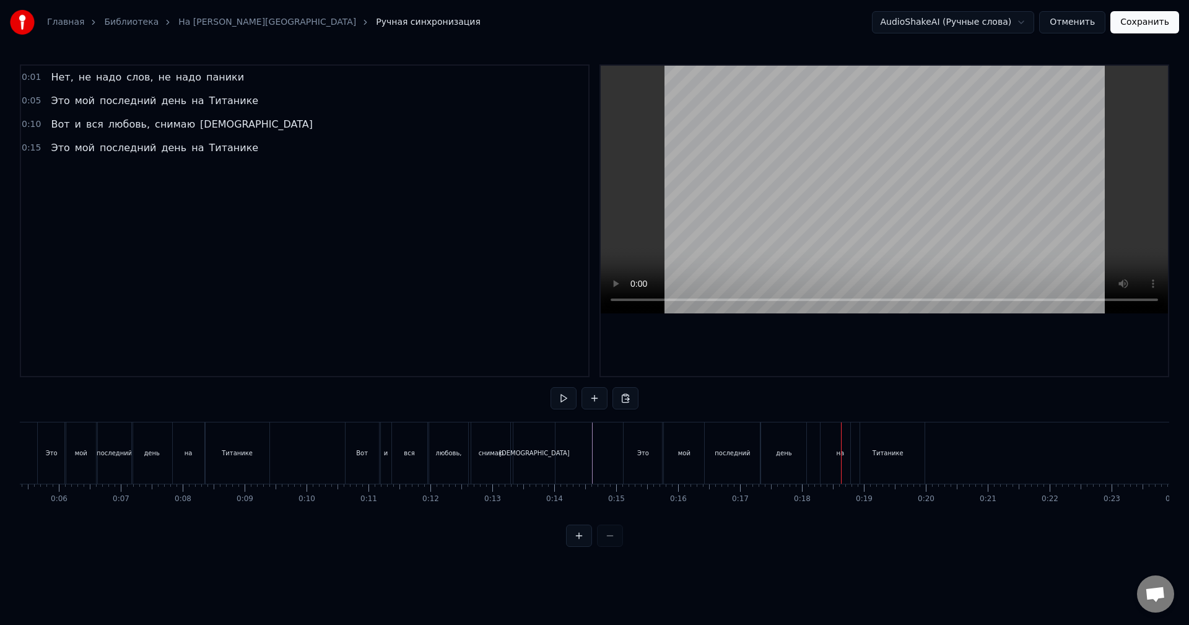
drag, startPoint x: 644, startPoint y: 447, endPoint x: 652, endPoint y: 447, distance: 8.1
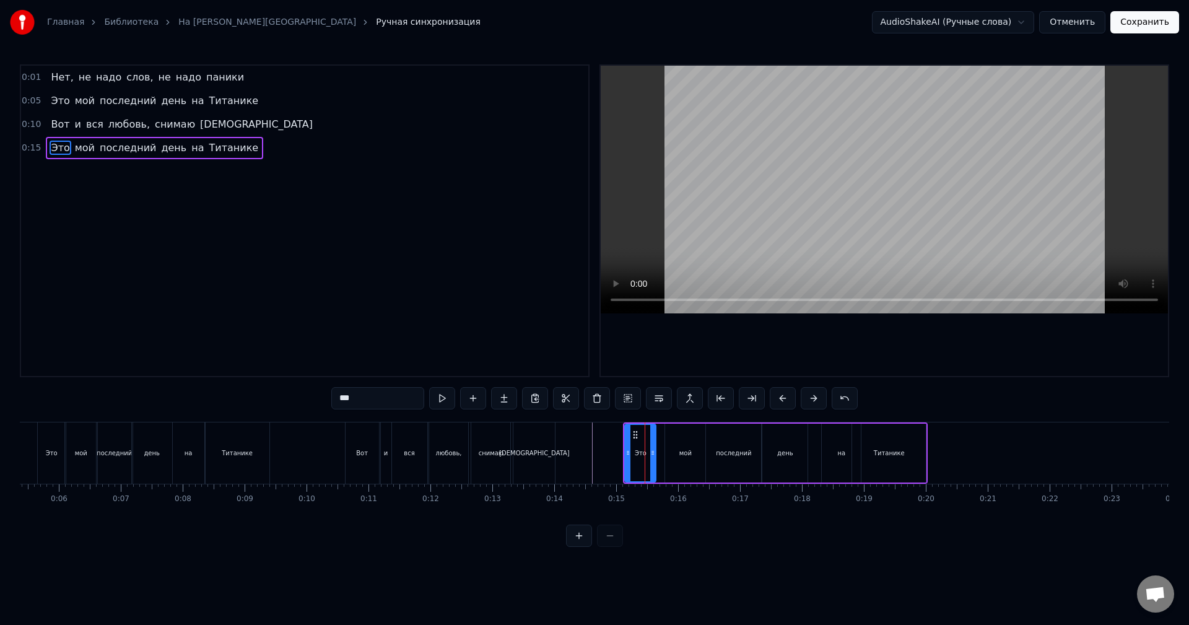
drag, startPoint x: 663, startPoint y: 447, endPoint x: 655, endPoint y: 447, distance: 7.4
drag, startPoint x: 704, startPoint y: 447, endPoint x: 686, endPoint y: 442, distance: 19.1
drag, startPoint x: 677, startPoint y: 435, endPoint x: 668, endPoint y: 436, distance: 8.1
type input "*********"
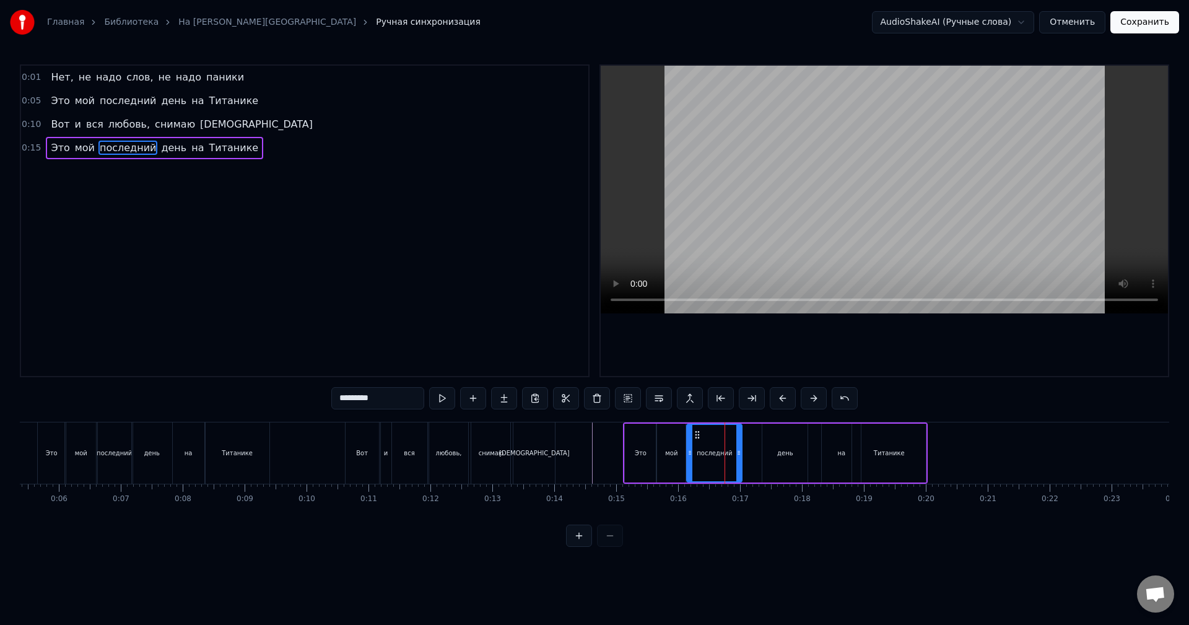
drag, startPoint x: 717, startPoint y: 435, endPoint x: 698, endPoint y: 436, distance: 19.2
drag, startPoint x: 740, startPoint y: 444, endPoint x: 725, endPoint y: 444, distance: 14.9
drag, startPoint x: 758, startPoint y: 437, endPoint x: 742, endPoint y: 439, distance: 15.6
drag, startPoint x: 773, startPoint y: 442, endPoint x: 756, endPoint y: 443, distance: 16.8
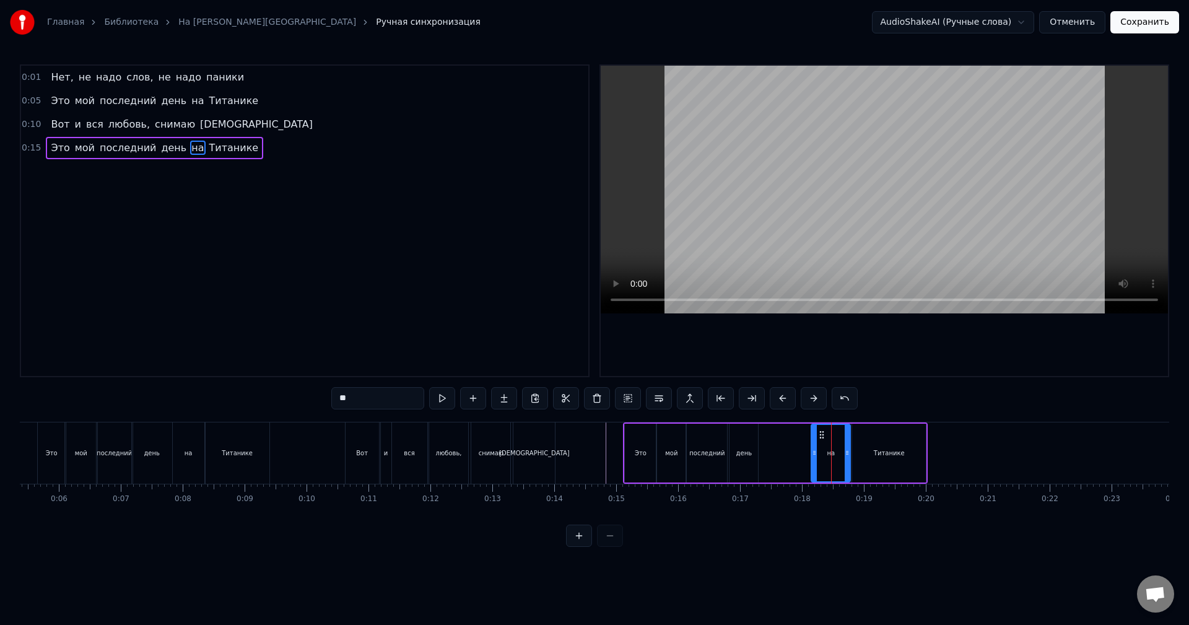
drag, startPoint x: 834, startPoint y: 436, endPoint x: 824, endPoint y: 436, distance: 9.9
type input "********"
drag, startPoint x: 924, startPoint y: 444, endPoint x: 908, endPoint y: 443, distance: 15.5
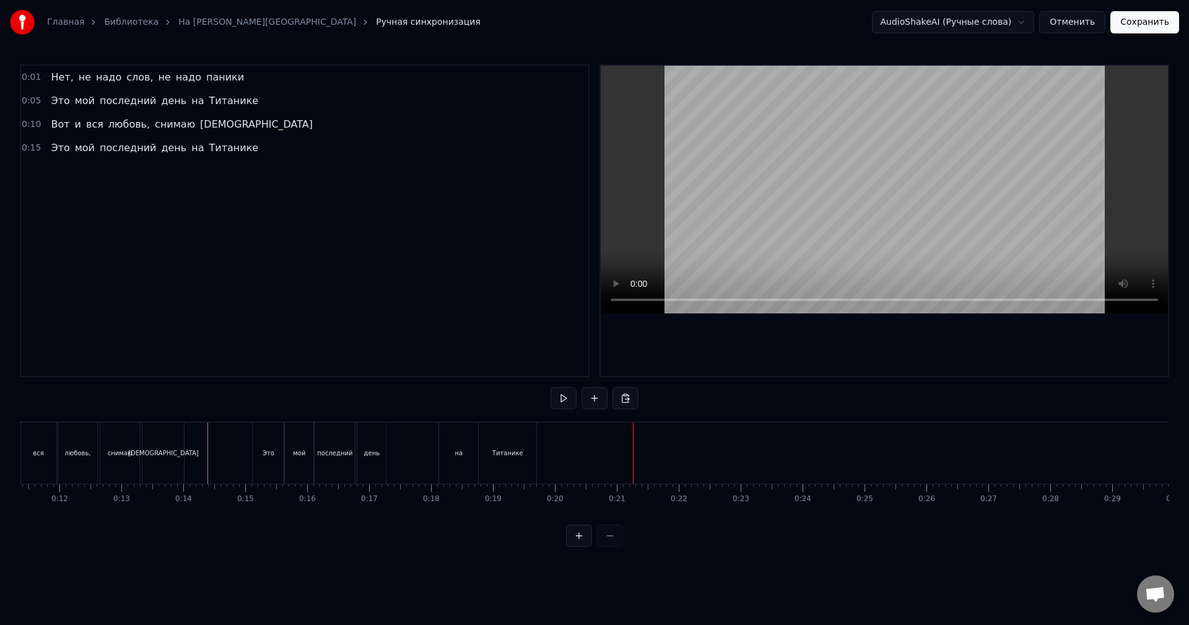
scroll to position [0, 711]
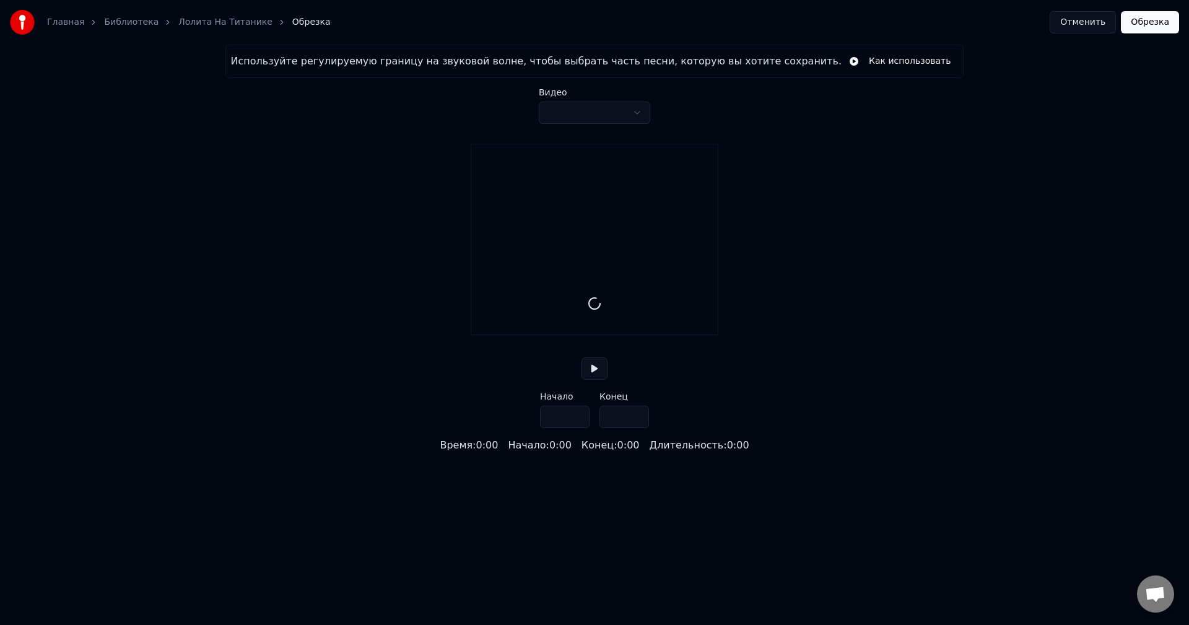
type input "*****"
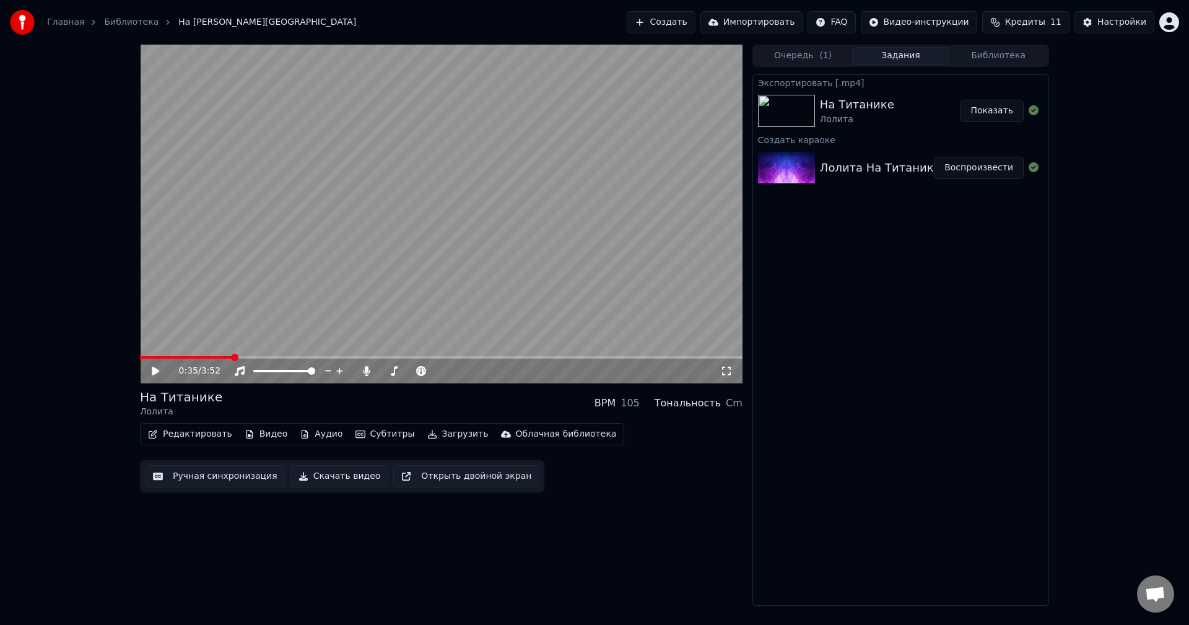
click at [1009, 115] on button "Показать" at bounding box center [992, 111] width 64 height 22
